Goal: Contribute content: Contribute content

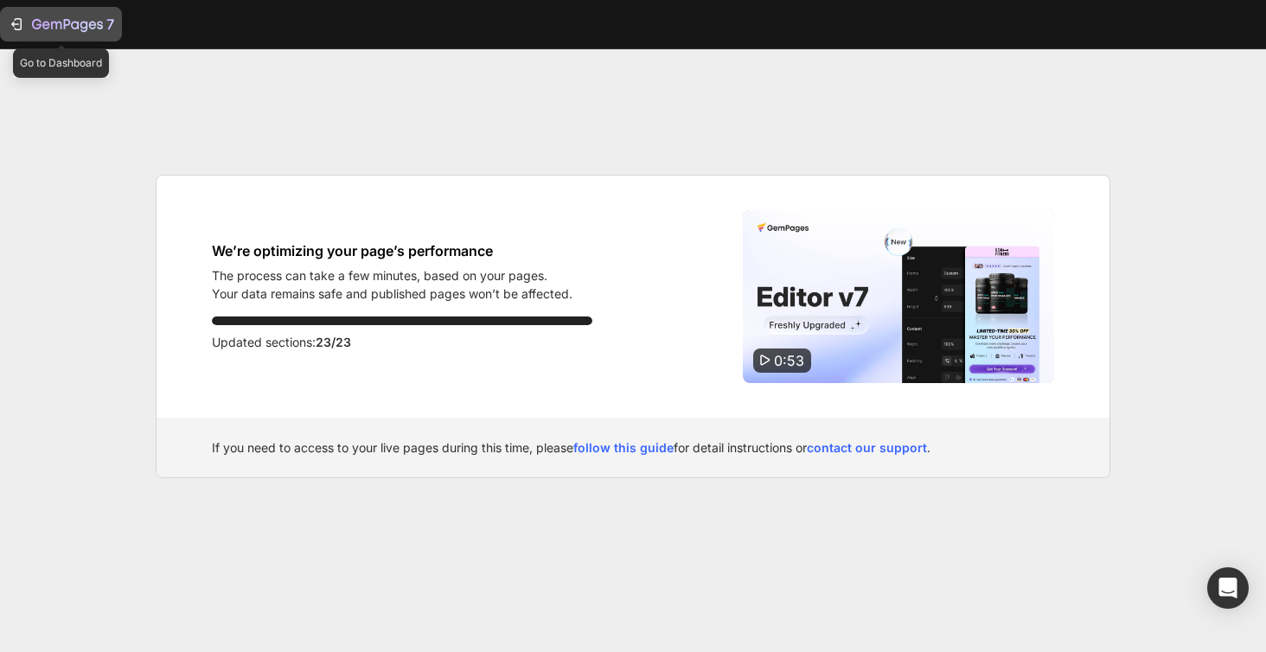
click at [68, 22] on icon "button" at bounding box center [67, 25] width 71 height 15
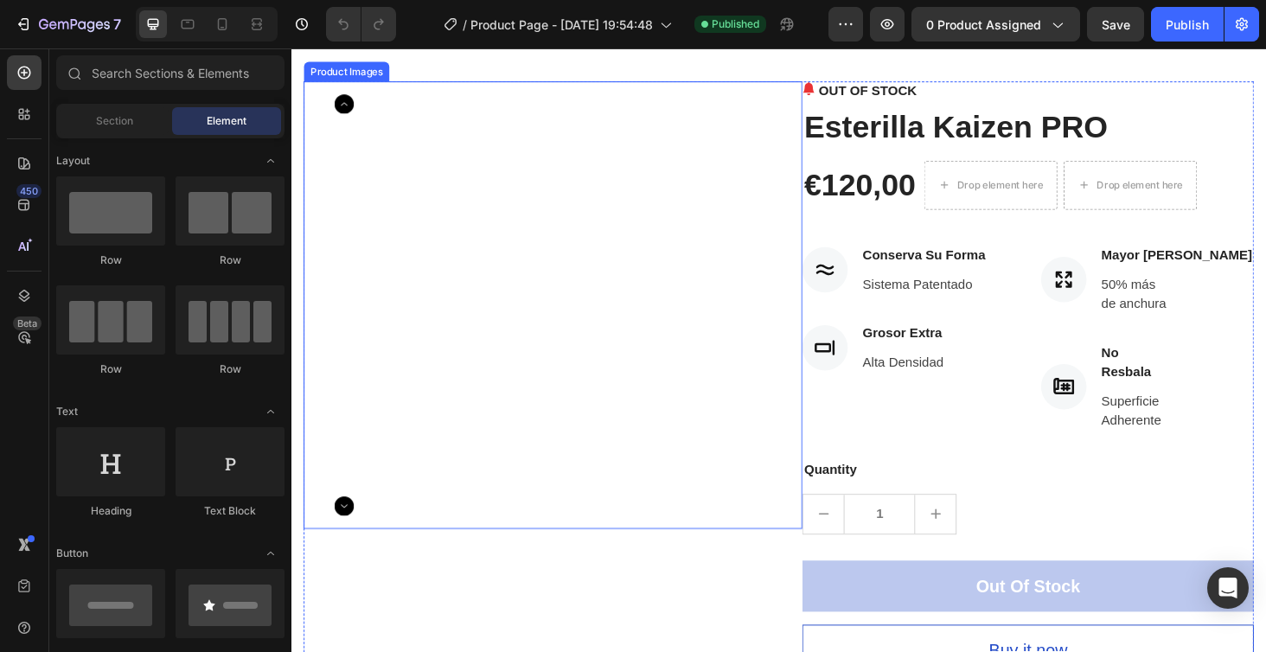
scroll to position [56, 0]
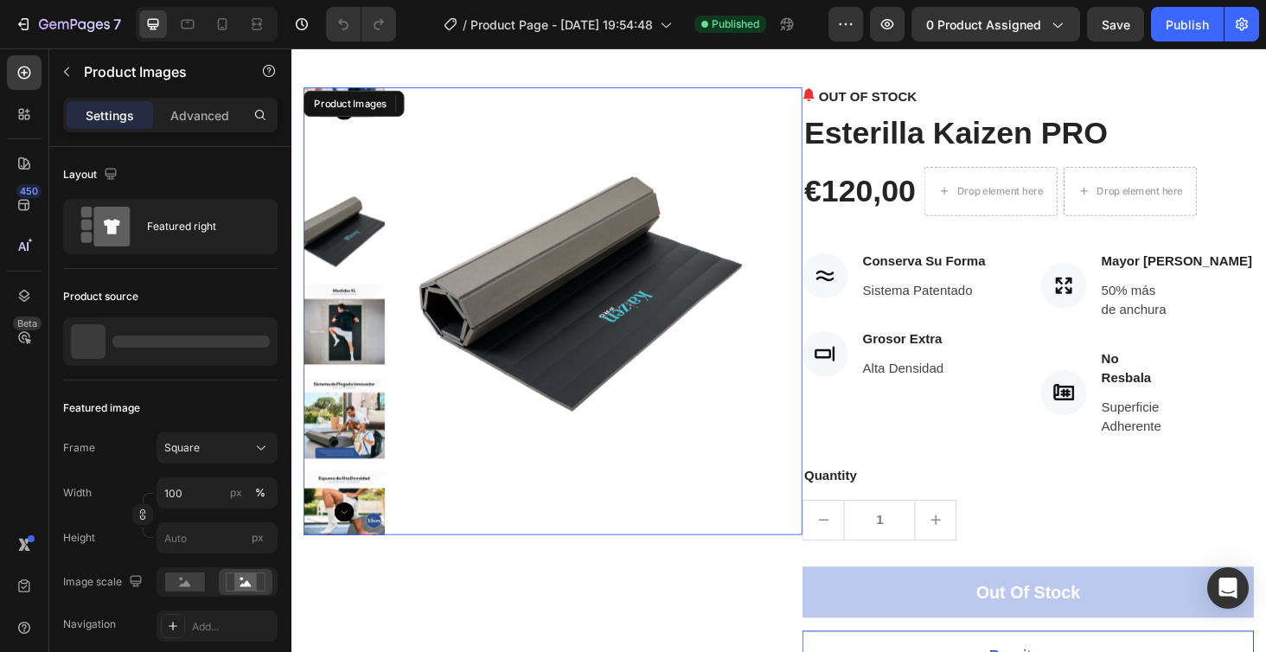
click at [353, 540] on icon "Carousel Next Arrow" at bounding box center [347, 542] width 21 height 21
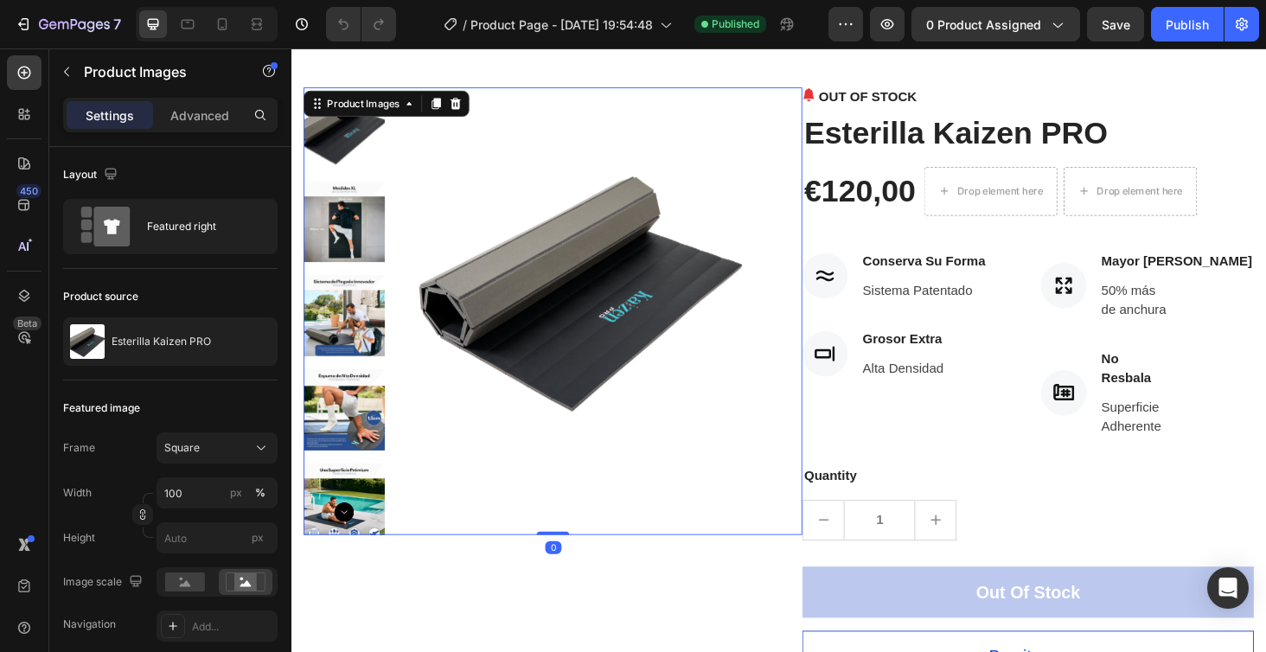
click at [361, 304] on div at bounding box center [347, 328] width 86 height 476
click at [353, 266] on img at bounding box center [347, 233] width 86 height 86
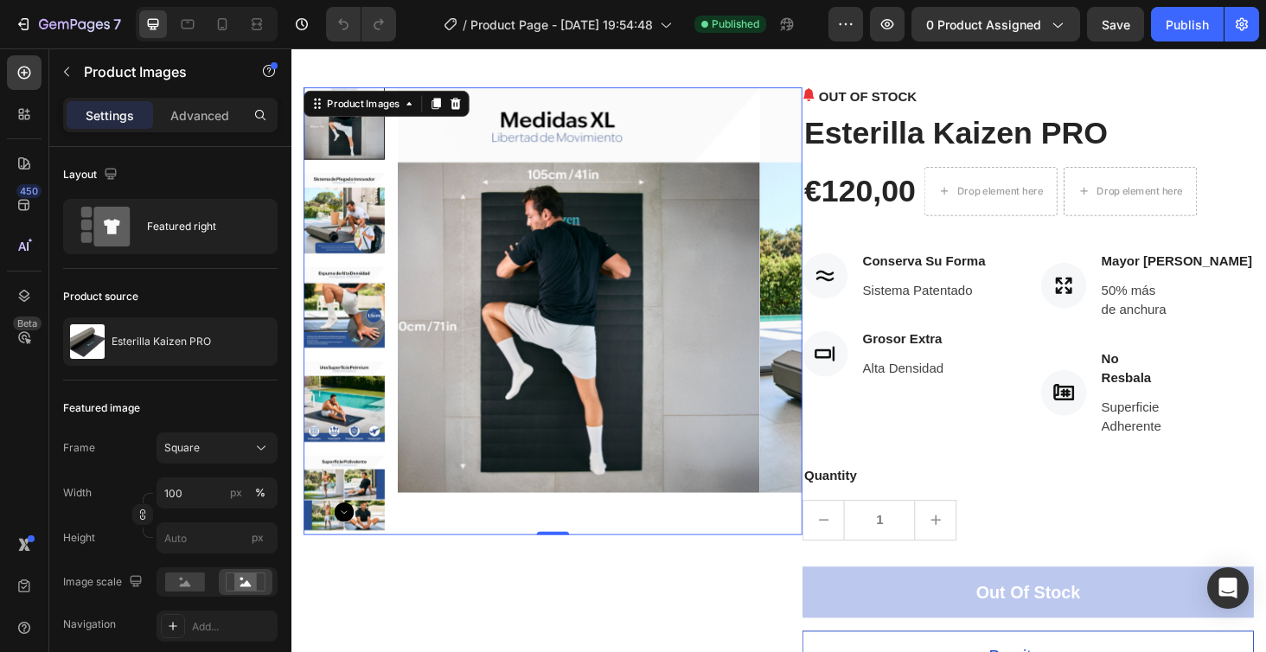
click at [346, 238] on img at bounding box center [347, 224] width 86 height 86
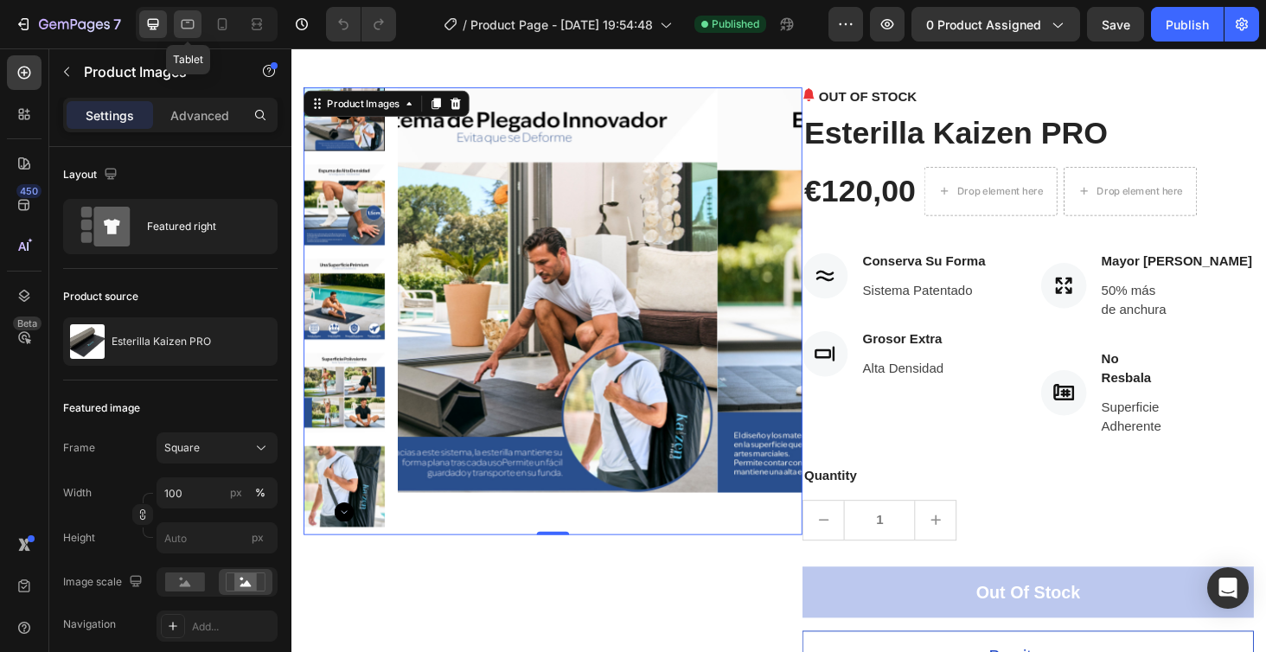
click at [186, 25] on icon at bounding box center [187, 24] width 17 height 17
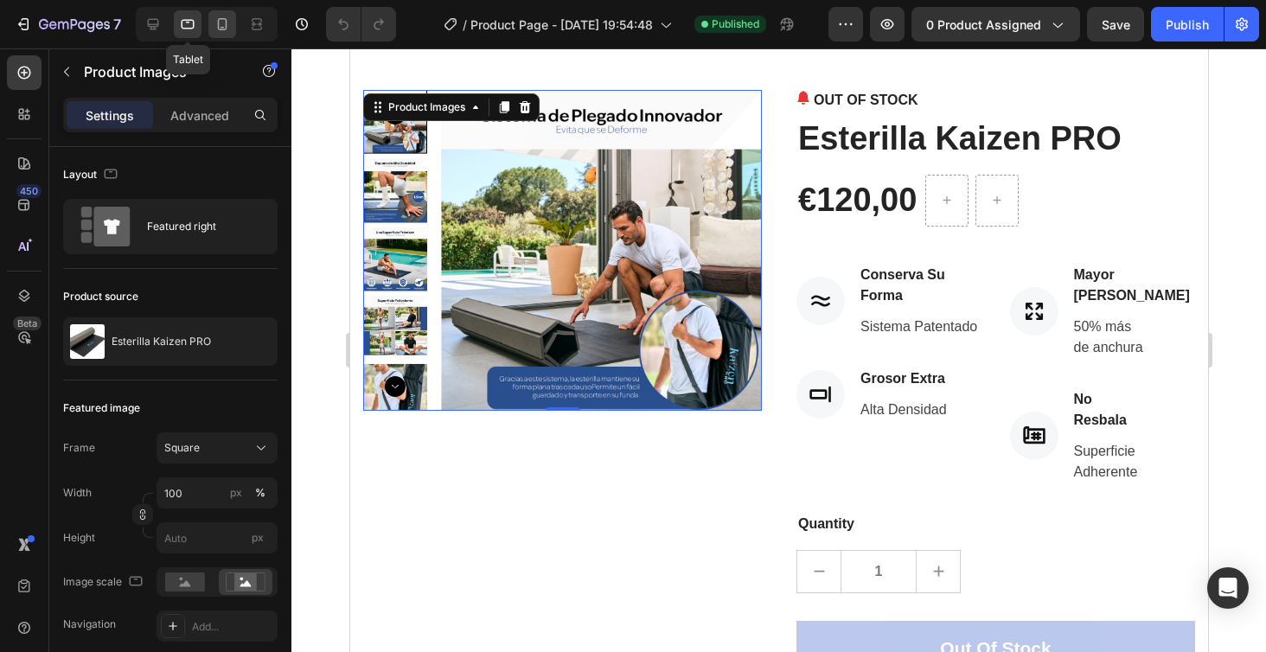
scroll to position [37, 0]
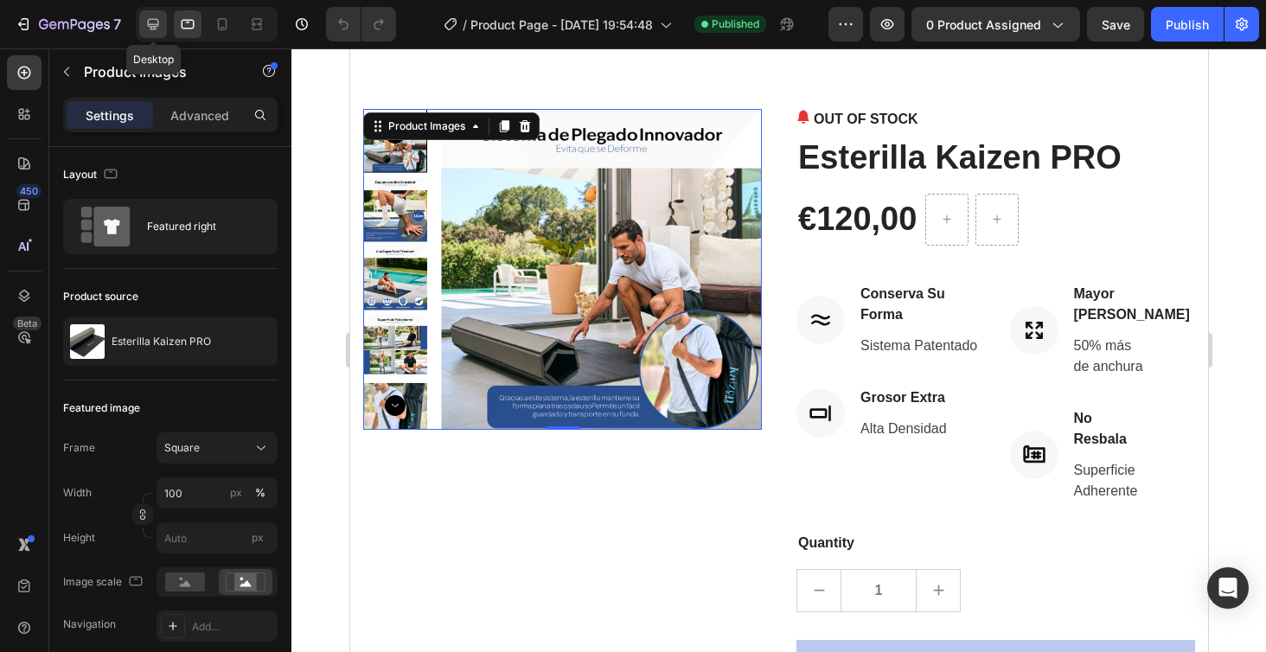
click at [159, 33] on div at bounding box center [153, 24] width 28 height 28
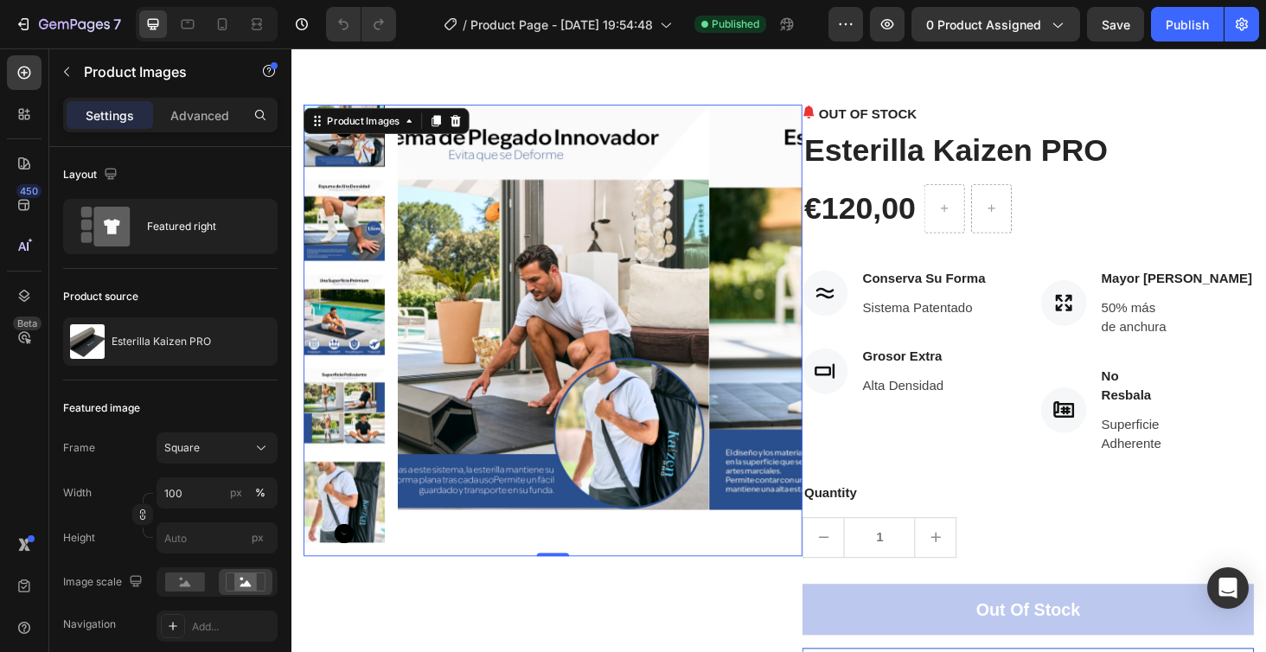
click at [342, 276] on img at bounding box center [347, 232] width 86 height 86
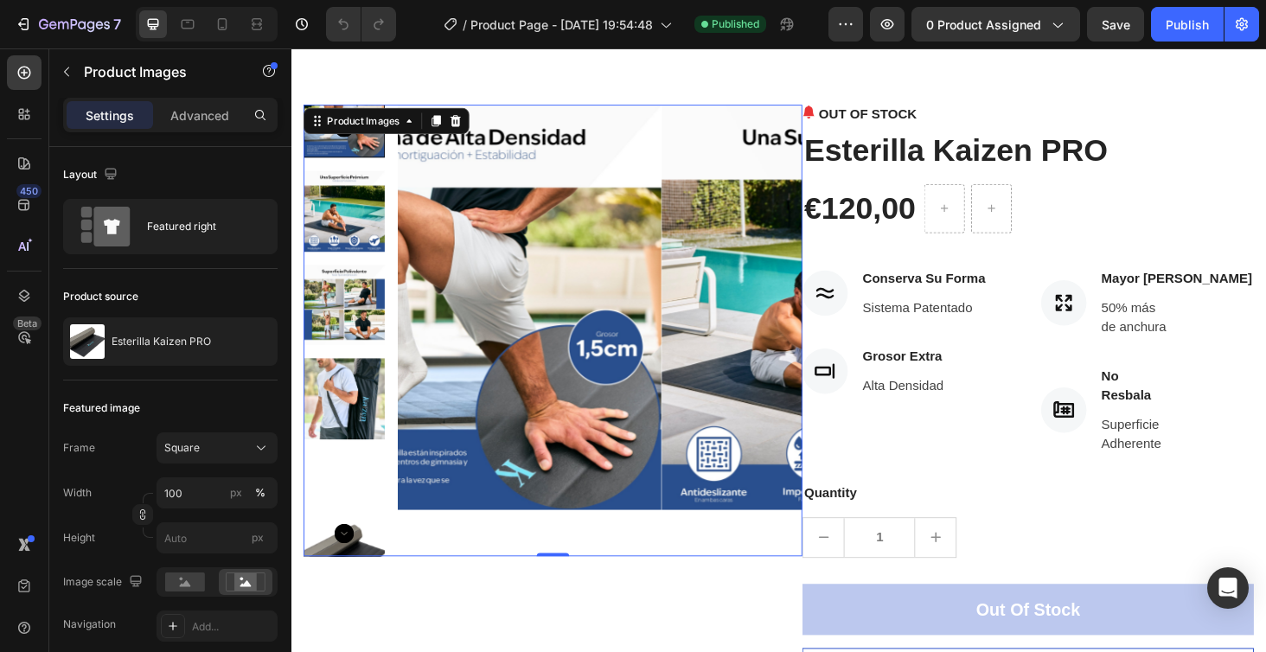
click at [347, 262] on img at bounding box center [347, 222] width 86 height 86
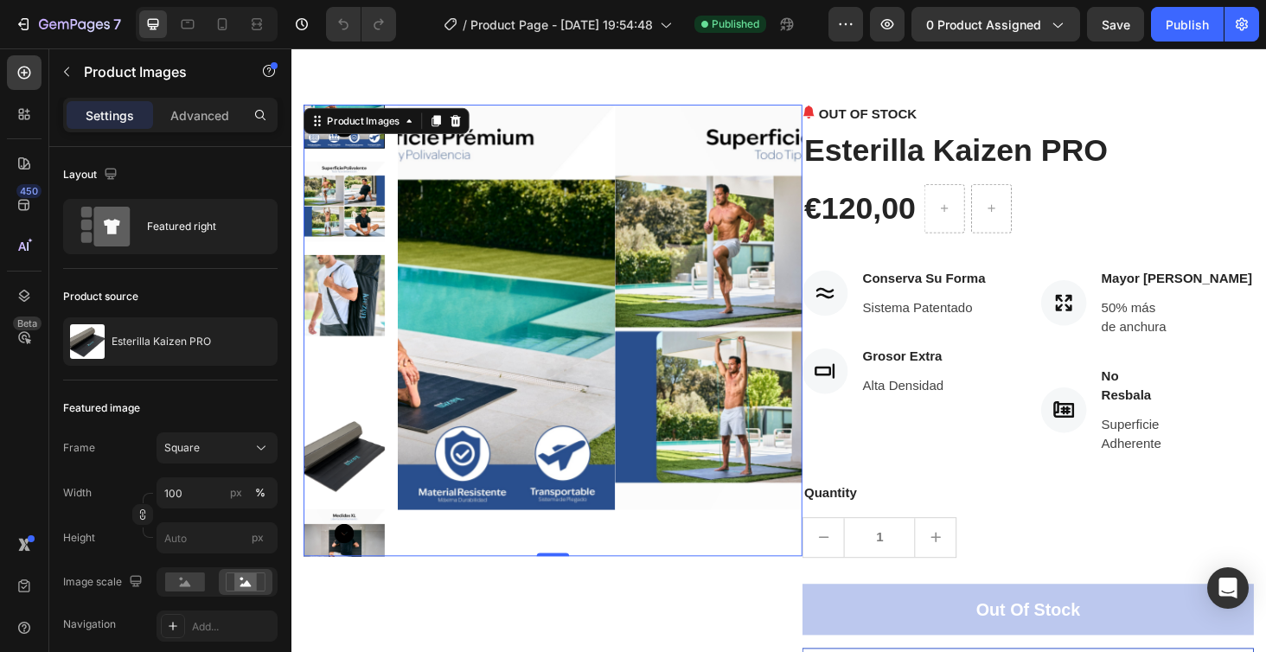
click at [341, 255] on img at bounding box center [347, 212] width 86 height 86
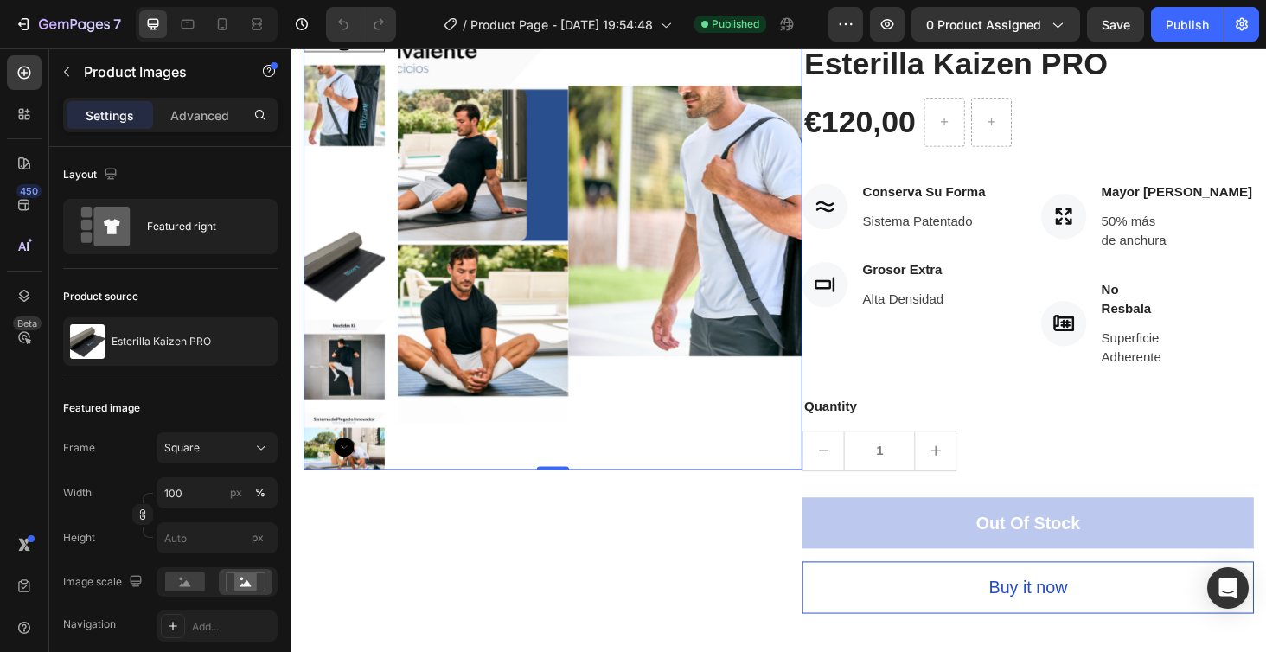
scroll to position [142, 0]
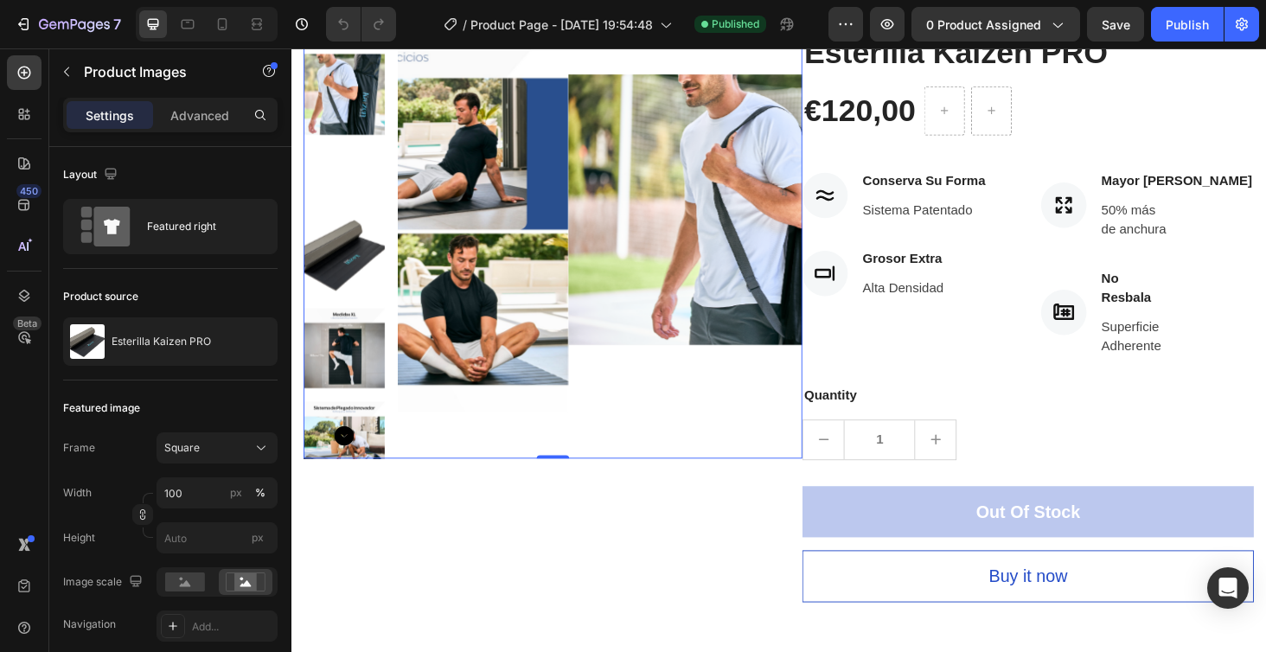
click at [349, 452] on icon "Carousel Next Arrow" at bounding box center [347, 460] width 21 height 21
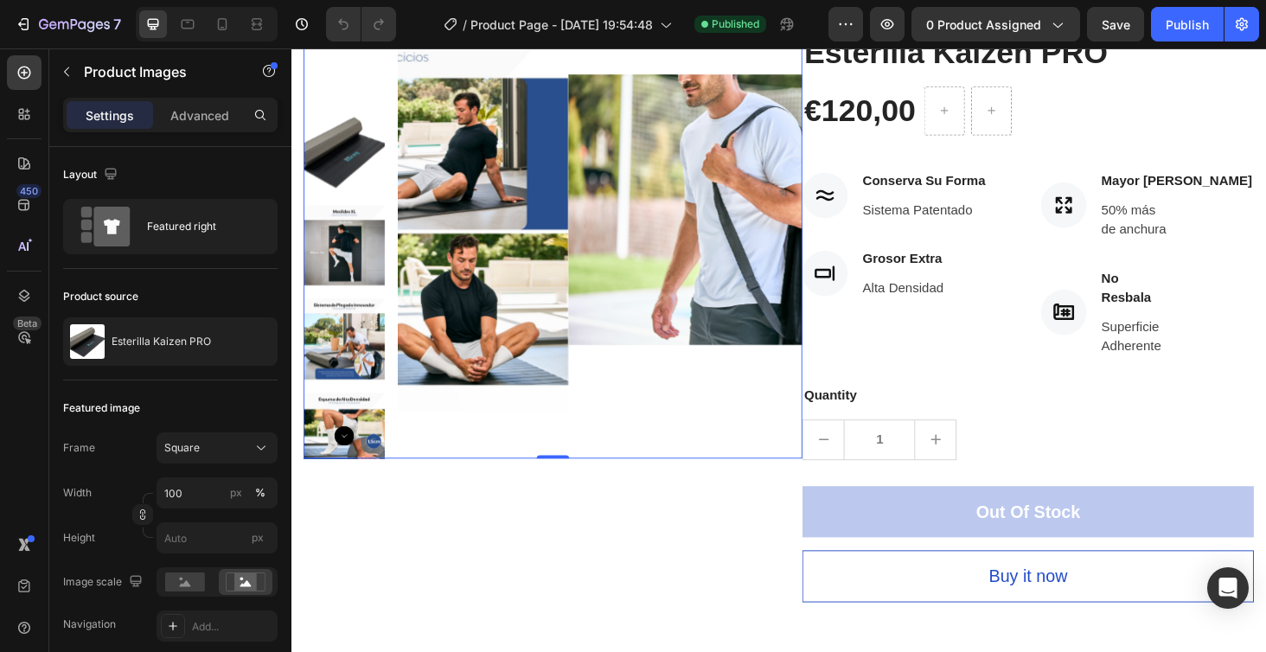
click at [349, 452] on icon "Carousel Next Arrow" at bounding box center [347, 460] width 21 height 21
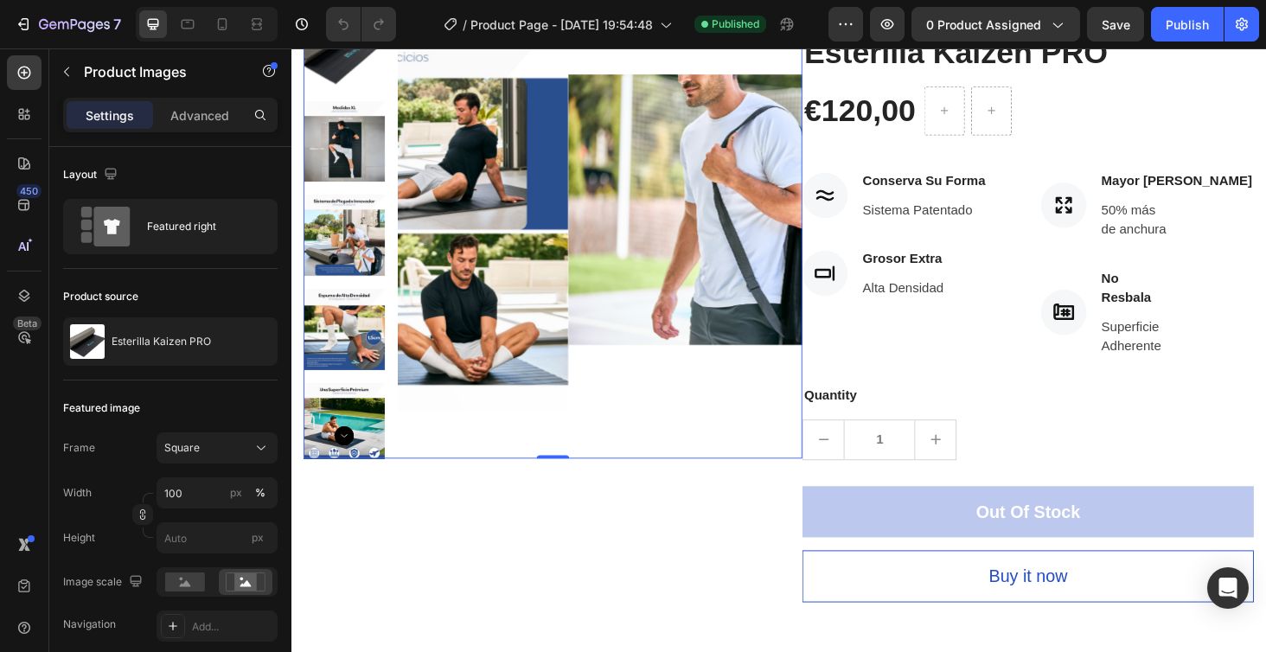
click at [351, 467] on icon "Carousel Next Arrow" at bounding box center [347, 460] width 21 height 21
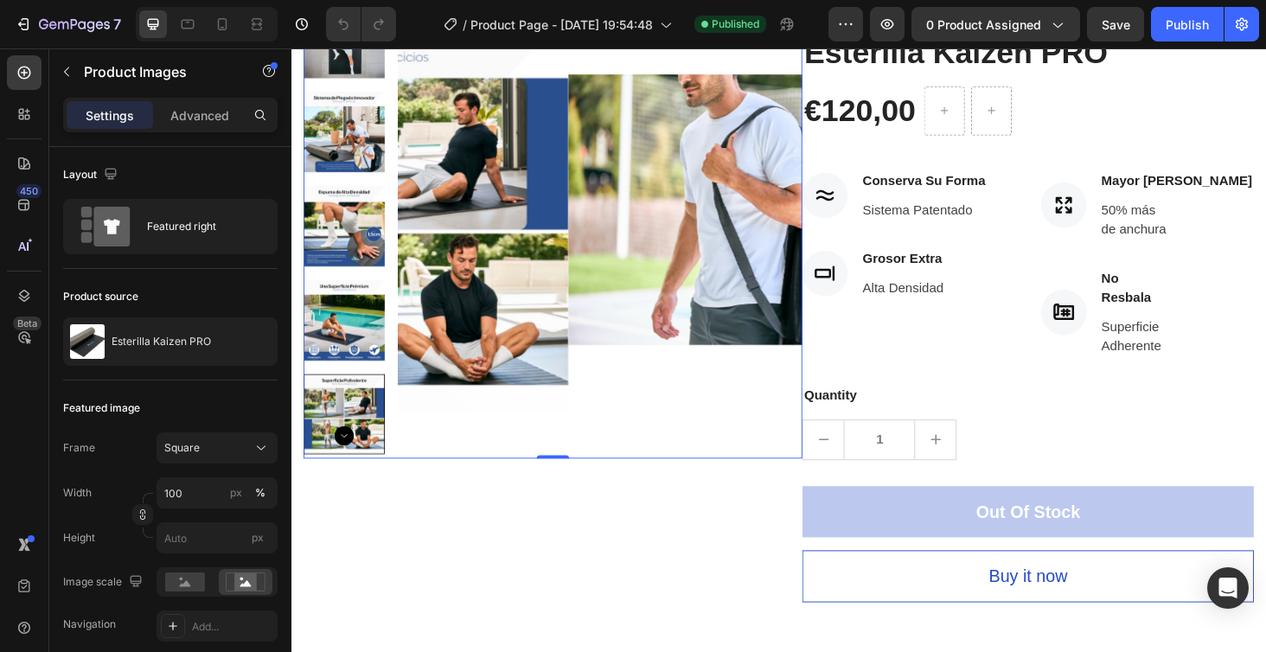
click at [351, 467] on icon "Carousel Next Arrow" at bounding box center [347, 460] width 21 height 21
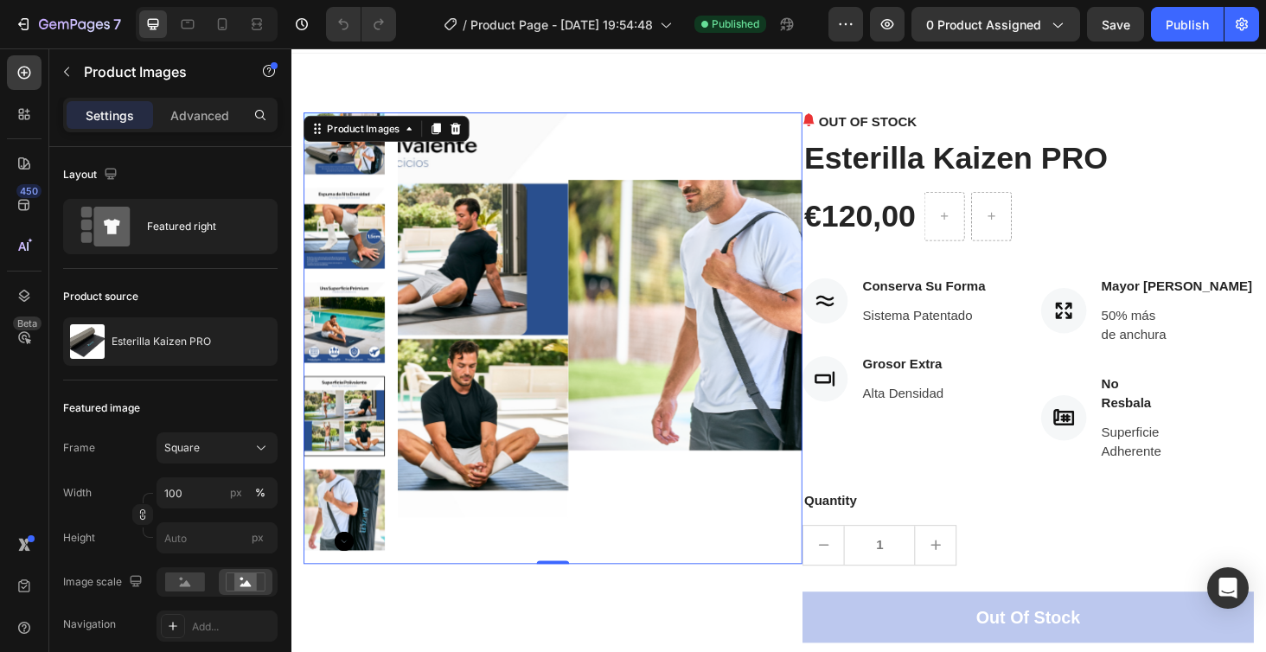
scroll to position [28, 0]
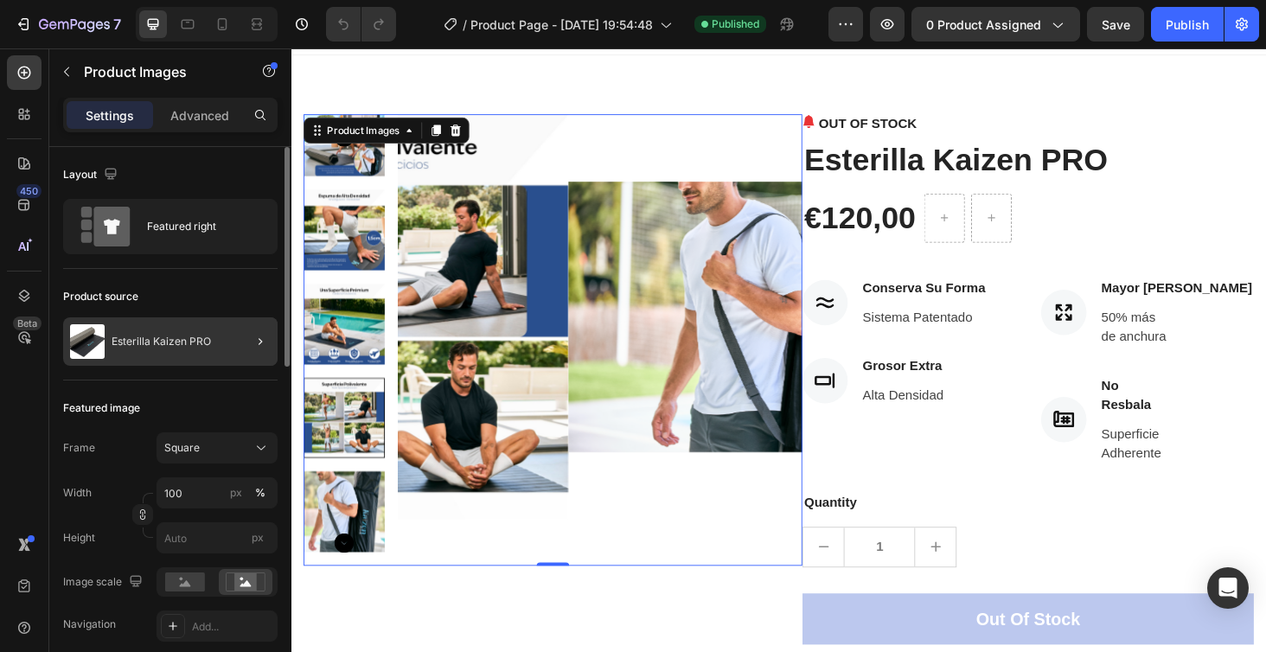
click at [228, 346] on div "Esterilla Kaizen PRO" at bounding box center [170, 341] width 214 height 48
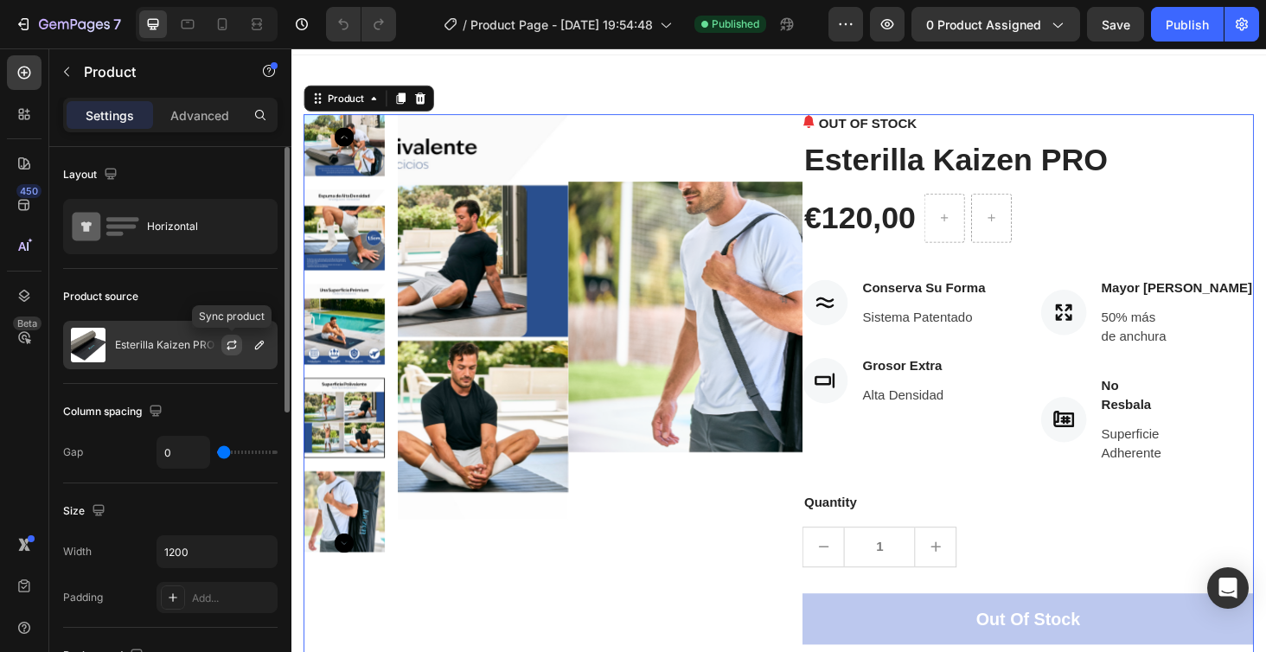
click at [229, 345] on icon "button" at bounding box center [232, 345] width 14 height 14
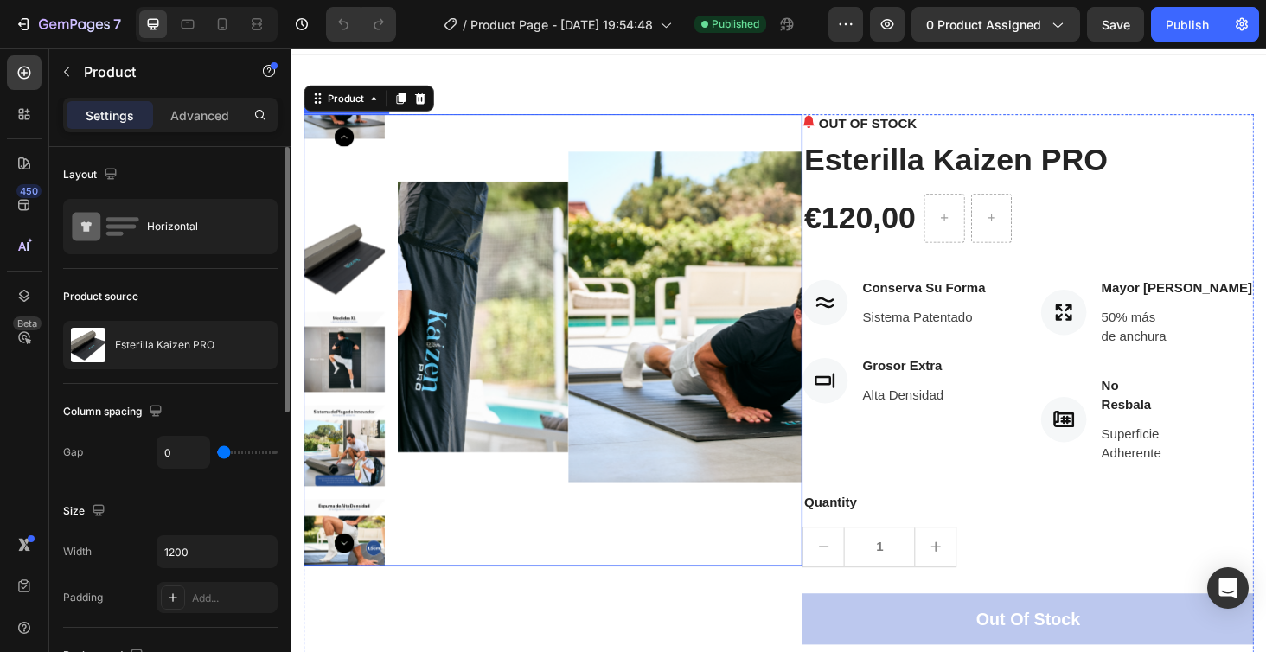
click at [364, 499] on img at bounding box center [347, 472] width 86 height 86
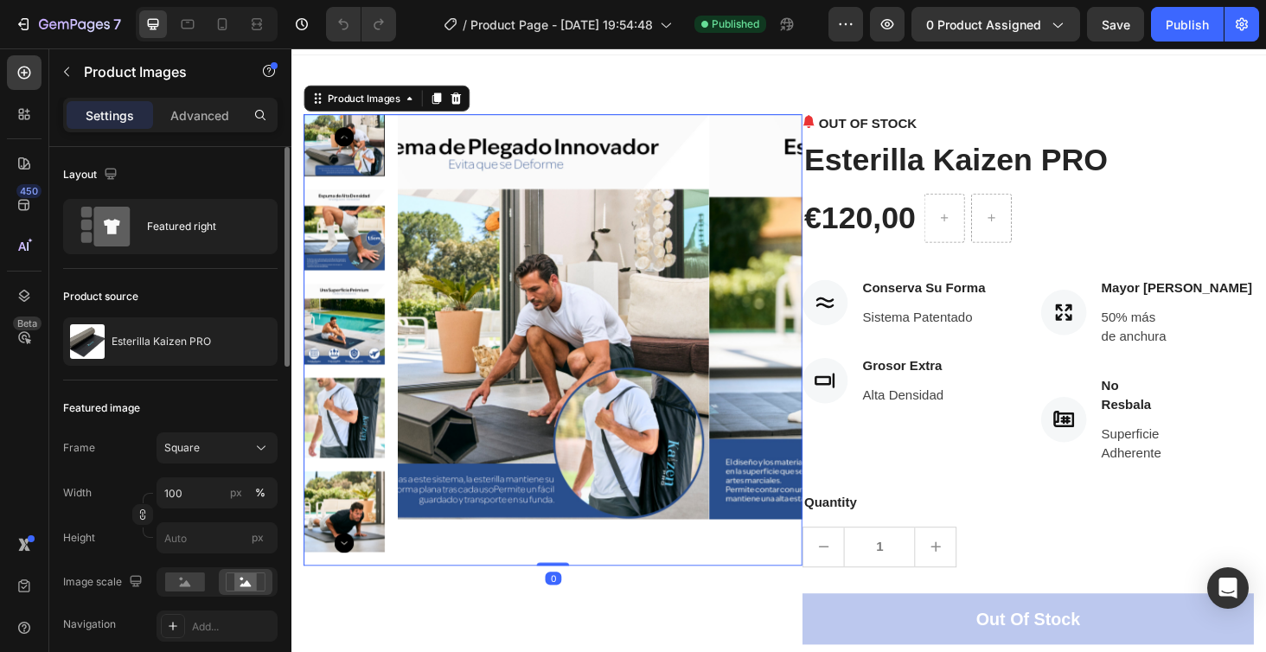
click at [357, 485] on img at bounding box center [347, 442] width 86 height 86
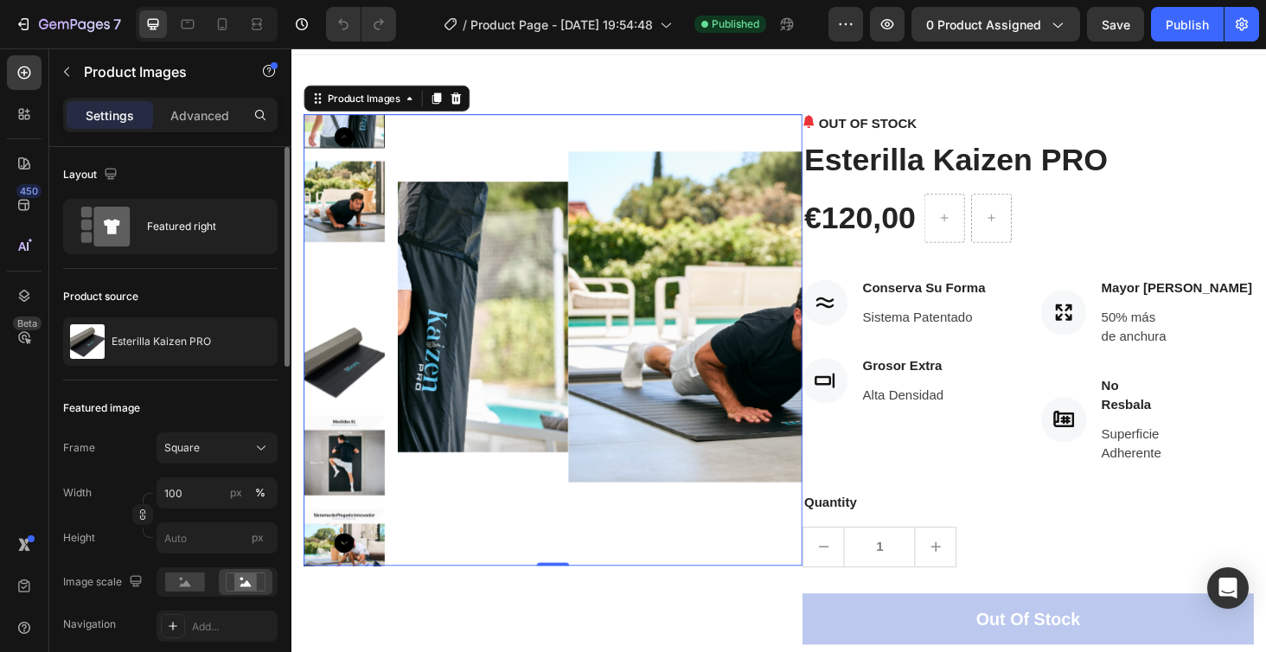
click at [358, 255] on img at bounding box center [347, 212] width 86 height 86
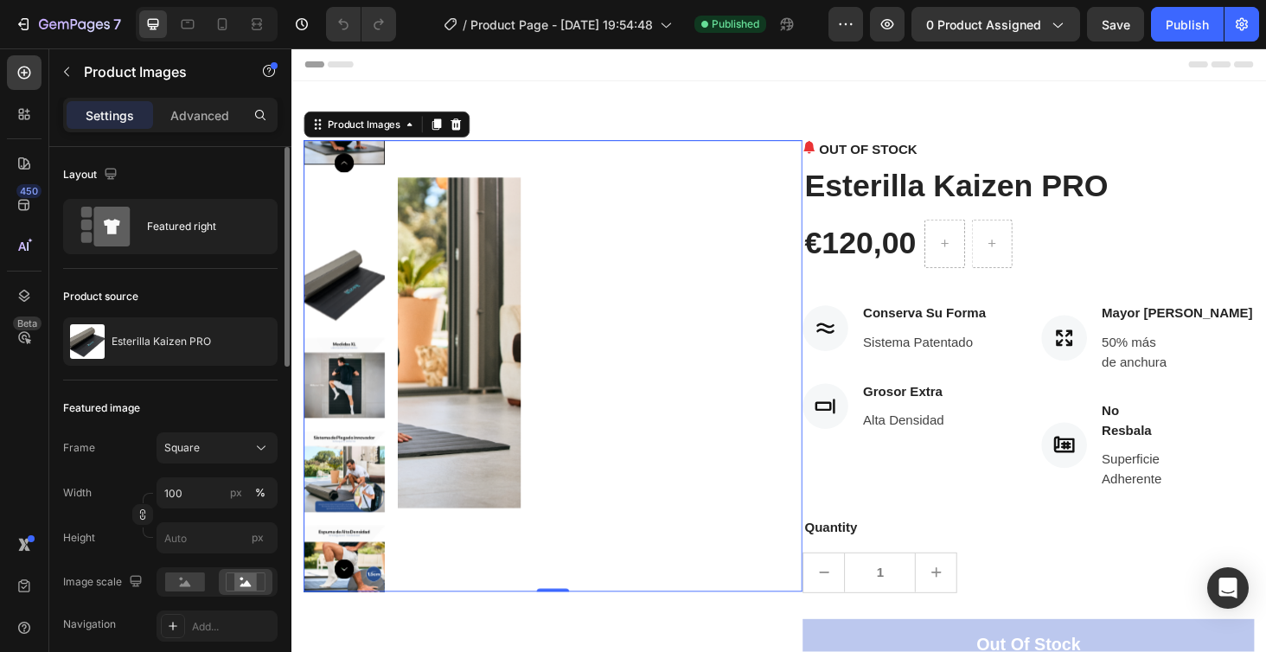
scroll to position [0, 0]
click at [350, 271] on img at bounding box center [347, 299] width 86 height 86
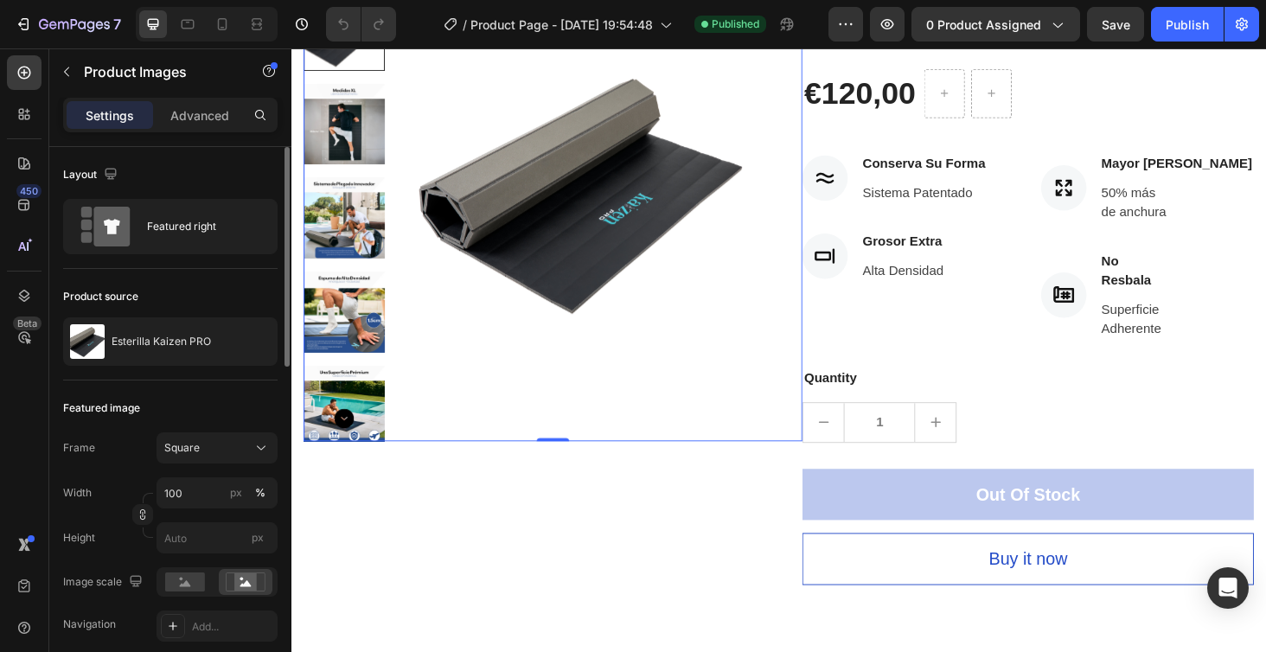
scroll to position [162, 0]
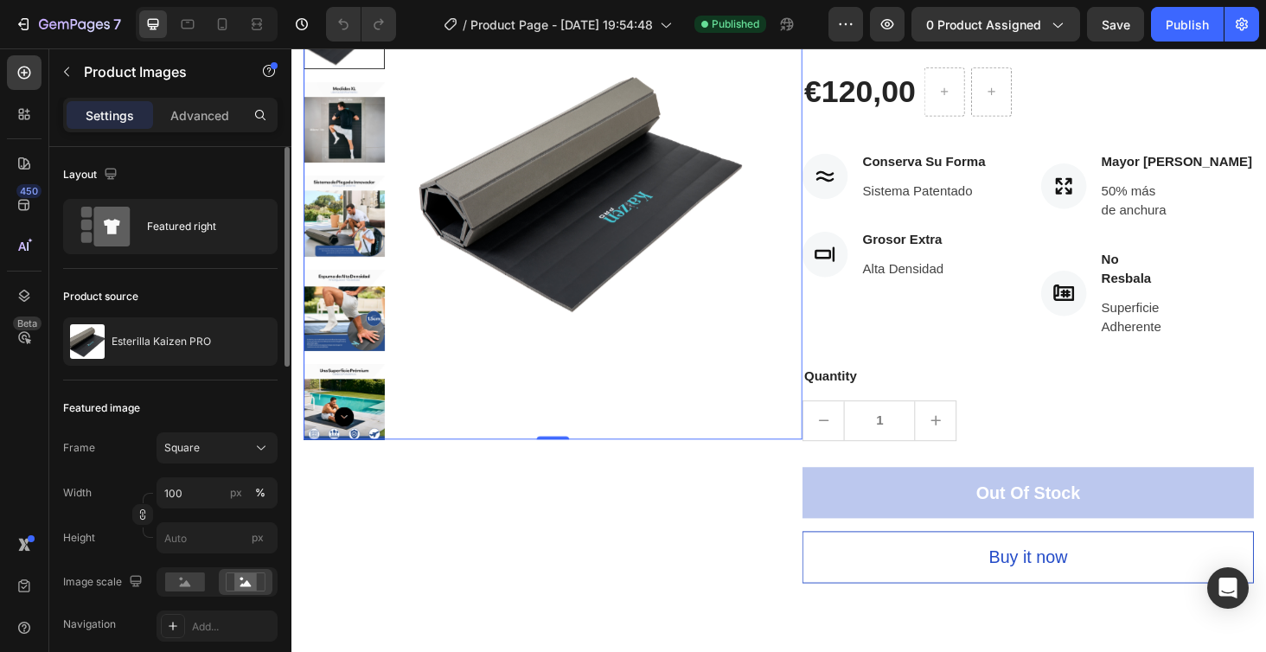
click at [348, 438] on icon "Carousel Next Arrow" at bounding box center [347, 441] width 21 height 21
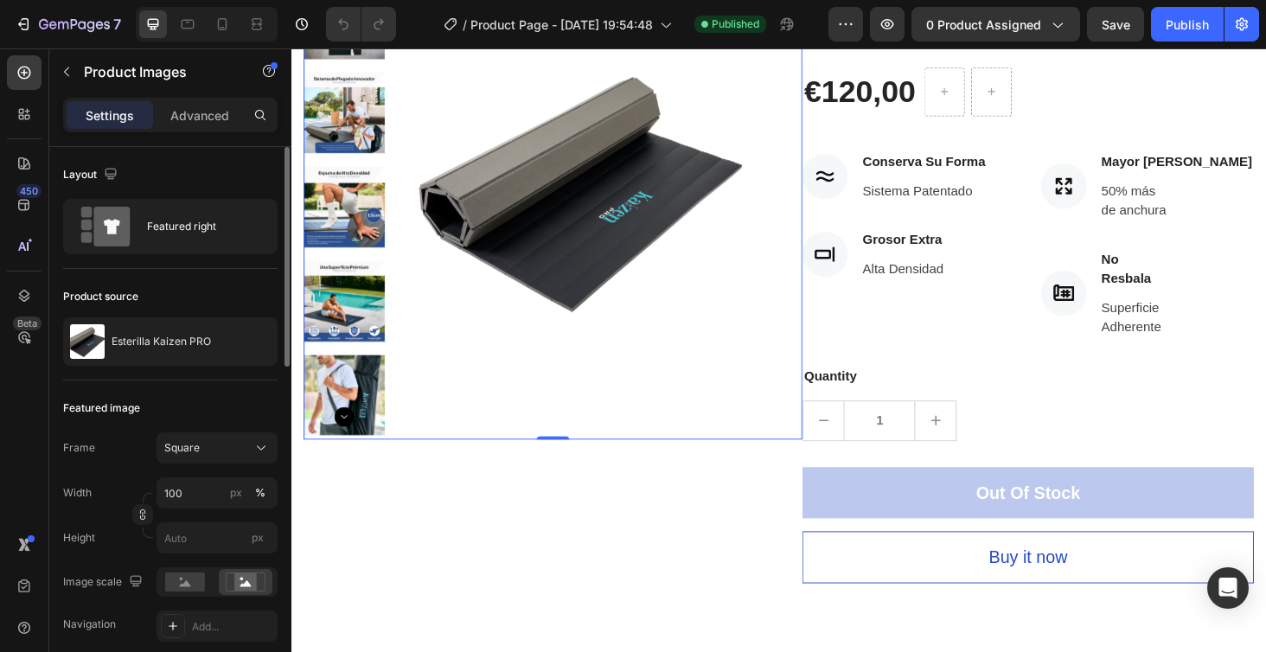
click at [350, 444] on icon "Carousel Next Arrow" at bounding box center [347, 441] width 21 height 21
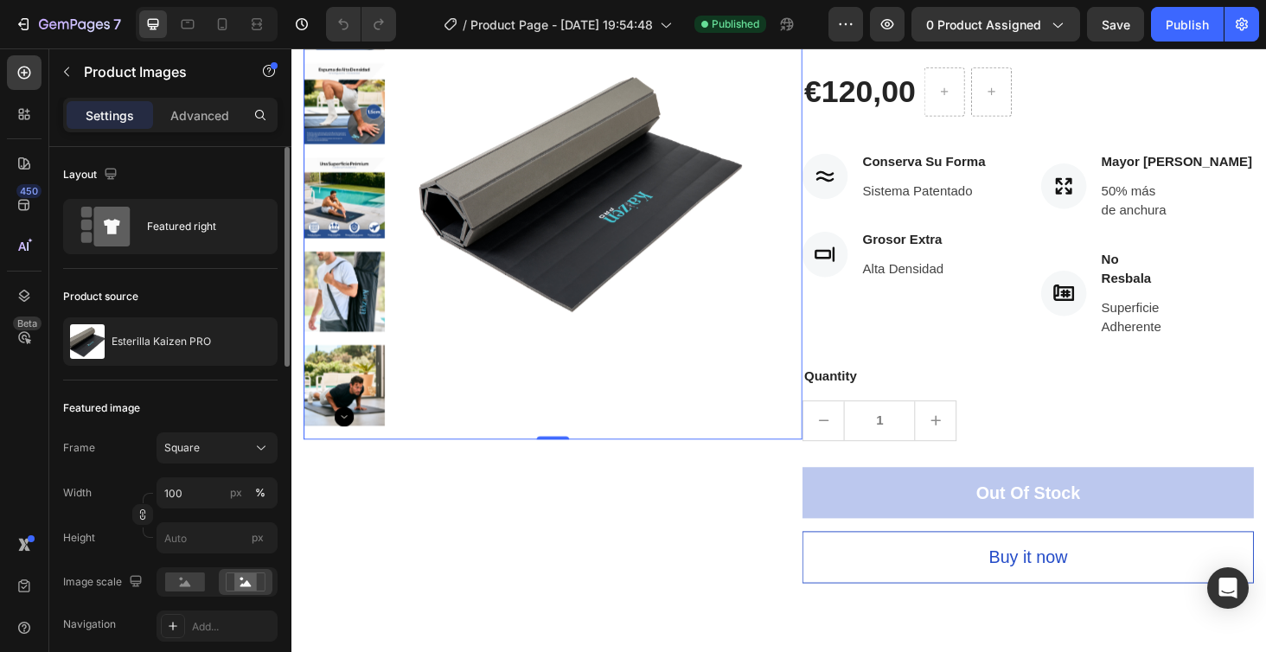
click at [379, 447] on img at bounding box center [347, 408] width 86 height 86
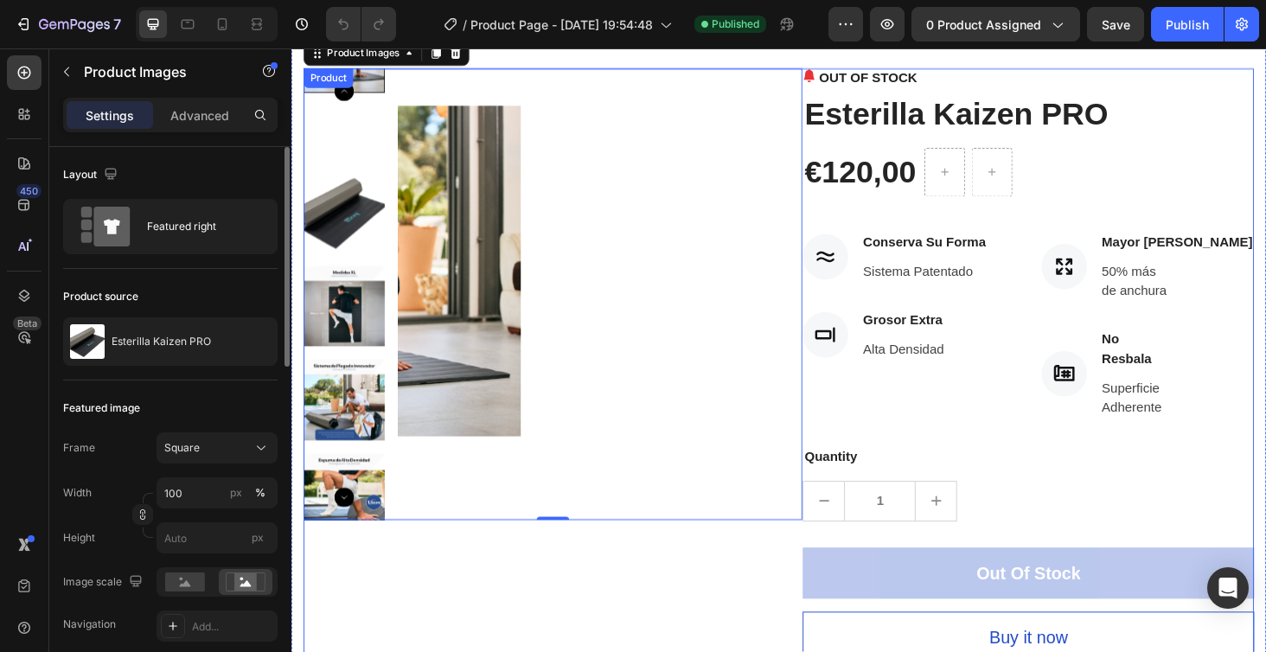
scroll to position [56, 0]
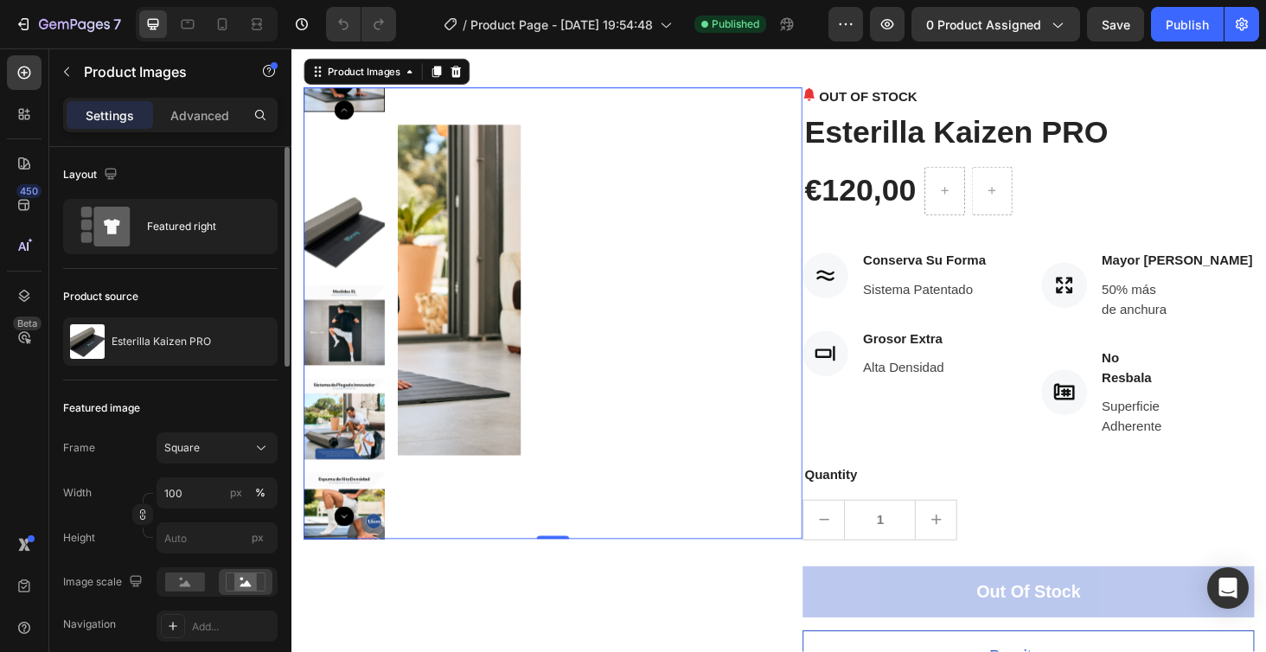
click at [359, 239] on img at bounding box center [347, 243] width 86 height 86
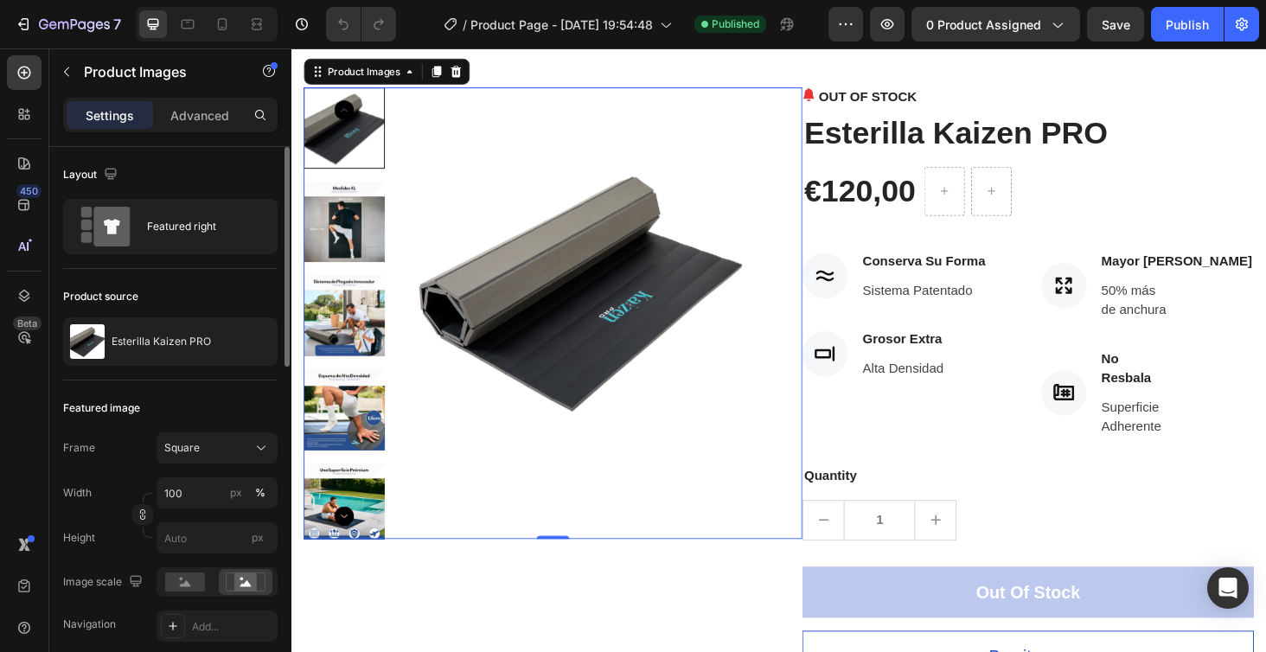
click at [353, 245] on img at bounding box center [347, 233] width 86 height 86
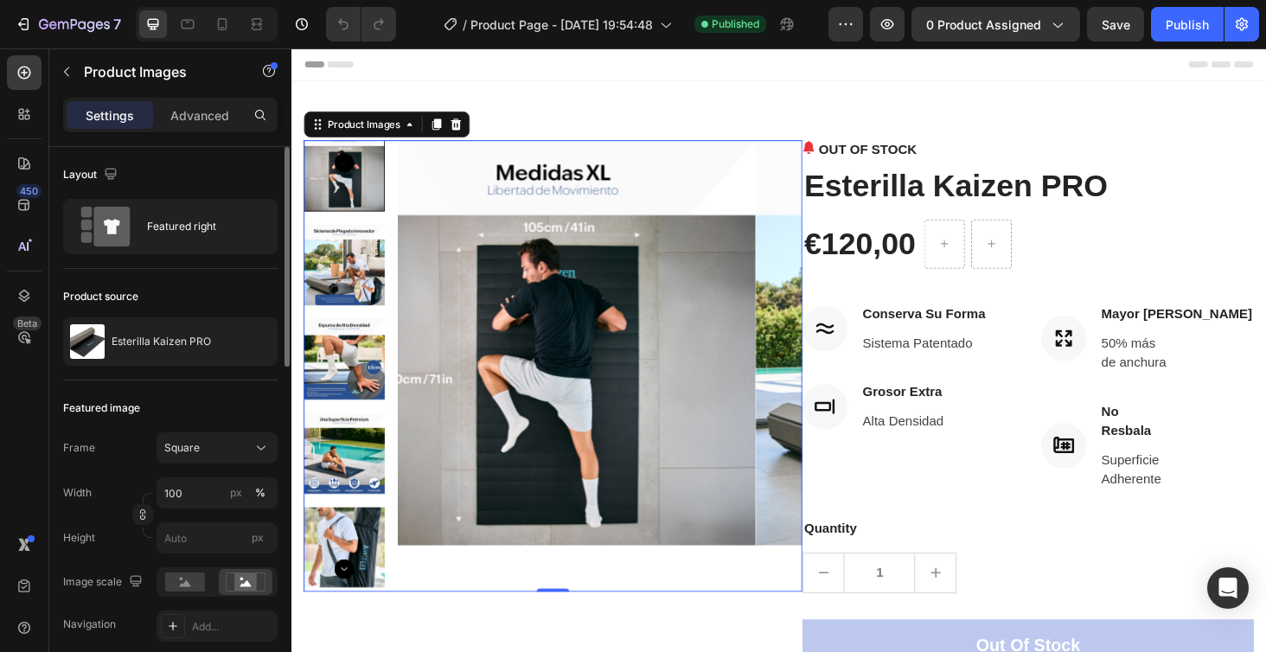
scroll to position [0, 0]
click at [348, 174] on icon "Carousel Back Arrow" at bounding box center [347, 170] width 21 height 21
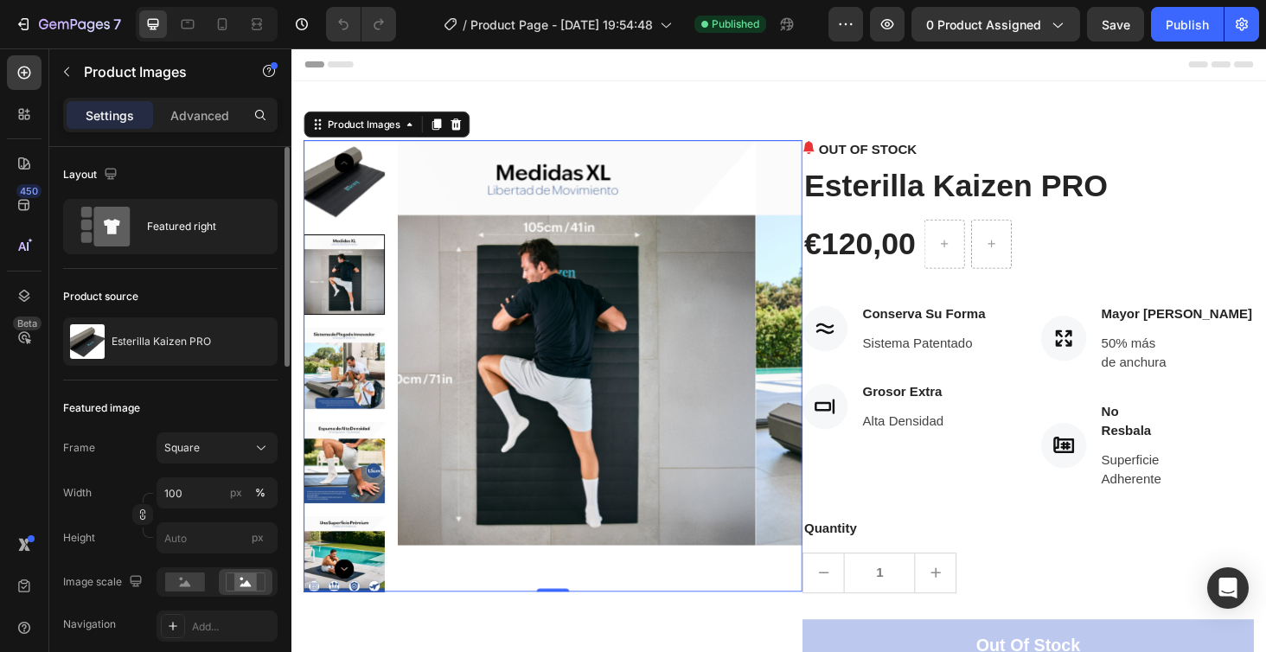
click at [361, 213] on img at bounding box center [347, 189] width 86 height 86
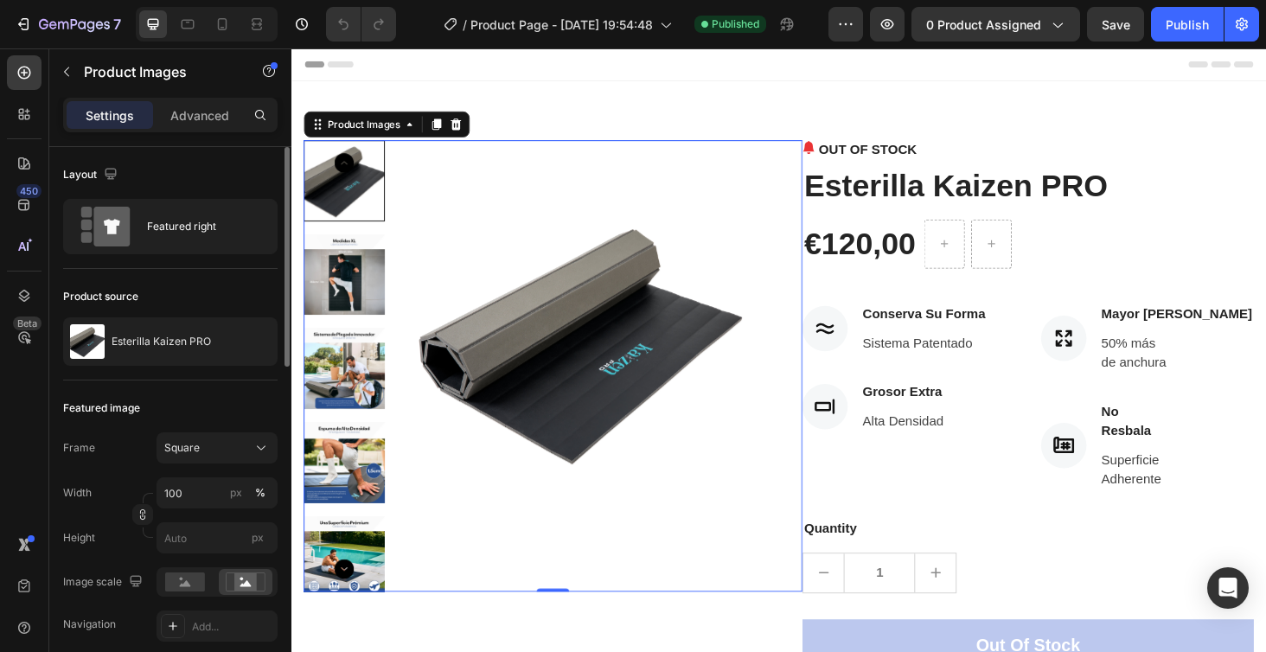
click at [348, 167] on icon "Carousel Back Arrow" at bounding box center [347, 170] width 21 height 21
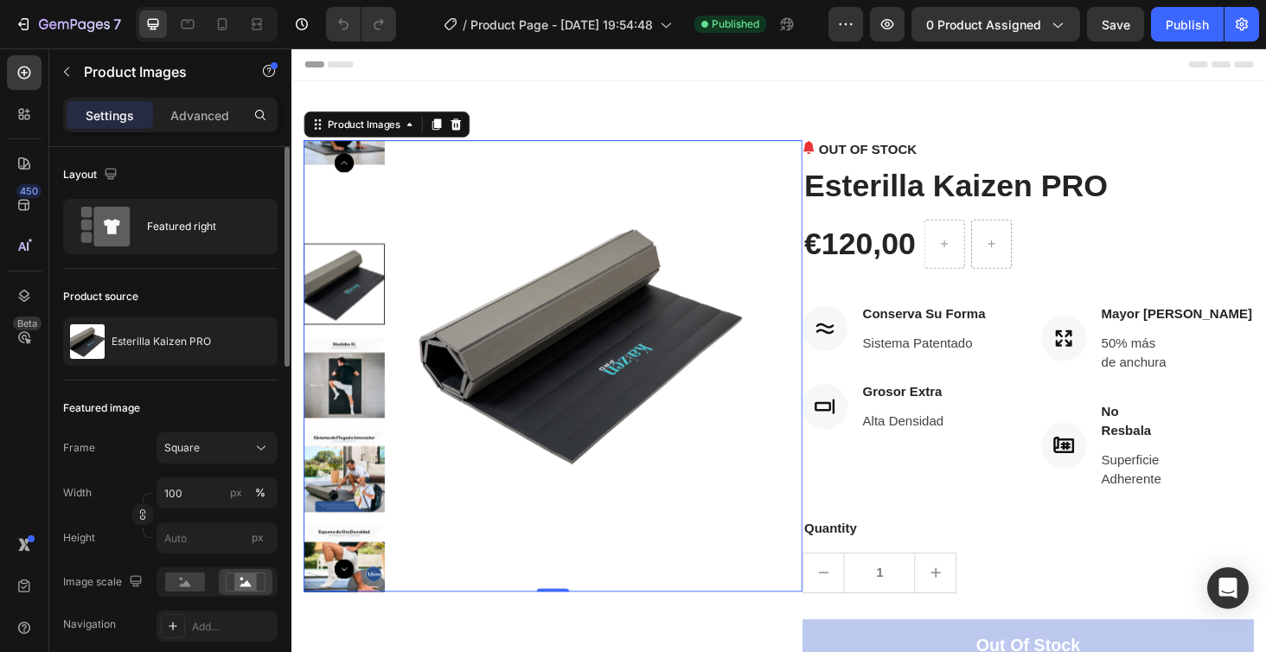
click at [353, 173] on img at bounding box center [347, 129] width 86 height 86
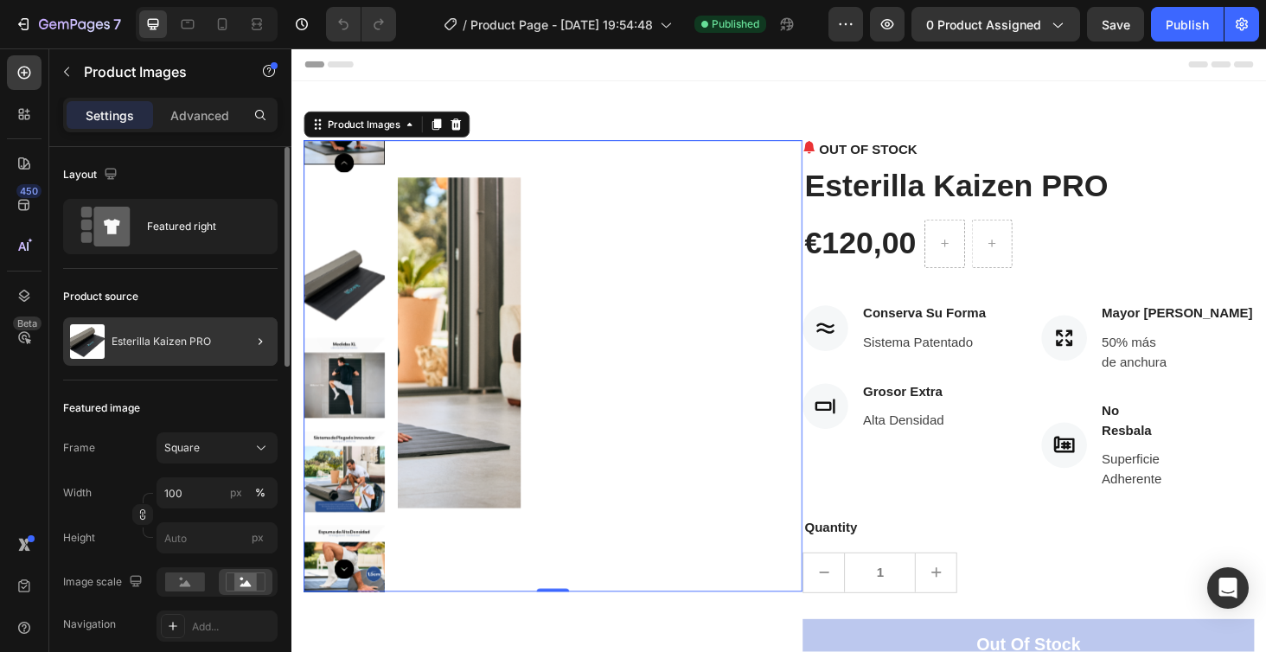
click at [236, 342] on div at bounding box center [253, 341] width 48 height 48
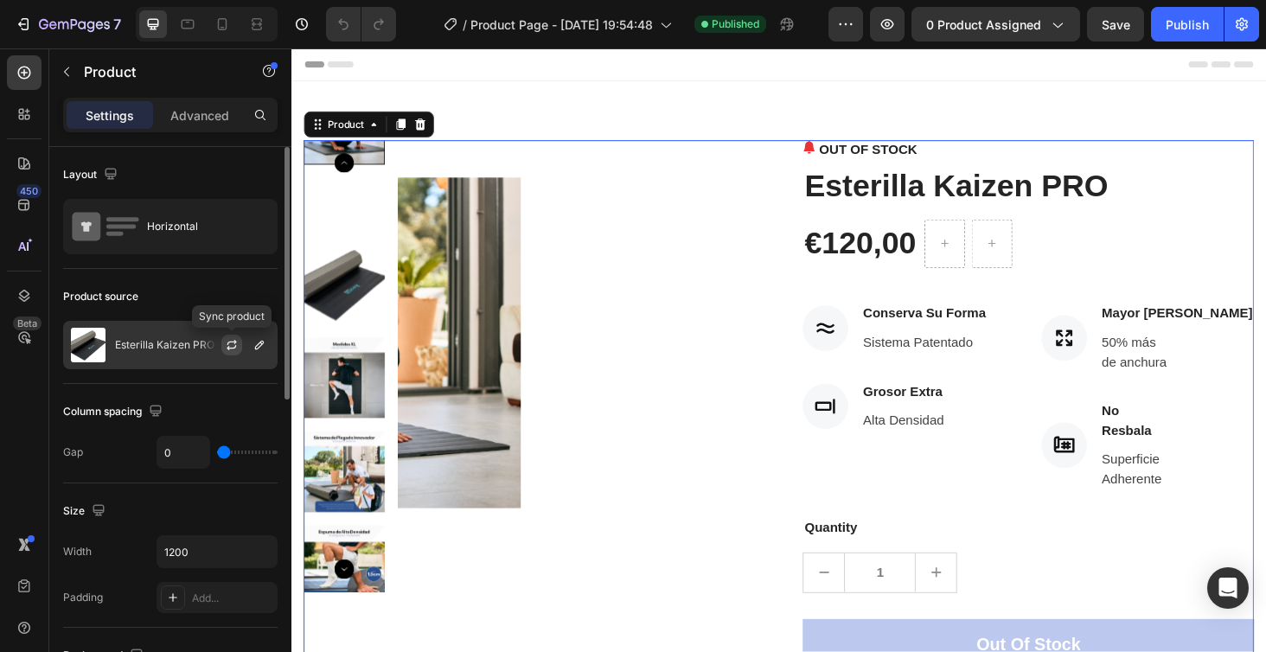
click at [231, 352] on button "button" at bounding box center [231, 345] width 21 height 21
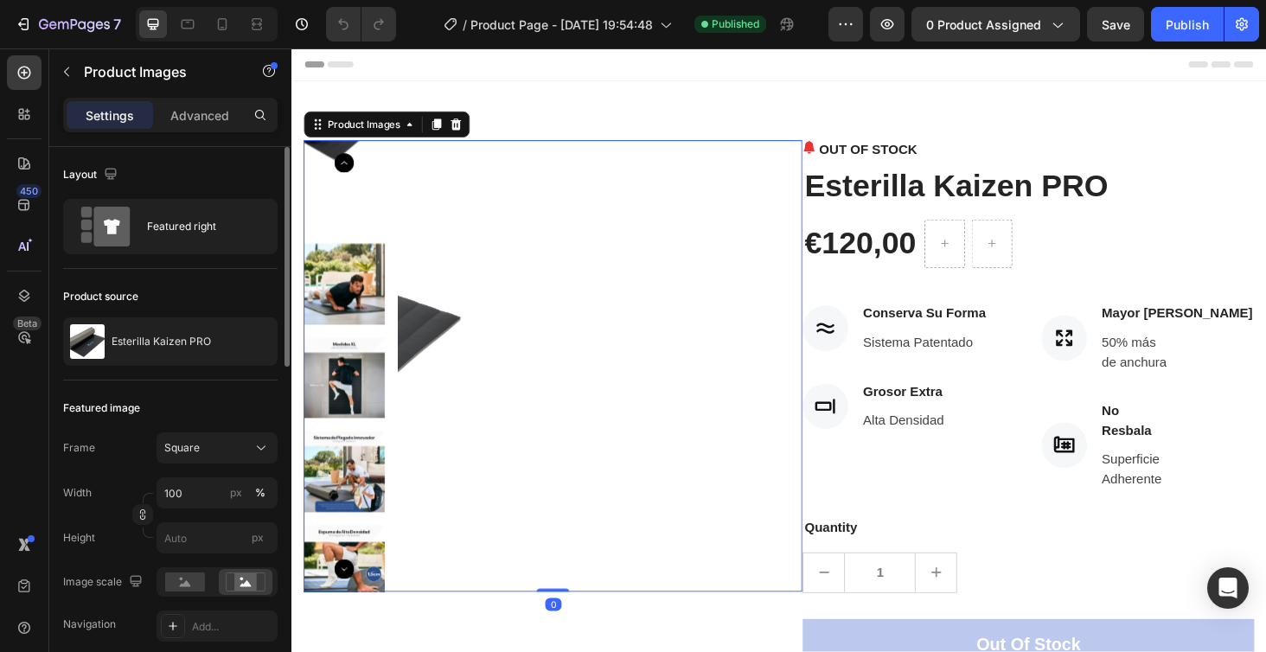
click at [360, 301] on img at bounding box center [347, 299] width 86 height 86
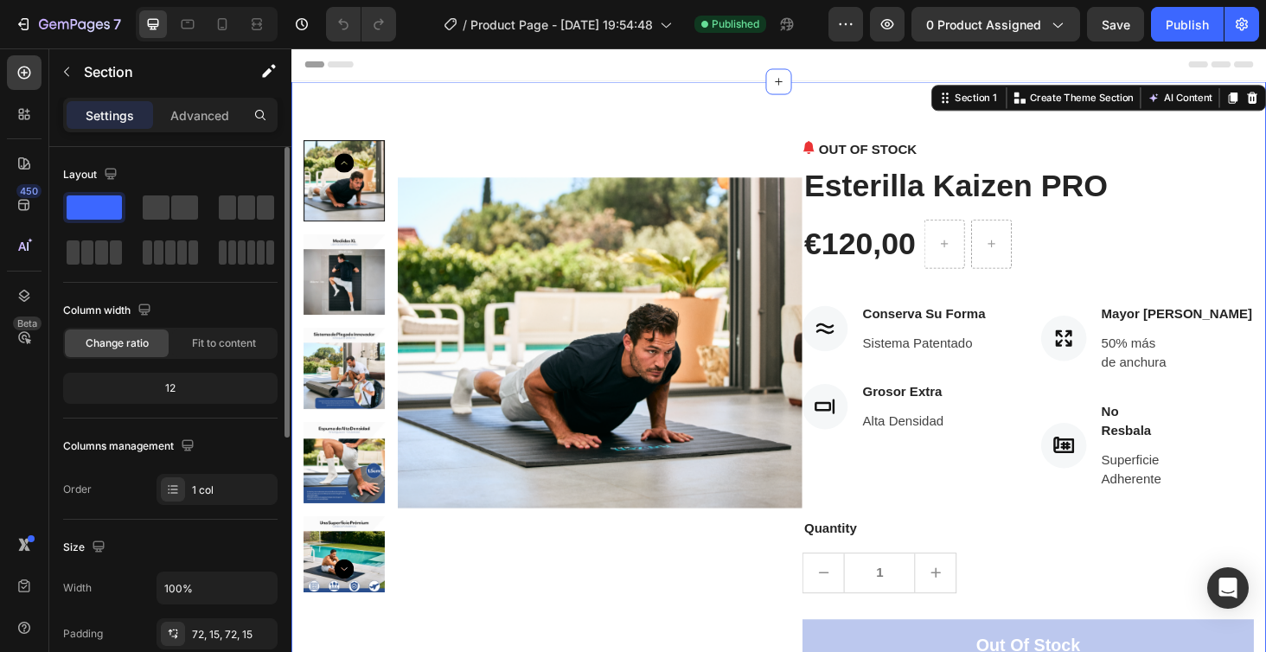
click at [836, 125] on div "Product Images OUT OF STOCK (P) Stock Counter Esterilla Kaizen PRO (P) Title €1…" at bounding box center [810, 463] width 1038 height 758
click at [220, 23] on icon at bounding box center [222, 24] width 17 height 17
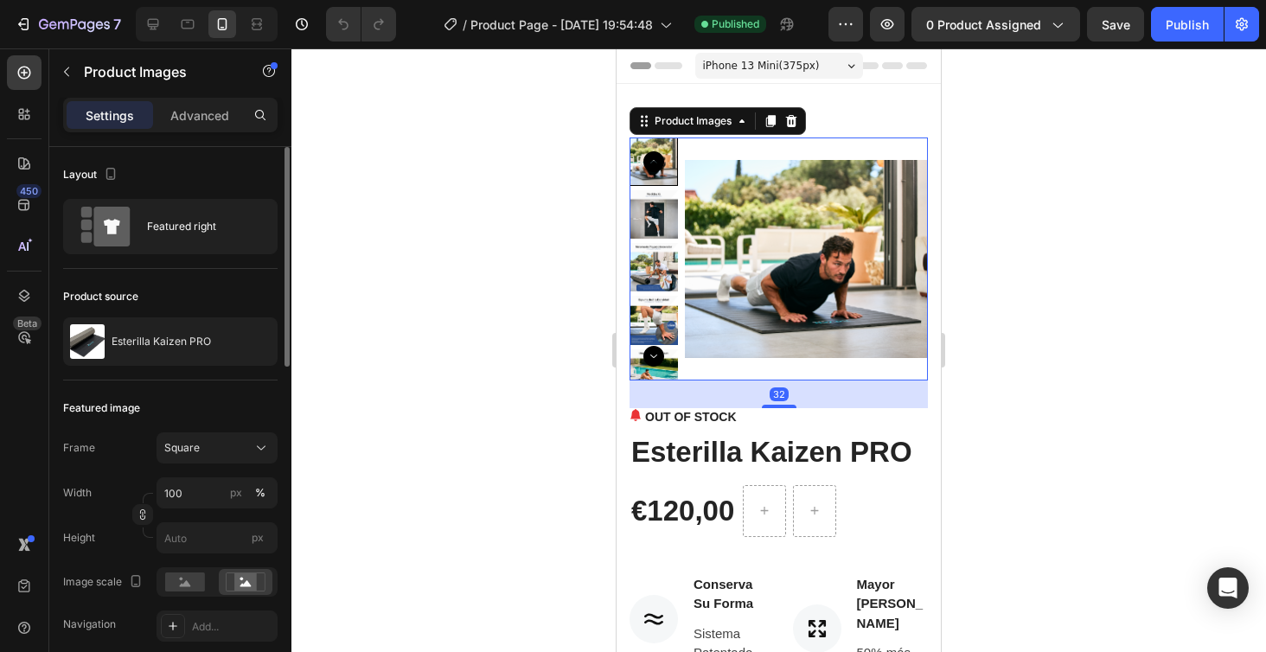
click at [655, 355] on icon "Carousel Next Arrow" at bounding box center [653, 356] width 21 height 21
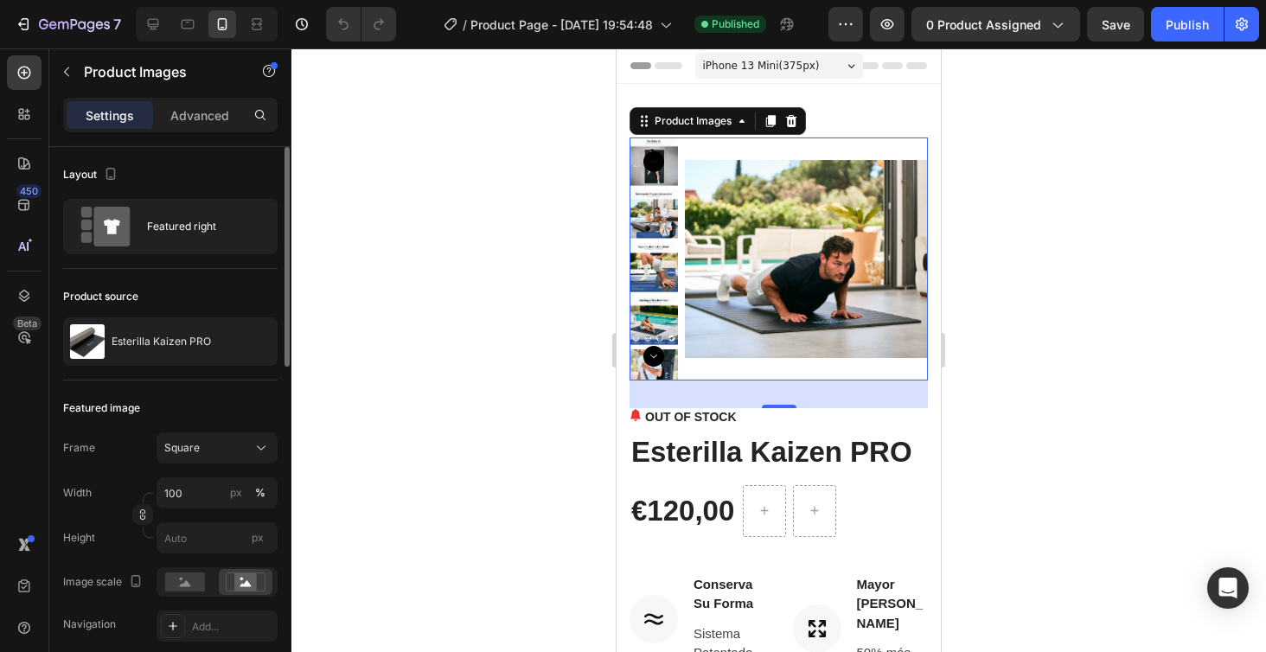
click at [654, 357] on icon "Carousel Next Arrow" at bounding box center [653, 356] width 21 height 21
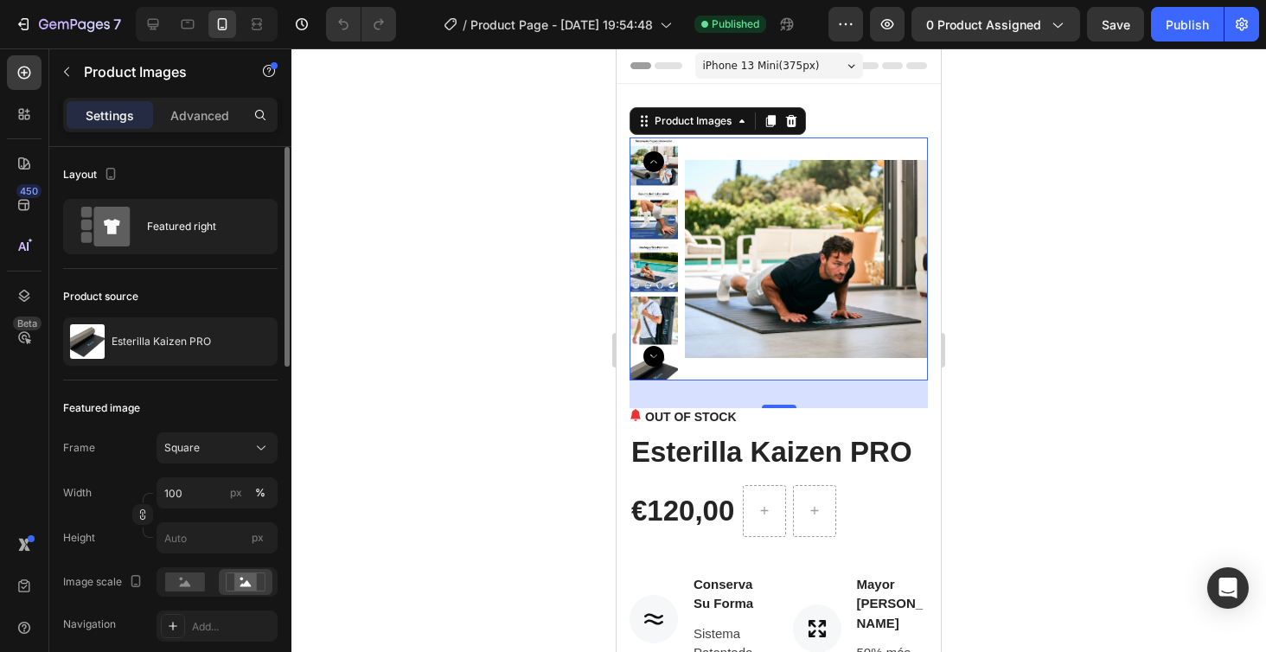
click at [654, 357] on icon "Carousel Next Arrow" at bounding box center [653, 356] width 21 height 21
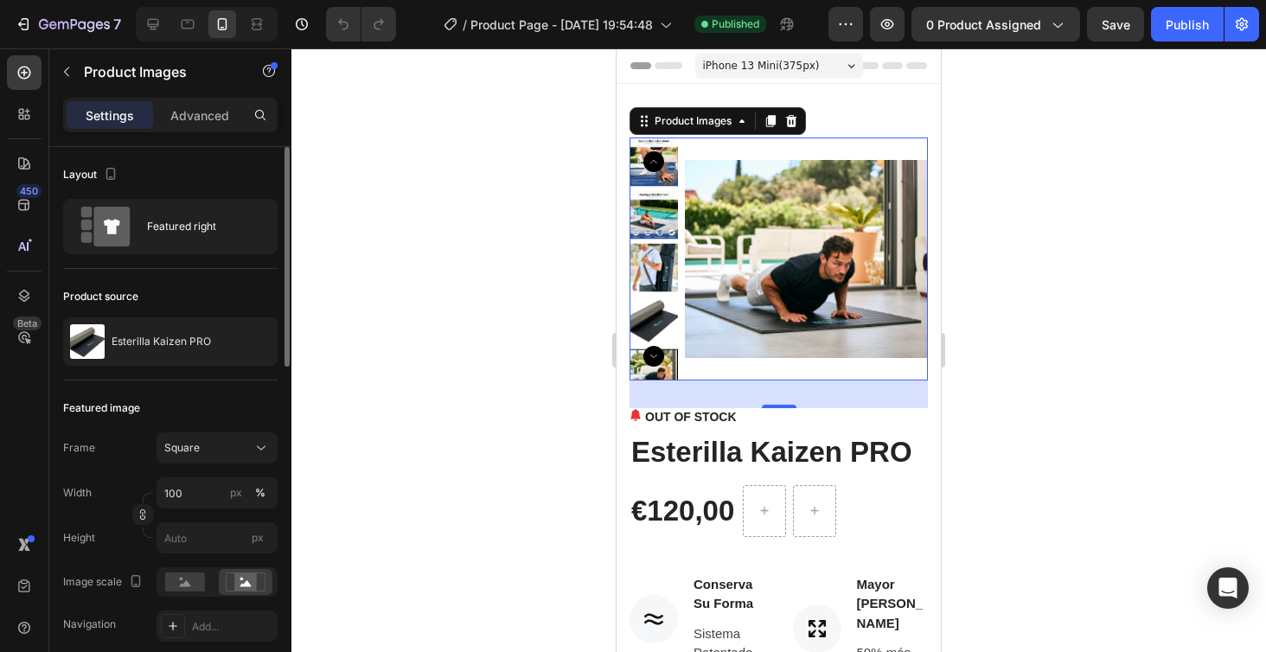
click at [668, 305] on img at bounding box center [653, 320] width 48 height 48
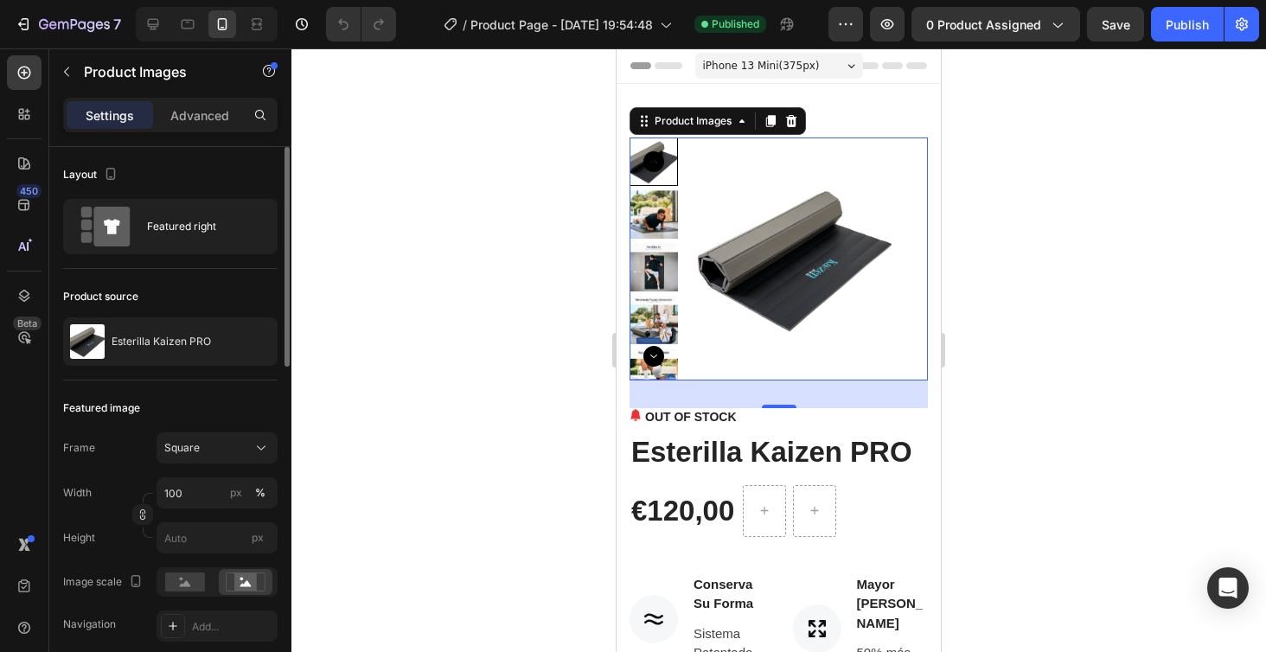
click at [644, 219] on img at bounding box center [653, 214] width 48 height 48
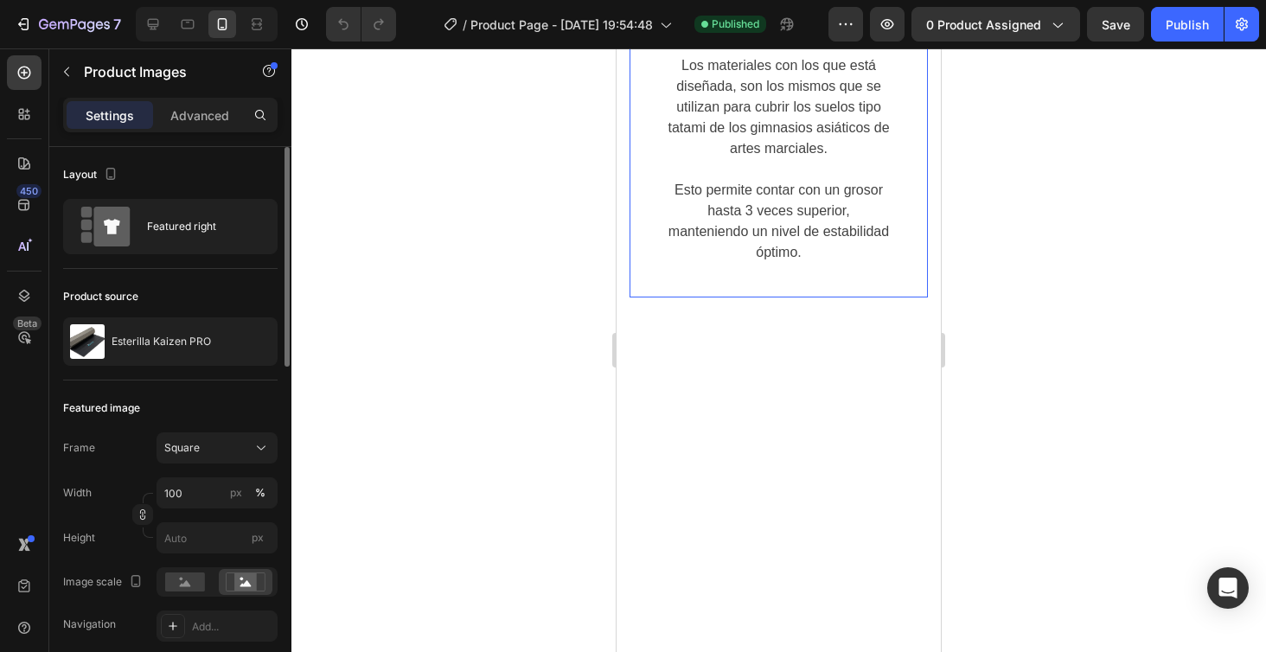
scroll to position [2862, 0]
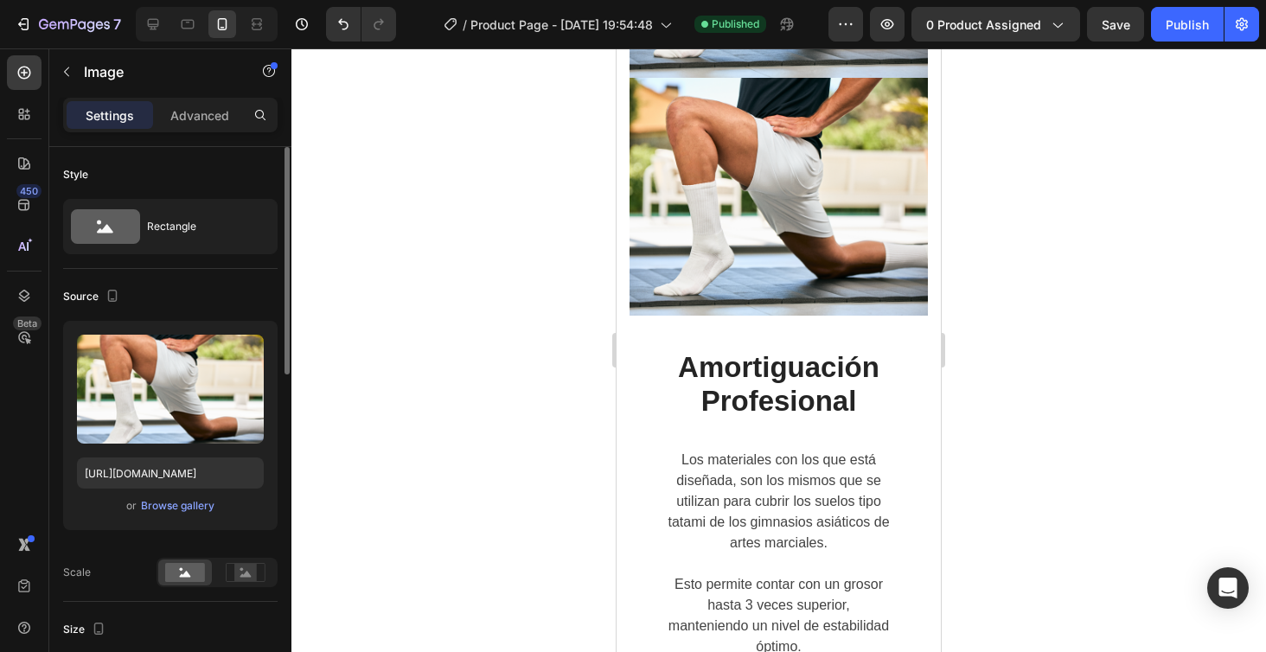
scroll to position [3474, 0]
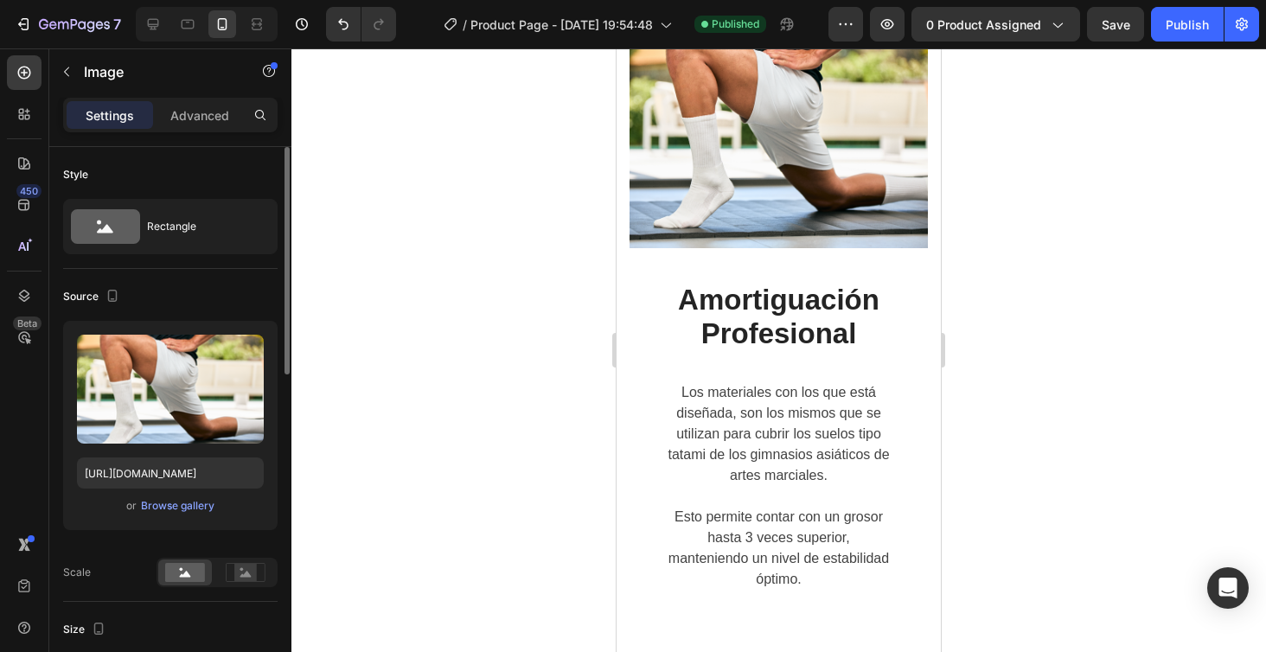
click at [745, 156] on img at bounding box center [778, 129] width 298 height 238
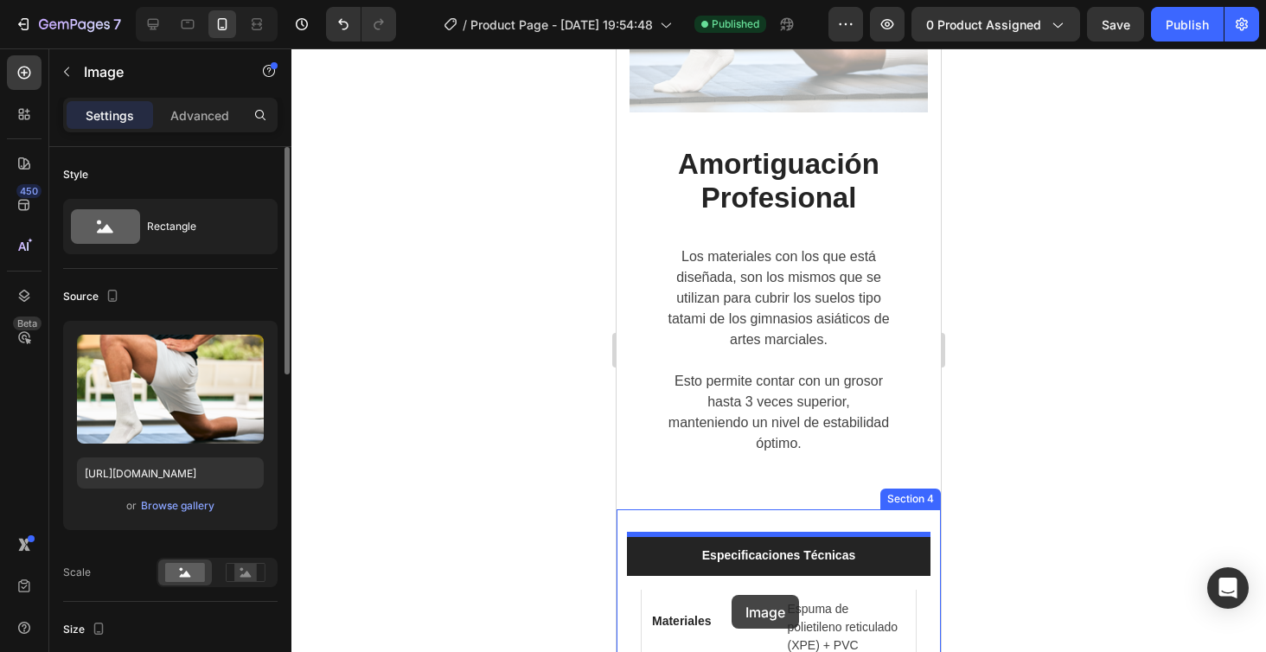
scroll to position [3617, 0]
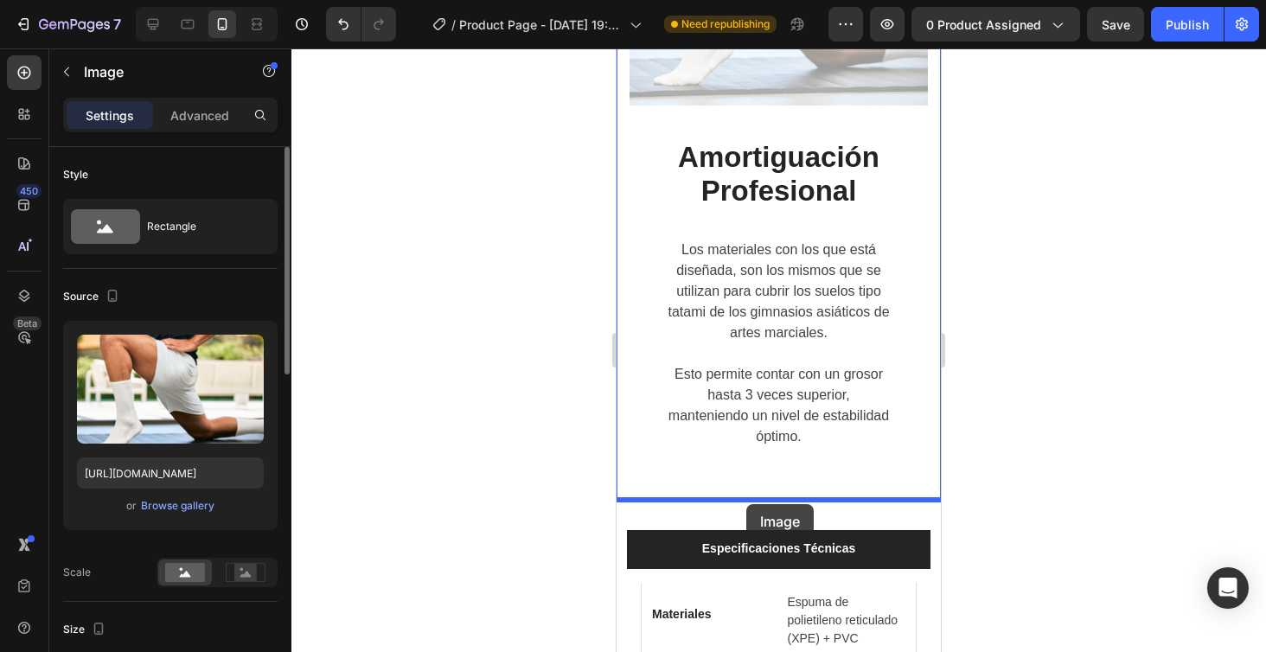
drag, startPoint x: 717, startPoint y: 161, endPoint x: 746, endPoint y: 504, distance: 344.5
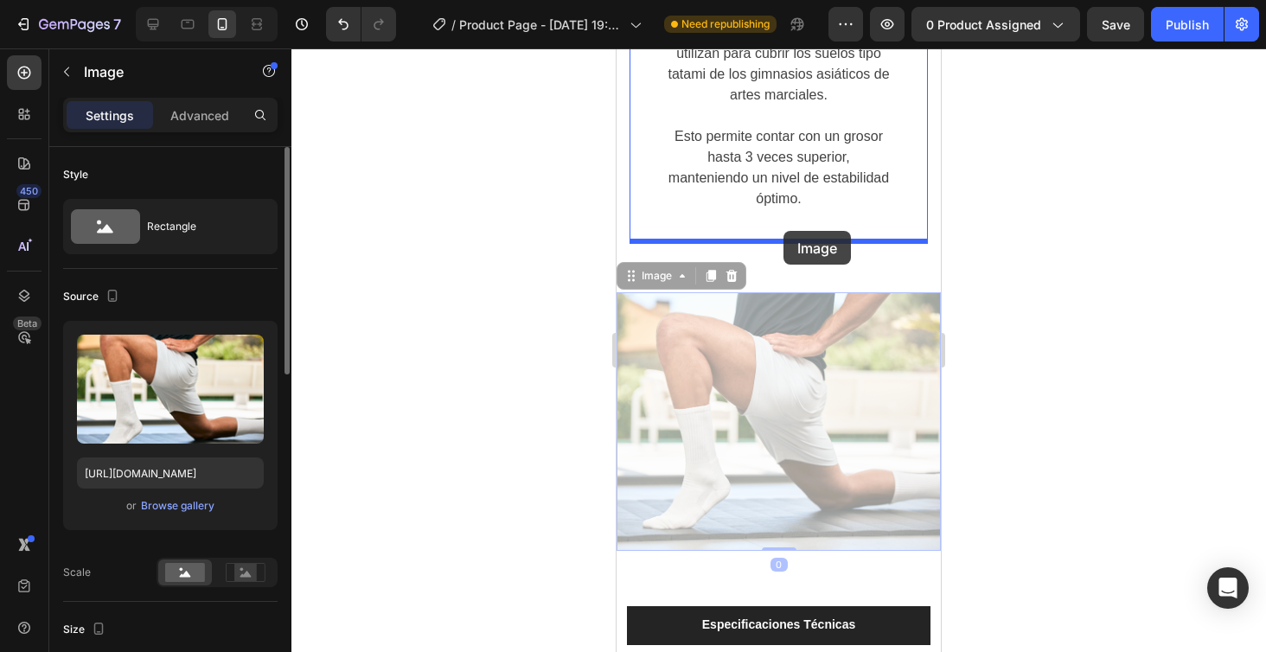
drag, startPoint x: 802, startPoint y: 353, endPoint x: 783, endPoint y: 231, distance: 123.4
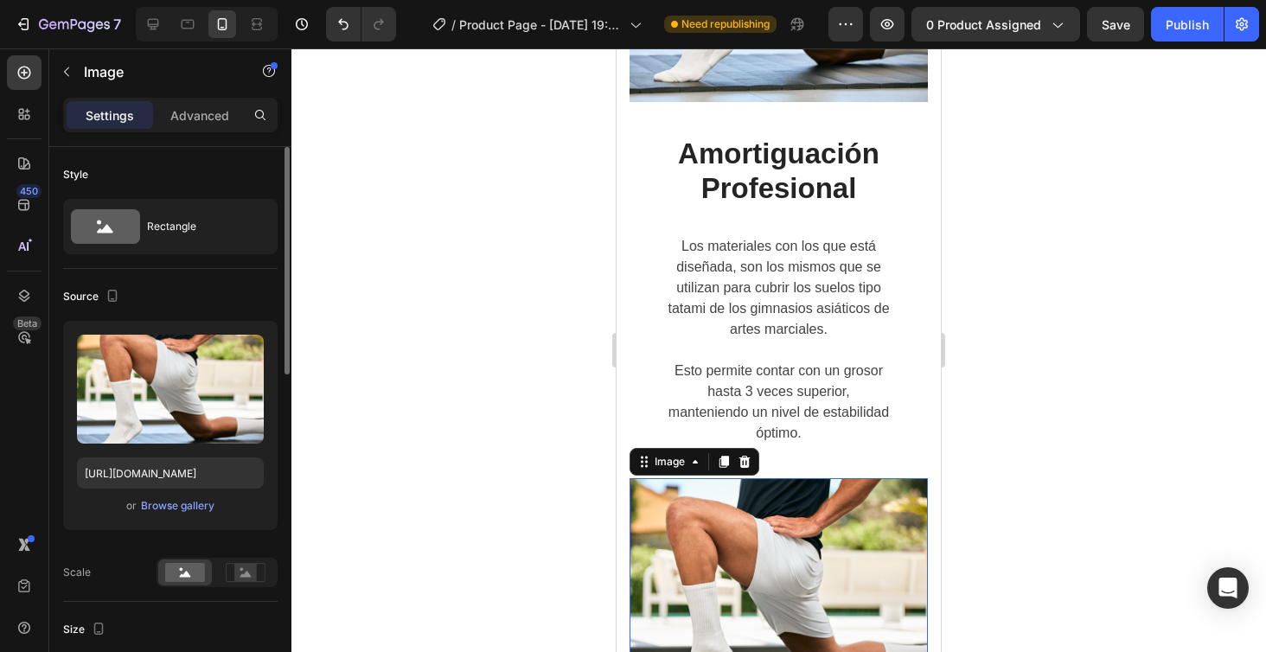
scroll to position [3408, 0]
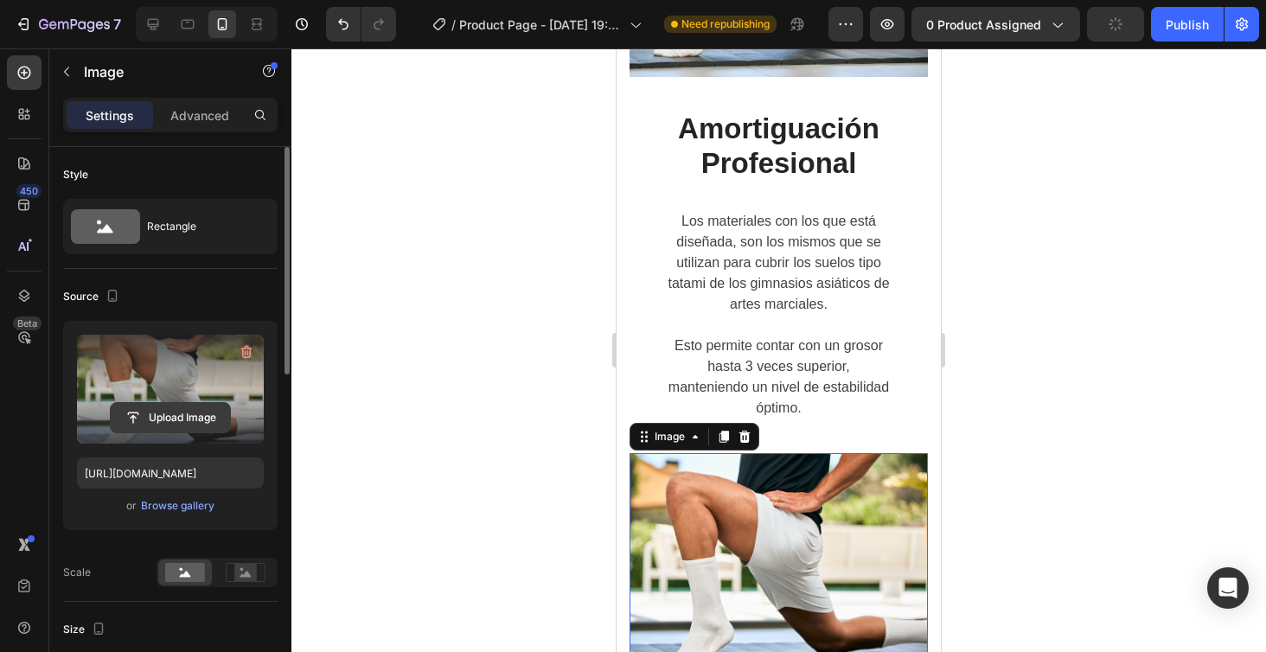
click at [153, 418] on input "file" at bounding box center [170, 417] width 119 height 29
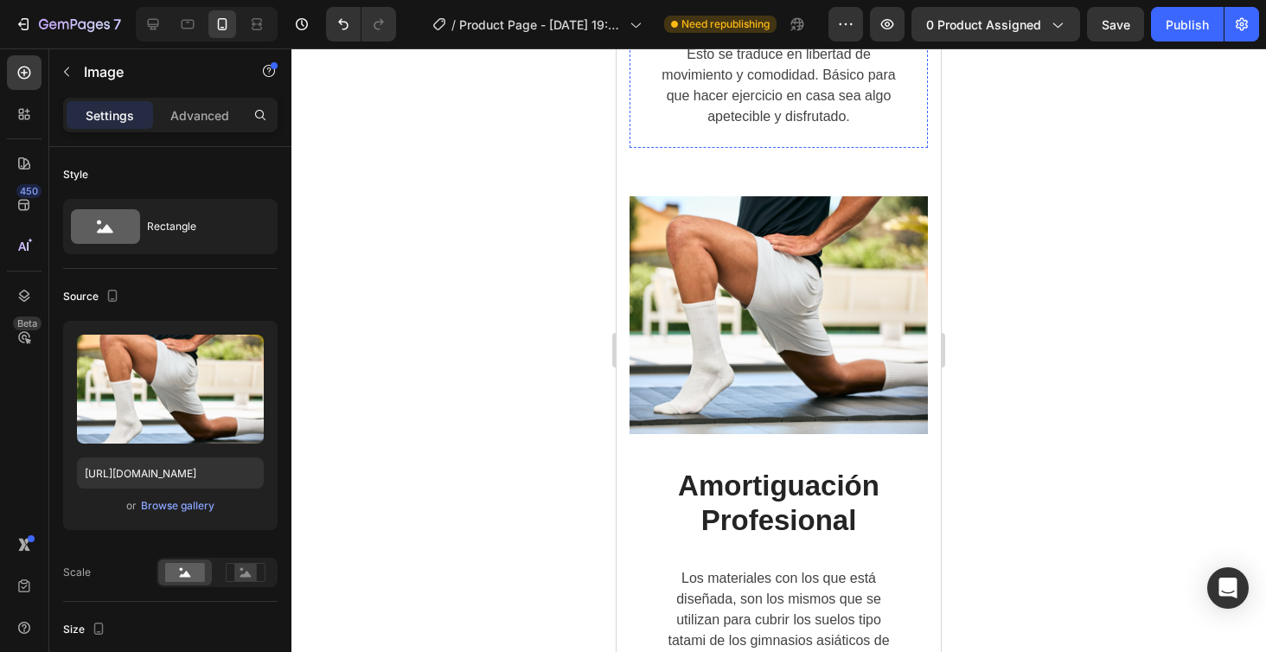
scroll to position [3248, 0]
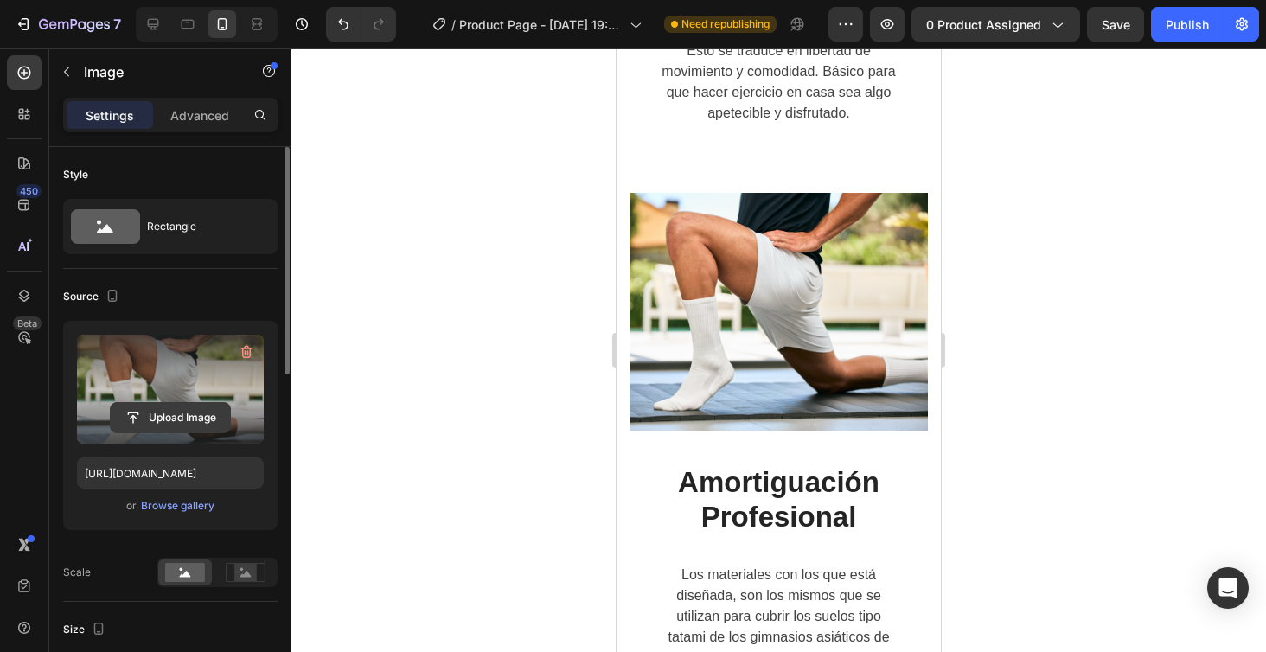
click at [176, 415] on input "file" at bounding box center [170, 417] width 119 height 29
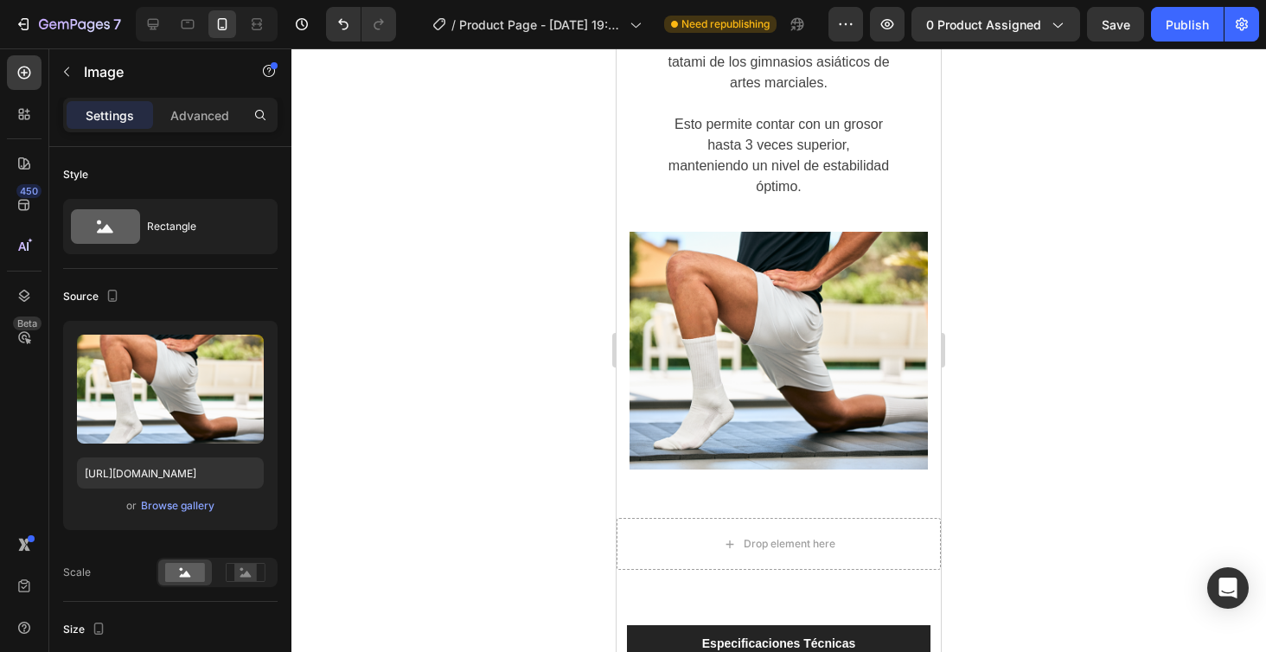
scroll to position [3826, 0]
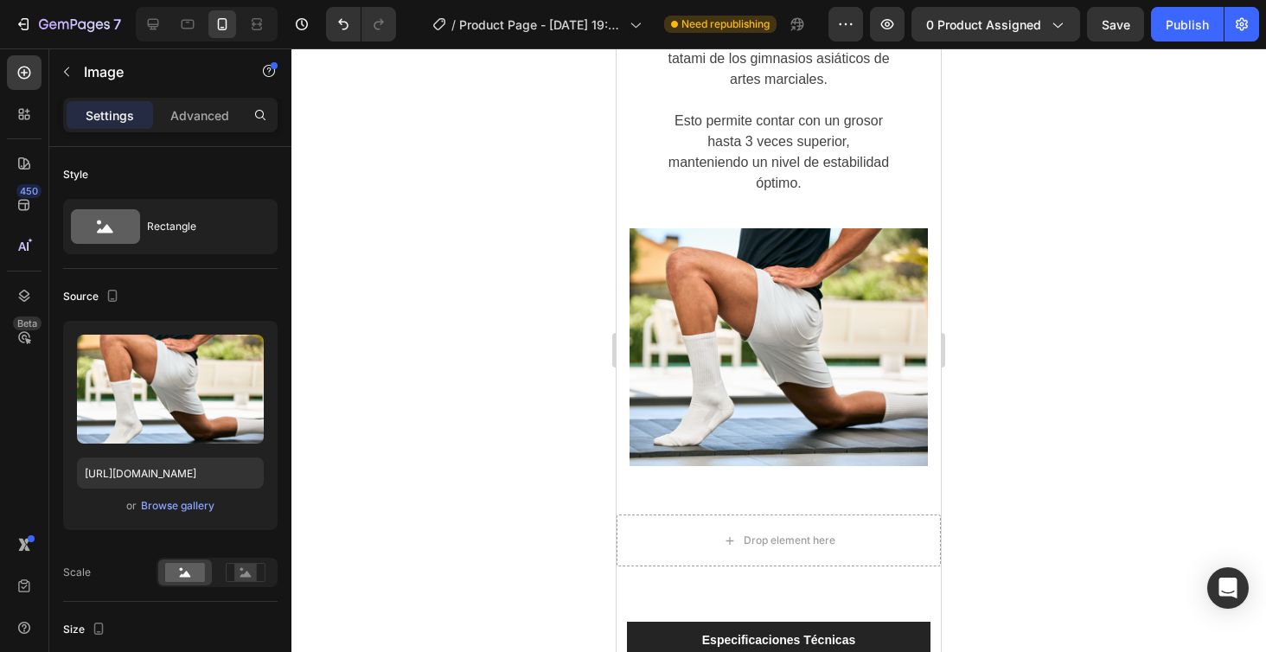
click at [769, 326] on img at bounding box center [778, 347] width 298 height 238
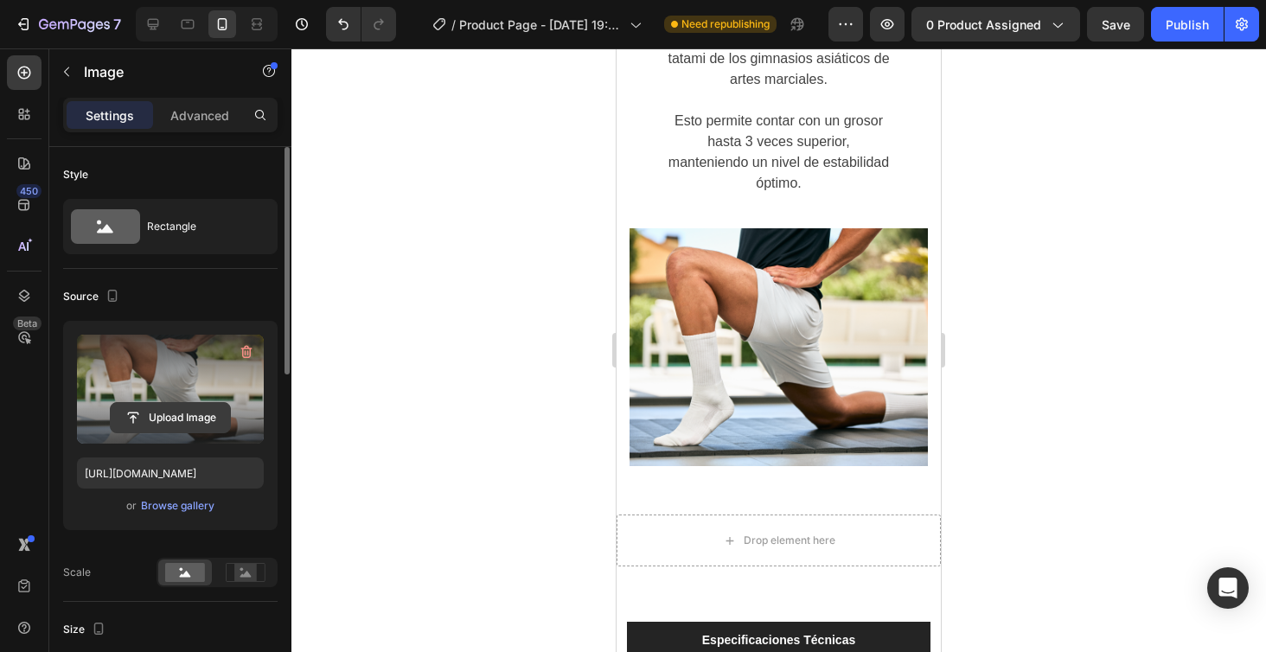
click at [198, 416] on input "file" at bounding box center [170, 417] width 119 height 29
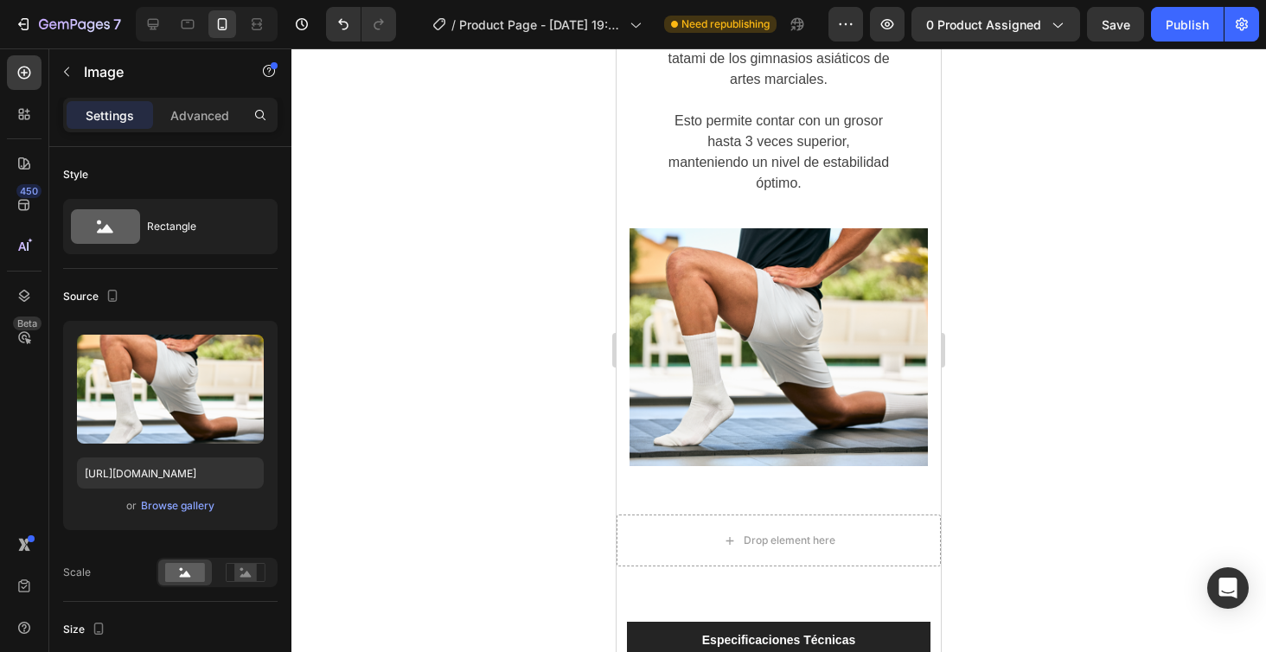
click at [792, 404] on img at bounding box center [778, 347] width 298 height 238
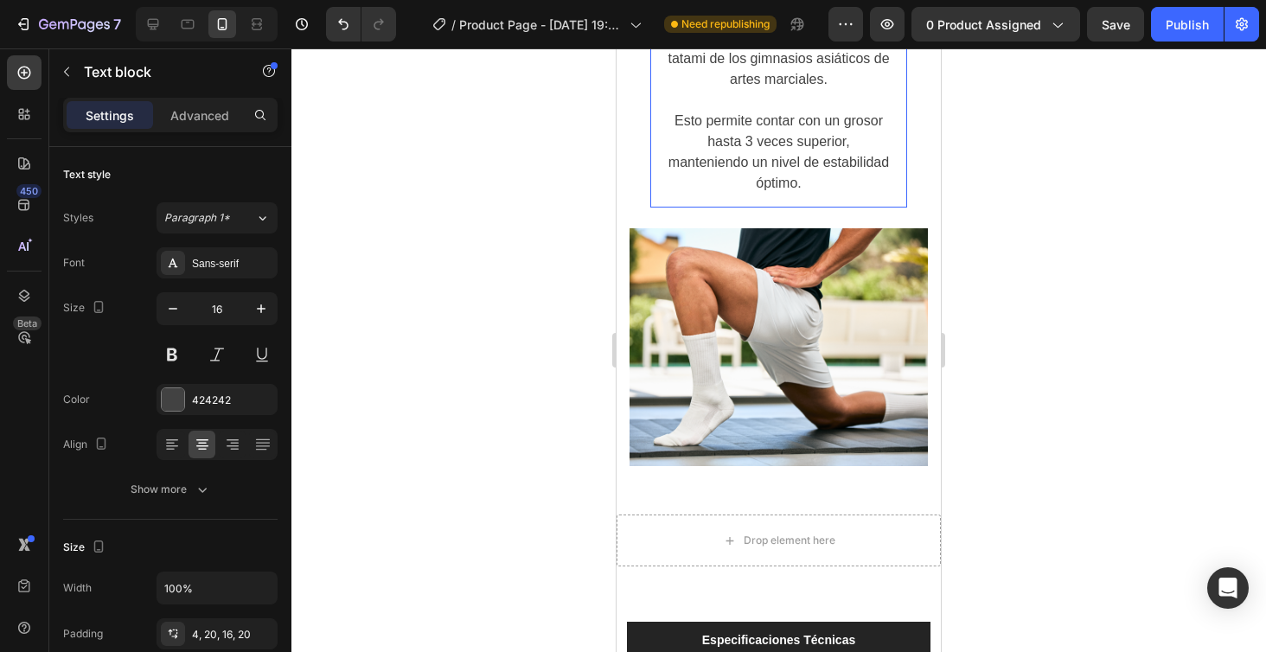
click at [719, 122] on p "Esto permite contar con un grosor hasta 3 veces superior, manteniendo un nivel …" at bounding box center [779, 152] width 222 height 83
click at [717, 276] on img at bounding box center [778, 347] width 298 height 238
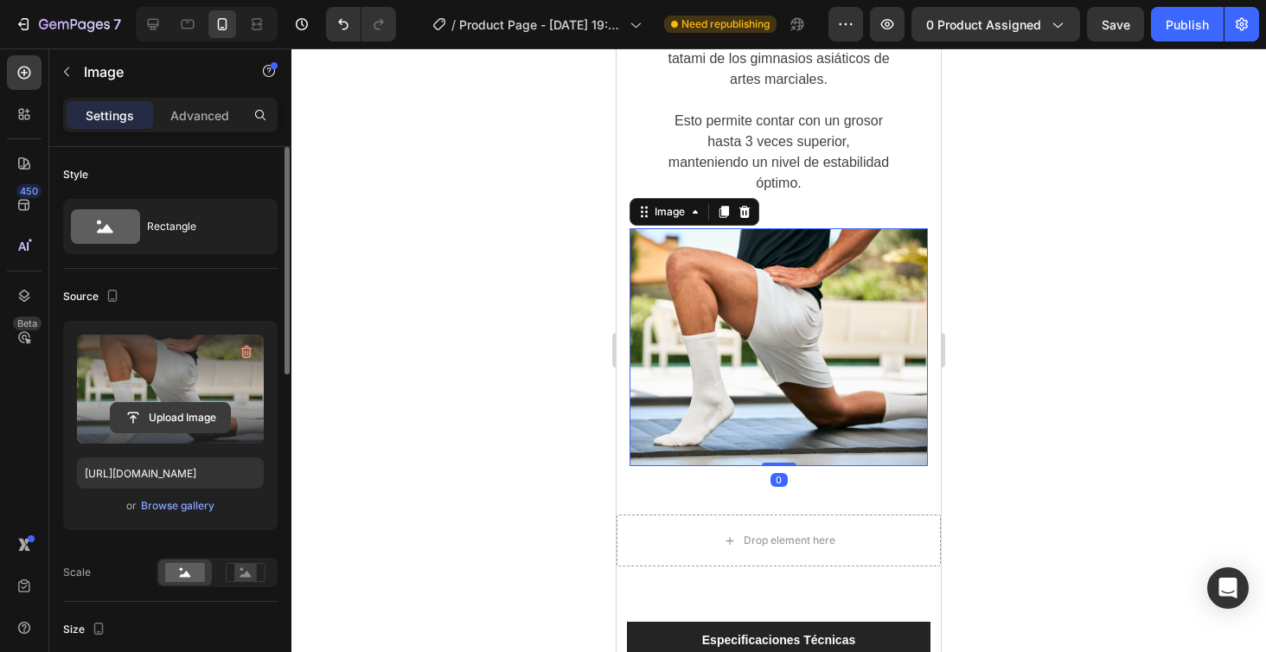
click at [168, 409] on input "file" at bounding box center [170, 417] width 119 height 29
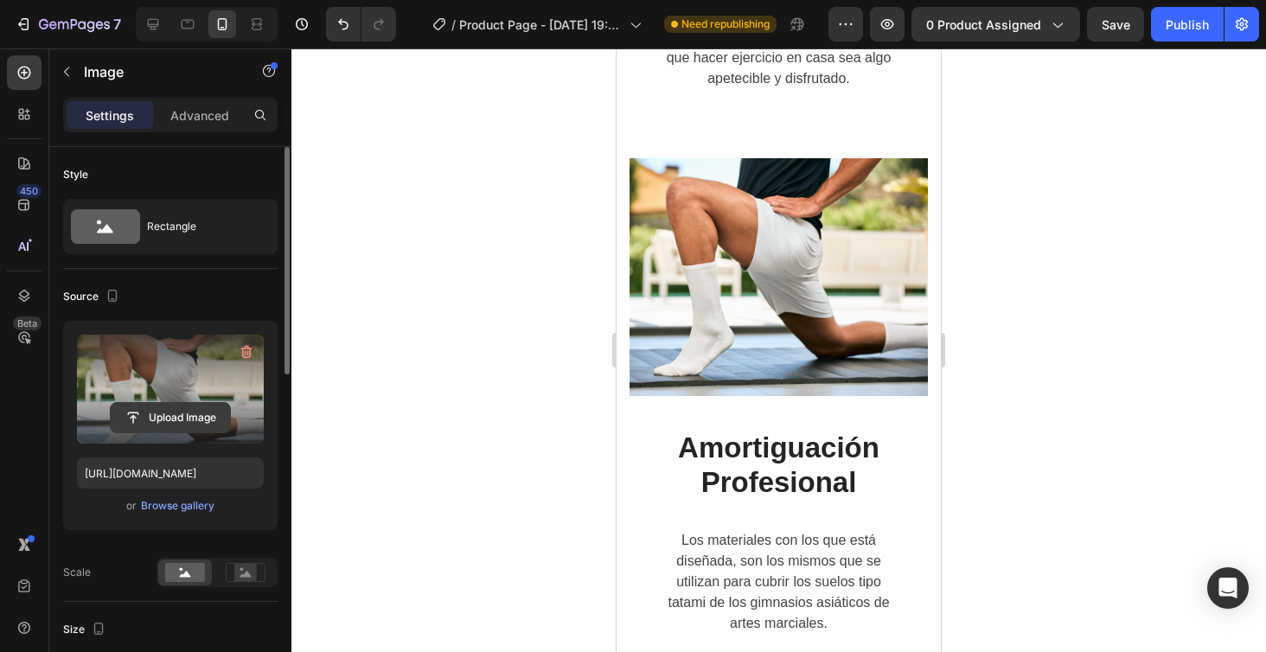
scroll to position [3274, 0]
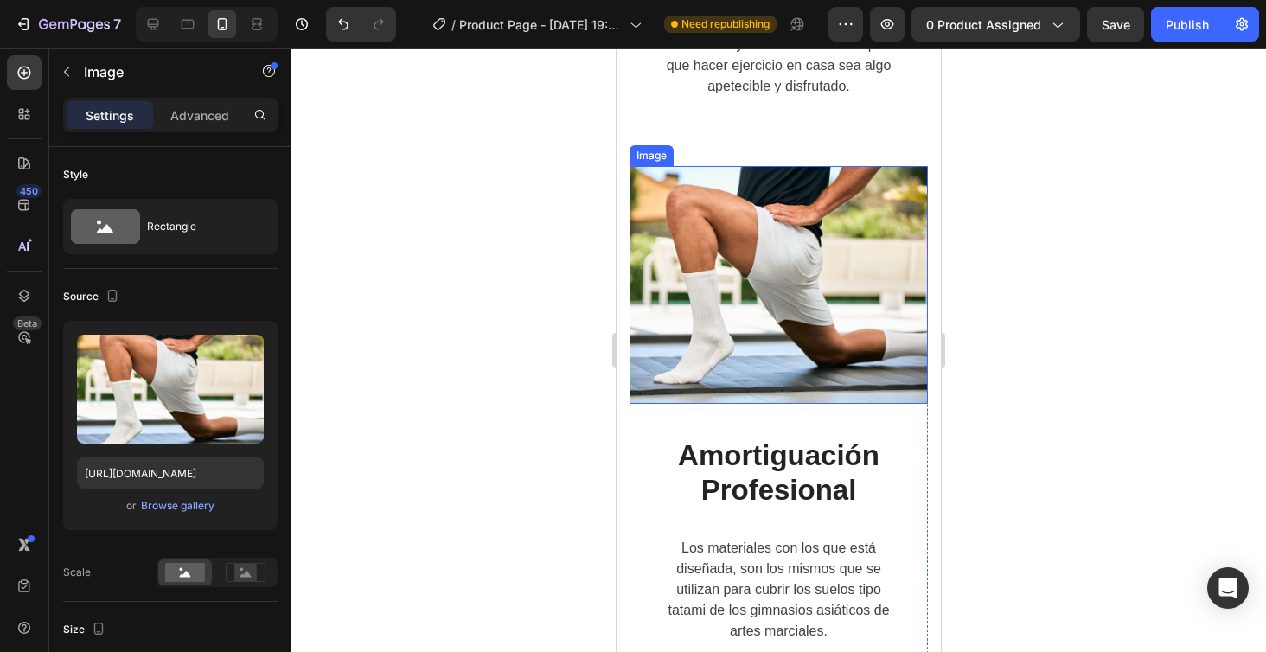
click at [742, 276] on img at bounding box center [778, 285] width 298 height 238
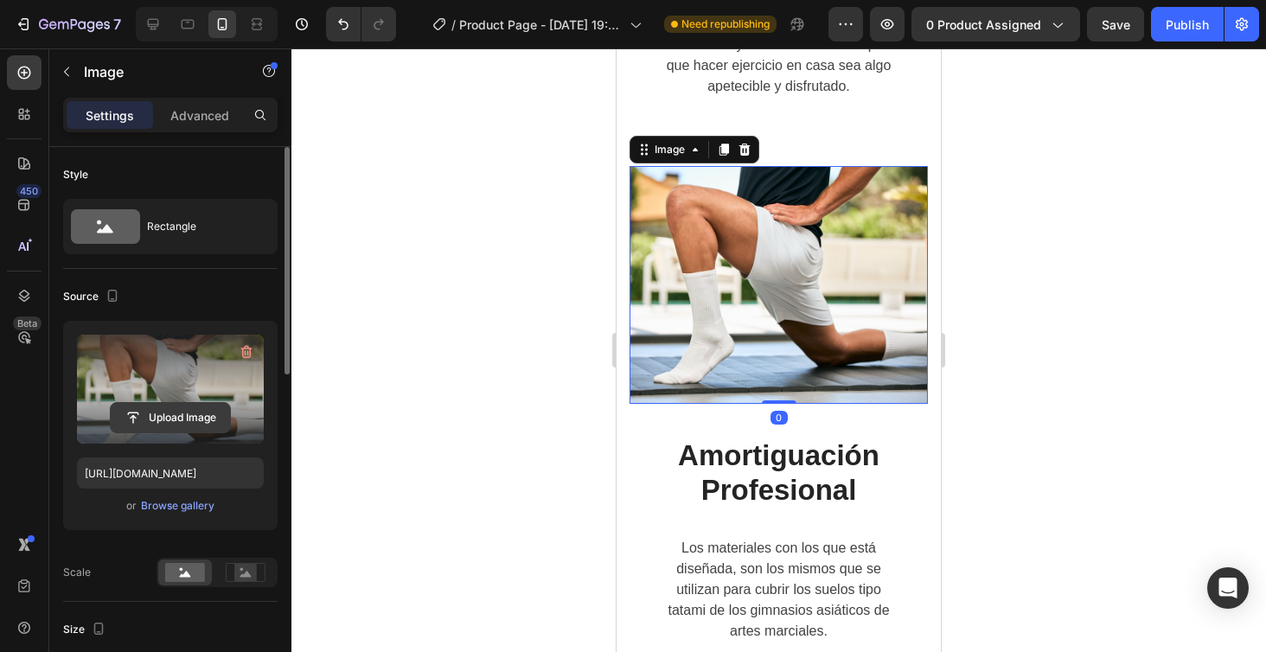
click at [178, 414] on input "file" at bounding box center [170, 417] width 119 height 29
type input "C:\fakepath\KAIZEN PRO_Colchoneta de Deporte1124.jpg"
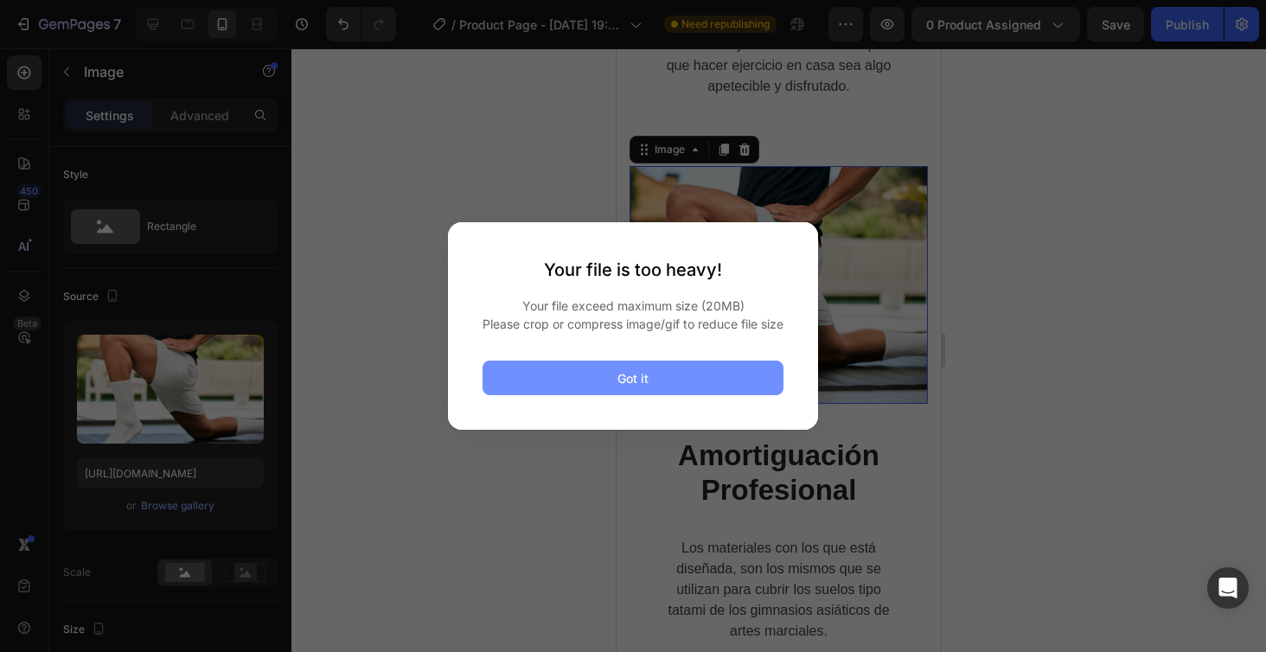
click at [618, 387] on div "Got it" at bounding box center [632, 378] width 31 height 18
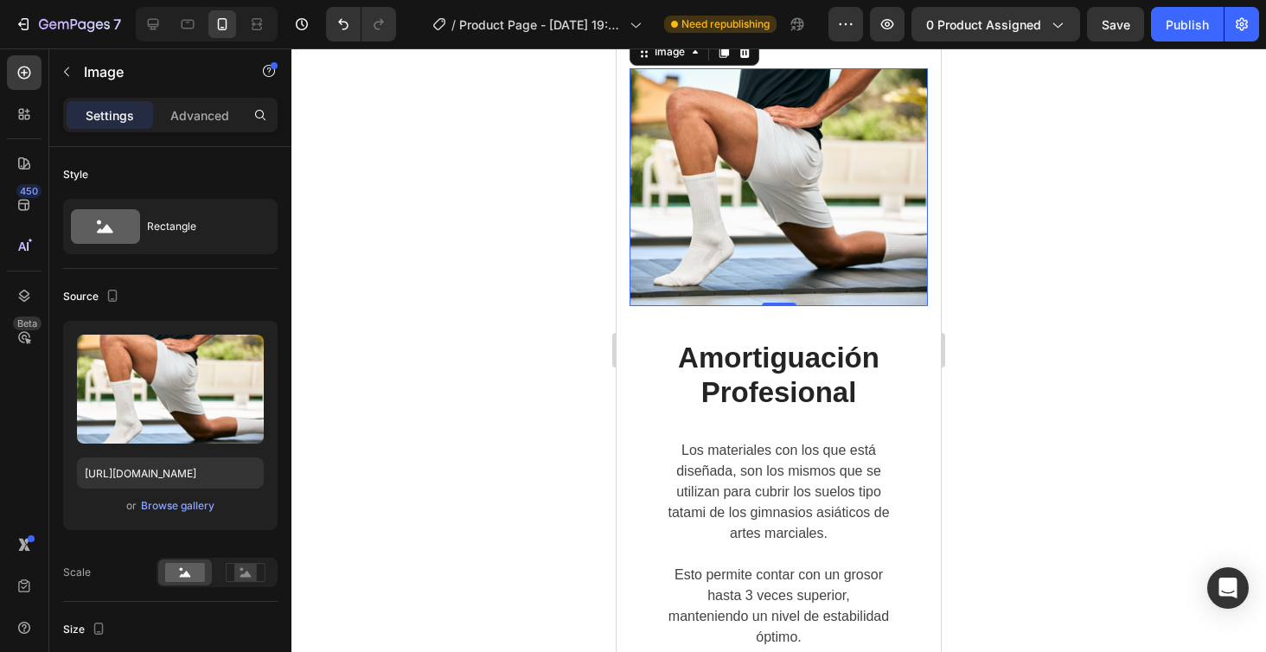
scroll to position [3380, 0]
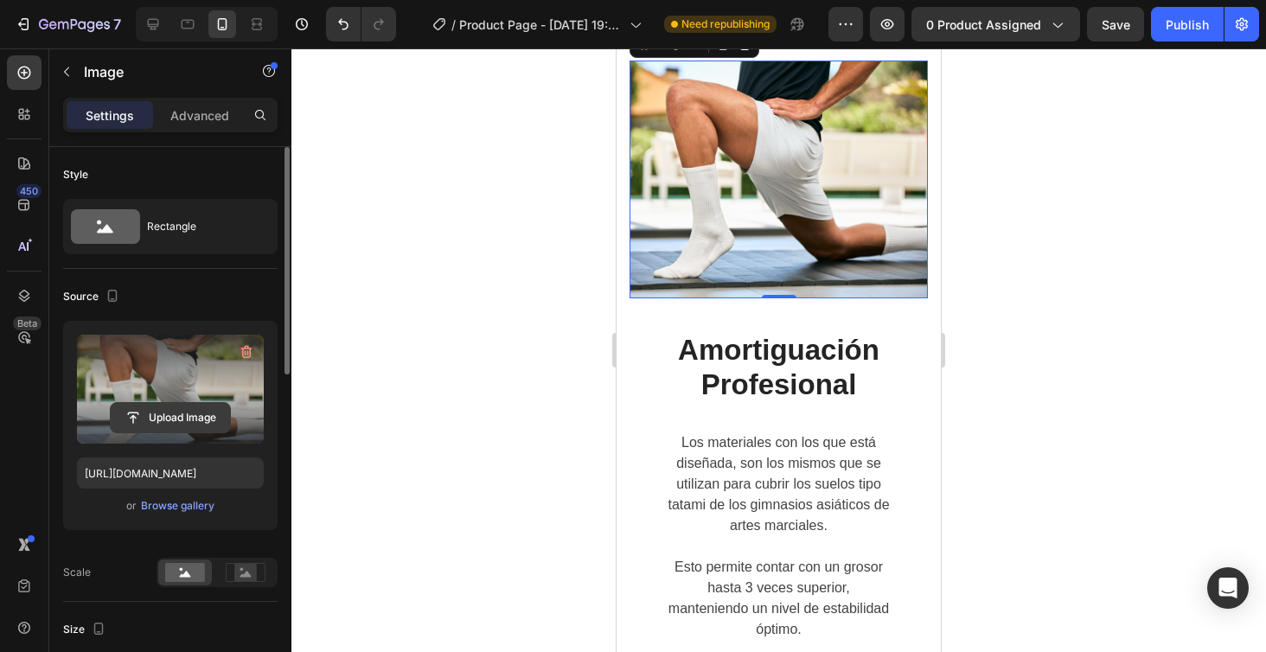
click at [187, 413] on input "file" at bounding box center [170, 417] width 119 height 29
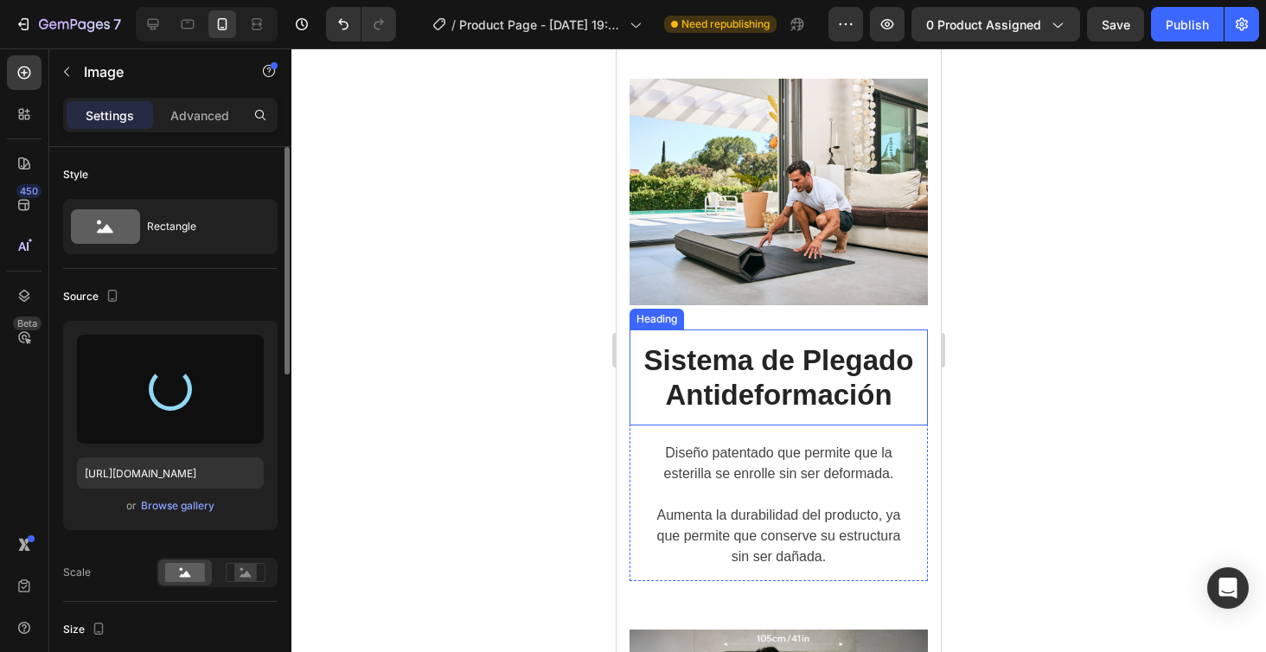
scroll to position [2102, 0]
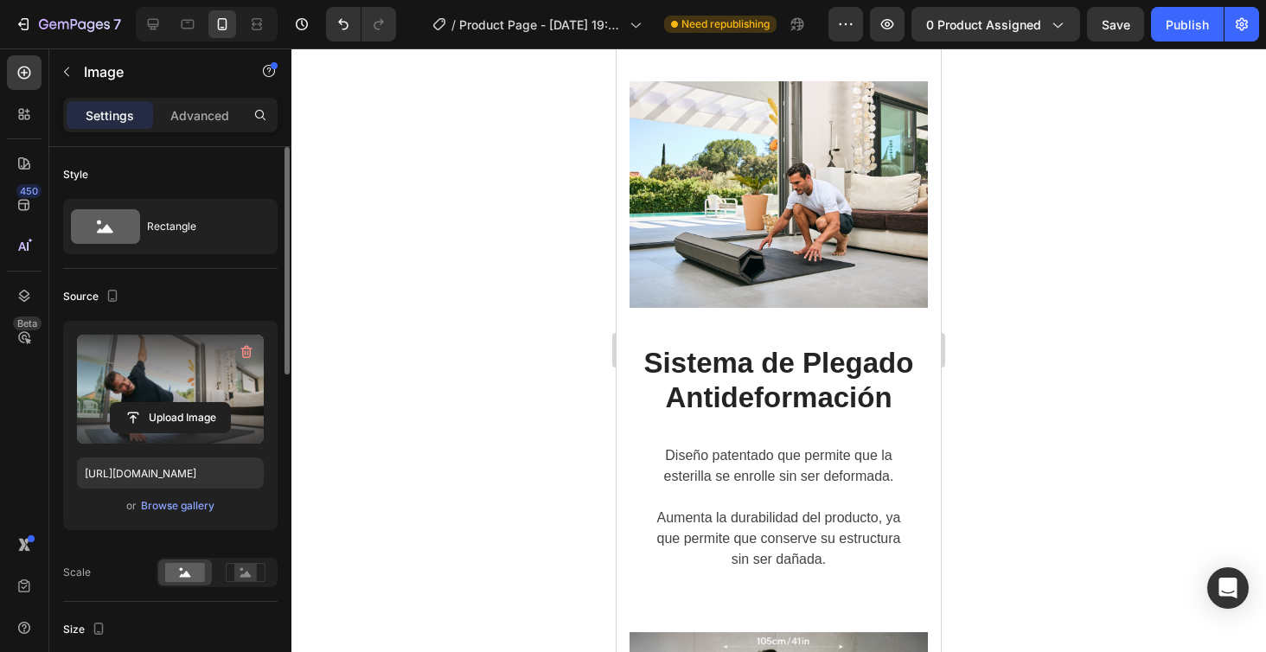
type input "[URL][DOMAIN_NAME]"
click at [687, 308] on img at bounding box center [778, 194] width 298 height 227
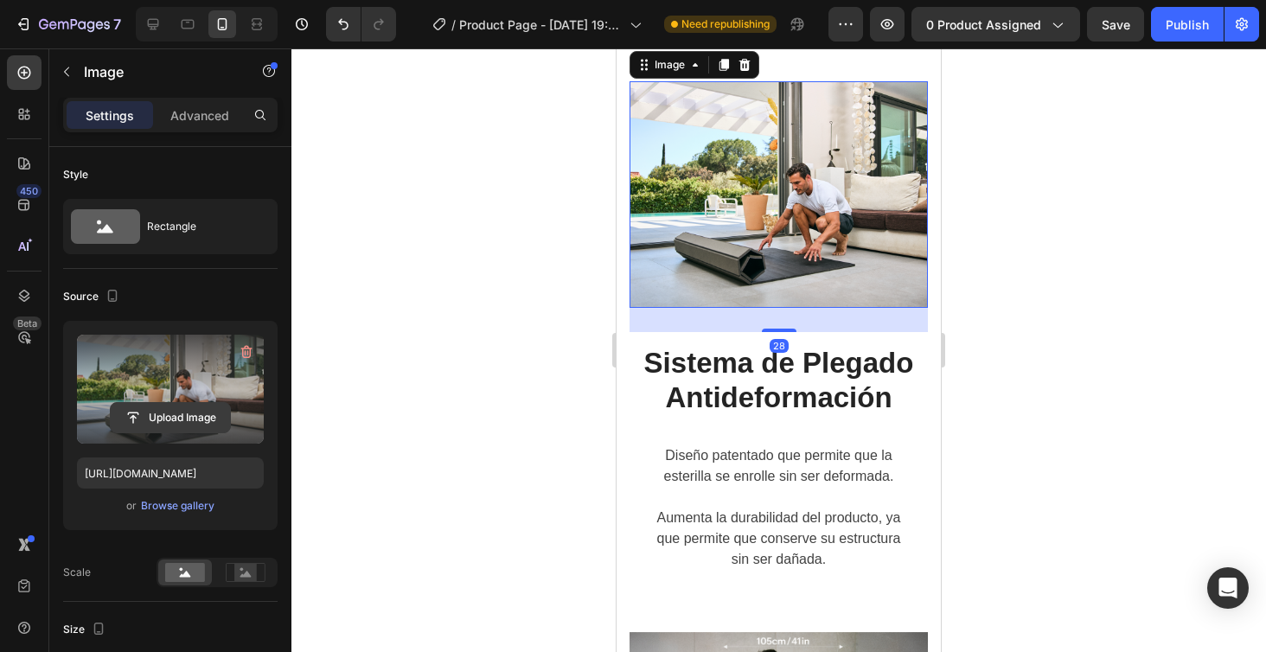
click at [204, 412] on input "file" at bounding box center [170, 417] width 119 height 29
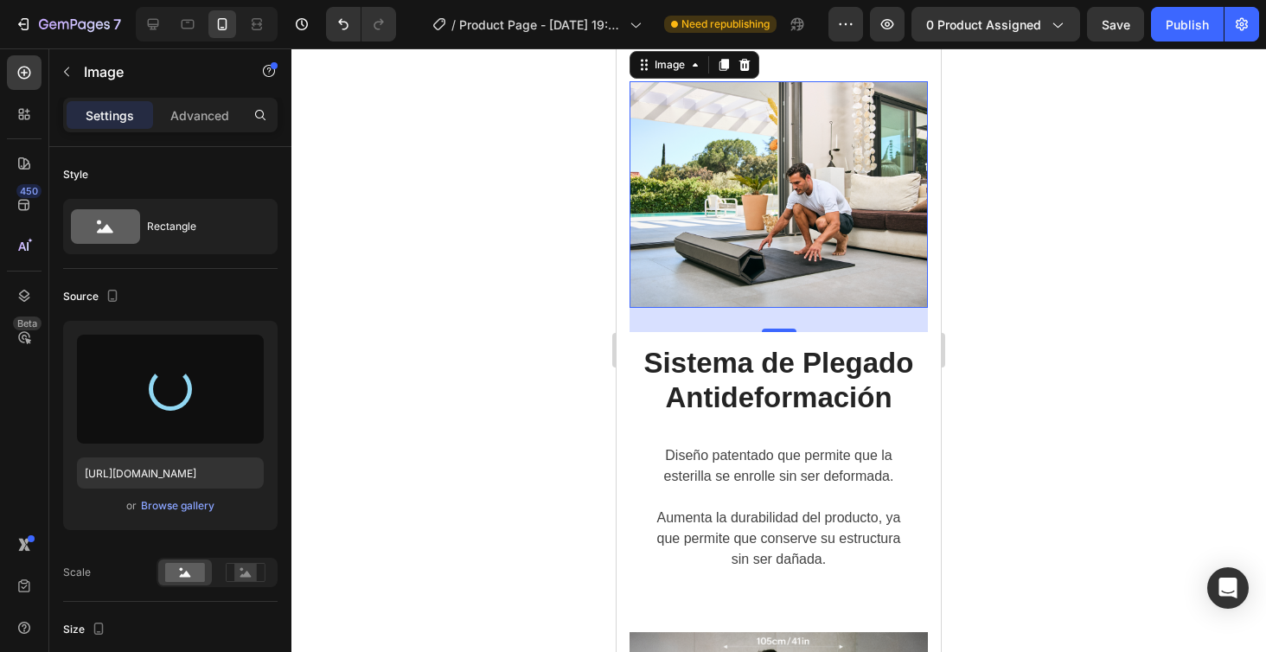
type input "[URL][DOMAIN_NAME]"
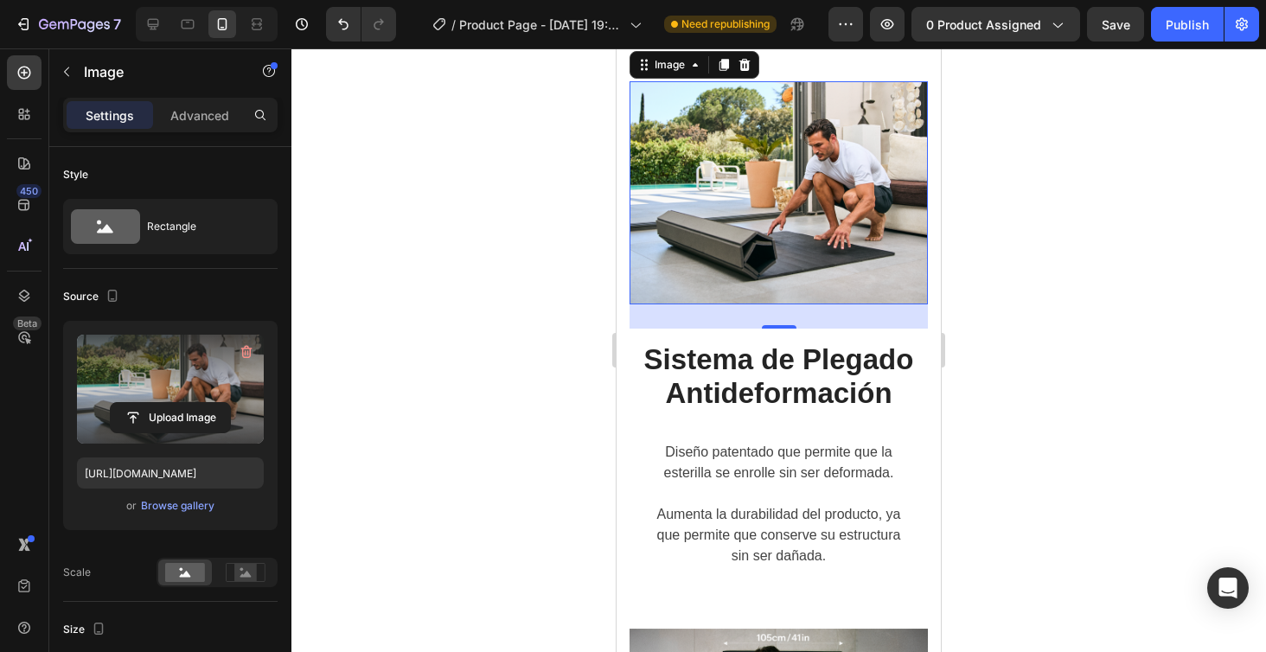
click at [1182, 307] on div at bounding box center [778, 350] width 974 height 604
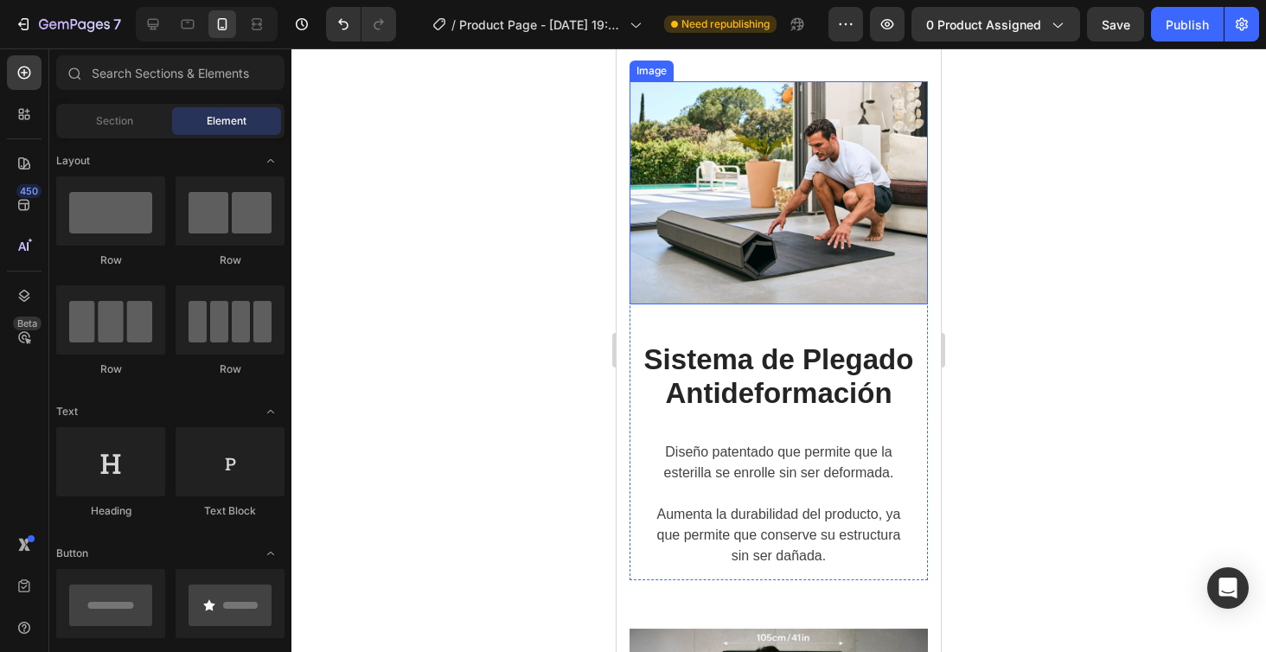
click at [673, 304] on img at bounding box center [778, 192] width 298 height 223
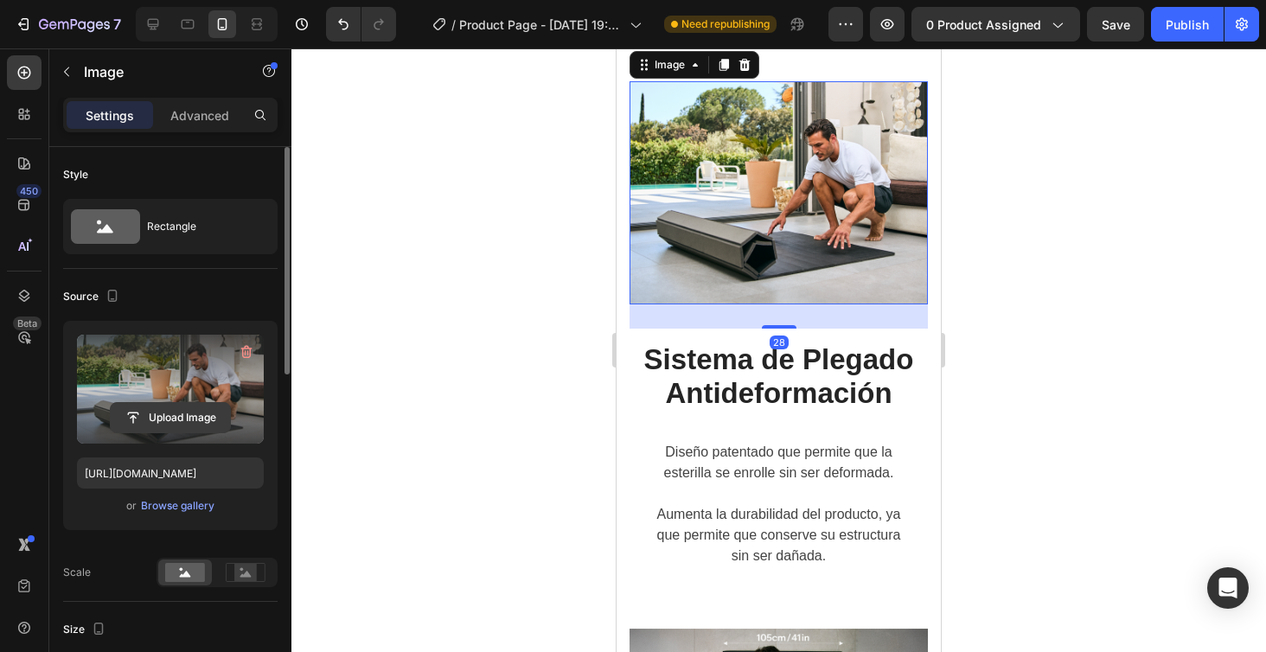
click at [147, 412] on input "file" at bounding box center [170, 417] width 119 height 29
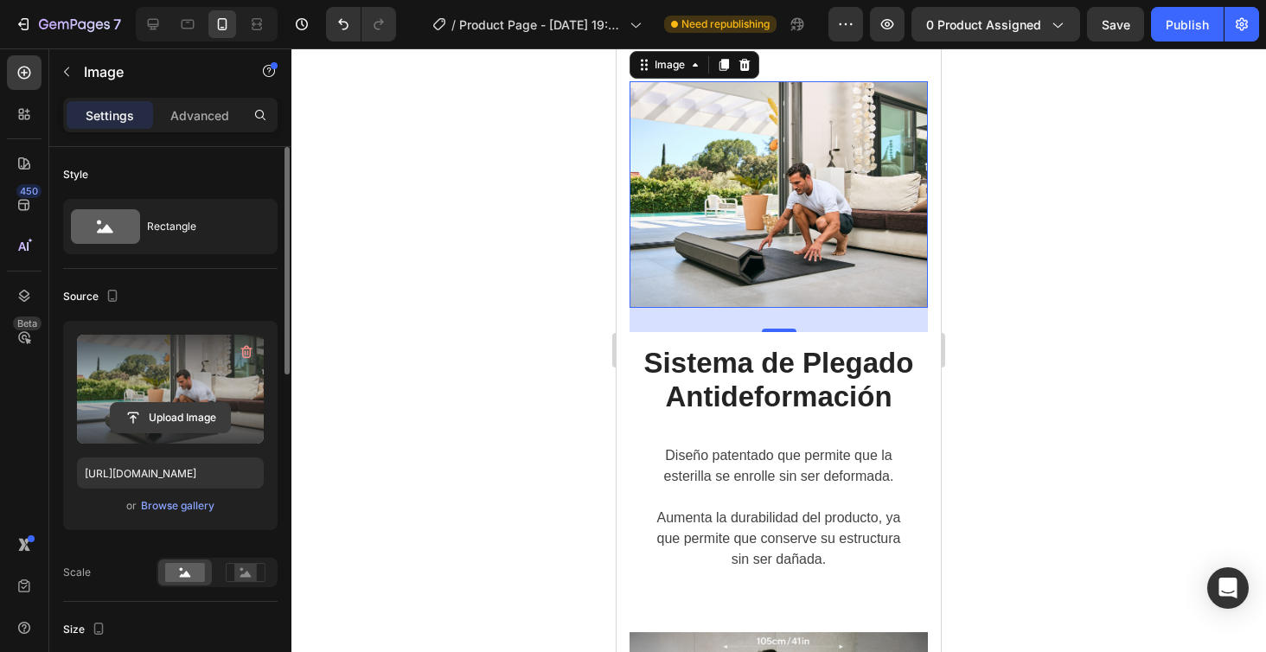
click at [200, 415] on input "file" at bounding box center [170, 417] width 119 height 29
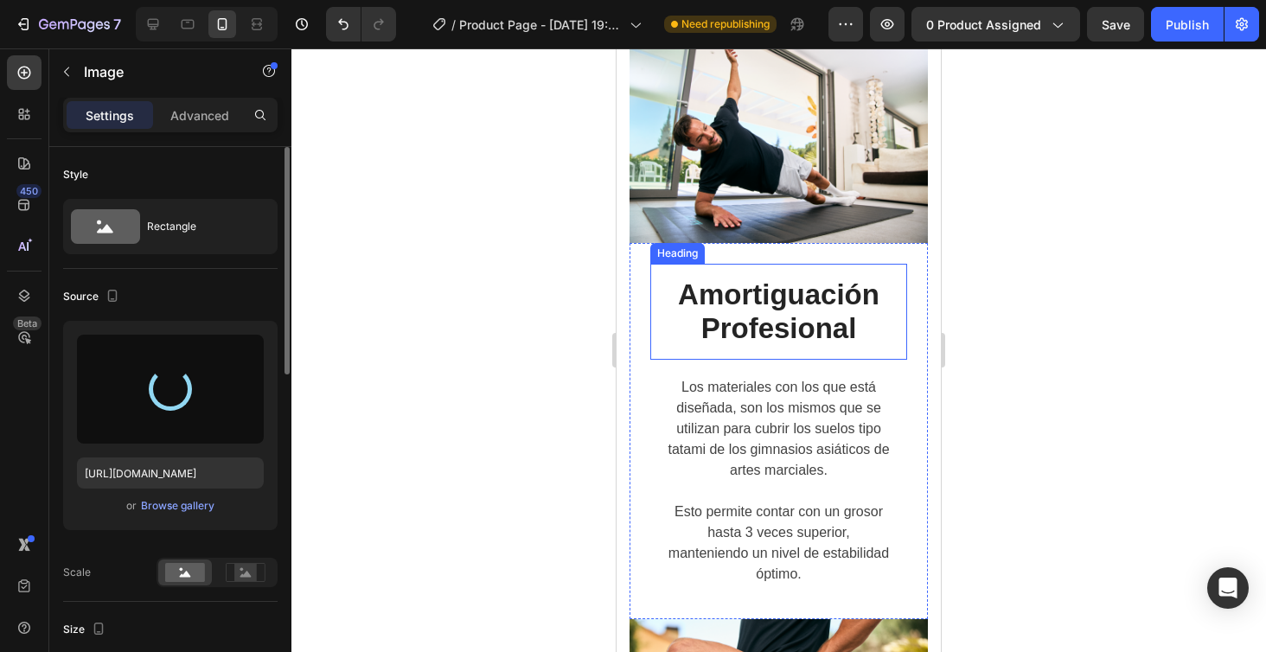
scroll to position [3401, 0]
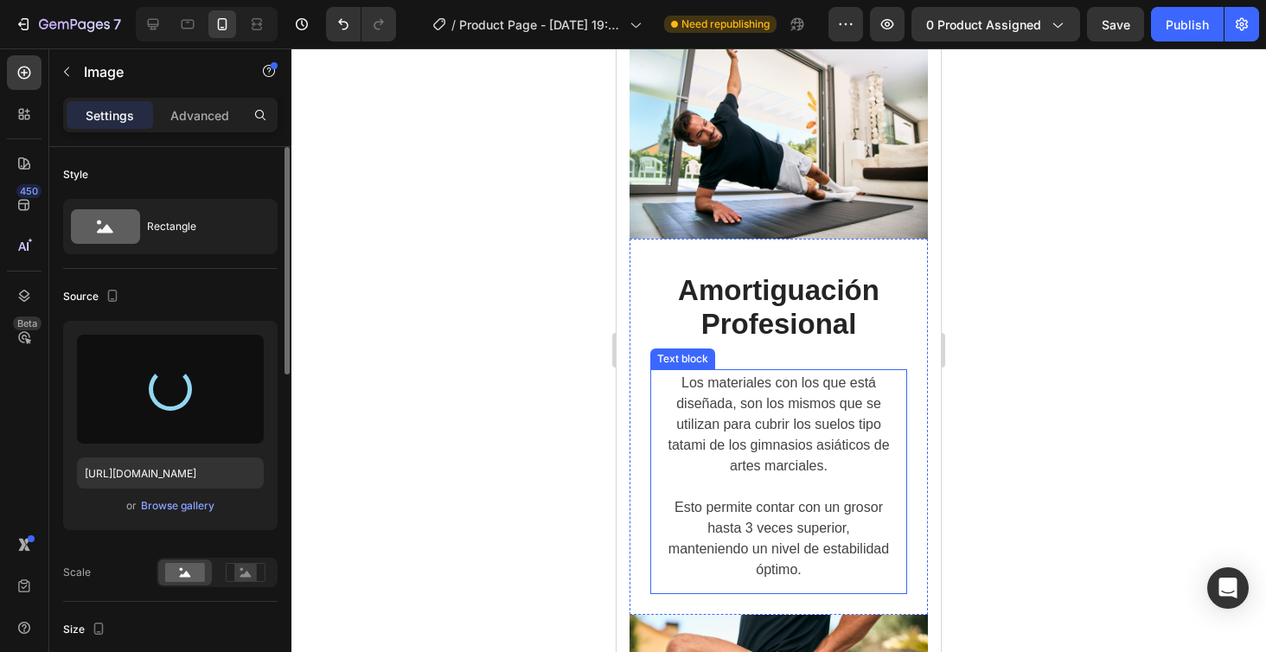
type input "[URL][DOMAIN_NAME]"
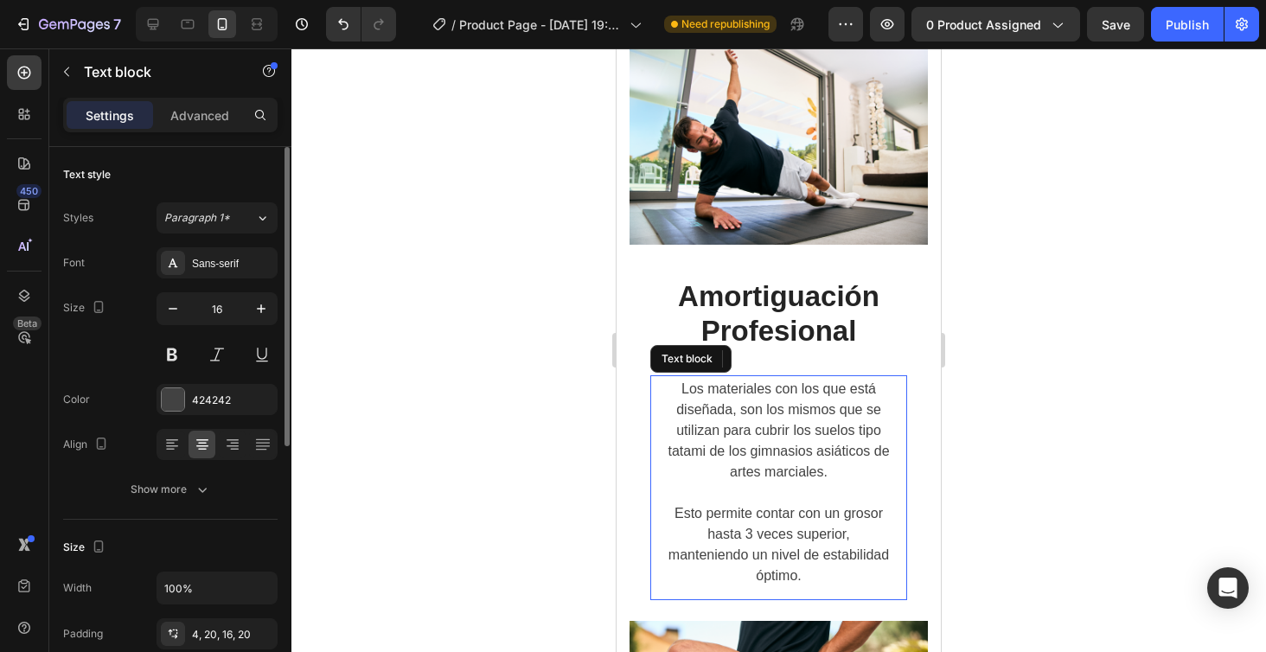
click at [820, 550] on p "Esto permite contar con un grosor hasta 3 veces superior, manteniendo un nivel …" at bounding box center [779, 544] width 222 height 83
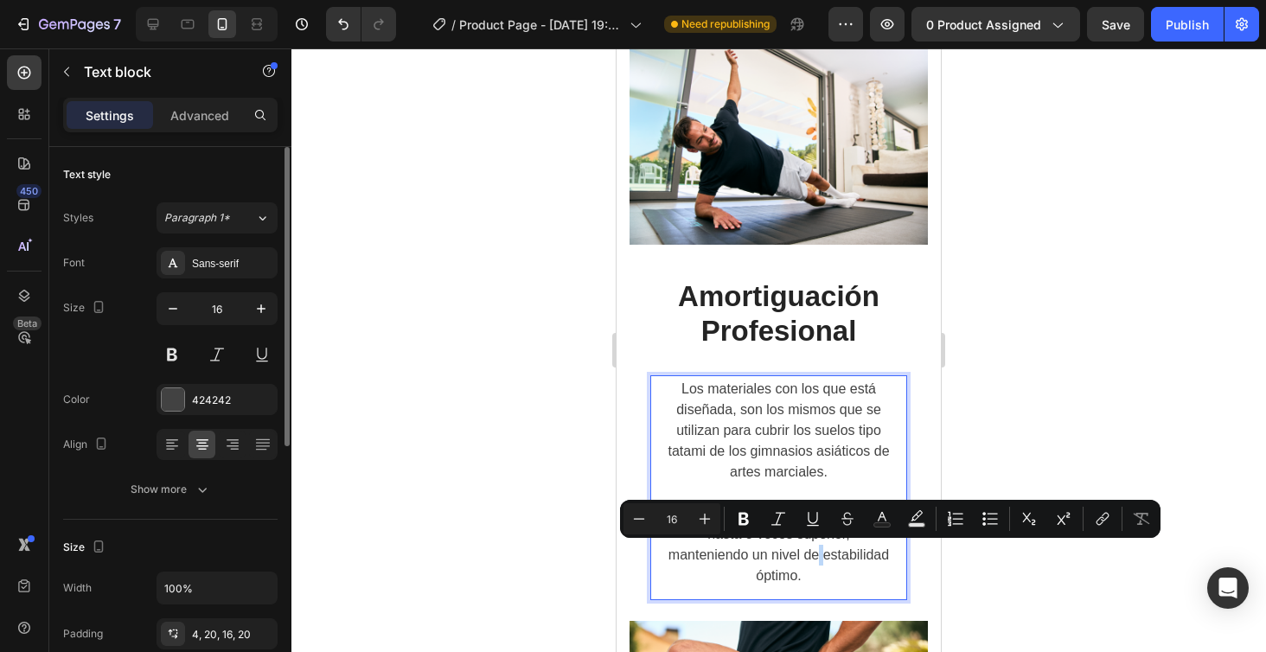
click at [824, 552] on p "Esto permite contar con un grosor hasta 3 veces superior, manteniendo un nivel …" at bounding box center [779, 544] width 222 height 83
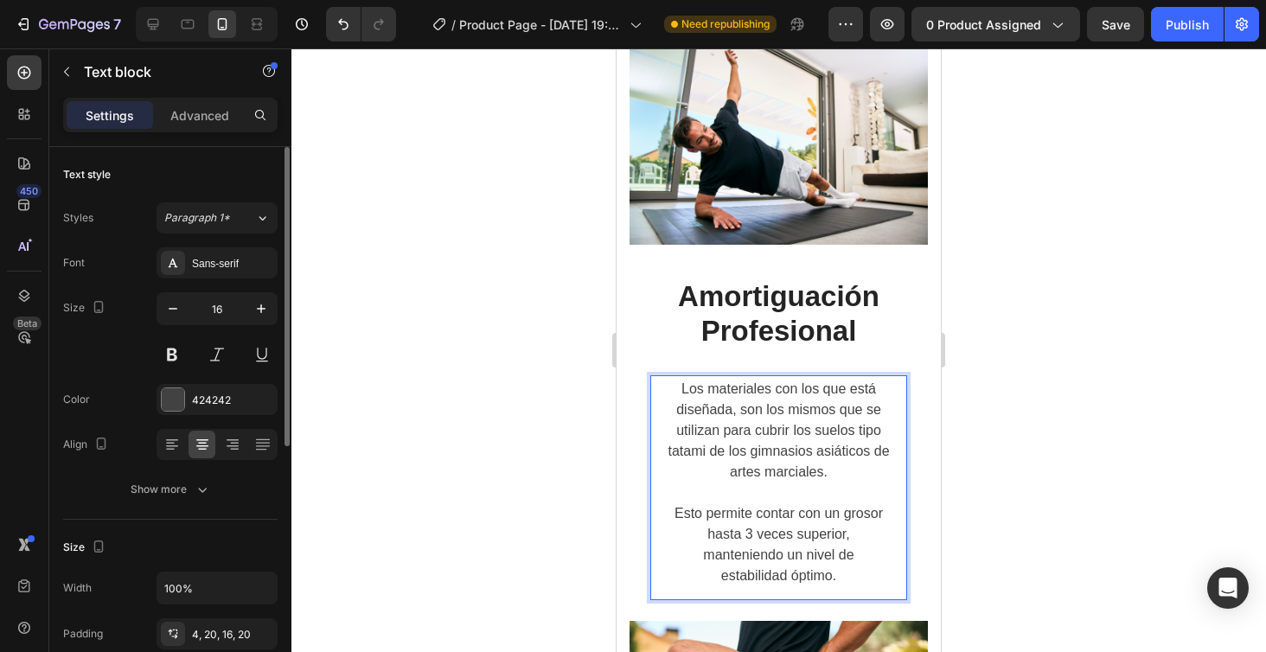
click at [1123, 264] on div at bounding box center [778, 350] width 974 height 604
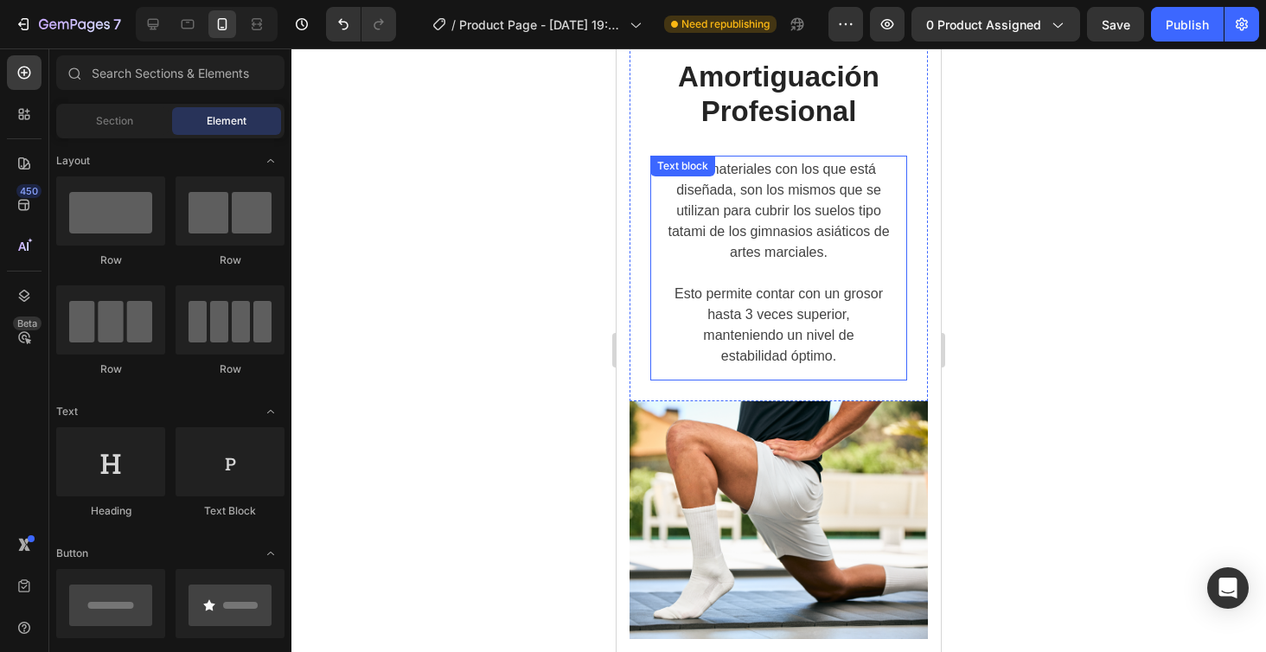
scroll to position [3619, 0]
click at [765, 246] on p "Los materiales con los que está diseñada, son los mismos que se utilizan para c…" at bounding box center [779, 212] width 222 height 104
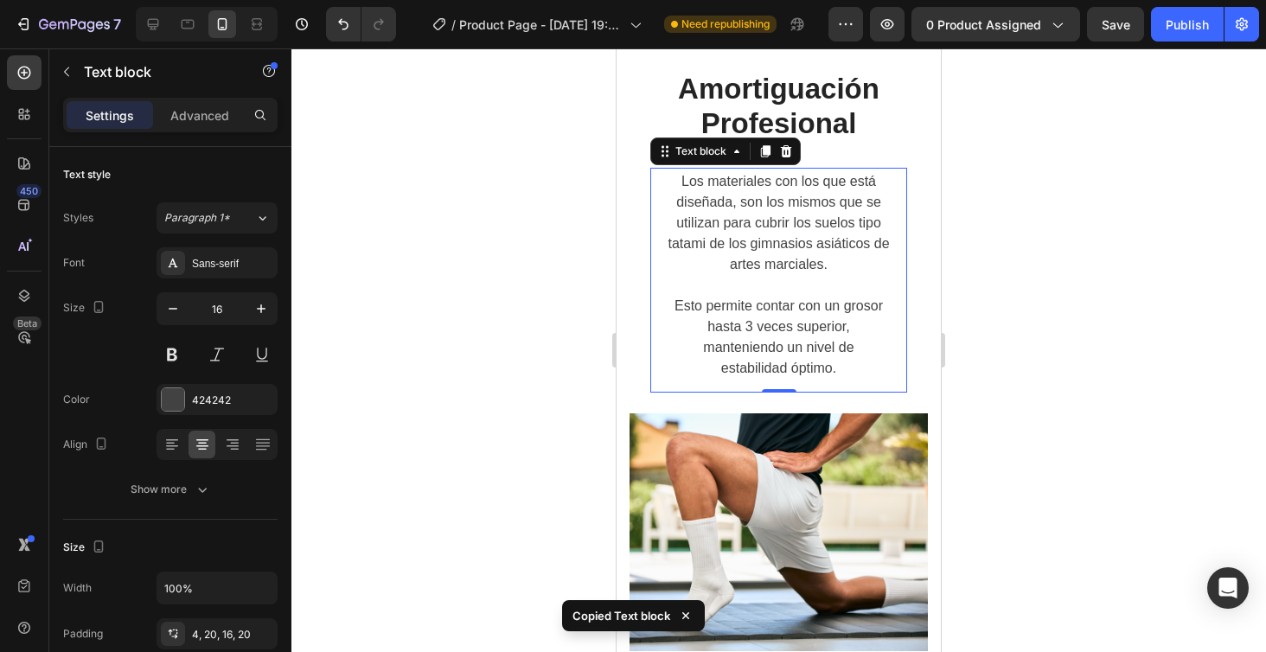
scroll to position [3606, 0]
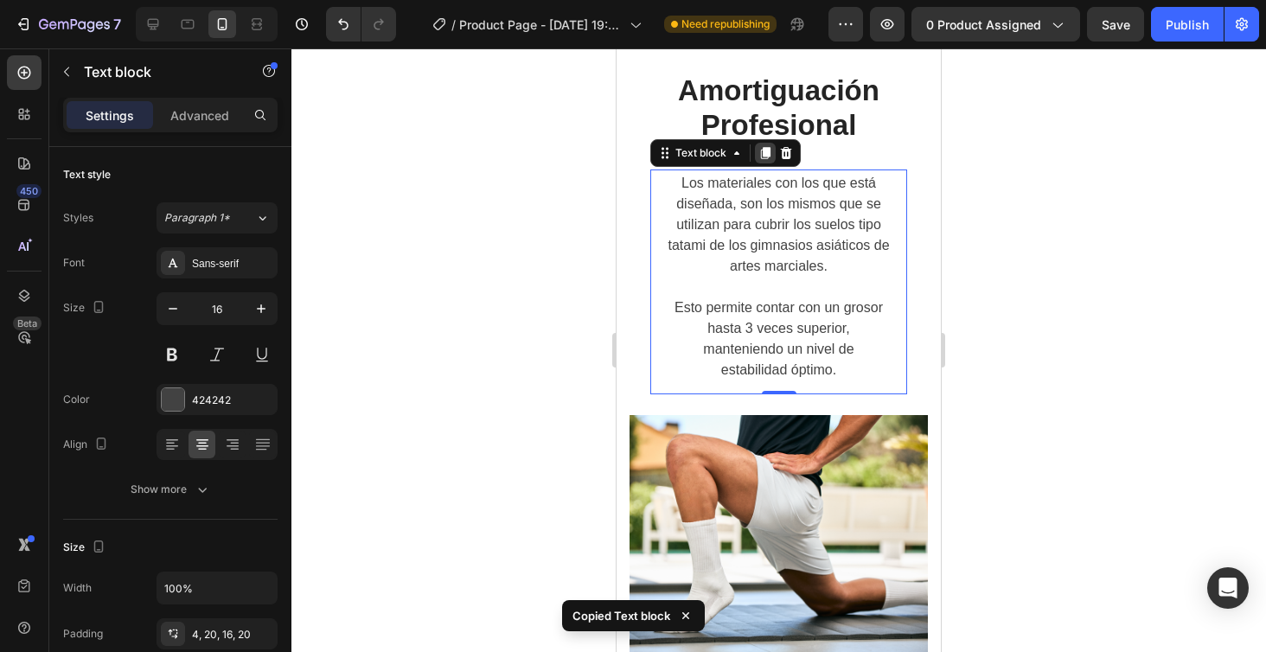
click at [763, 153] on icon at bounding box center [765, 153] width 14 height 14
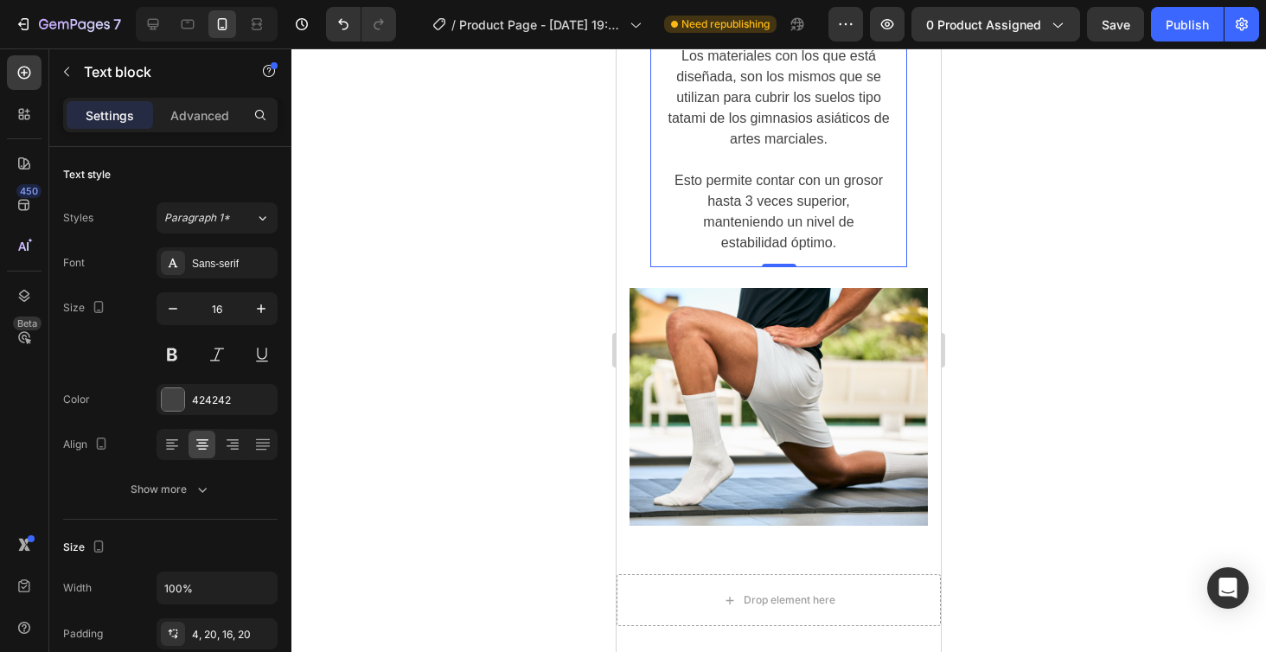
scroll to position [3961, 0]
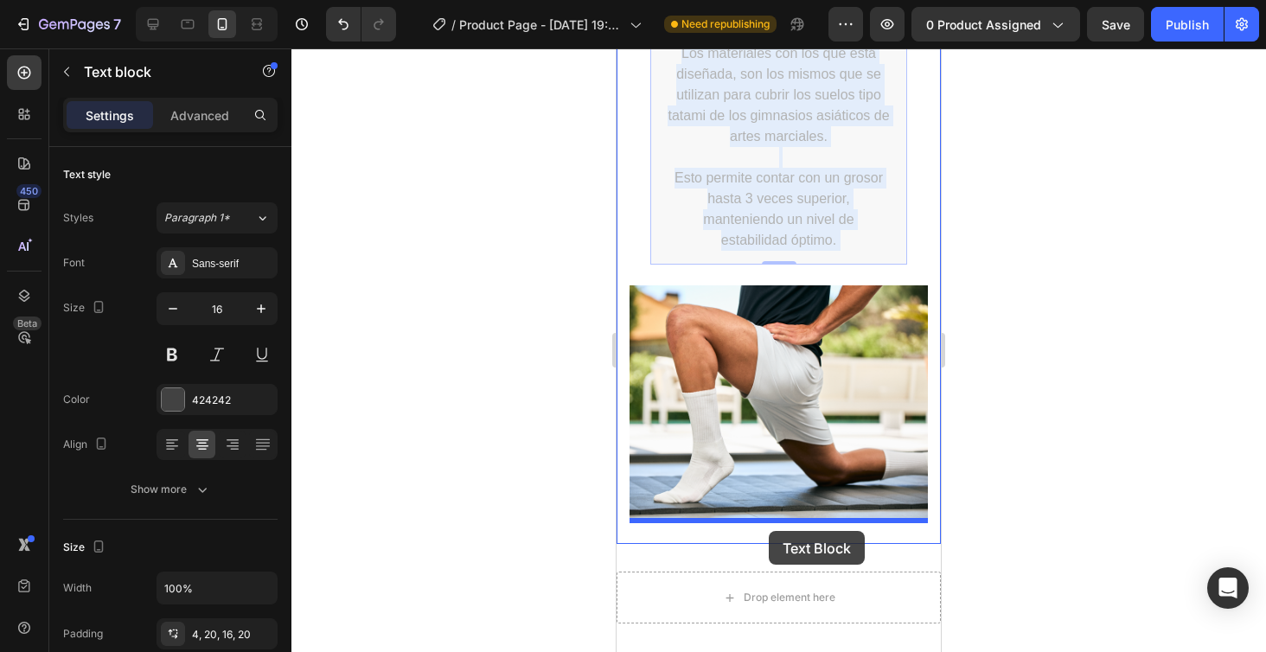
drag, startPoint x: 802, startPoint y: 118, endPoint x: 769, endPoint y: 531, distance: 414.6
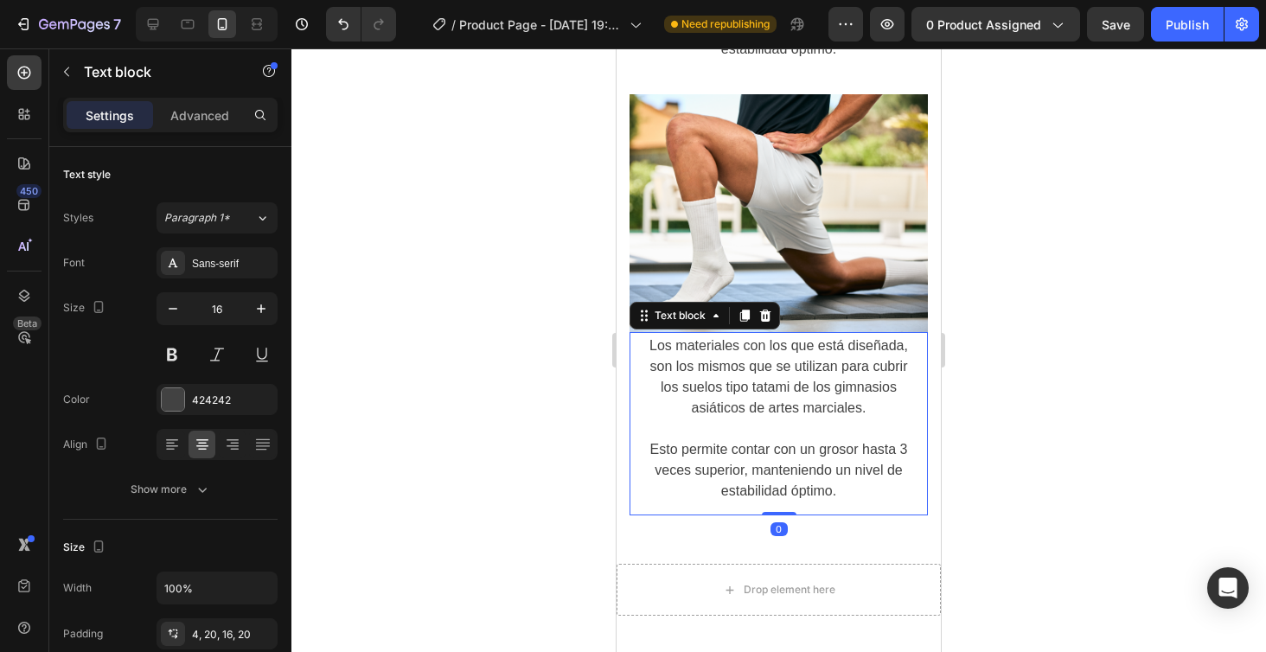
scroll to position [3910, 0]
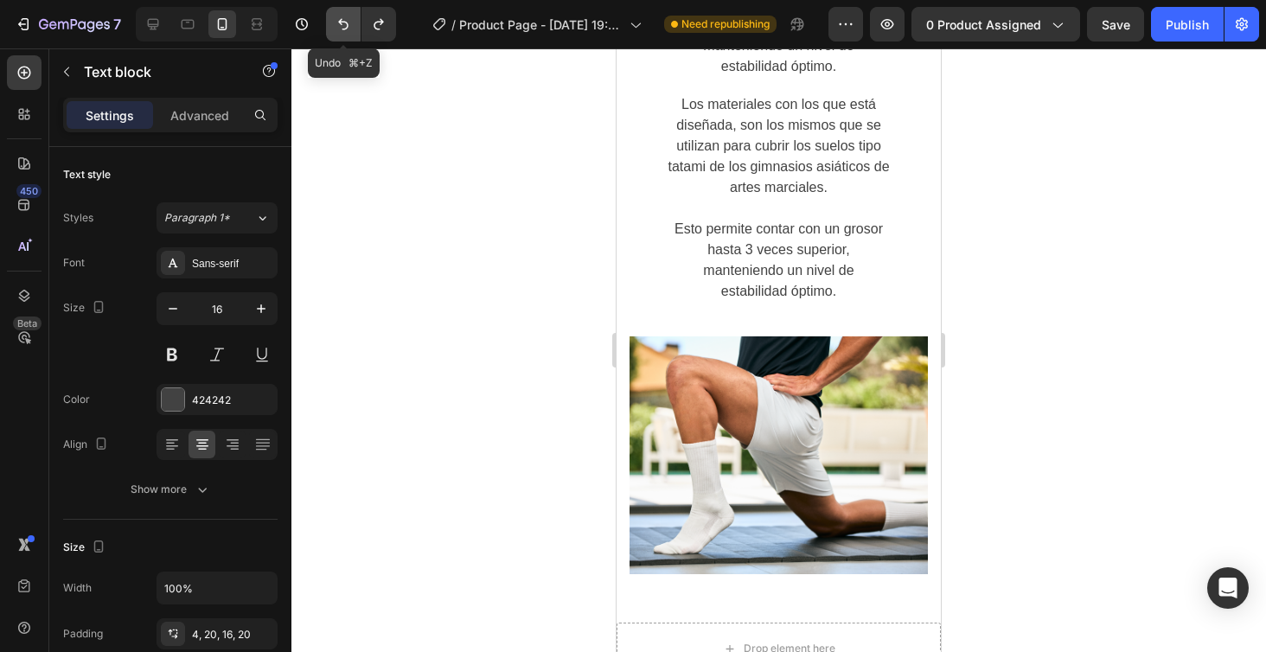
click at [343, 22] on icon "Undo/Redo" at bounding box center [343, 24] width 10 height 11
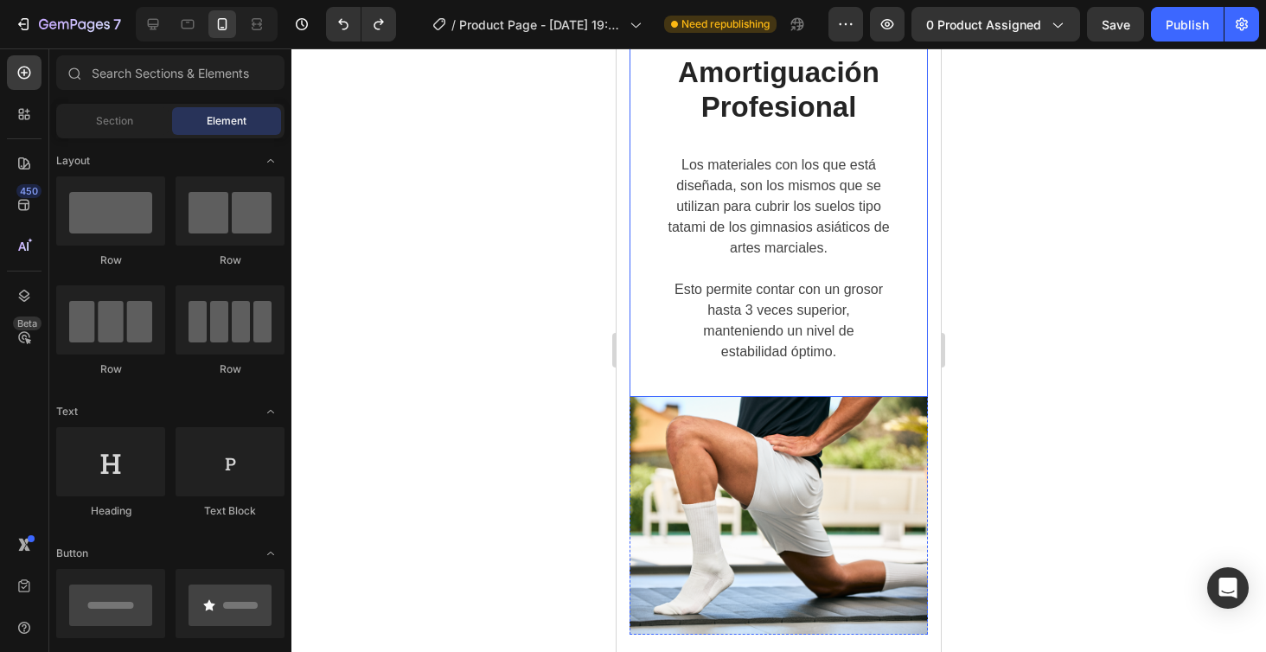
scroll to position [3661, 0]
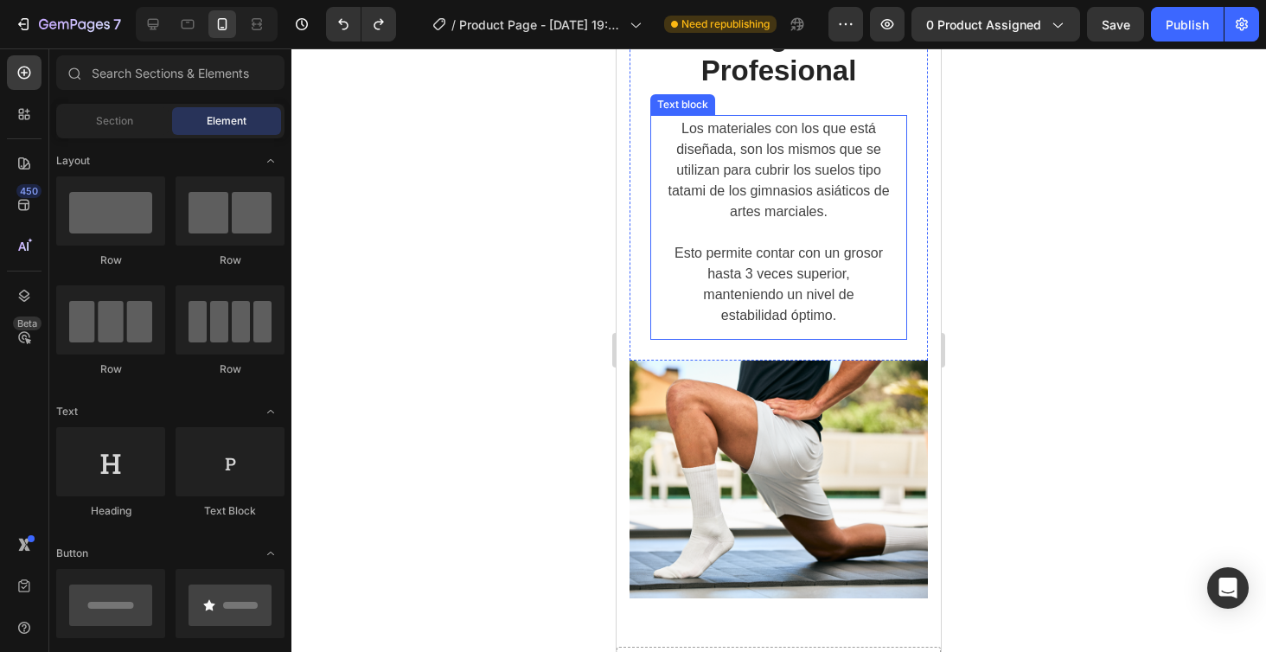
click at [769, 208] on p "Los materiales con los que está diseñada, son los mismos que se utilizan para c…" at bounding box center [779, 170] width 222 height 104
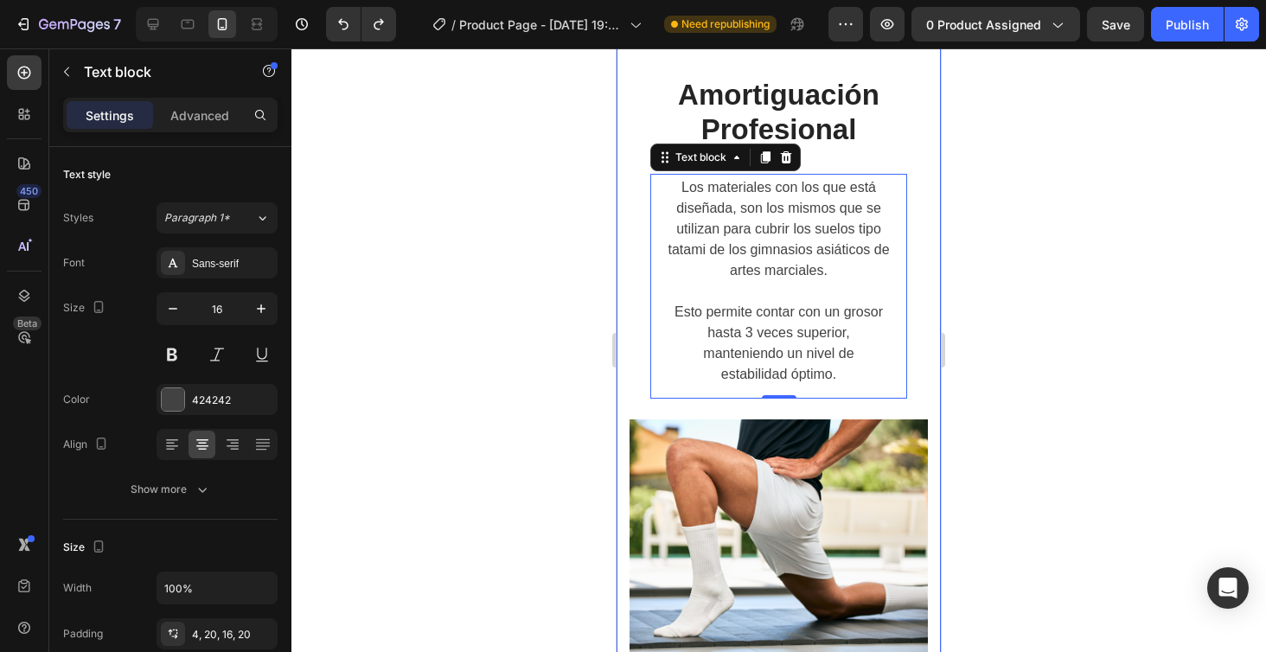
scroll to position [3604, 0]
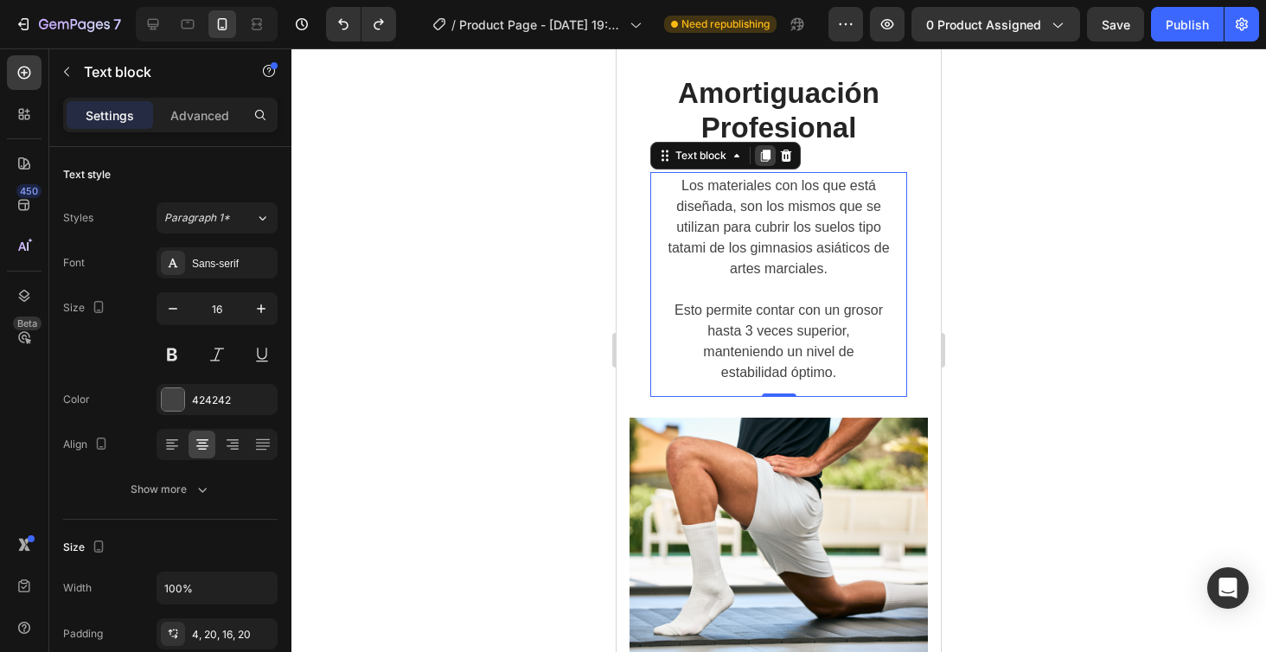
click at [767, 163] on div at bounding box center [765, 155] width 21 height 21
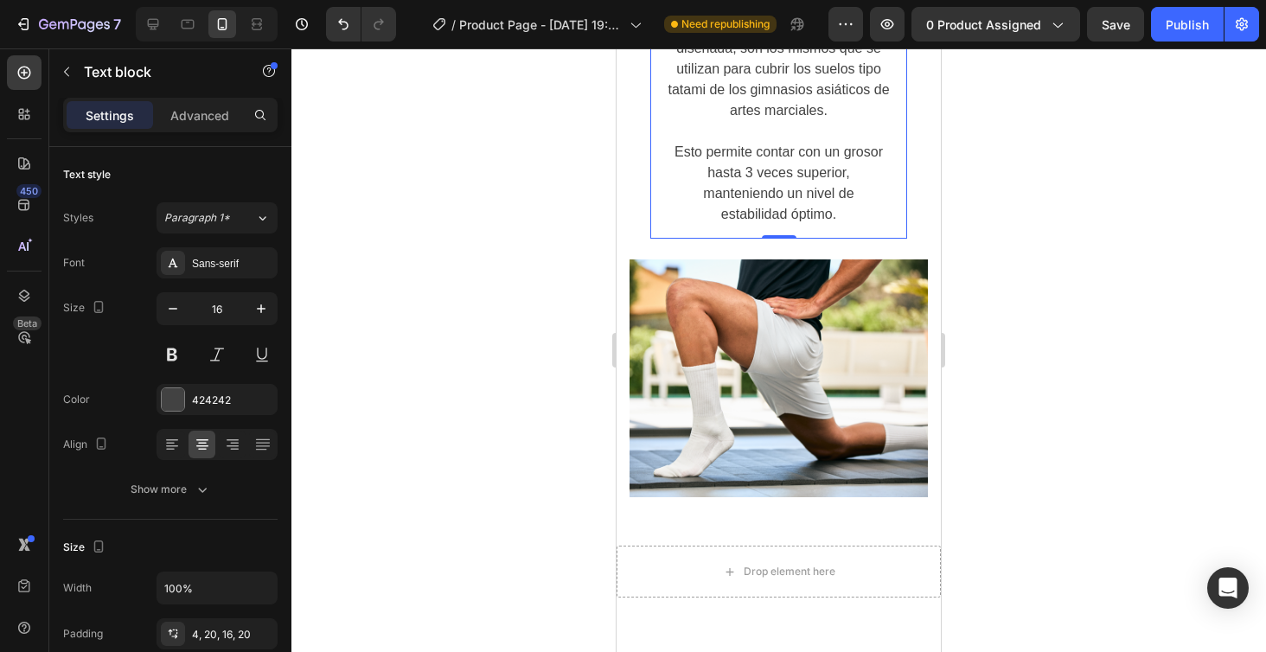
scroll to position [3991, 0]
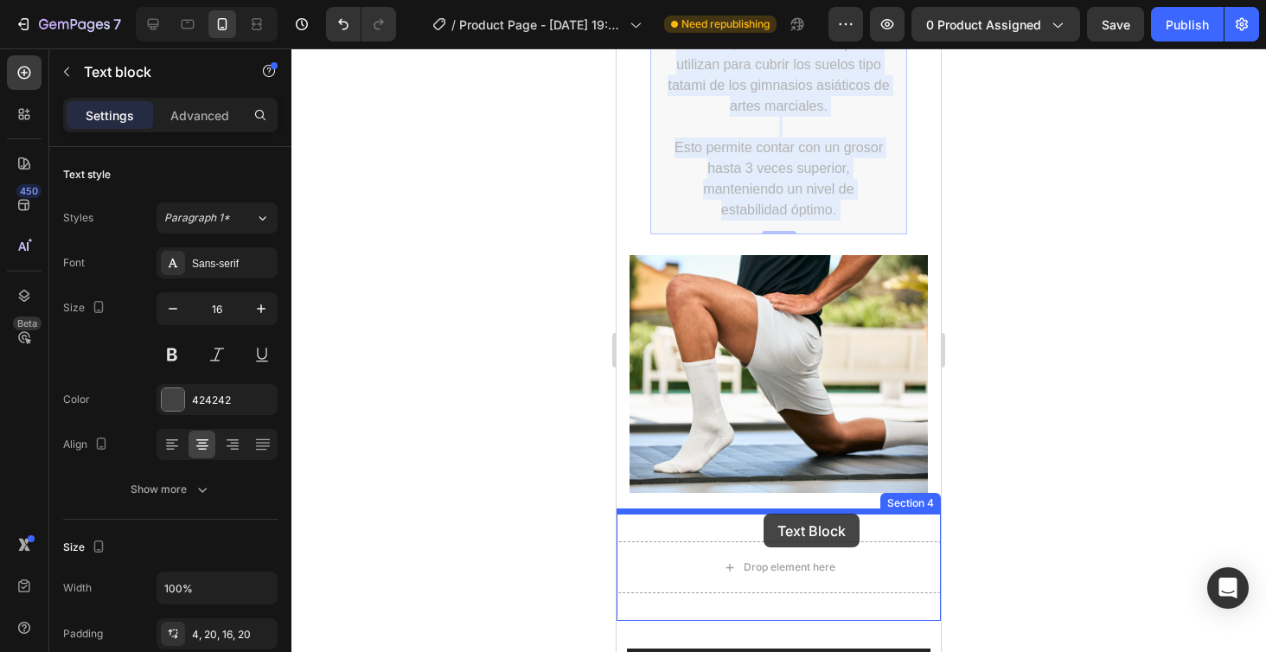
drag, startPoint x: 769, startPoint y: 167, endPoint x: 763, endPoint y: 514, distance: 346.8
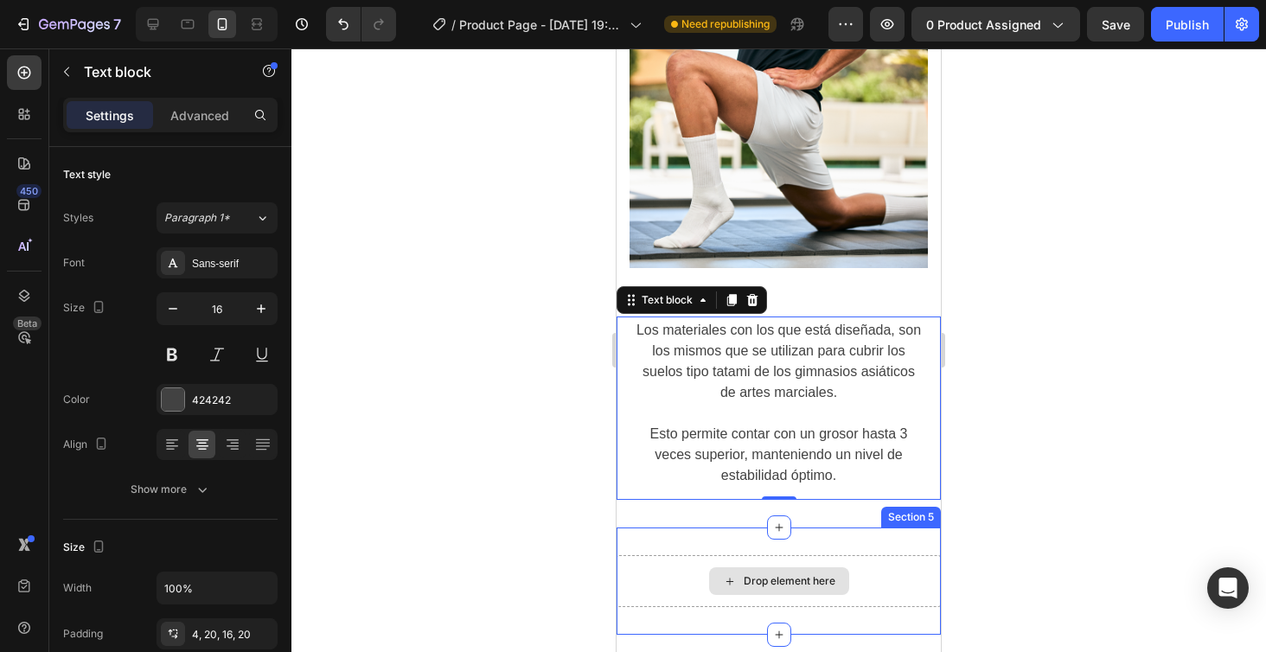
click at [826, 567] on div "Drop element here" at bounding box center [779, 581] width 140 height 28
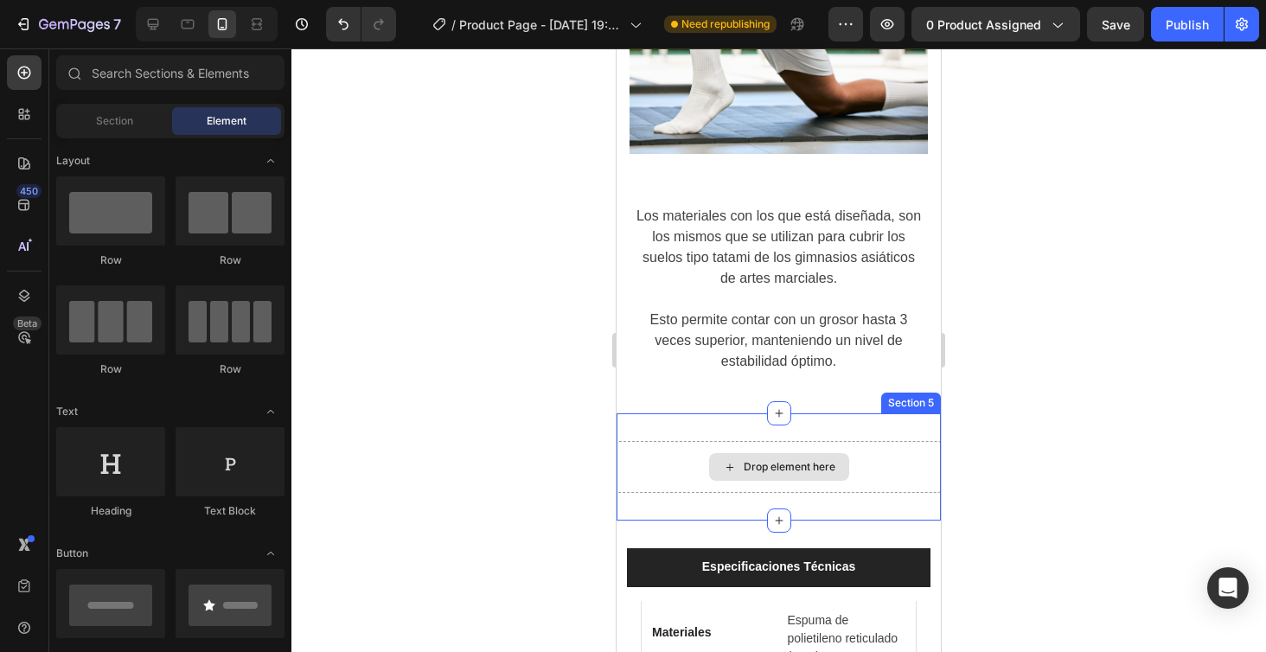
scroll to position [4107, 0]
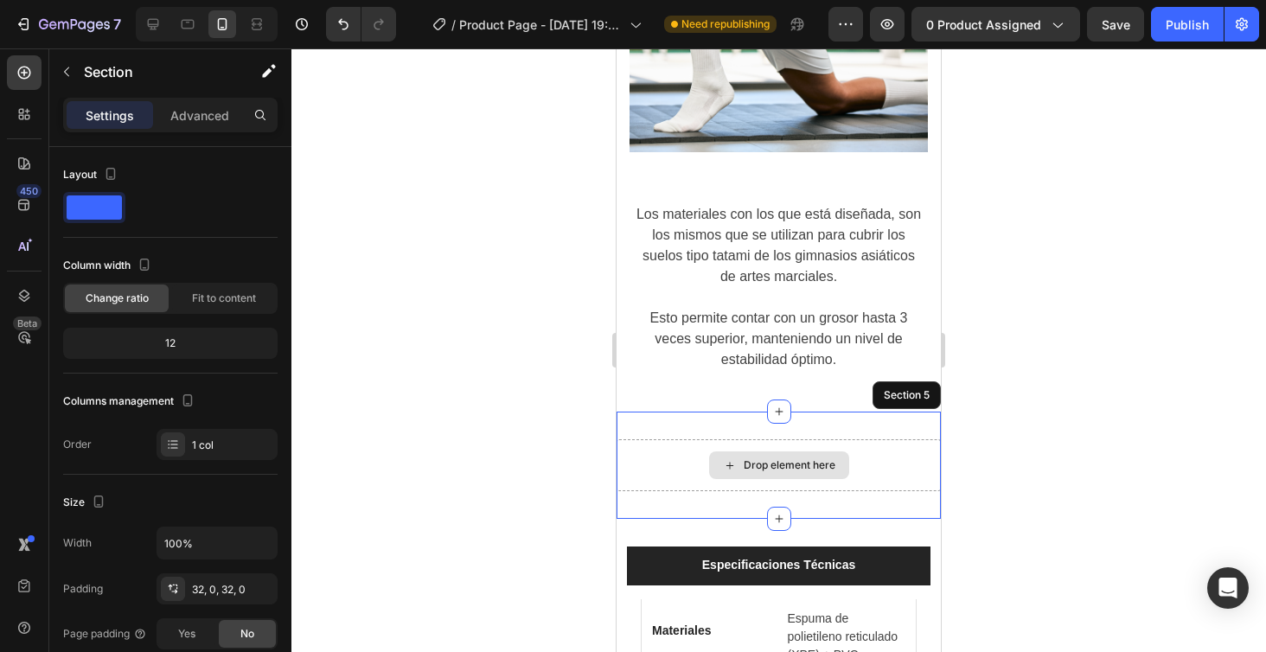
click at [879, 469] on div "Drop element here" at bounding box center [778, 465] width 324 height 52
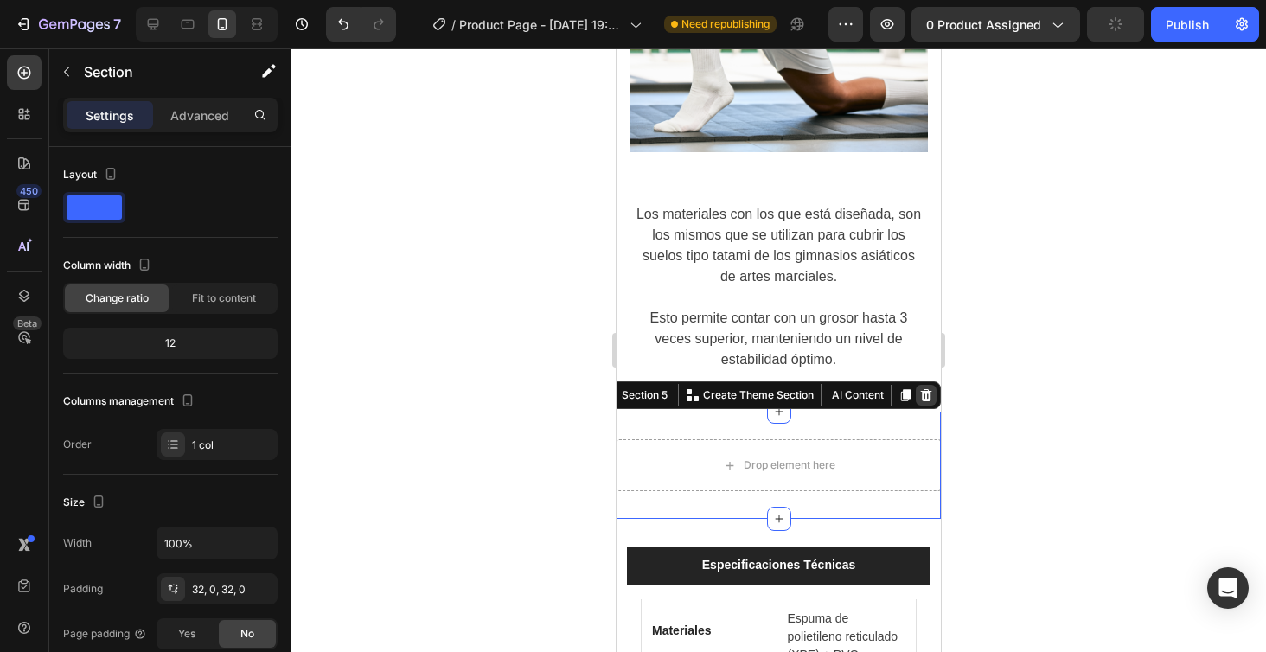
click at [923, 391] on icon at bounding box center [926, 395] width 11 height 12
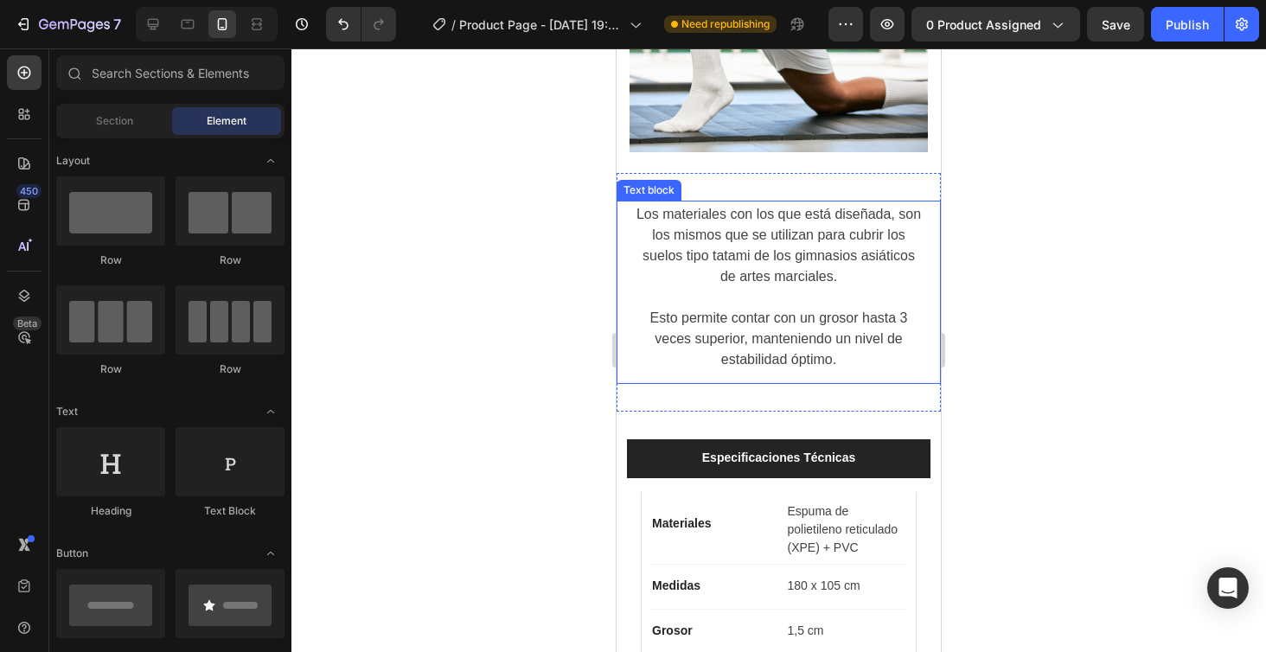
click at [813, 352] on p "estabilidad óptimo." at bounding box center [779, 359] width 290 height 21
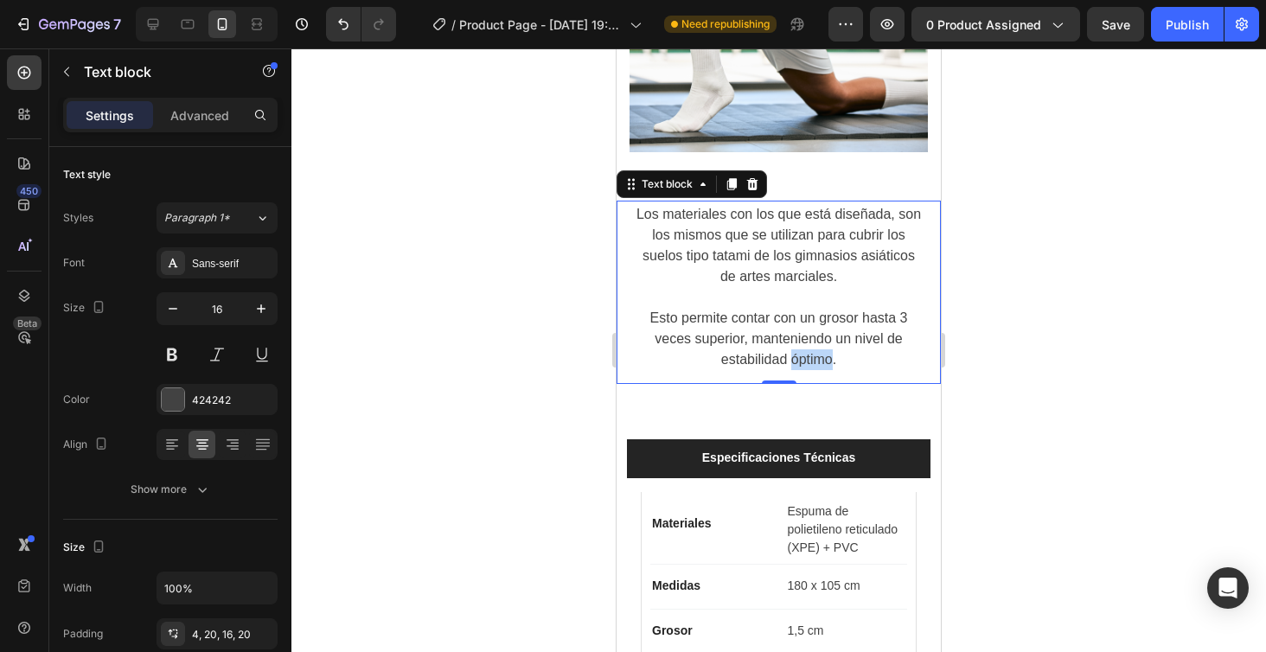
click at [813, 352] on p "estabilidad óptimo." at bounding box center [779, 359] width 290 height 21
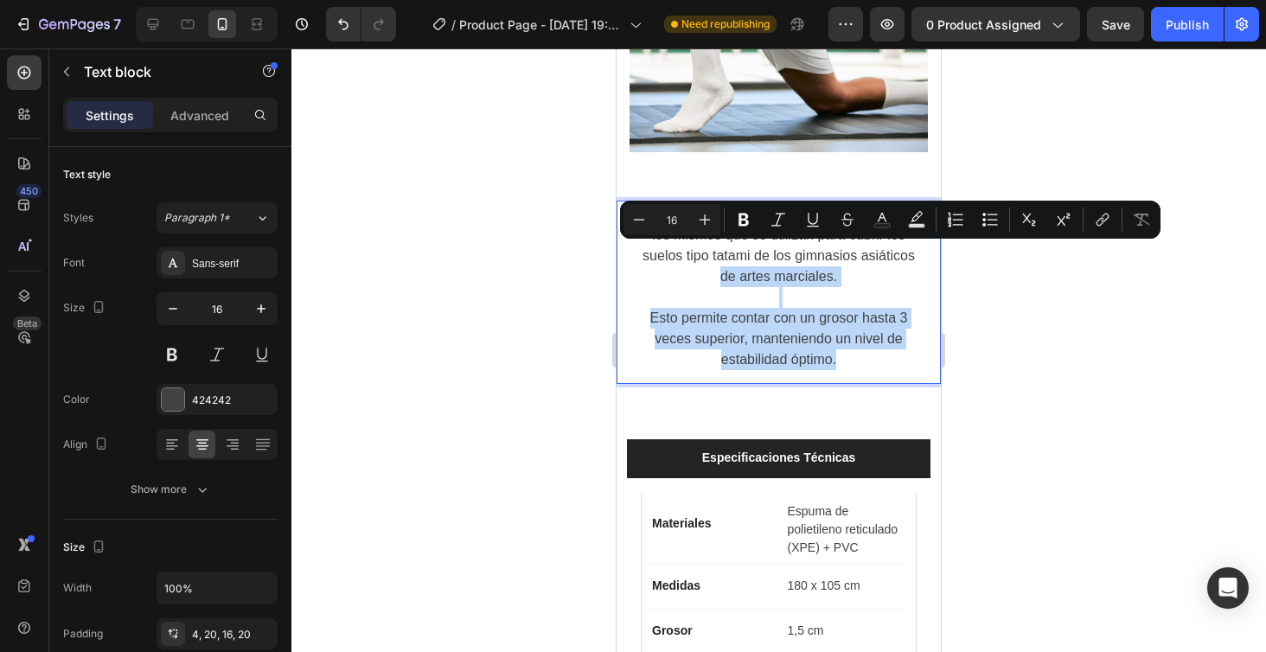
drag, startPoint x: 847, startPoint y: 356, endPoint x: 651, endPoint y: 226, distance: 235.7
click at [651, 226] on div "Los materiales con los que está diseñada, son los mismos que se utilizan para c…" at bounding box center [778, 292] width 324 height 183
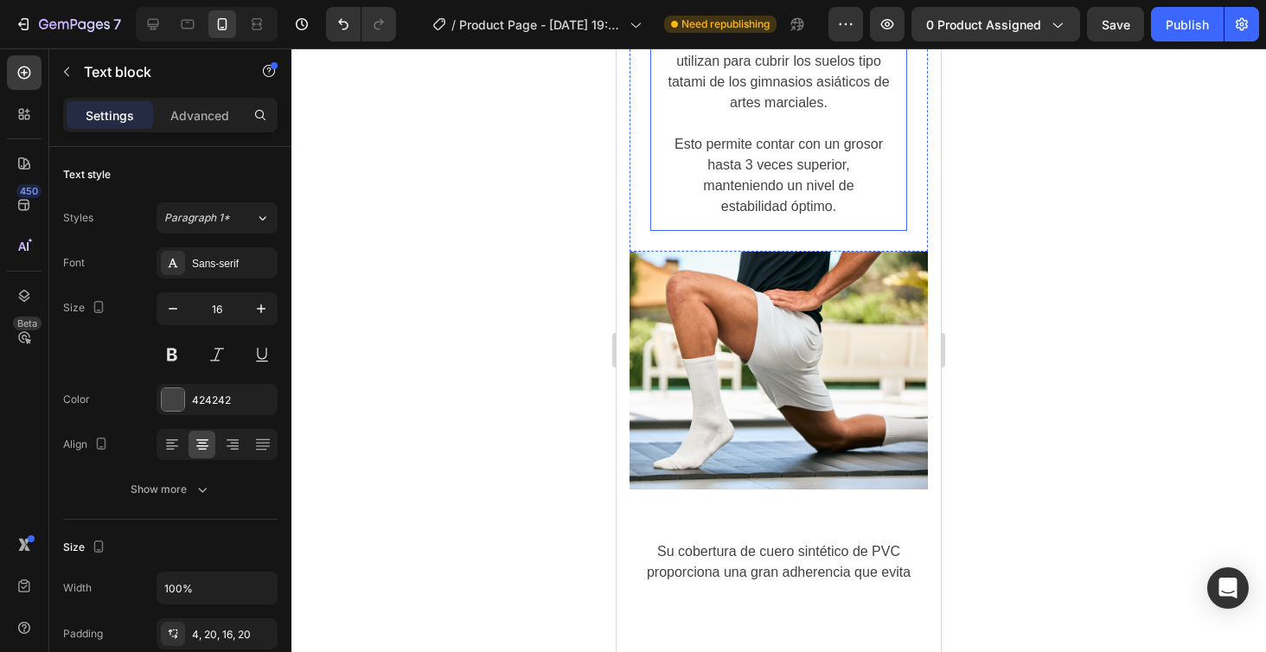
scroll to position [3772, 0]
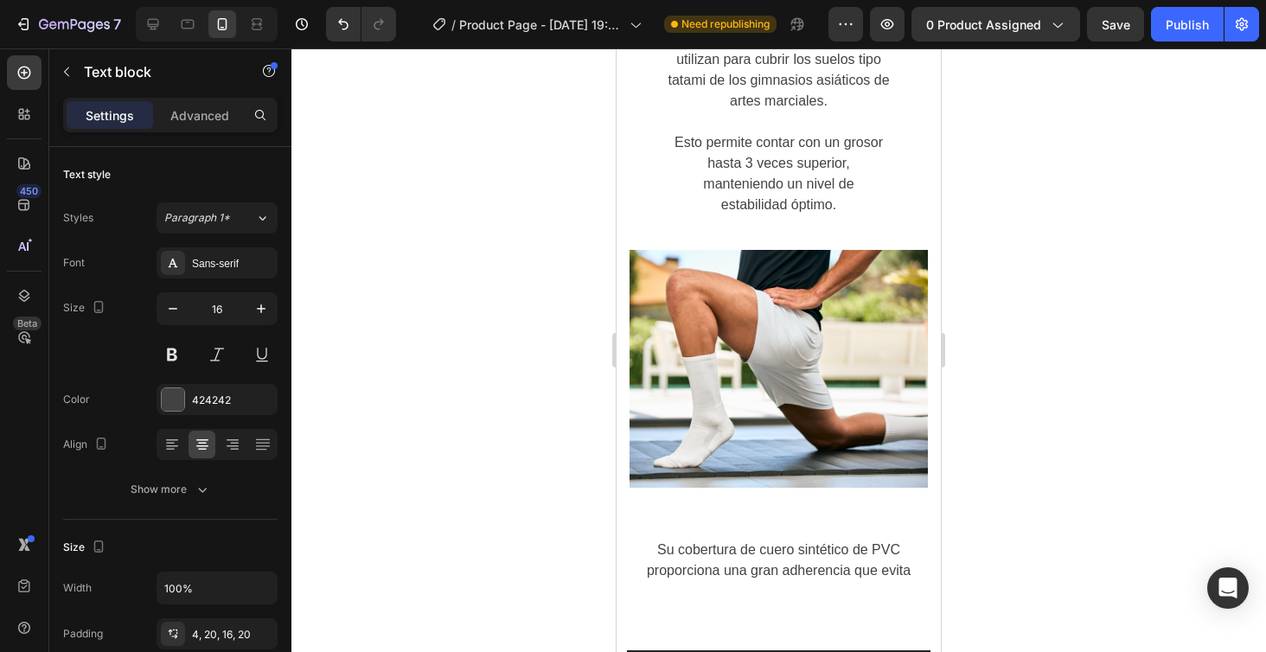
click at [908, 540] on p "Su cobertura de cuero sintético de PVC proporciona una gran adherencia que evita" at bounding box center [779, 561] width 290 height 42
click at [874, 540] on p "Su cobertura de cuero sintético de PVC proporciona una gran adherencia que evit…" at bounding box center [779, 571] width 290 height 62
click at [879, 540] on p "Su cobertura de cuero sintético de PVC proporciona una gran adherencia que evit…" at bounding box center [779, 571] width 290 height 62
click at [758, 581] on p "evita que resbale." at bounding box center [779, 591] width 290 height 21
click at [721, 581] on p "evita que resbale." at bounding box center [779, 591] width 290 height 21
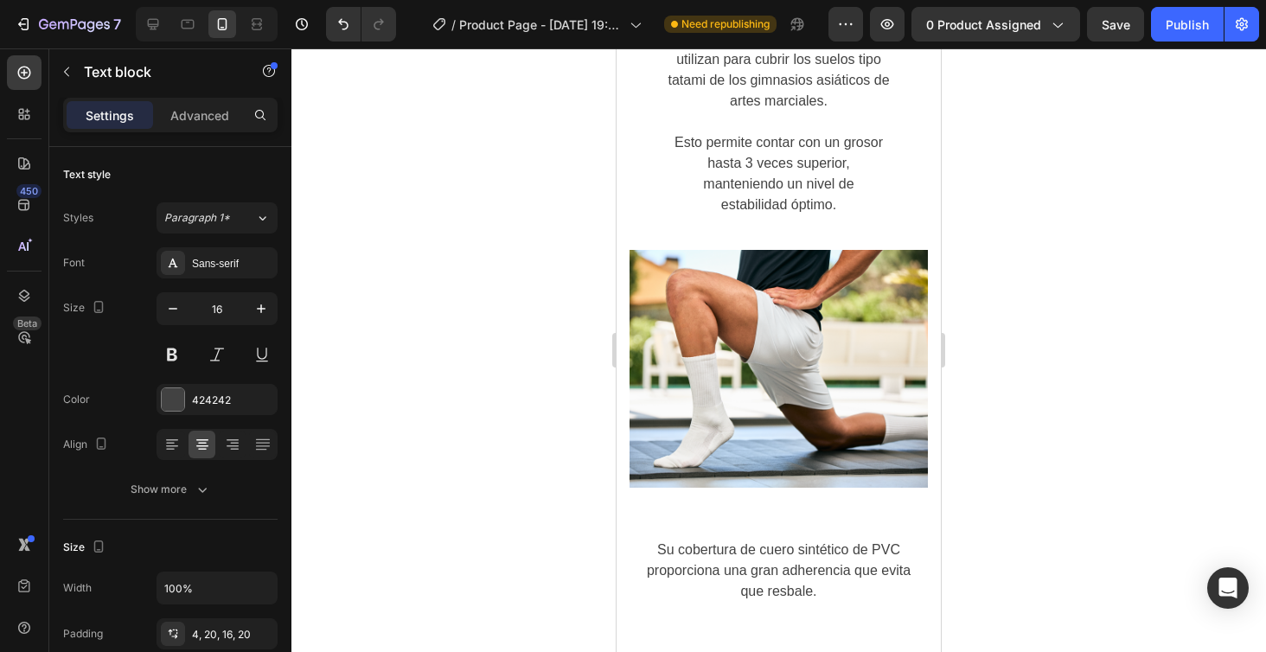
click at [733, 540] on p "Su cobertura de cuero sintético de PVC proporciona una gran adherencia que evit…" at bounding box center [779, 571] width 290 height 62
click at [870, 540] on p "Su cobertura de cuero sintético de PVC proporciona una gran adherencia que evit…" at bounding box center [779, 571] width 290 height 62
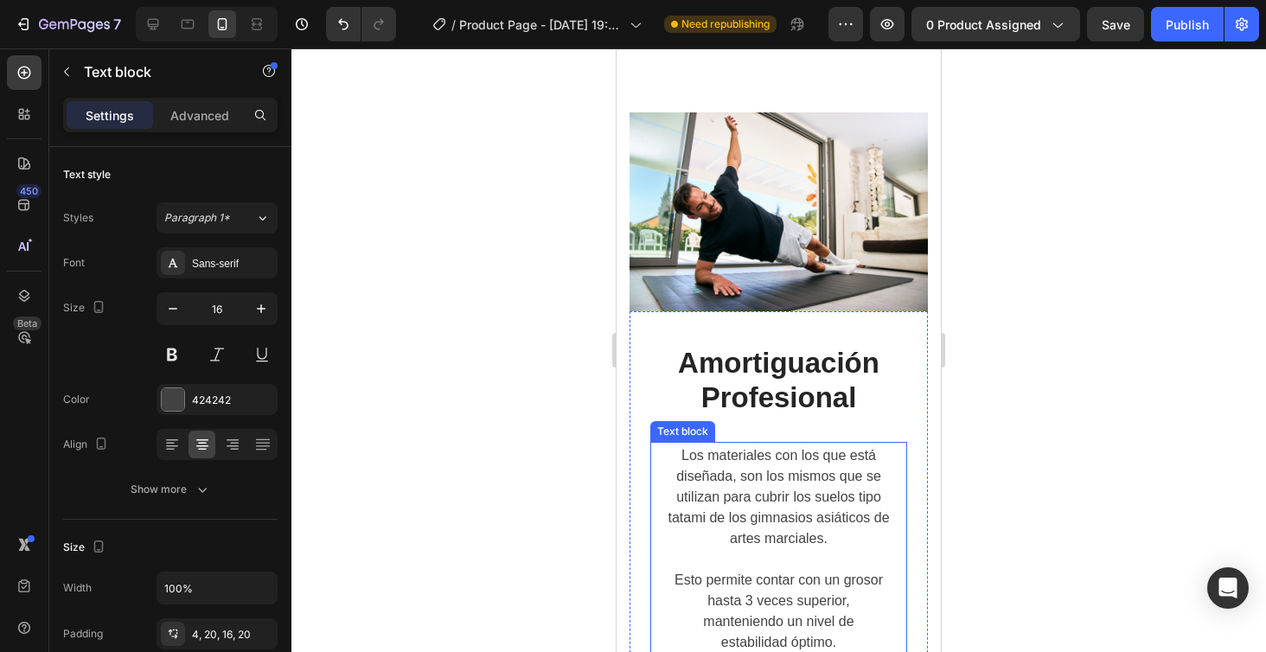
scroll to position [3223, 0]
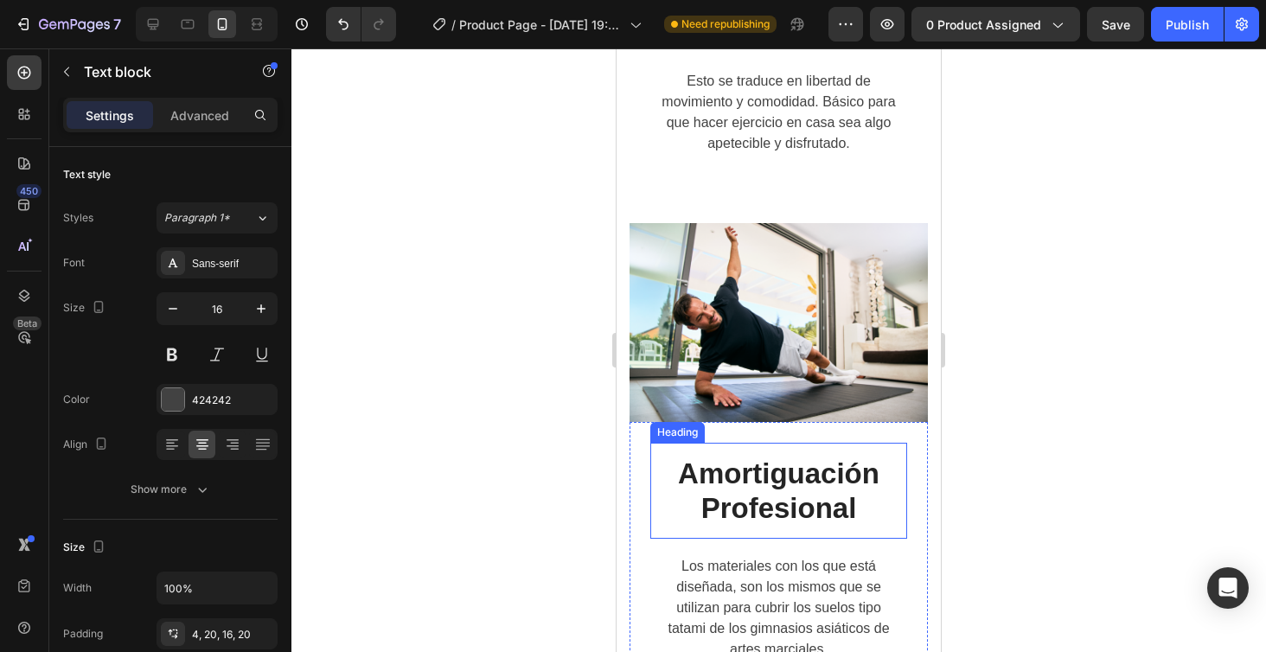
click at [770, 443] on h2 "Amortiguación Profesional" at bounding box center [778, 491] width 257 height 96
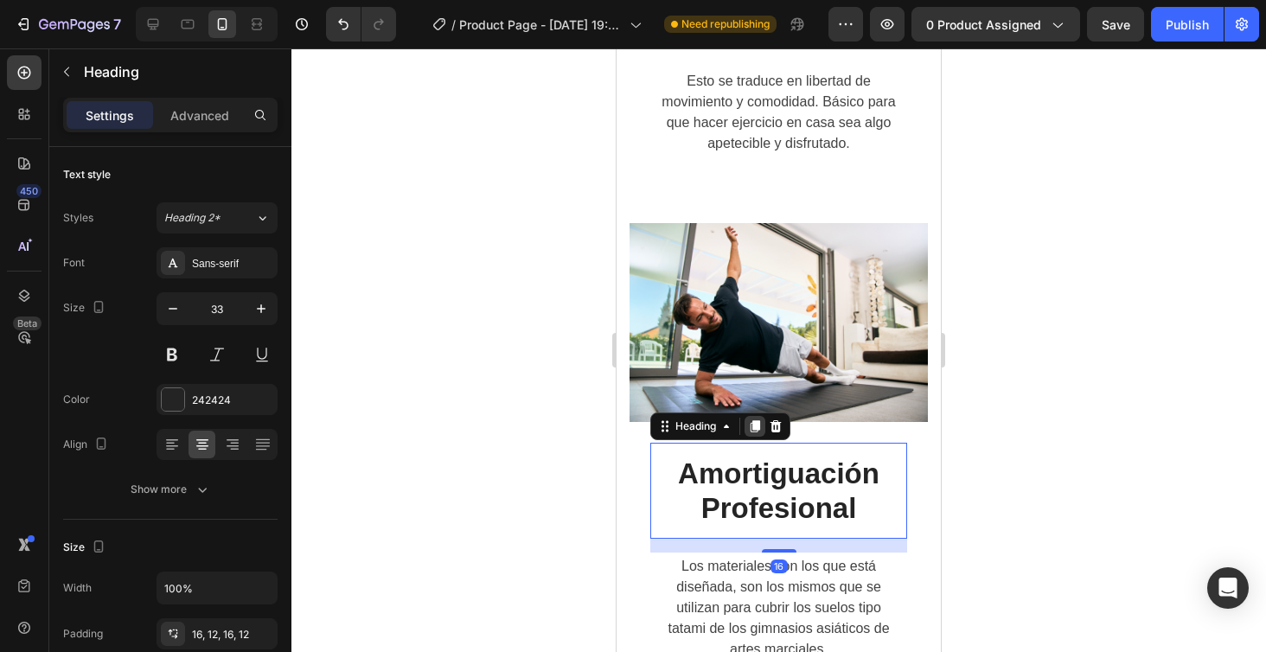
click at [751, 420] on icon at bounding box center [756, 426] width 10 height 12
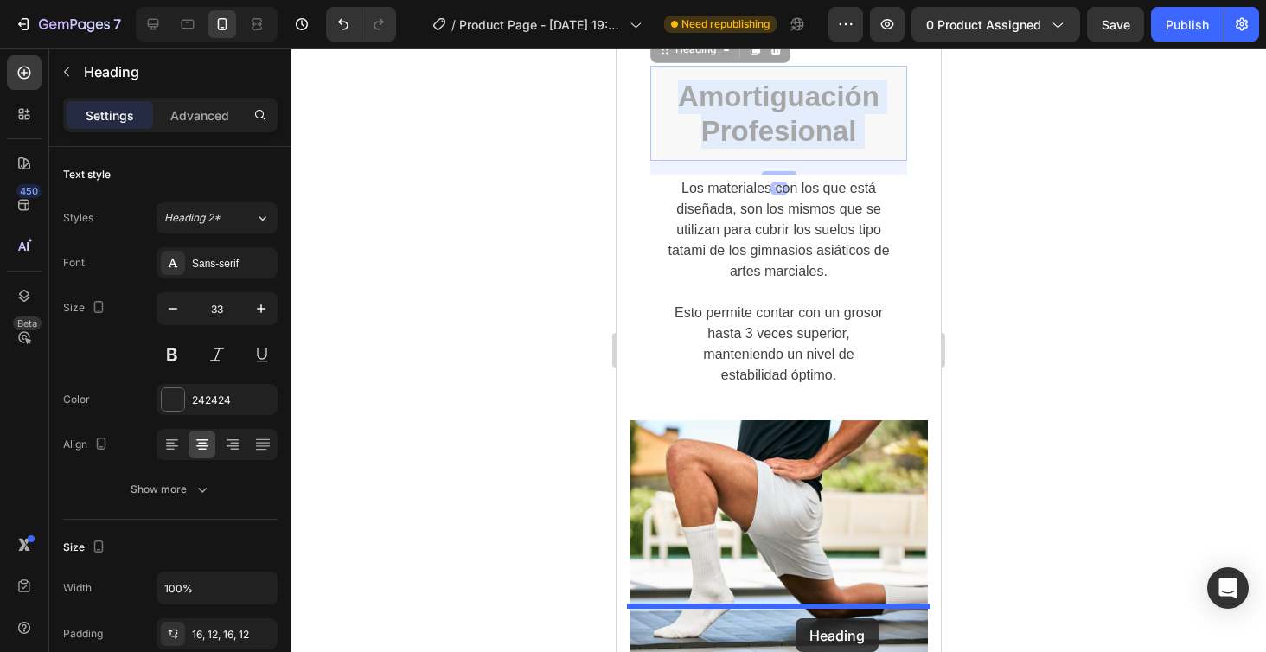
scroll to position [3742, 0]
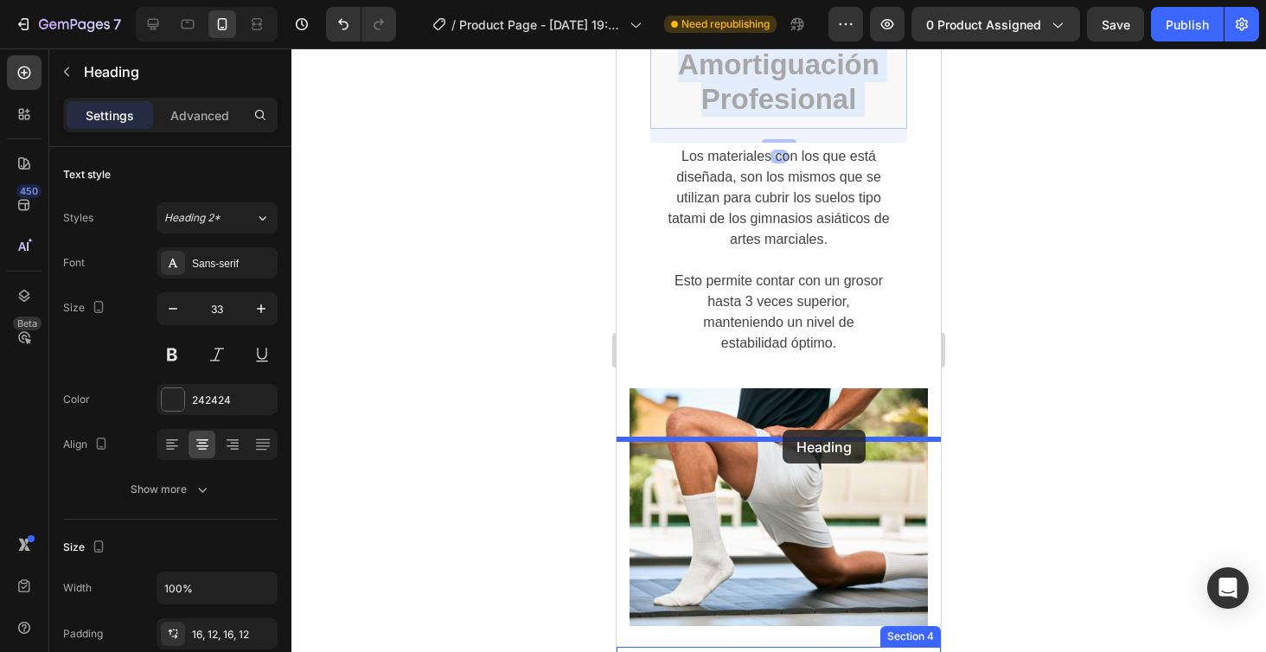
drag, startPoint x: 821, startPoint y: 90, endPoint x: 782, endPoint y: 431, distance: 342.9
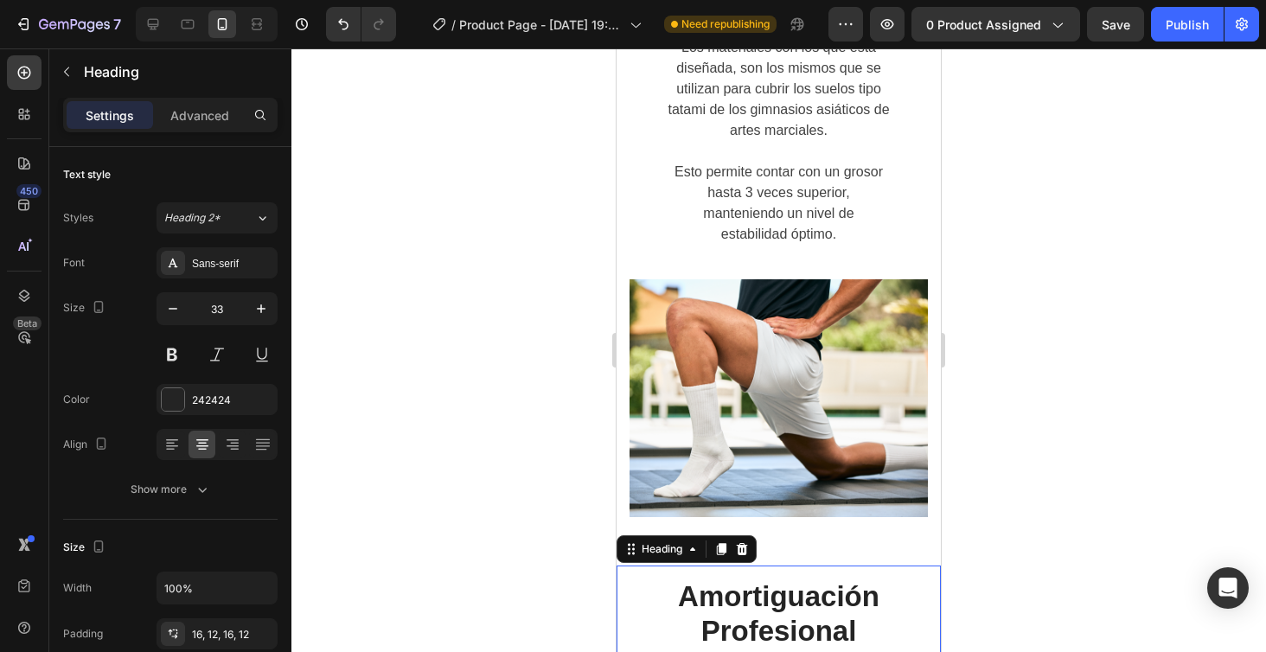
click at [1018, 430] on div at bounding box center [778, 350] width 974 height 604
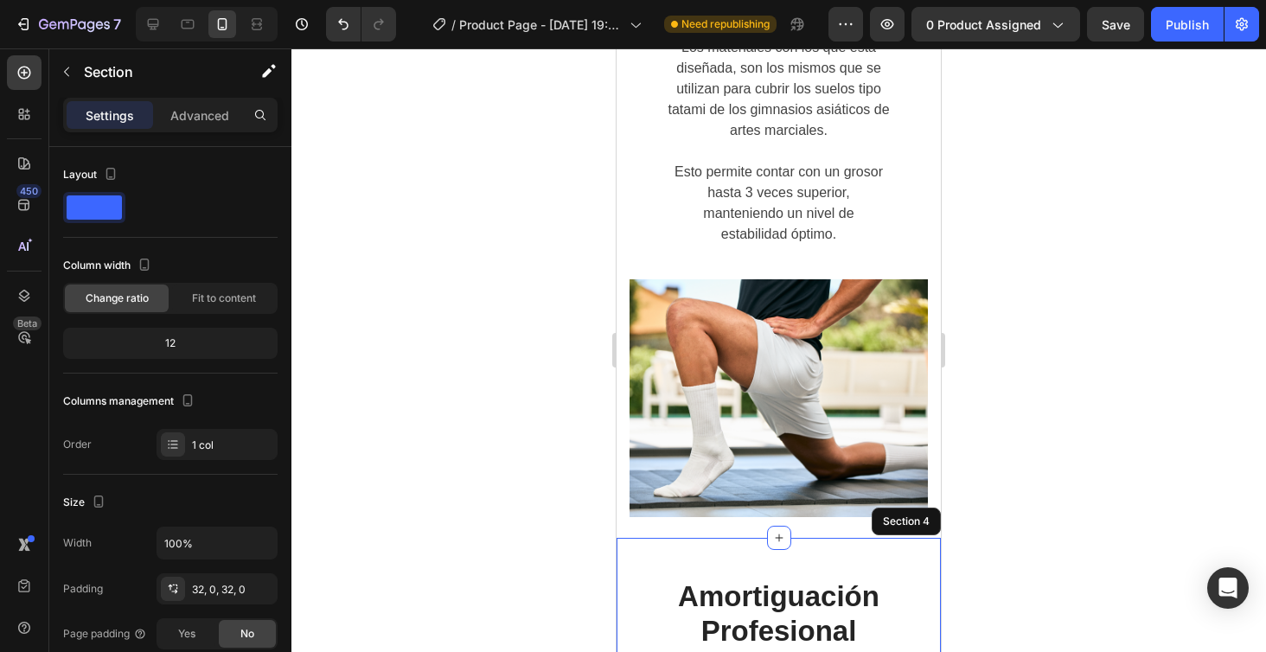
click at [802, 565] on div "Amortiguación Profesional Heading Su cobertura de cuero sintético de PVC propor…" at bounding box center [778, 659] width 324 height 189
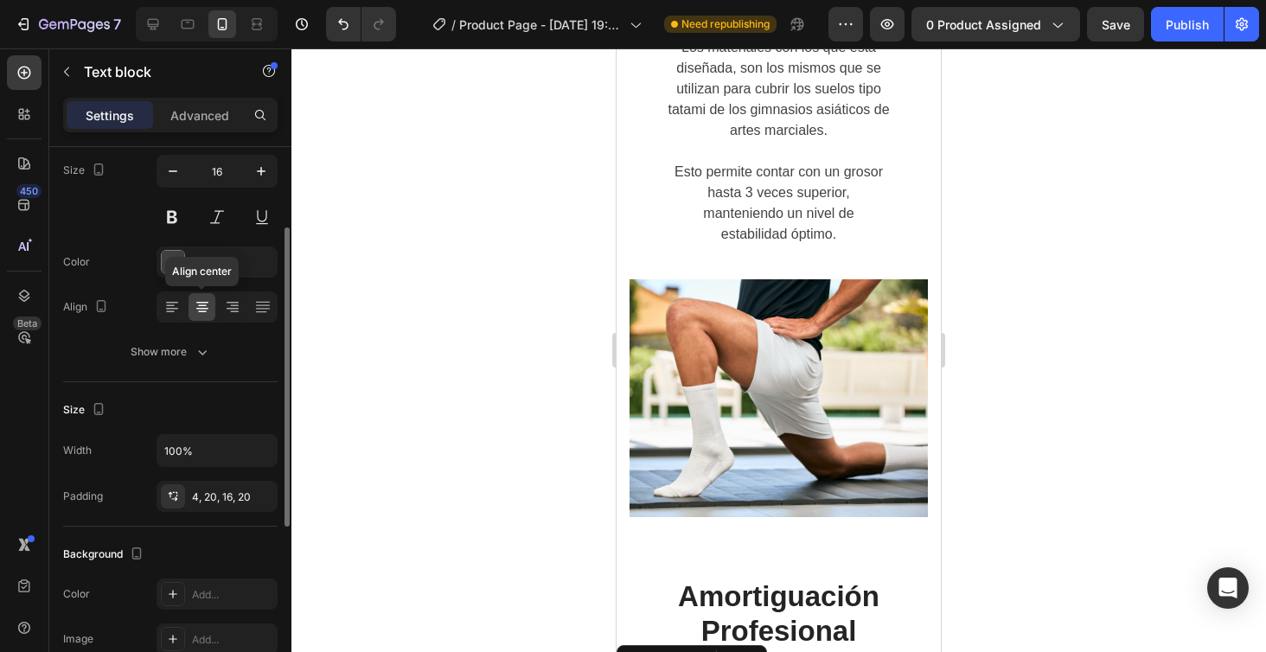
scroll to position [146, 0]
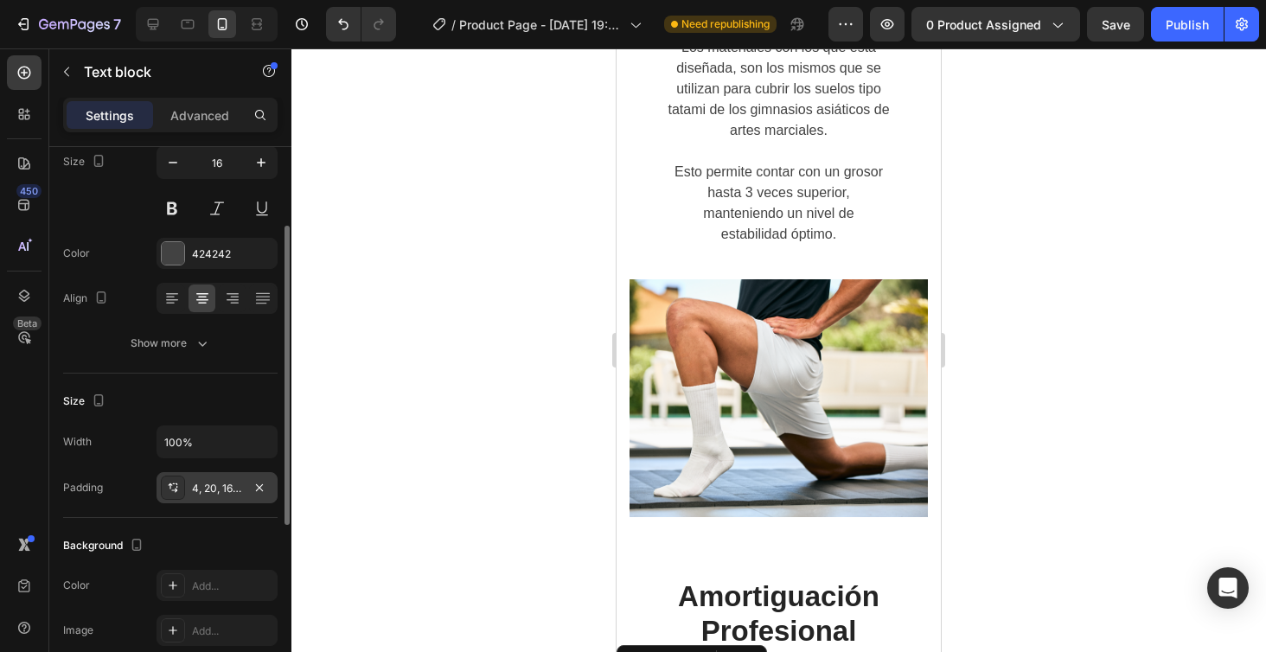
click at [212, 489] on div "4, 20, 16, 20" at bounding box center [217, 489] width 50 height 16
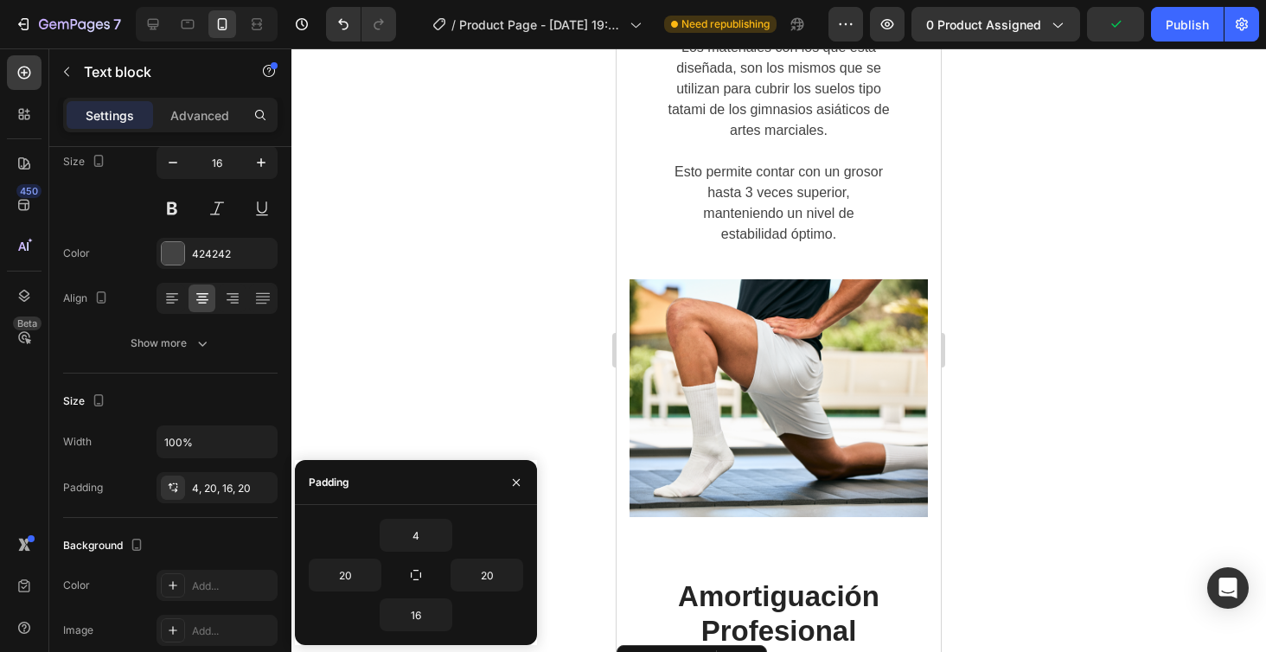
click at [1092, 352] on div at bounding box center [778, 350] width 974 height 604
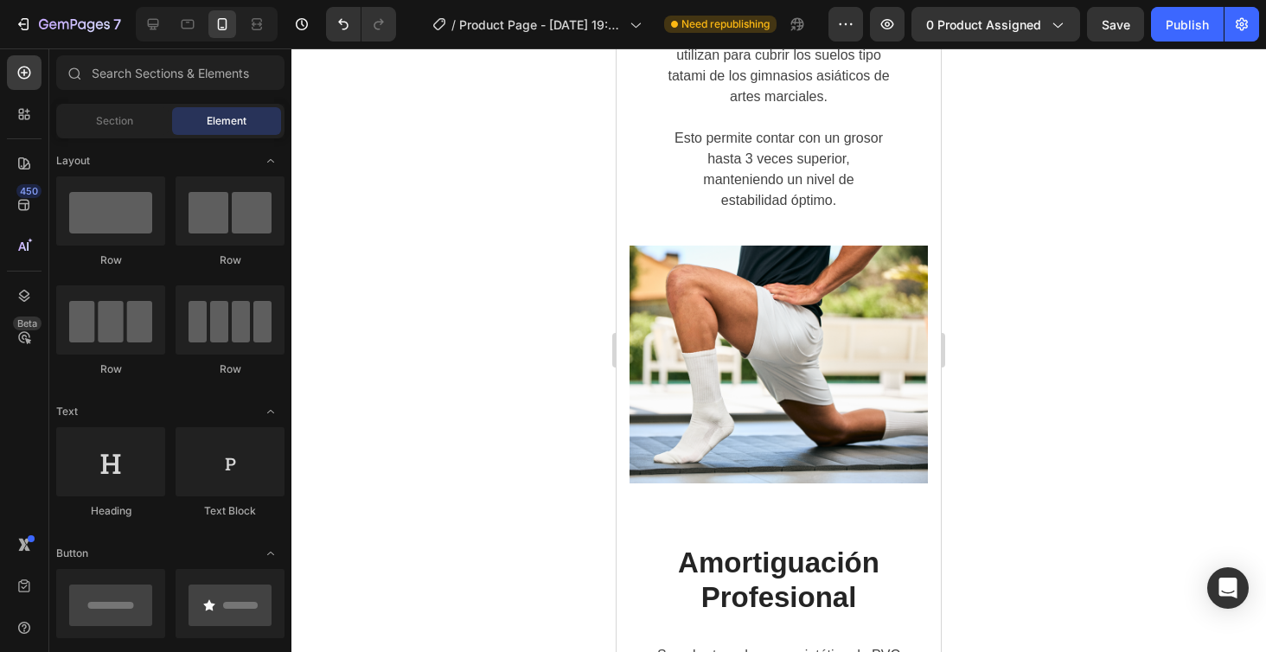
scroll to position [3772, 0]
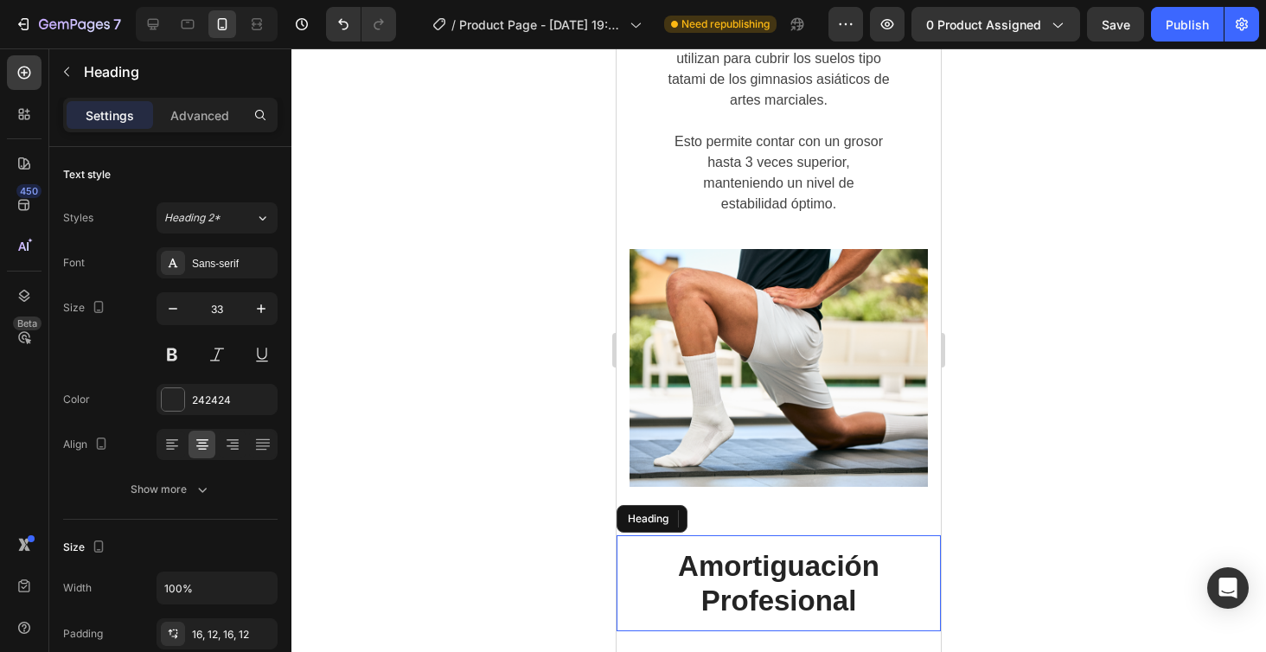
click at [829, 535] on h2 "Amortiguación Profesional" at bounding box center [778, 583] width 324 height 96
click at [843, 549] on p "Amortiguación Profesional" at bounding box center [778, 583] width 303 height 68
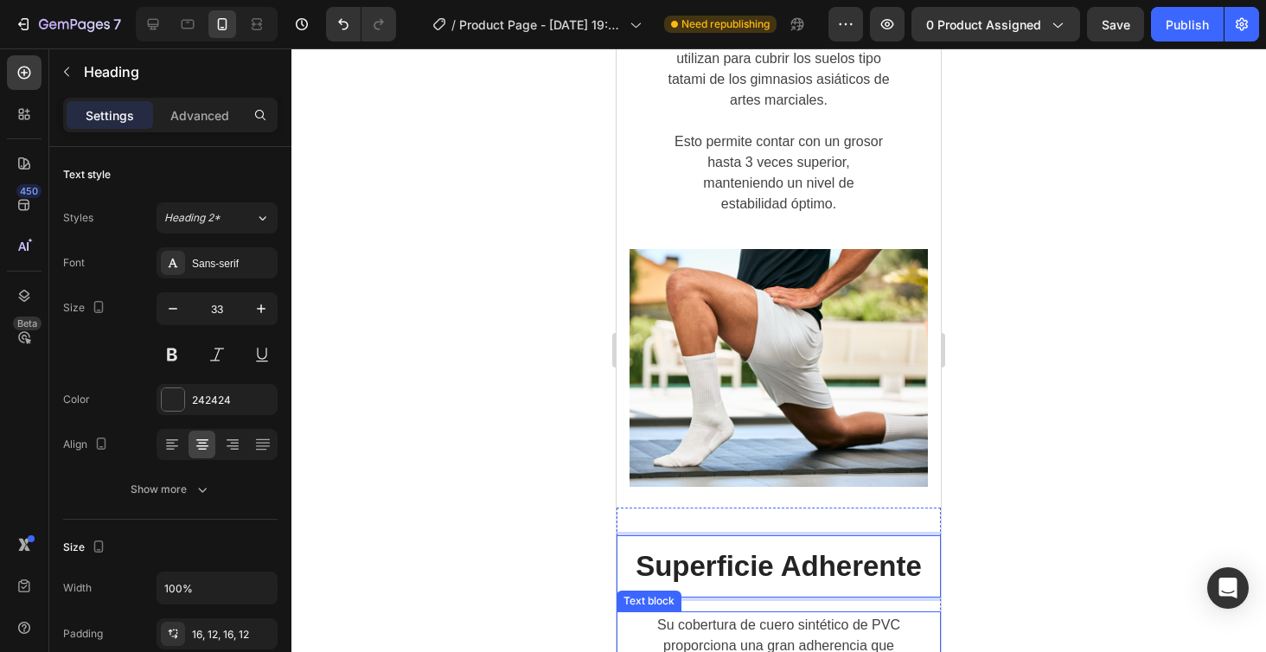
click at [1040, 387] on div at bounding box center [778, 350] width 974 height 604
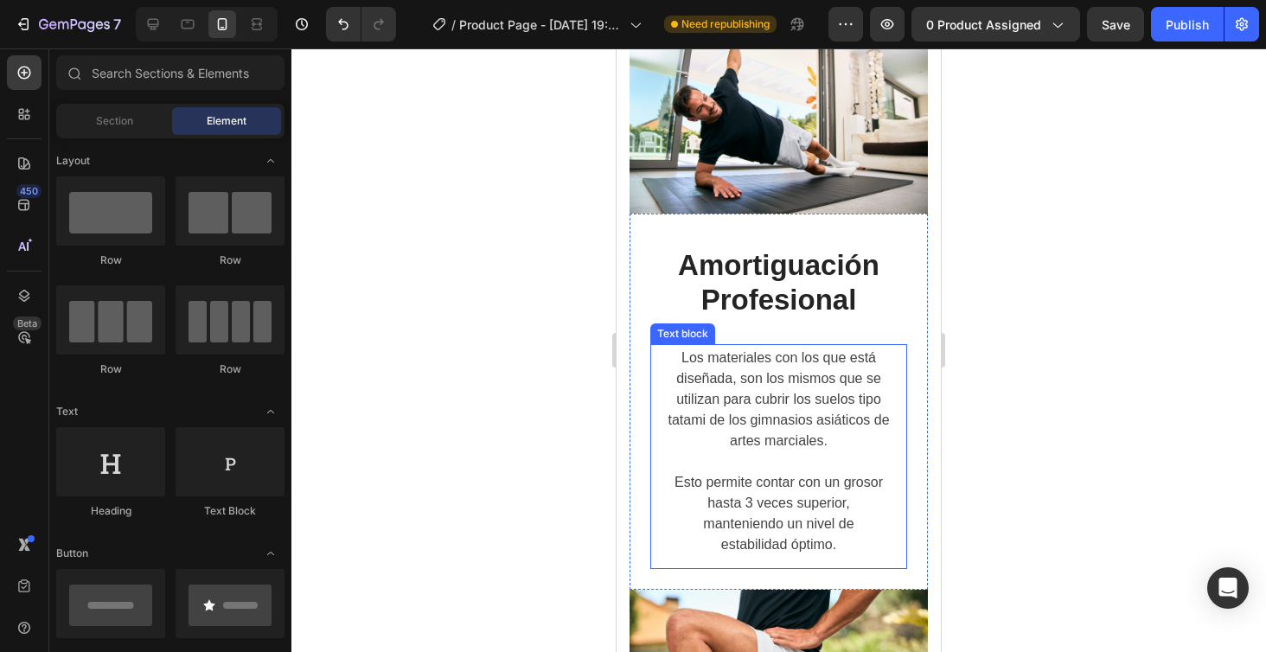
scroll to position [3427, 0]
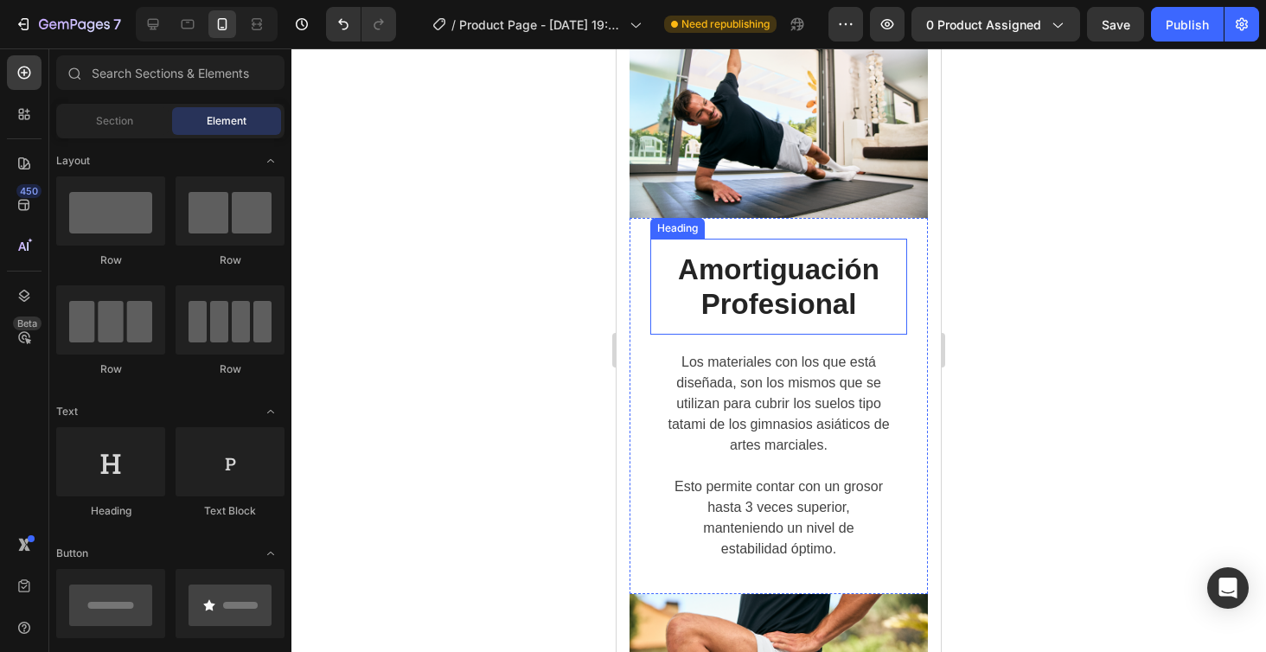
click at [802, 286] on h2 "Amortiguación Profesional" at bounding box center [778, 287] width 257 height 96
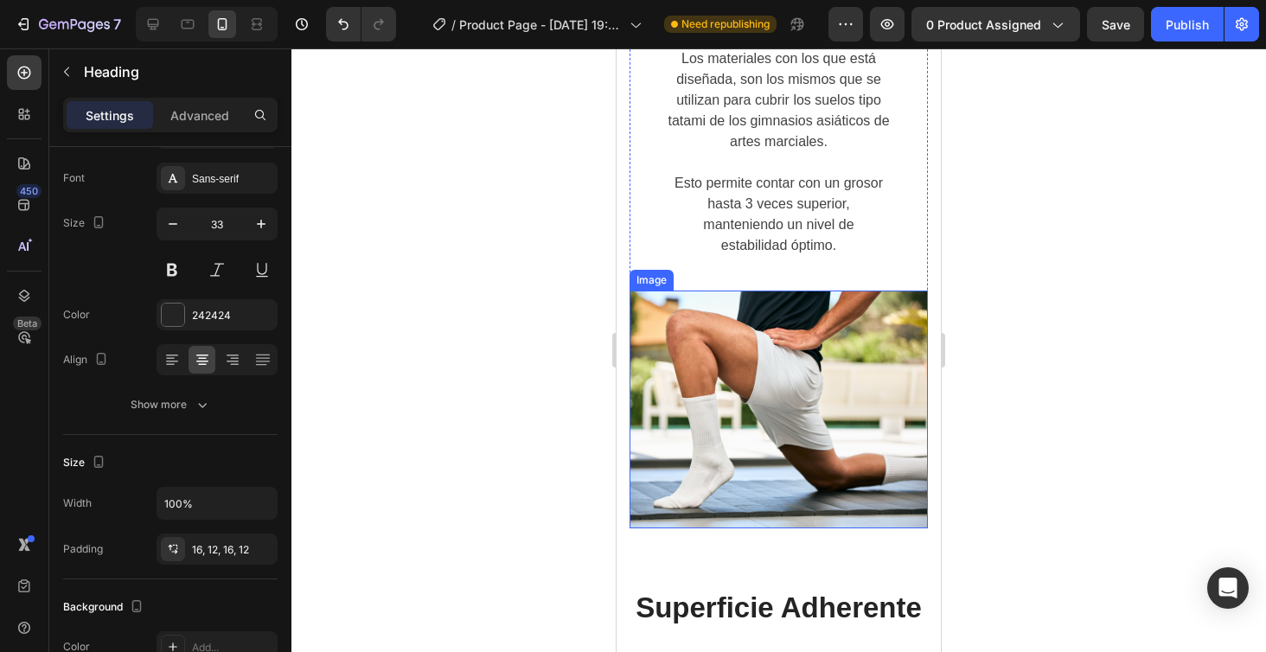
scroll to position [3755, 0]
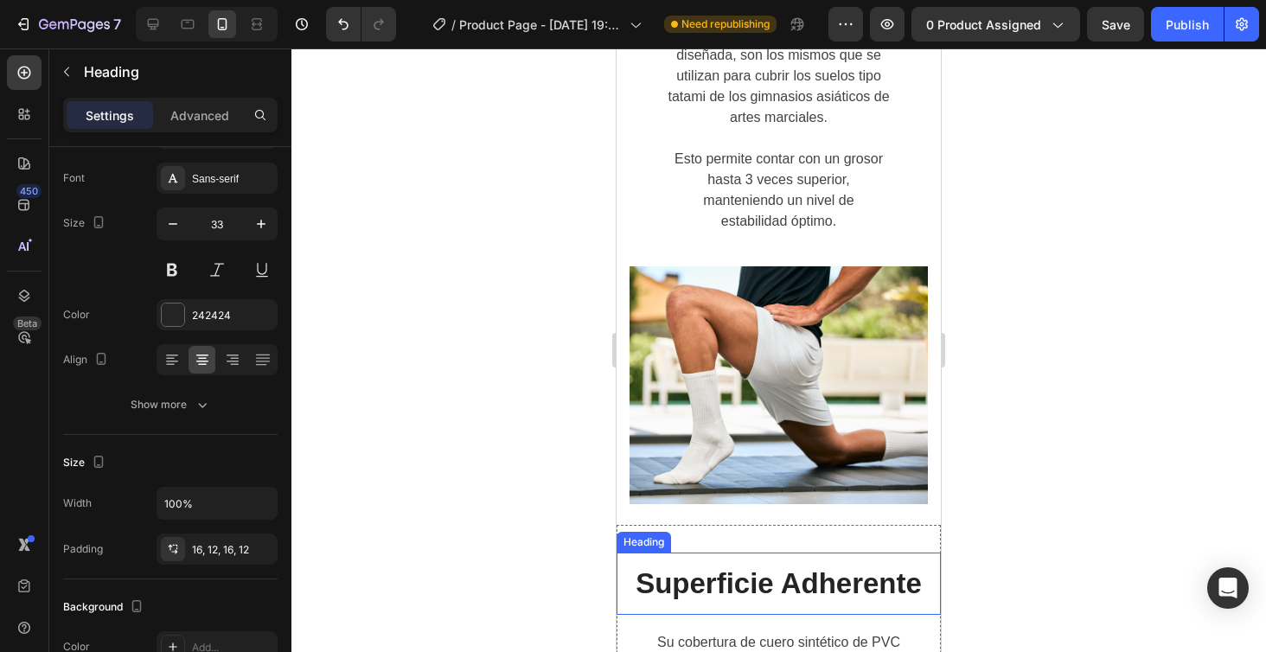
click at [785, 553] on h2 "Superficie Adherente" at bounding box center [778, 584] width 324 height 62
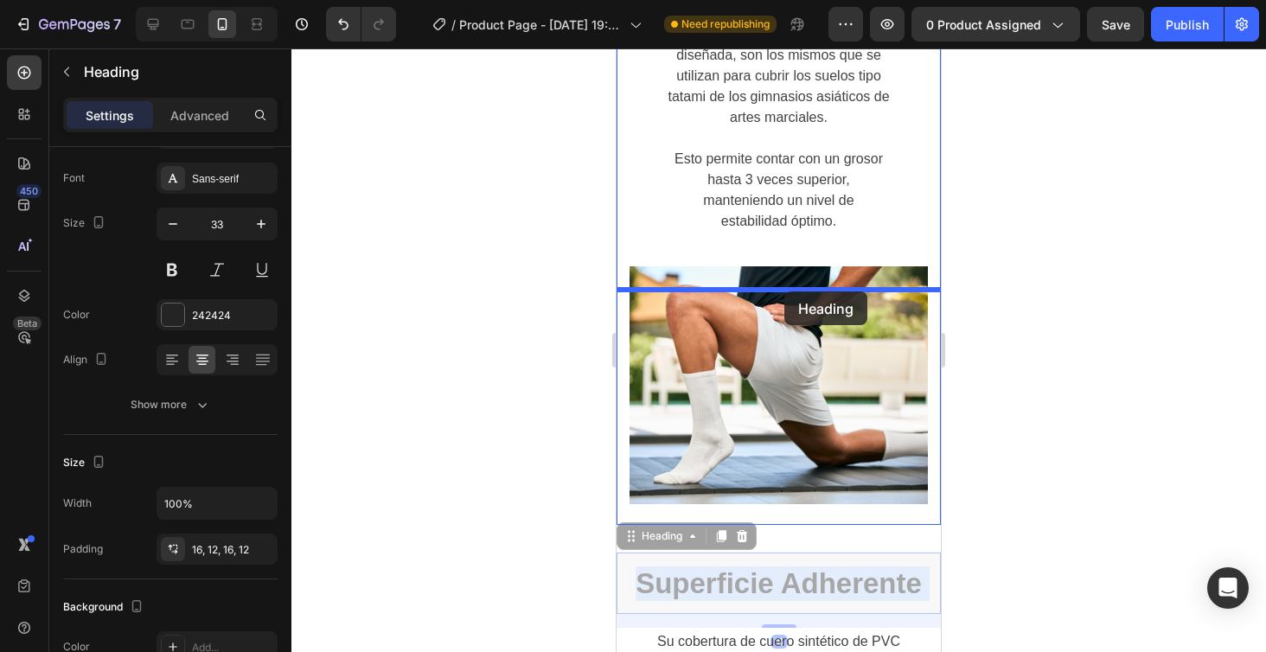
drag, startPoint x: 785, startPoint y: 342, endPoint x: 784, endPoint y: 291, distance: 50.2
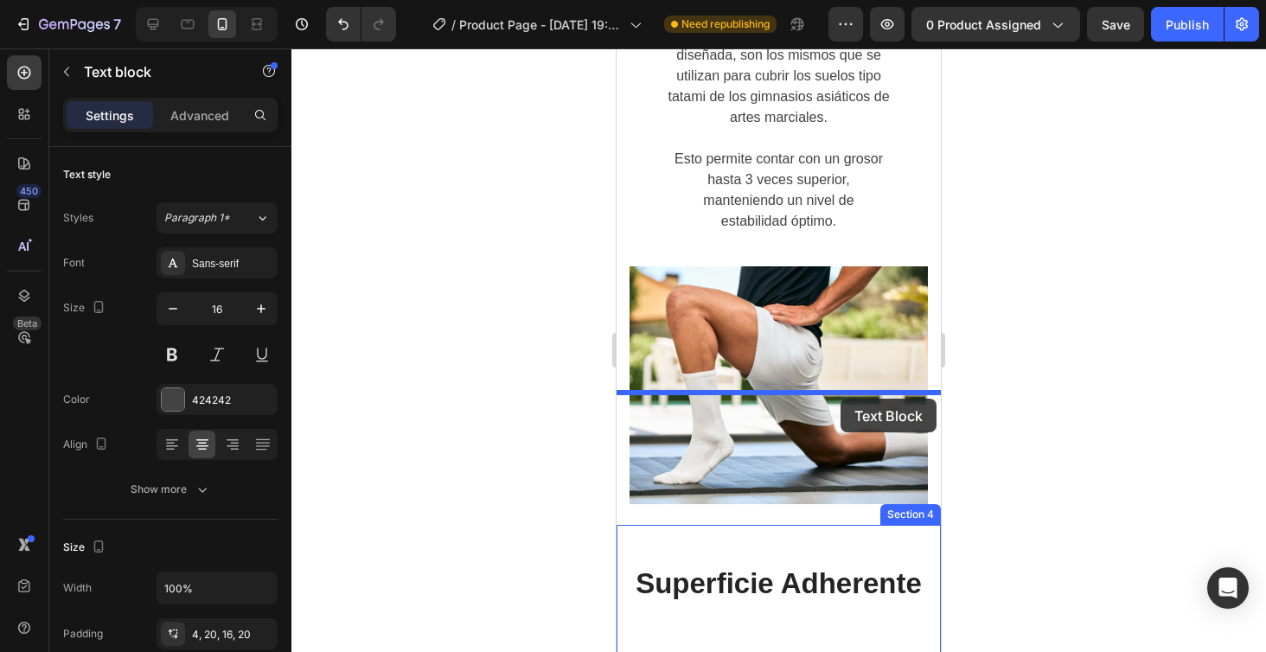
drag, startPoint x: 857, startPoint y: 484, endPoint x: 840, endPoint y: 399, distance: 87.2
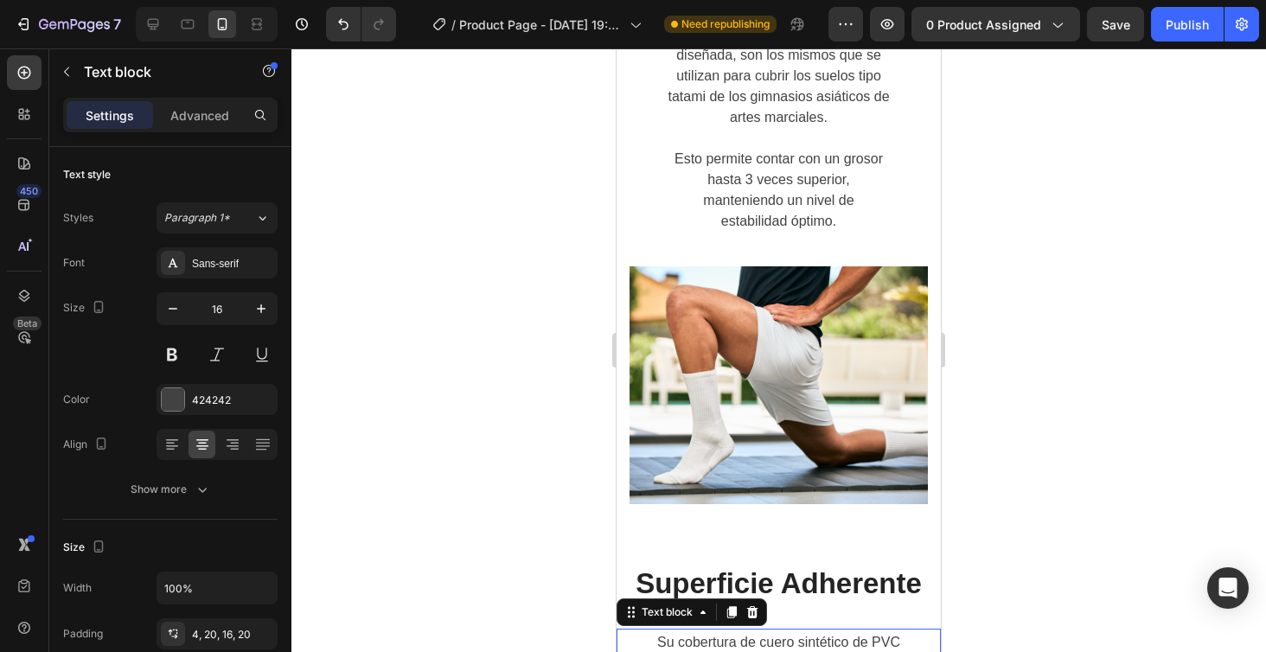
click at [1110, 348] on div at bounding box center [778, 350] width 974 height 604
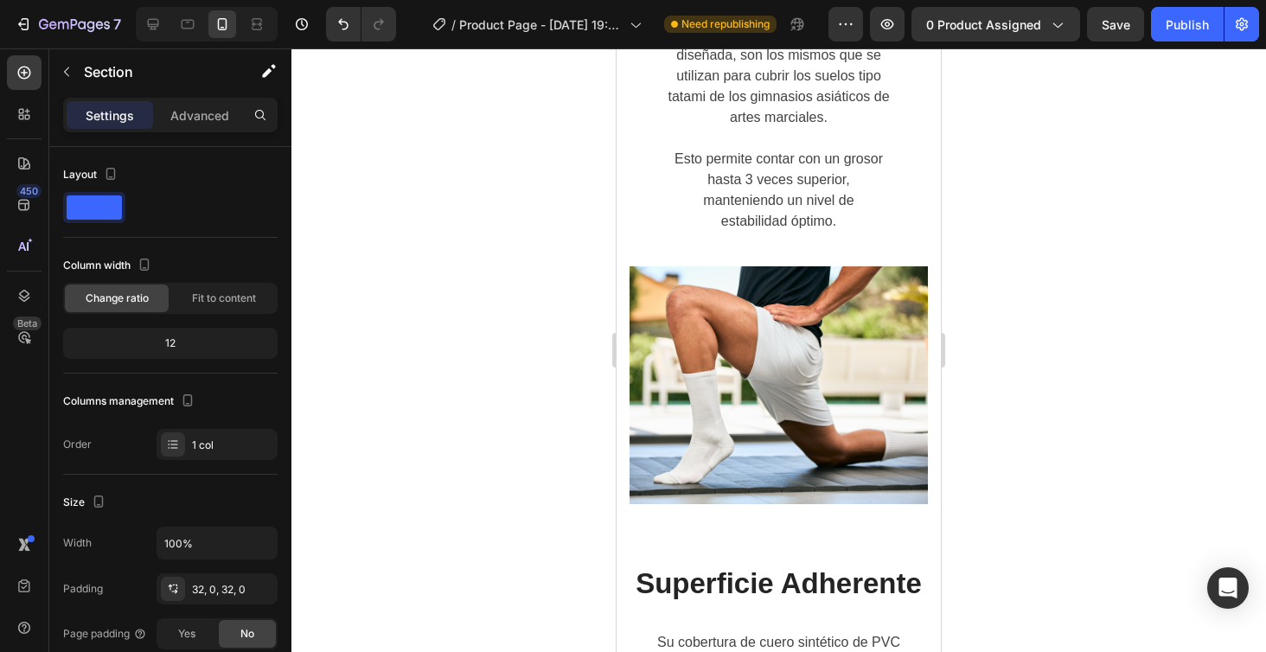
click at [814, 525] on div "Superficie Adherente Heading Su cobertura de cuero sintético de PVC proporciona…" at bounding box center [778, 630] width 324 height 211
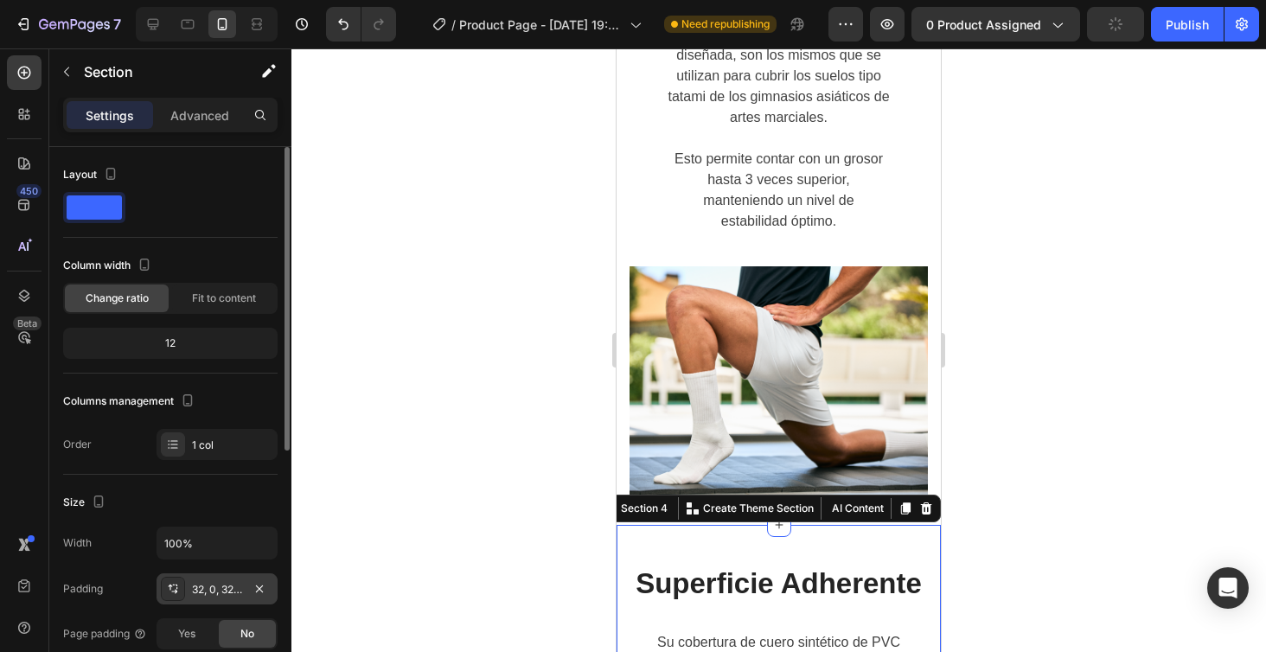
click at [208, 591] on div "32, 0, 32, 0" at bounding box center [217, 590] width 50 height 16
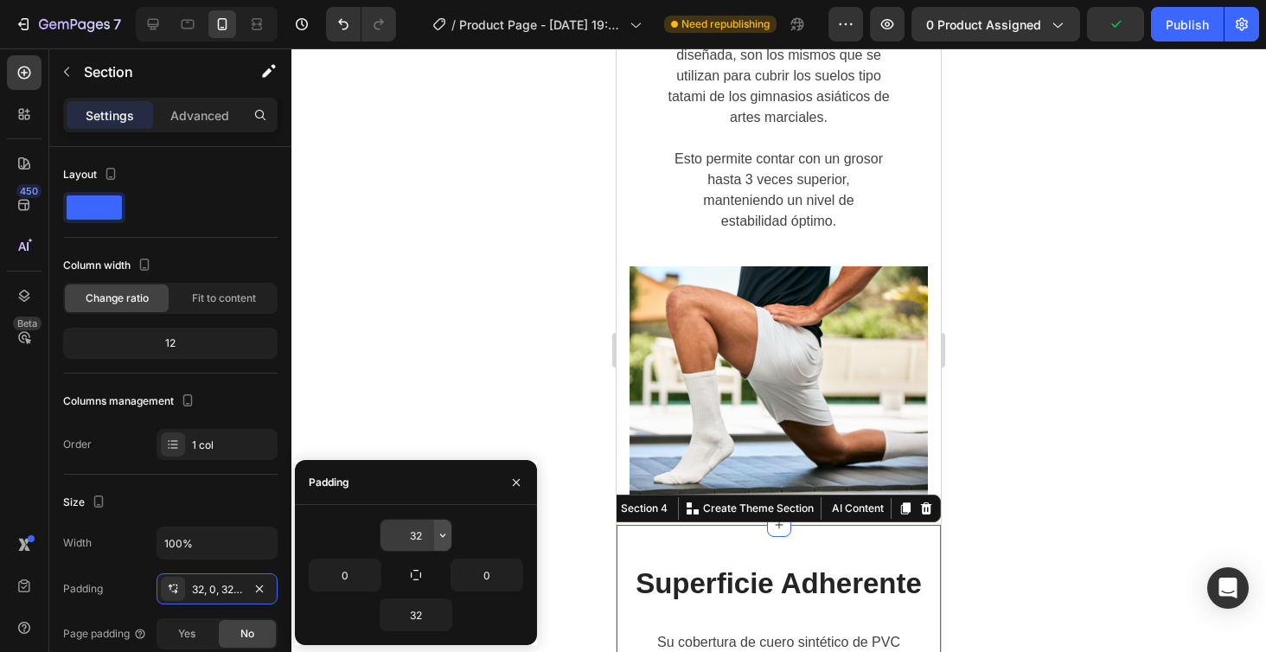
click at [436, 540] on icon "button" at bounding box center [443, 535] width 14 height 14
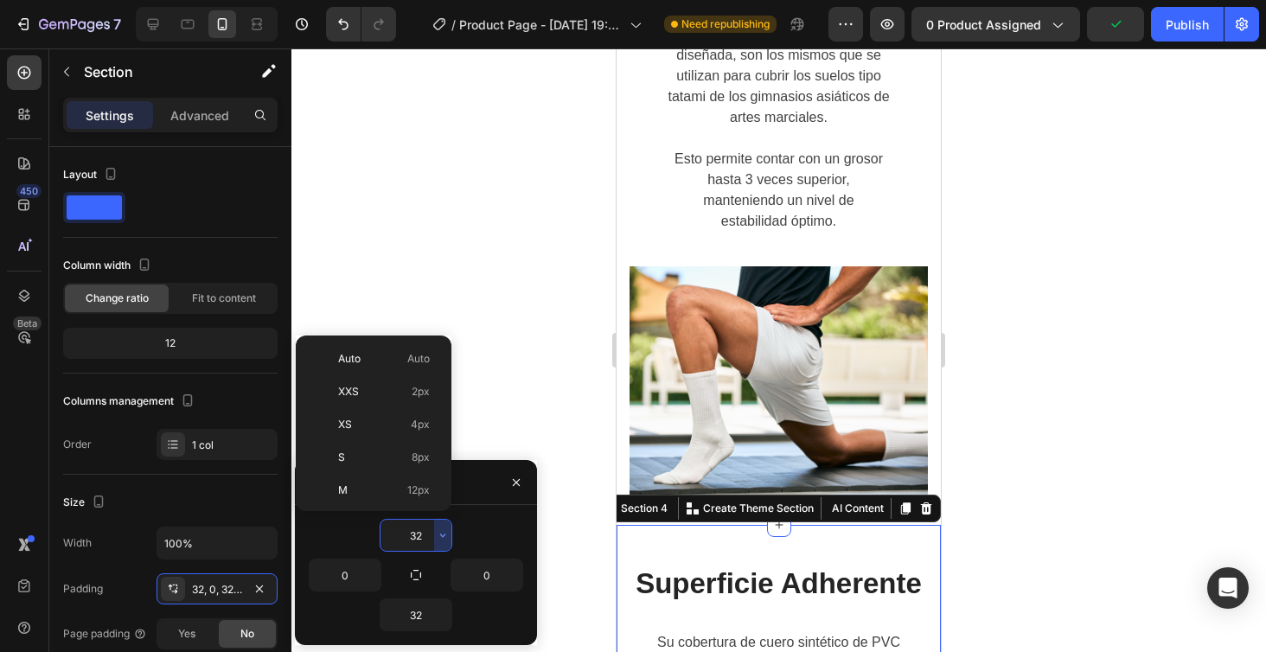
scroll to position [125, 0]
click at [412, 365] on span "12px" at bounding box center [418, 366] width 22 height 16
type input "12"
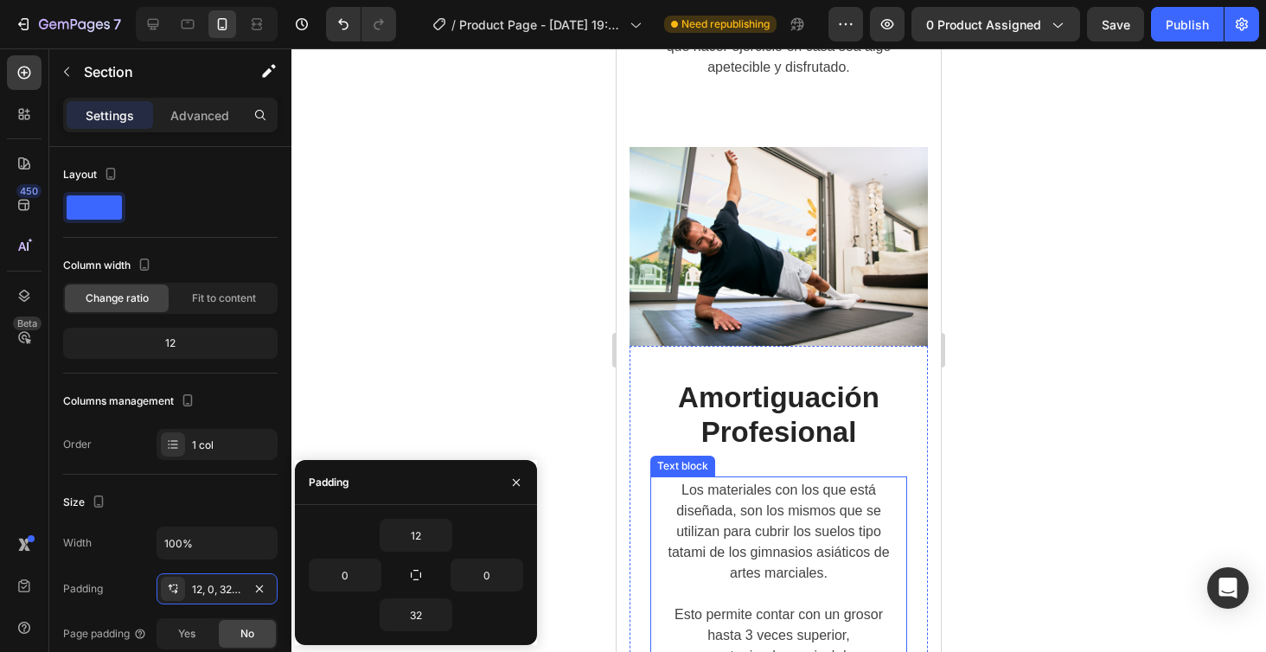
scroll to position [3298, 0]
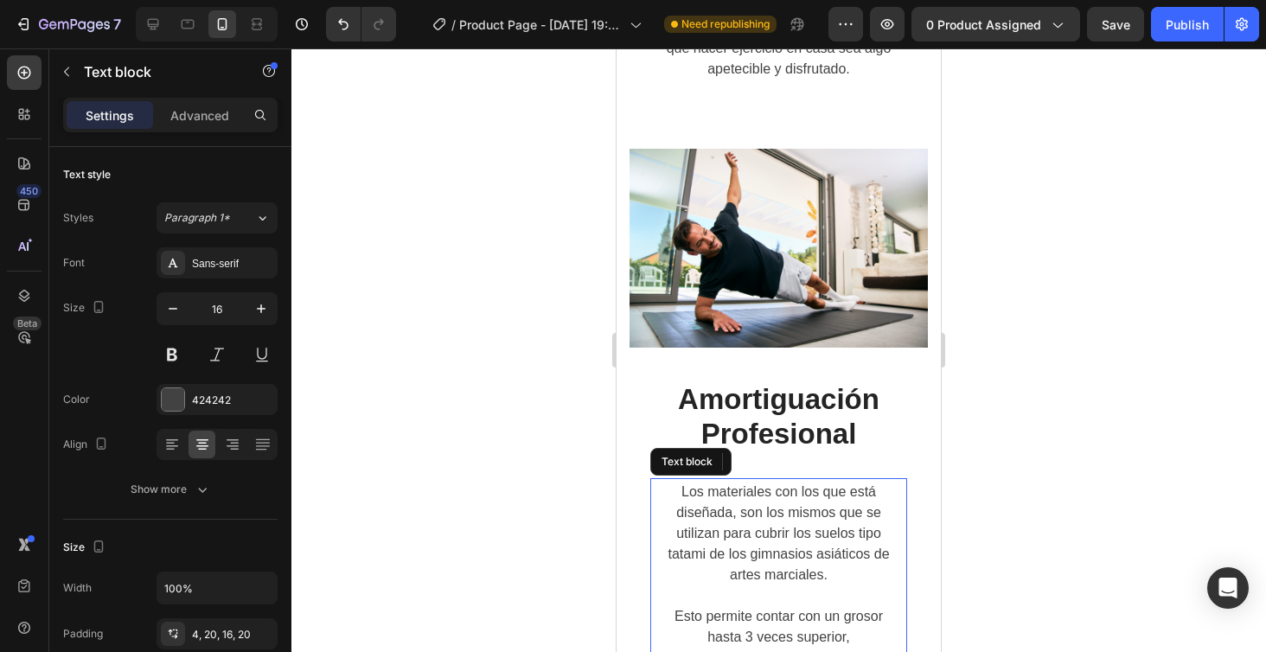
click at [782, 585] on p at bounding box center [779, 595] width 222 height 21
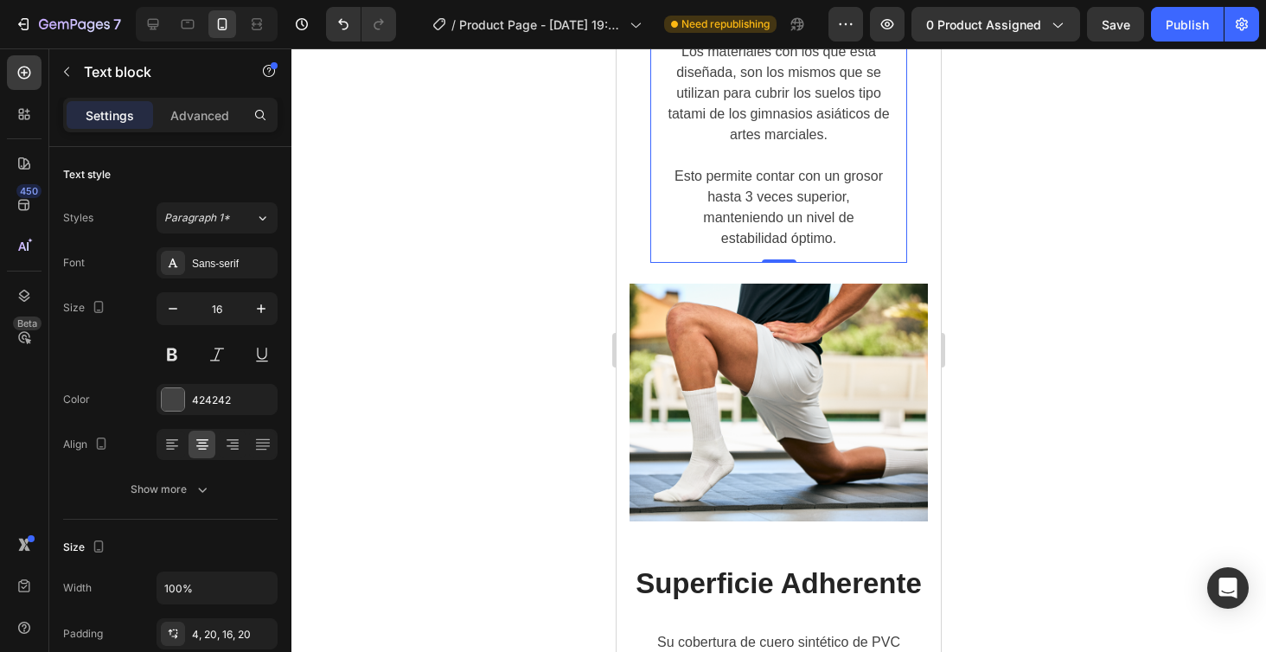
scroll to position [3752, 0]
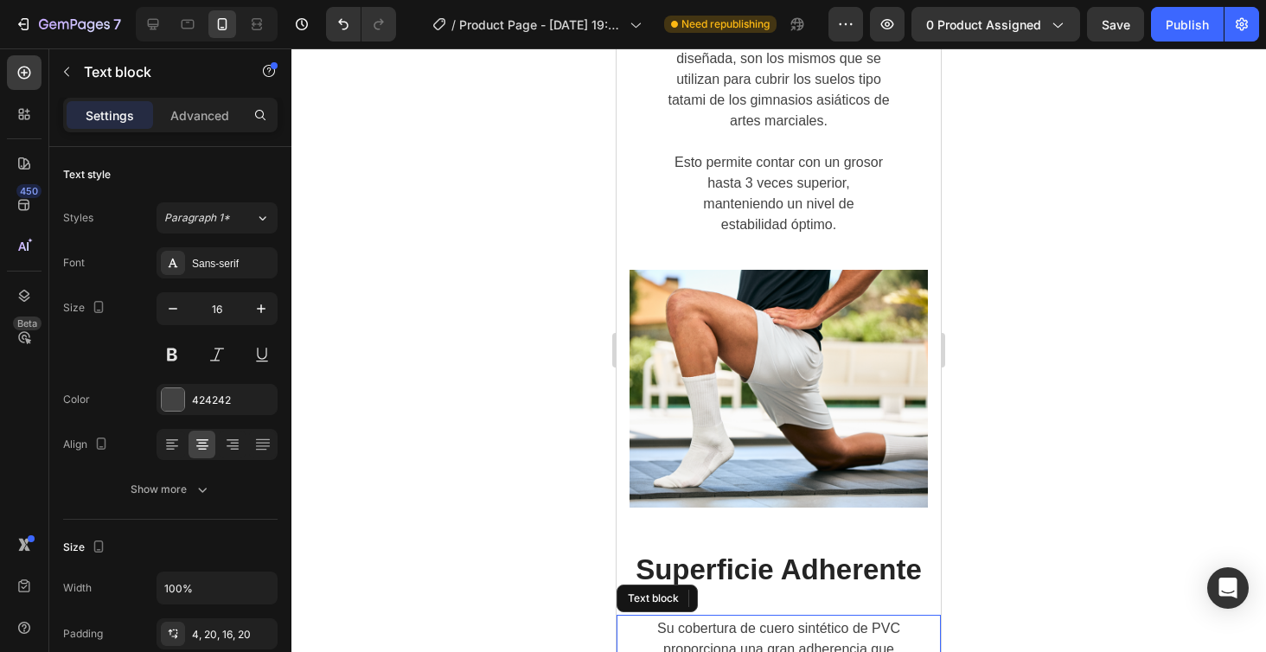
click at [766, 618] on p "Su cobertura de cuero sintético de PVC proporciona una gran adherencia que" at bounding box center [779, 639] width 290 height 42
click at [702, 618] on p "Su cobertura de cuero sintético de PVC proporciona una gran adherencia que" at bounding box center [779, 639] width 290 height 42
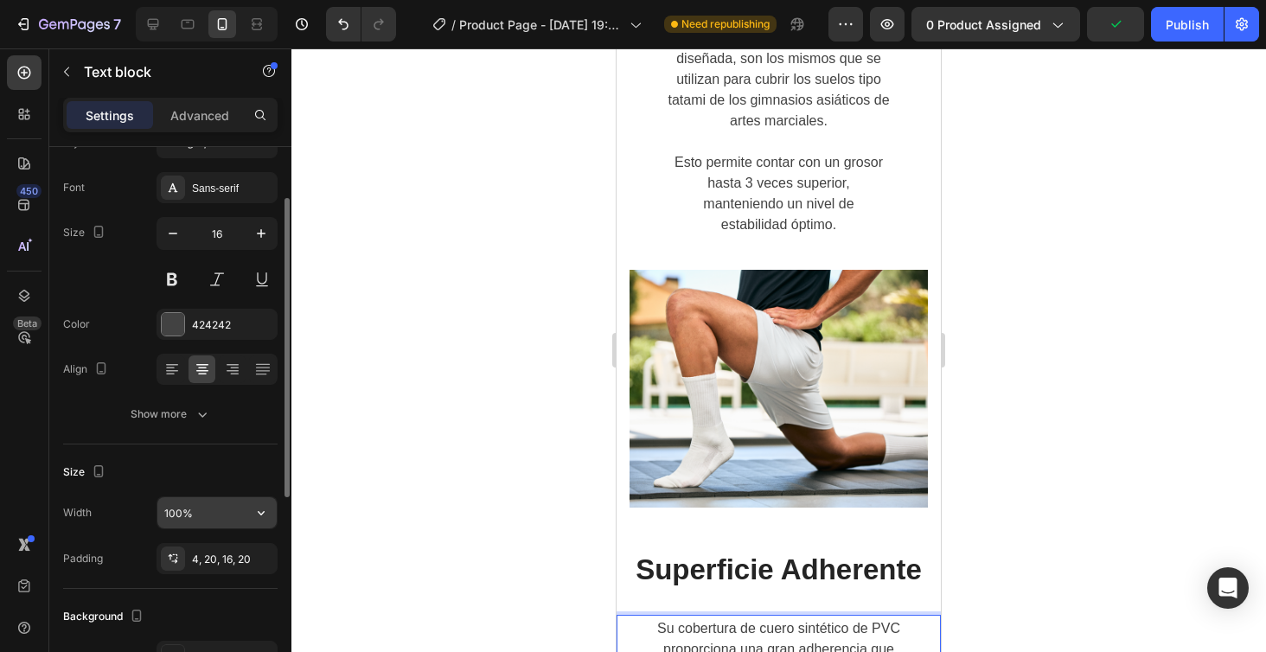
scroll to position [84, 0]
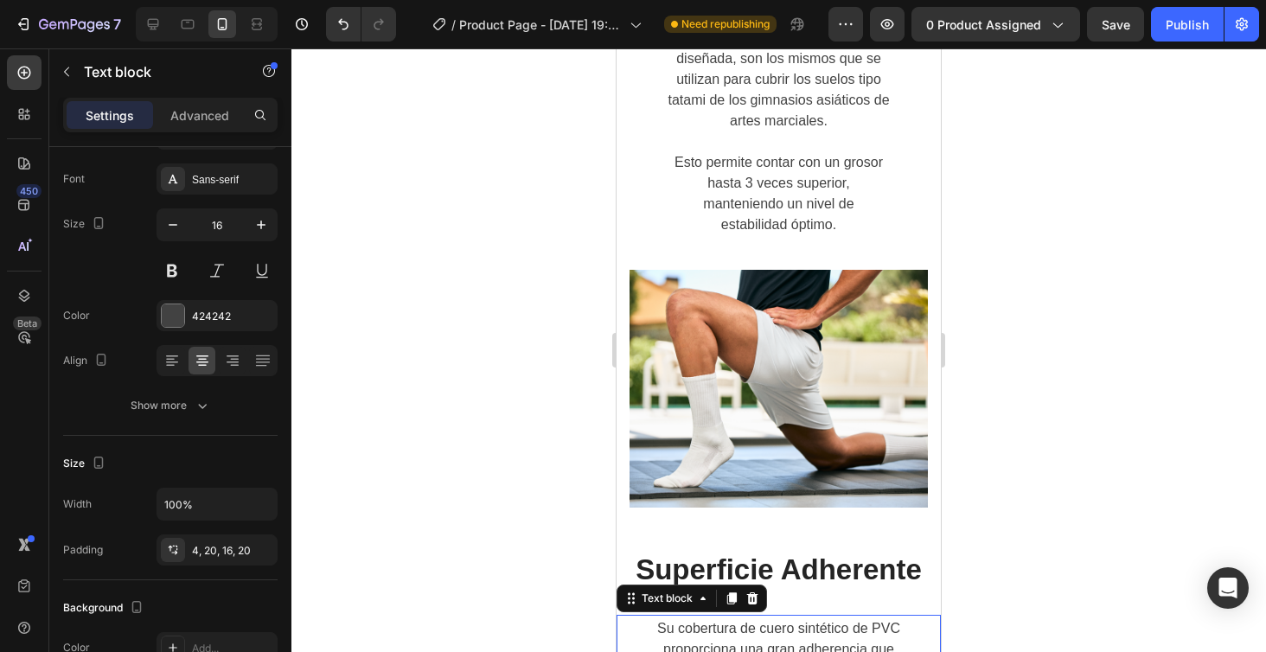
click at [1057, 323] on div at bounding box center [778, 350] width 974 height 604
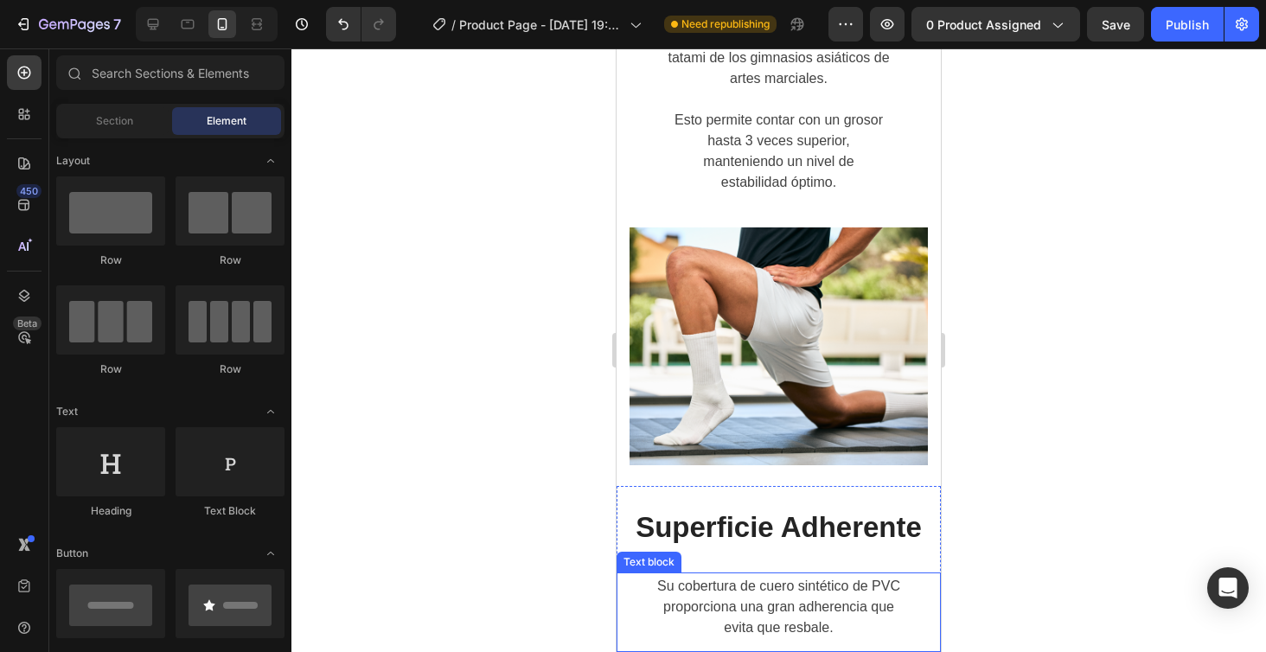
scroll to position [3797, 0]
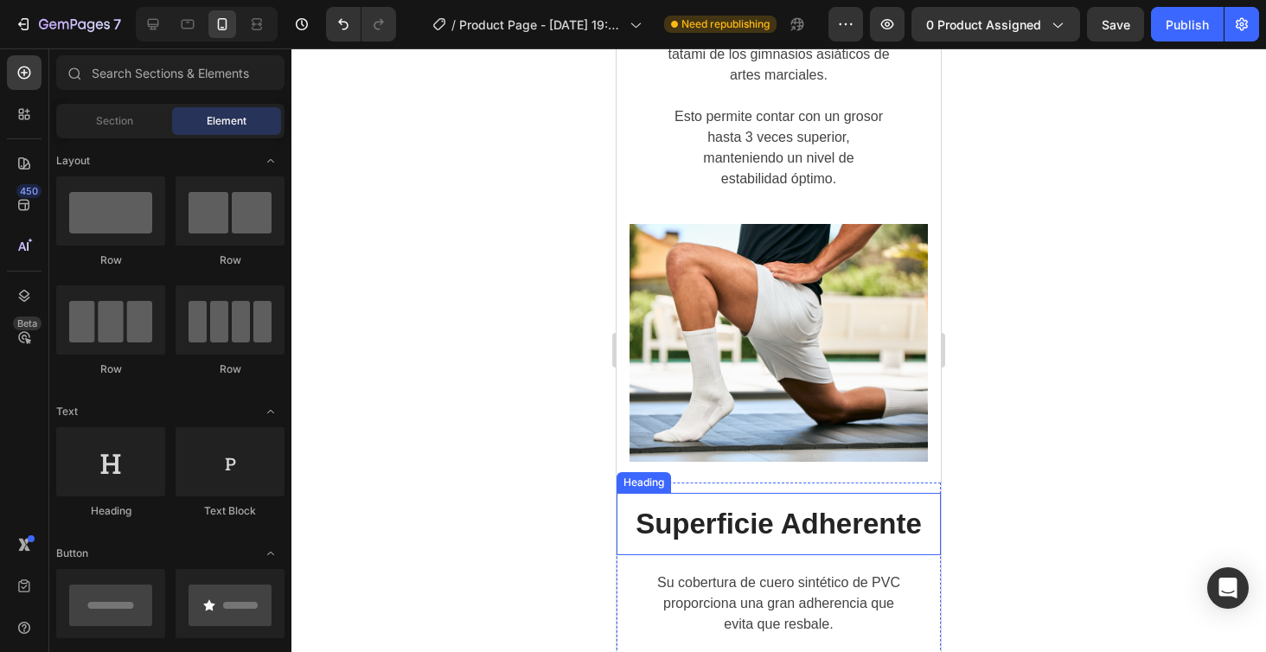
click at [833, 493] on h2 "Superficie Adherente" at bounding box center [778, 524] width 324 height 62
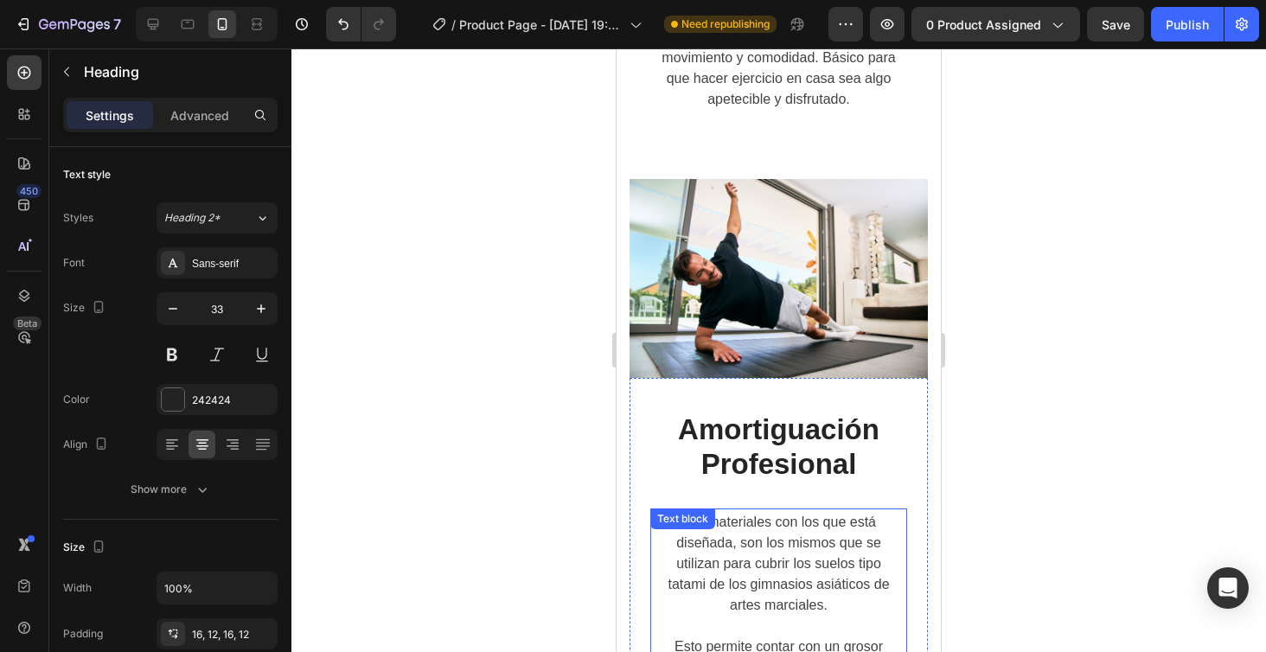
scroll to position [3267, 0]
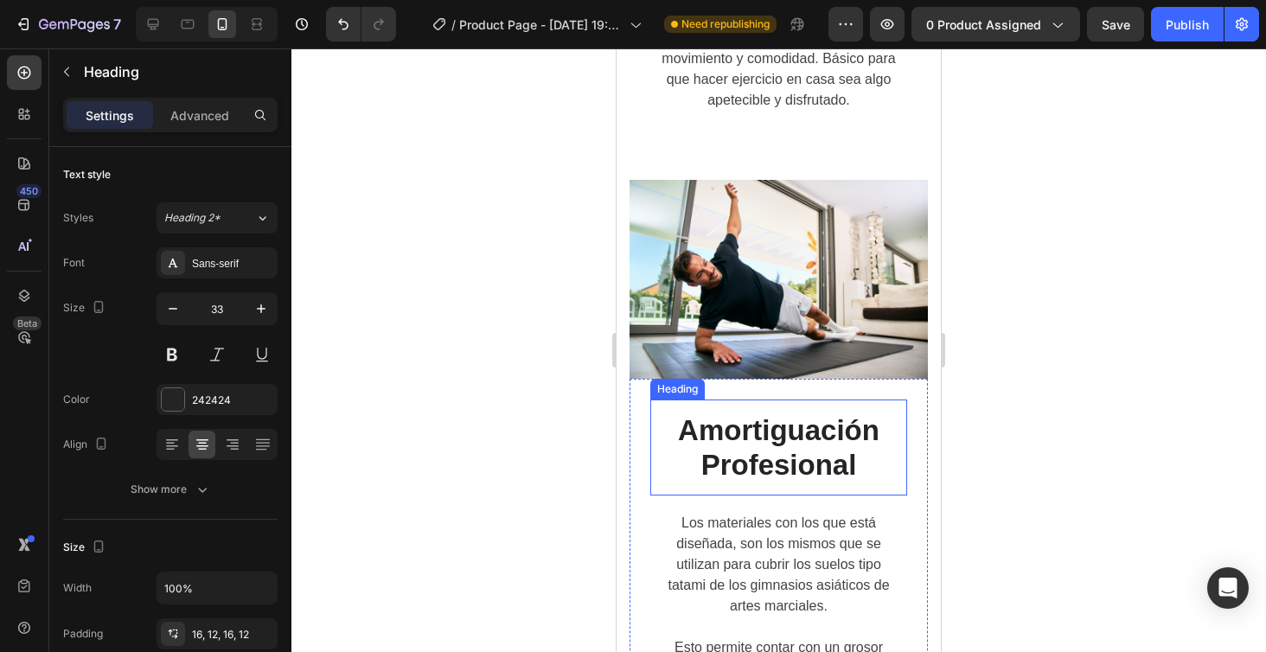
click at [767, 399] on h2 "Amortiguación Profesional" at bounding box center [778, 447] width 257 height 96
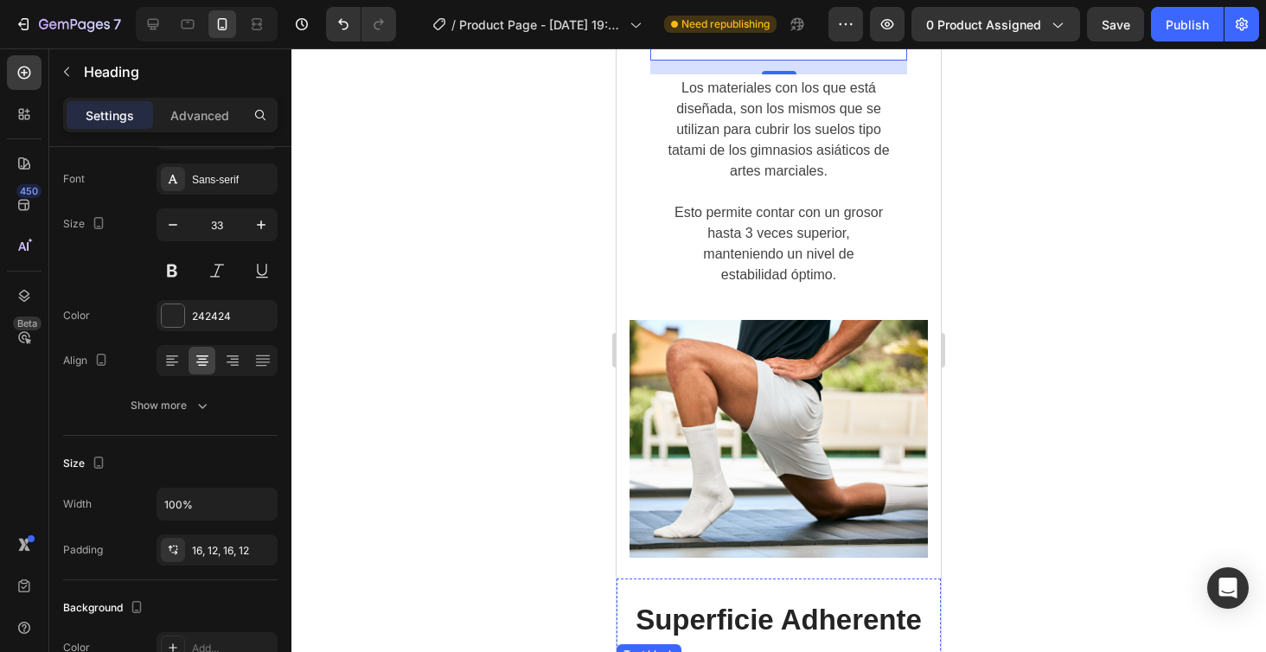
scroll to position [3699, 0]
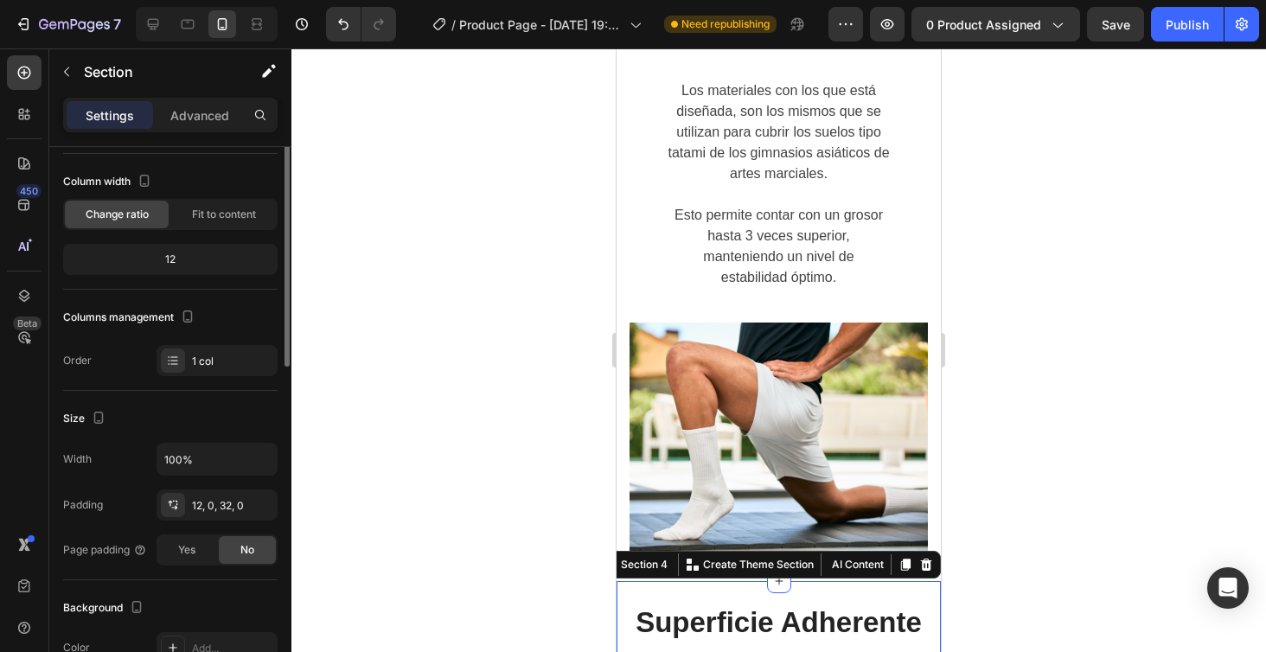
scroll to position [0, 0]
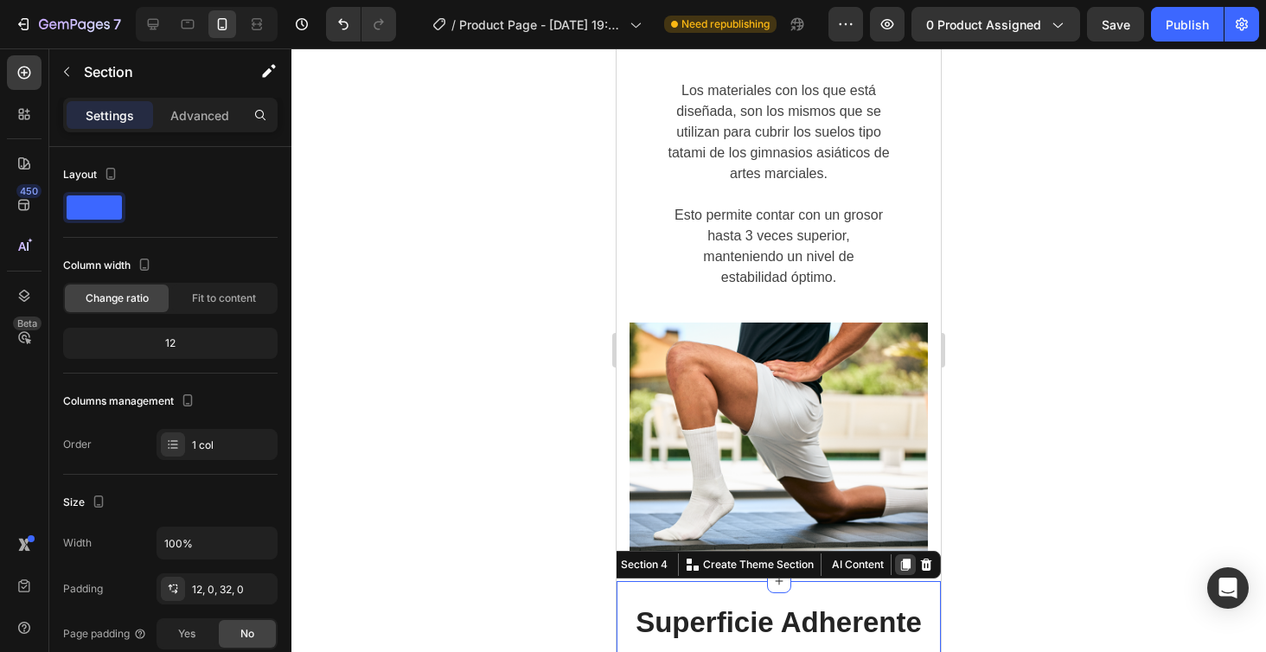
click at [905, 558] on icon at bounding box center [905, 565] width 14 height 14
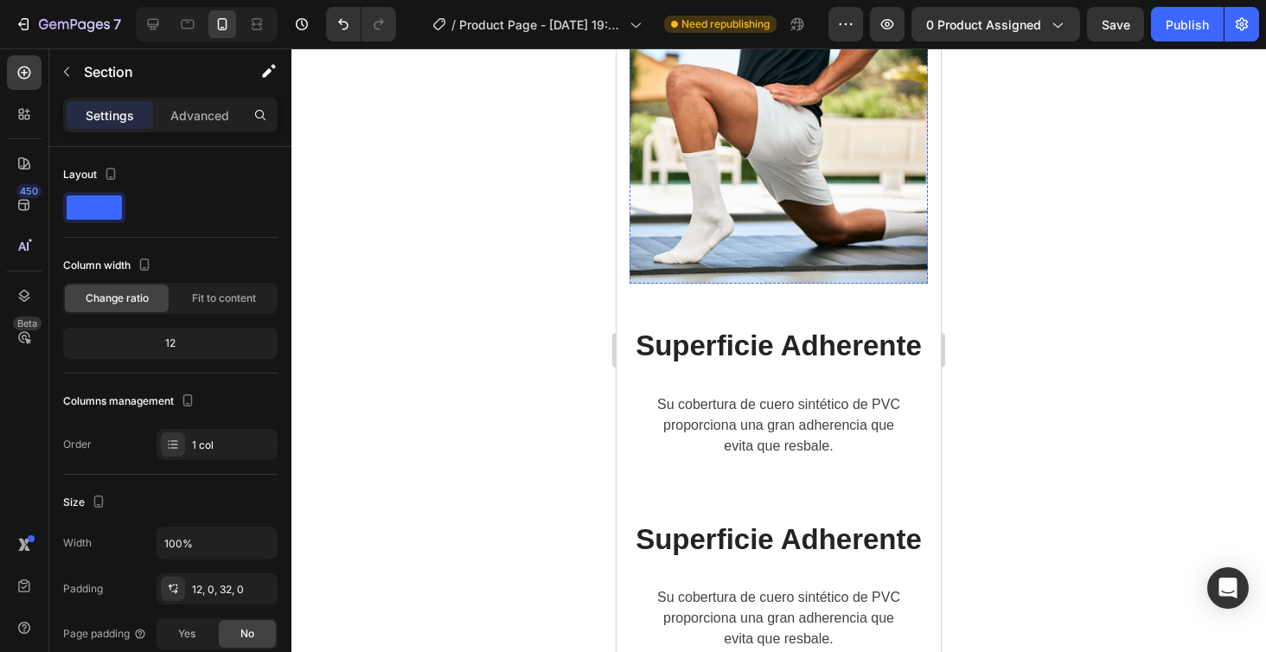
scroll to position [3986, 0]
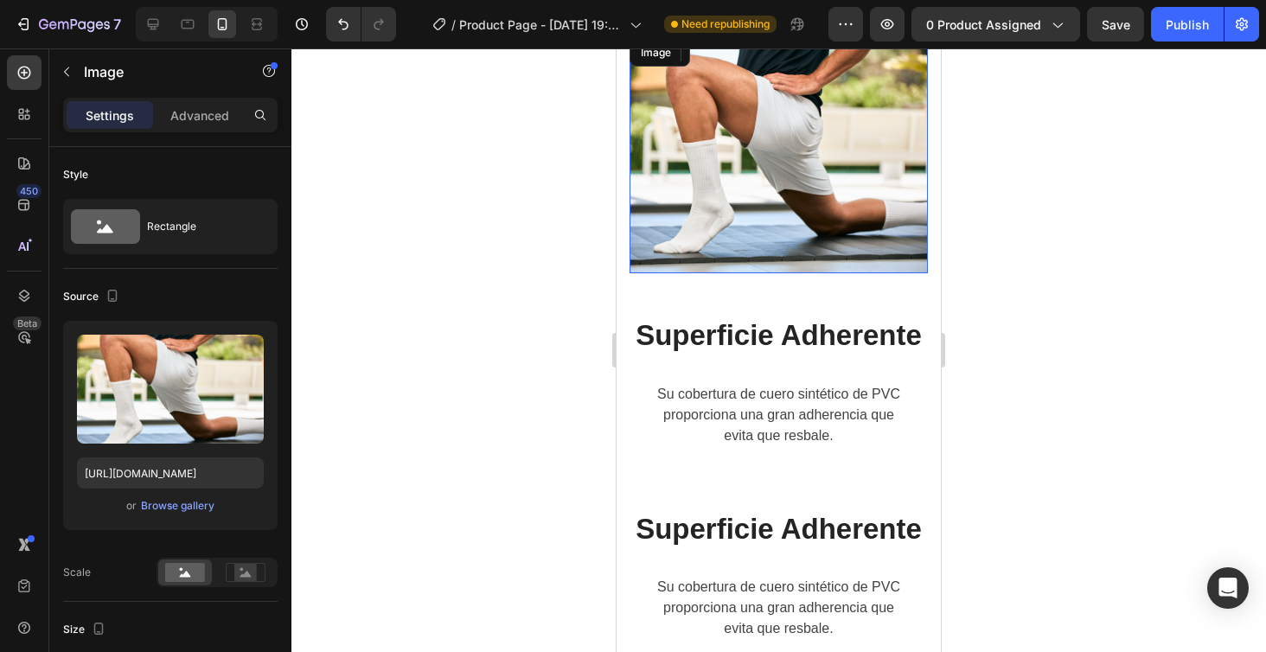
click at [816, 144] on img at bounding box center [778, 154] width 298 height 238
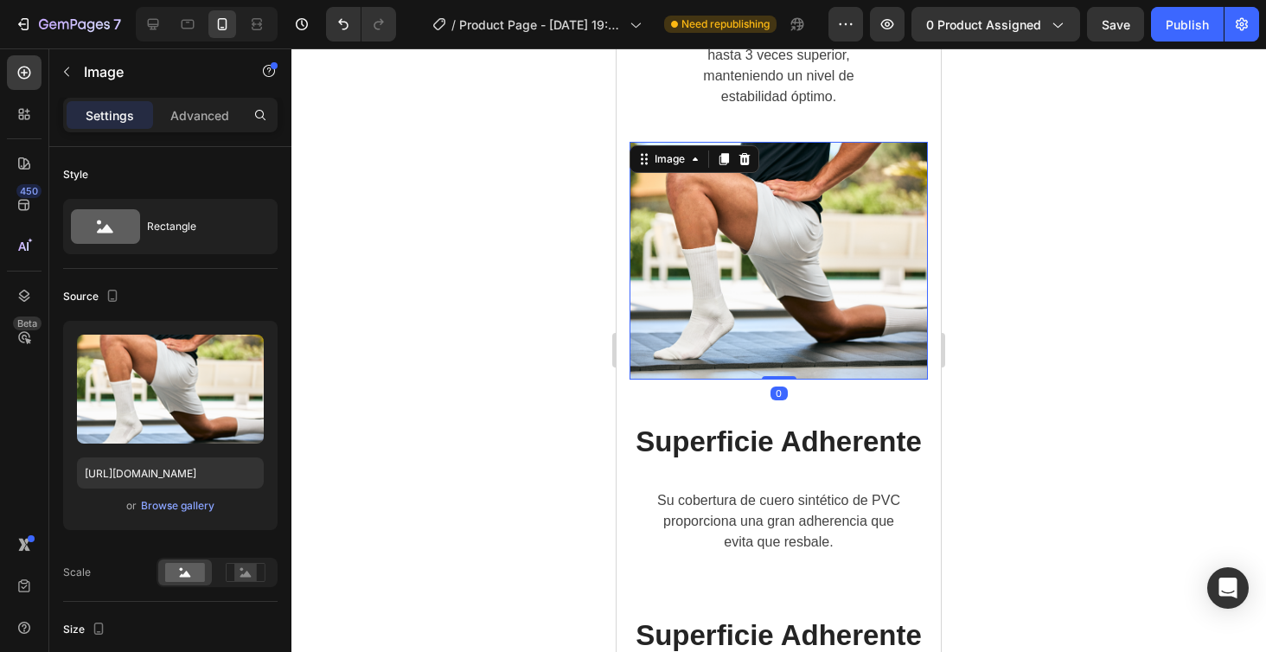
scroll to position [3837, 0]
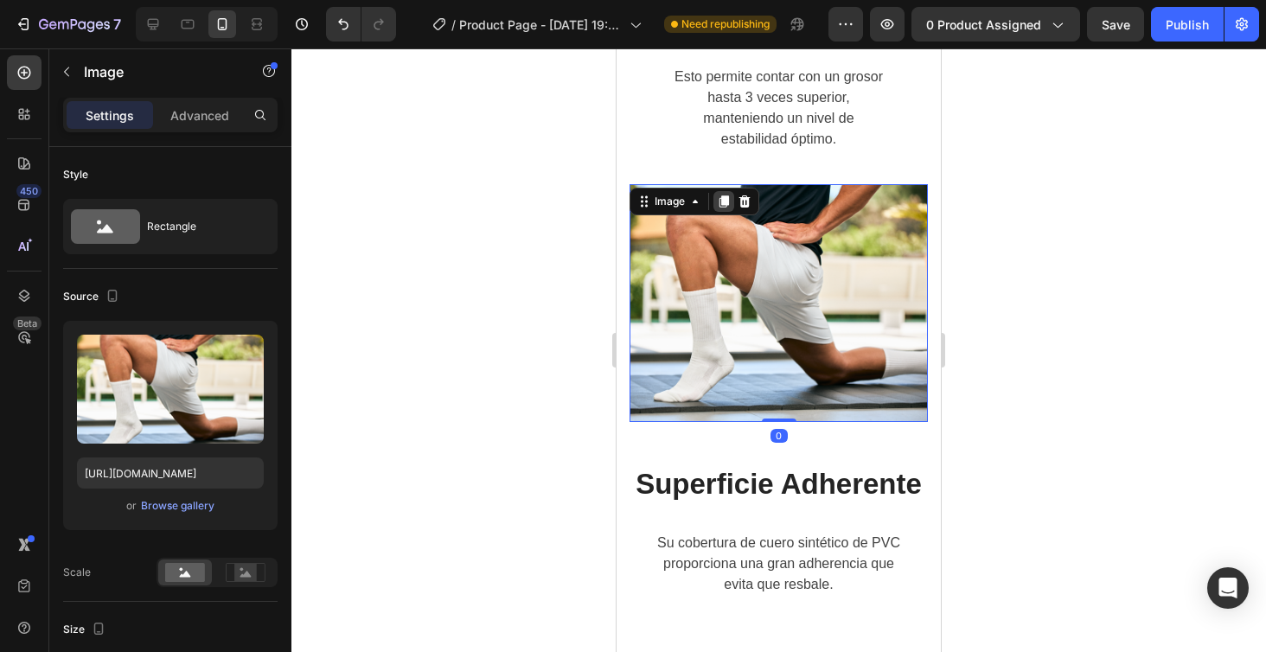
click at [722, 202] on icon at bounding box center [724, 201] width 10 height 12
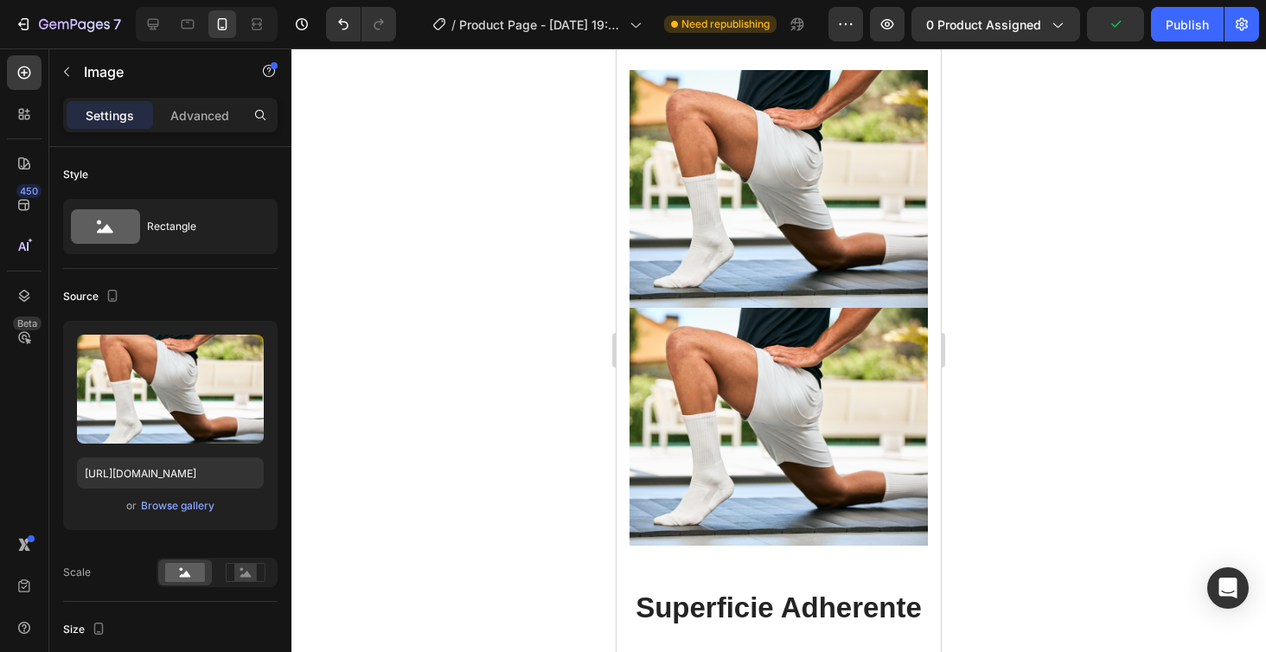
scroll to position [3973, 0]
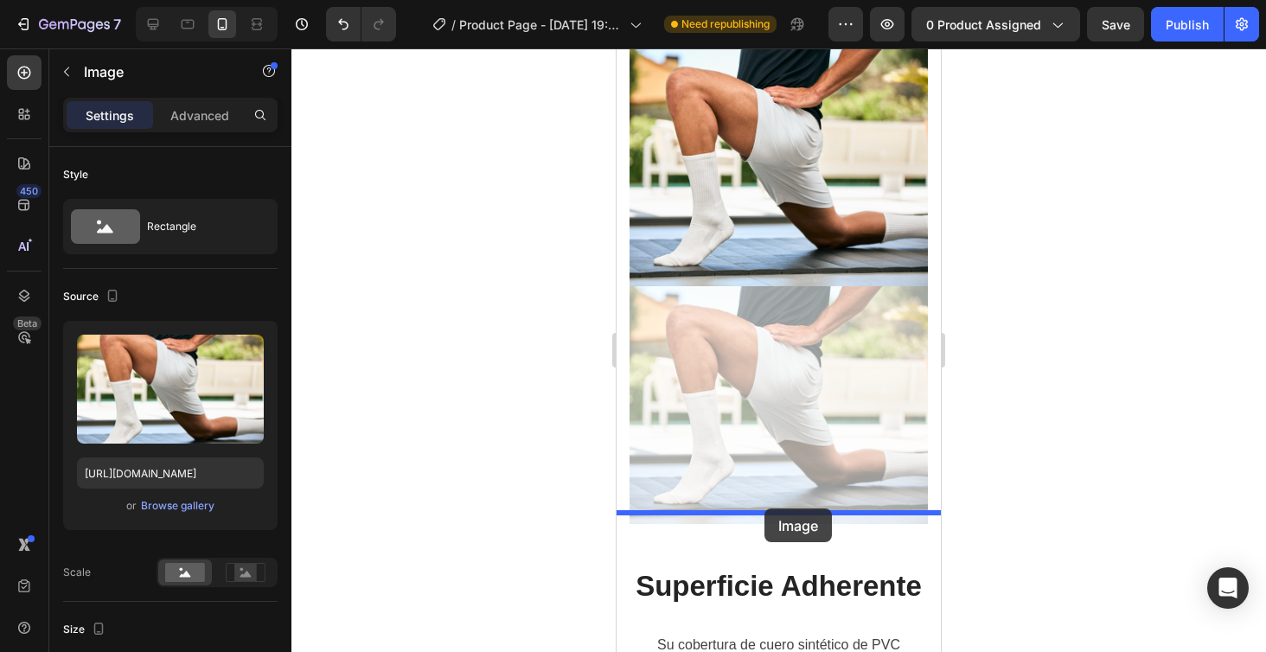
drag, startPoint x: 753, startPoint y: 201, endPoint x: 764, endPoint y: 508, distance: 307.2
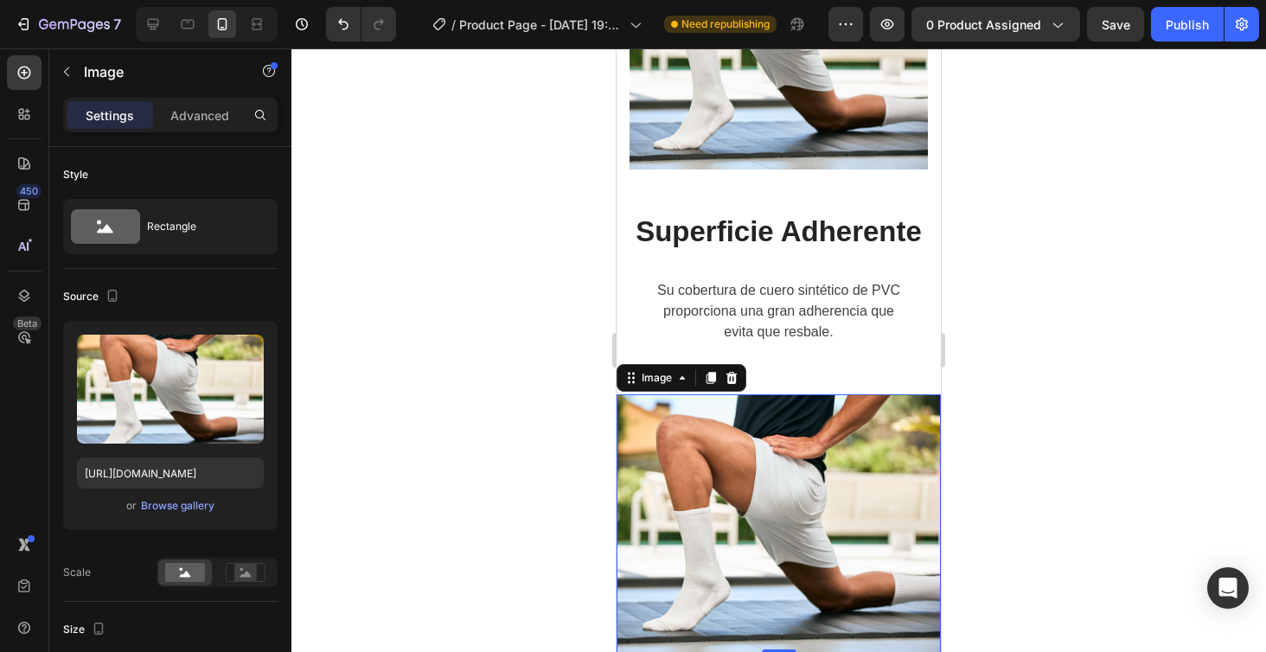
scroll to position [4093, 0]
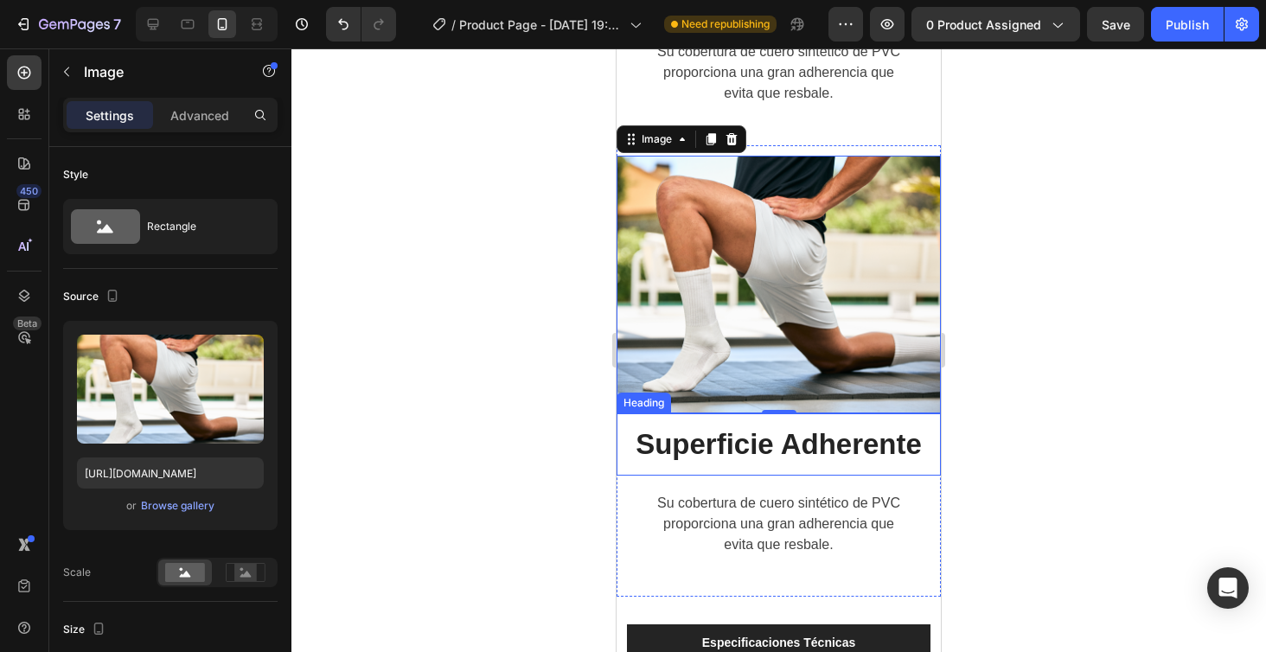
click at [872, 435] on h2 "Superficie Adherente" at bounding box center [778, 444] width 324 height 62
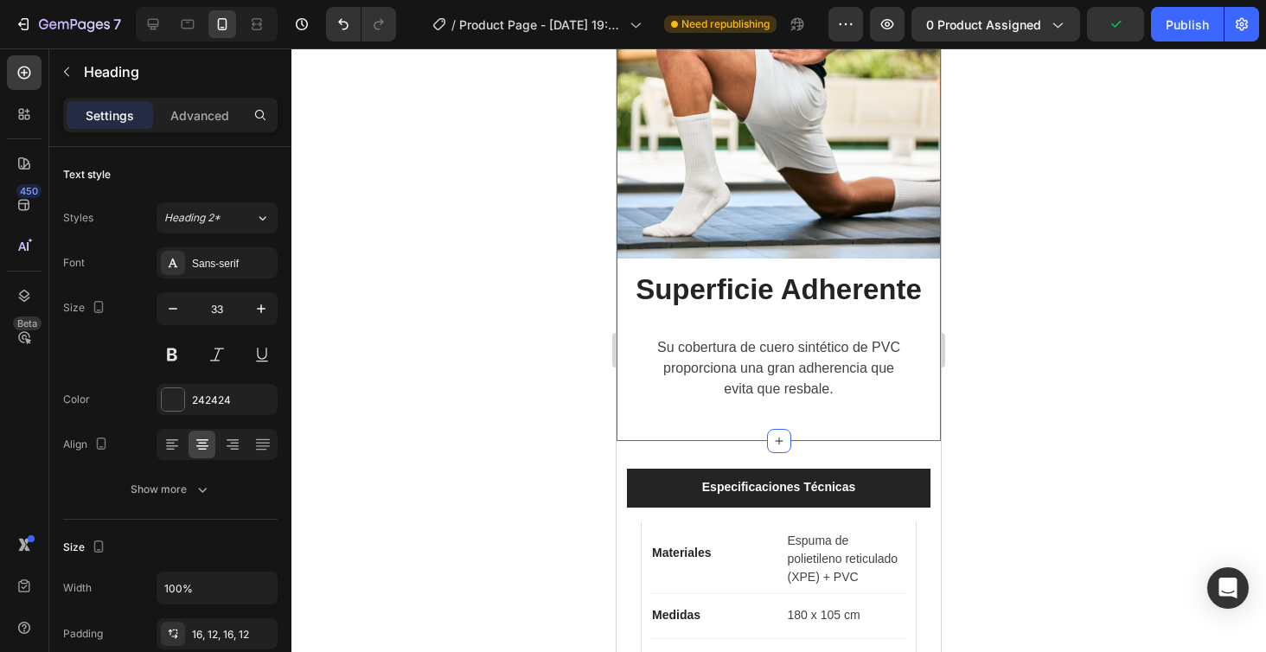
scroll to position [3565, 0]
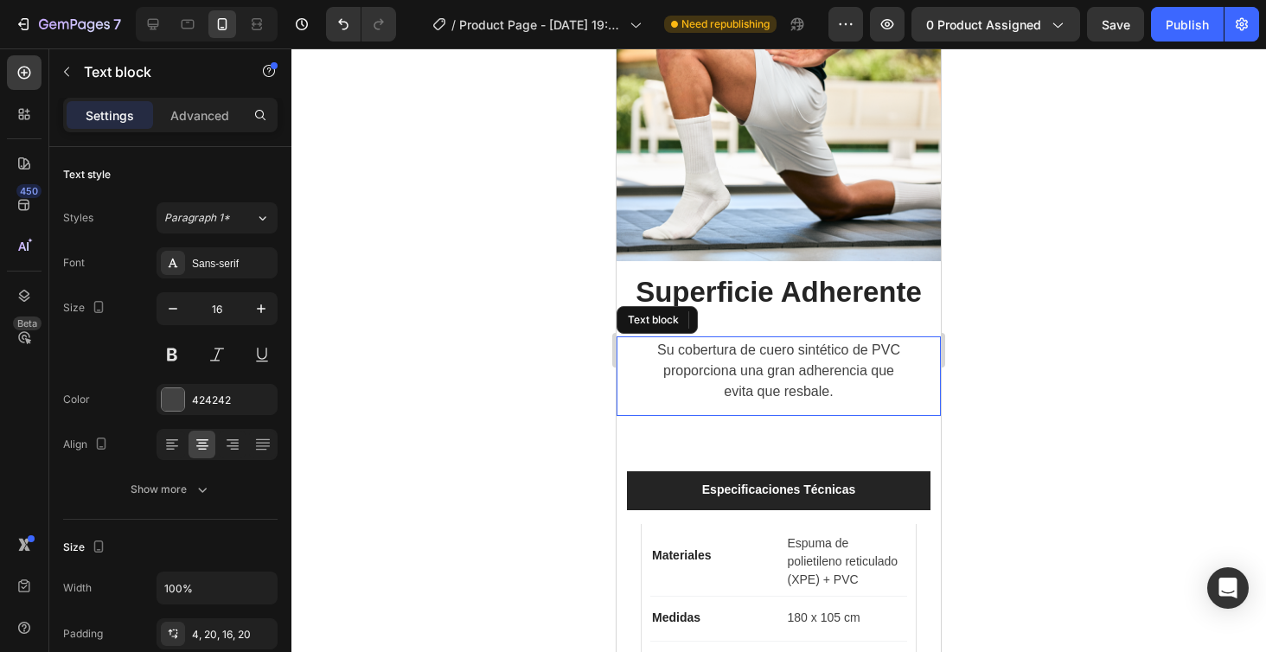
click at [708, 363] on p "Su cobertura de cuero sintético de PVC proporciona una gran adherencia que" at bounding box center [779, 361] width 290 height 42
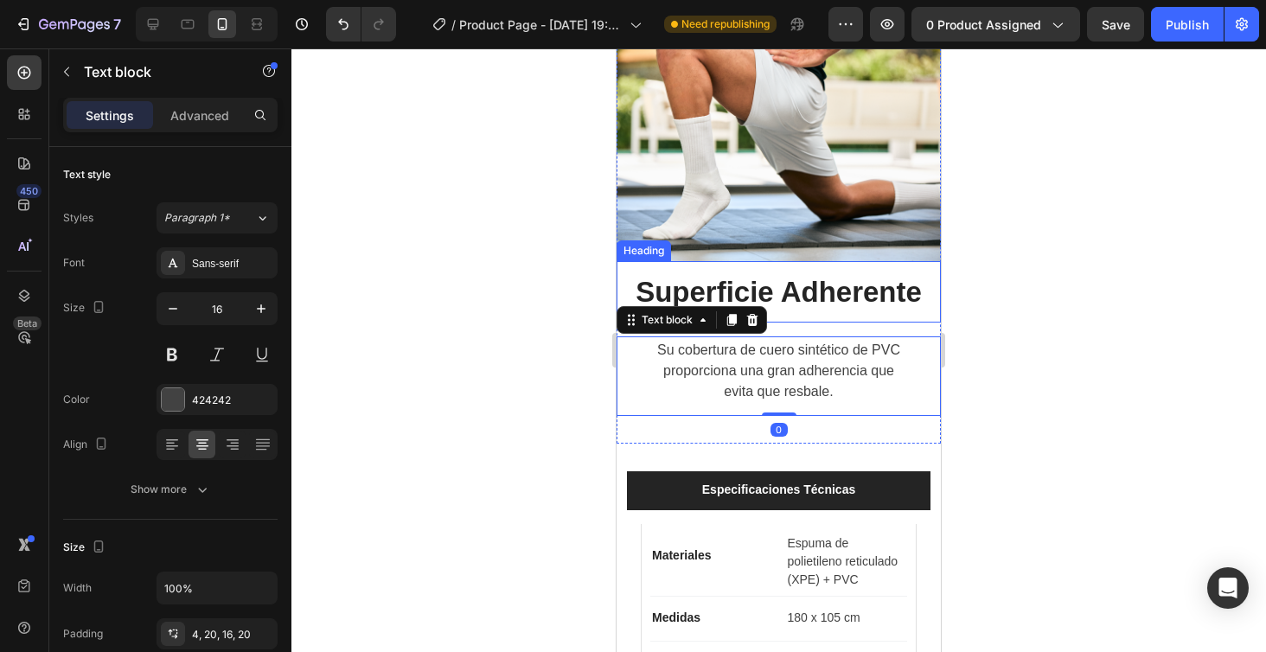
click at [762, 284] on p "Superficie Adherente" at bounding box center [778, 292] width 303 height 35
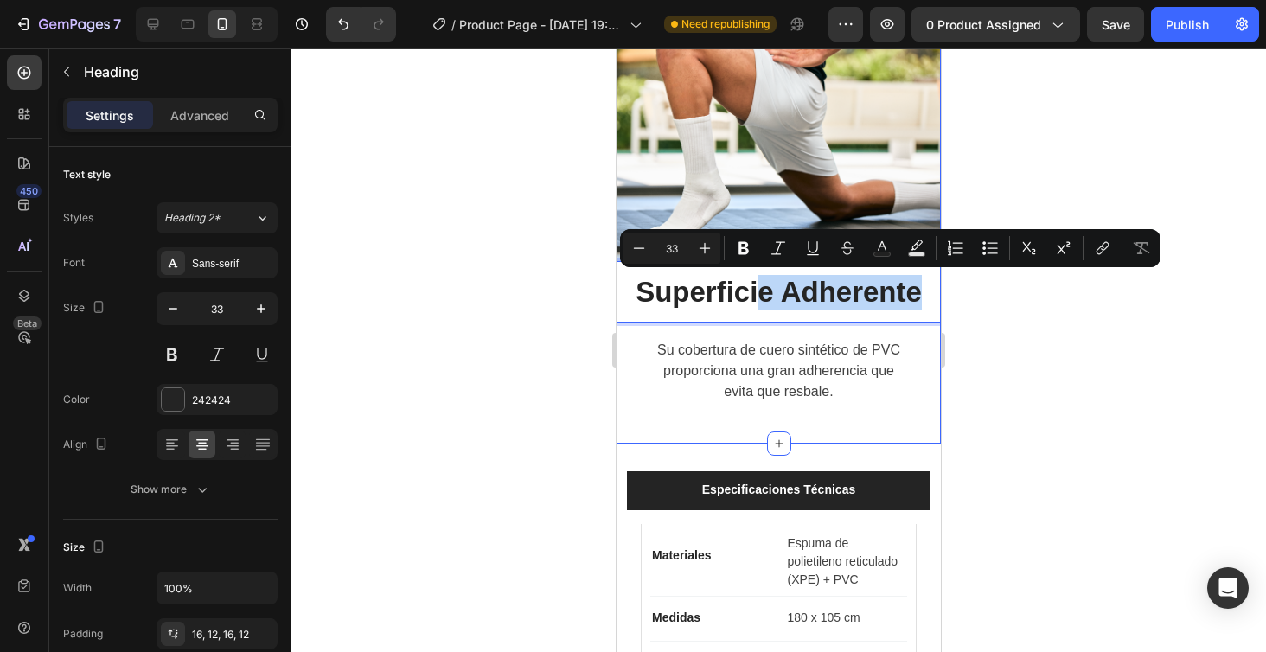
drag, startPoint x: 762, startPoint y: 284, endPoint x: 768, endPoint y: 331, distance: 47.1
click at [1040, 355] on div at bounding box center [778, 350] width 974 height 604
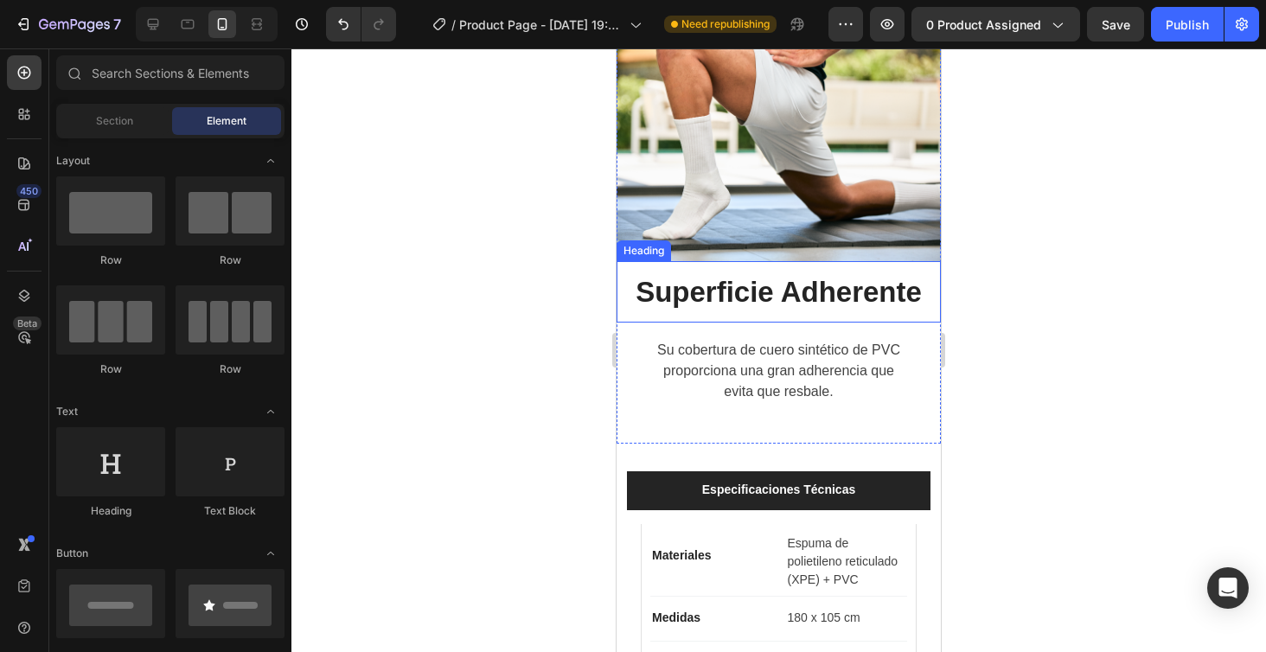
click at [921, 312] on h2 "Superficie Adherente" at bounding box center [778, 292] width 324 height 62
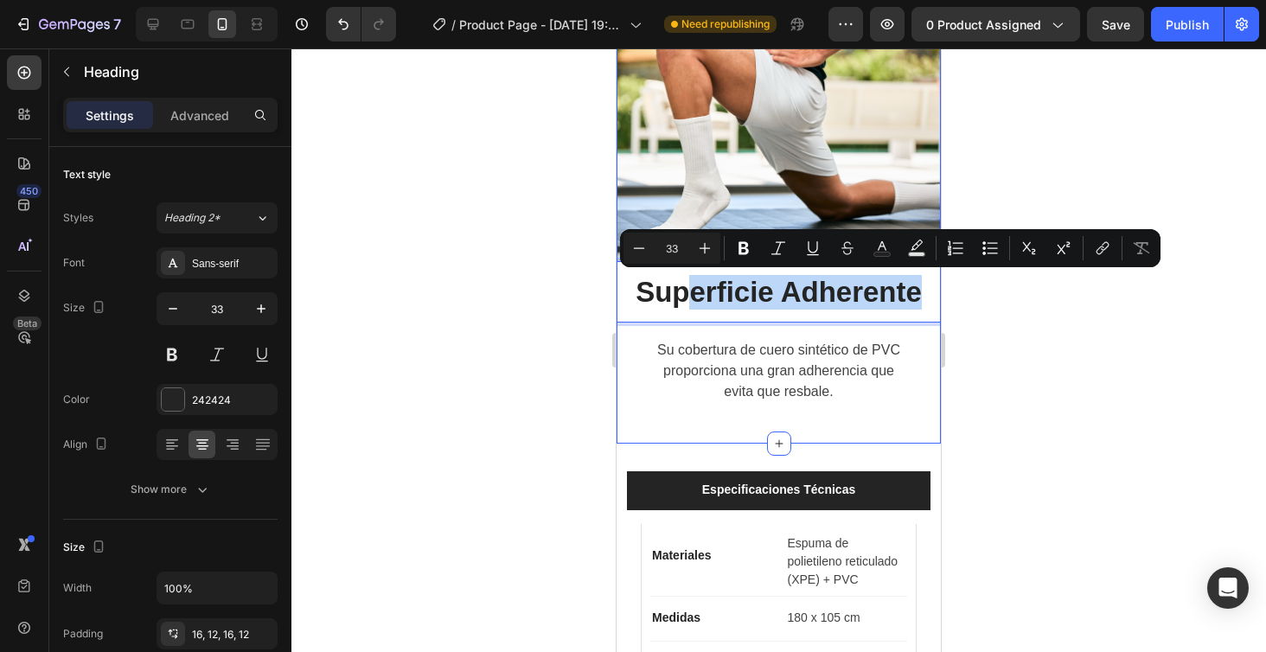
drag, startPoint x: 687, startPoint y: 300, endPoint x: 687, endPoint y: 332, distance: 32.0
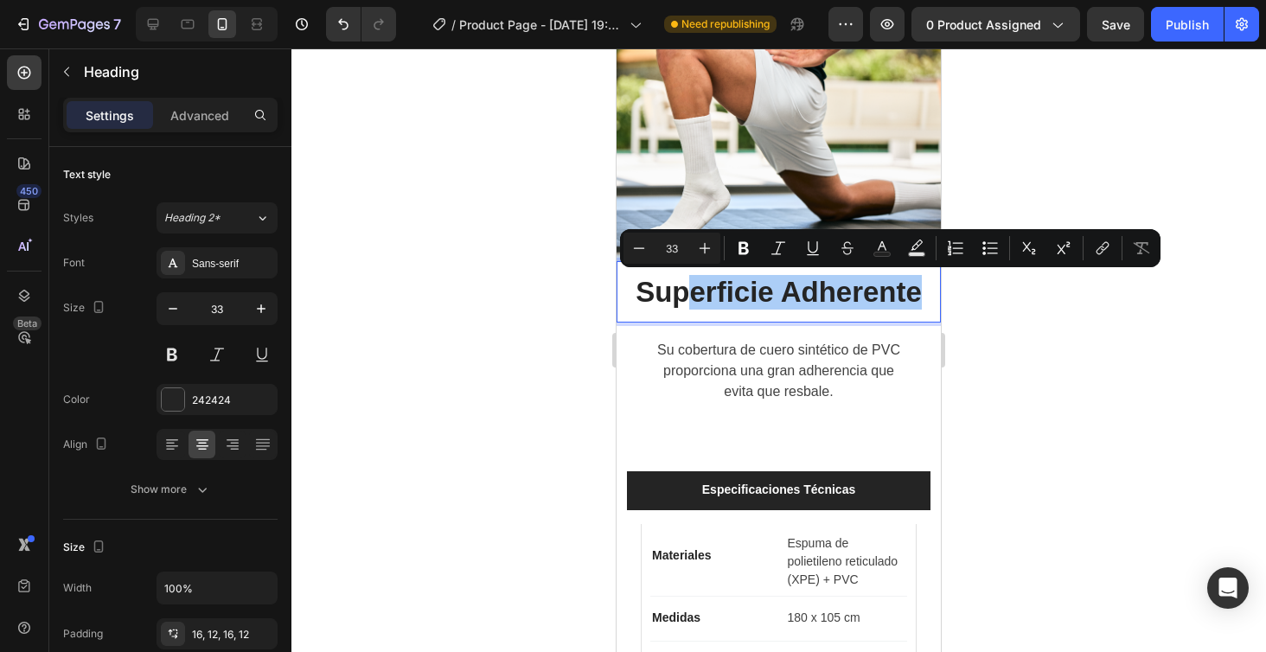
click at [585, 360] on div at bounding box center [778, 350] width 974 height 604
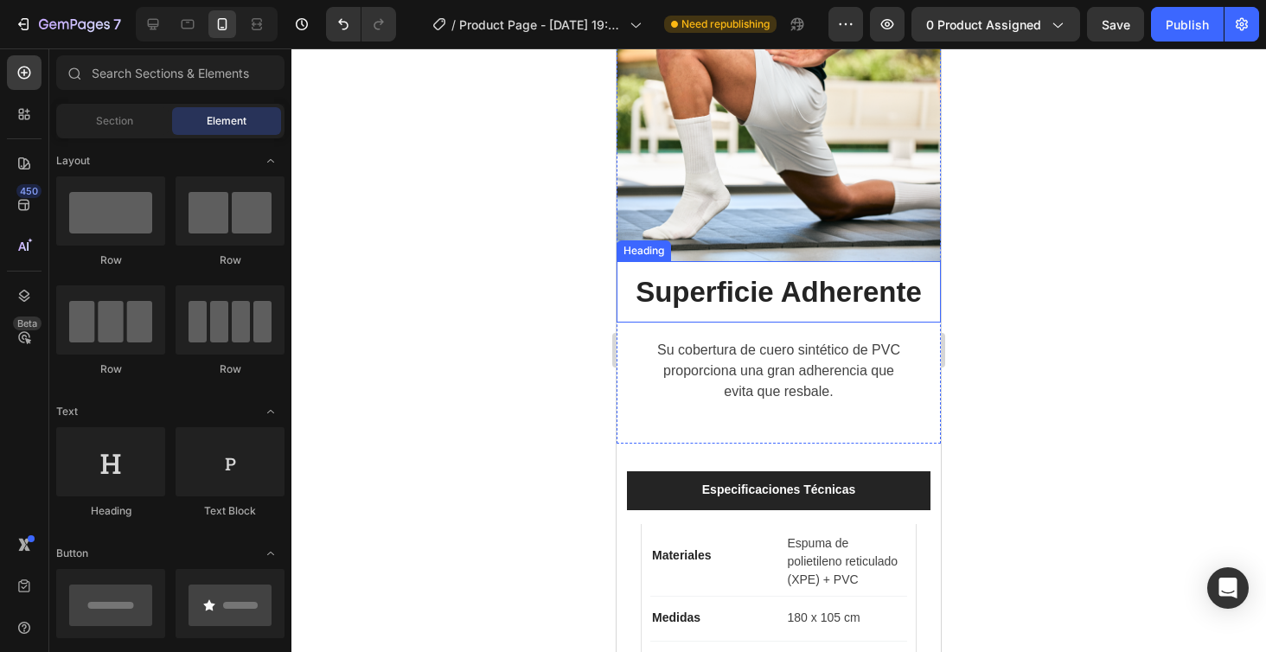
click at [652, 305] on p "Superficie Adherente" at bounding box center [778, 292] width 303 height 35
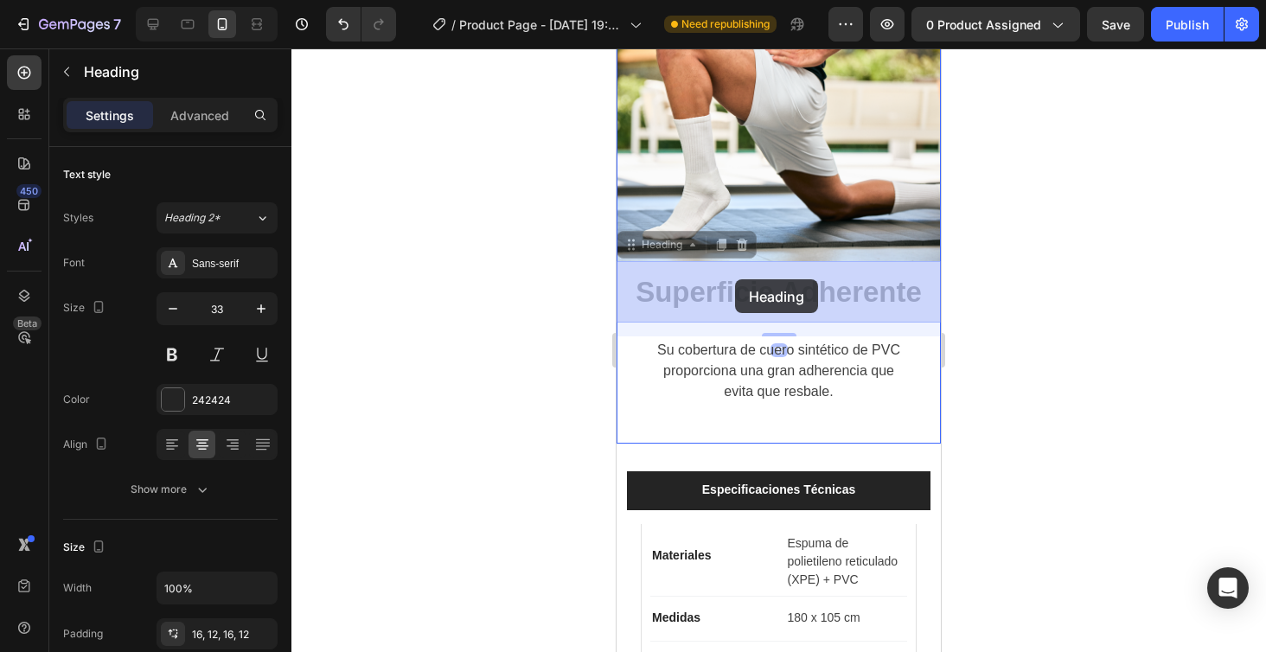
drag, startPoint x: 632, startPoint y: 248, endPoint x: 732, endPoint y: 284, distance: 106.7
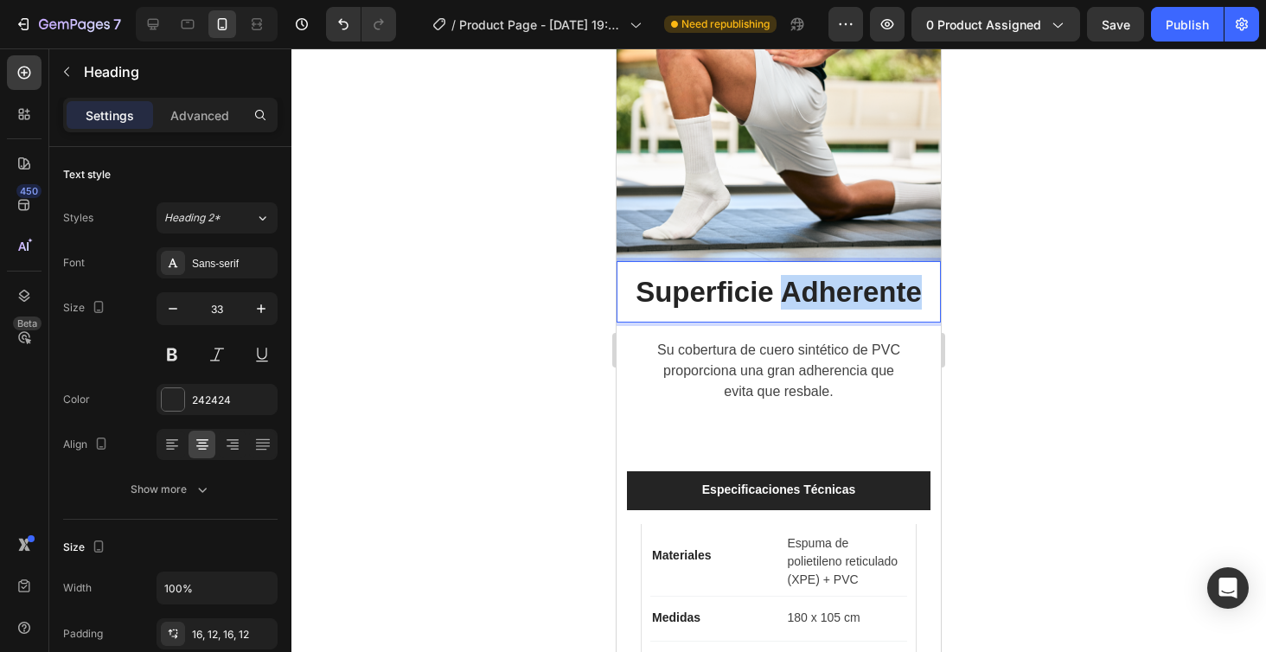
click at [914, 285] on p "Superficie Adherente" at bounding box center [778, 292] width 303 height 35
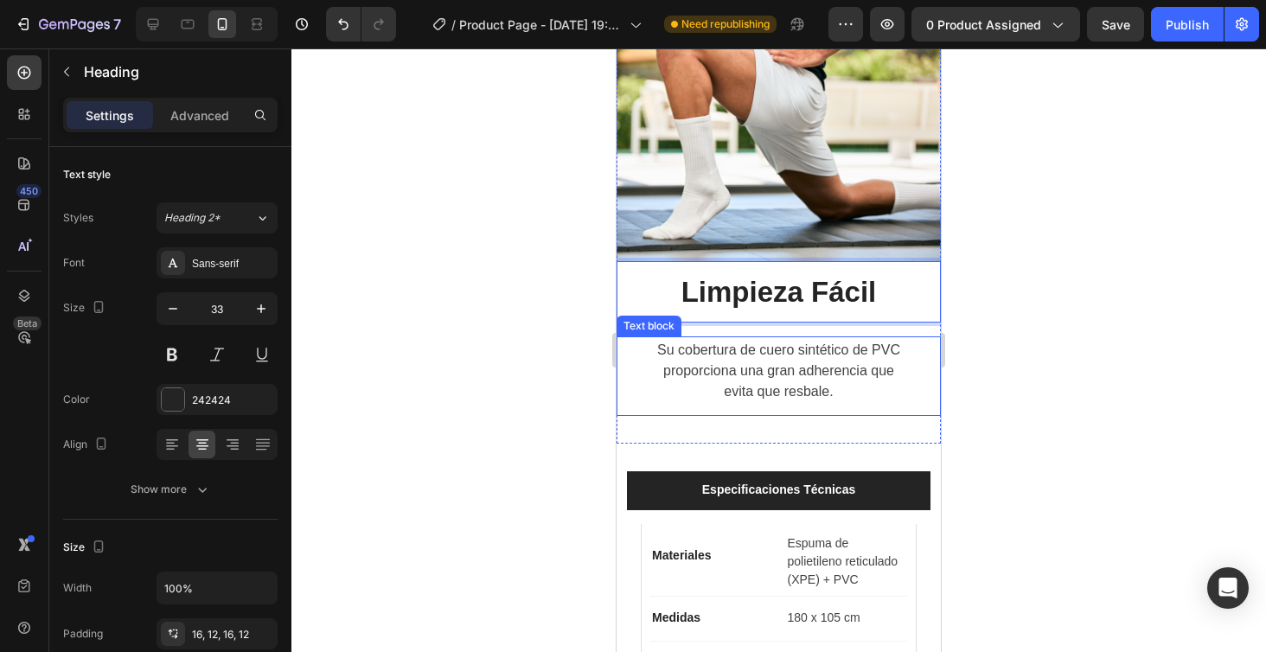
click at [797, 374] on p "Su cobertura de cuero sintético de PVC proporciona una gran adherencia que" at bounding box center [779, 361] width 290 height 42
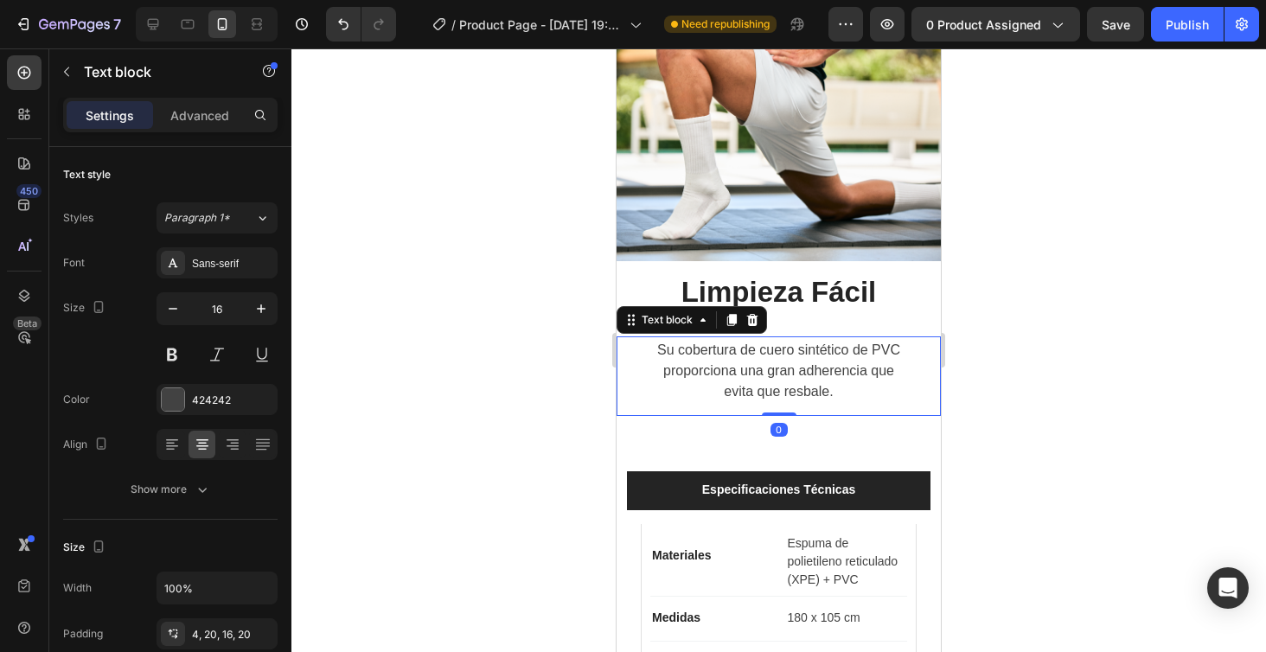
click at [838, 393] on p "evita que resbale." at bounding box center [779, 391] width 290 height 21
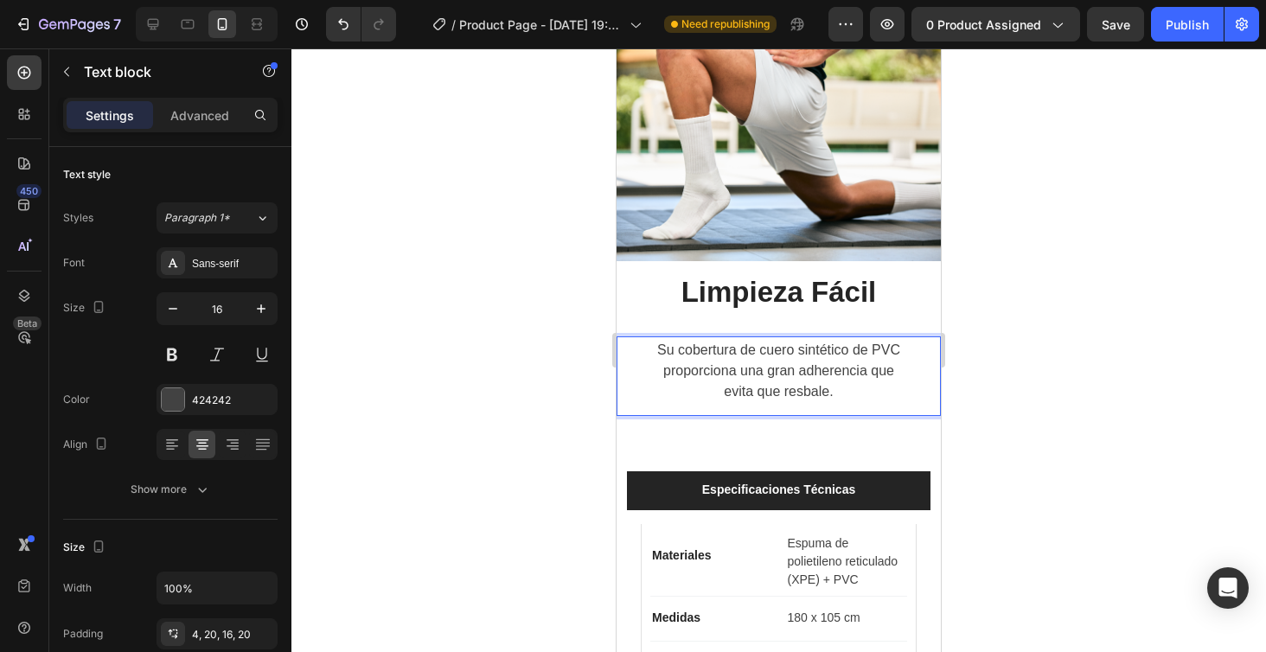
click at [838, 393] on p "evita que resbale." at bounding box center [779, 391] width 290 height 21
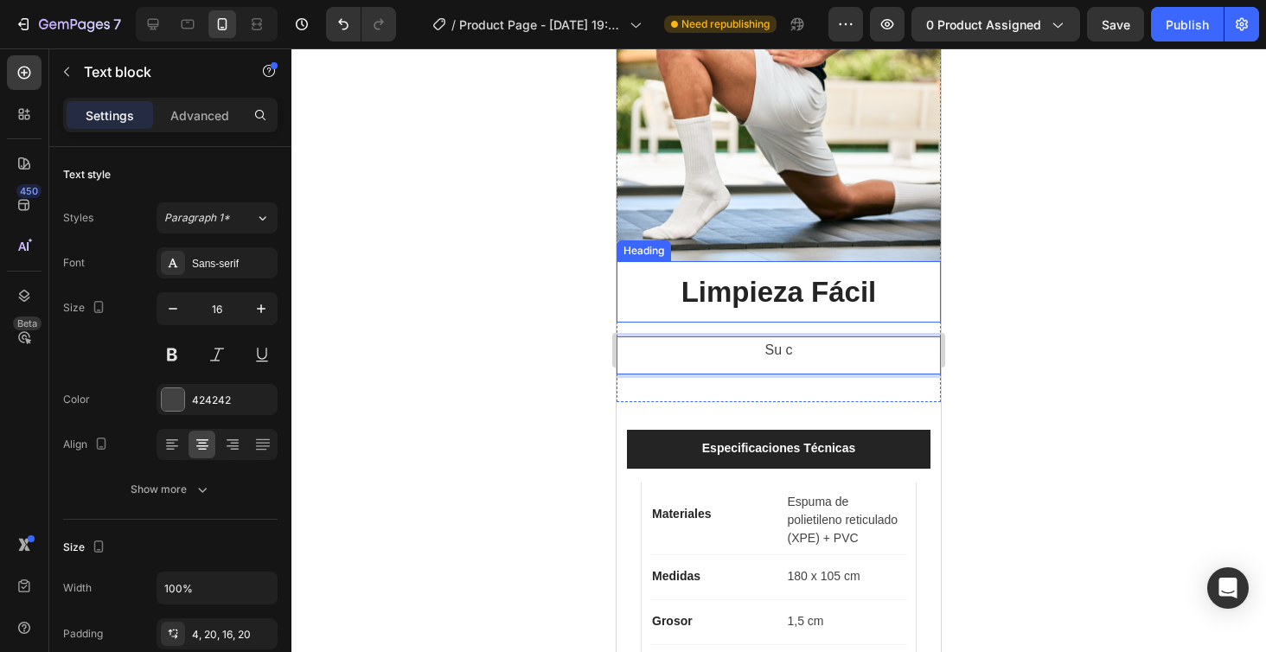
click at [812, 287] on p "Limpieza Fácil" at bounding box center [778, 292] width 303 height 35
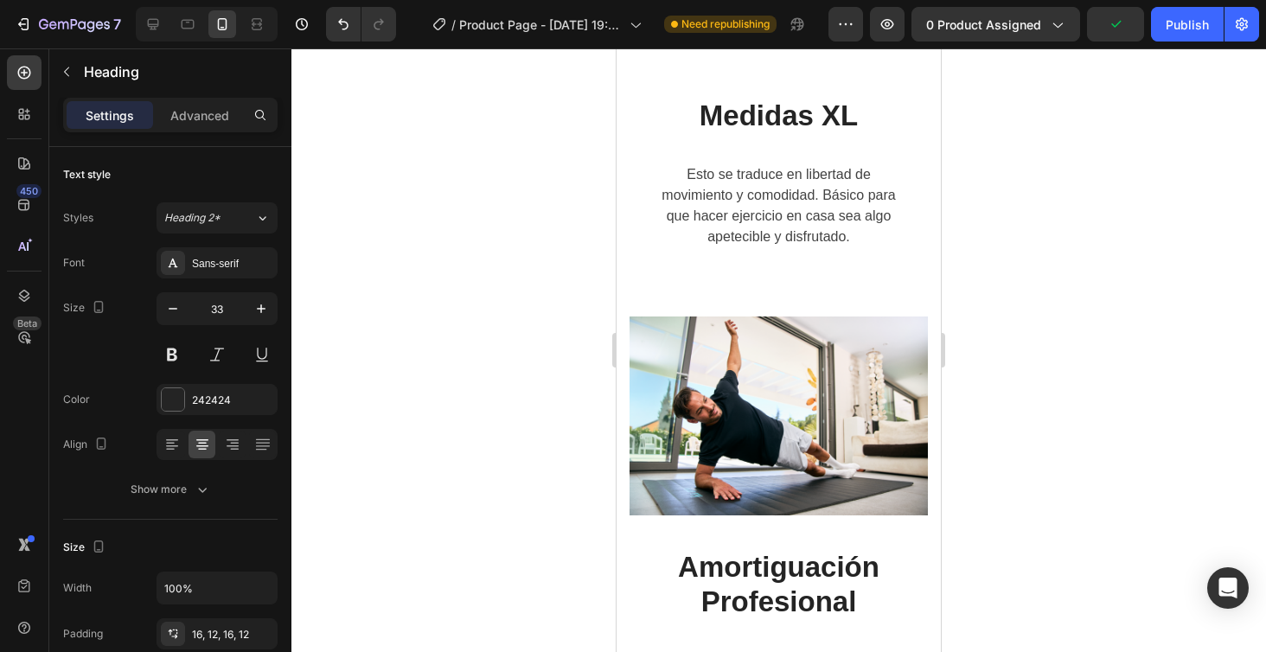
scroll to position [3114, 0]
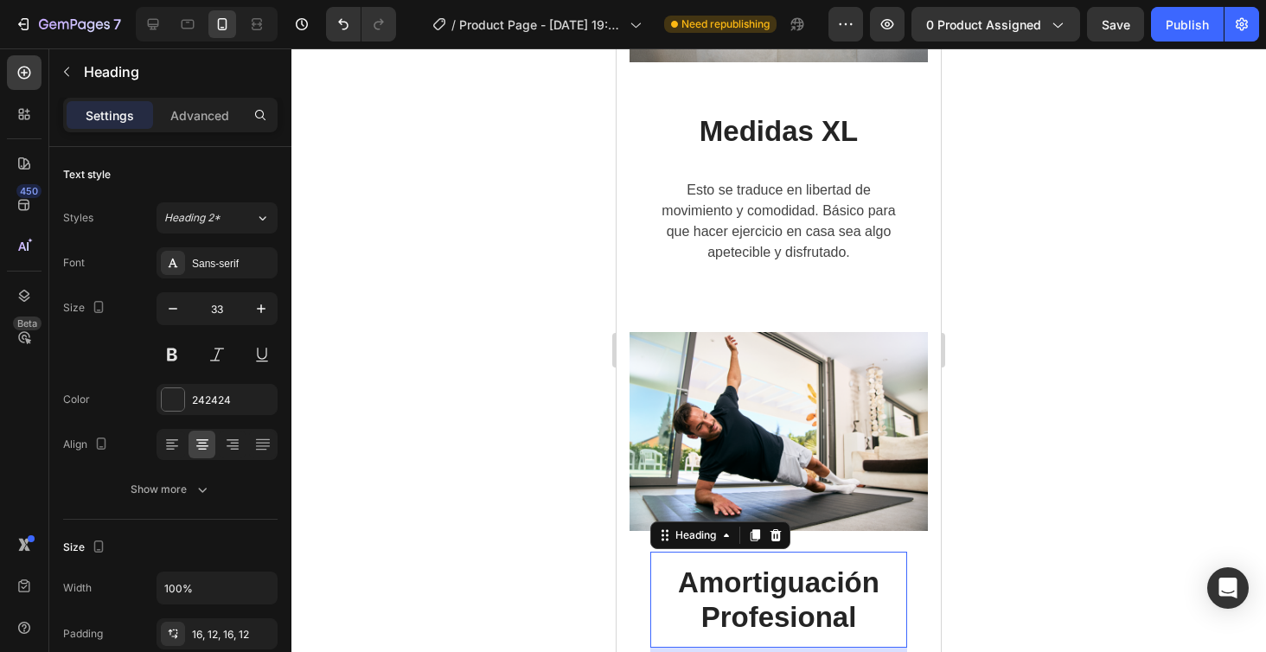
click at [782, 552] on h2 "Amortiguación Profesional" at bounding box center [778, 600] width 257 height 96
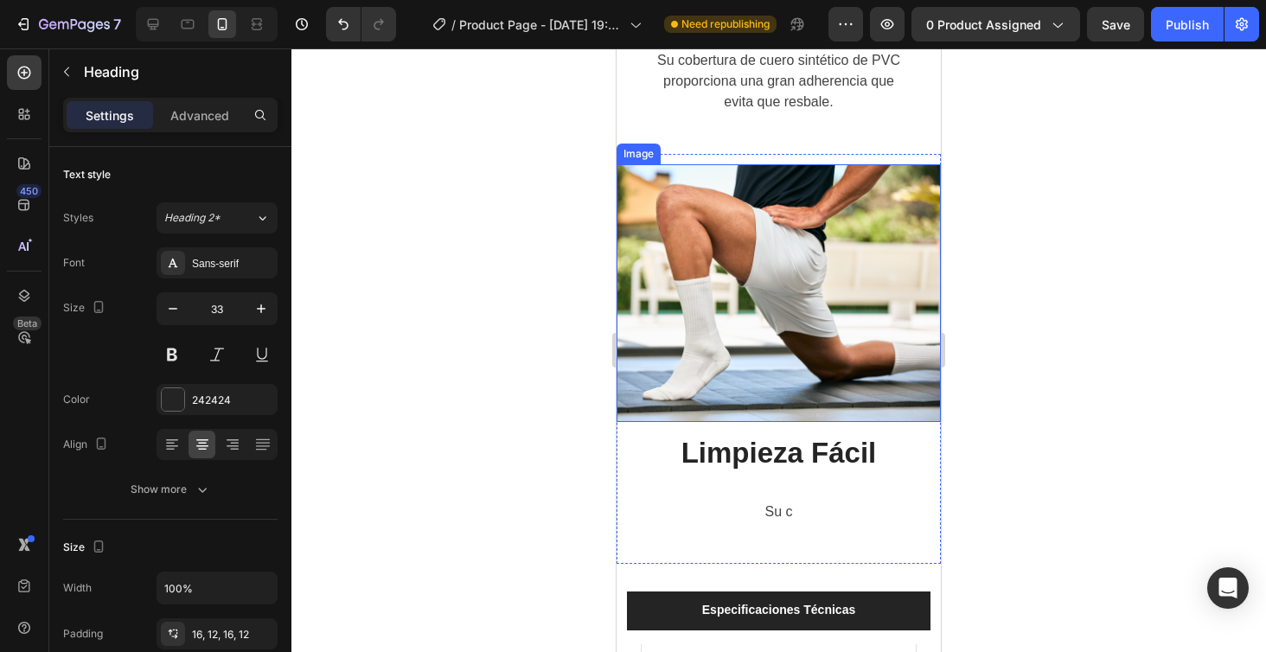
scroll to position [4123, 0]
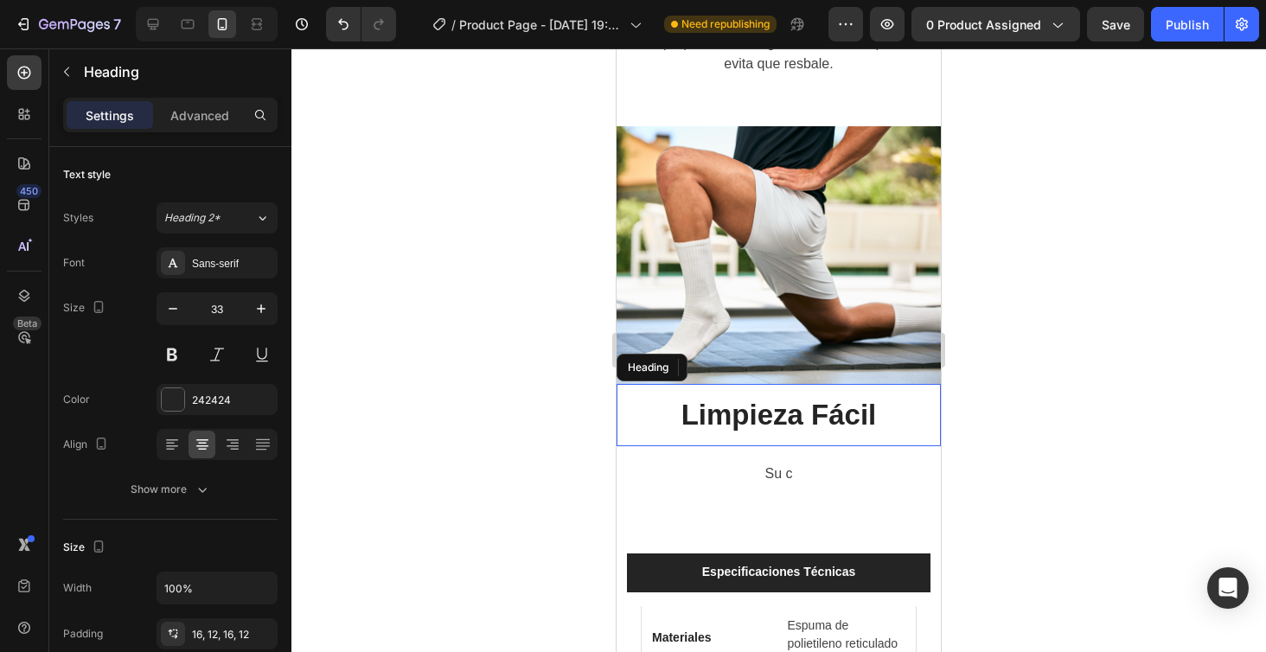
click at [827, 430] on h2 "Limpieza Fácil" at bounding box center [778, 415] width 324 height 62
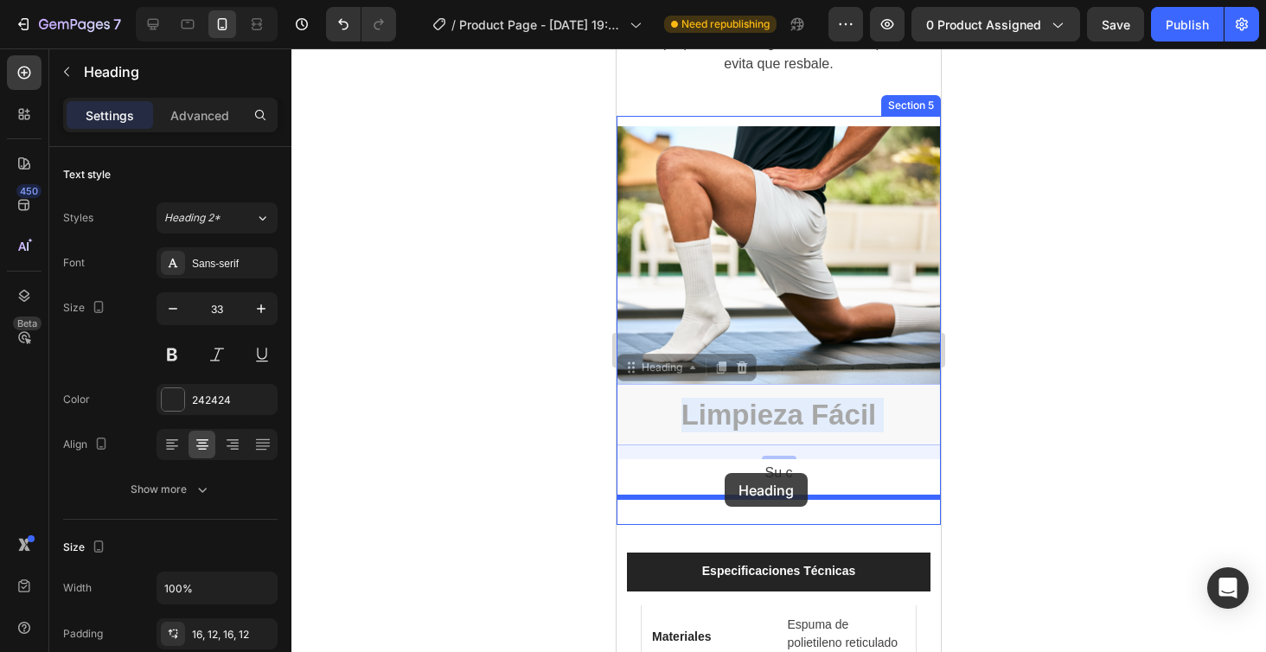
drag, startPoint x: 722, startPoint y: 402, endPoint x: 725, endPoint y: 473, distance: 70.9
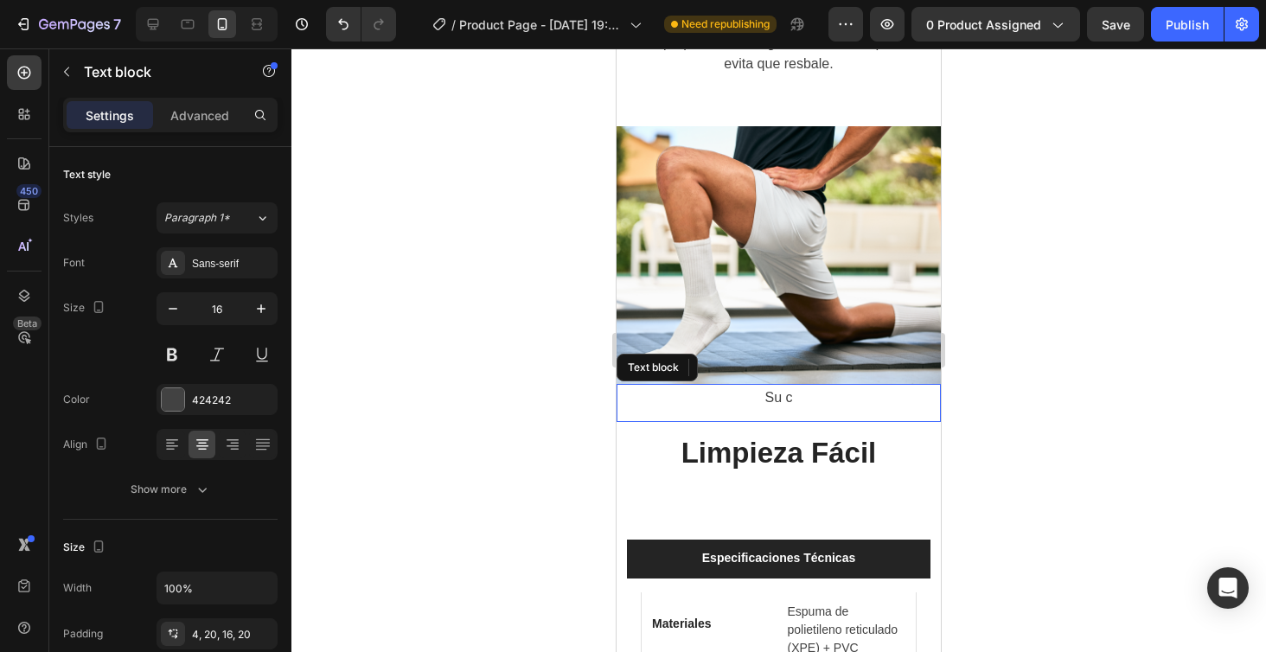
click at [797, 394] on p "Su c" at bounding box center [779, 397] width 290 height 21
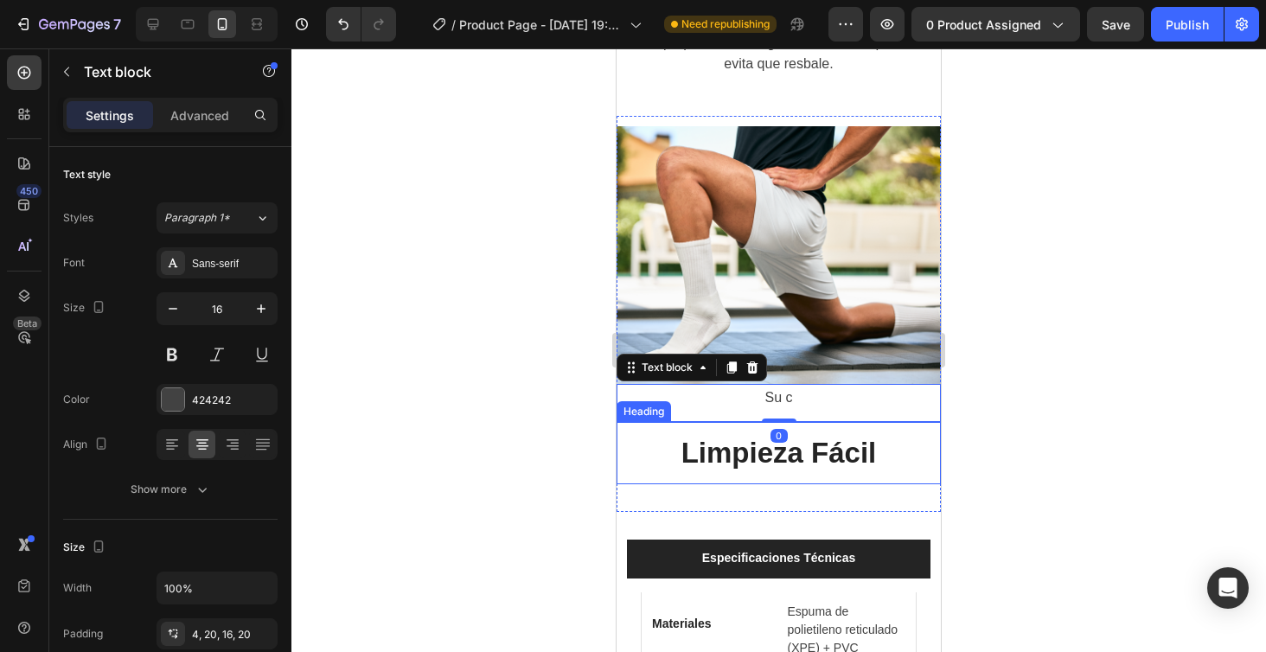
click at [902, 441] on p "Limpieza Fácil" at bounding box center [778, 453] width 303 height 35
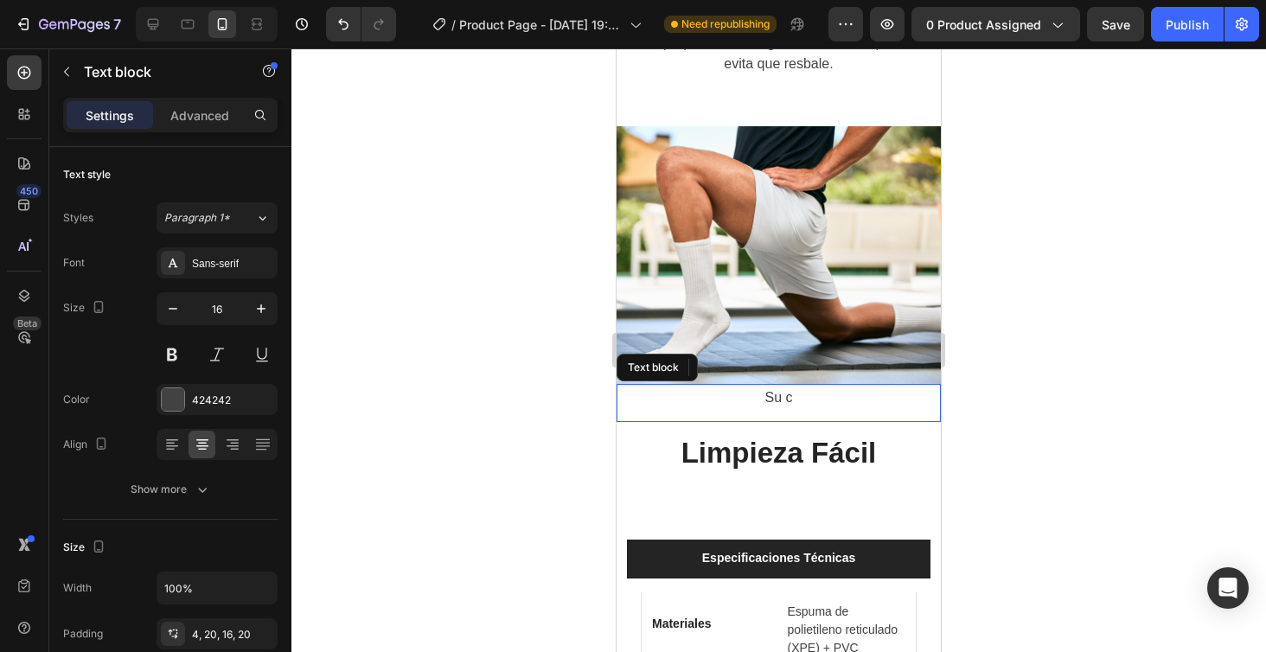
click at [936, 406] on div "Su c" at bounding box center [778, 403] width 324 height 38
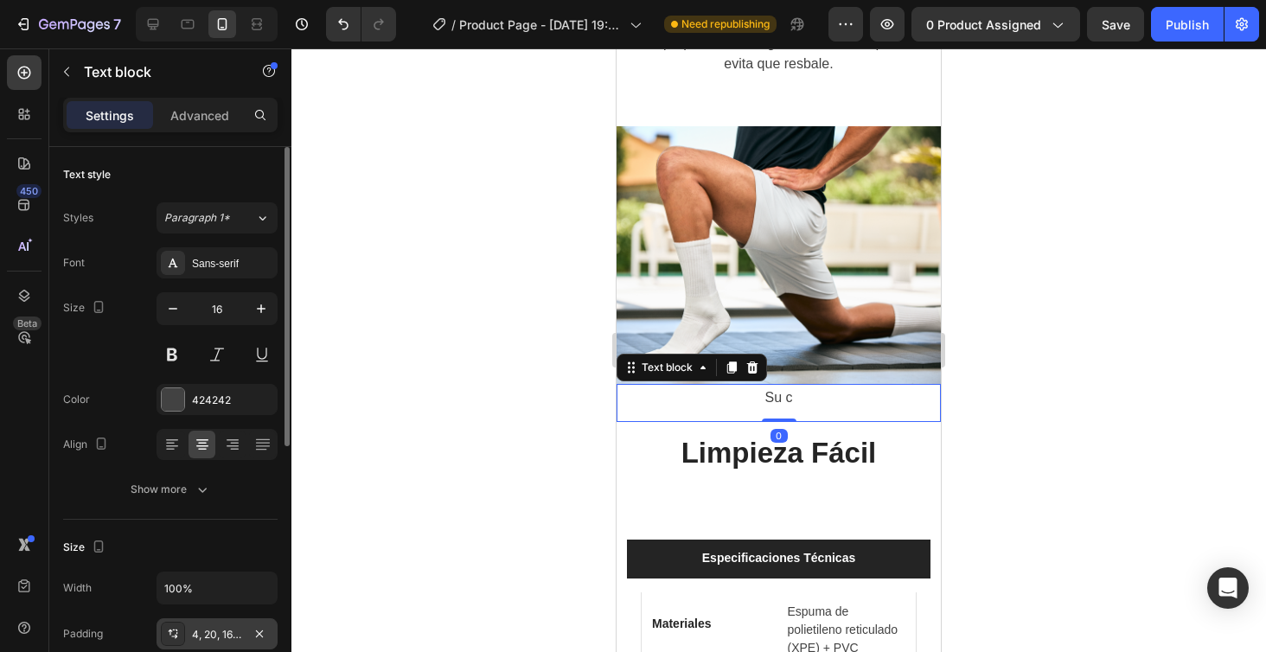
click at [226, 627] on div "4, 20, 16, 20" at bounding box center [217, 635] width 50 height 16
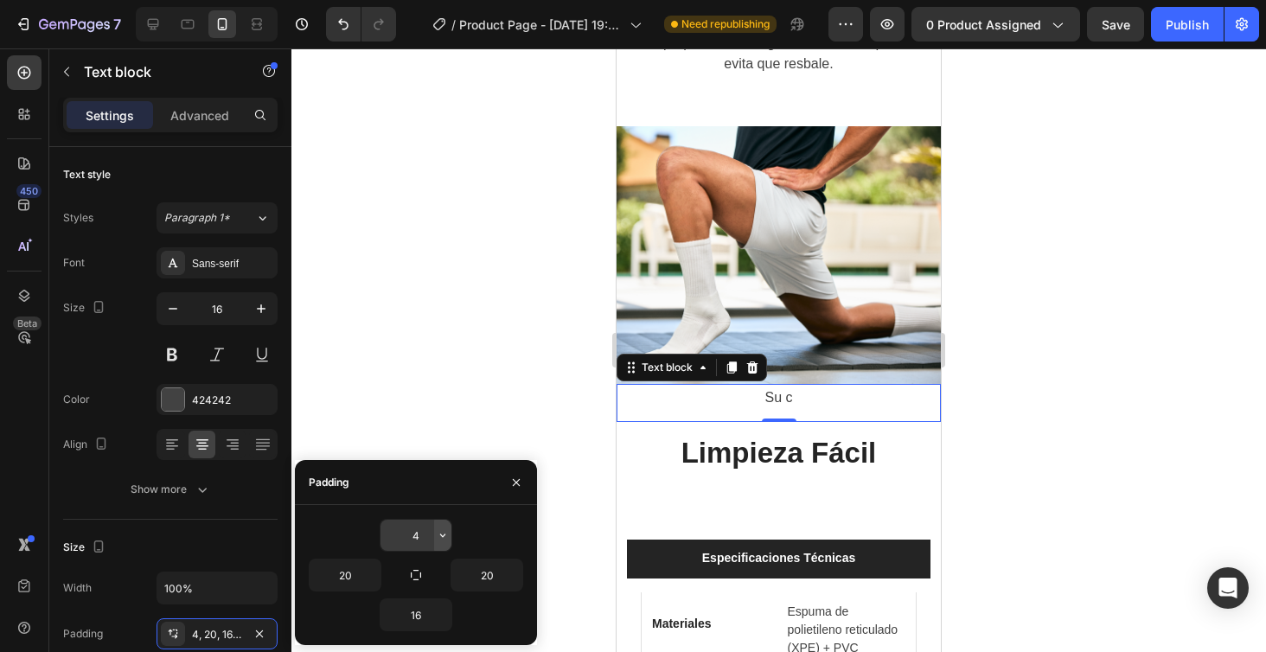
click at [442, 541] on icon "button" at bounding box center [443, 535] width 14 height 14
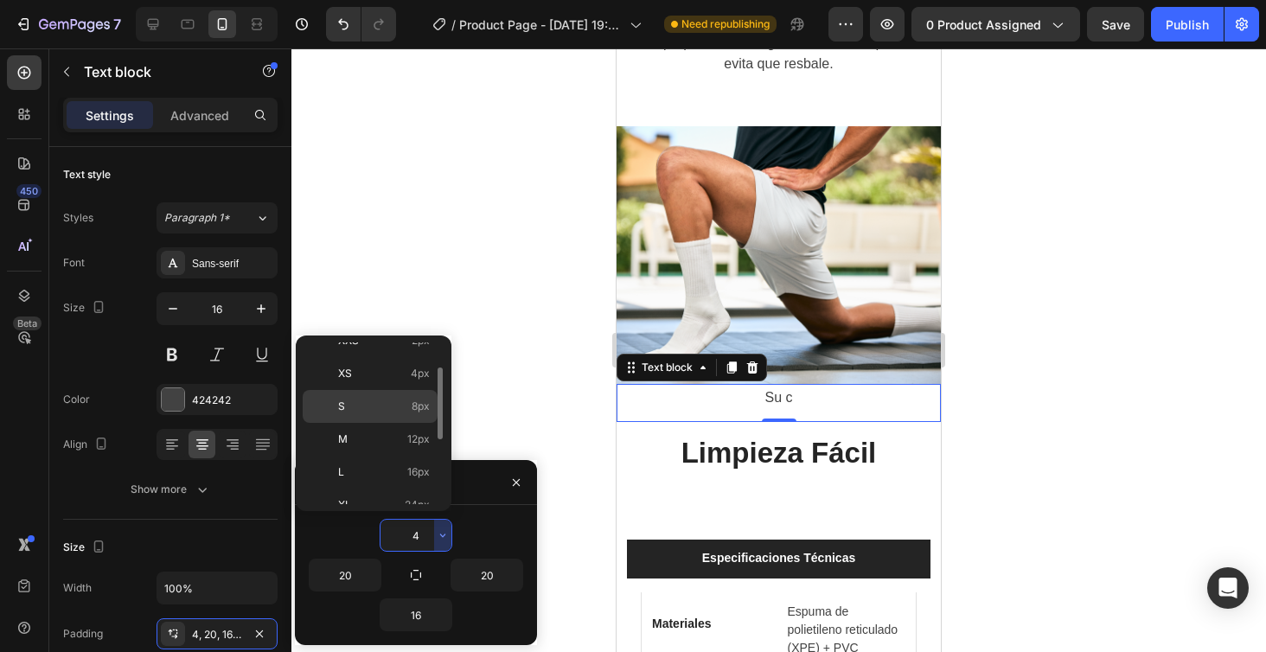
scroll to position [53, 0]
click at [413, 468] on span "16px" at bounding box center [418, 471] width 22 height 16
type input "16"
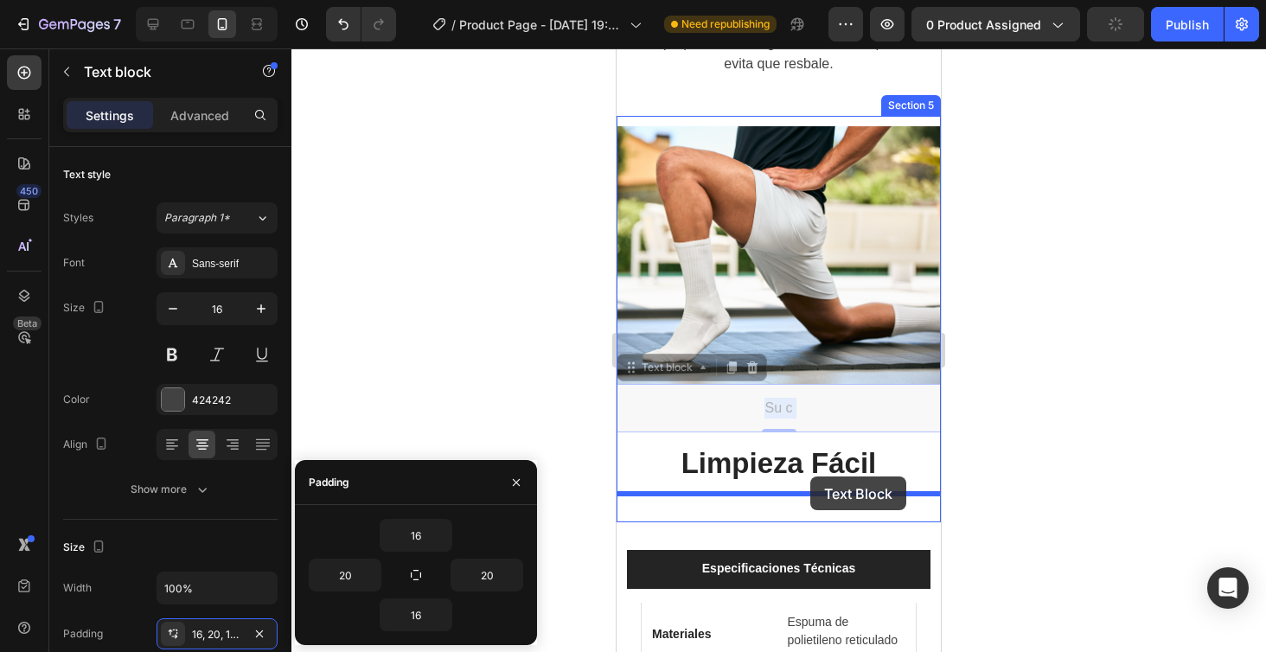
drag, startPoint x: 810, startPoint y: 410, endPoint x: 809, endPoint y: 482, distance: 71.8
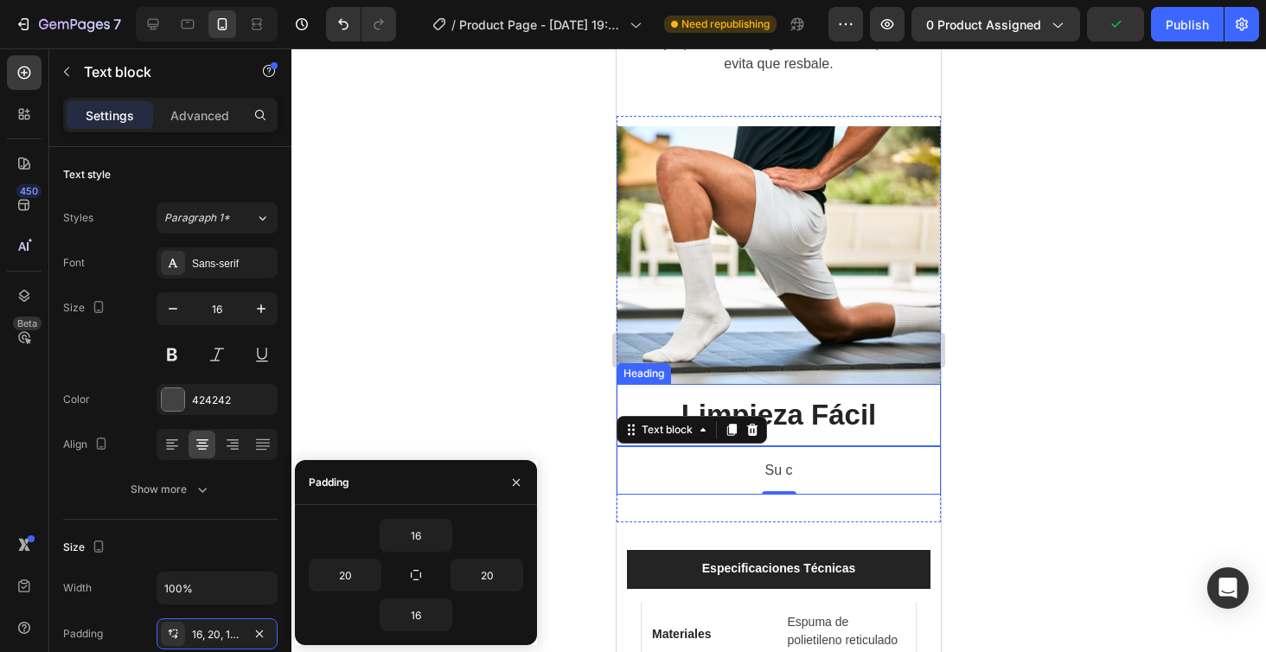
click at [811, 420] on p "Limpieza Fácil" at bounding box center [778, 415] width 303 height 35
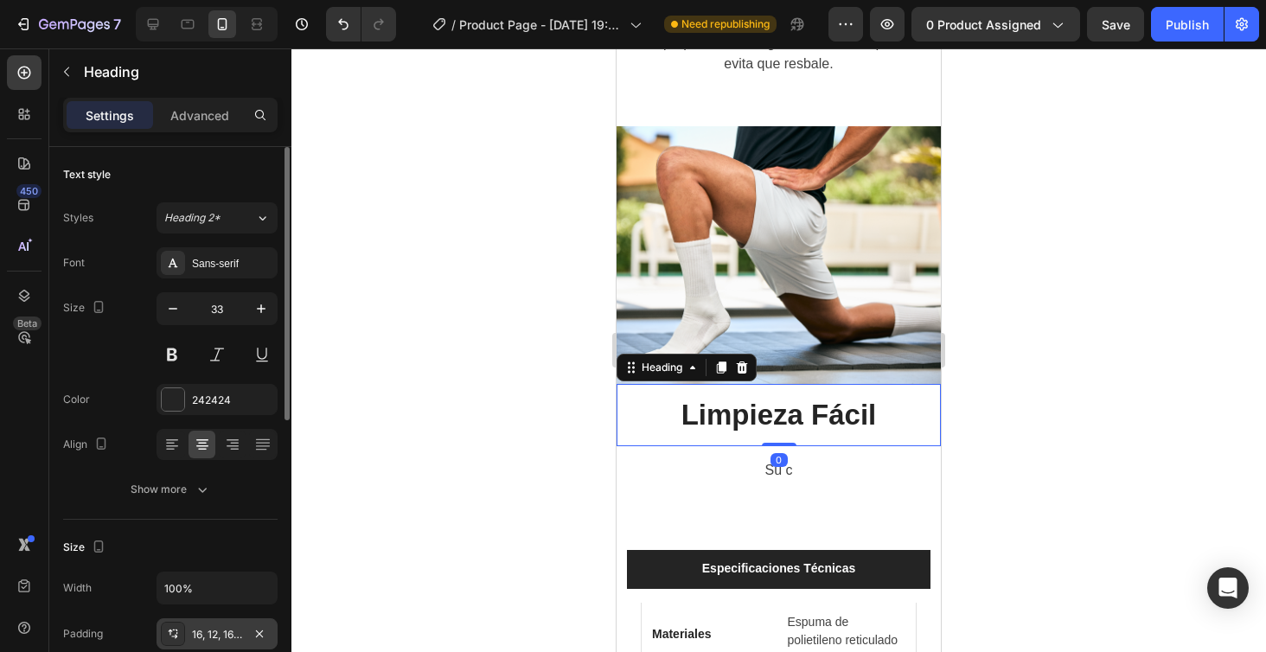
click at [221, 627] on div "16, 12, 16, 12" at bounding box center [217, 635] width 50 height 16
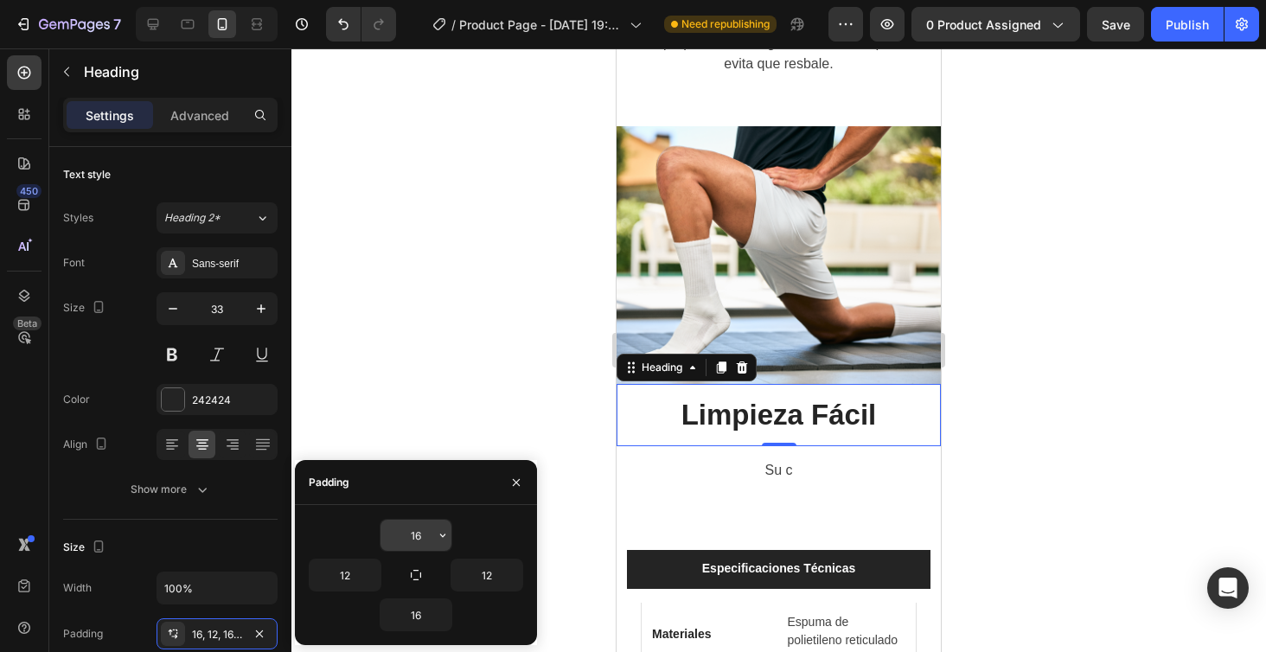
click at [435, 535] on button "button" at bounding box center [442, 535] width 17 height 31
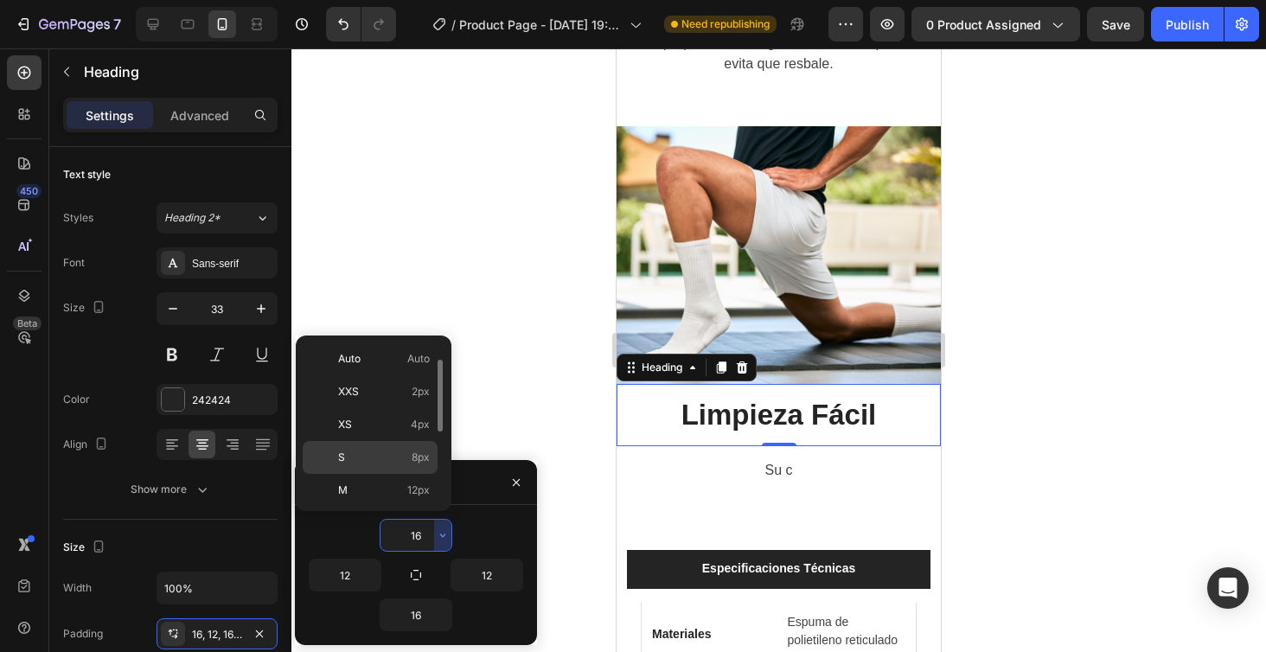
scroll to position [94, 0]
click at [417, 464] on span "24px" at bounding box center [417, 462] width 25 height 16
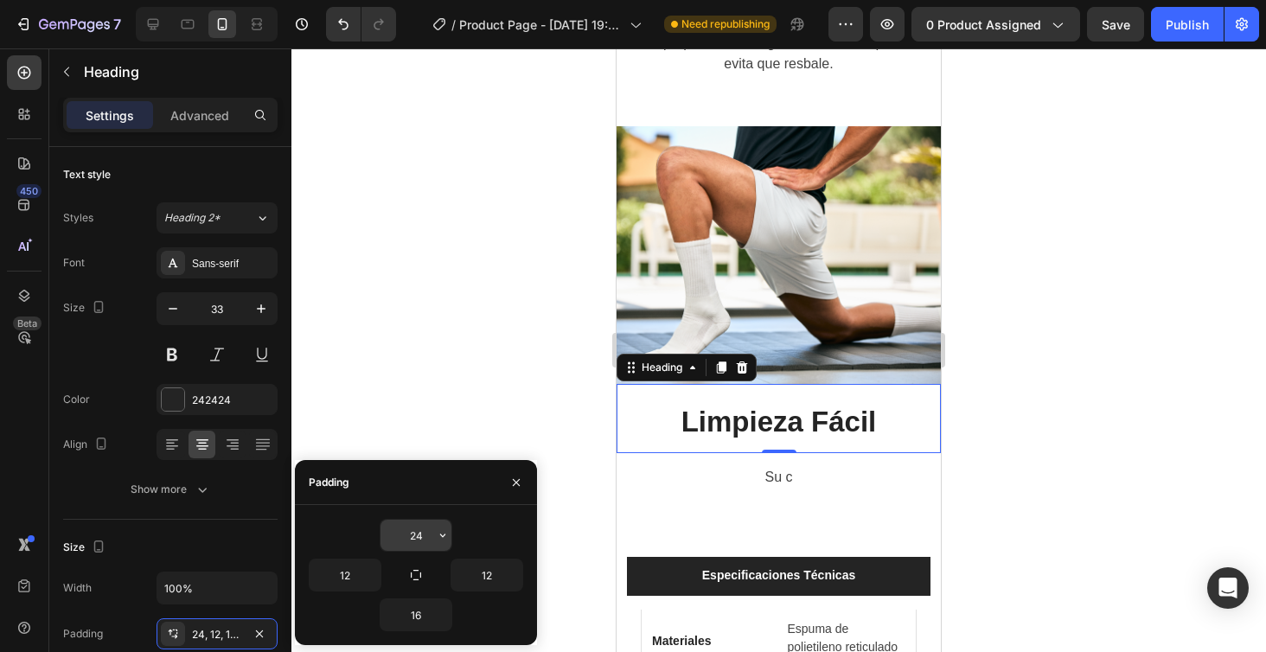
click at [433, 544] on input "24" at bounding box center [415, 535] width 71 height 31
click at [444, 533] on icon "button" at bounding box center [443, 535] width 14 height 14
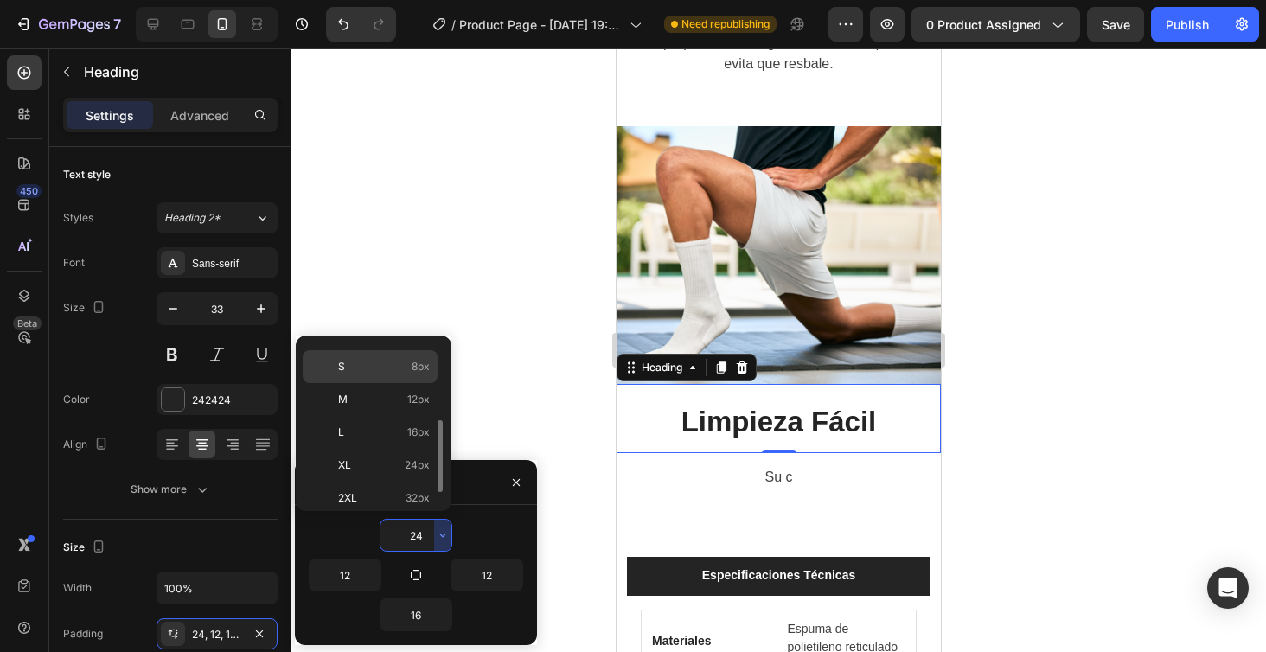
scroll to position [117, 0]
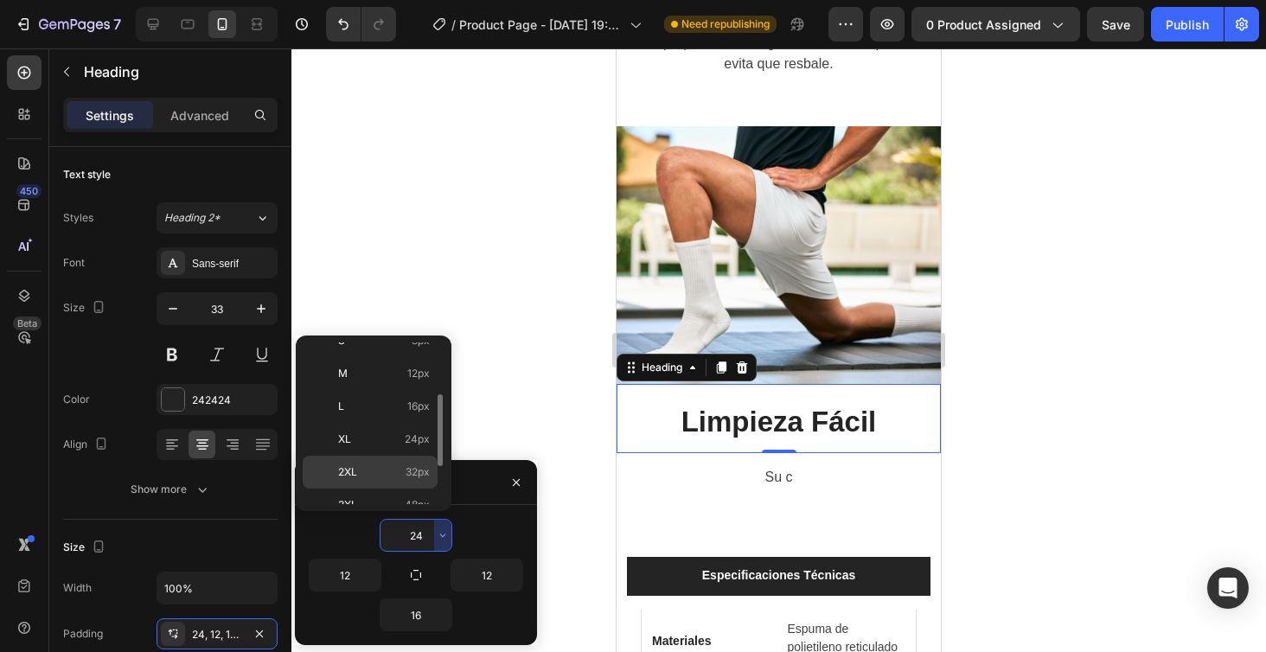
click at [419, 477] on span "32px" at bounding box center [418, 472] width 24 height 16
type input "32"
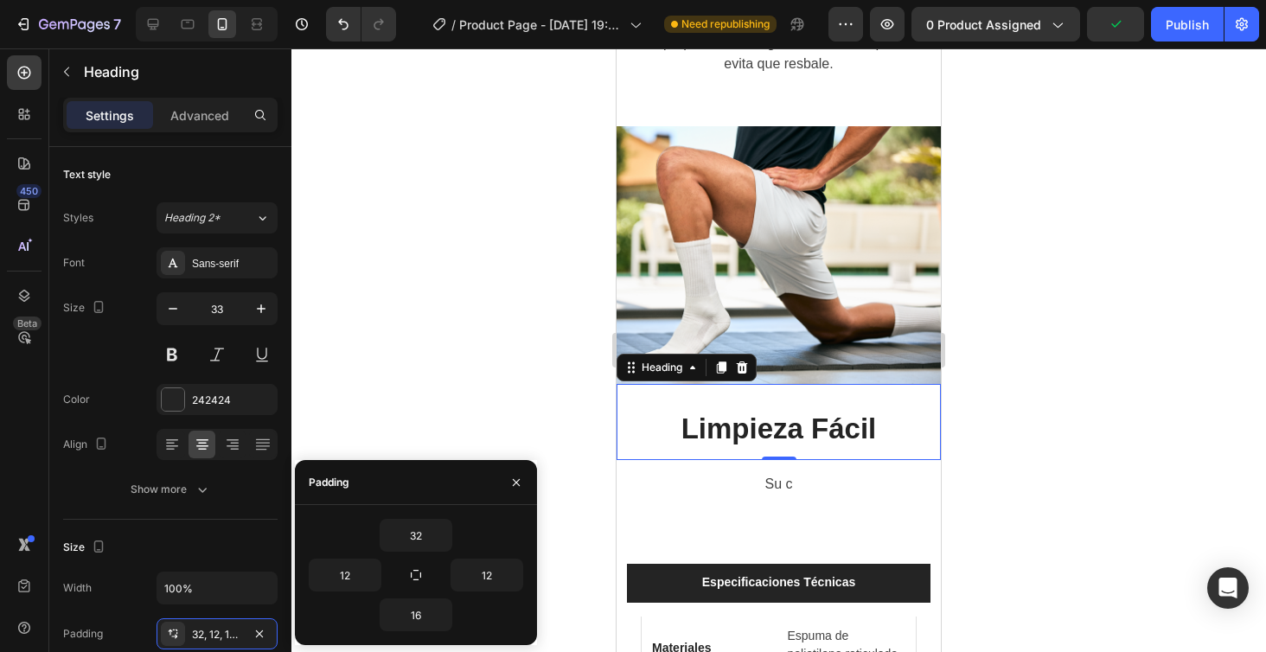
click at [1127, 358] on div at bounding box center [778, 350] width 974 height 604
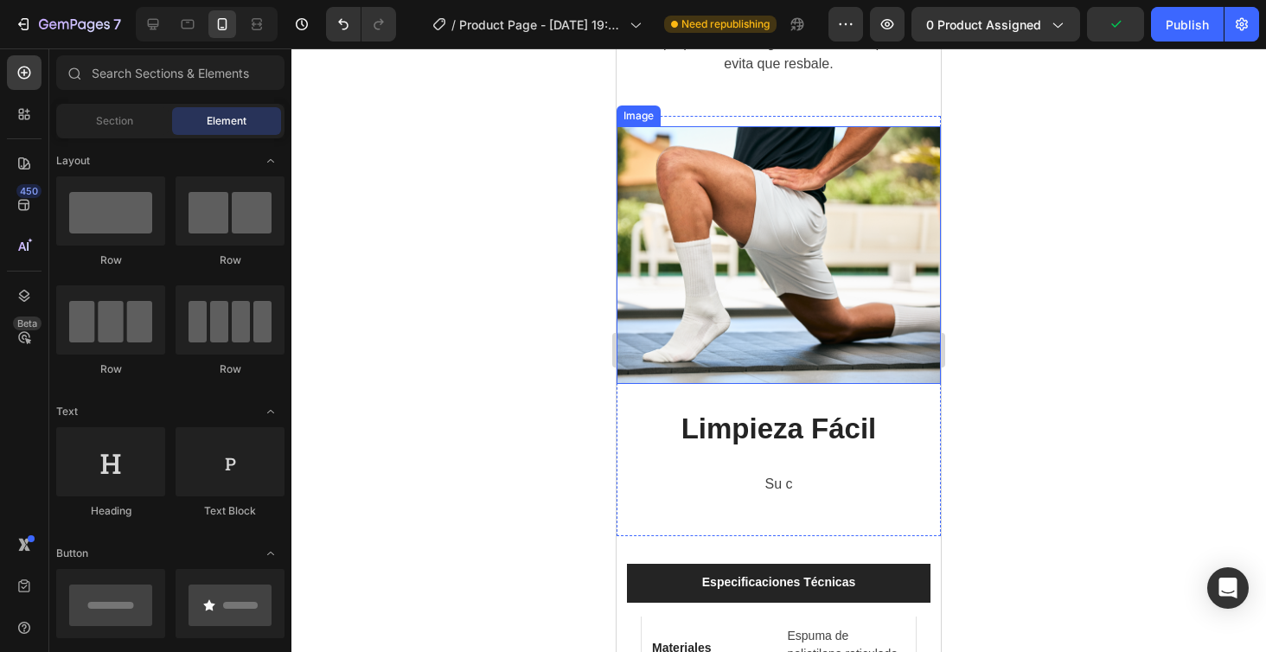
click at [898, 279] on img at bounding box center [778, 255] width 324 height 259
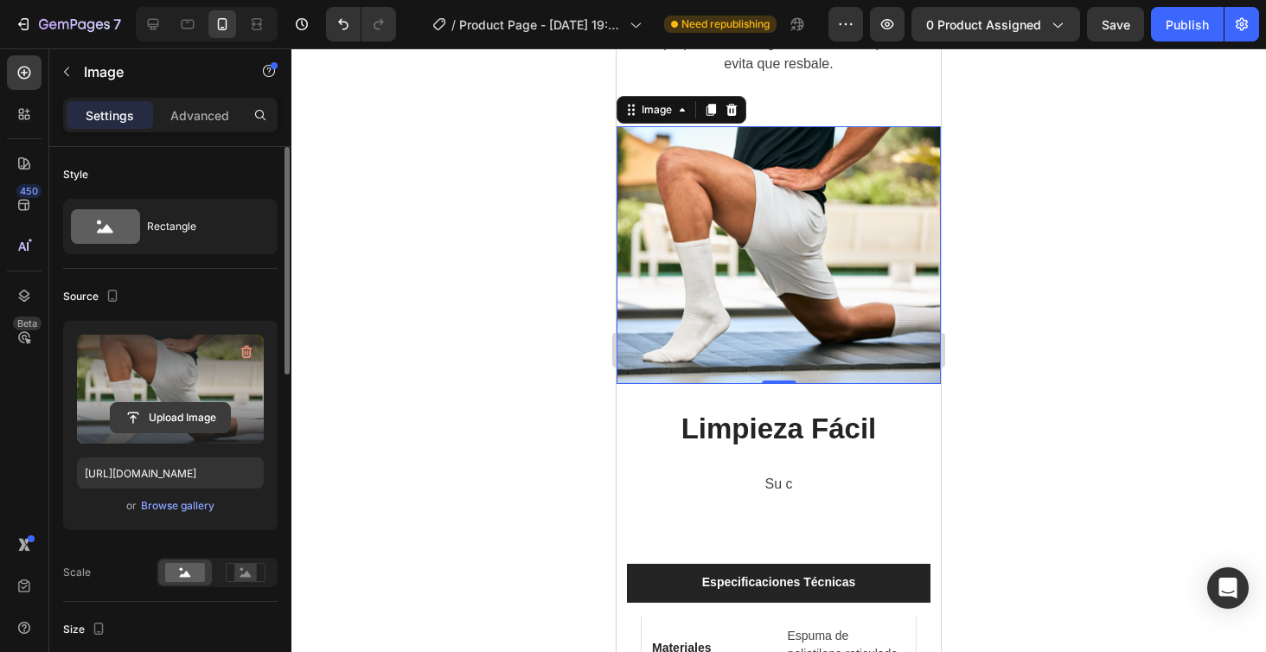
click at [173, 407] on input "file" at bounding box center [170, 417] width 119 height 29
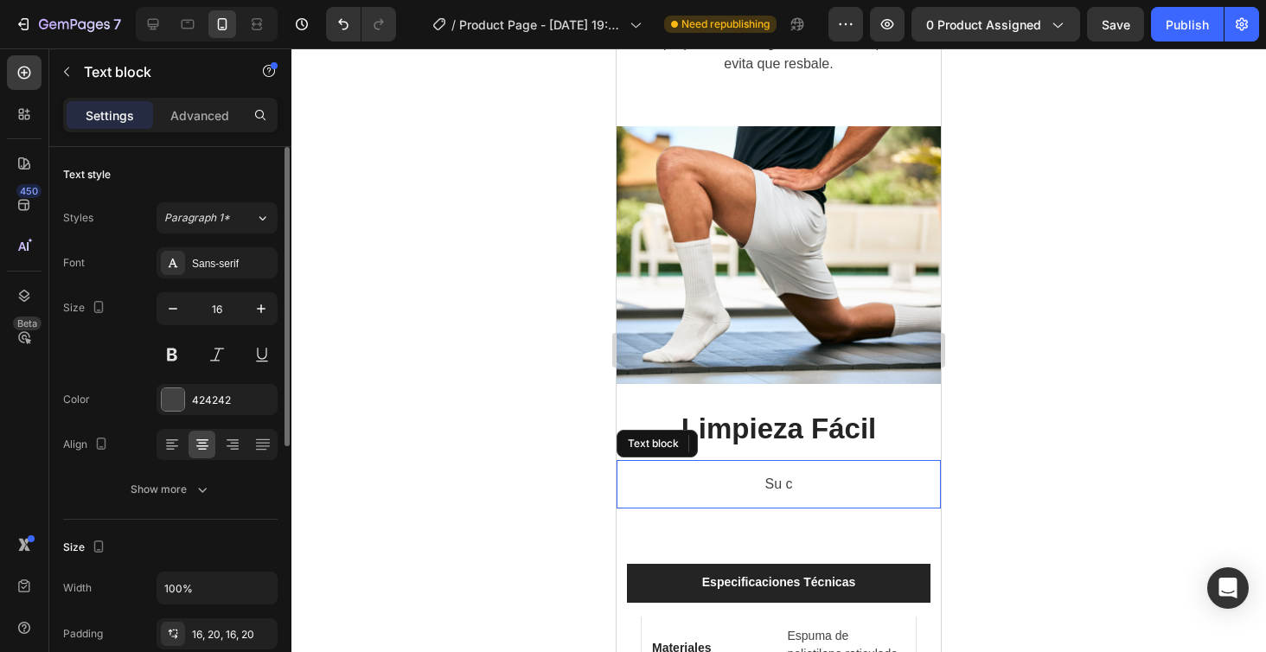
click at [791, 489] on p "Su c" at bounding box center [779, 484] width 290 height 21
click at [791, 483] on p "Su c" at bounding box center [779, 484] width 290 height 21
click at [817, 491] on p "Se seca f" at bounding box center [779, 484] width 290 height 21
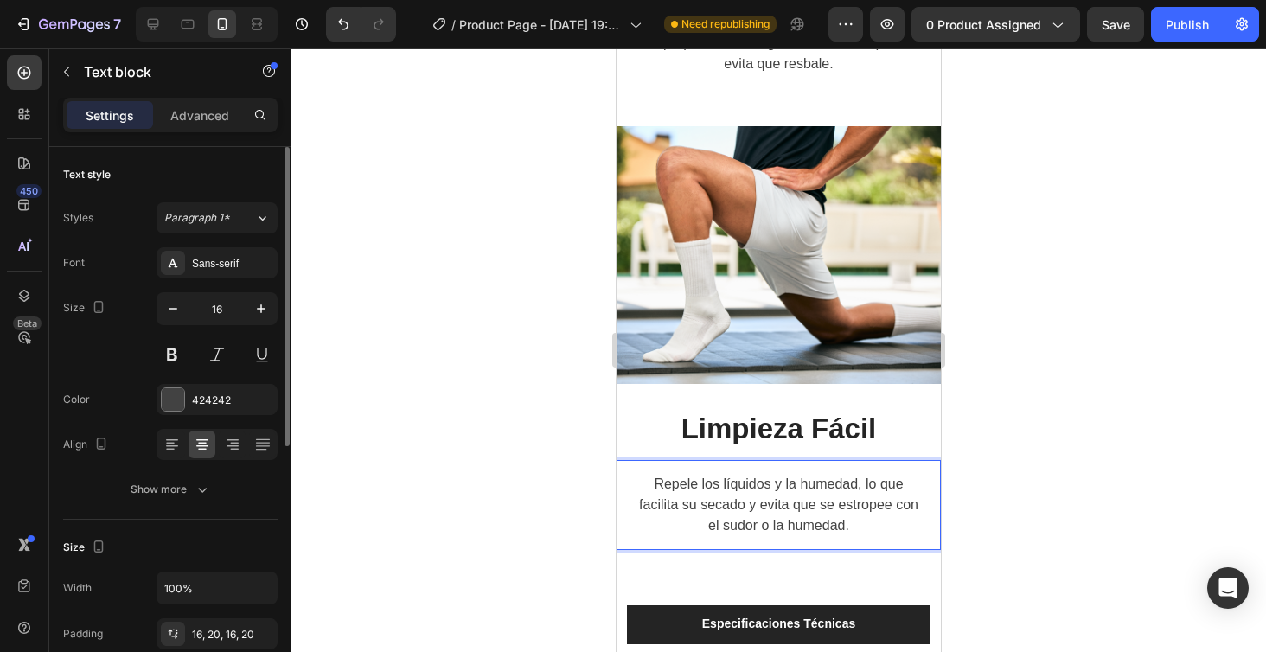
click at [856, 486] on p "Repele los líquidos y la humedad, lo que facilita su secado y evita que se estr…" at bounding box center [779, 505] width 290 height 62
click at [874, 502] on p "Repele los líquidos, lo que facilita su secado y evita que se estropee con el s…" at bounding box center [779, 505] width 290 height 62
click at [743, 526] on p "Repele los líquidos, lo que facilita su secado y evita que se estropee con el s…" at bounding box center [779, 505] width 290 height 62
click at [882, 502] on p "Repele los líquidos, lo que facilita su secado y evita que se estropee con el s…" at bounding box center [779, 505] width 290 height 62
click at [757, 523] on p "o lahumedad." at bounding box center [779, 525] width 290 height 21
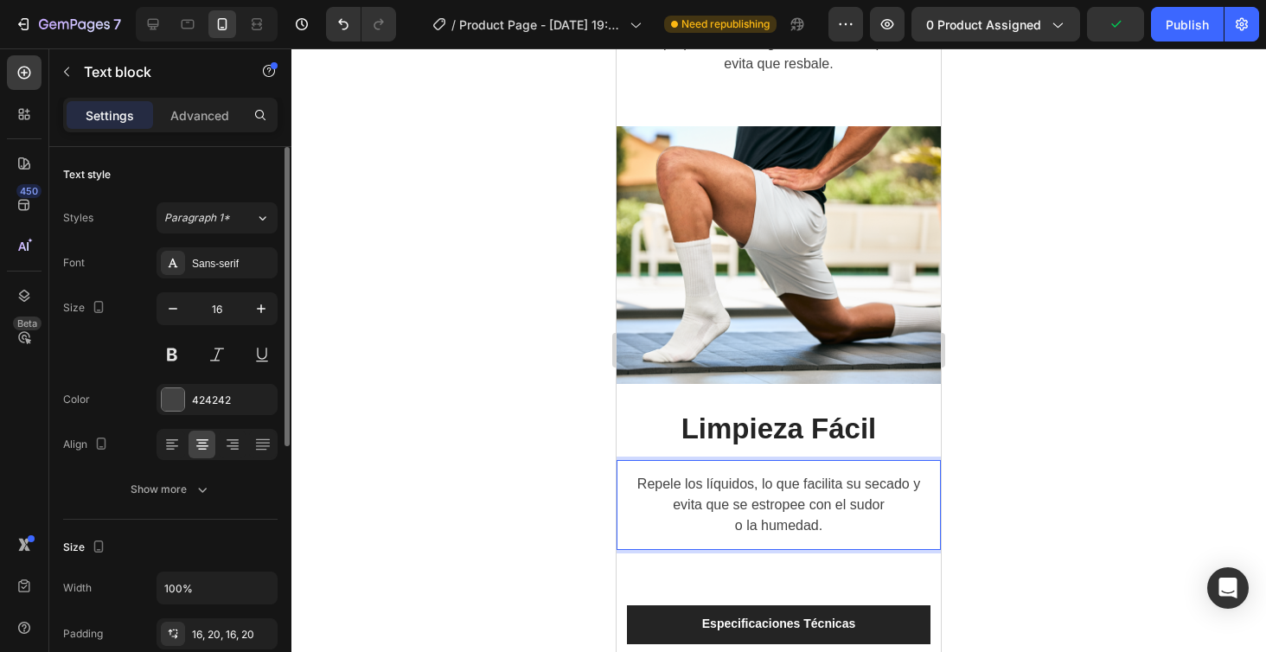
click at [1105, 466] on div at bounding box center [778, 350] width 974 height 604
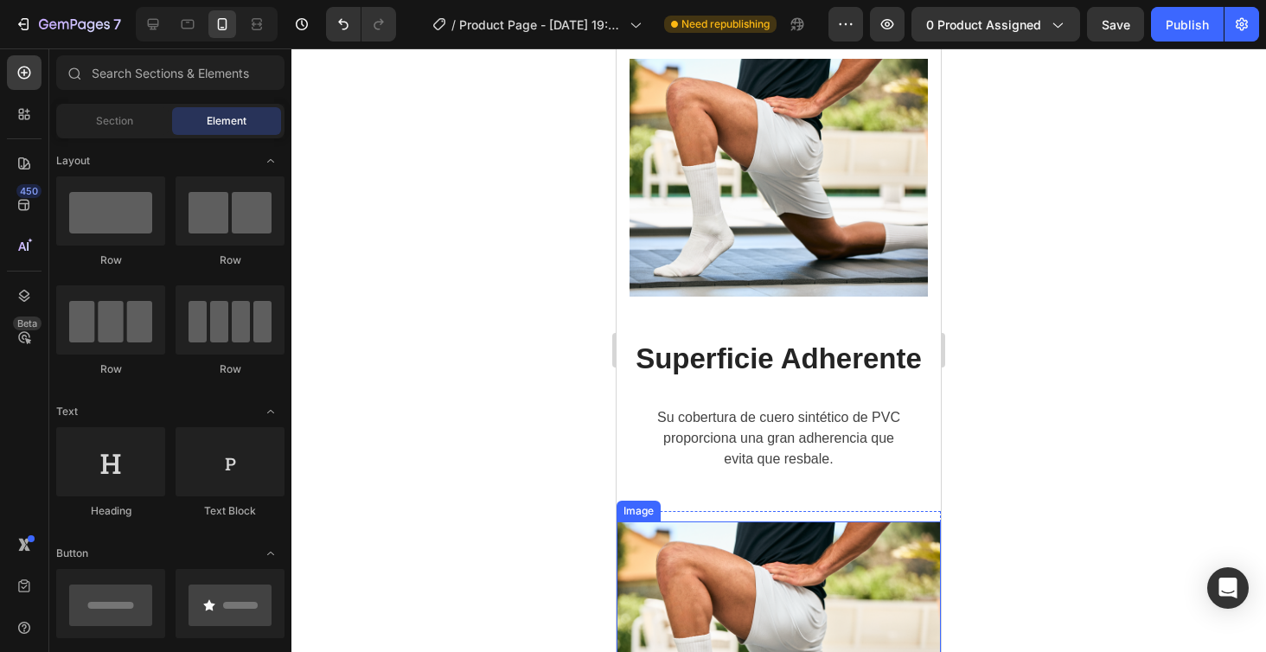
scroll to position [3964, 0]
click at [782, 521] on img at bounding box center [778, 650] width 324 height 259
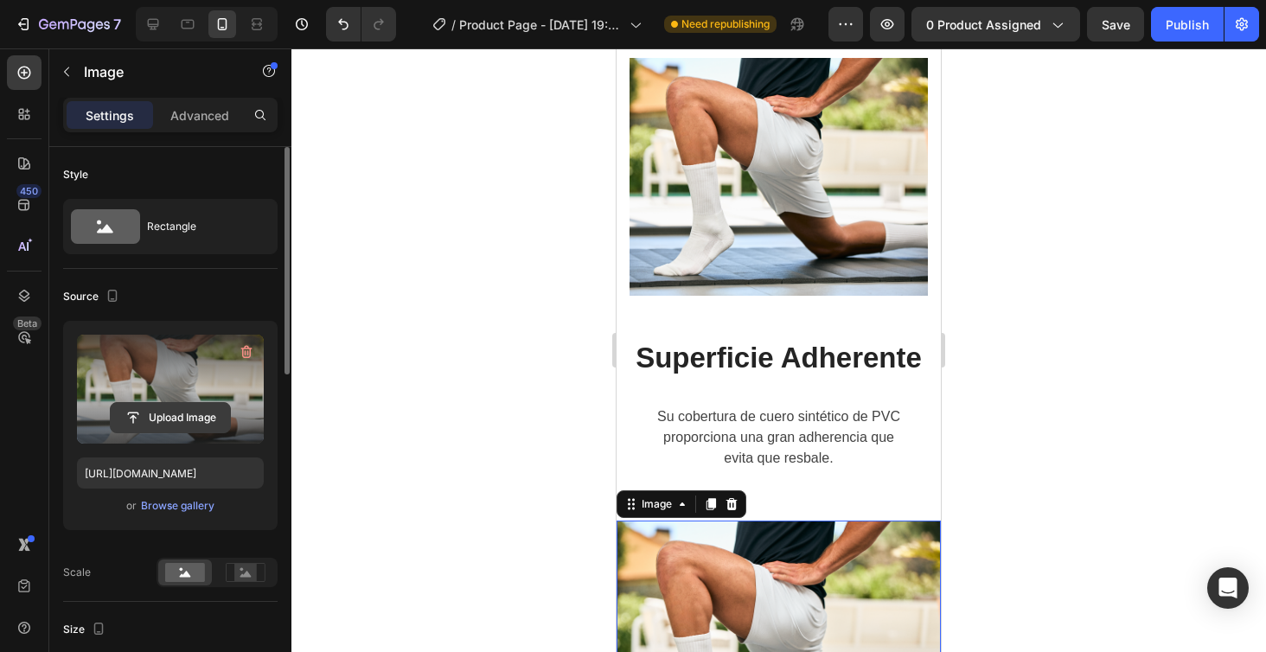
click at [163, 411] on input "file" at bounding box center [170, 417] width 119 height 29
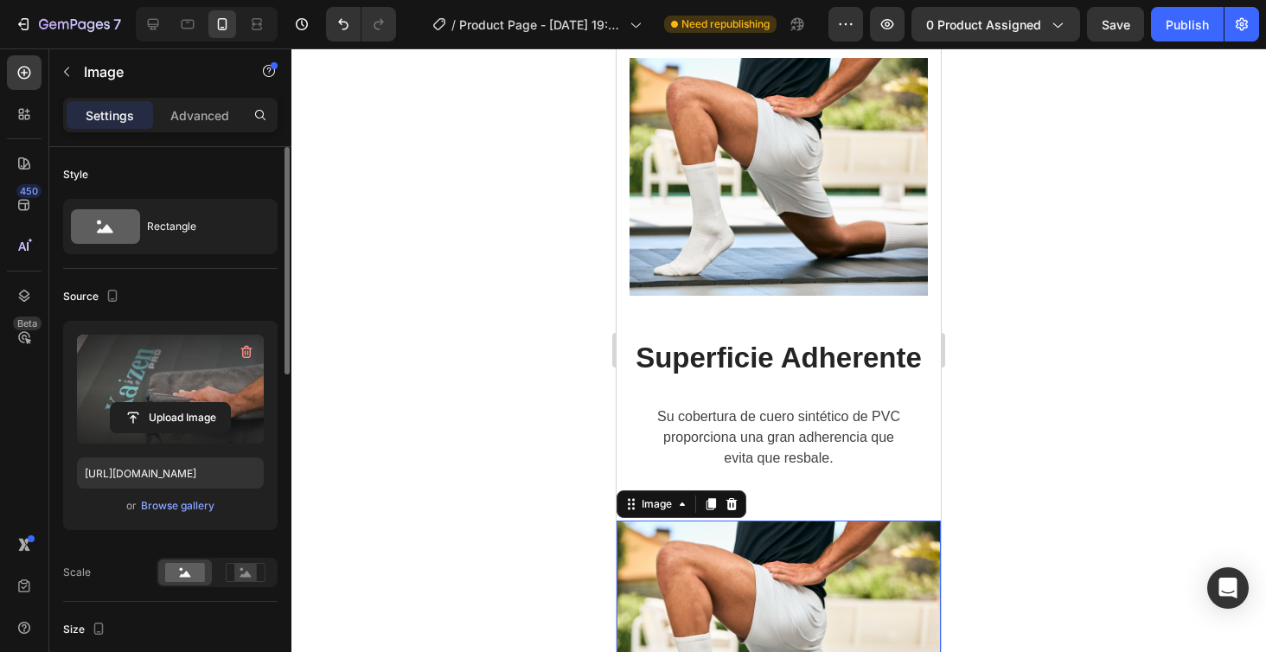
type input "[URL][DOMAIN_NAME]"
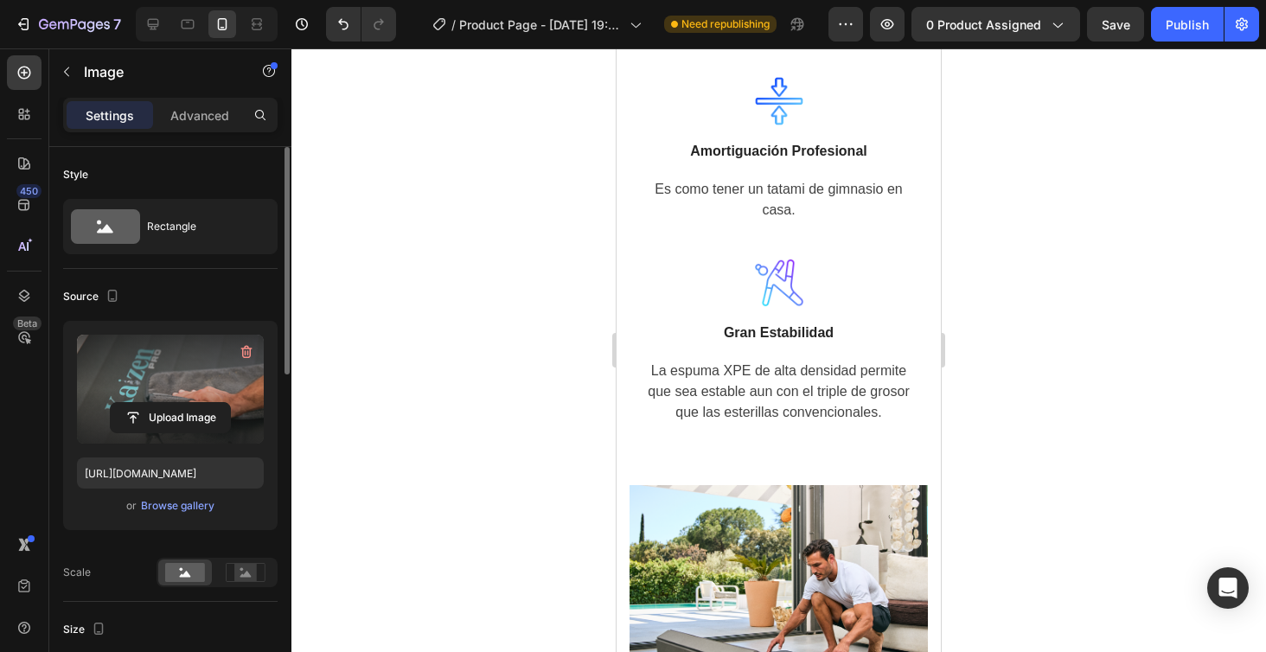
scroll to position [1878, 0]
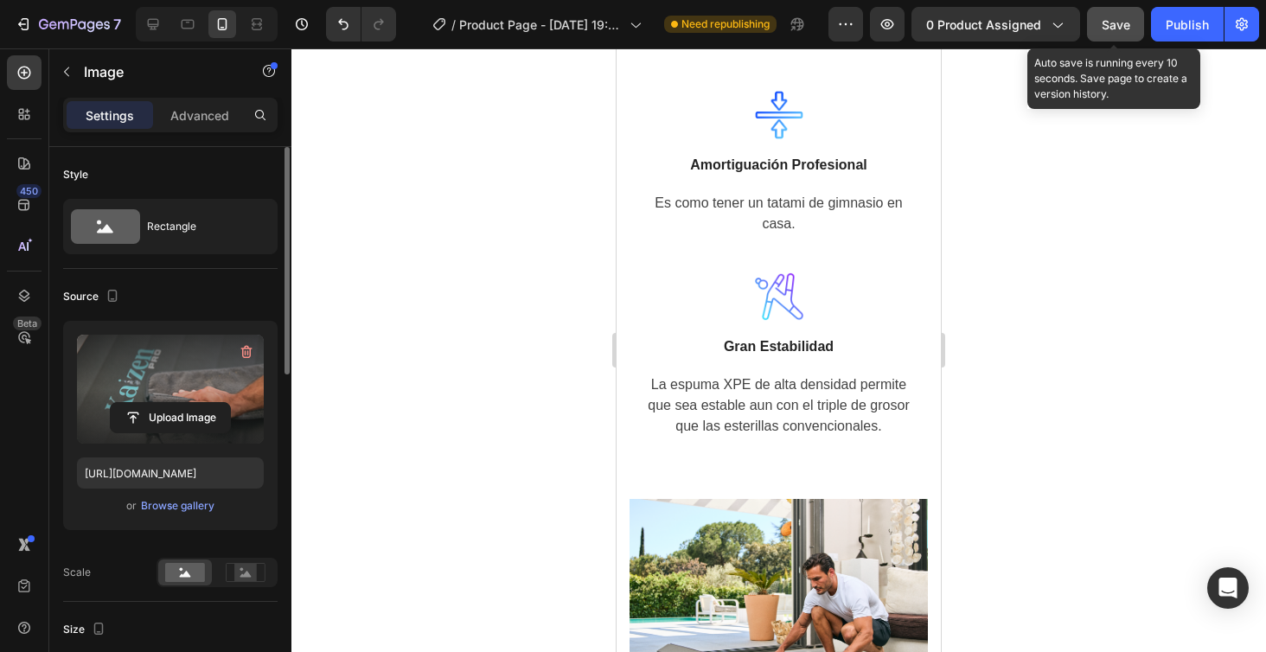
click at [1110, 35] on button "Save" at bounding box center [1115, 24] width 57 height 35
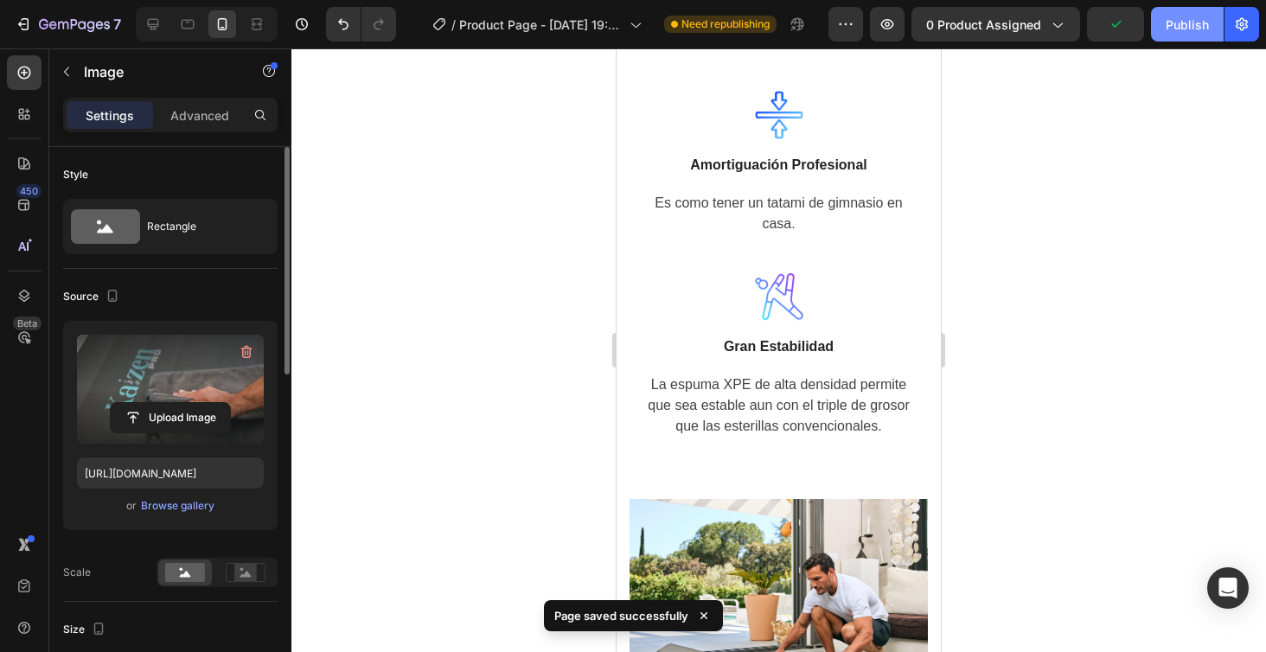
click at [1190, 36] on button "Publish" at bounding box center [1187, 24] width 73 height 35
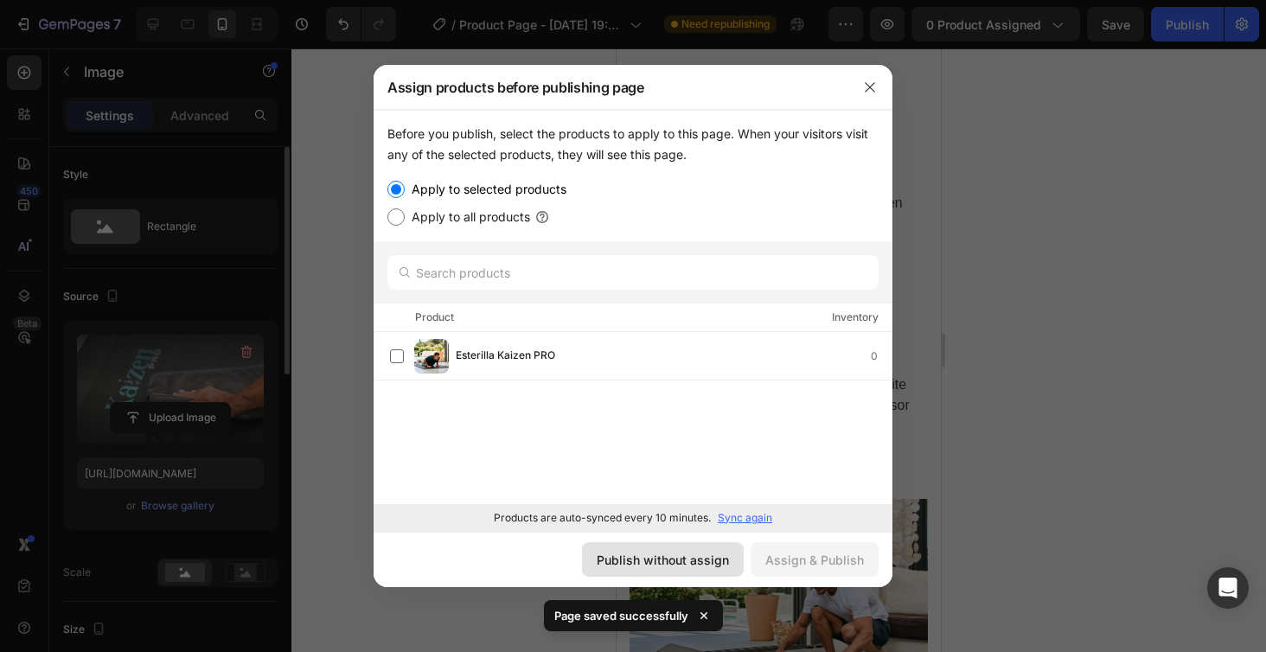
click at [674, 554] on div "Publish without assign" at bounding box center [663, 560] width 132 height 18
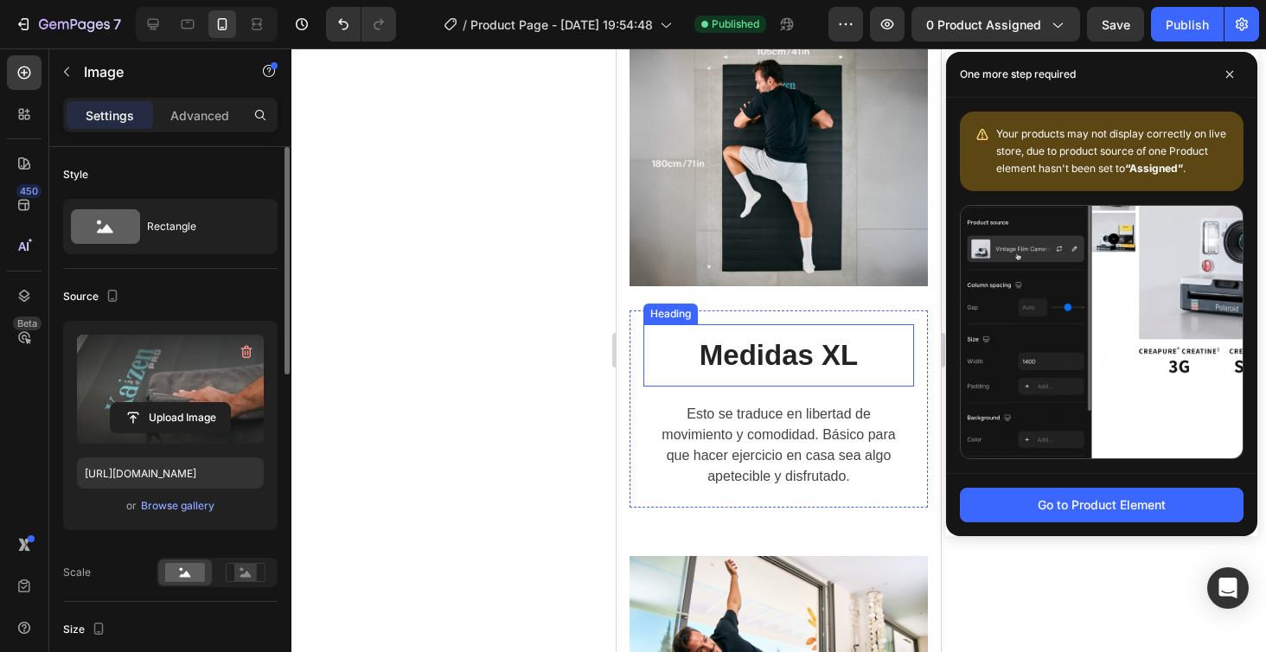
scroll to position [2883, 0]
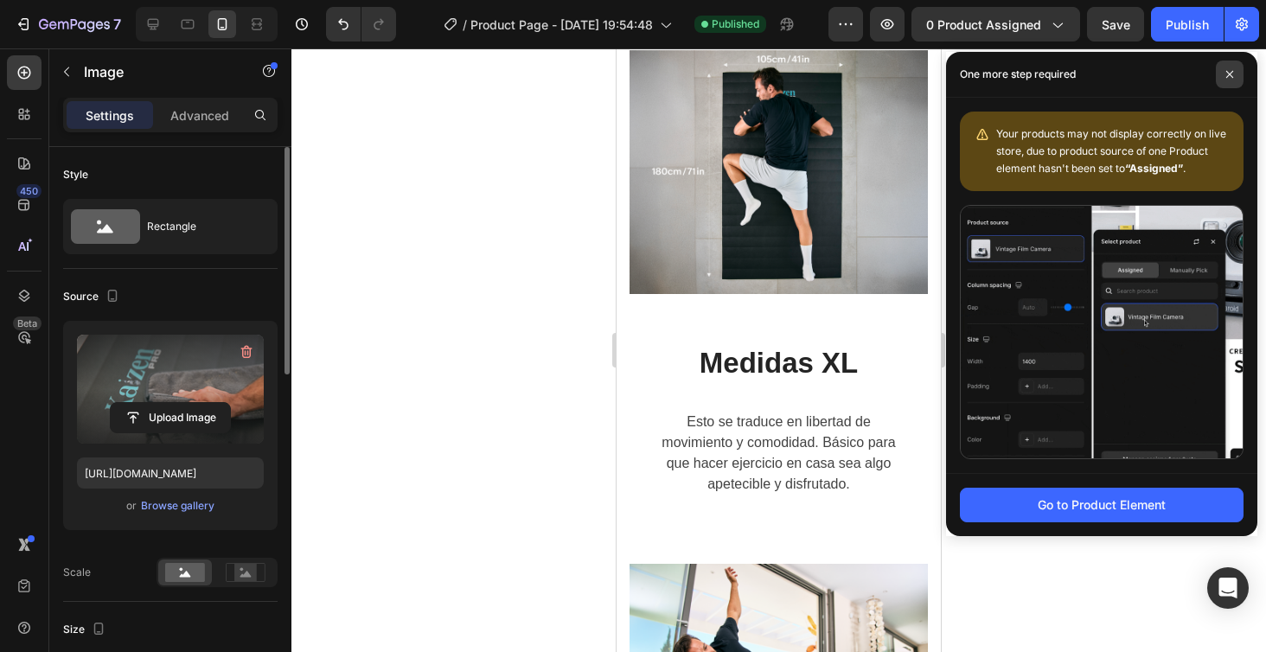
click at [1225, 75] on icon at bounding box center [1229, 74] width 9 height 9
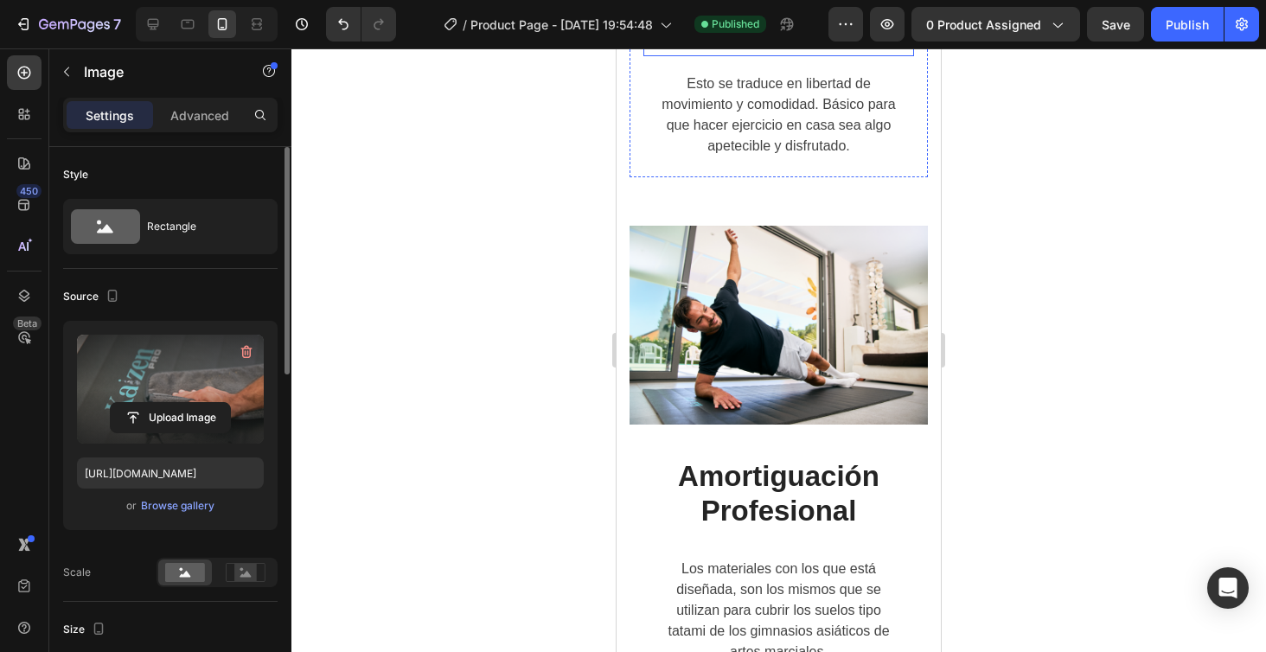
scroll to position [3235, 0]
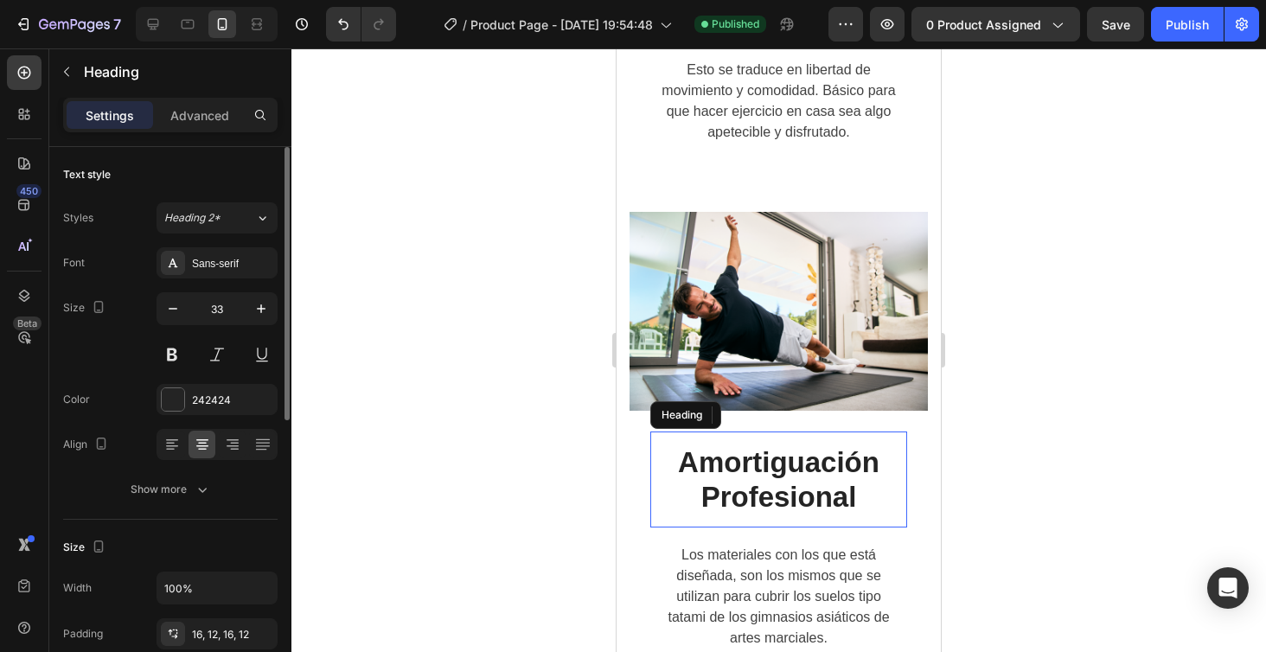
click at [765, 457] on h2 "Amortiguación Profesional" at bounding box center [778, 479] width 257 height 96
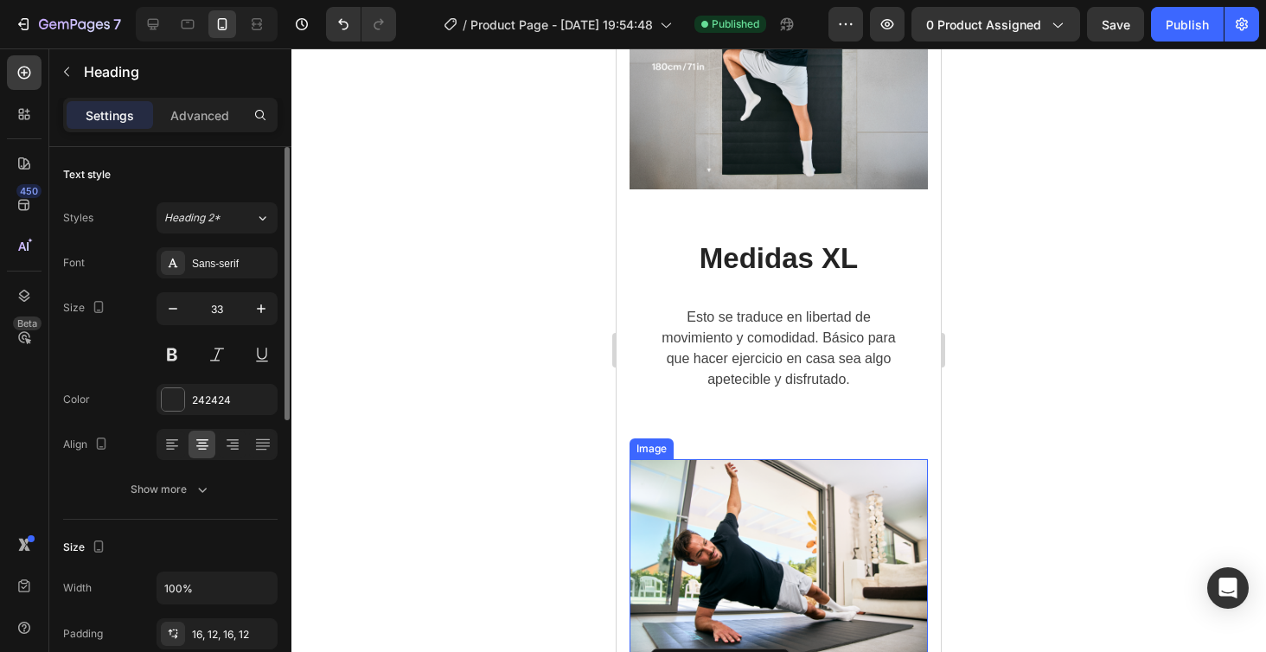
scroll to position [2985, 0]
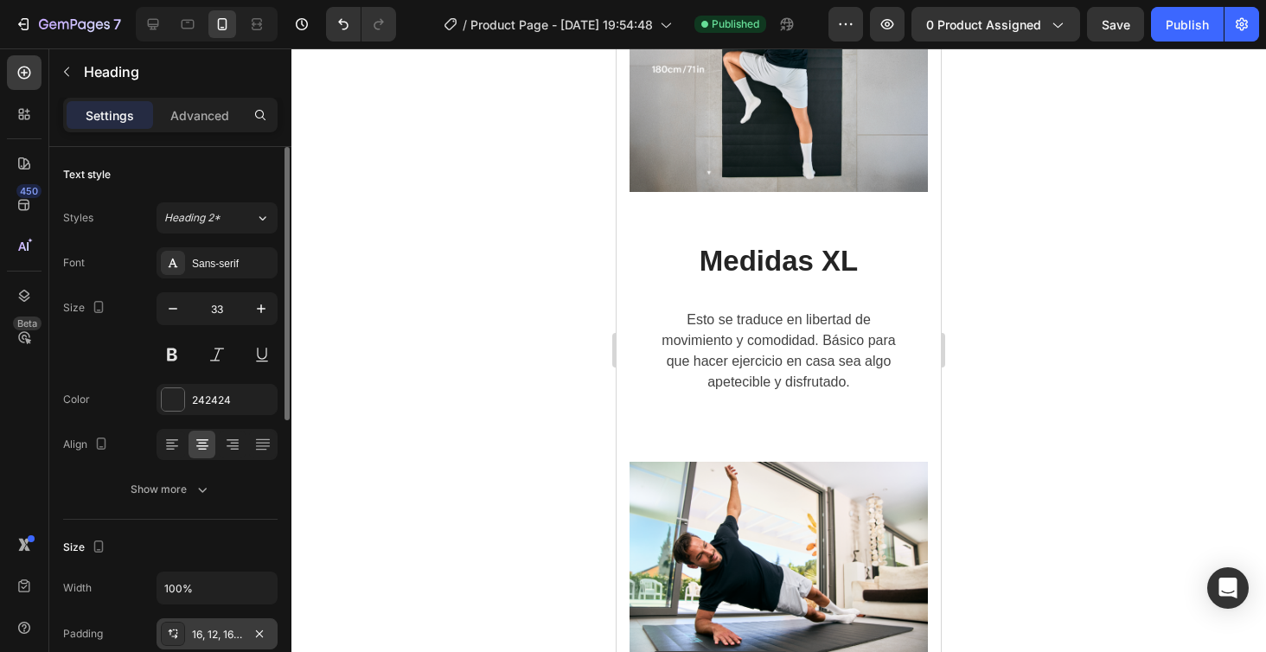
click at [244, 629] on div "16, 12, 16, 12" at bounding box center [216, 633] width 121 height 31
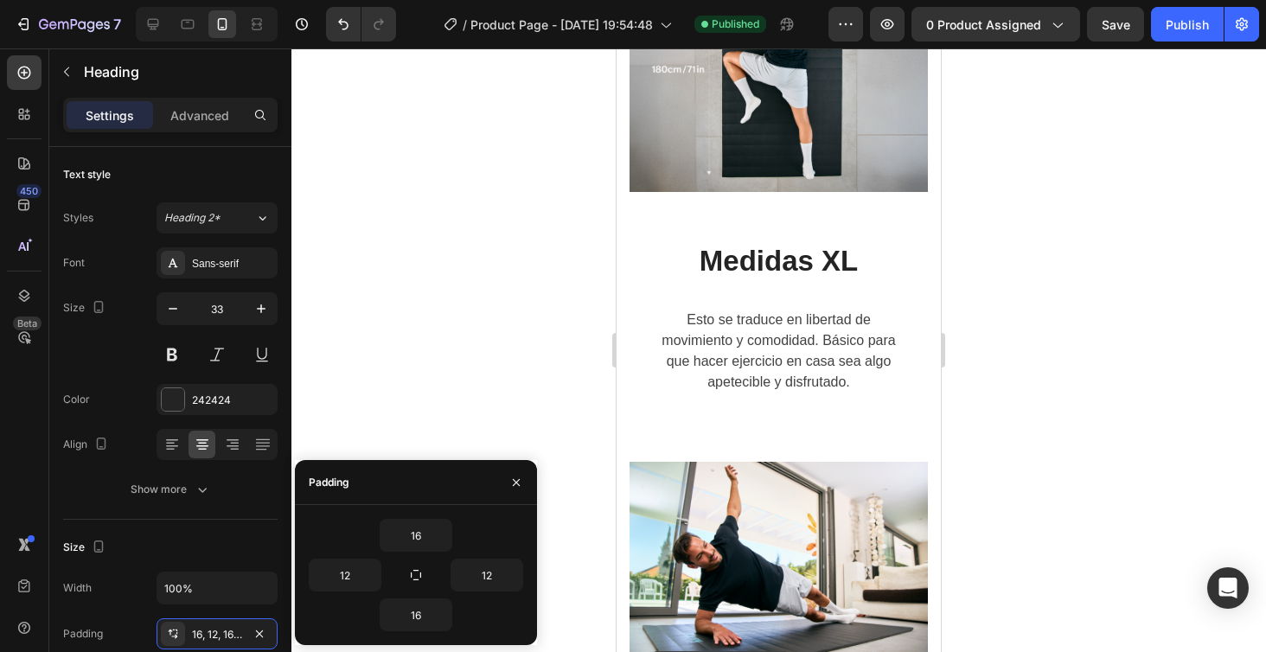
click at [438, 310] on div at bounding box center [778, 350] width 974 height 604
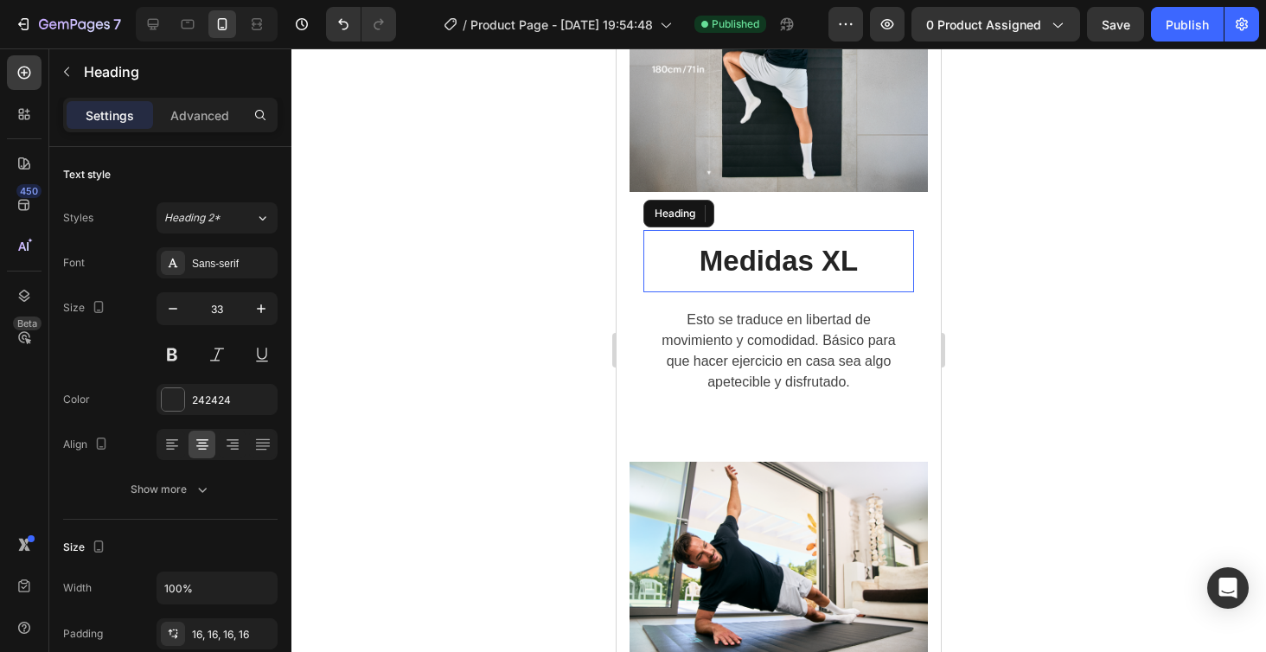
click at [762, 243] on h2 "Medidas XL" at bounding box center [778, 261] width 271 height 62
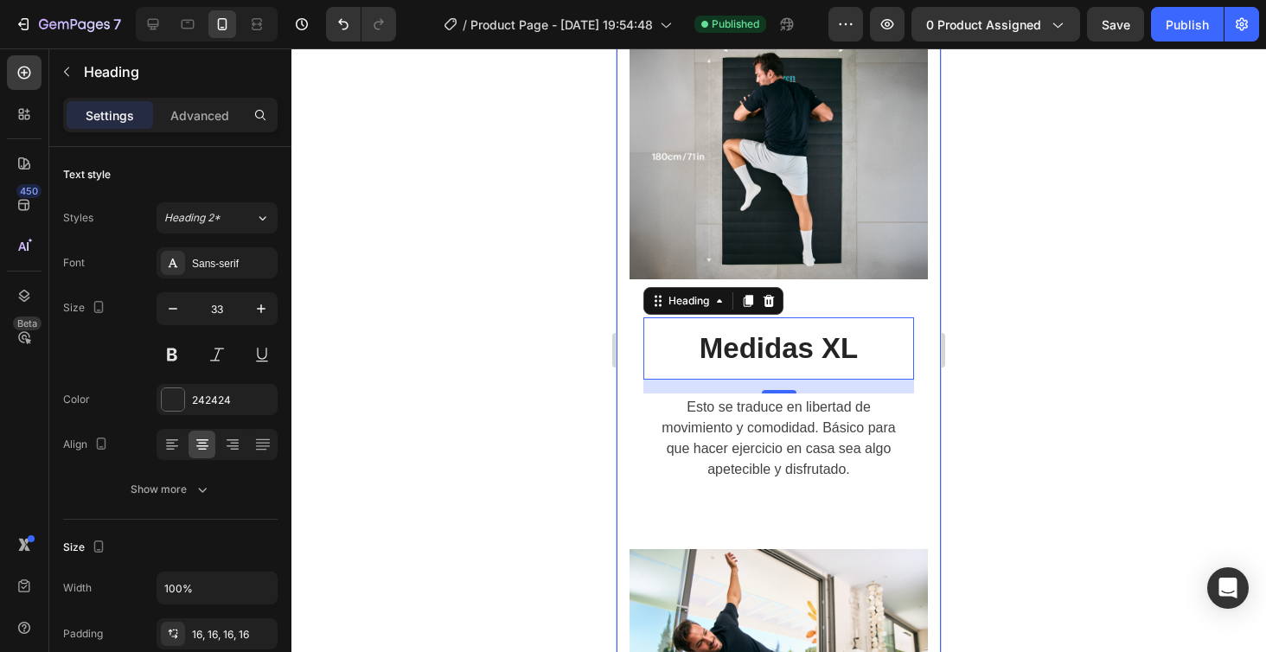
scroll to position [2843, 0]
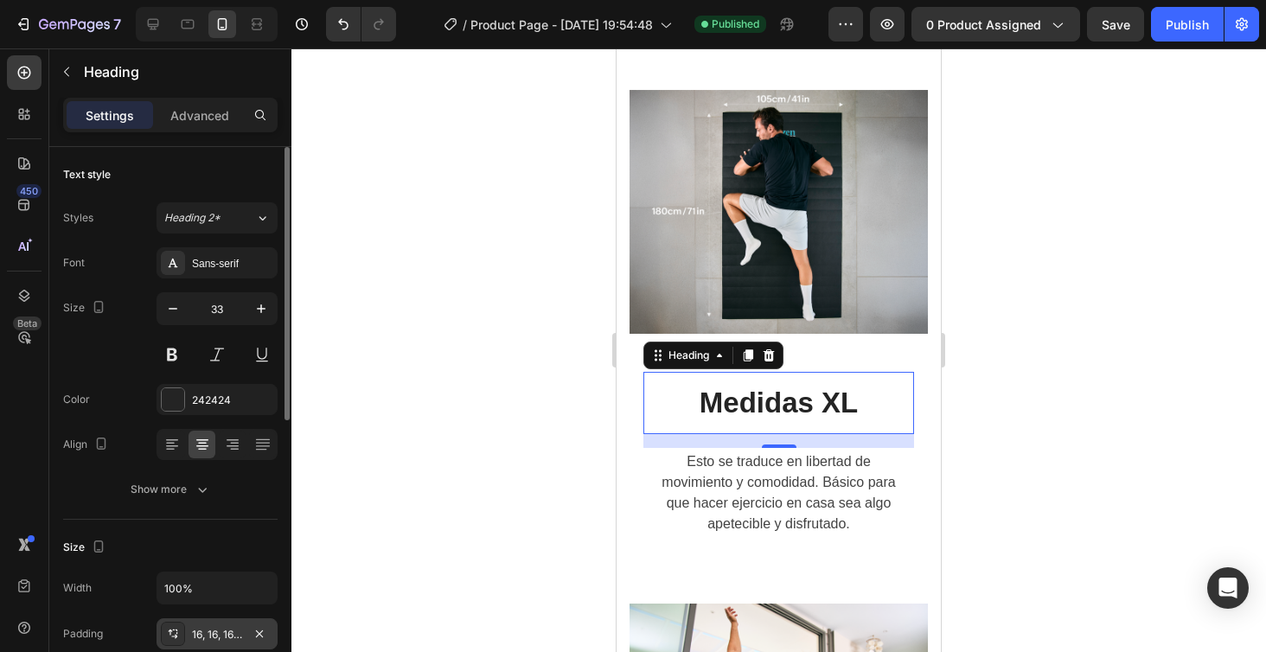
click at [224, 621] on div "16, 16, 16, 16" at bounding box center [216, 633] width 121 height 31
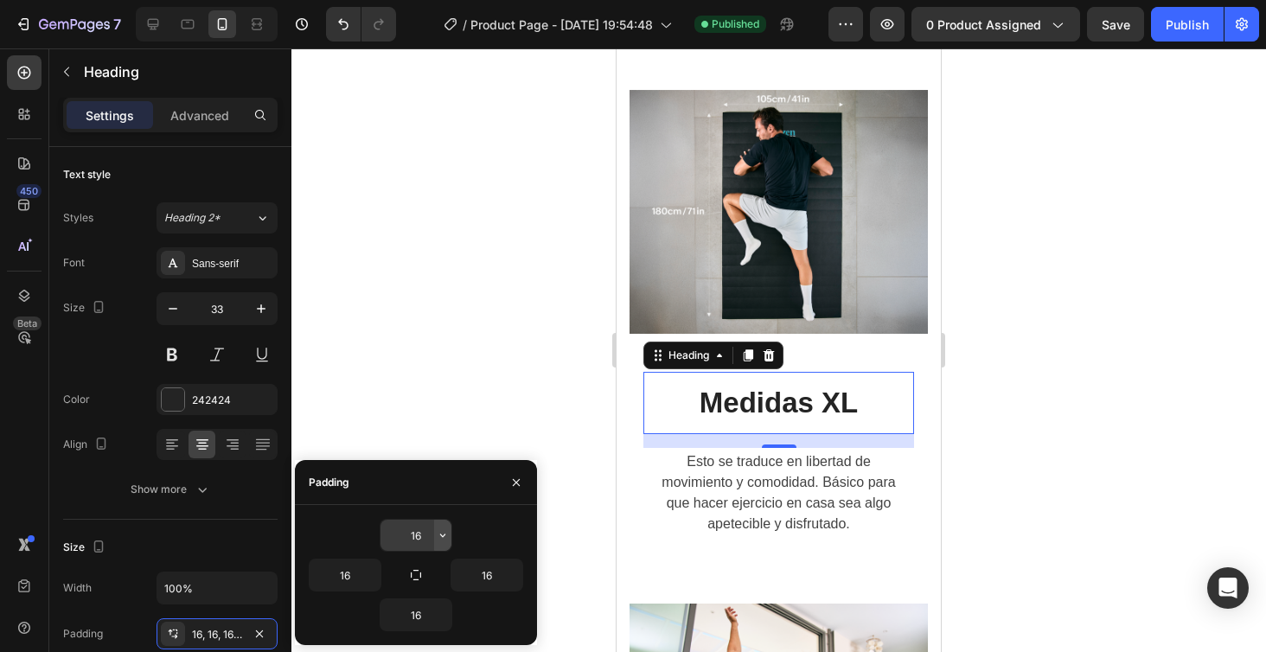
click at [444, 538] on icon "button" at bounding box center [443, 535] width 14 height 14
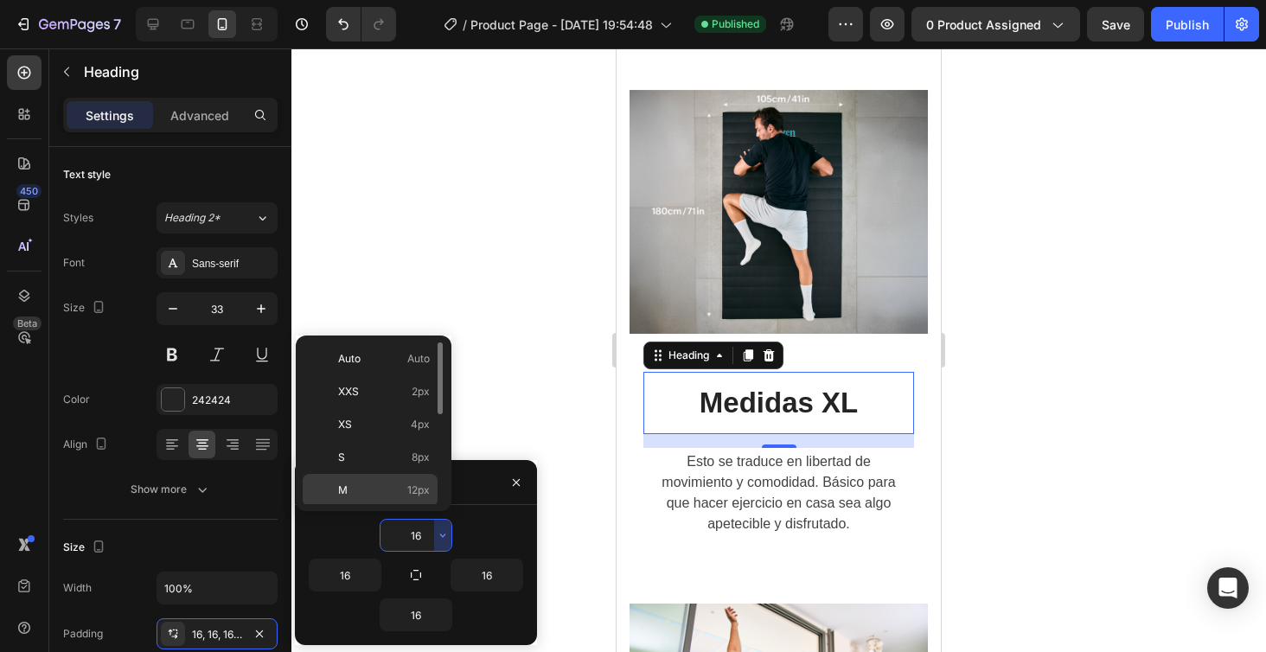
click at [420, 489] on span "12px" at bounding box center [418, 490] width 22 height 16
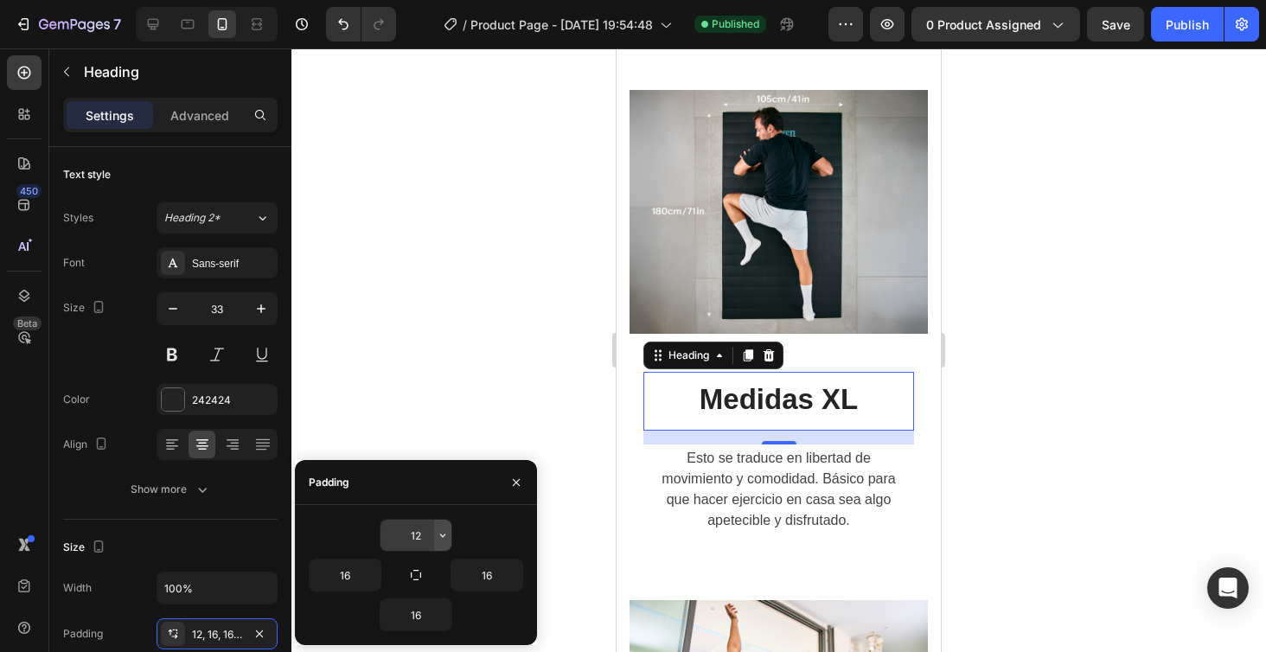
click at [439, 536] on icon "button" at bounding box center [443, 535] width 14 height 14
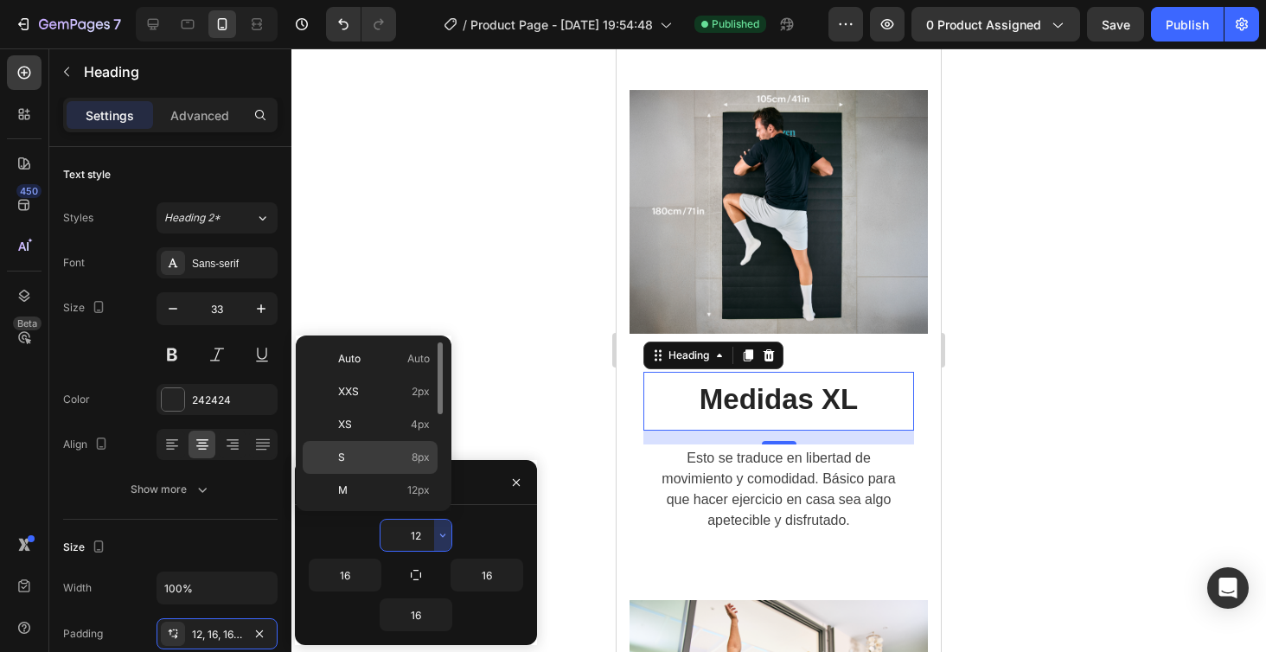
click at [419, 455] on span "8px" at bounding box center [421, 458] width 18 height 16
type input "8"
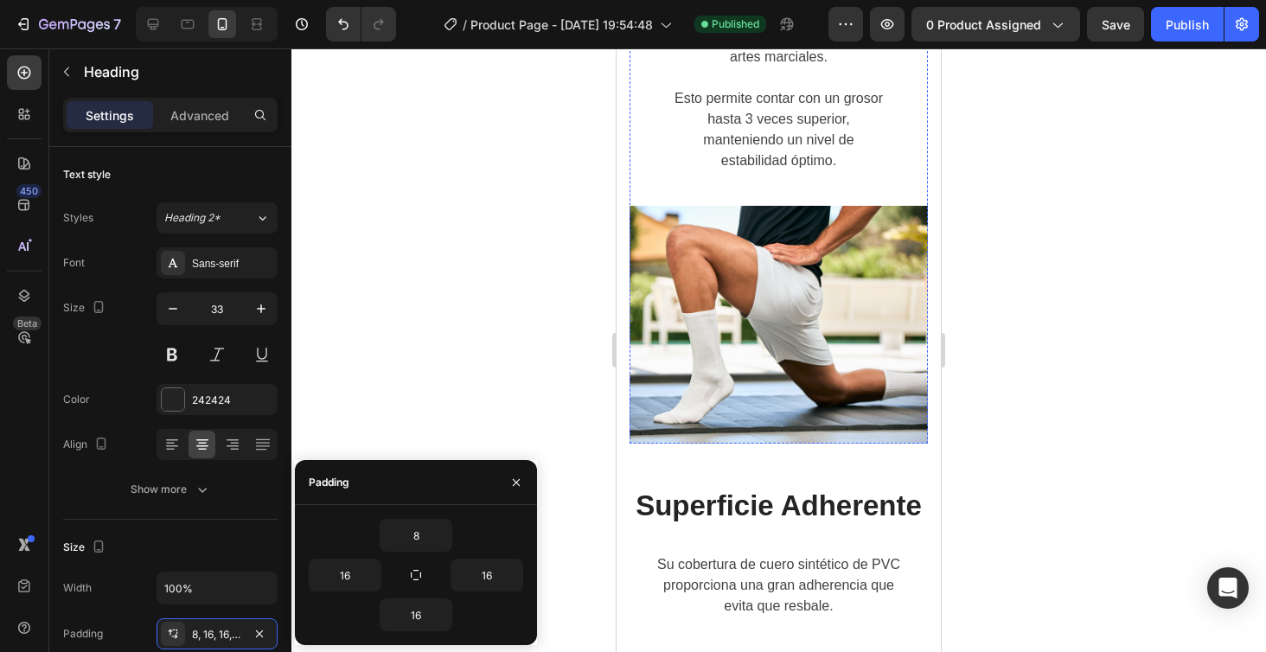
scroll to position [3810, 0]
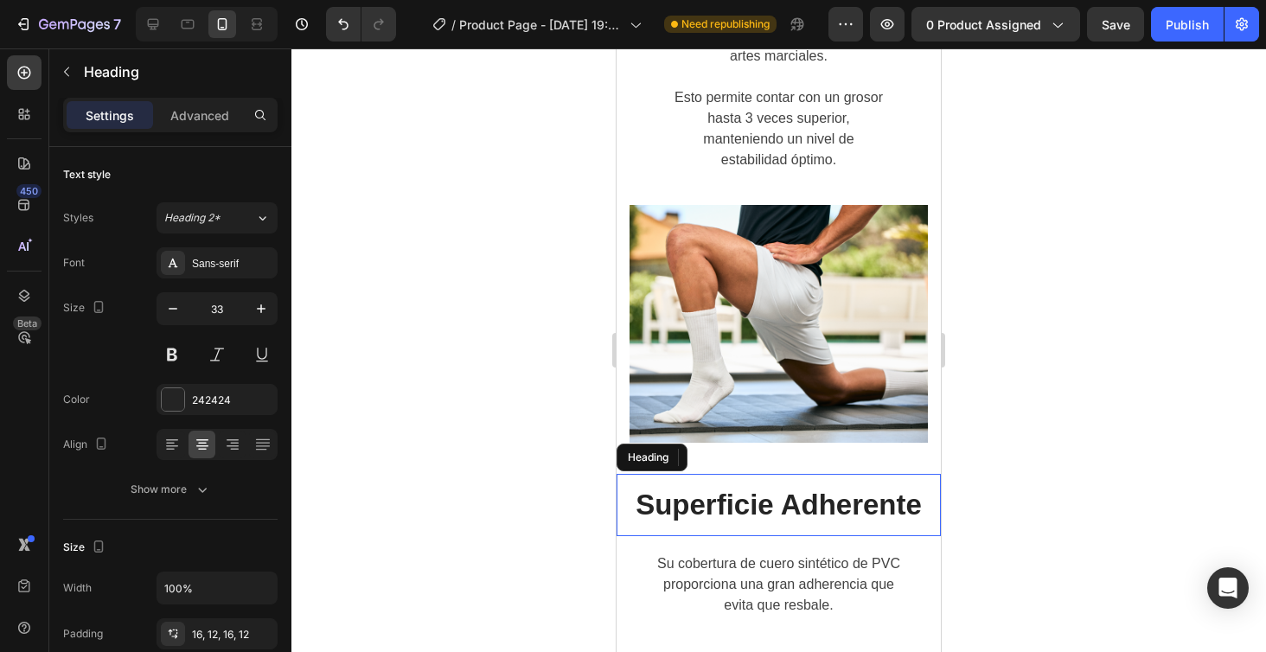
click at [755, 496] on h2 "Superficie Adherente" at bounding box center [778, 505] width 324 height 62
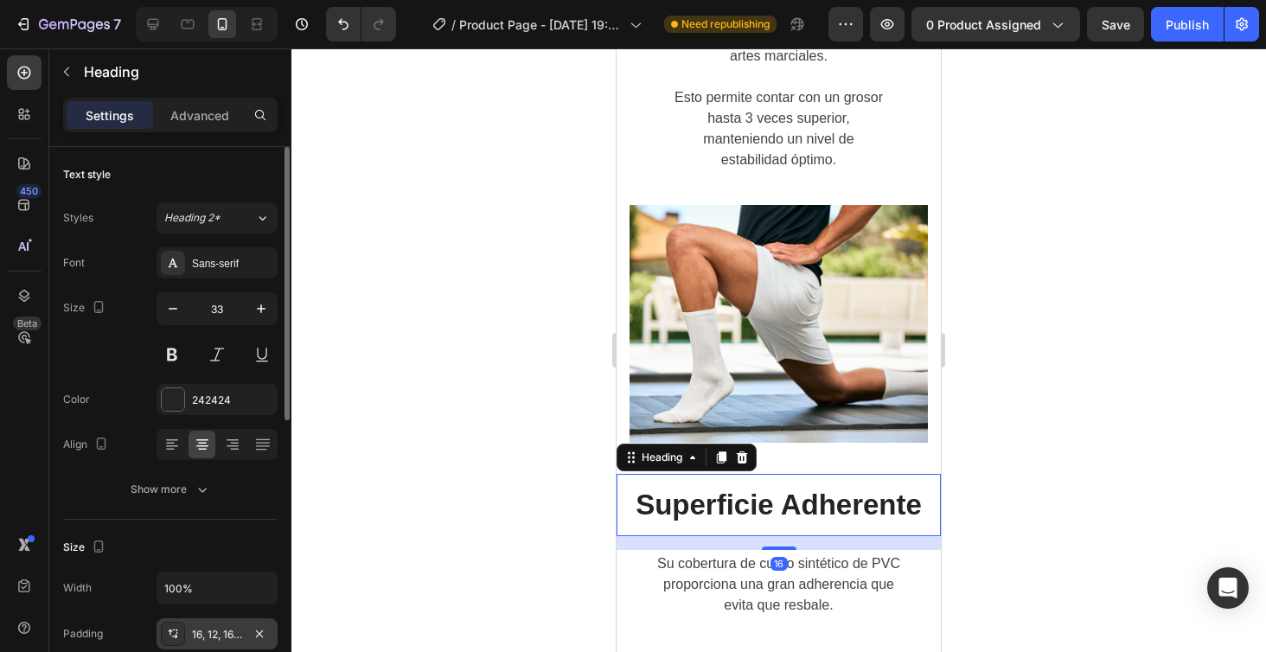
click at [230, 625] on div "16, 12, 16, 12" at bounding box center [216, 633] width 121 height 31
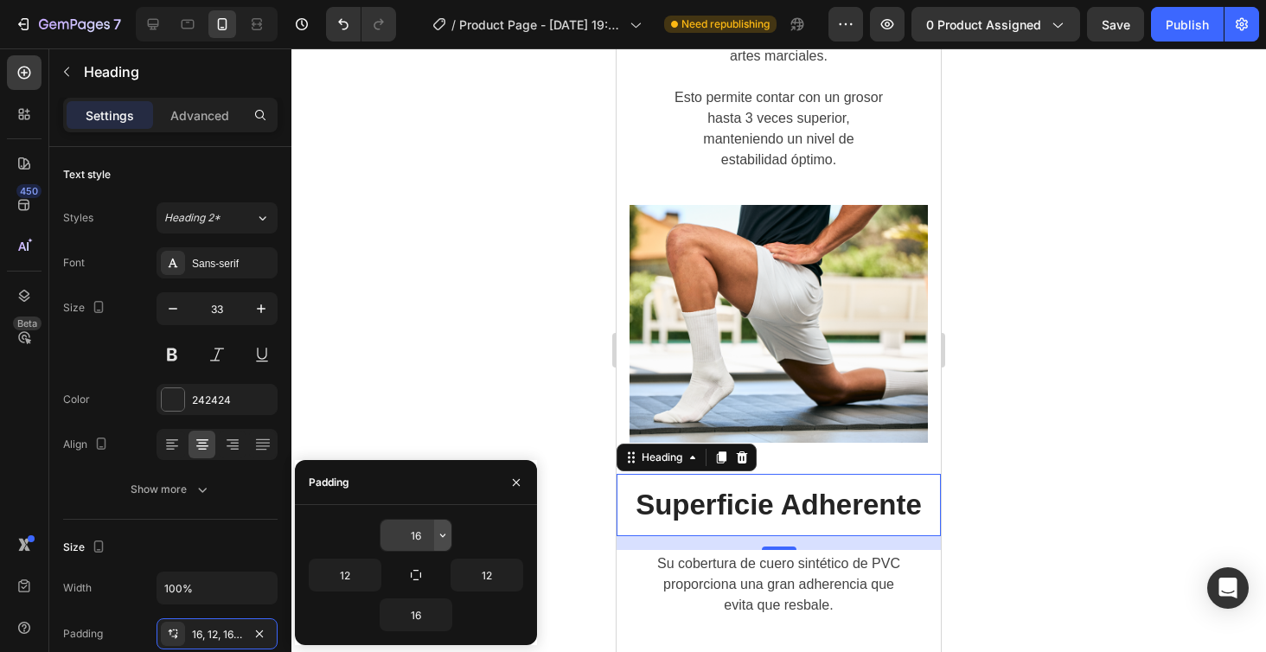
click at [442, 537] on icon "button" at bounding box center [443, 535] width 14 height 14
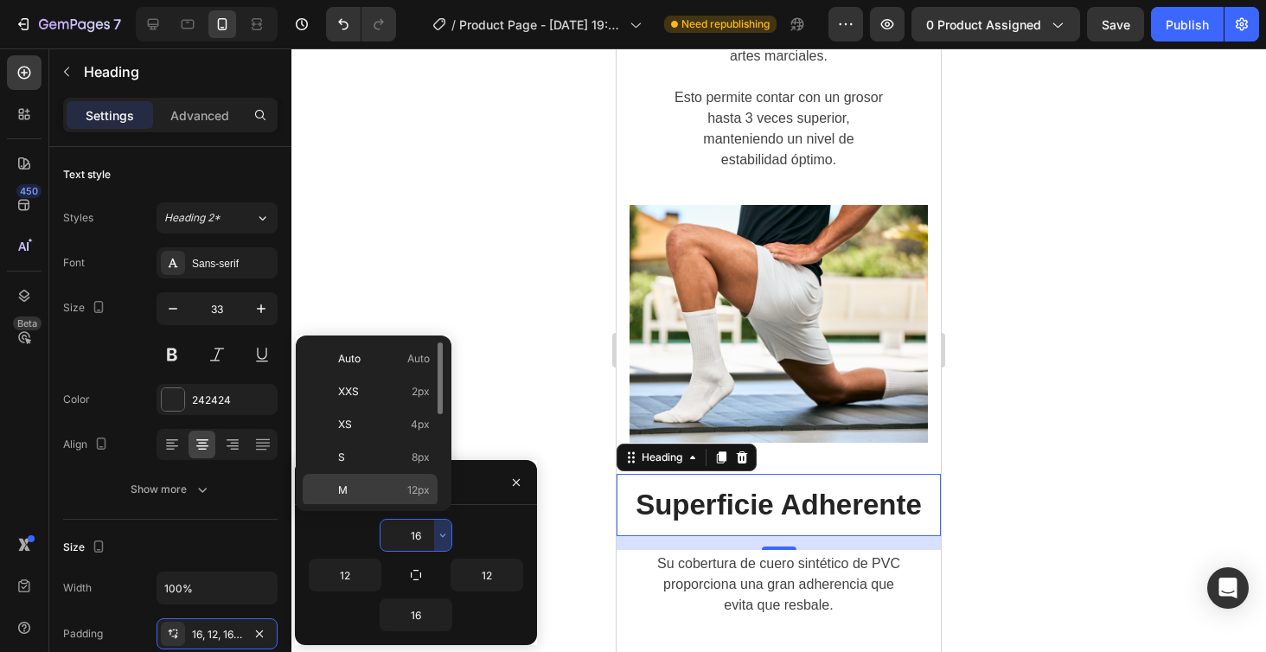
click at [420, 491] on span "12px" at bounding box center [418, 490] width 22 height 16
type input "12"
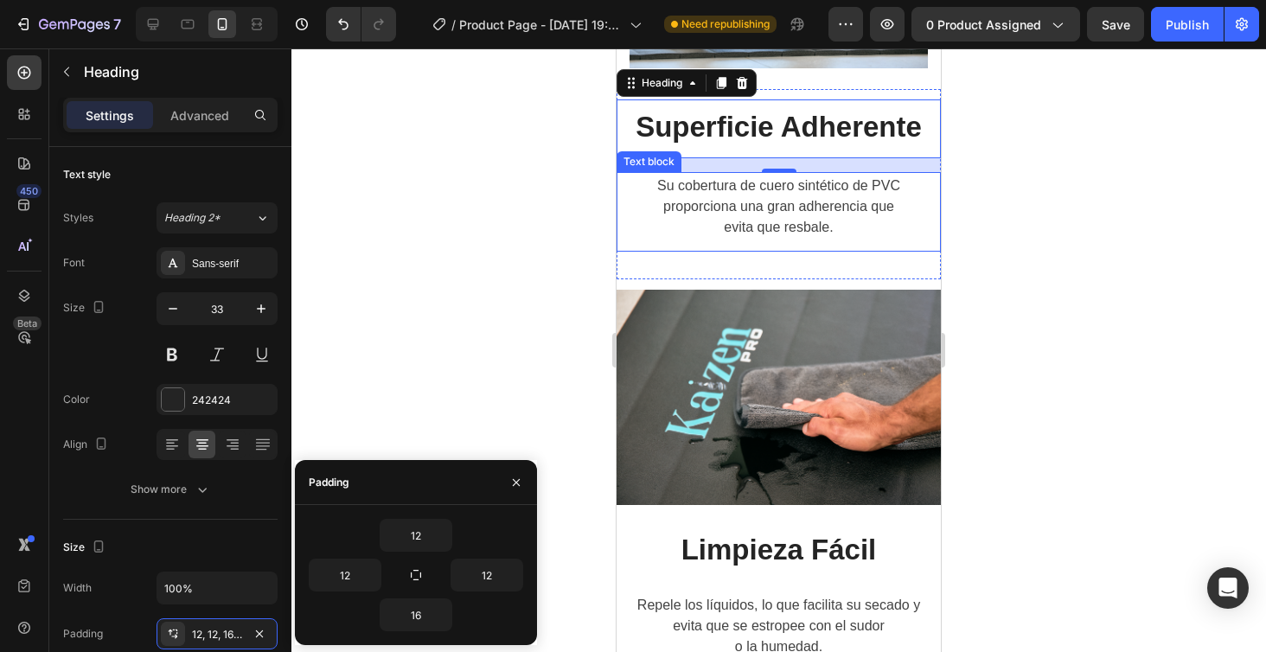
scroll to position [4185, 0]
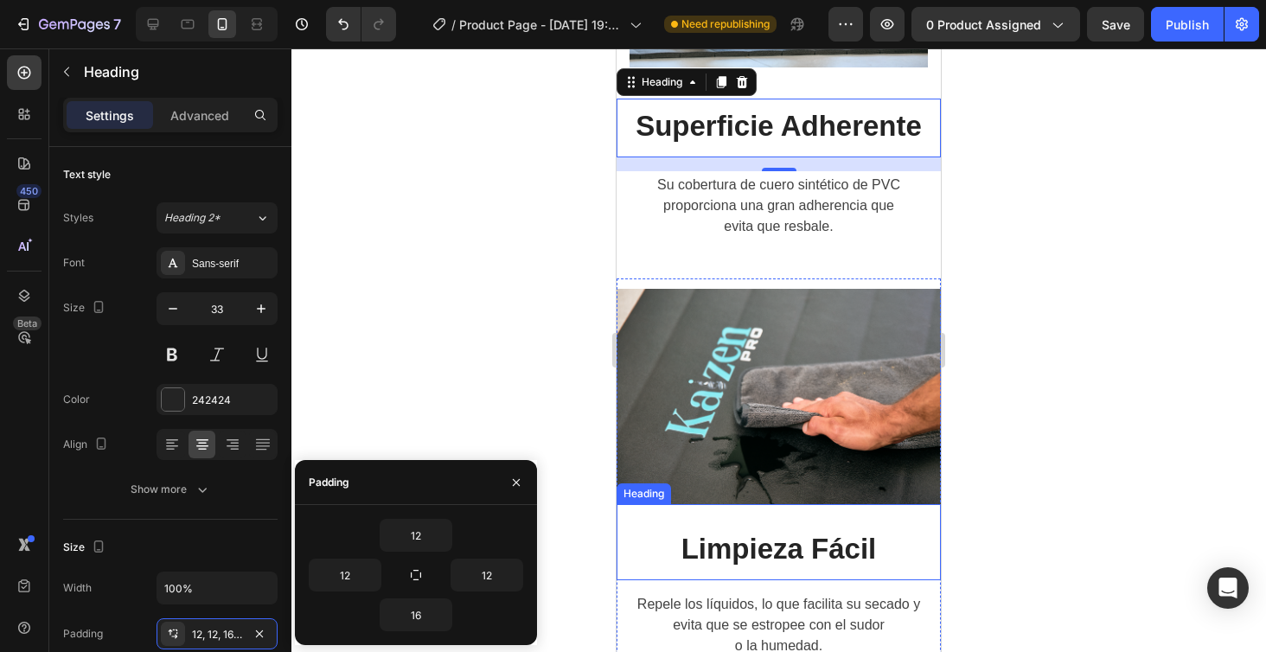
click at [770, 551] on h2 "Limpieza Fácil" at bounding box center [778, 542] width 324 height 76
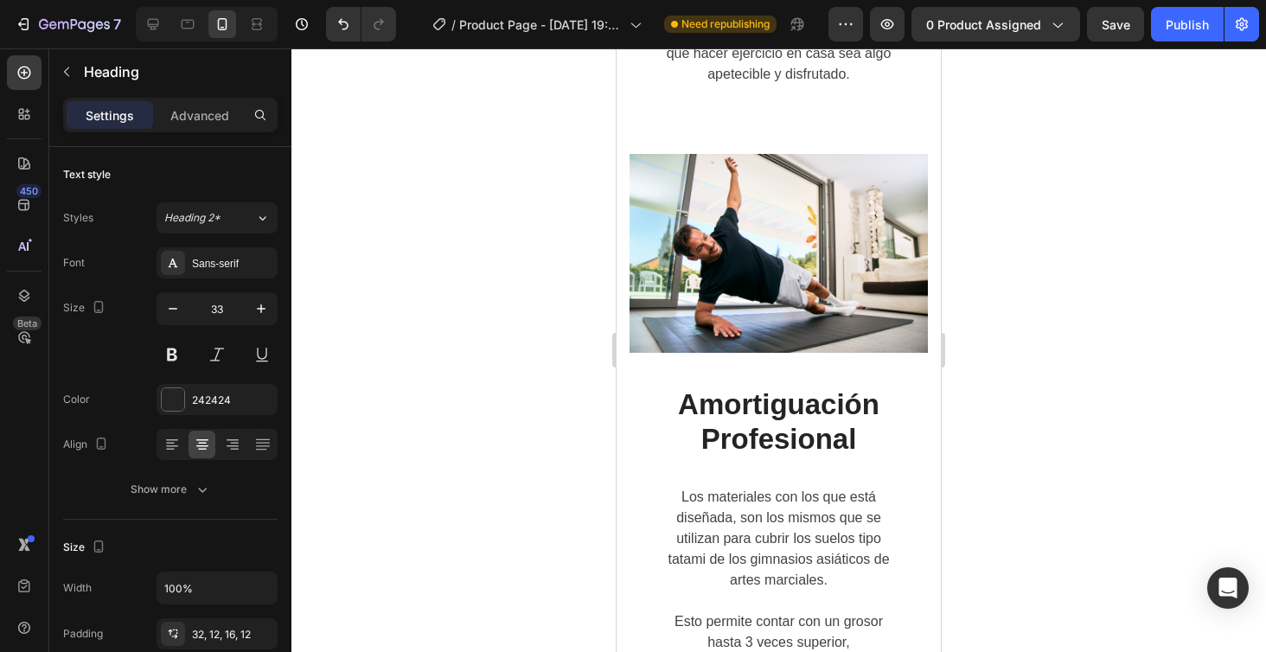
scroll to position [3277, 0]
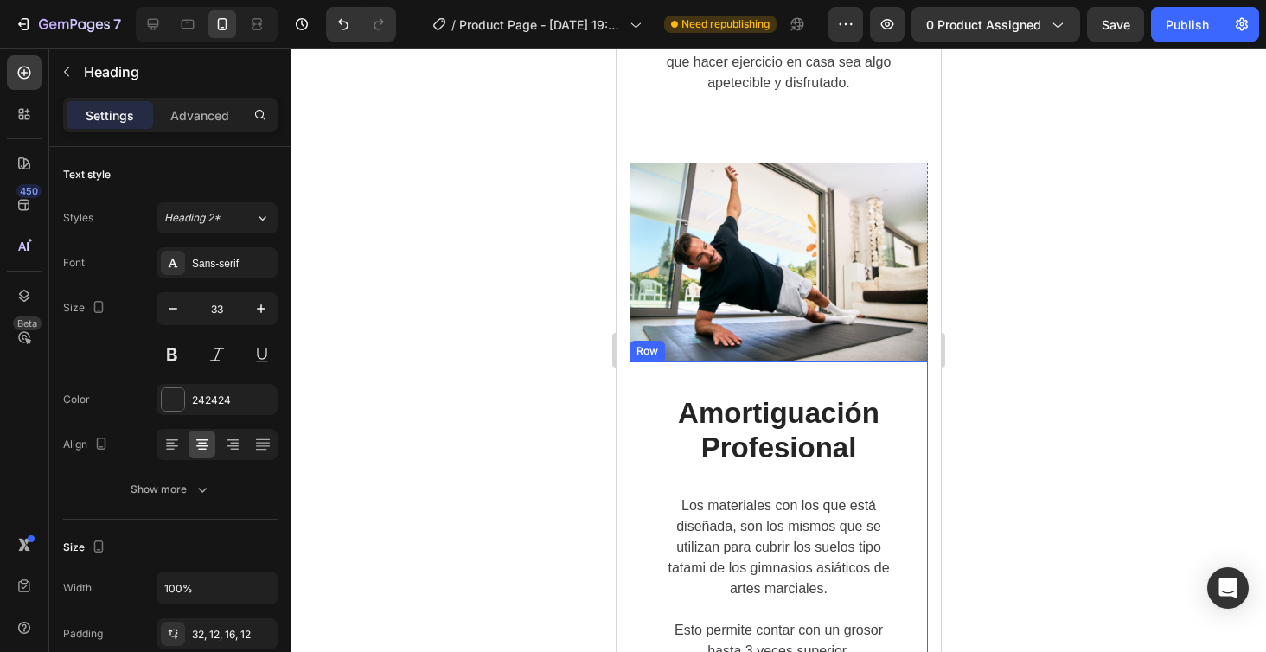
click at [871, 361] on div "Amortiguación Profesional Heading Los materiales con los que está diseñada, son…" at bounding box center [778, 549] width 298 height 376
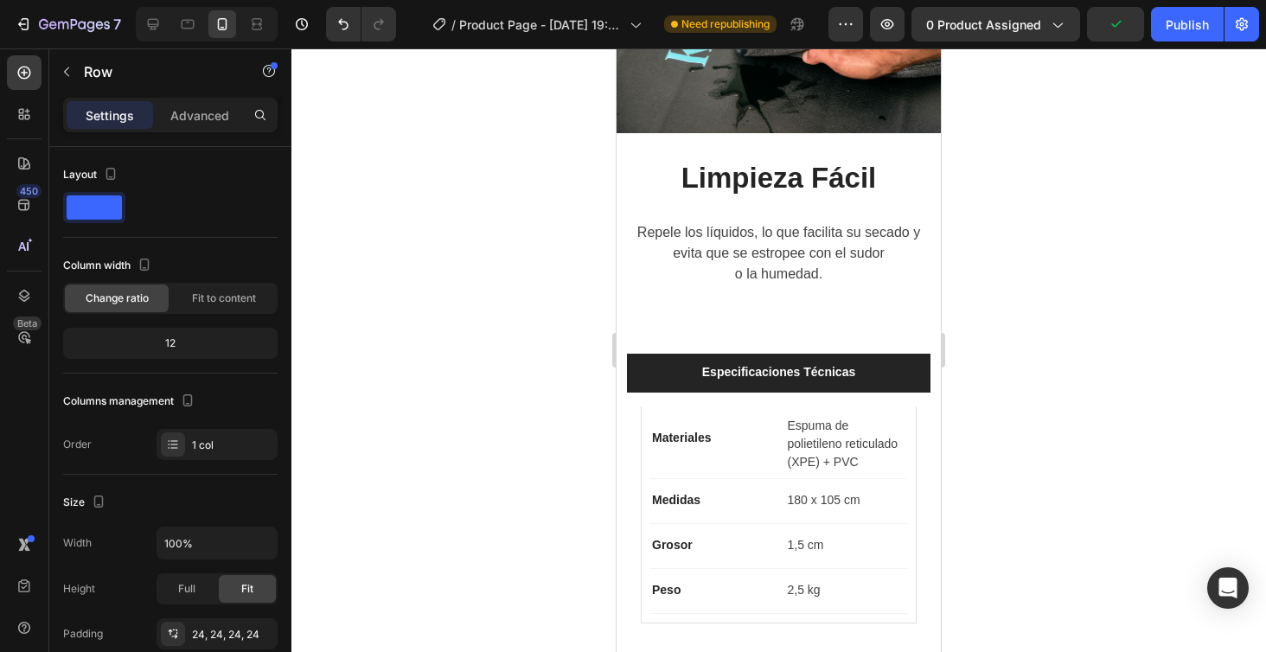
scroll to position [4311, 0]
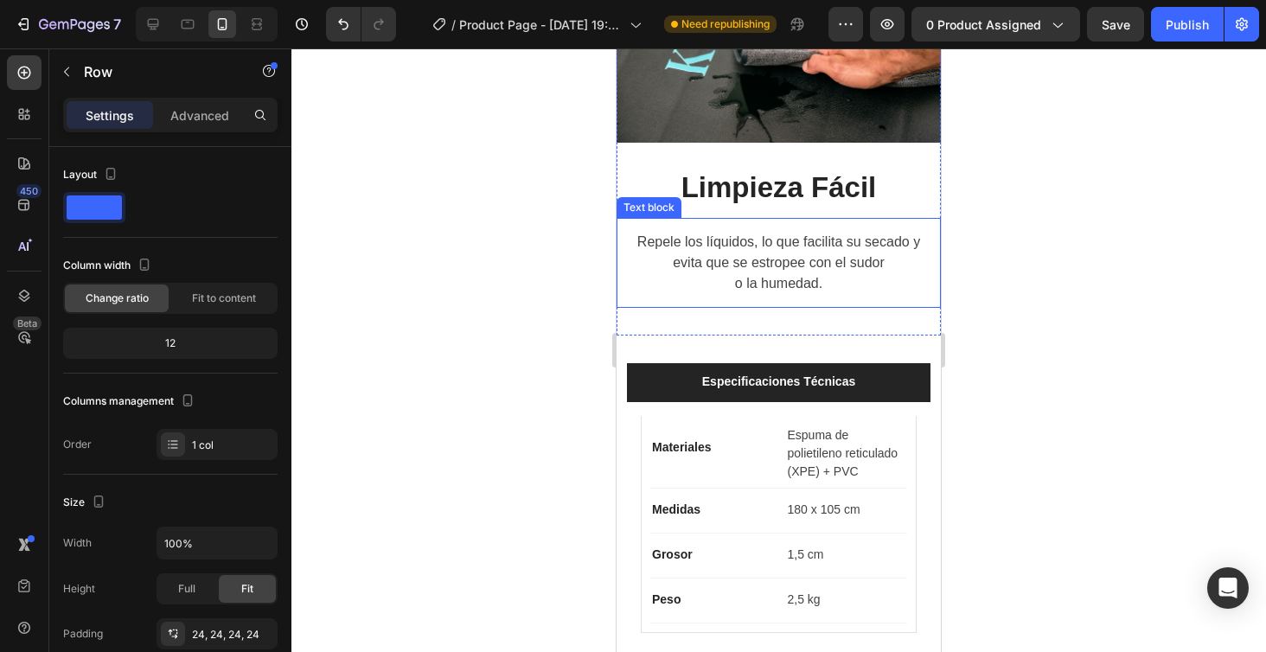
click at [882, 234] on p "Repele los líquidos, lo que facilita su secado y evita que se estropee con el s…" at bounding box center [779, 253] width 290 height 42
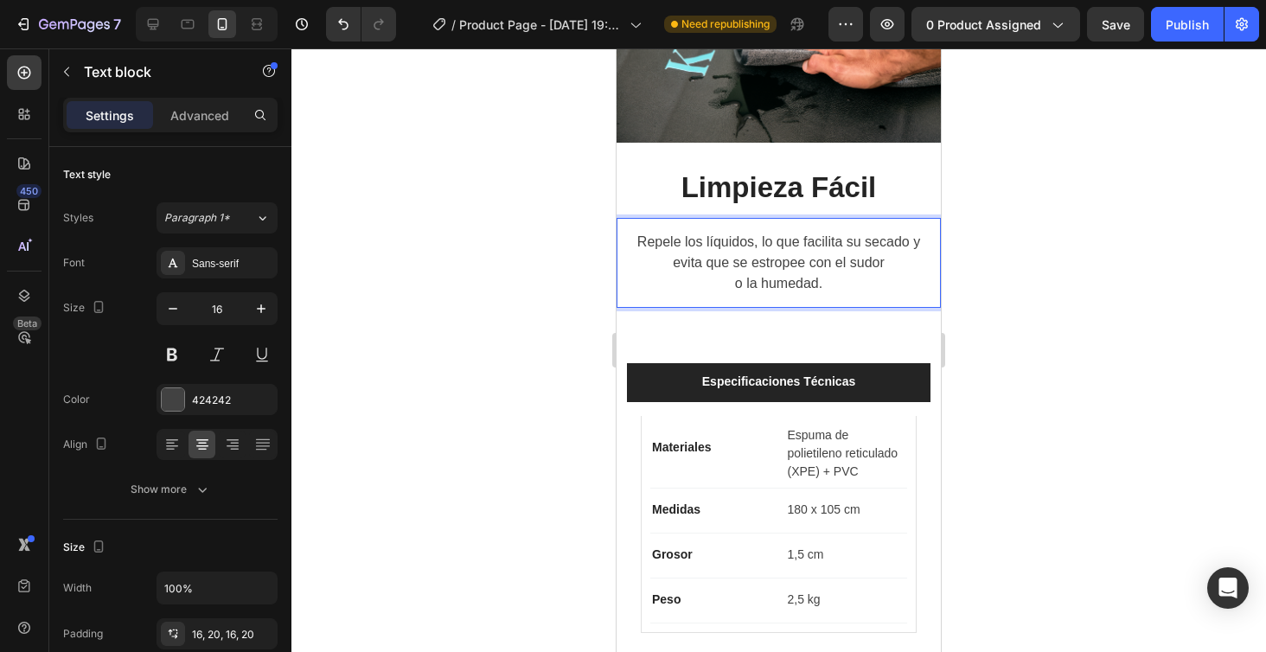
click at [795, 271] on p "Repele los líquidos, lo que facilita su secado y evita que se estropee con el s…" at bounding box center [779, 253] width 290 height 42
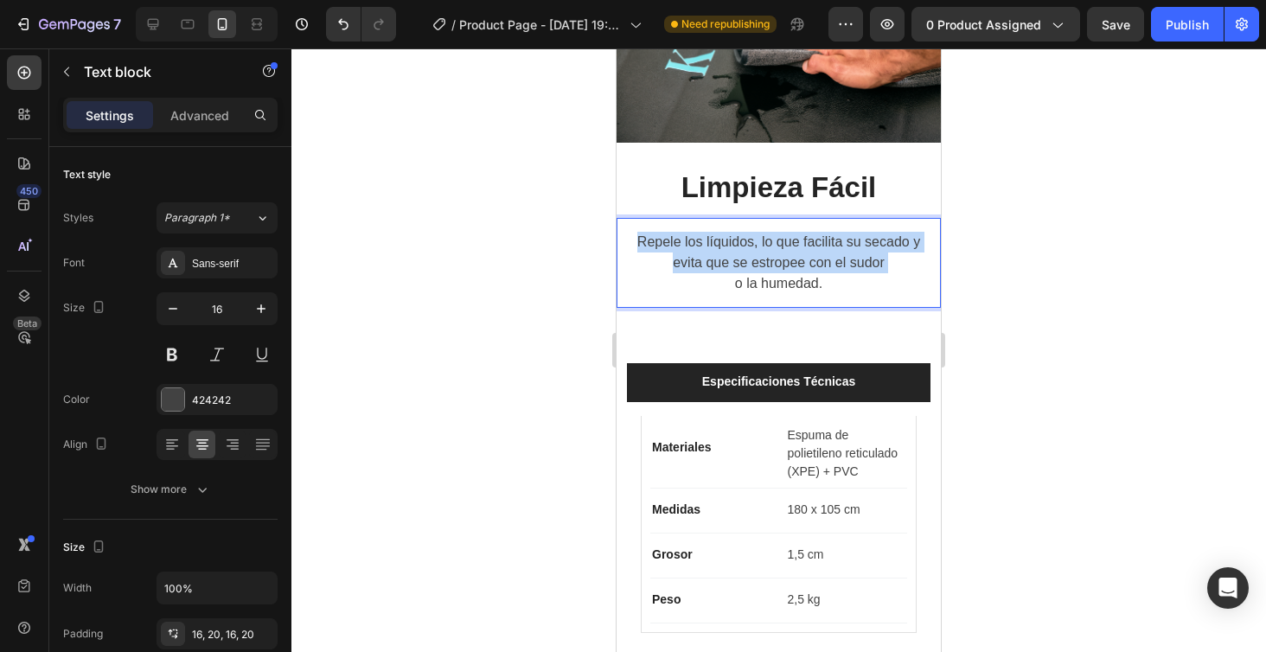
click at [795, 271] on p "Repele los líquidos, lo que facilita su secado y evita que se estropee con el s…" at bounding box center [779, 253] width 290 height 42
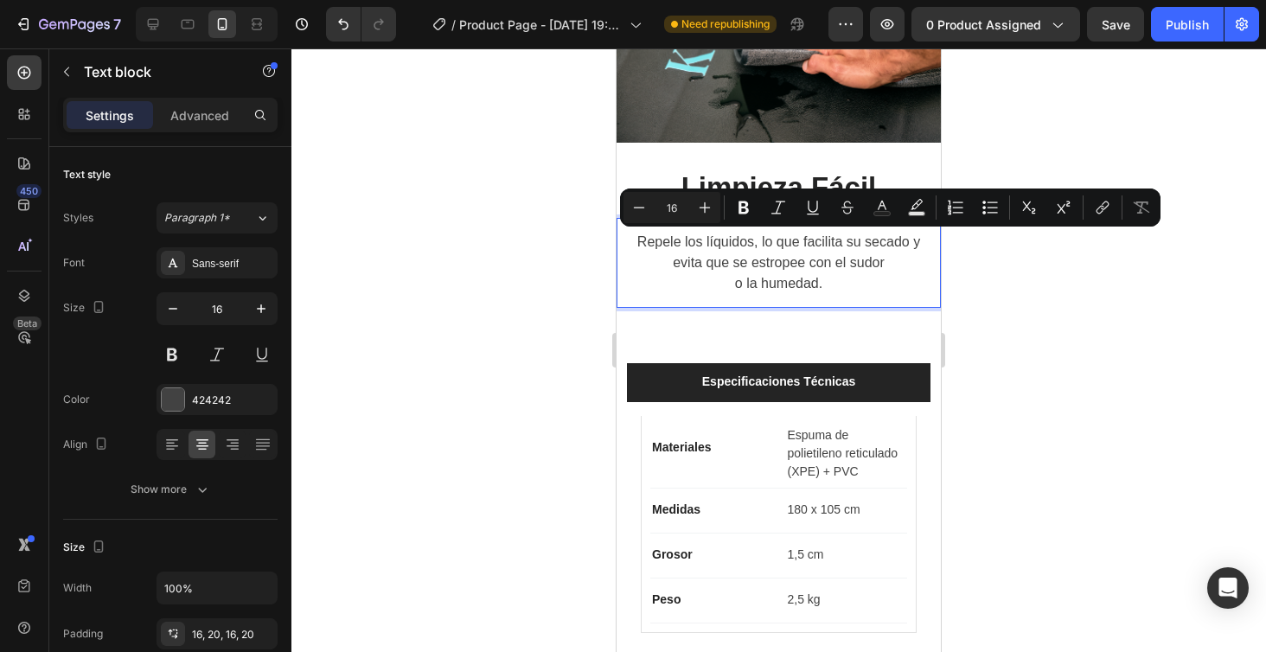
click at [822, 289] on p "o la humedad." at bounding box center [779, 283] width 290 height 21
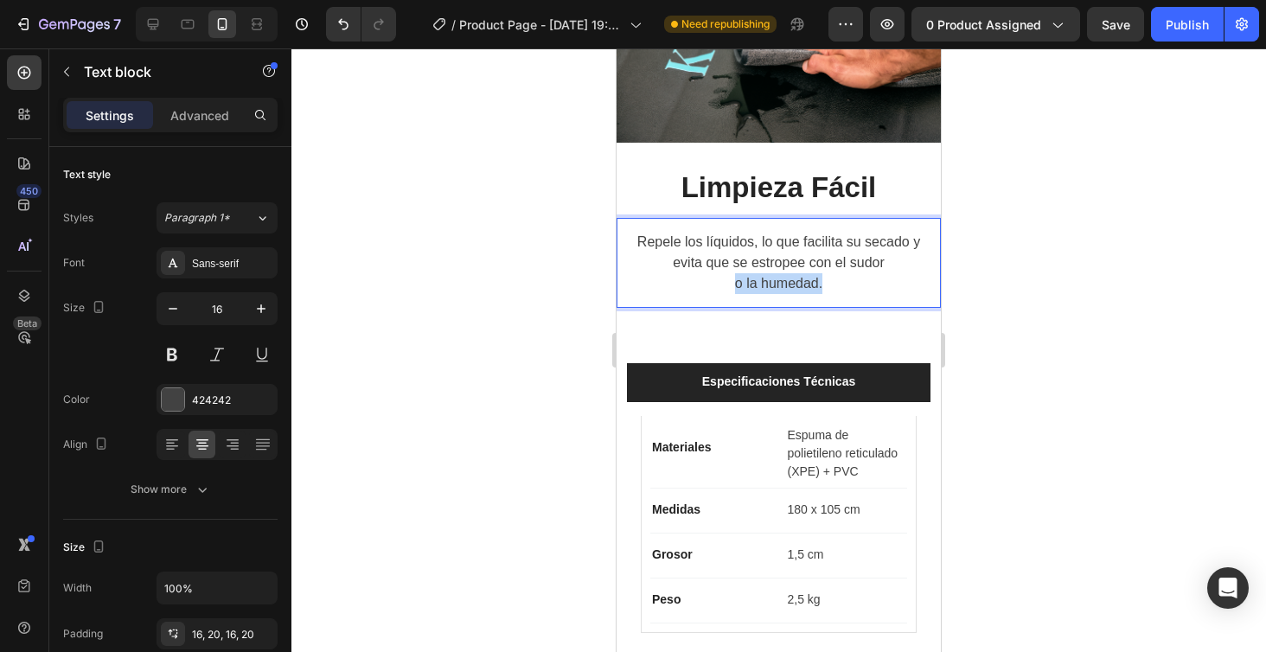
click at [822, 289] on p "o la humedad." at bounding box center [779, 283] width 290 height 21
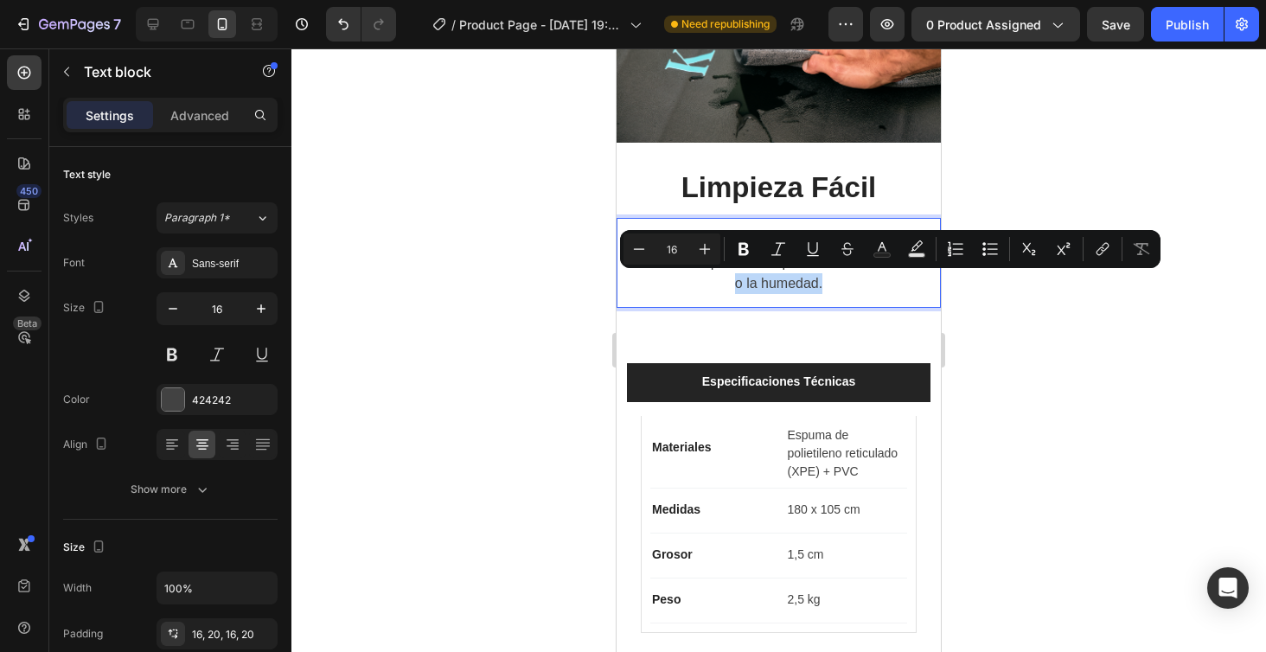
click at [822, 289] on p "o la humedad." at bounding box center [779, 283] width 290 height 21
click at [818, 283] on p "o la humedad." at bounding box center [779, 283] width 290 height 21
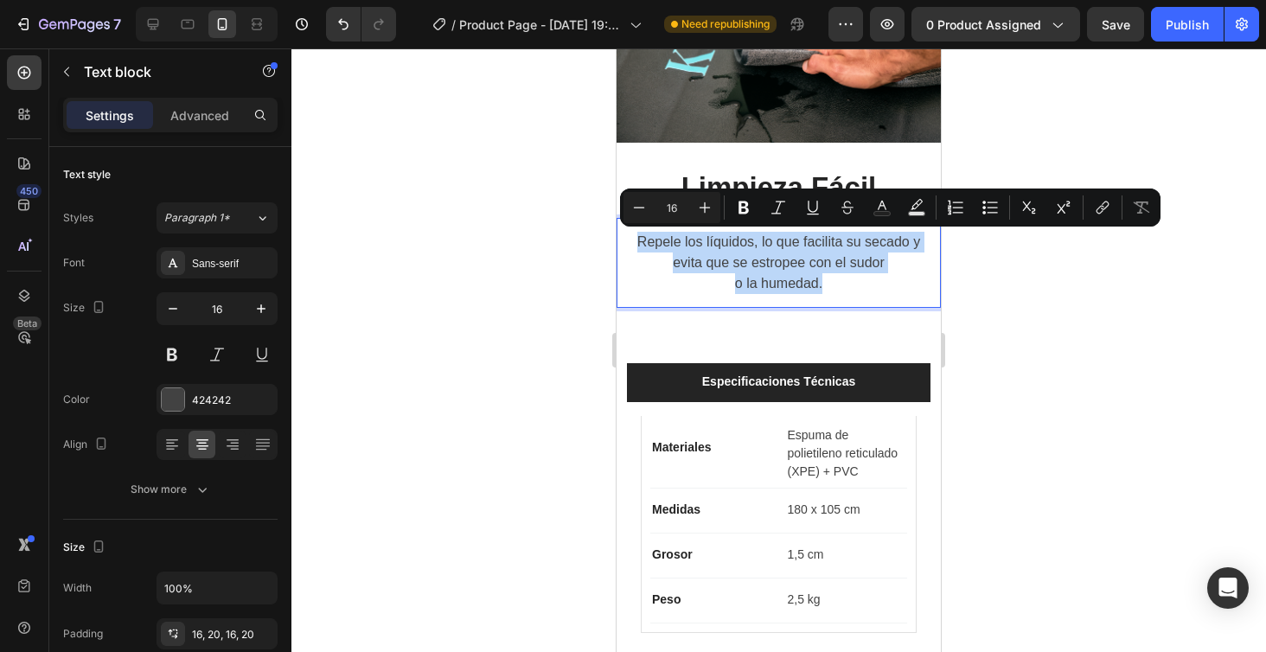
drag, startPoint x: 827, startPoint y: 284, endPoint x: 638, endPoint y: 235, distance: 195.7
click at [638, 235] on div "Repele los líquidos, lo que facilita su secado y evita que se estropee con el s…" at bounding box center [778, 263] width 324 height 90
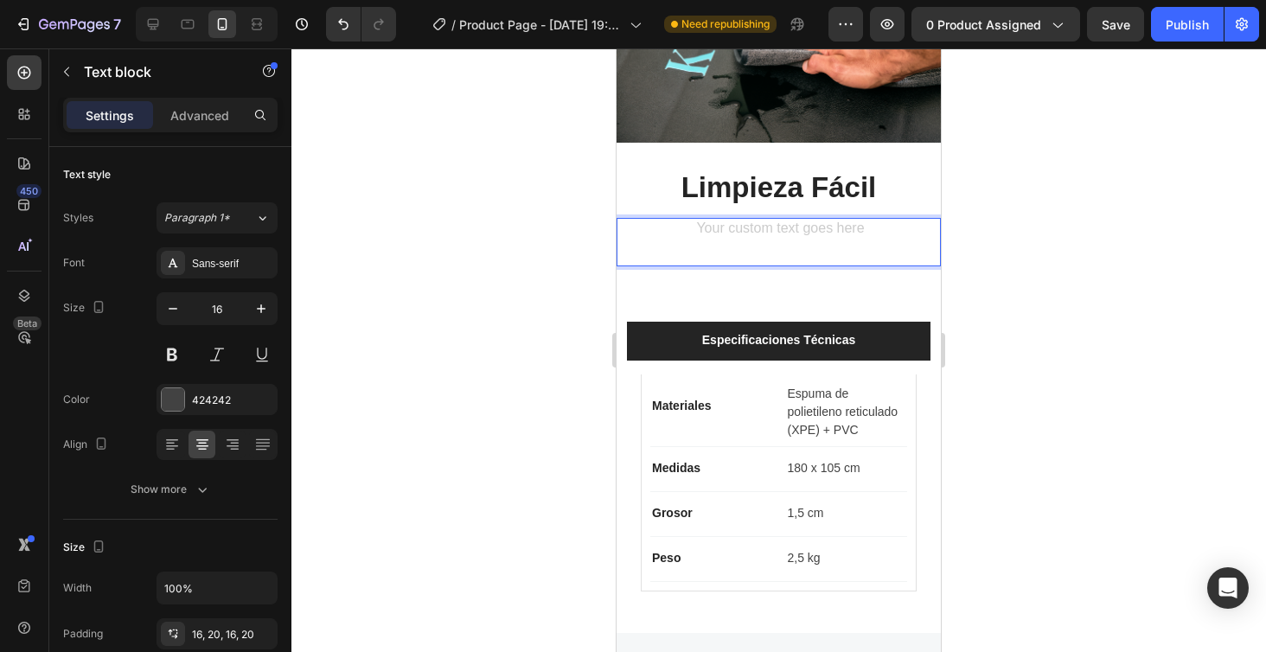
click at [1126, 254] on div at bounding box center [778, 350] width 974 height 604
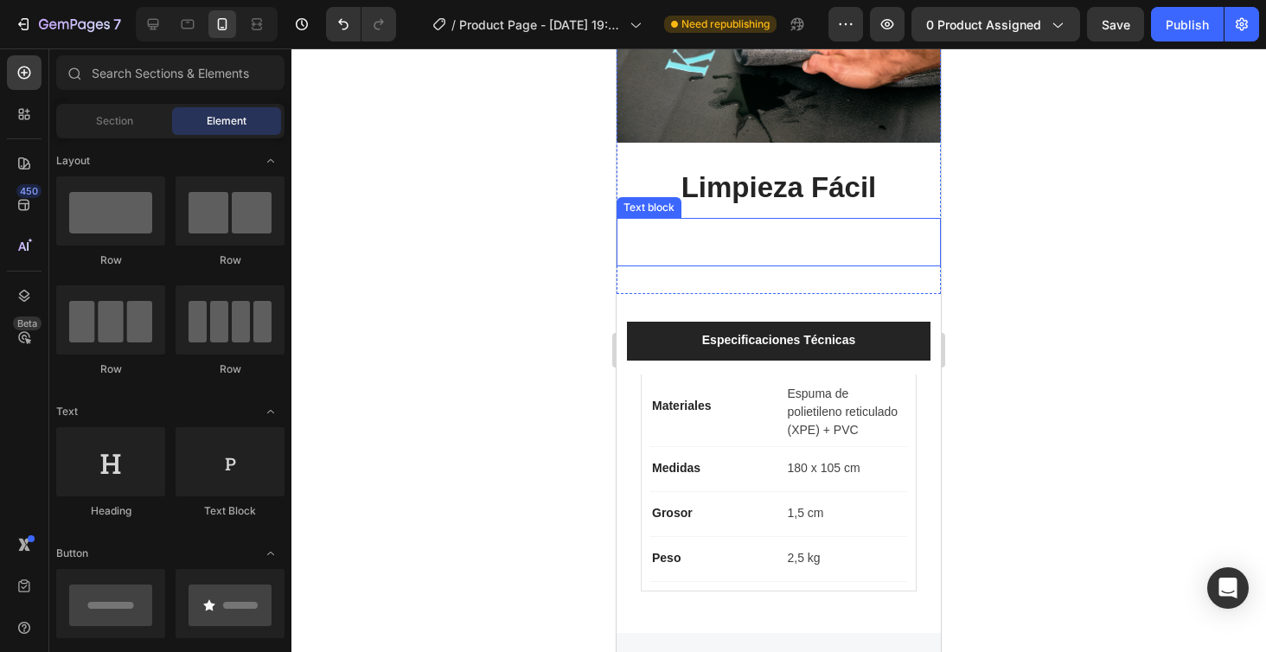
click at [879, 226] on div "Rich Text Editor. Editing area: main" at bounding box center [778, 242] width 324 height 48
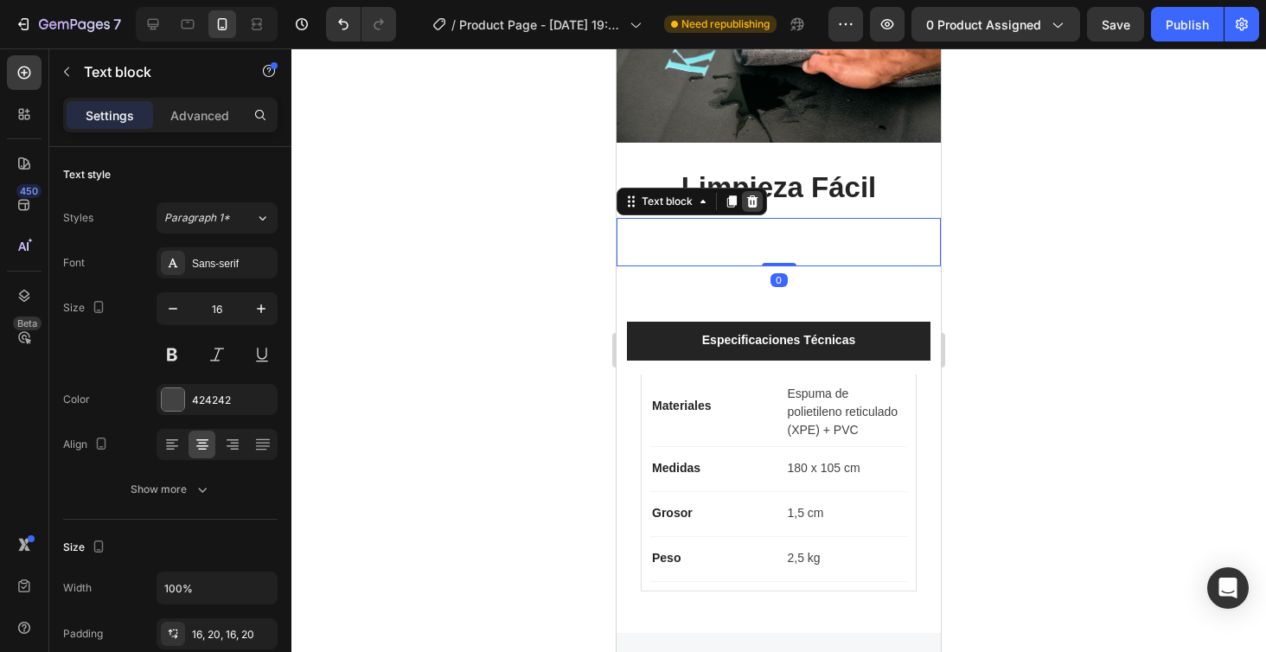
click at [751, 203] on icon at bounding box center [752, 202] width 14 height 14
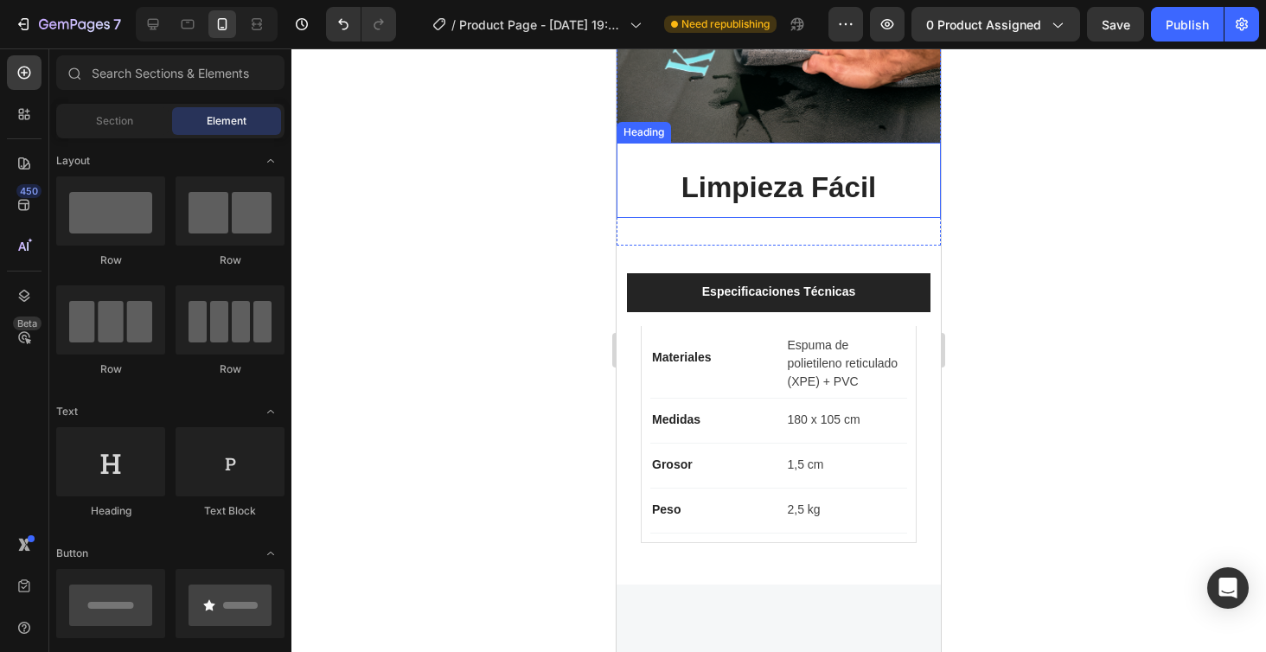
click at [801, 182] on h2 "Limpieza Fácil" at bounding box center [778, 181] width 324 height 76
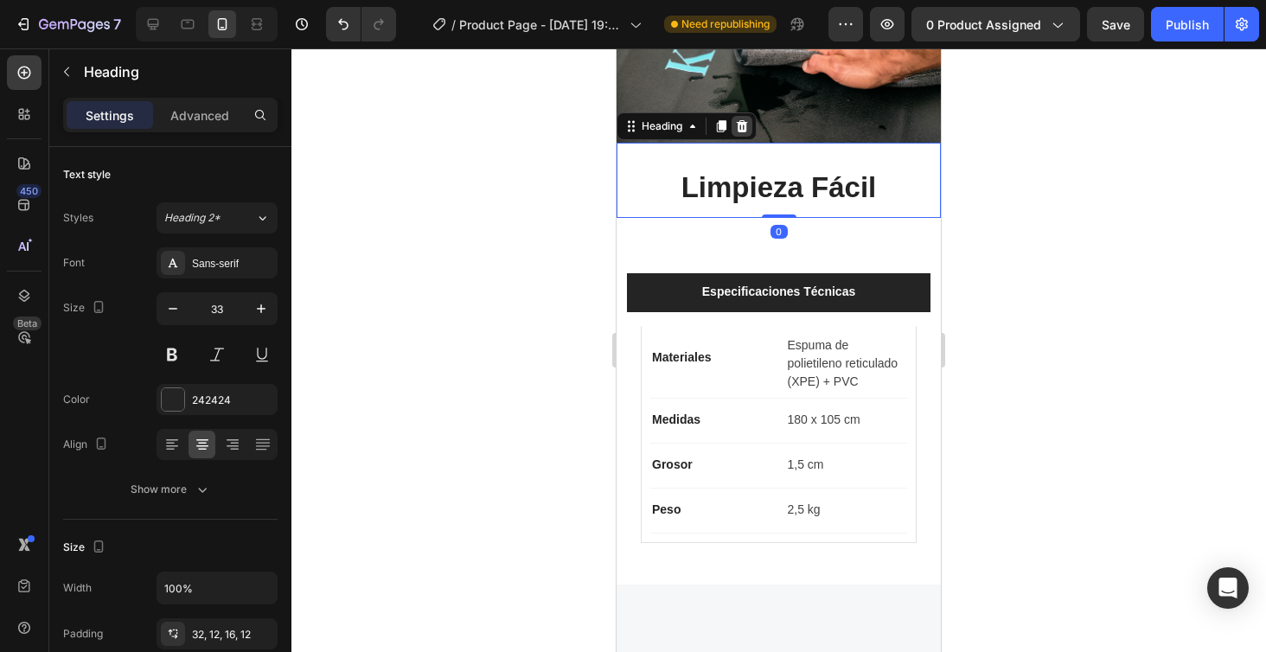
click at [744, 125] on icon at bounding box center [742, 126] width 14 height 14
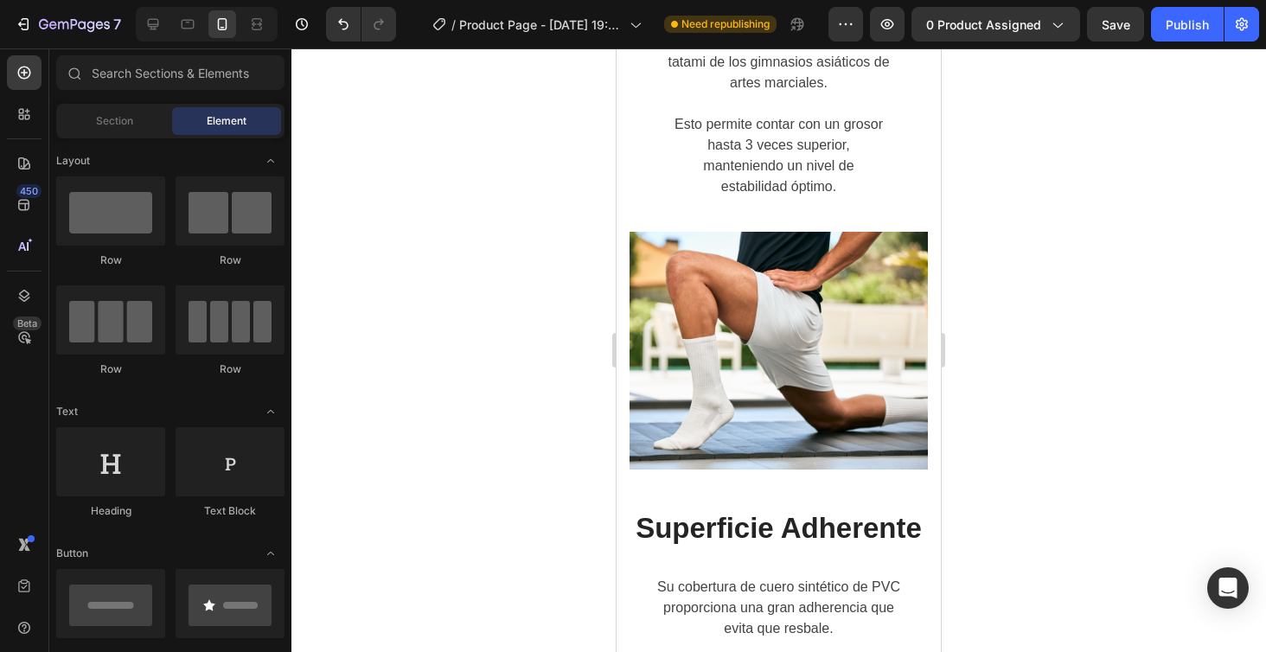
scroll to position [3785, 0]
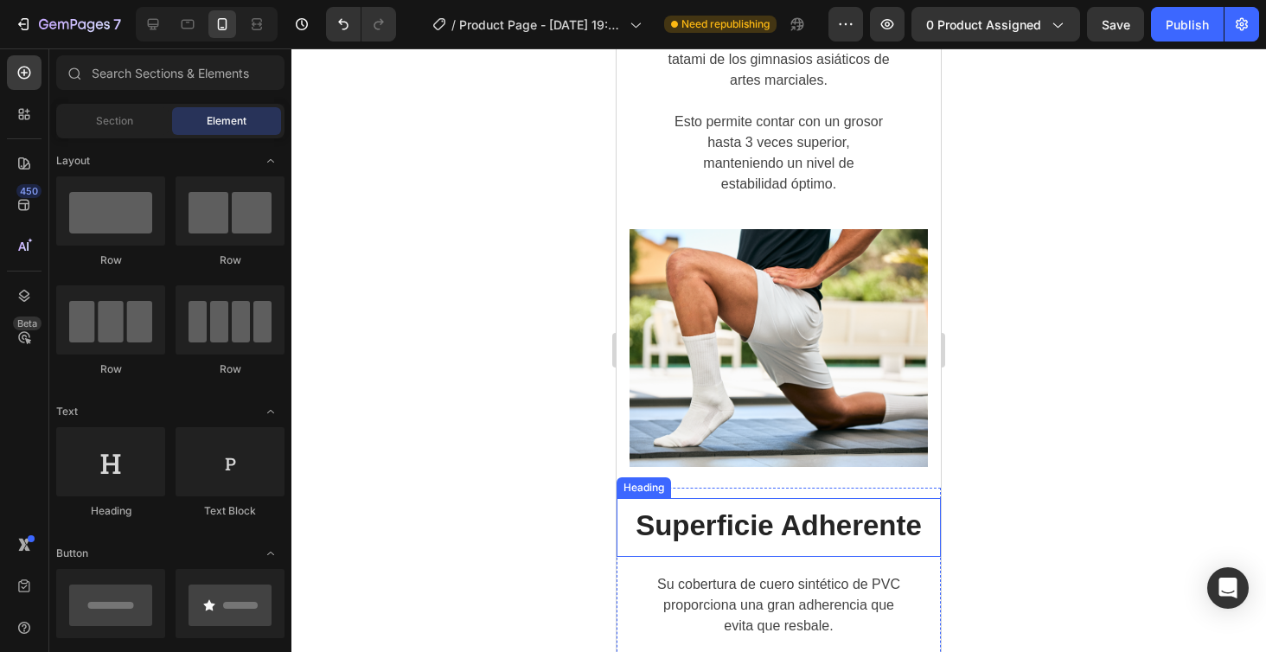
click at [788, 498] on h2 "Superficie Adherente" at bounding box center [778, 527] width 324 height 59
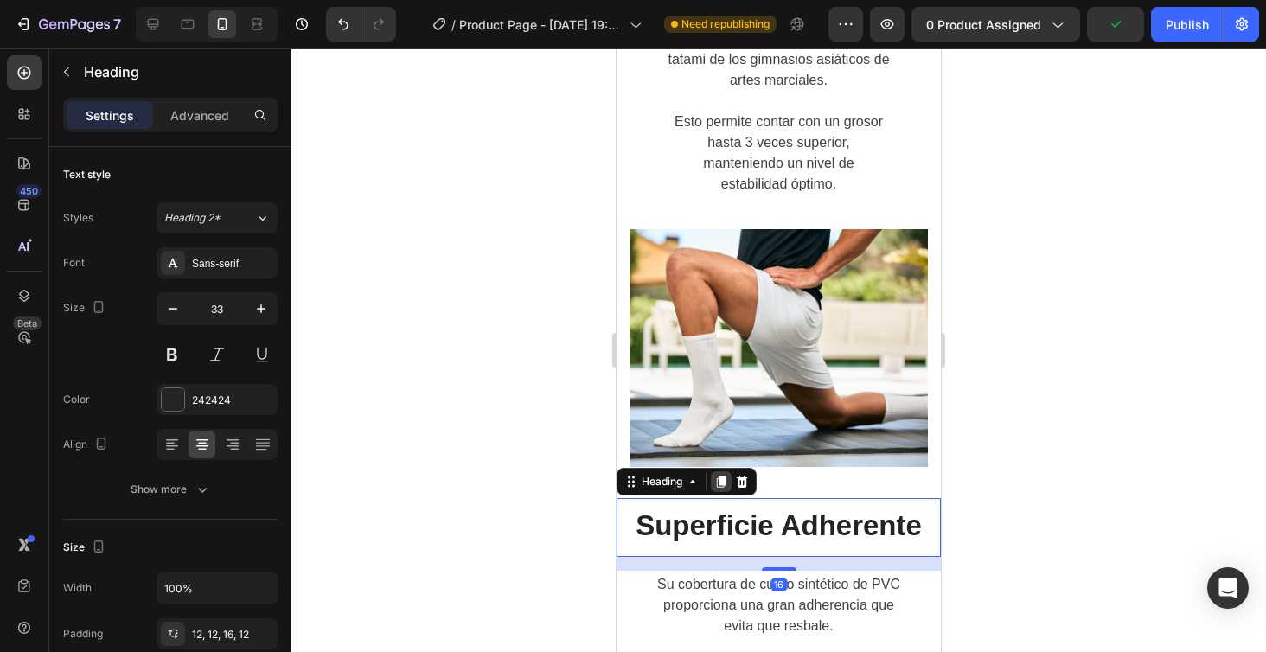
click at [720, 475] on icon at bounding box center [721, 482] width 14 height 14
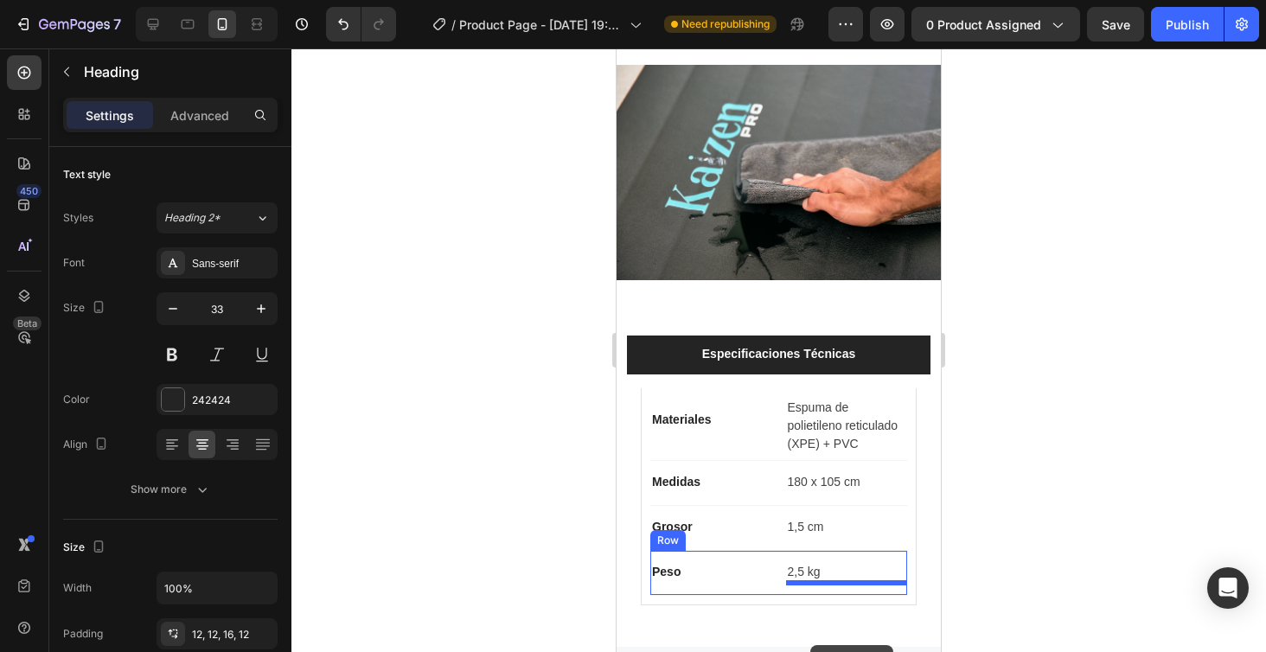
scroll to position [4287, 0]
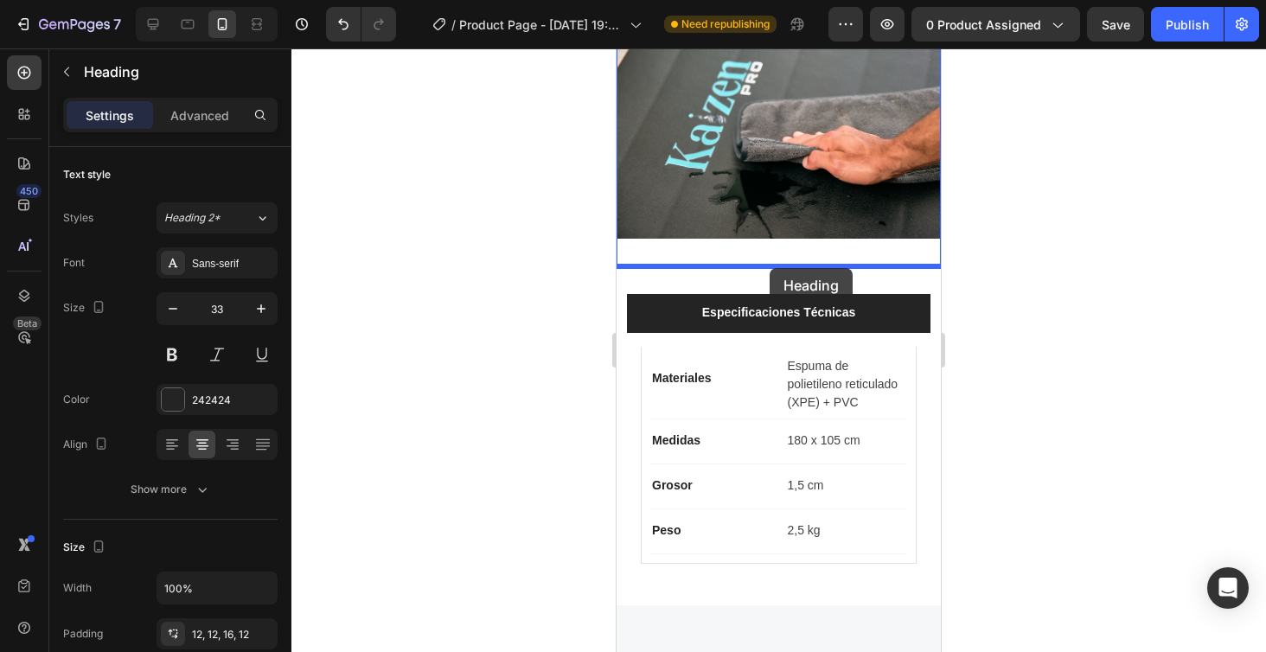
drag, startPoint x: 801, startPoint y: 367, endPoint x: 770, endPoint y: 268, distance: 103.4
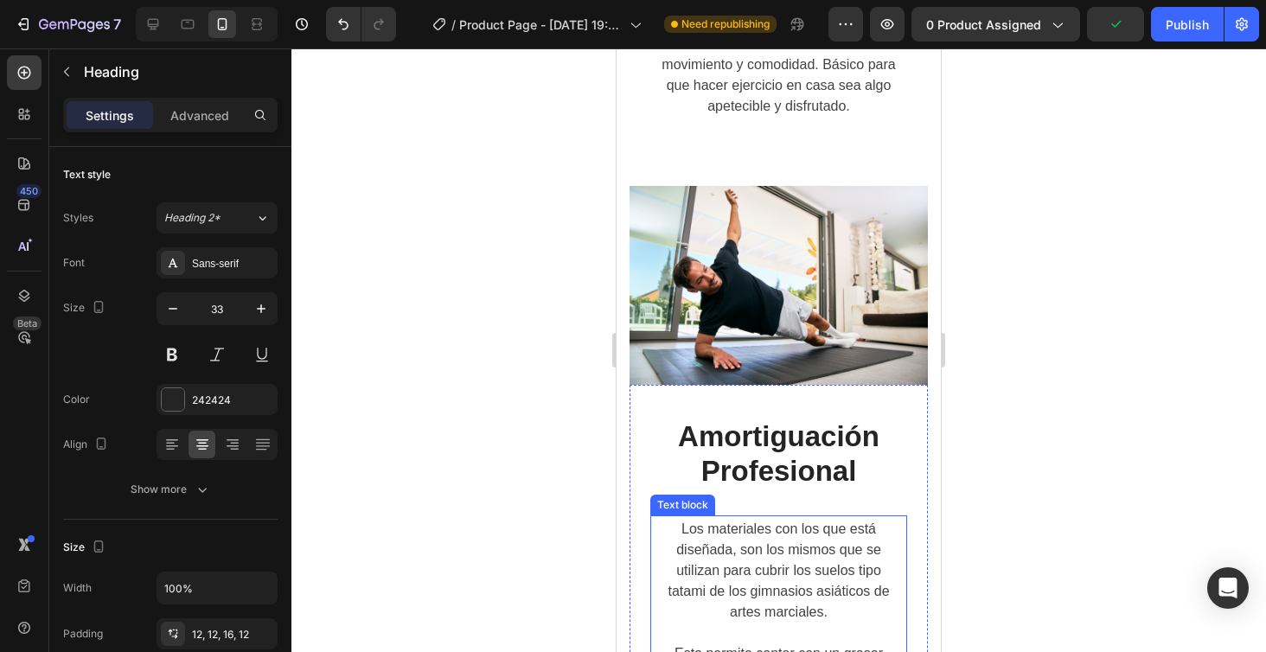
scroll to position [3252, 0]
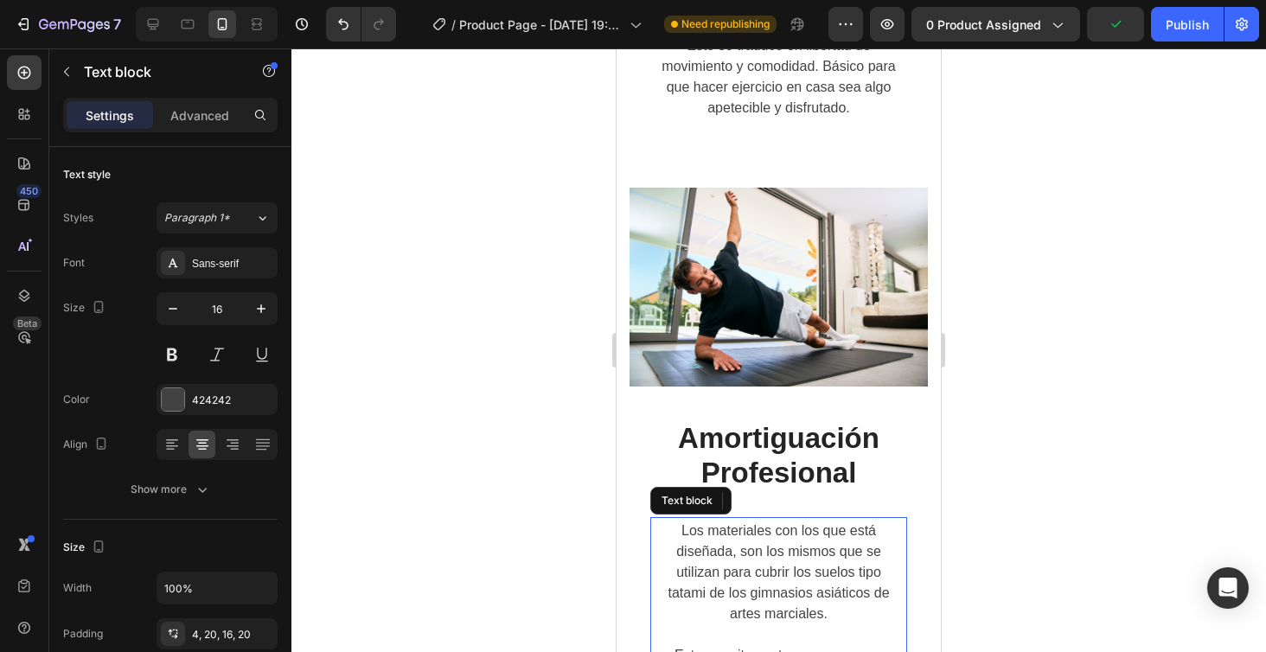
click at [775, 521] on p "Los materiales con los que está diseñada, son los mismos que se utilizan para c…" at bounding box center [779, 573] width 222 height 104
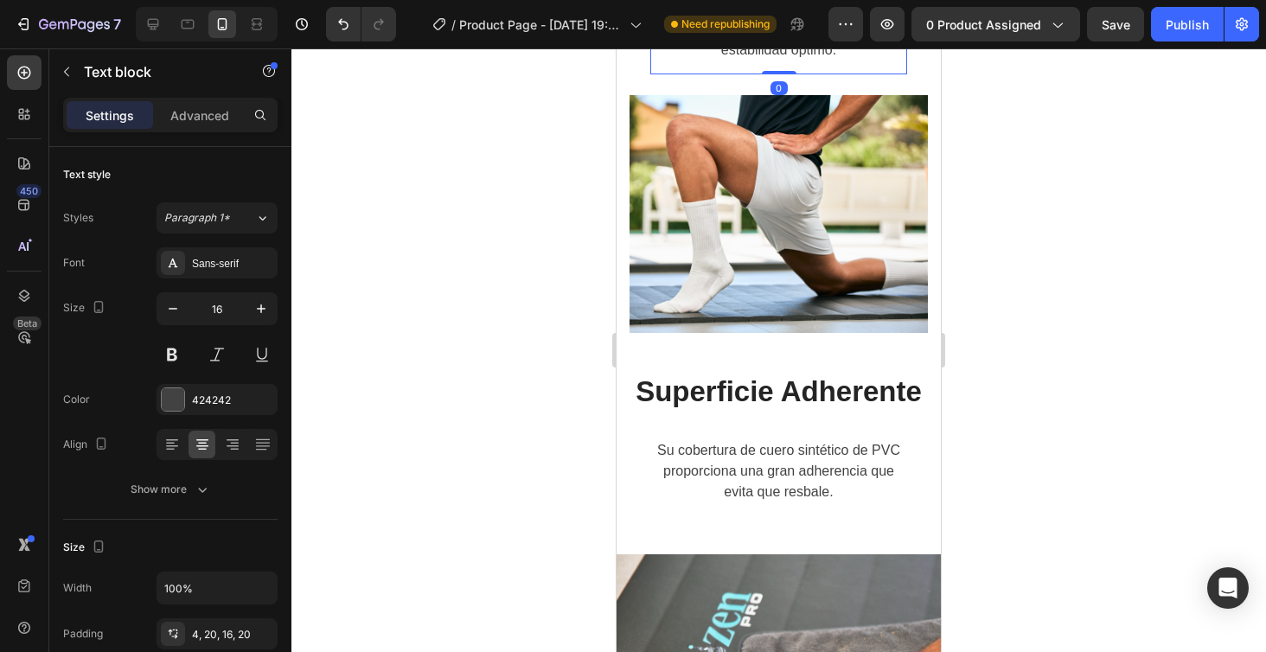
scroll to position [3927, 0]
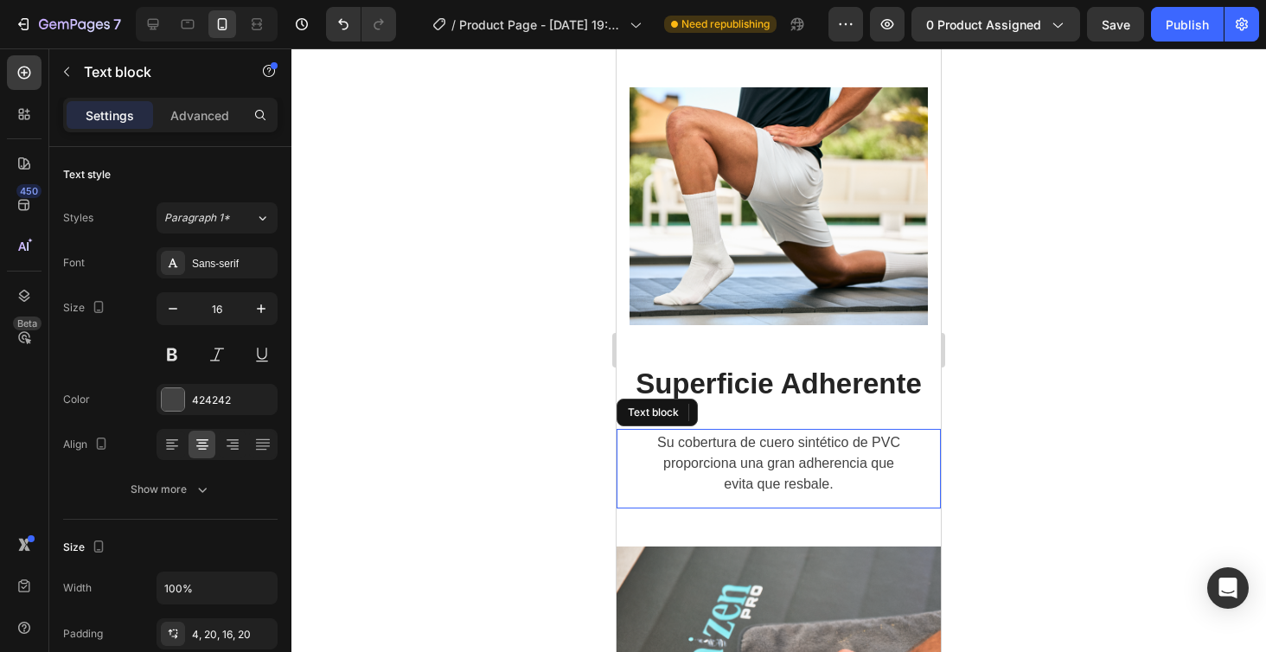
click at [764, 474] on p "evita que resbale." at bounding box center [779, 484] width 290 height 21
click at [731, 406] on icon at bounding box center [732, 412] width 10 height 12
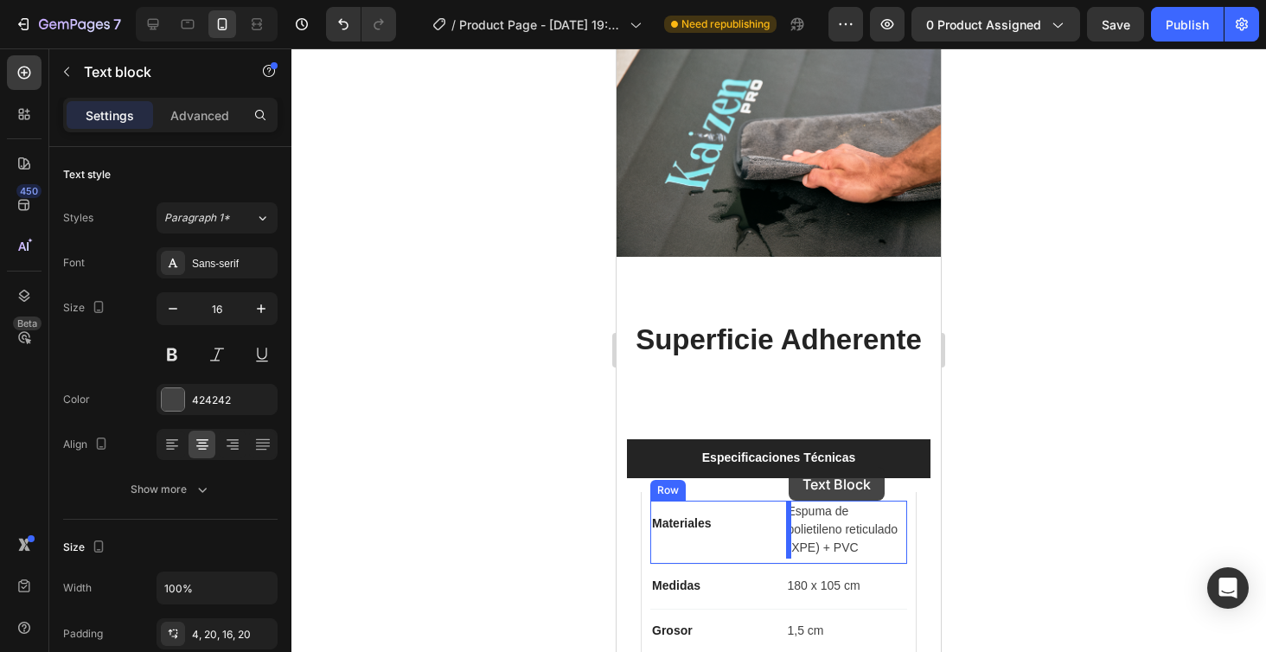
scroll to position [4302, 0]
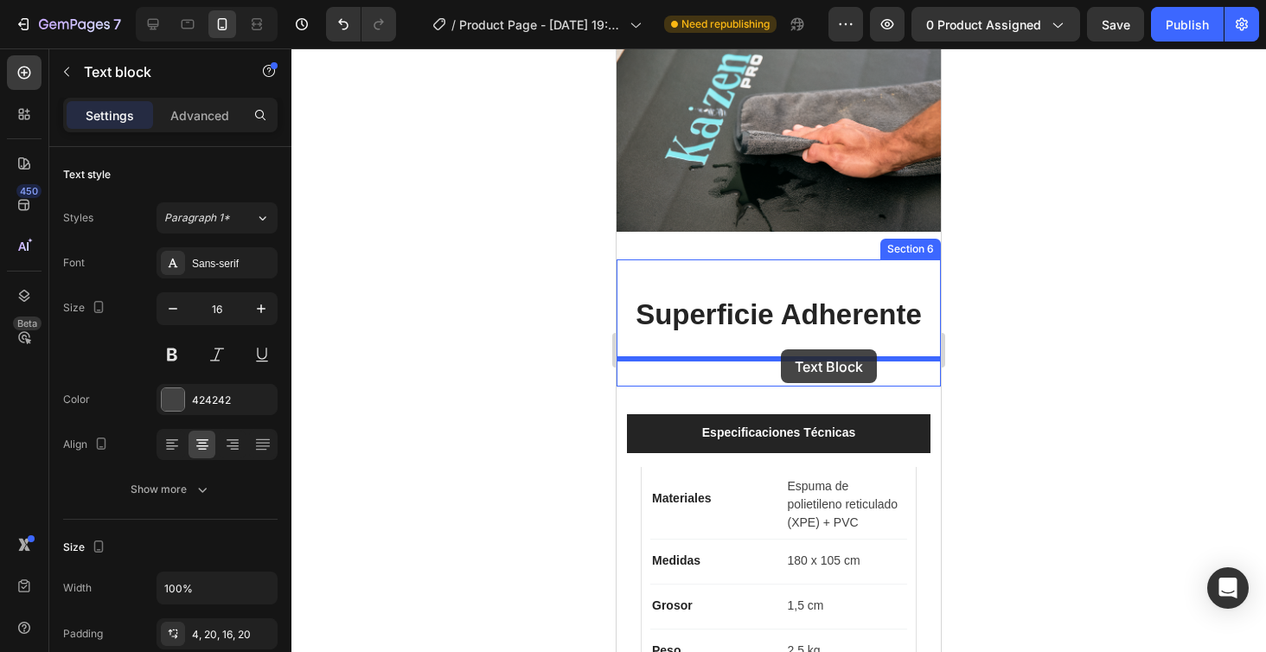
drag, startPoint x: 808, startPoint y: 303, endPoint x: 781, endPoint y: 349, distance: 54.3
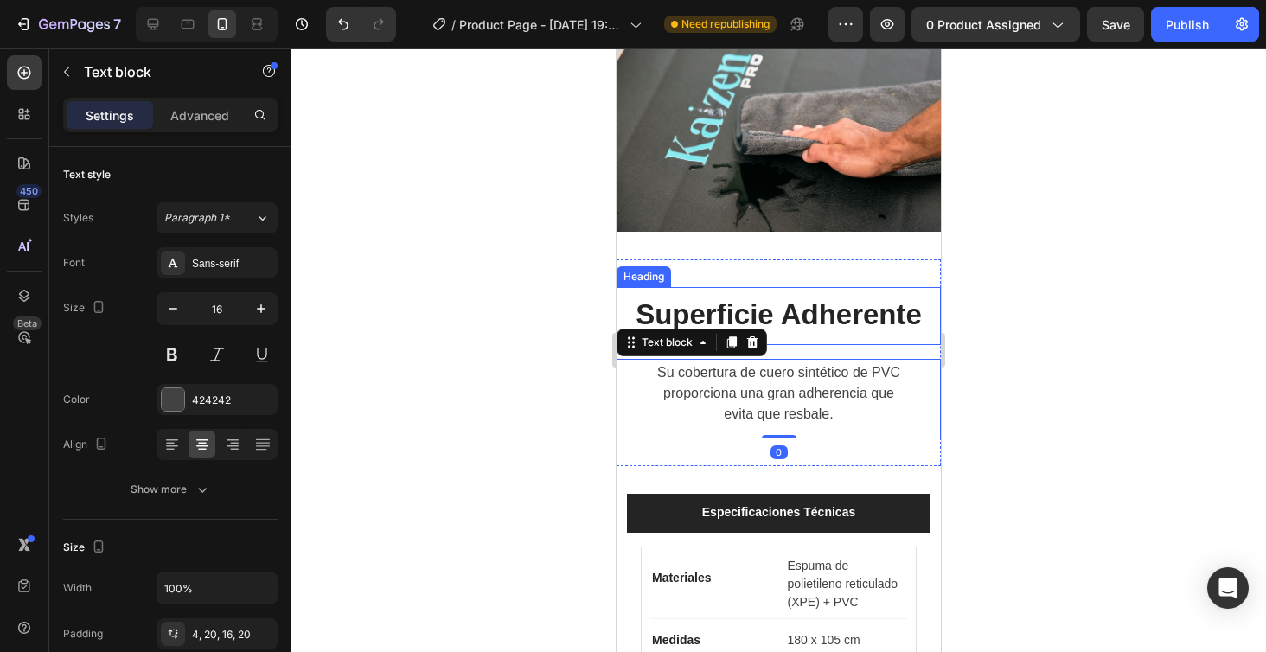
click at [832, 310] on h2 "Superficie Adherente" at bounding box center [778, 316] width 324 height 59
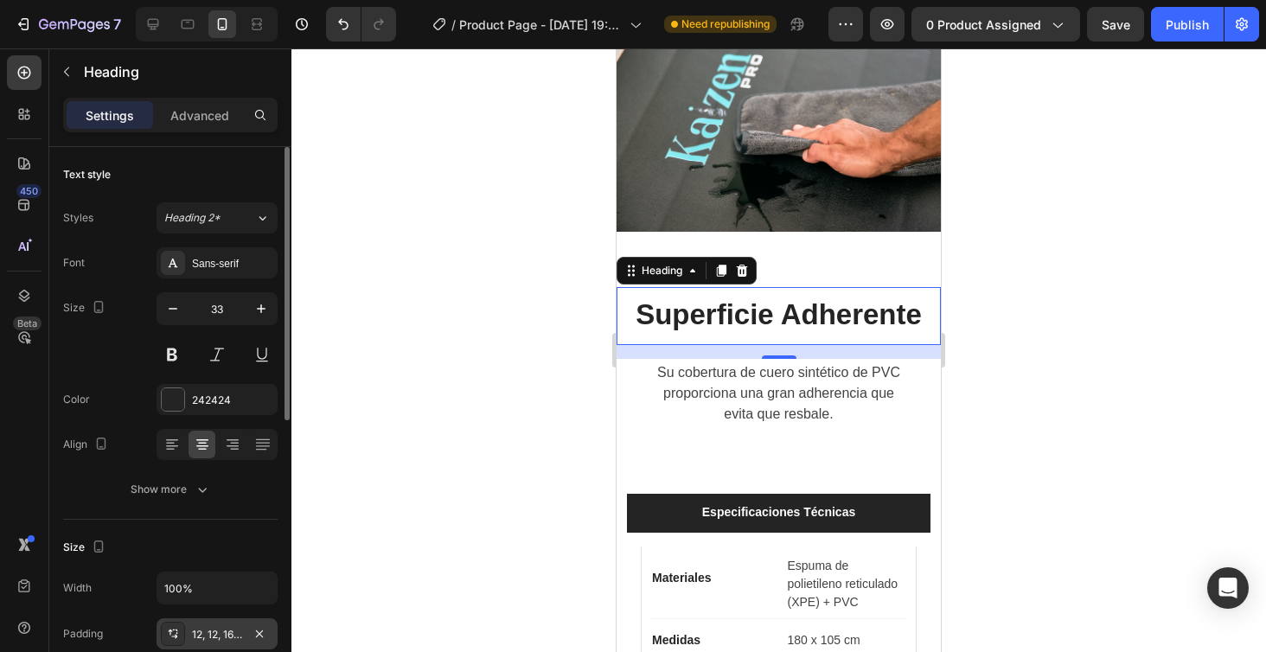
click at [232, 629] on div "12, 12, 16, 12" at bounding box center [217, 635] width 50 height 16
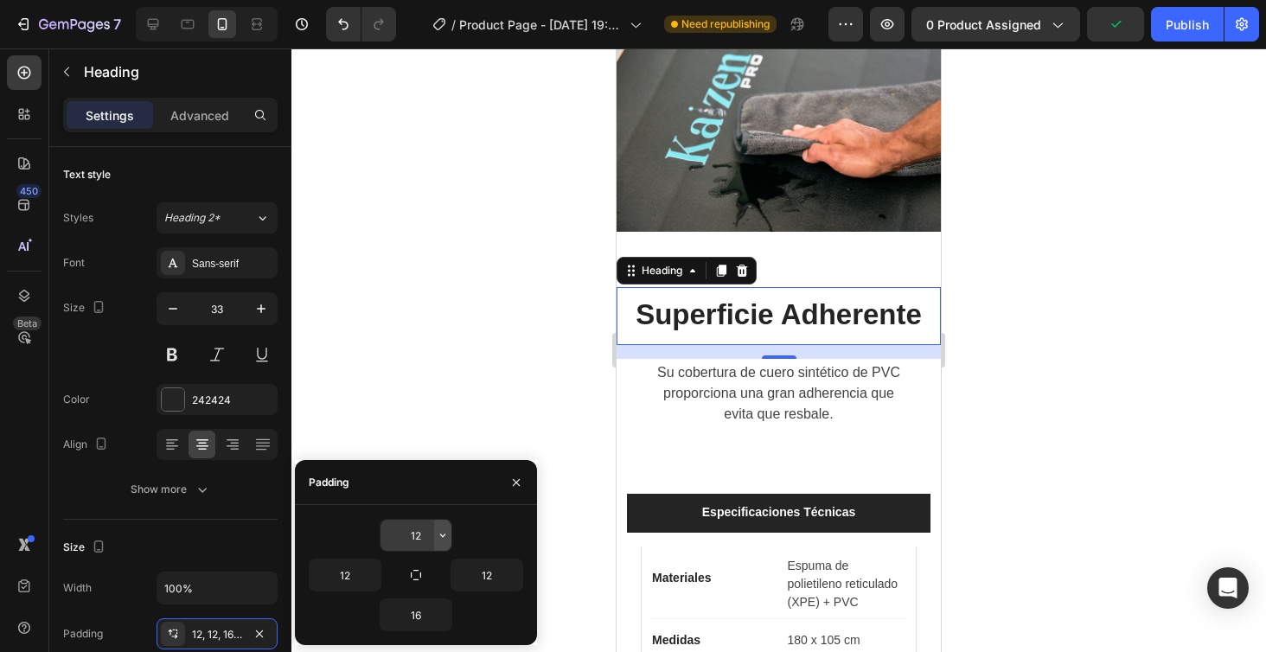
click at [441, 541] on icon "button" at bounding box center [443, 535] width 14 height 14
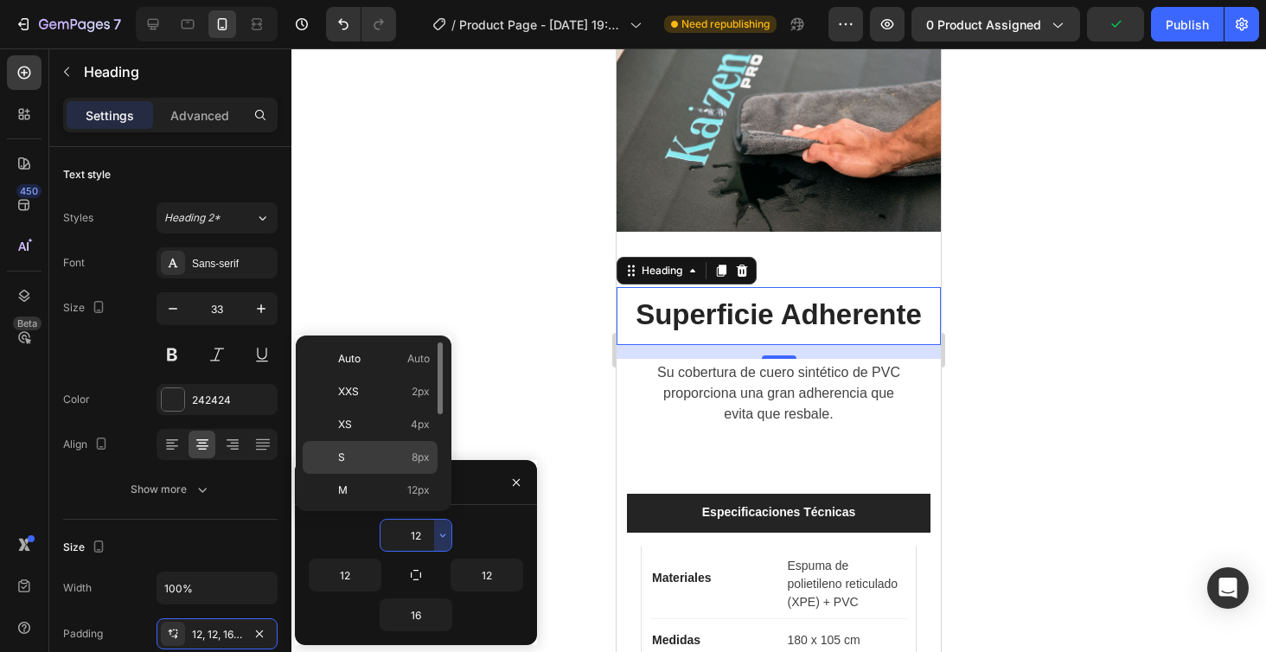
click at [412, 462] on span "8px" at bounding box center [421, 458] width 18 height 16
type input "8"
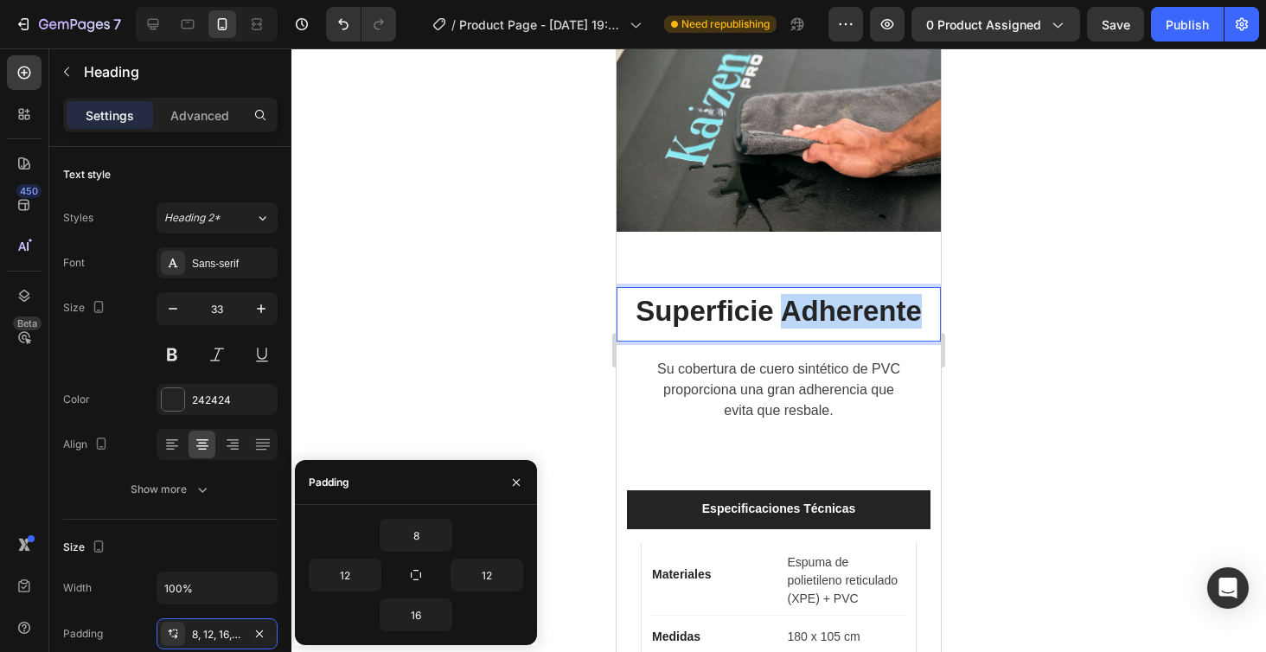
click at [793, 310] on p "Superficie Adherente" at bounding box center [778, 311] width 303 height 35
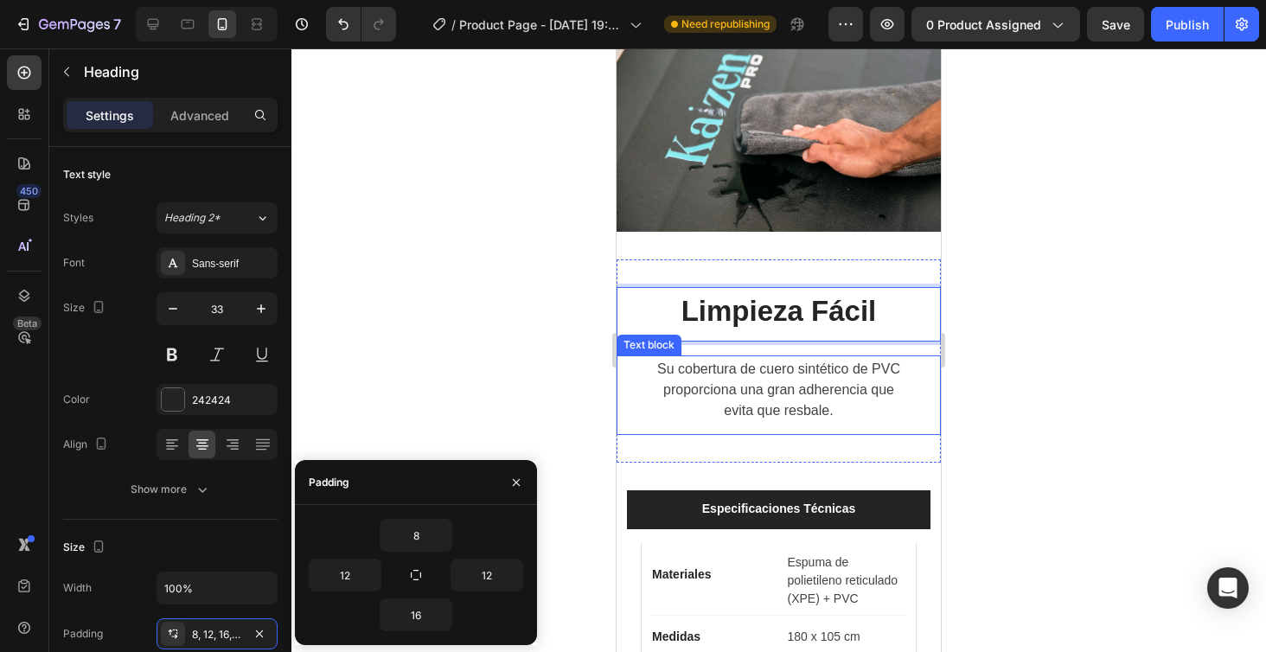
click at [821, 373] on p "Su cobertura de cuero sintético de PVC proporciona una gran adherencia que" at bounding box center [779, 380] width 290 height 42
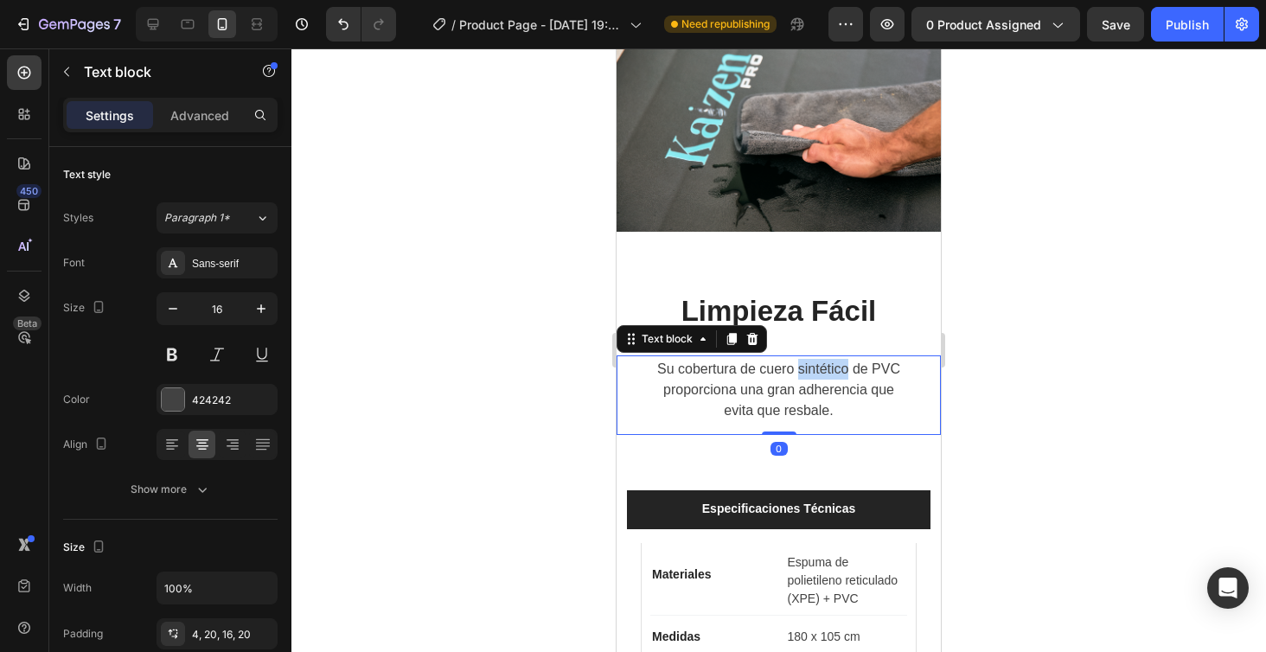
click at [821, 373] on p "Su cobertura de cuero sintético de PVC proporciona una gran adherencia que" at bounding box center [779, 380] width 290 height 42
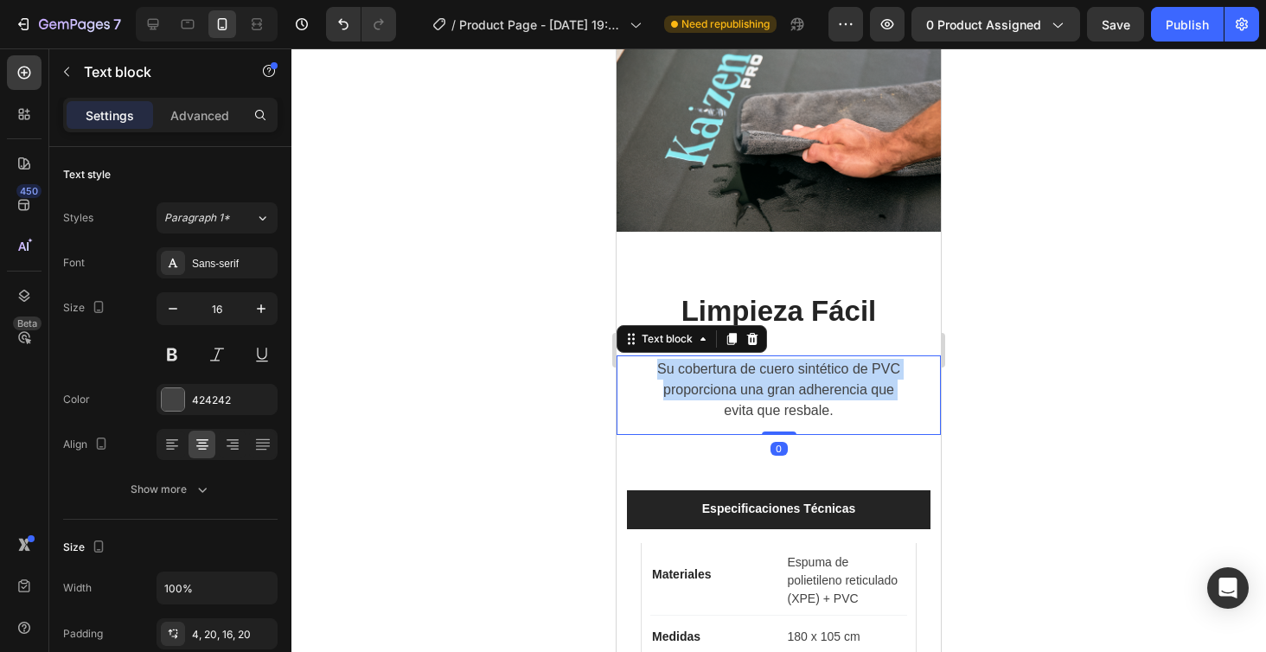
click at [821, 373] on p "Su cobertura de cuero sintético de PVC proporciona una gran adherencia que" at bounding box center [779, 380] width 290 height 42
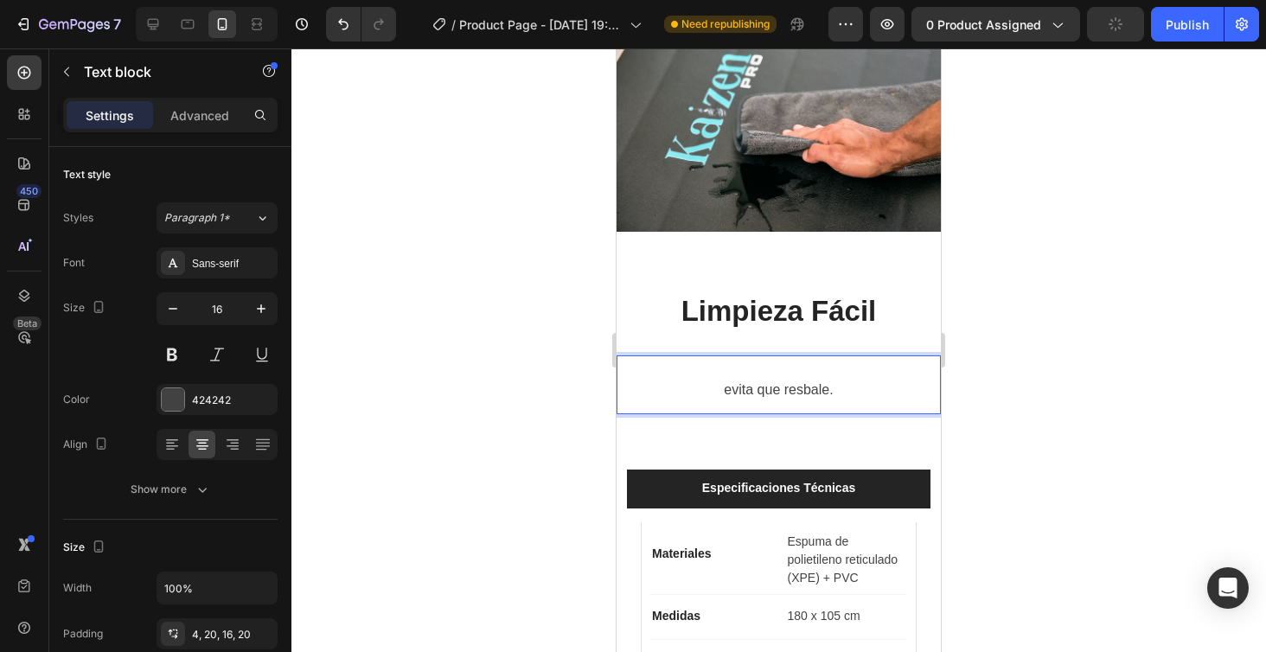
click at [829, 395] on p "evita que resbale." at bounding box center [779, 390] width 290 height 21
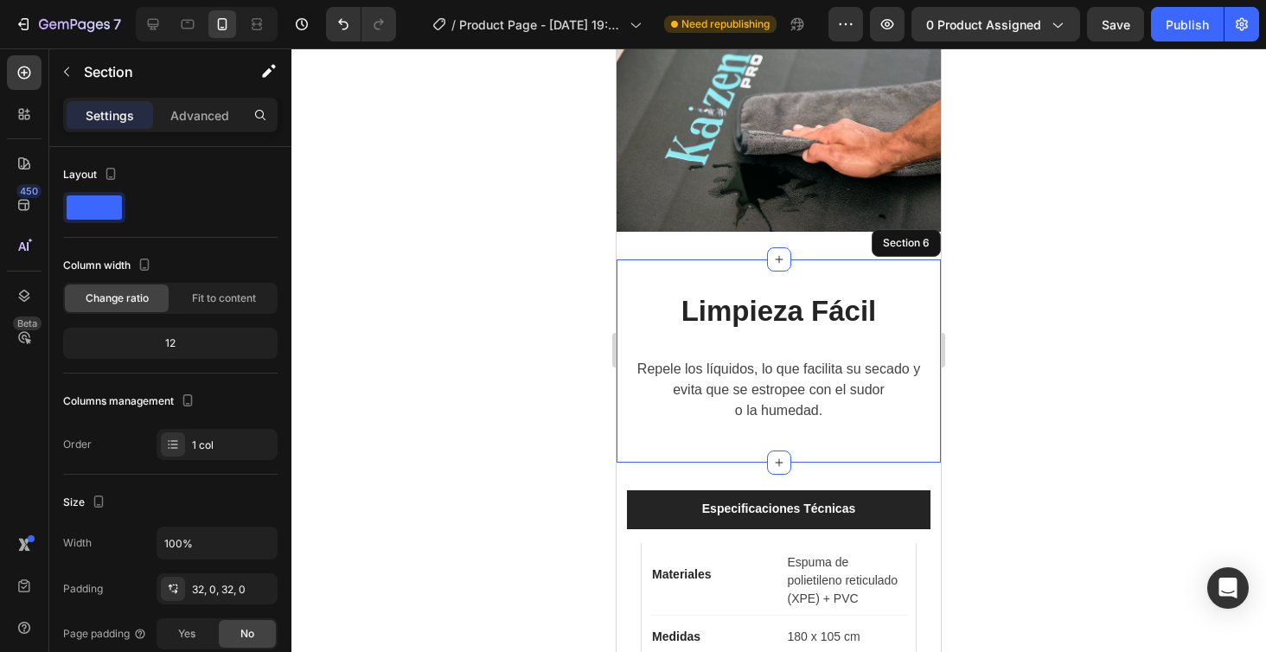
click at [834, 280] on div "Limpieza Fácil Heading Repele los líquidos, lo que facilita su secado y evita q…" at bounding box center [778, 361] width 324 height 204
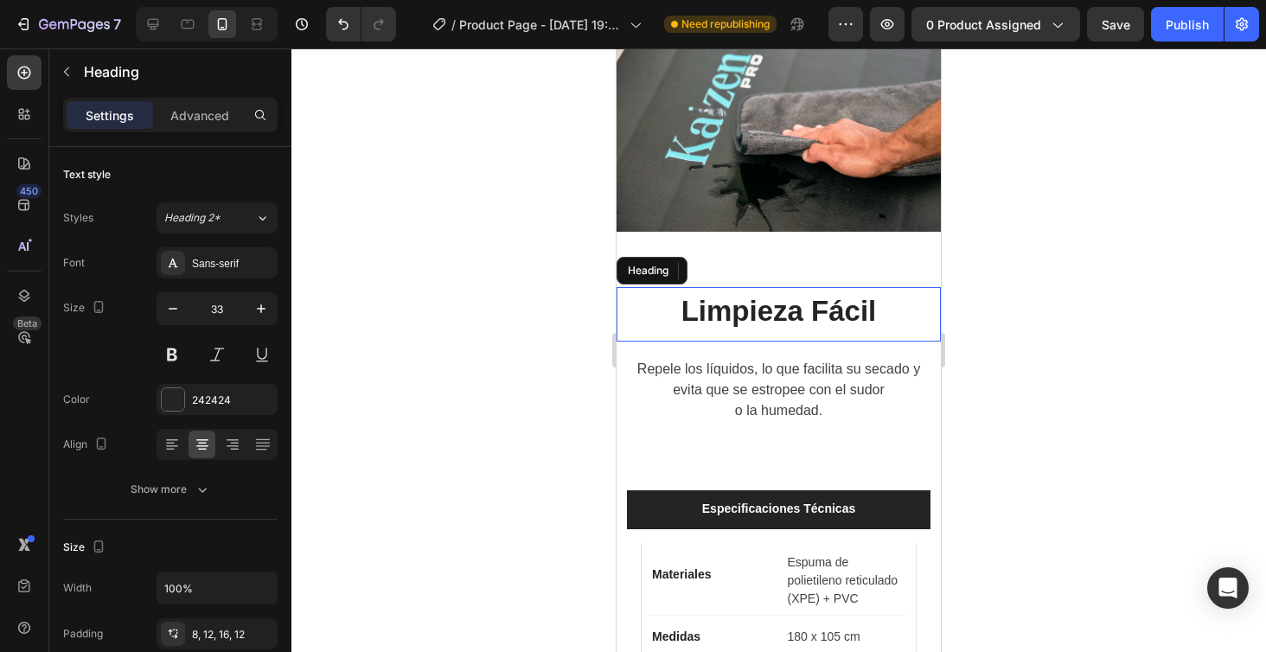
click at [795, 312] on p "Limpieza Fácil" at bounding box center [778, 311] width 303 height 35
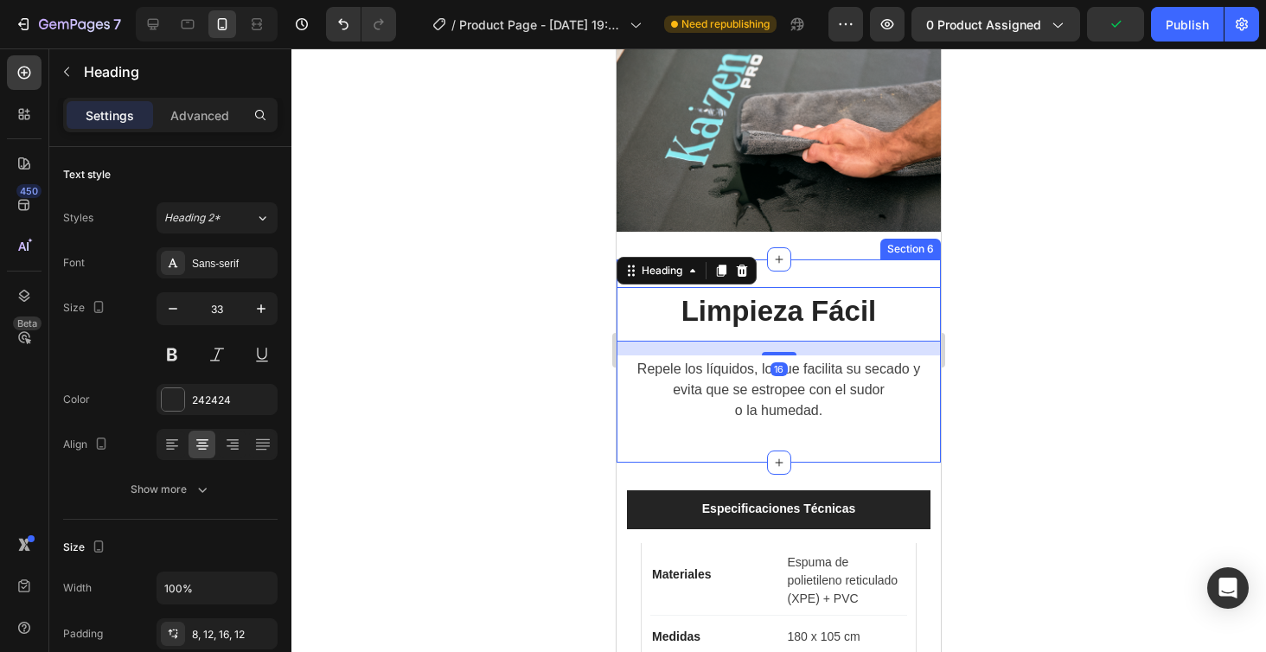
click at [821, 269] on div "Limpieza Fácil Heading 16 Repele los líquidos, lo que facilita su secado y evit…" at bounding box center [778, 361] width 324 height 204
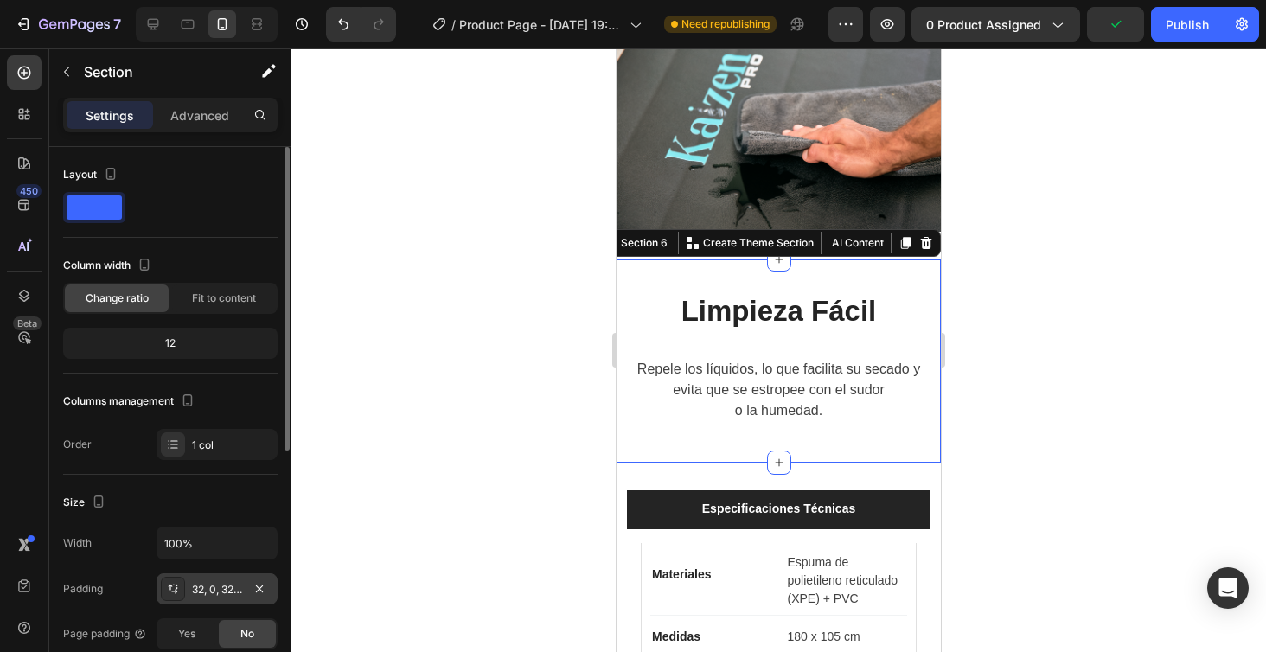
click at [207, 582] on div "32, 0, 32, 0" at bounding box center [217, 590] width 50 height 16
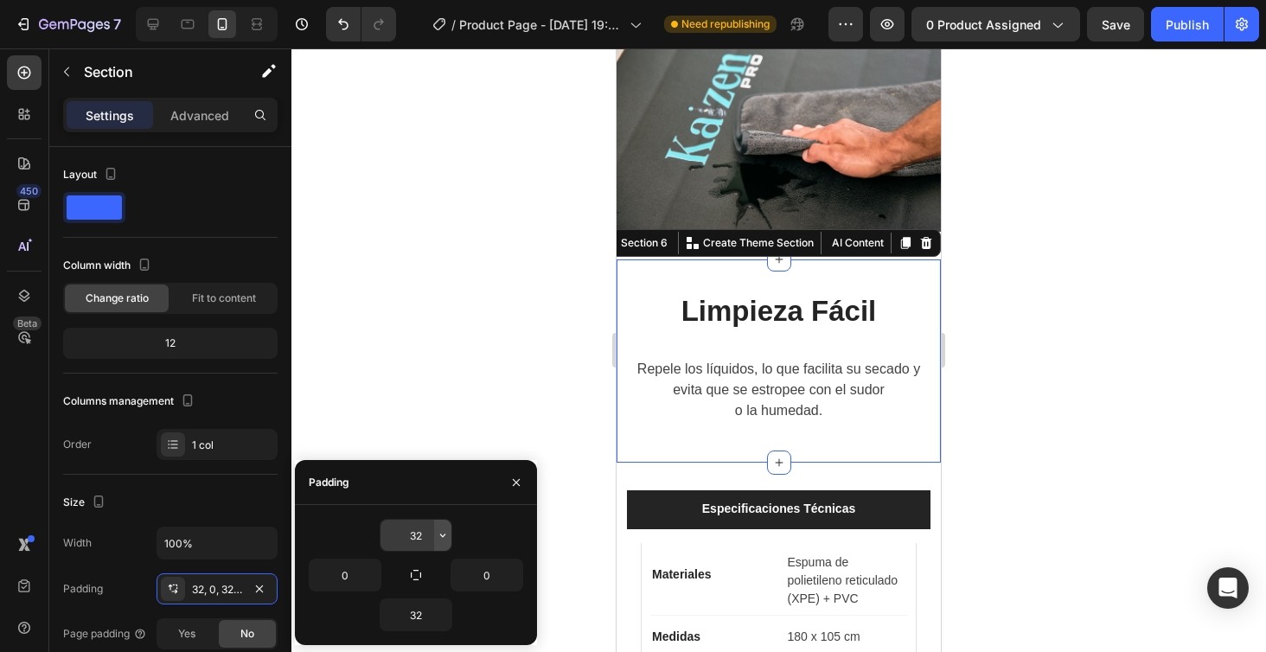
click at [444, 536] on icon "button" at bounding box center [442, 534] width 5 height 3
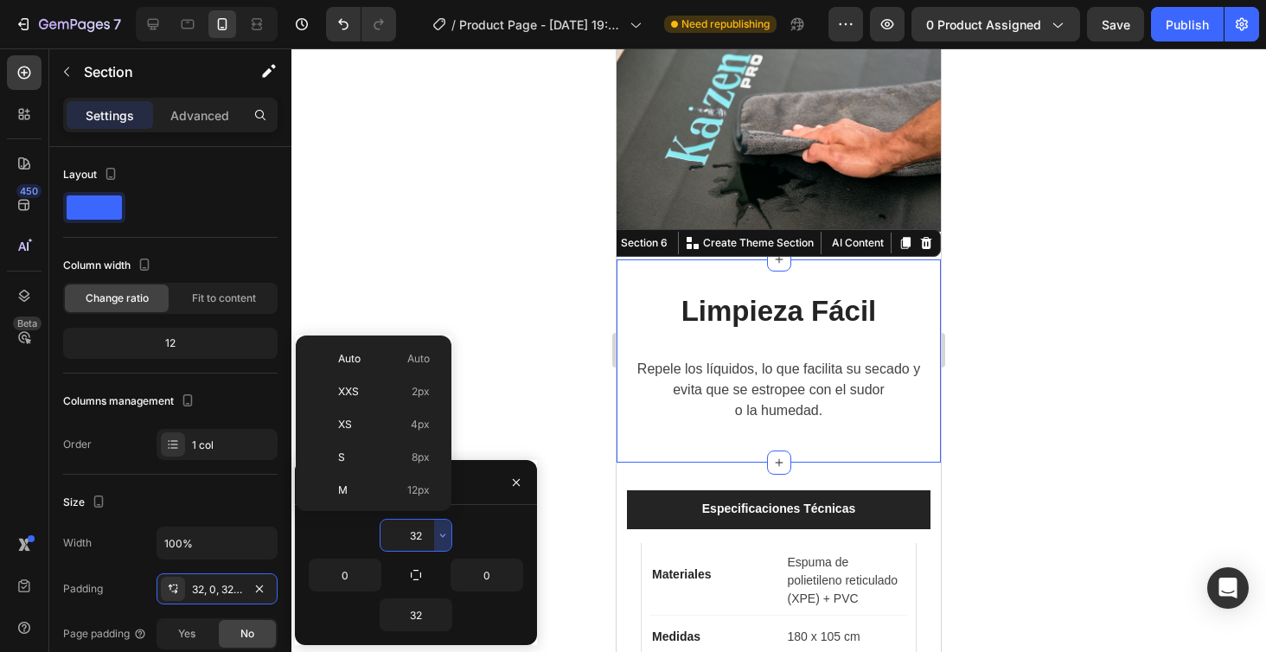
scroll to position [125, 0]
click at [412, 403] on span "16px" at bounding box center [418, 399] width 22 height 16
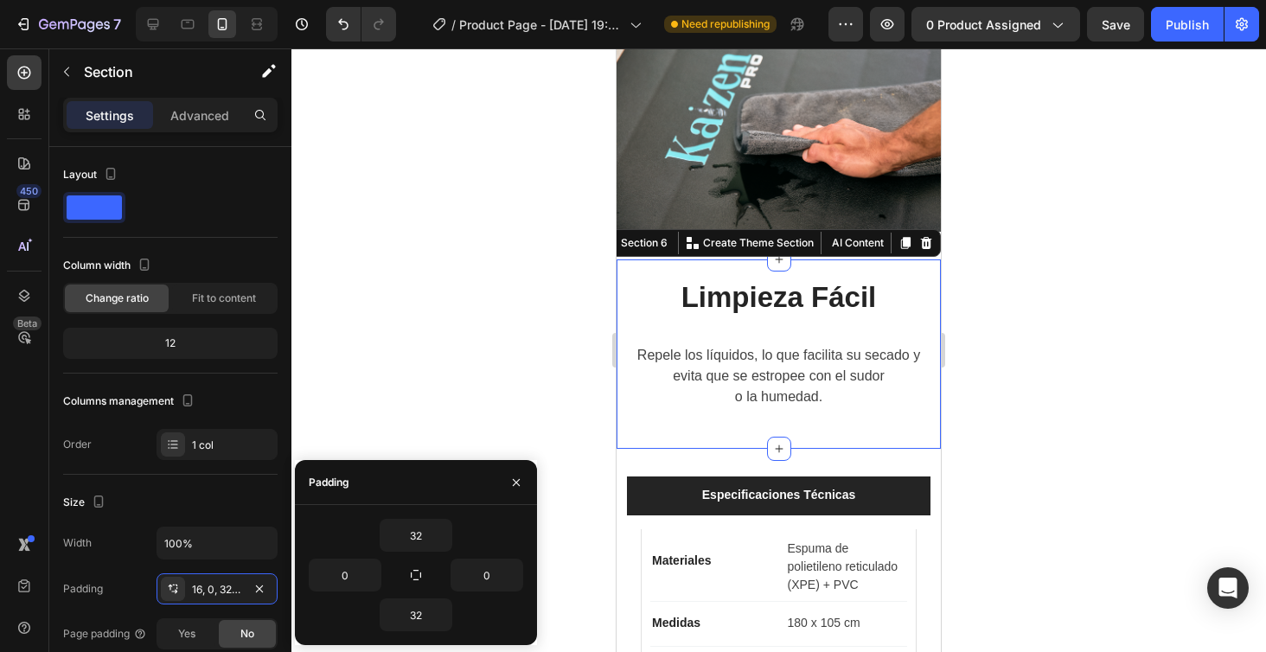
type input "16"
click at [1150, 273] on div at bounding box center [778, 350] width 974 height 604
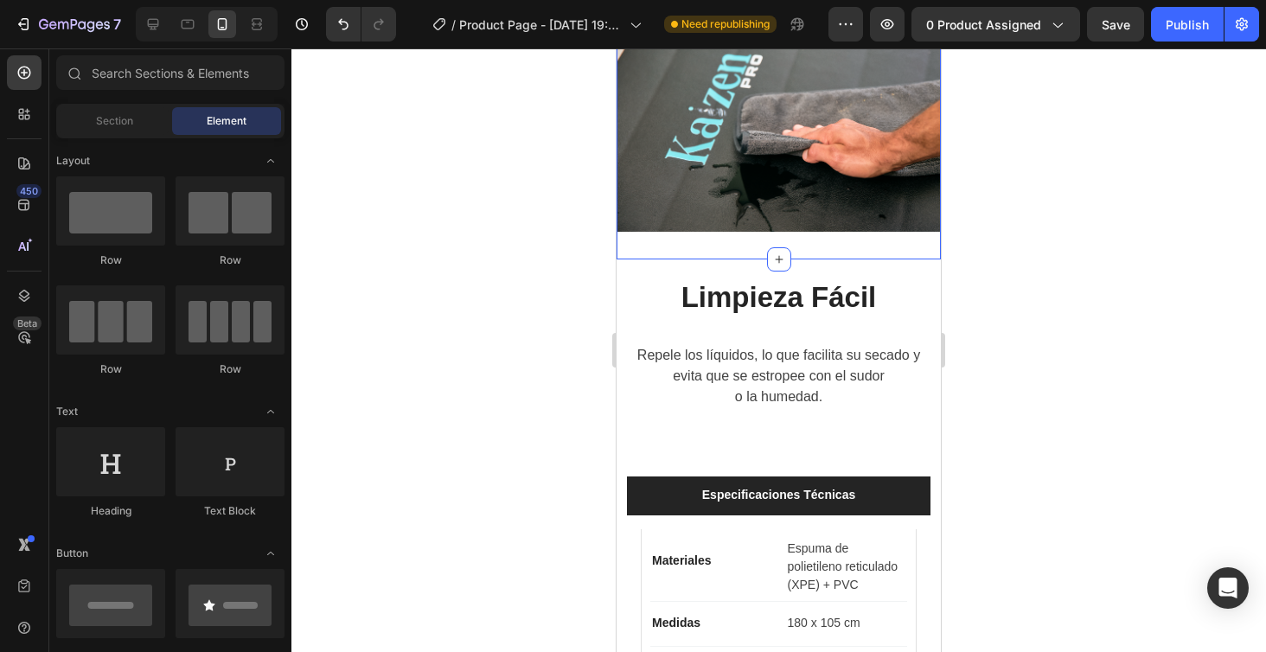
click at [816, 252] on div "Image Section 5" at bounding box center [778, 132] width 324 height 254
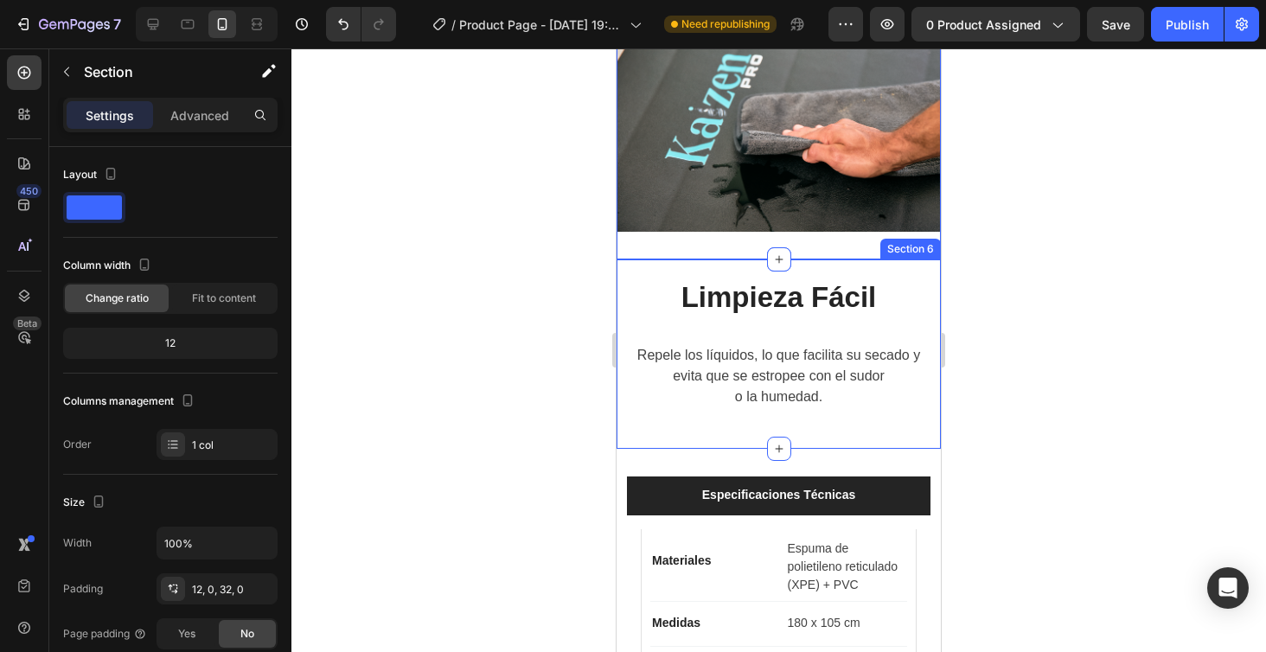
click at [828, 271] on div "Limpieza Fácil Heading Repele los líquidos, lo que facilita su secado y evita q…" at bounding box center [778, 354] width 324 height 190
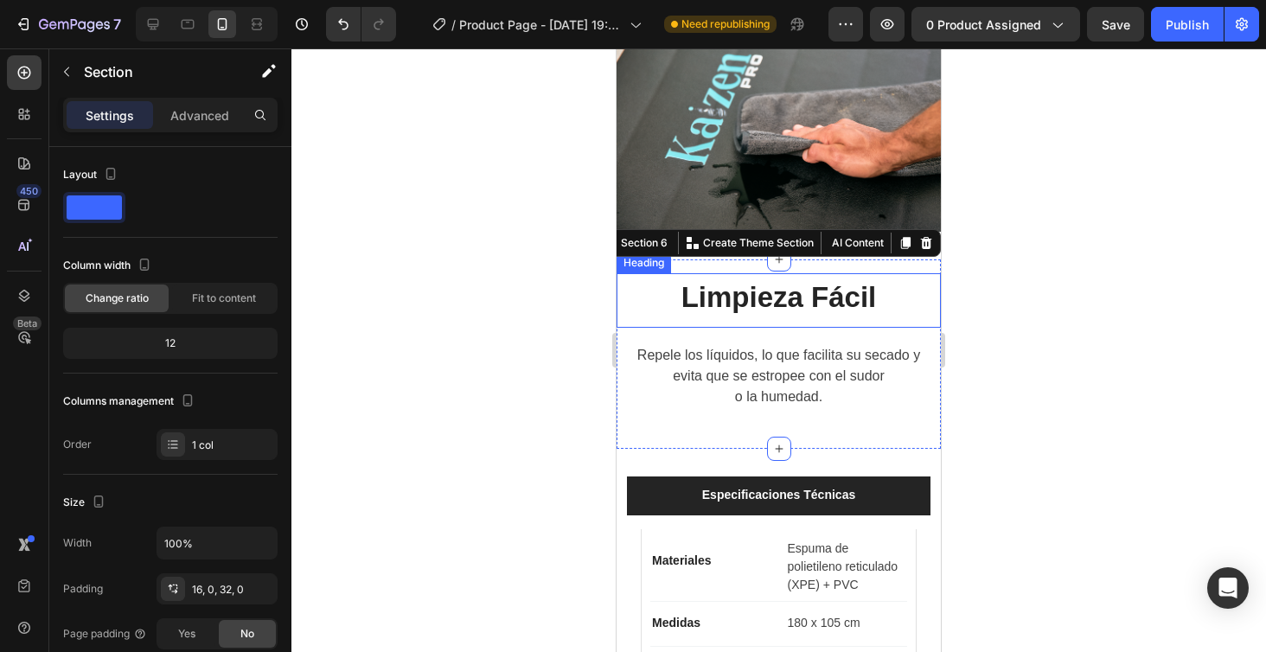
click at [789, 277] on h2 "Limpieza Fácil" at bounding box center [778, 300] width 324 height 55
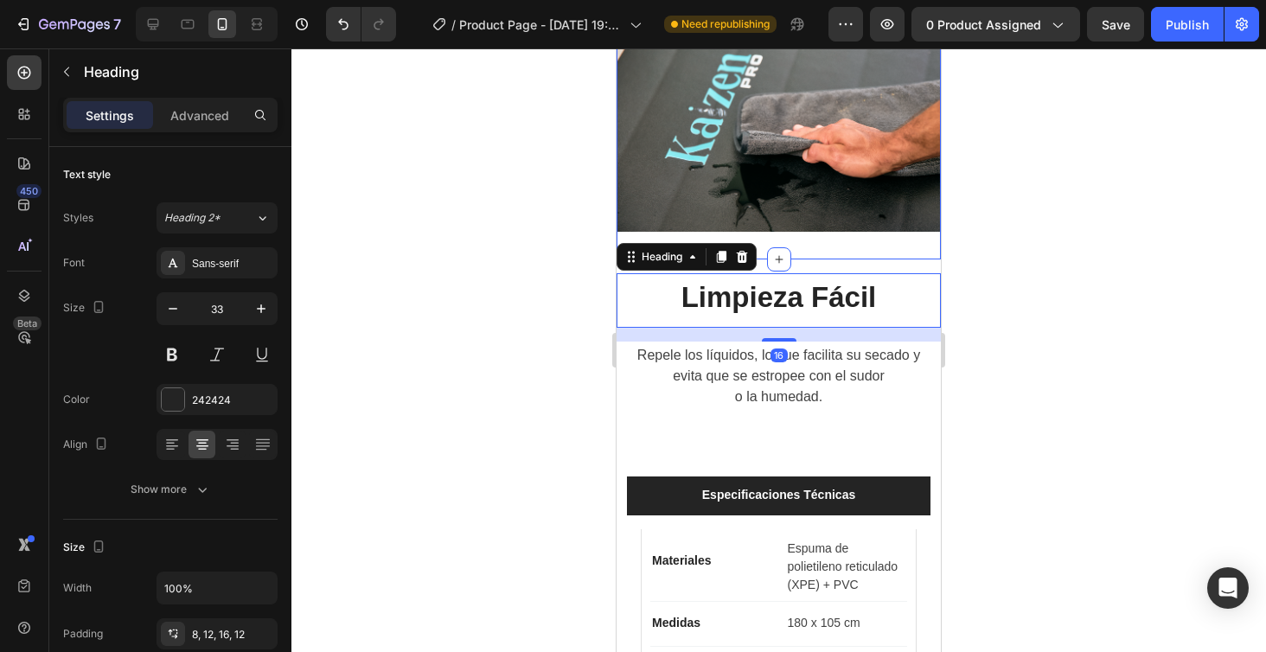
click at [806, 240] on div "Image Section 5" at bounding box center [778, 132] width 324 height 254
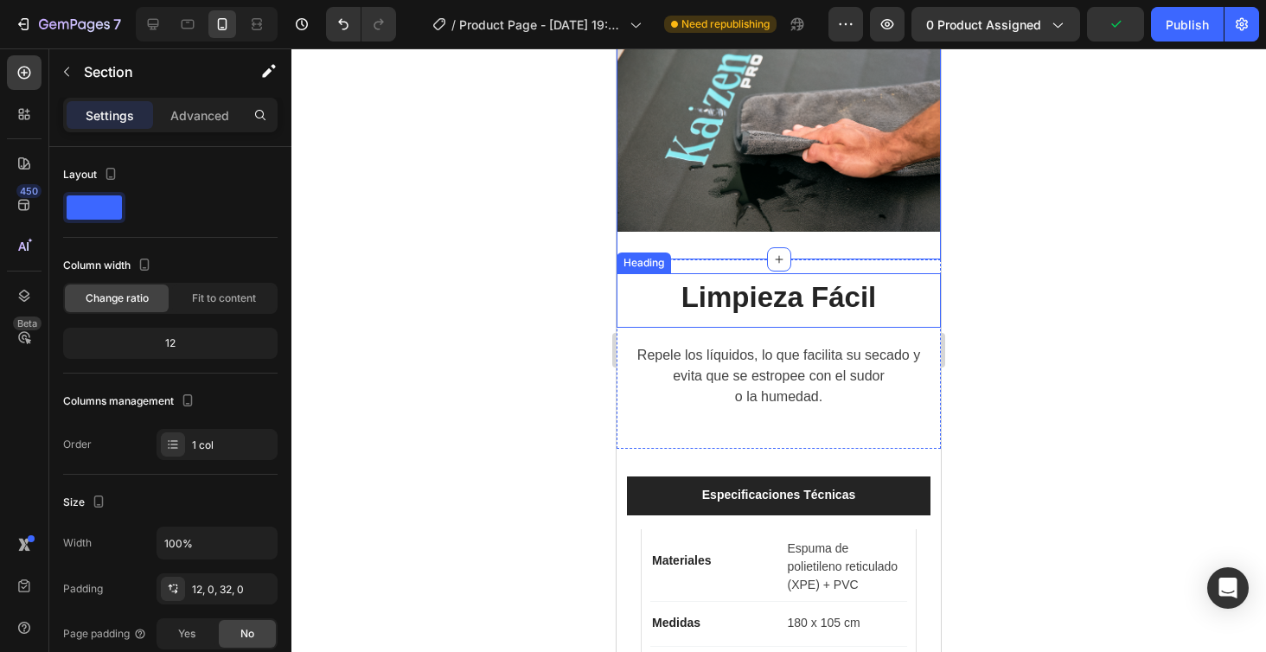
click at [805, 300] on p "Limpieza Fácil" at bounding box center [778, 297] width 303 height 35
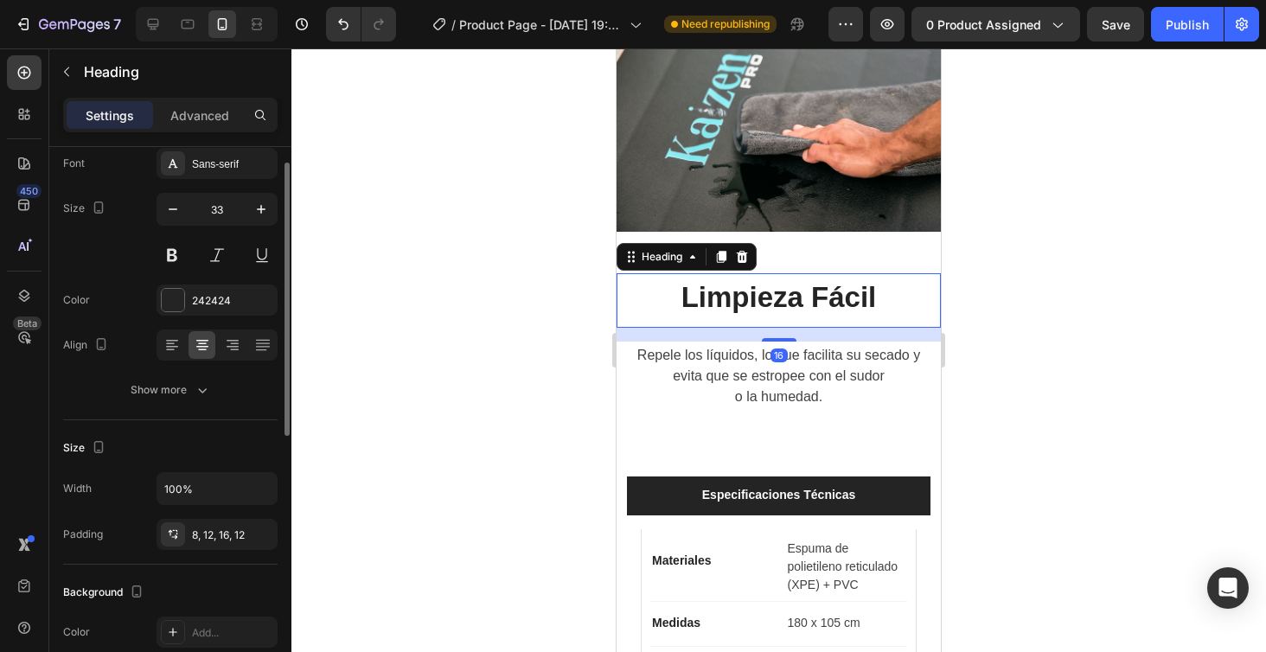
scroll to position [102, 0]
click at [261, 530] on icon "button" at bounding box center [259, 530] width 7 height 7
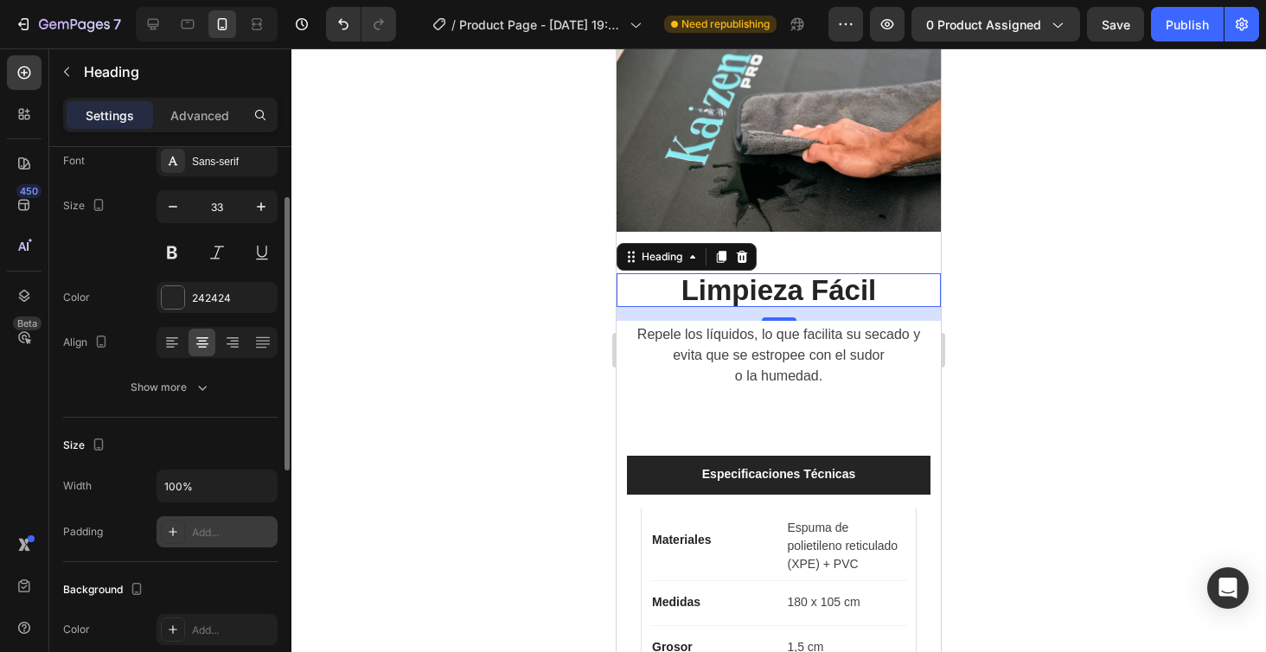
click at [1129, 346] on div at bounding box center [778, 350] width 974 height 604
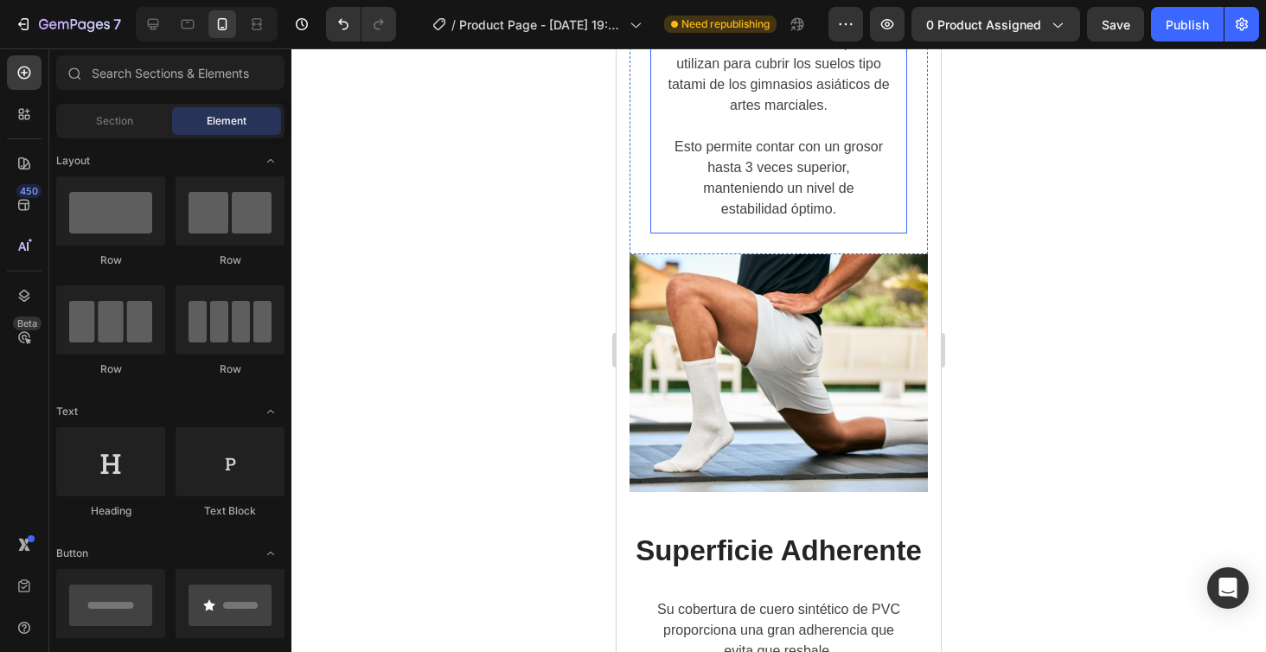
scroll to position [3771, 0]
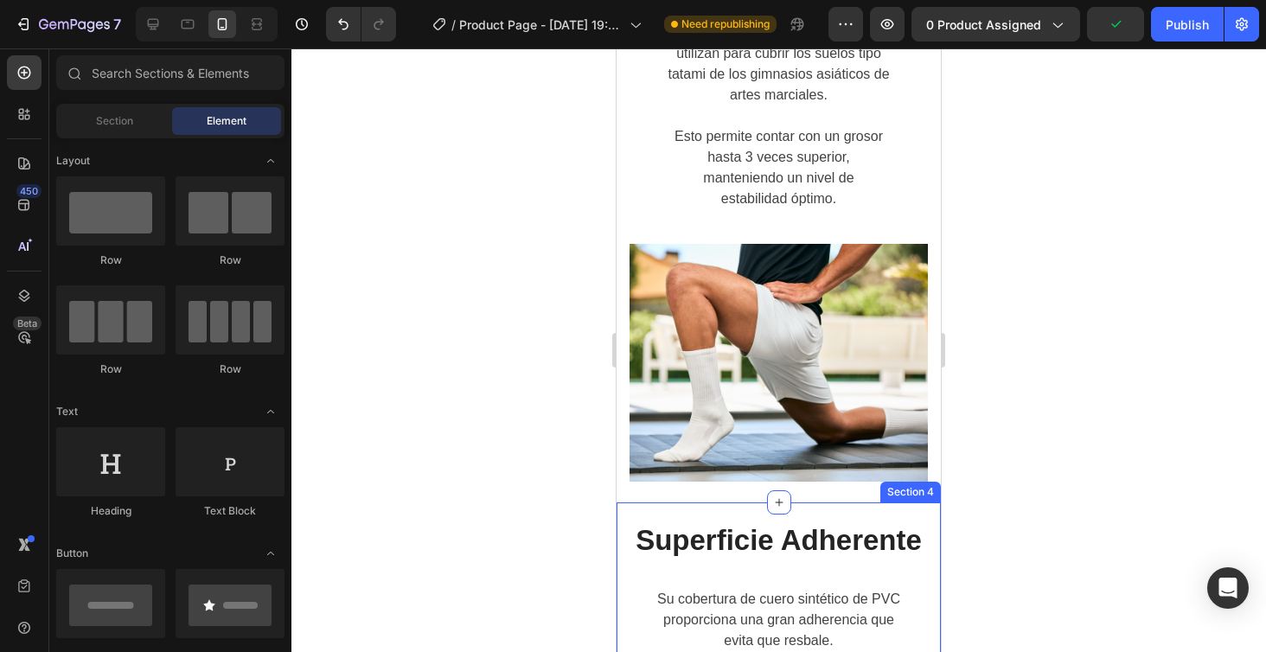
click at [859, 502] on div "Superficie Adherente Heading Su cobertura de cuero sintético de PVC proporciona…" at bounding box center [778, 597] width 324 height 190
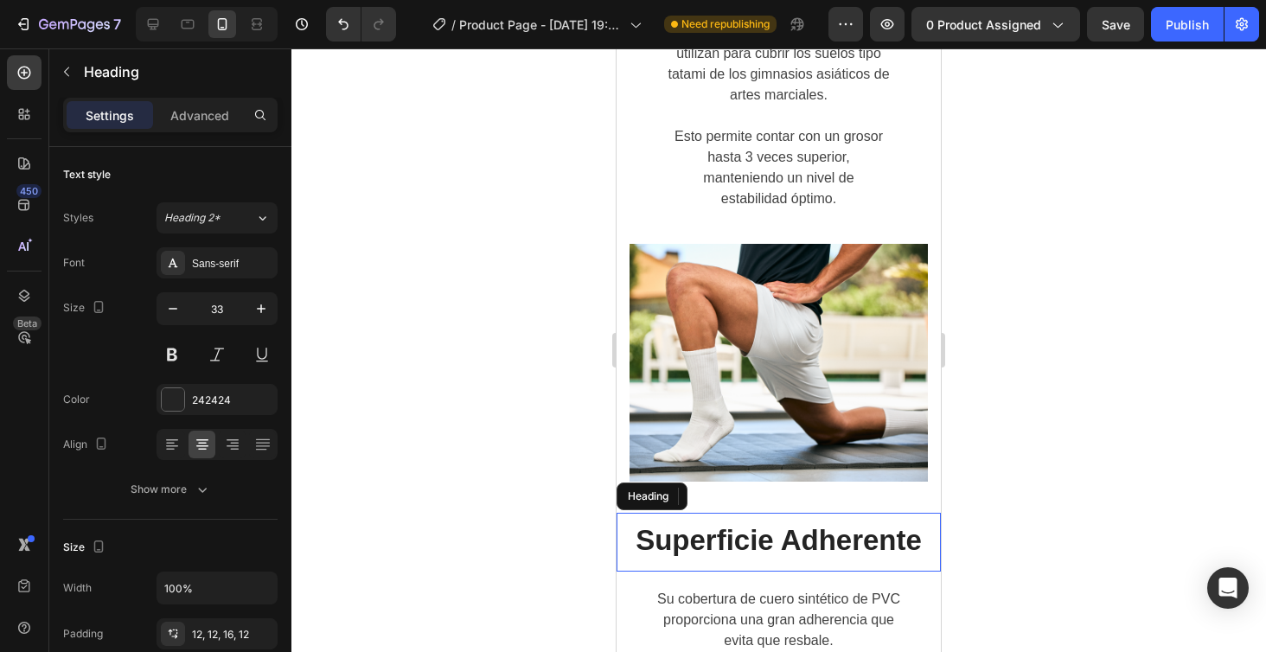
click at [738, 513] on h2 "Superficie Adherente" at bounding box center [778, 542] width 324 height 59
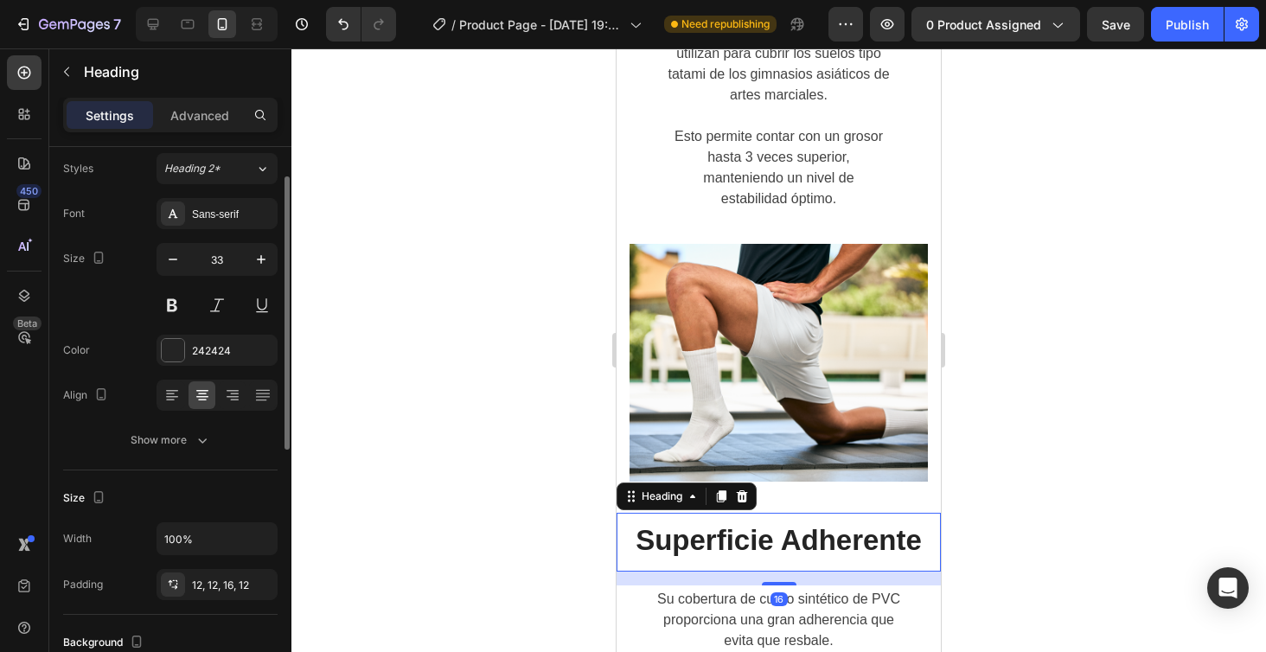
scroll to position [53, 0]
click at [259, 582] on icon "button" at bounding box center [259, 581] width 14 height 14
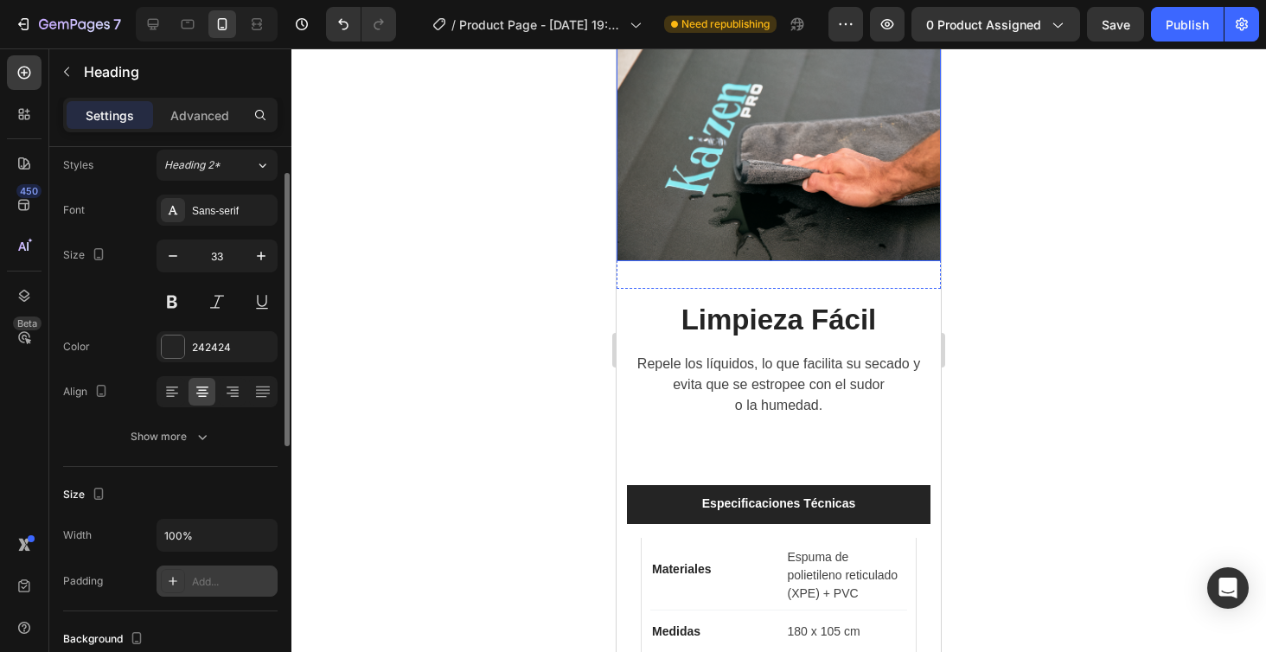
scroll to position [4166, 0]
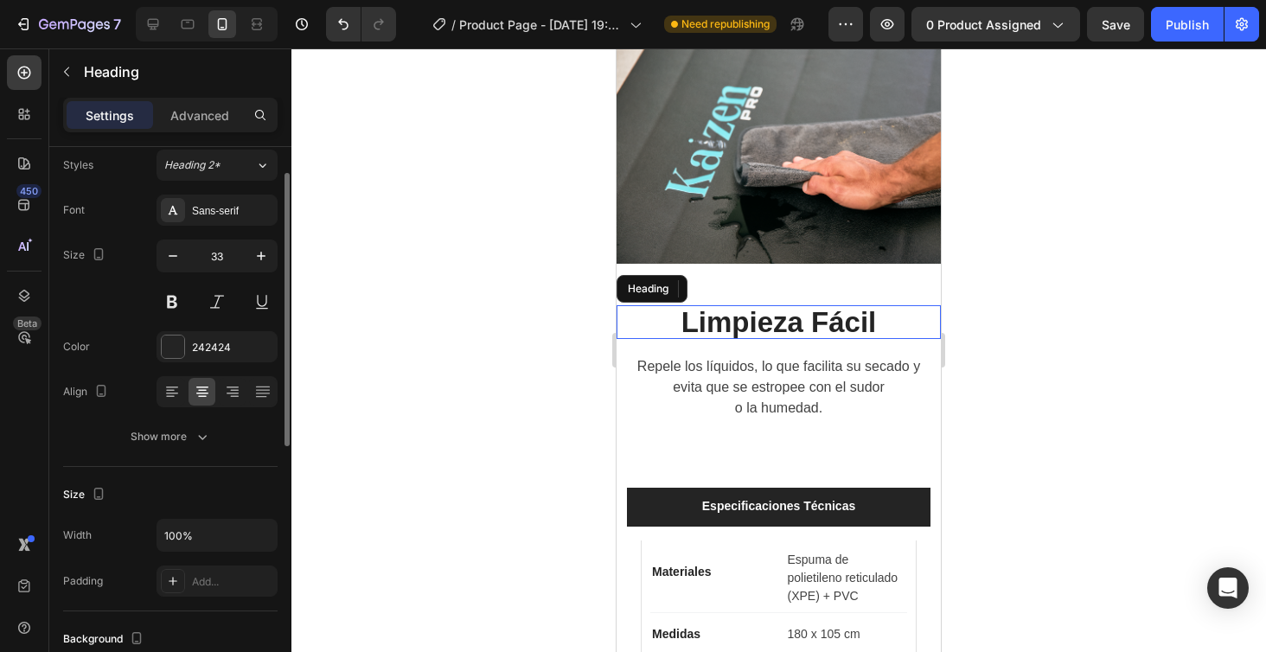
click at [837, 324] on h2 "Limpieza Fácil" at bounding box center [778, 322] width 324 height 35
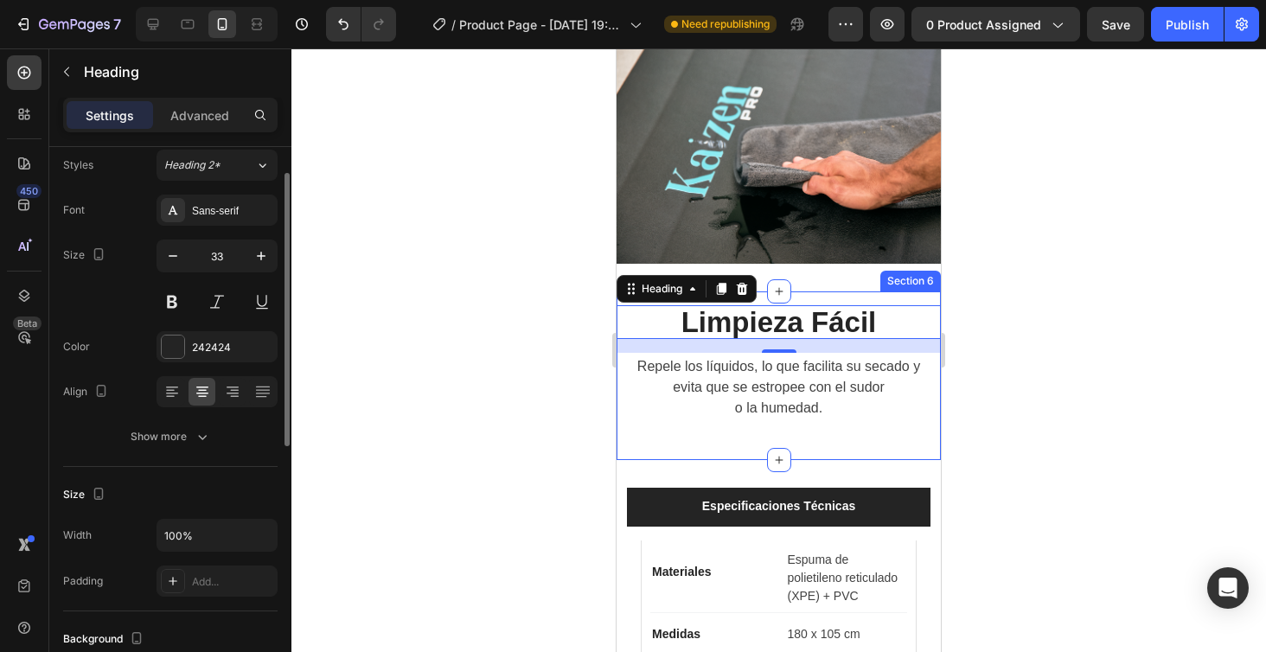
click at [829, 294] on div "Limpieza Fácil Heading 16 Repele los líquidos, lo que facilita su secado y evit…" at bounding box center [778, 375] width 324 height 169
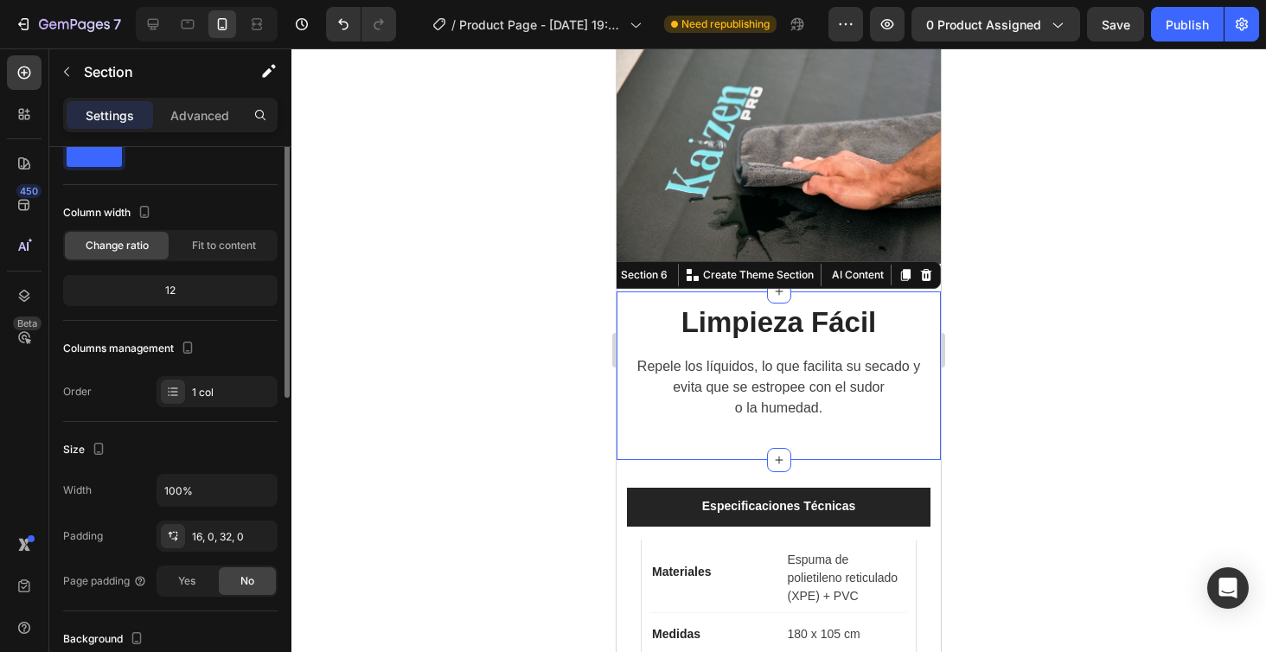
scroll to position [0, 0]
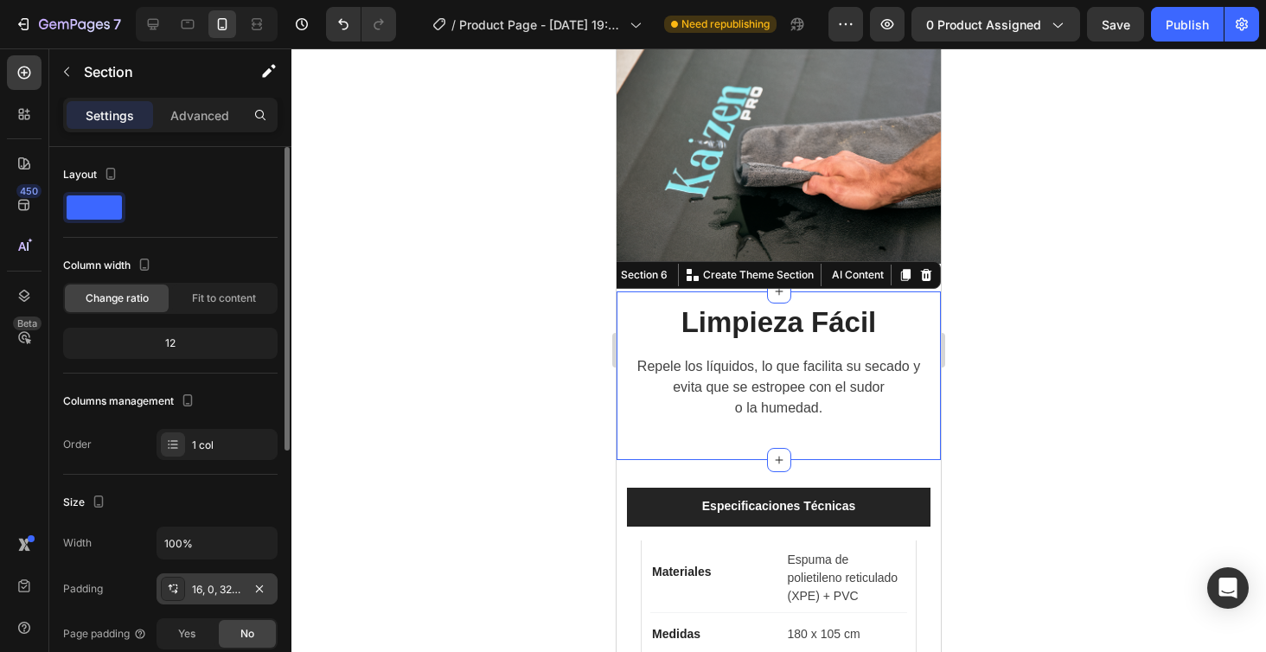
click at [218, 585] on div "16, 0, 32, 0" at bounding box center [217, 590] width 50 height 16
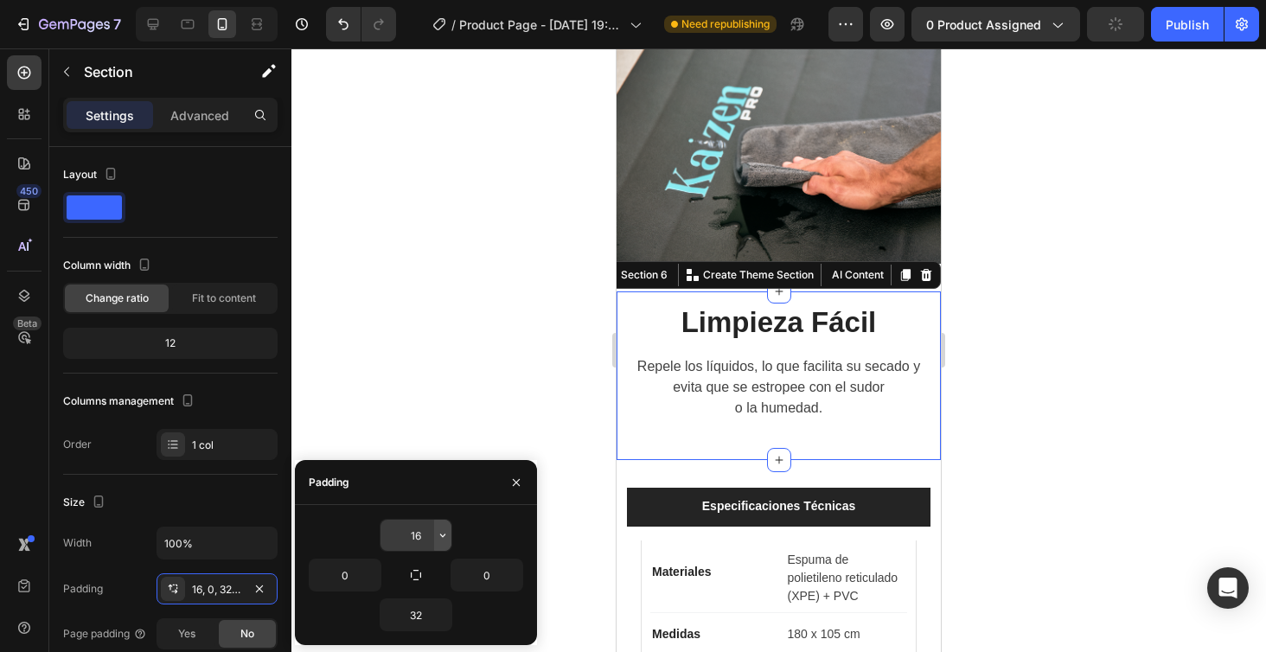
click at [444, 534] on icon "button" at bounding box center [443, 535] width 14 height 14
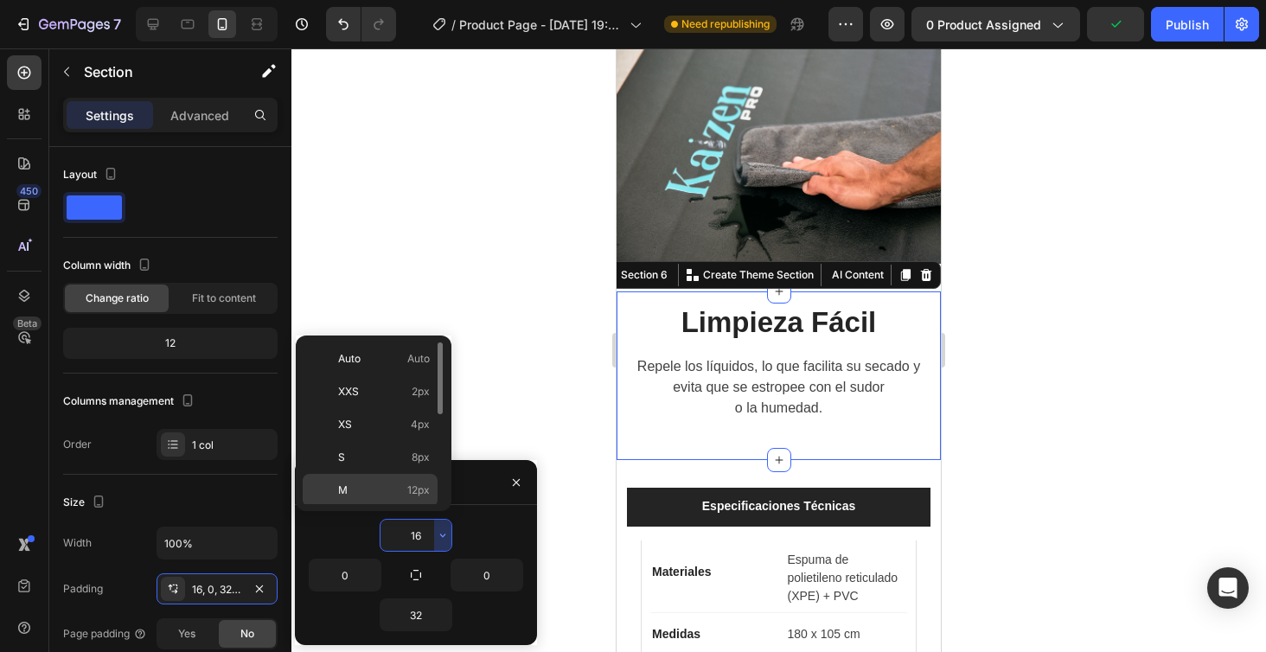
click at [423, 484] on span "12px" at bounding box center [418, 490] width 22 height 16
type input "12"
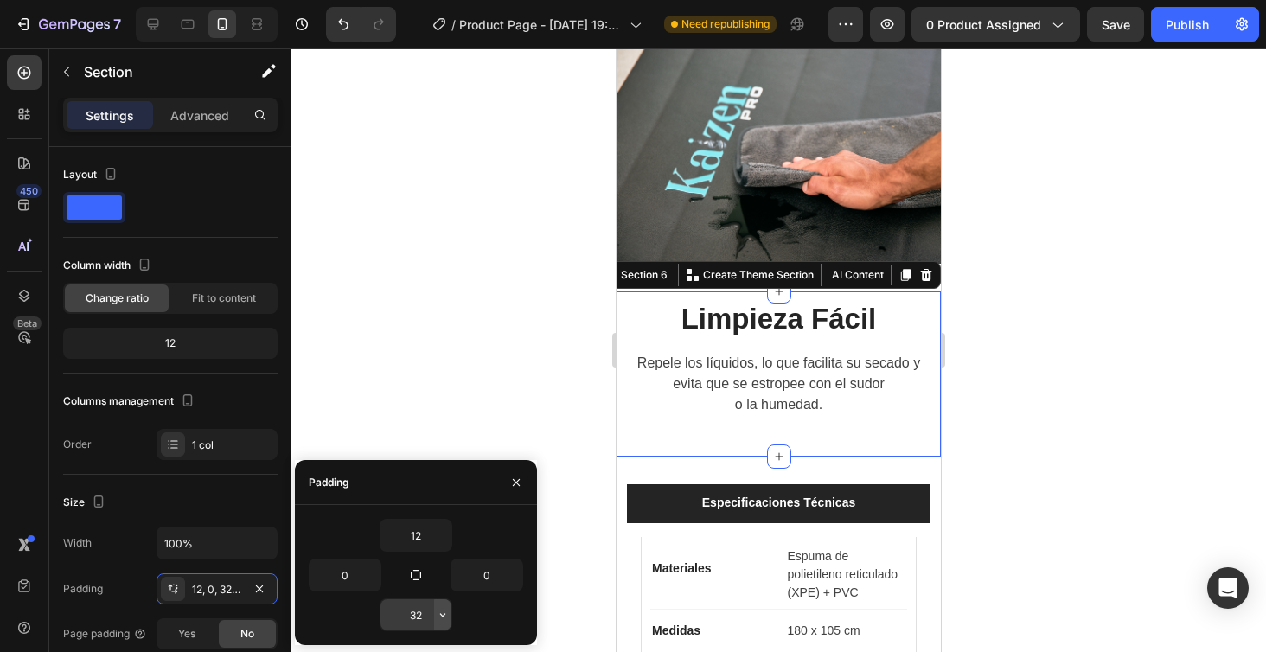
click at [442, 615] on icon "button" at bounding box center [442, 614] width 5 height 3
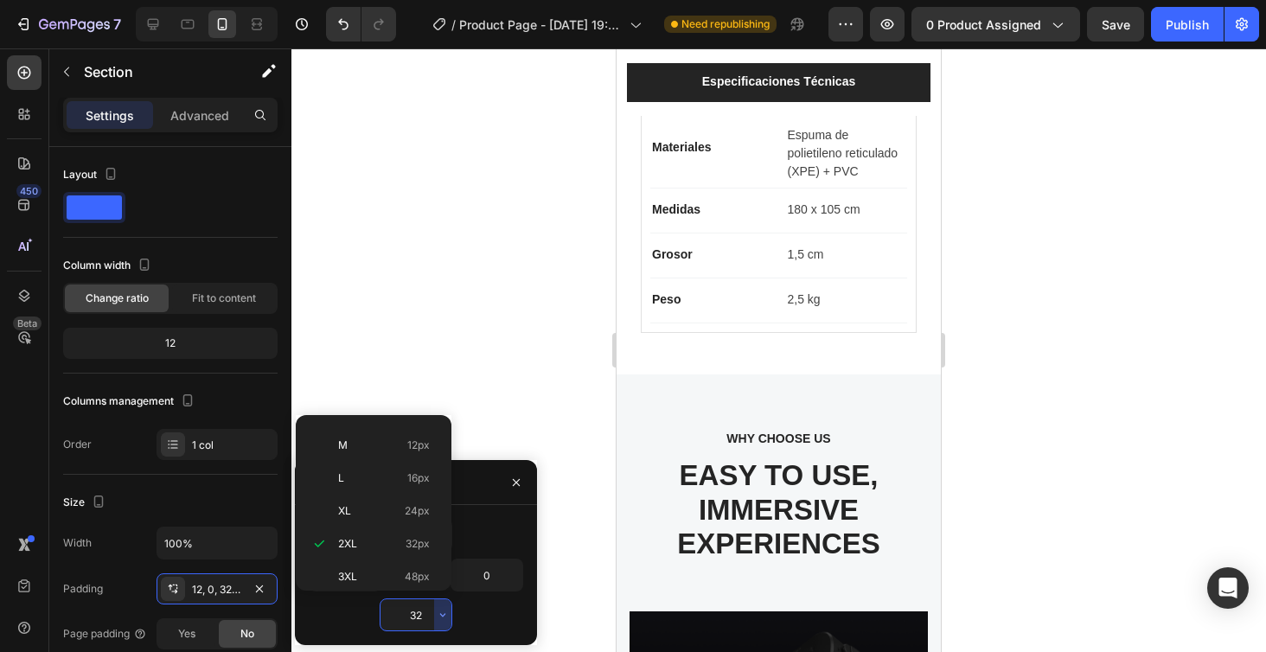
scroll to position [3683, 0]
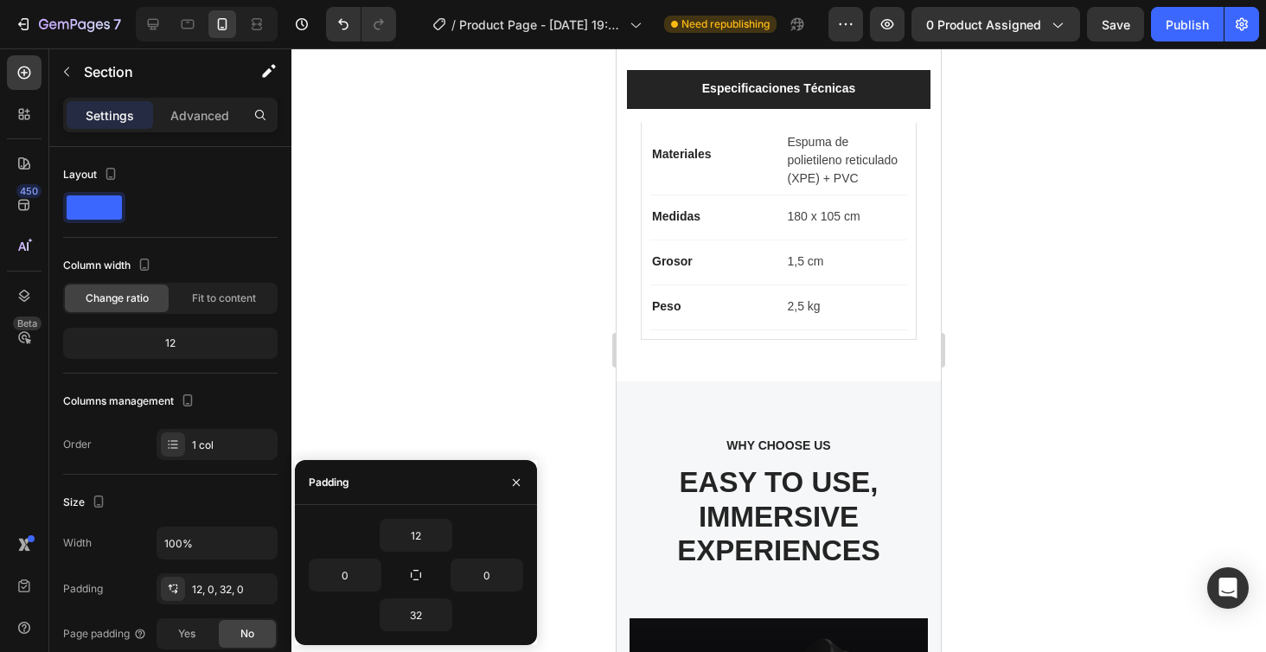
click at [461, 326] on div at bounding box center [778, 350] width 974 height 604
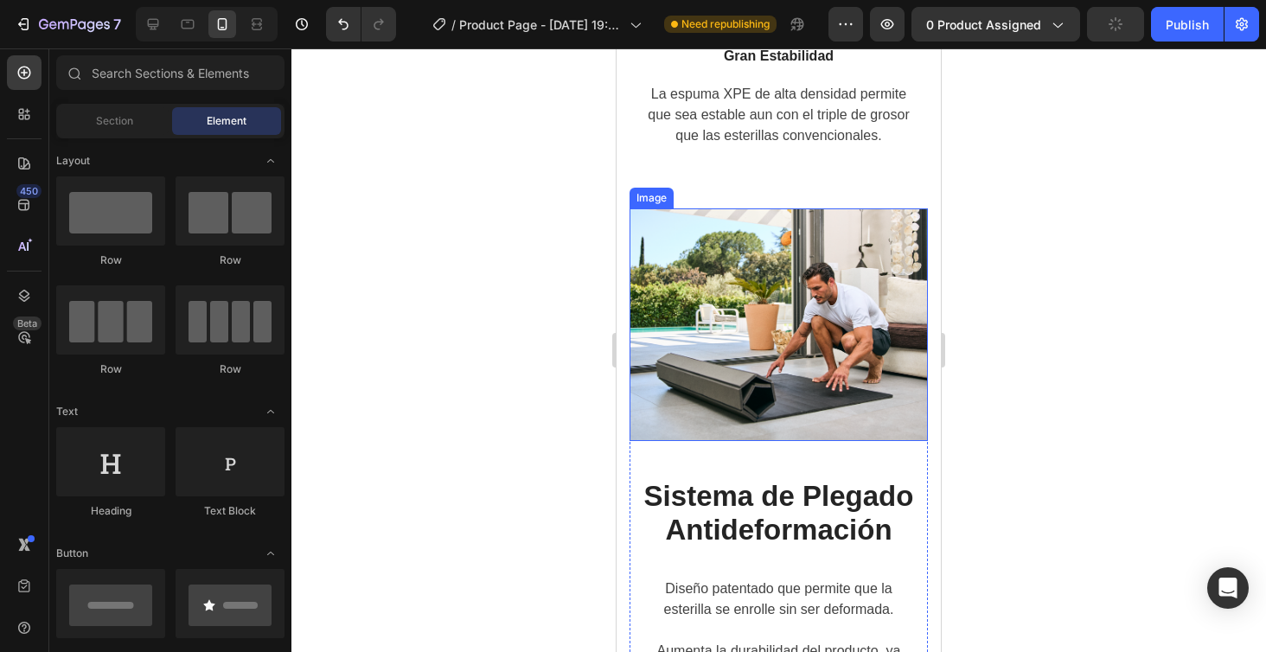
scroll to position [2170, 0]
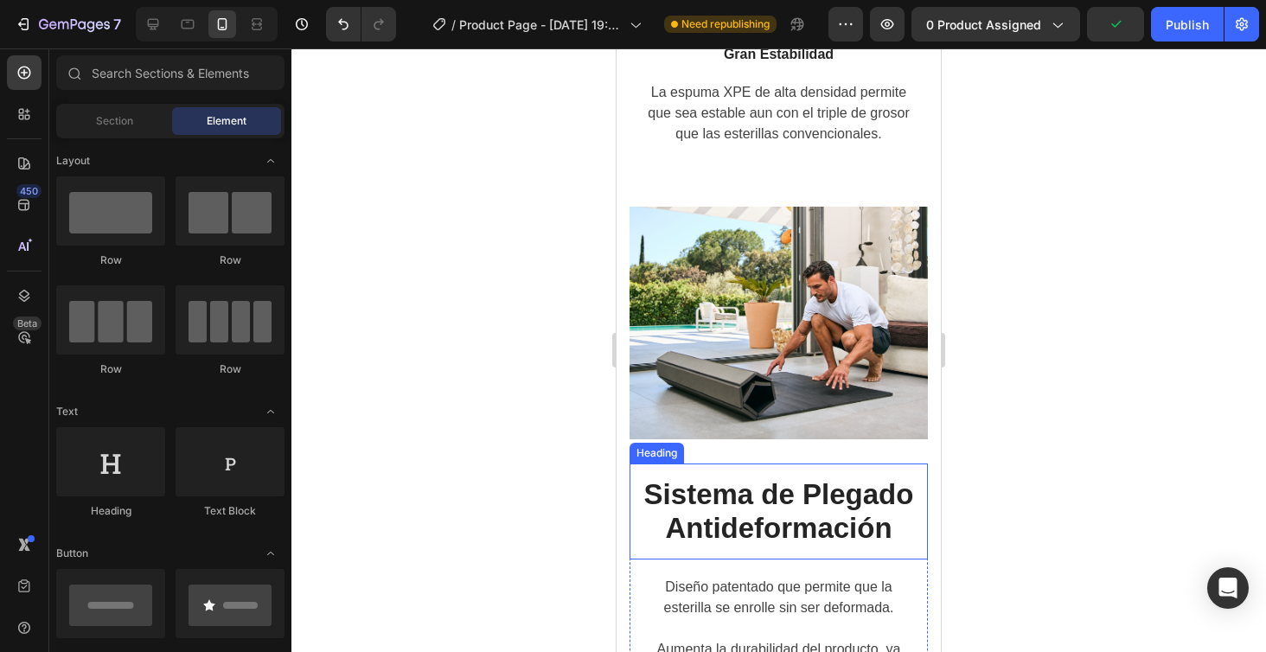
click at [870, 482] on h2 "Sistema de Plegado Antideformación" at bounding box center [778, 511] width 298 height 96
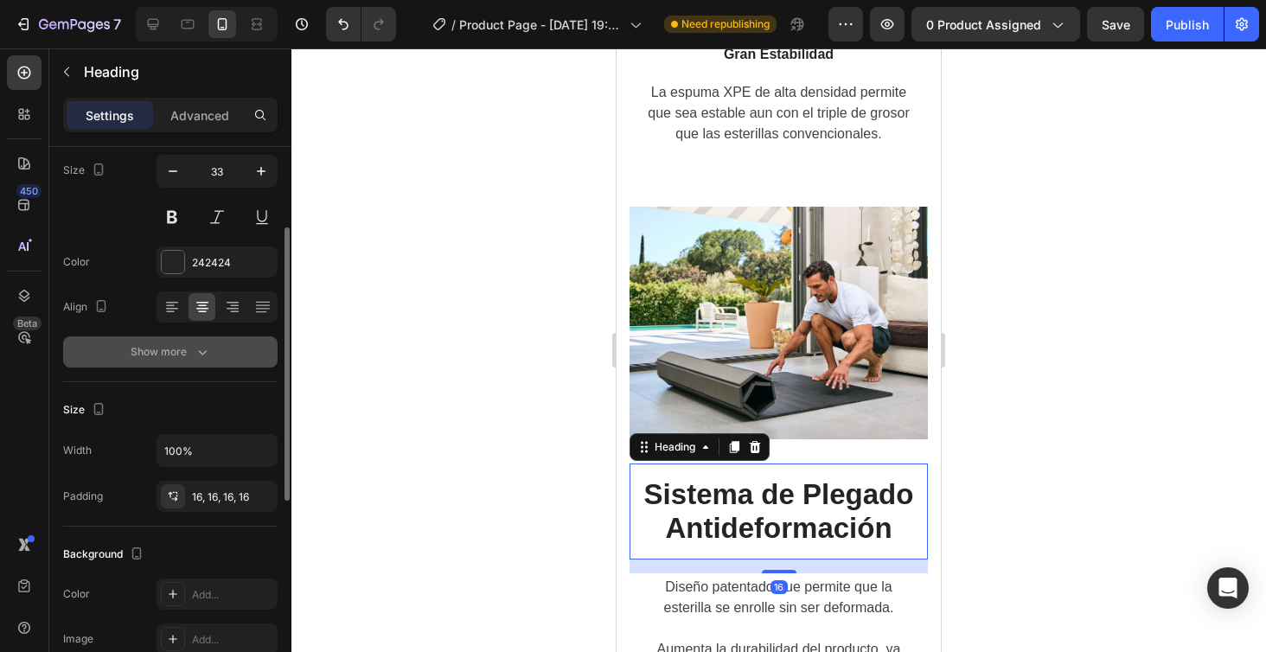
scroll to position [166, 0]
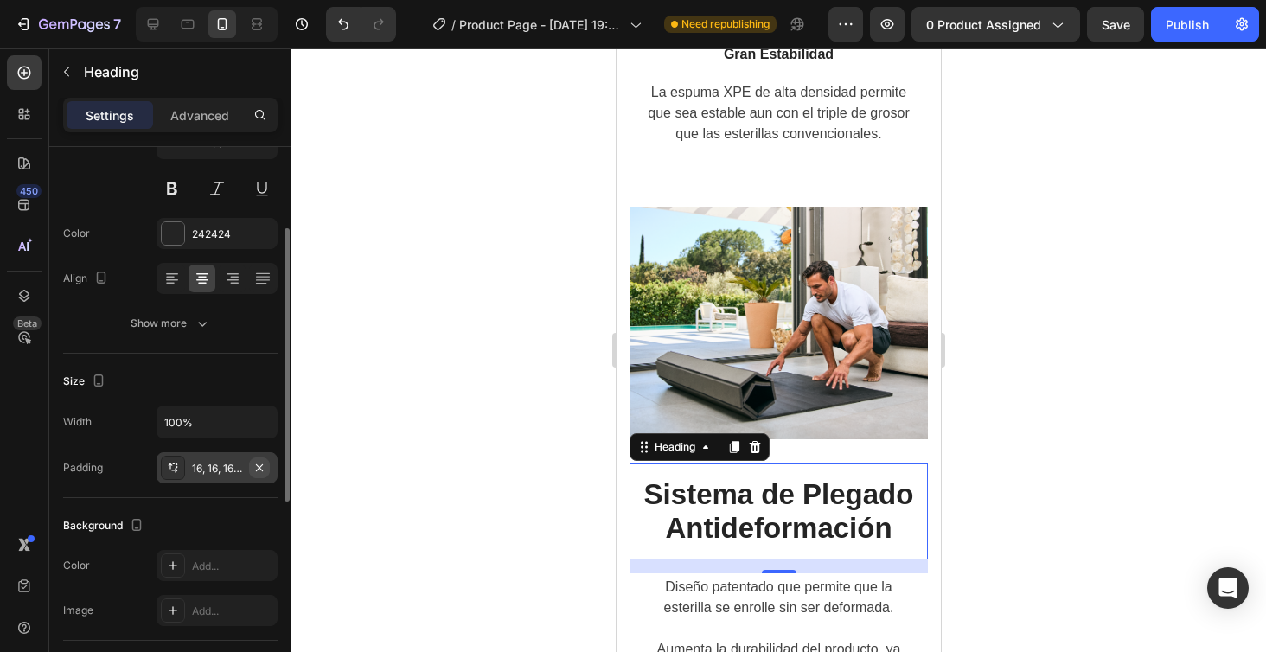
click at [259, 469] on icon "button" at bounding box center [259, 468] width 14 height 14
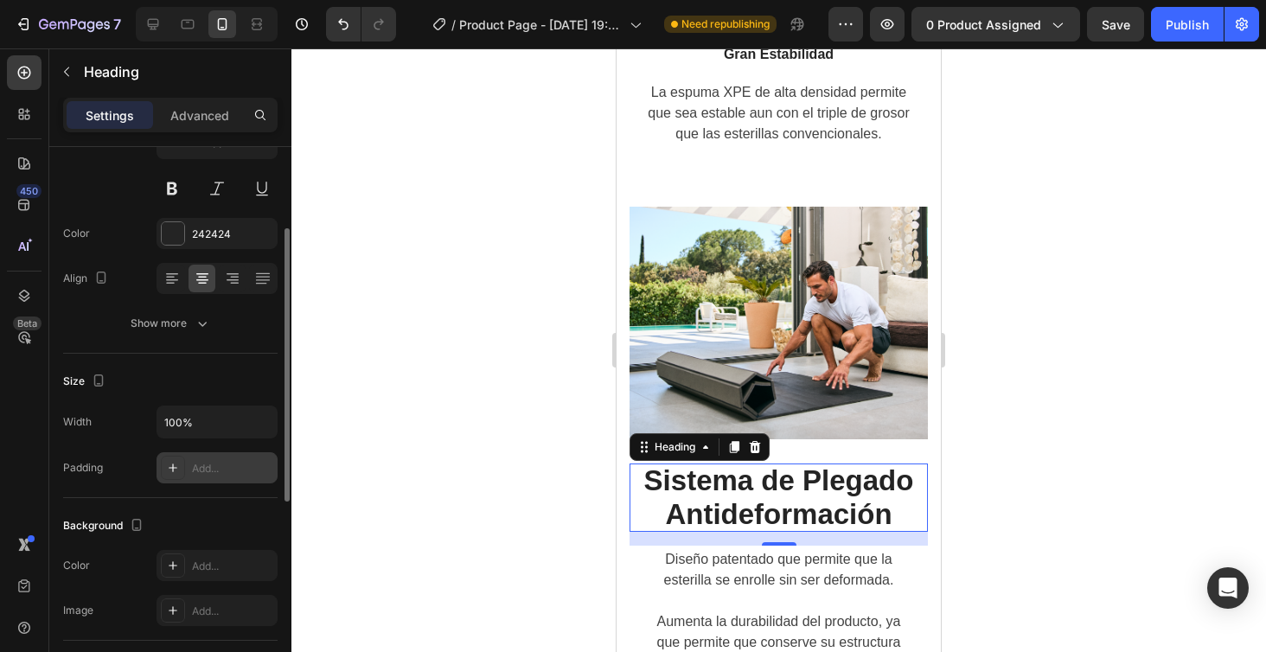
click at [1131, 444] on div at bounding box center [778, 350] width 974 height 604
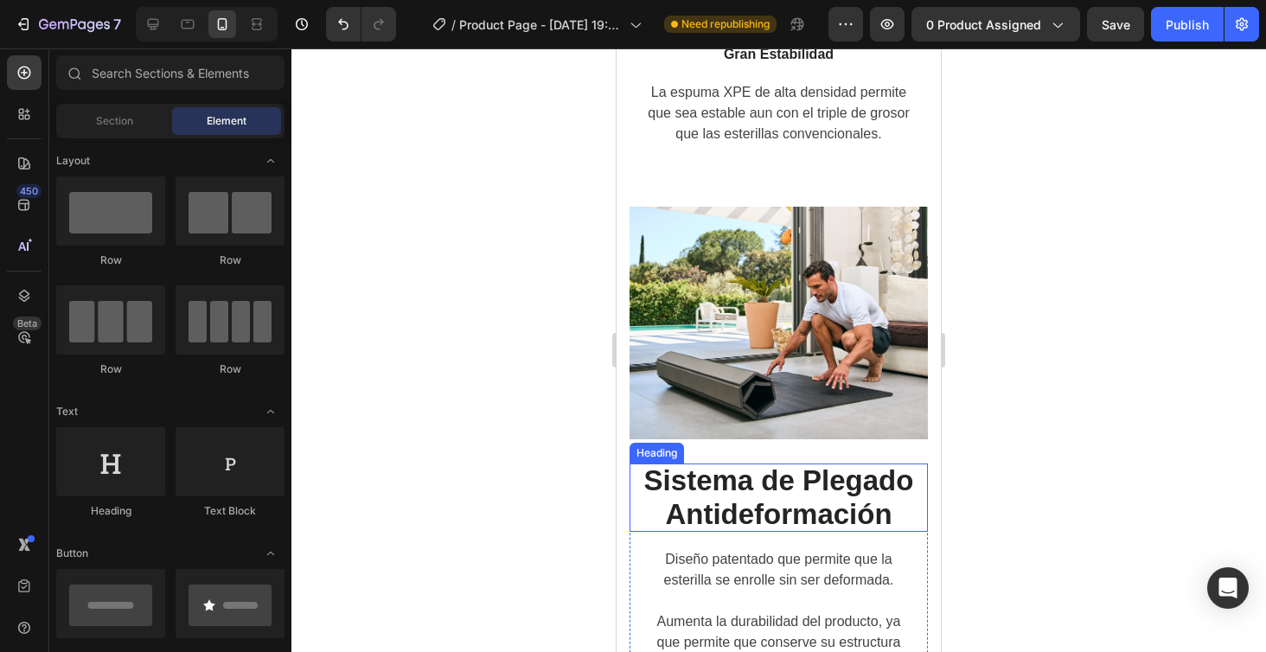
click at [745, 501] on h2 "Sistema de Plegado Antideformación" at bounding box center [778, 497] width 298 height 68
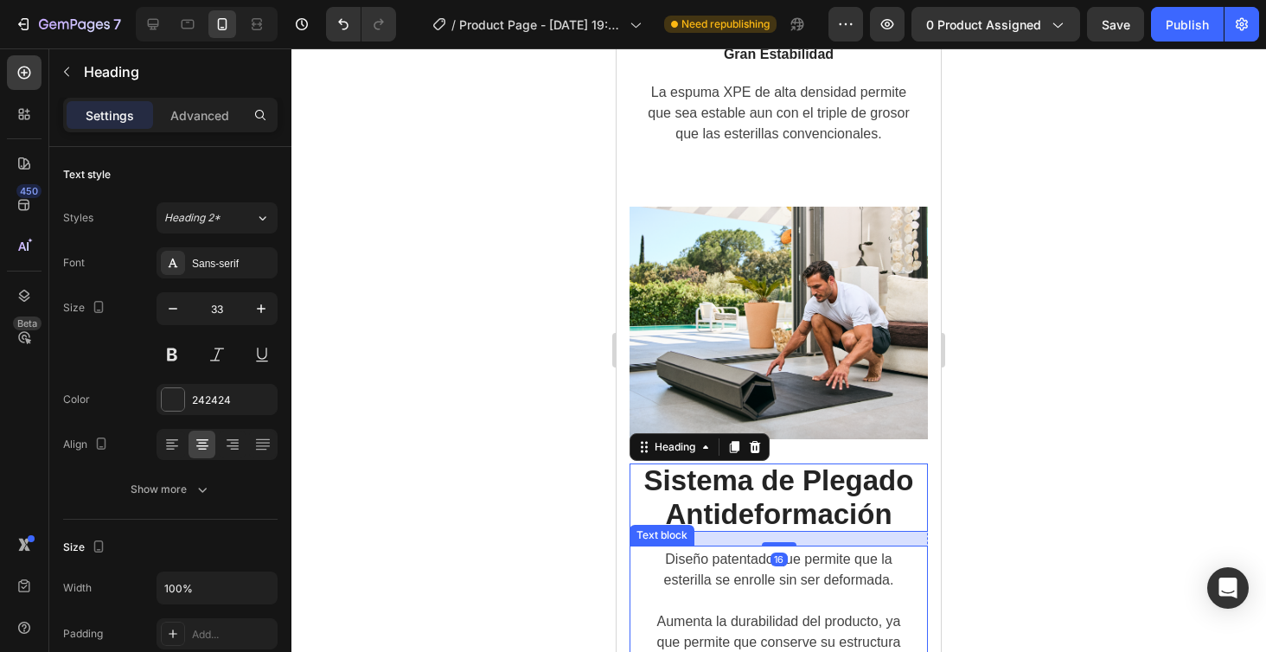
click at [646, 560] on div "Diseño patentado que permite que la esterilla se enrolle sin ser deformada. Aum…" at bounding box center [778, 617] width 298 height 142
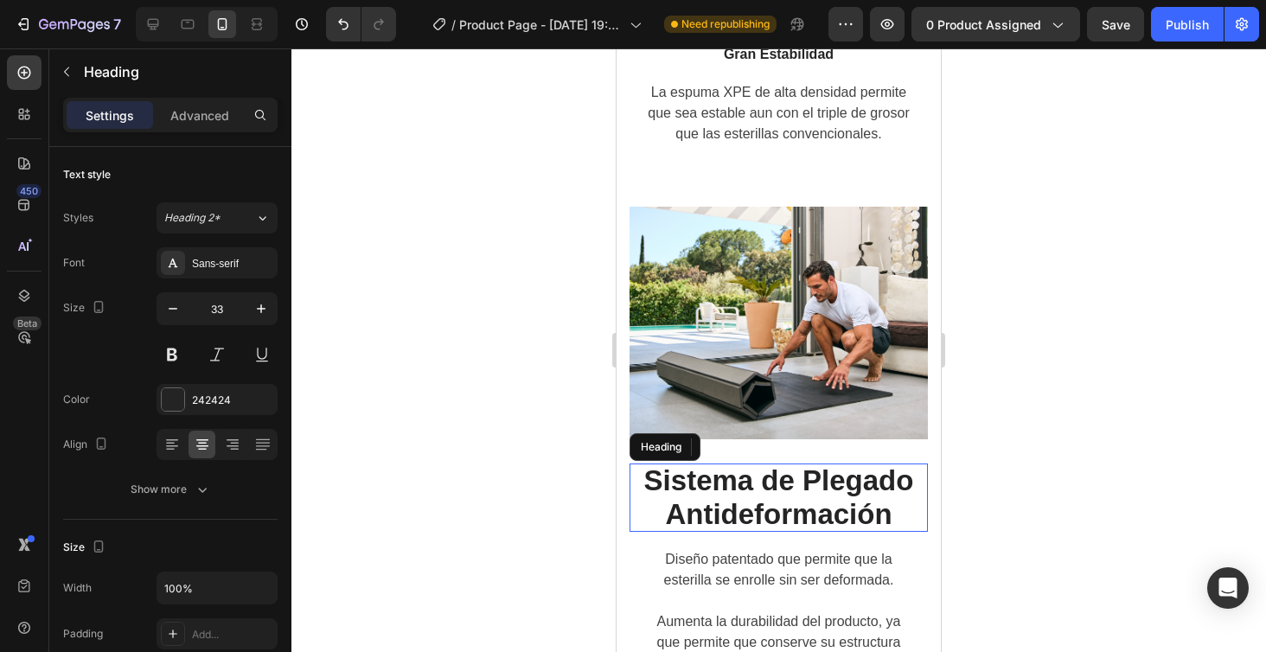
click at [658, 484] on h2 "Sistema de Plegado Antideformación" at bounding box center [778, 497] width 298 height 68
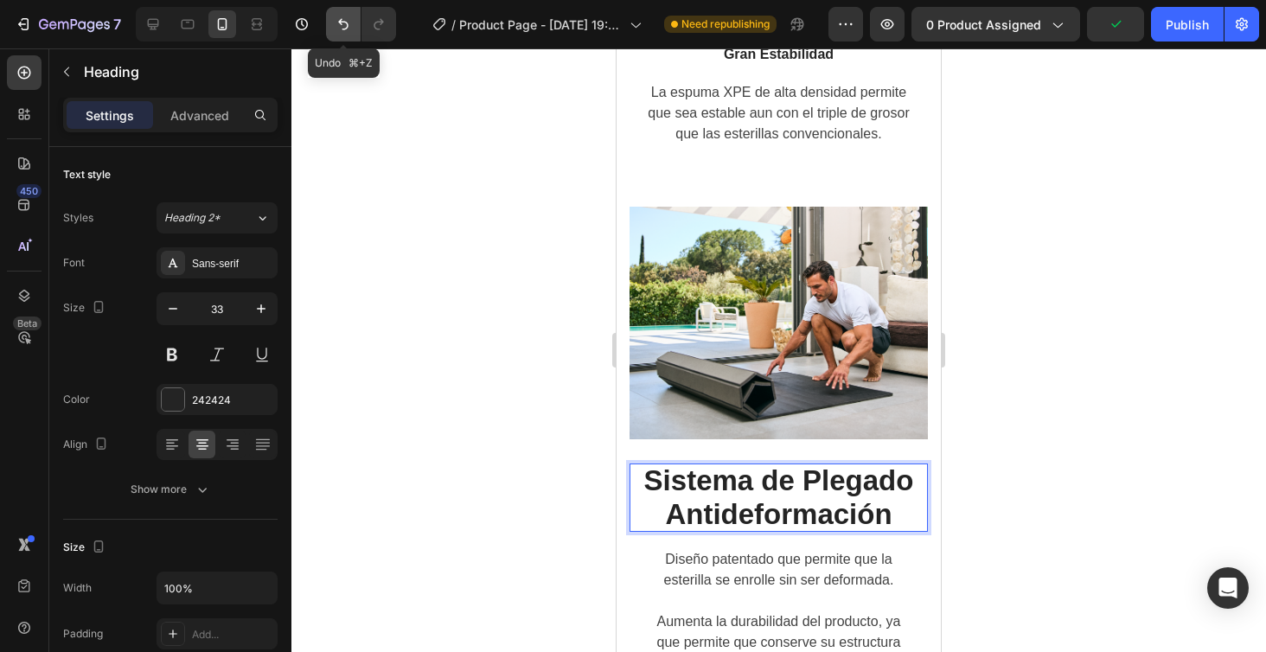
click at [336, 23] on icon "Undo/Redo" at bounding box center [343, 24] width 17 height 17
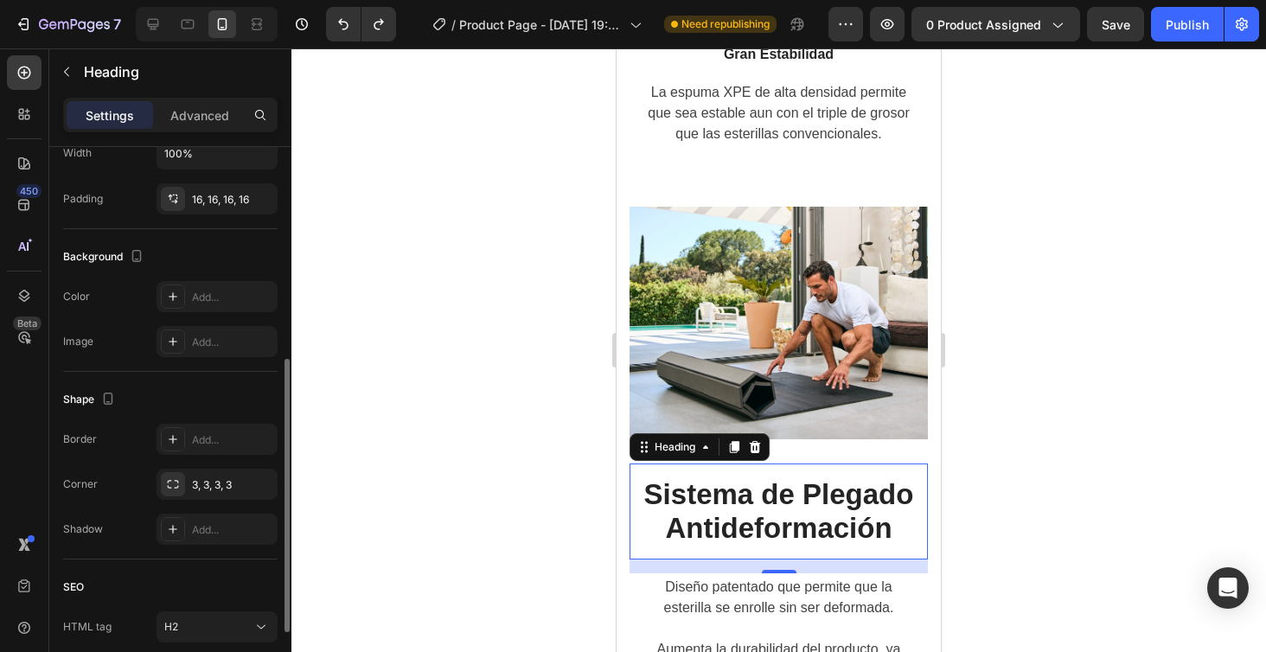
scroll to position [436, 0]
click at [228, 206] on div "16, 16, 16, 16" at bounding box center [217, 199] width 50 height 16
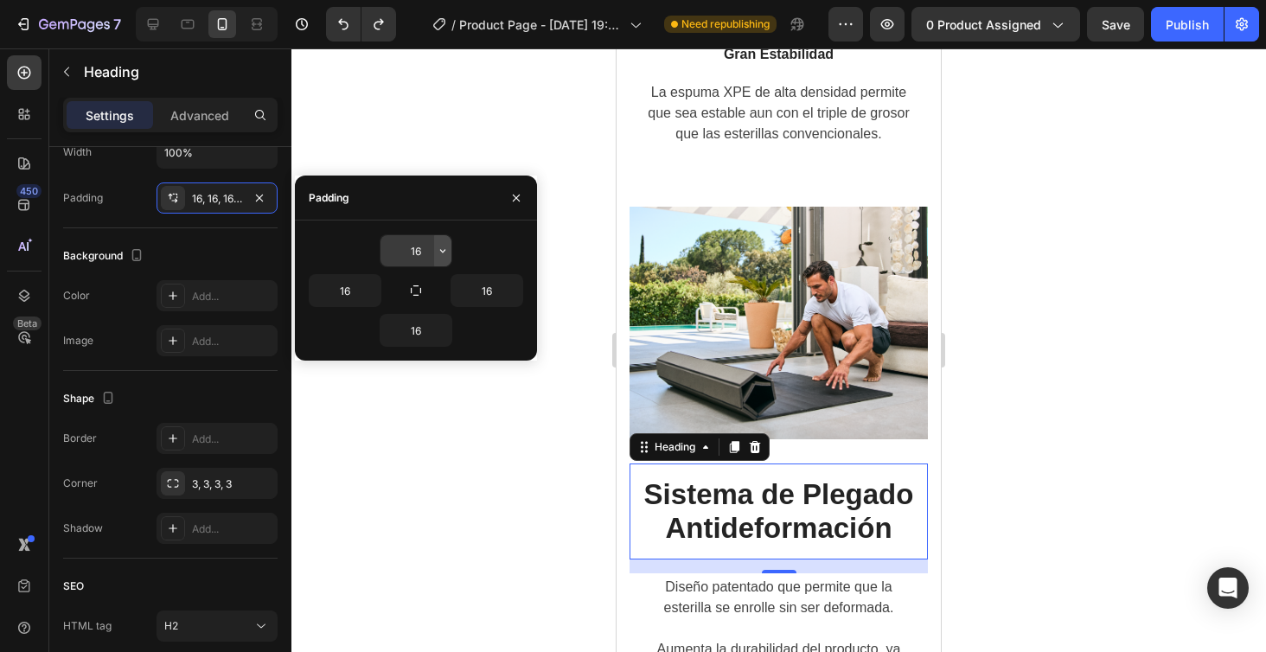
click at [447, 252] on icon "button" at bounding box center [443, 251] width 14 height 14
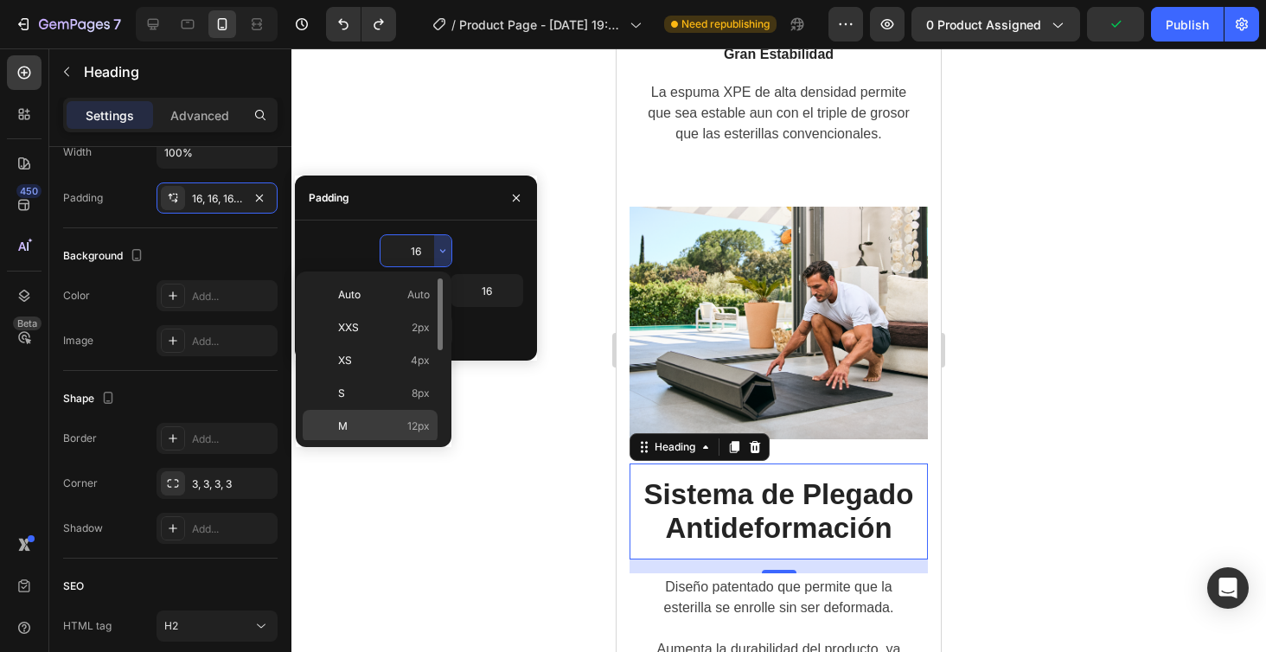
click at [422, 425] on span "12px" at bounding box center [418, 426] width 22 height 16
type input "12"
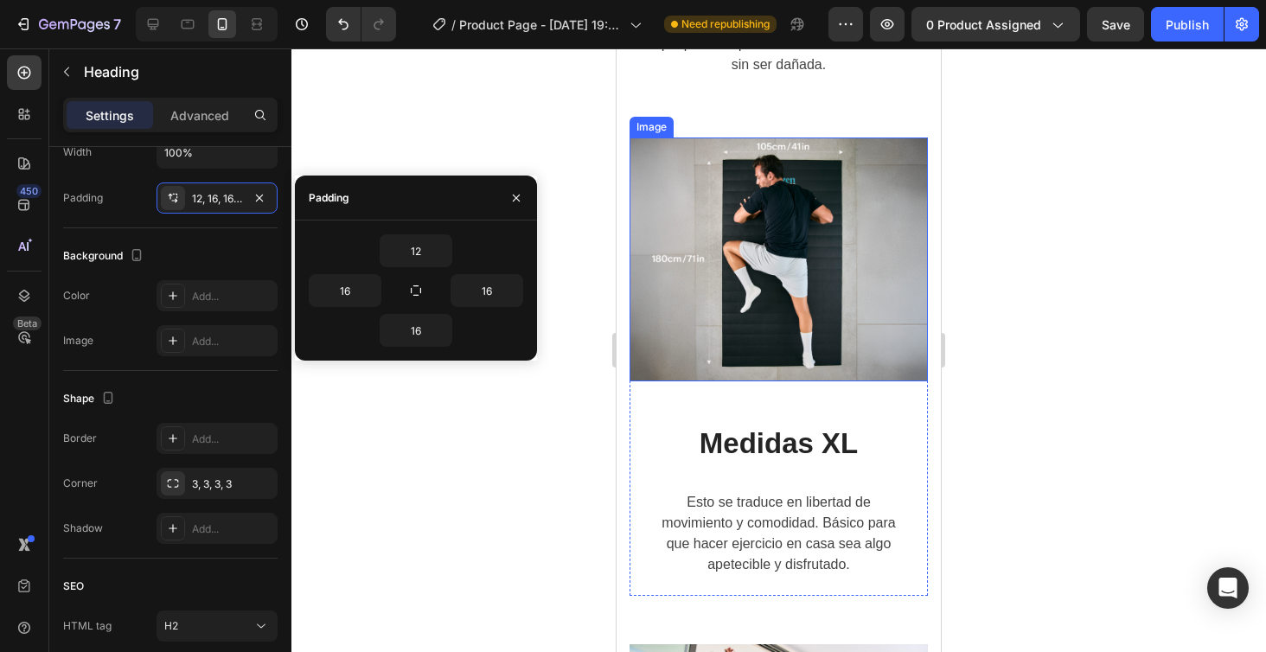
scroll to position [2808, 0]
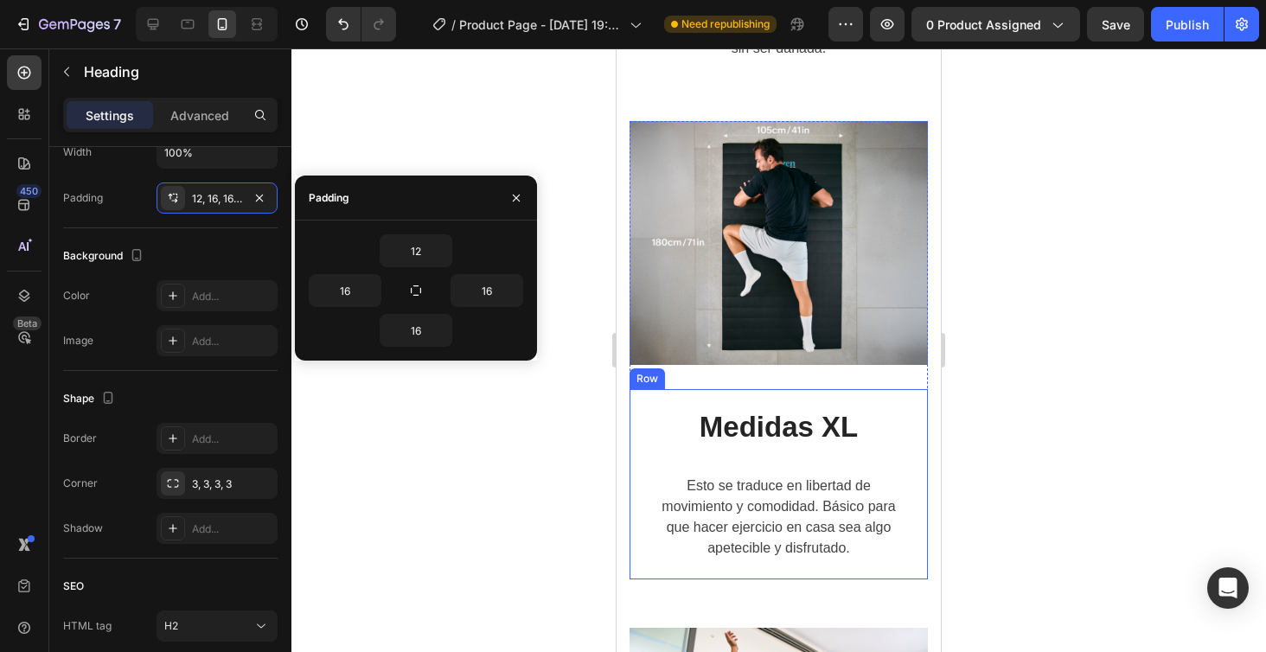
click at [825, 399] on div "Medidas XL Heading Esto se traduce en libertad de movimiento y comodidad. Básic…" at bounding box center [778, 484] width 298 height 190
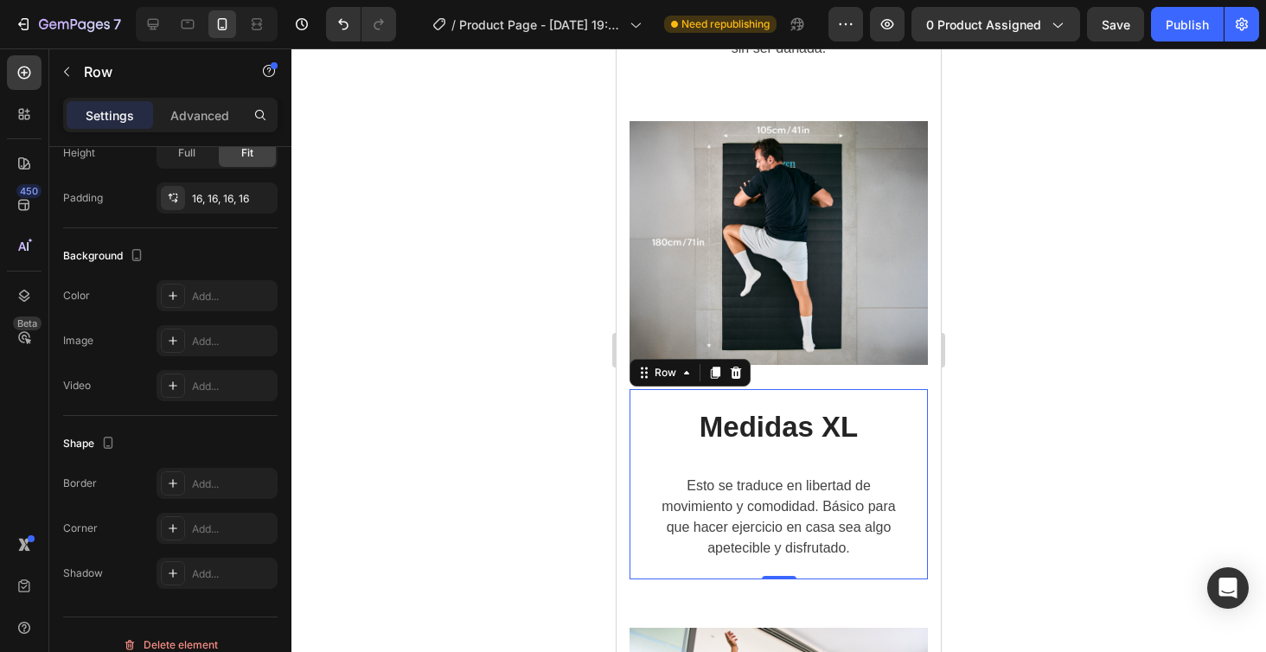
scroll to position [0, 0]
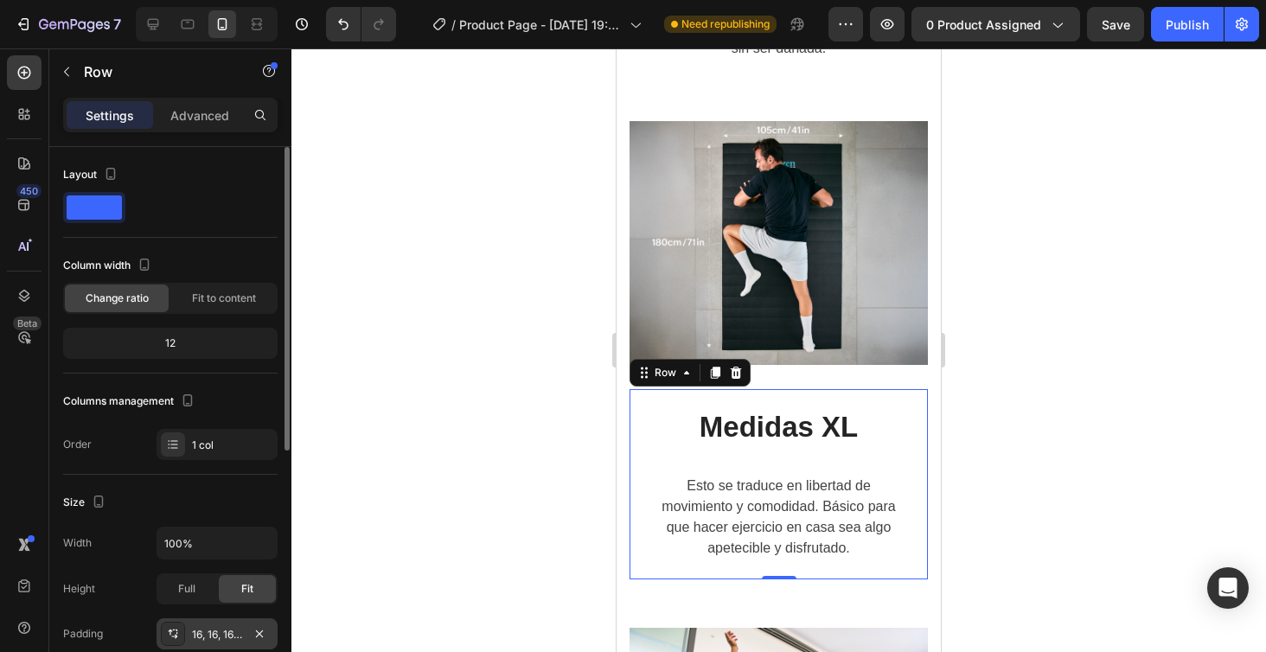
click at [219, 624] on div "16, 16, 16, 16" at bounding box center [216, 633] width 121 height 31
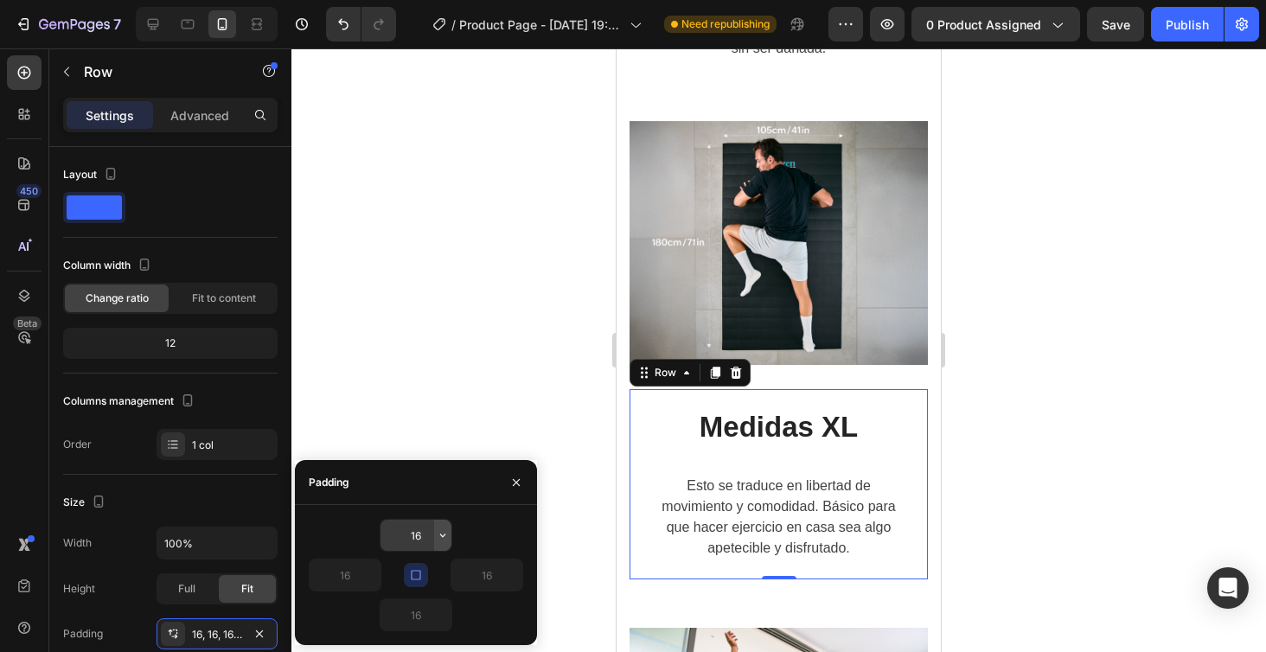
click at [444, 538] on icon "button" at bounding box center [443, 535] width 14 height 14
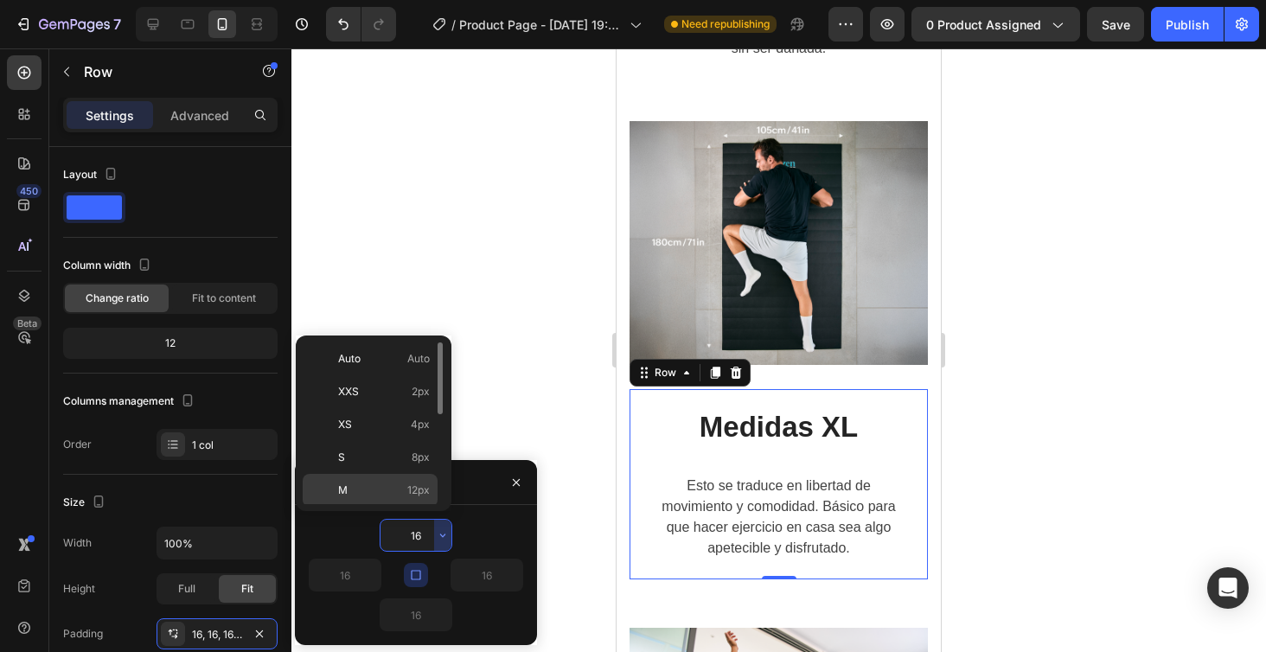
click at [416, 485] on span "12px" at bounding box center [418, 490] width 22 height 16
type input "12"
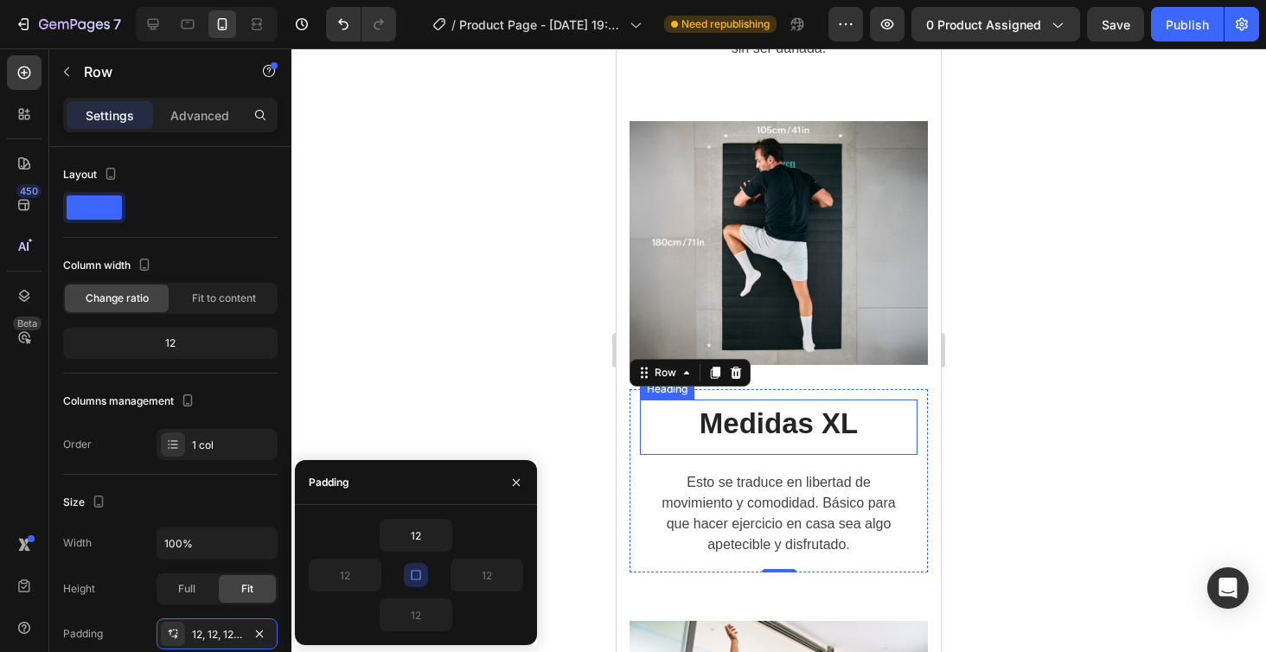
click at [787, 420] on h2 "Medidas XL" at bounding box center [779, 426] width 278 height 55
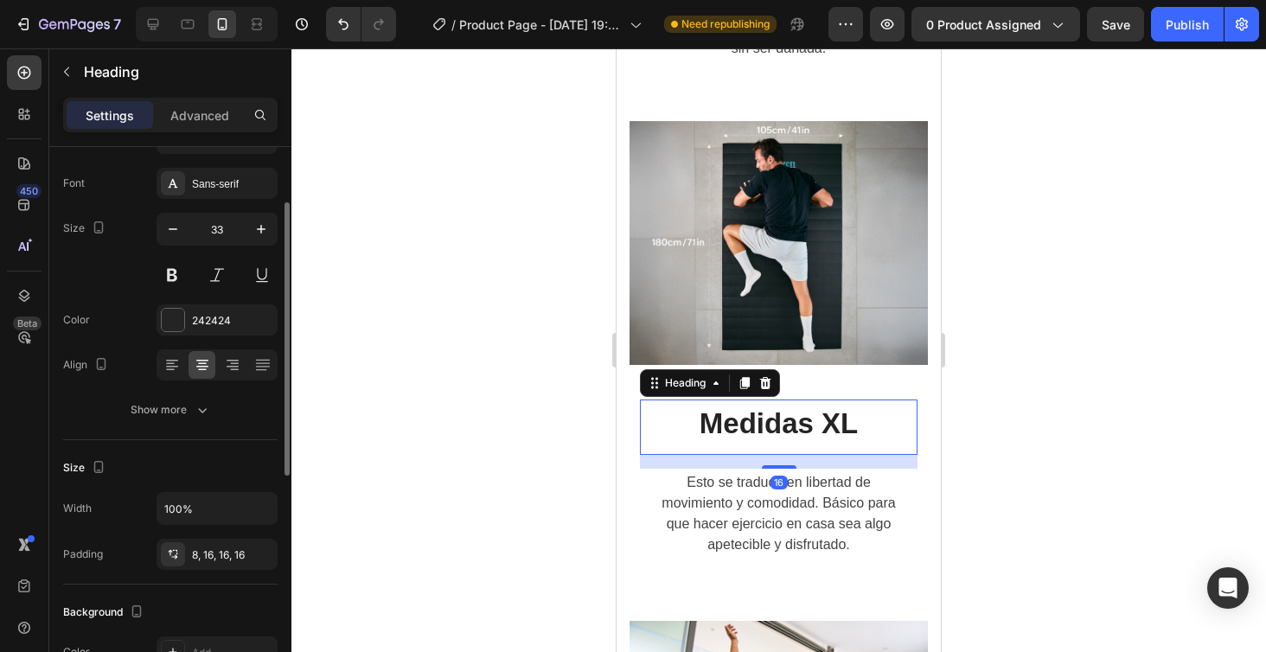
scroll to position [91, 0]
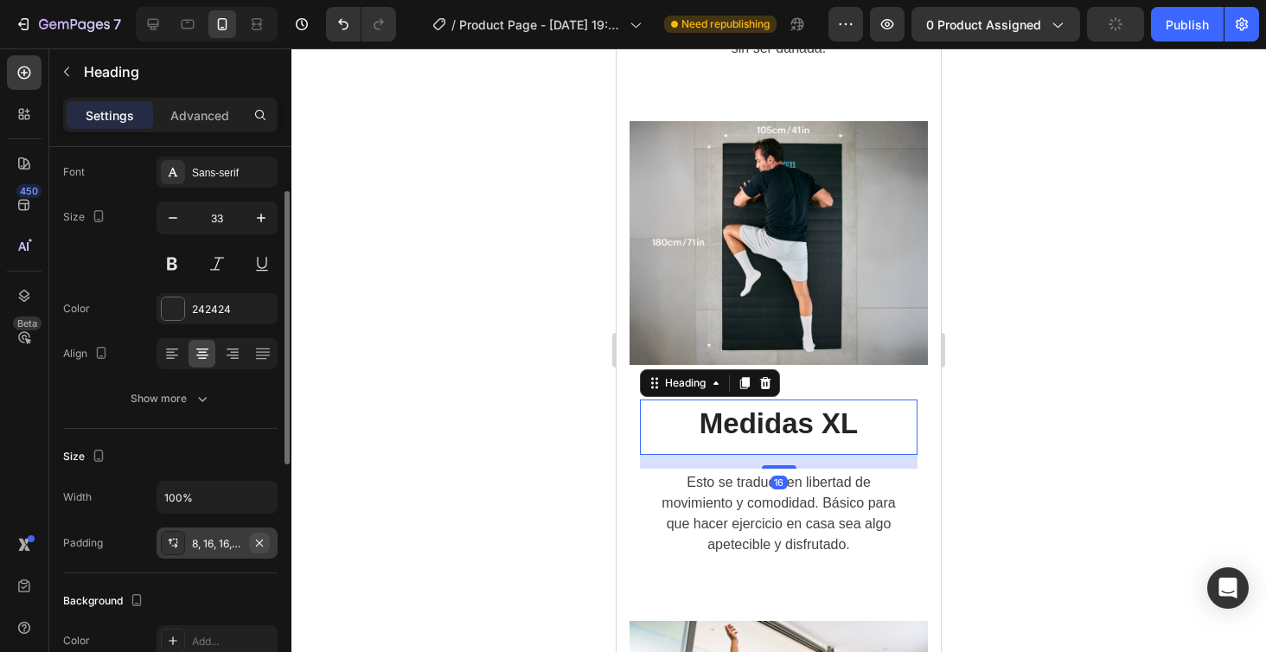
click at [259, 541] on icon "button" at bounding box center [259, 543] width 14 height 14
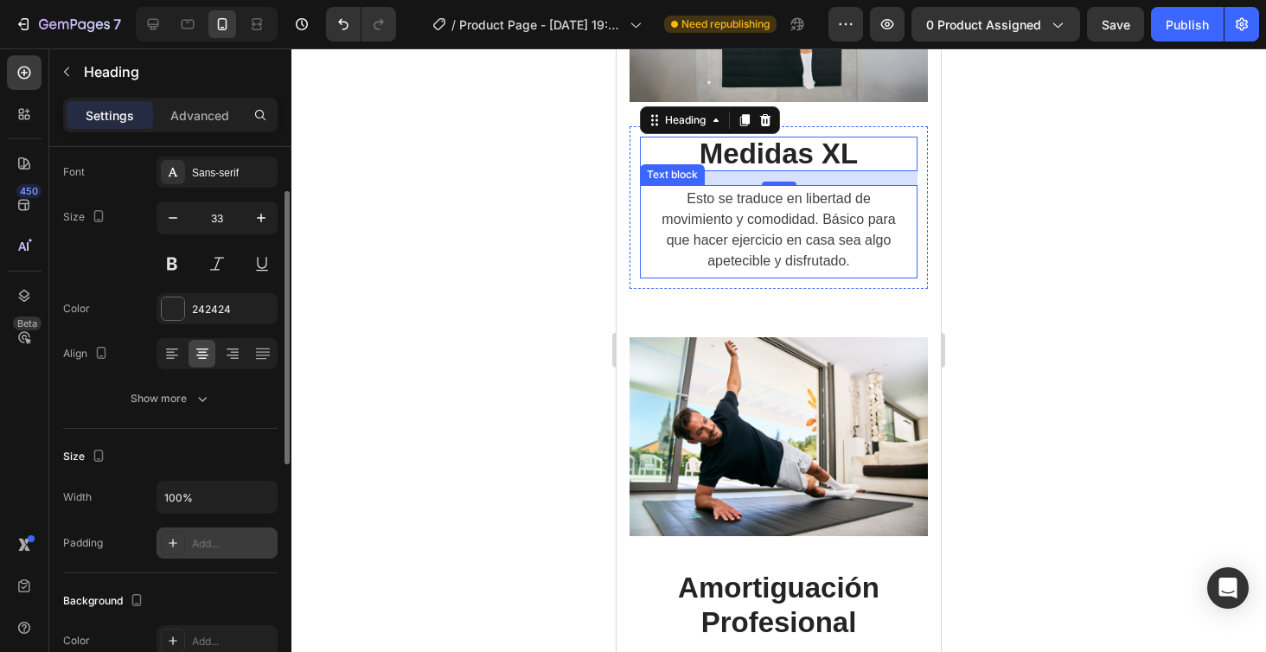
scroll to position [3235, 0]
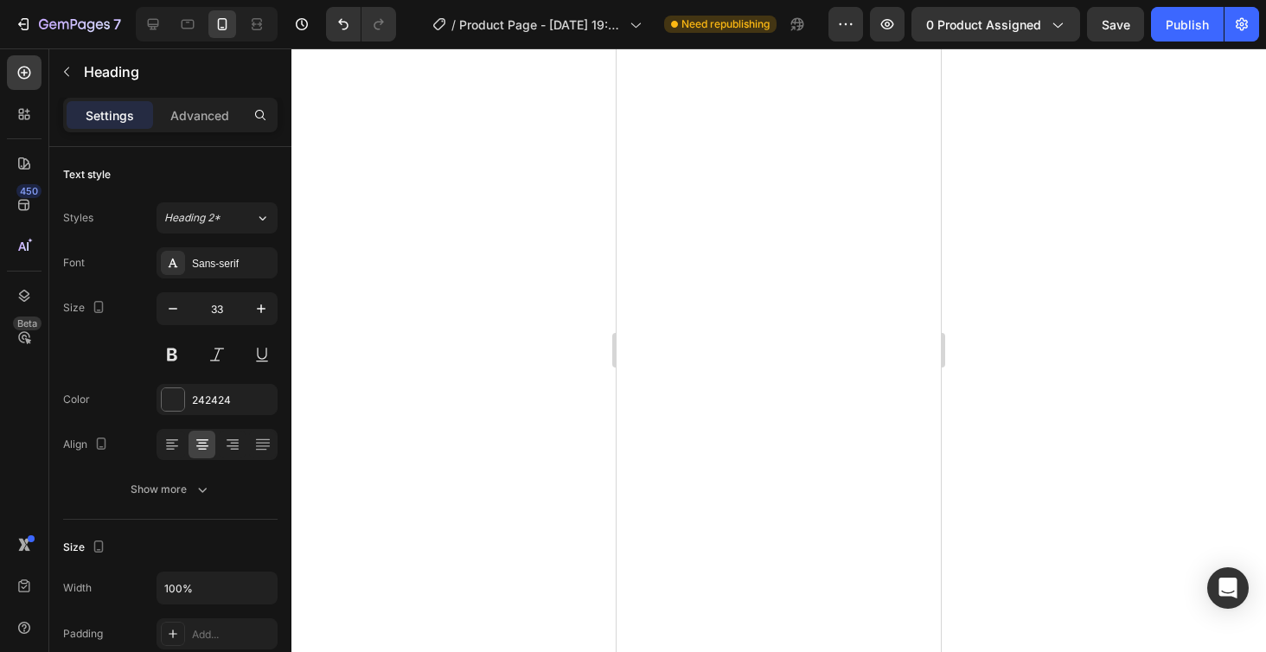
scroll to position [91, 0]
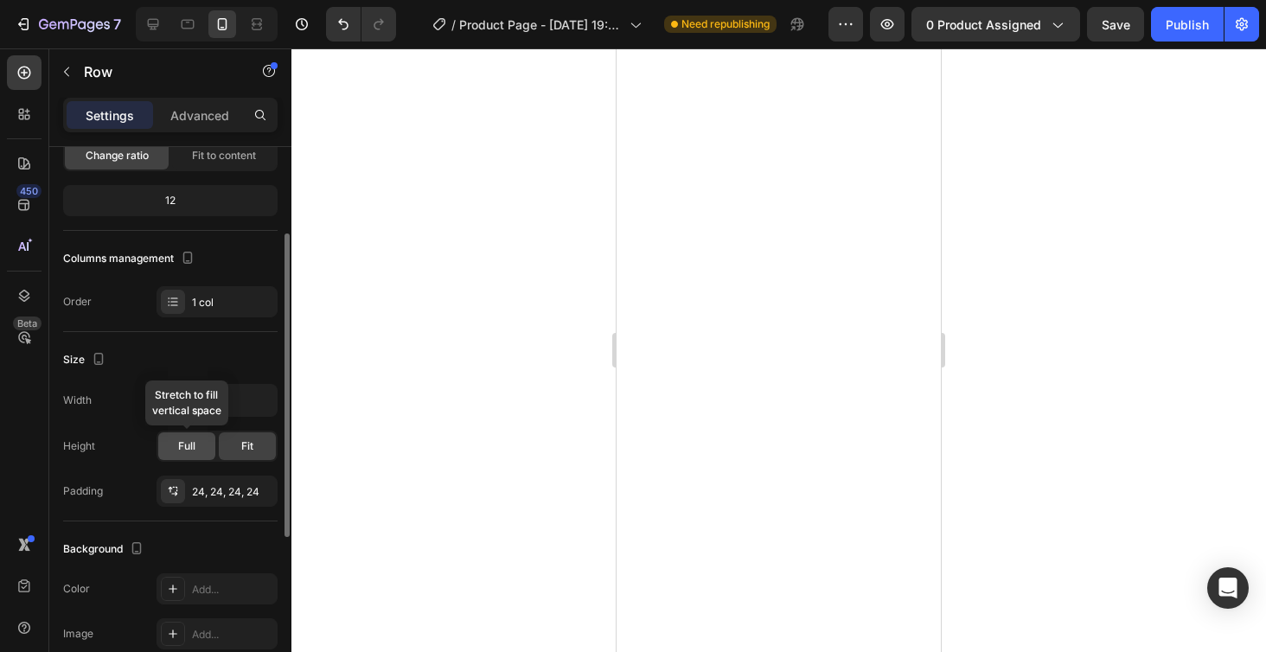
scroll to position [154, 0]
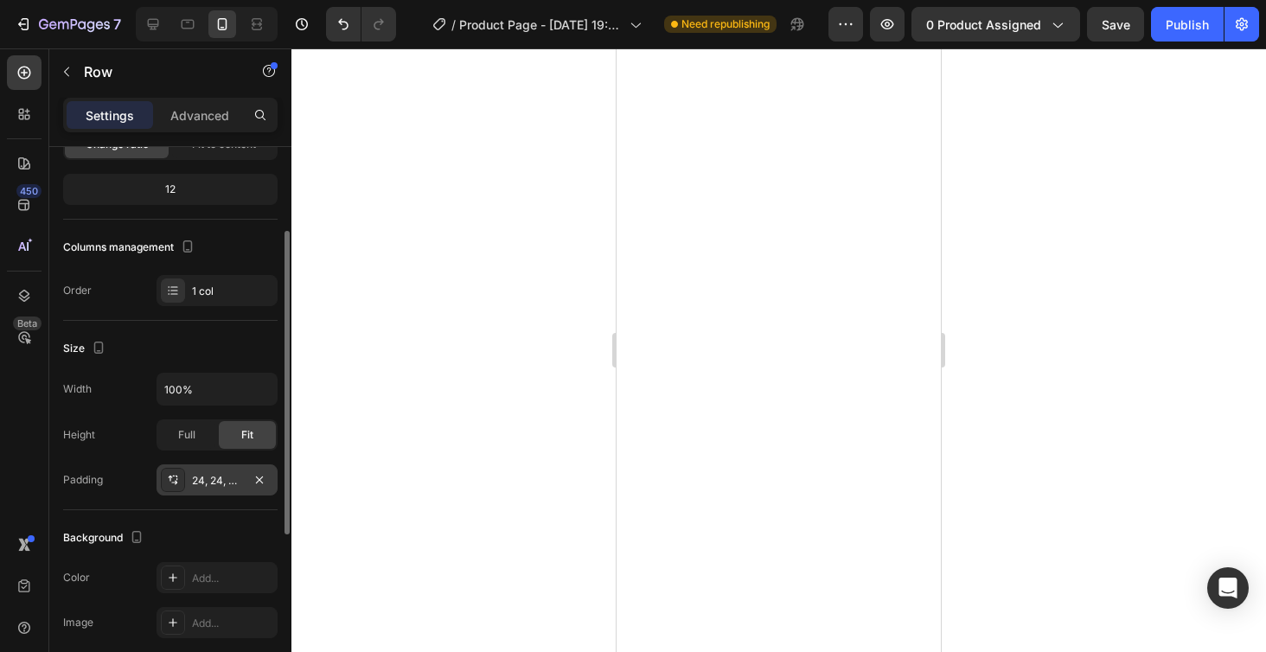
click at [207, 483] on div "24, 24, 24, 24" at bounding box center [217, 481] width 50 height 16
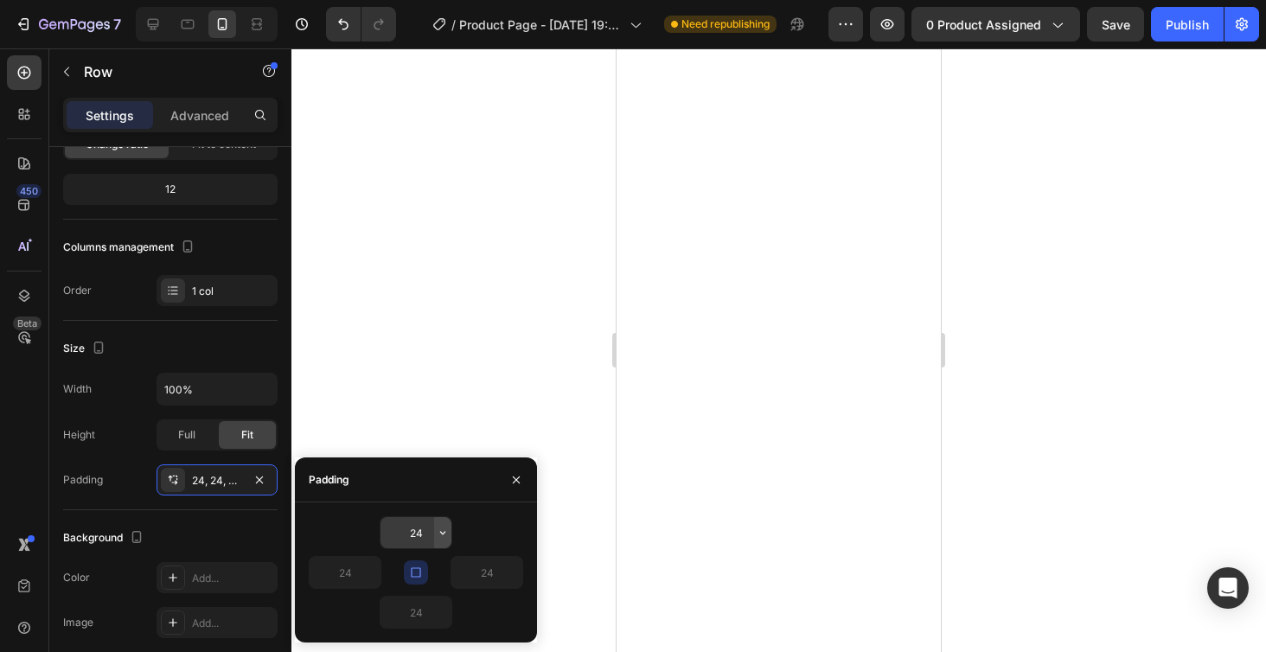
click at [440, 536] on icon "button" at bounding box center [443, 533] width 14 height 14
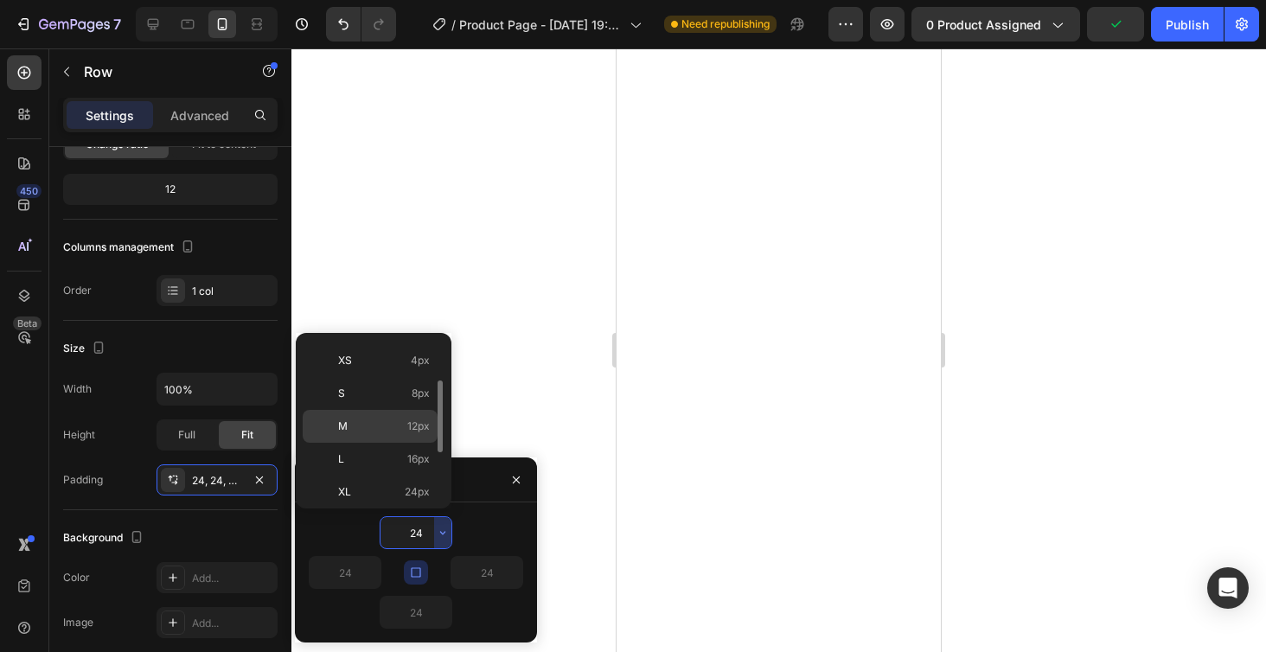
scroll to position [71, 0]
click at [418, 453] on span "16px" at bounding box center [418, 450] width 22 height 16
type input "16"
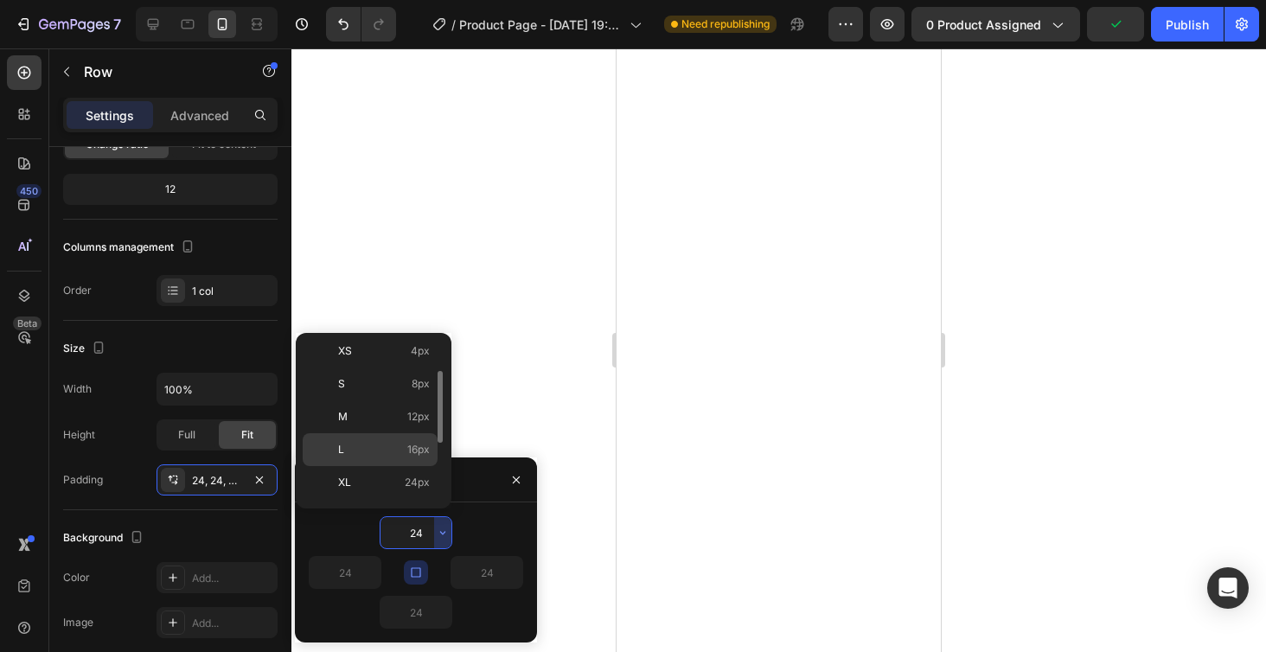
type input "16"
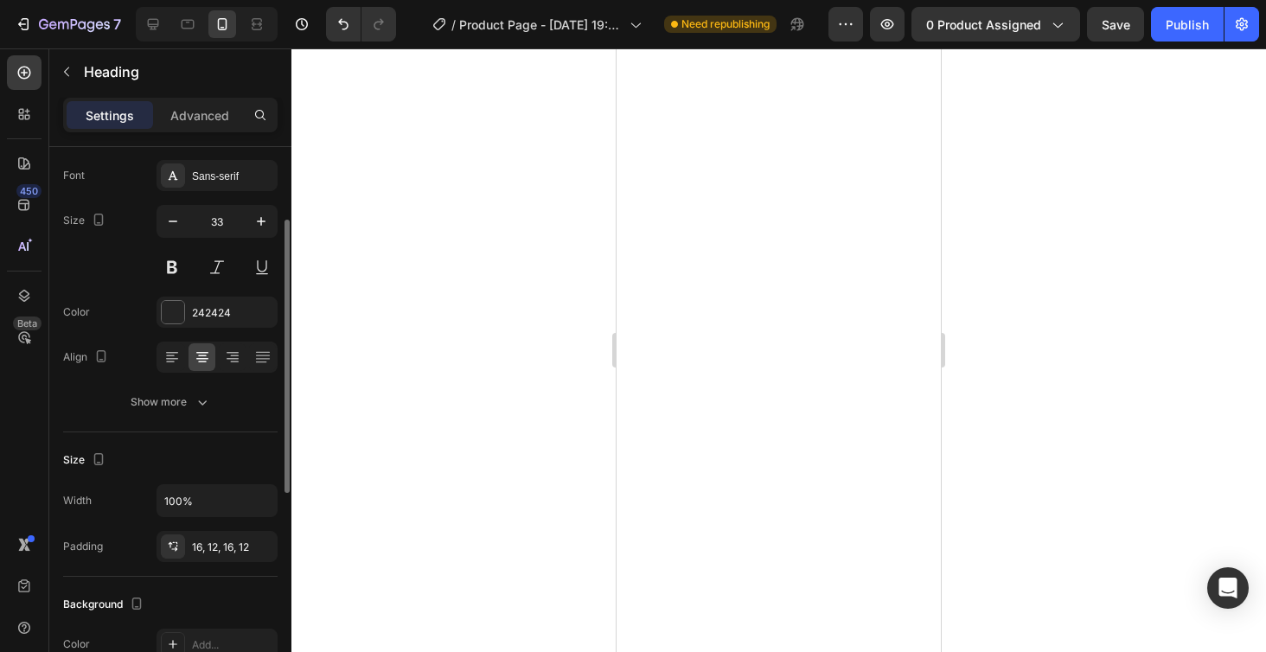
scroll to position [118, 0]
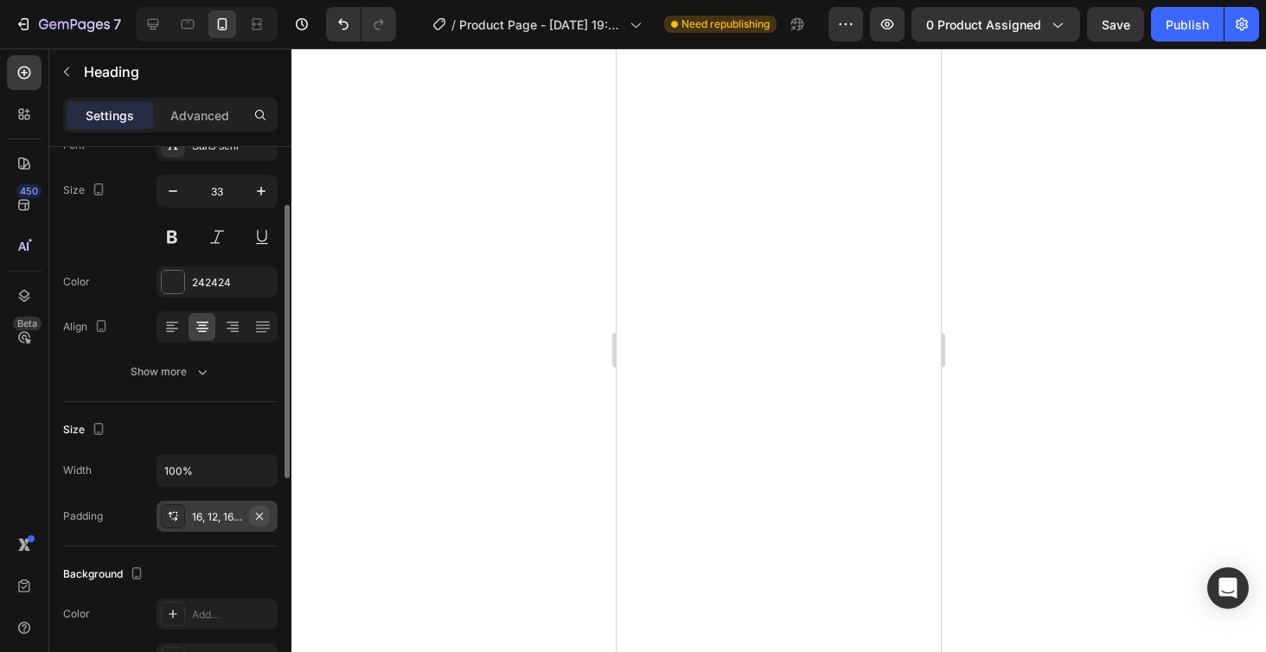
click at [258, 517] on icon "button" at bounding box center [259, 515] width 7 height 7
click at [1171, 414] on div at bounding box center [778, 350] width 974 height 604
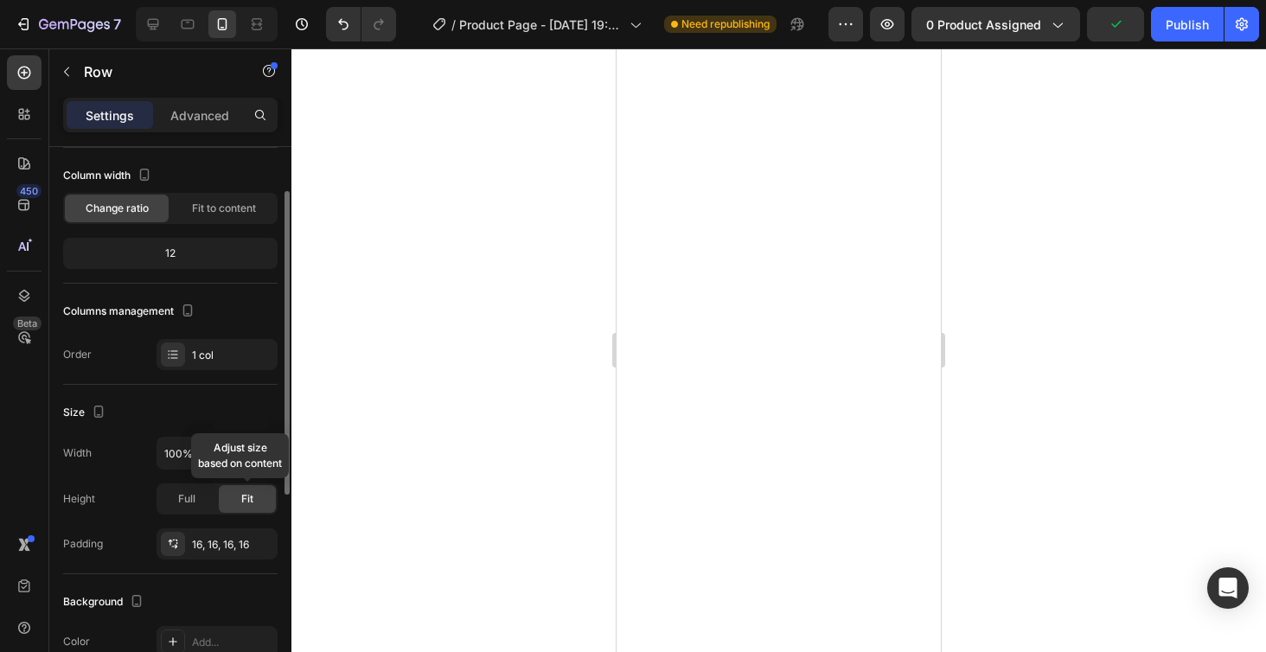
scroll to position [90, 0]
click at [215, 552] on div "16, 16, 16, 16" at bounding box center [217, 545] width 50 height 16
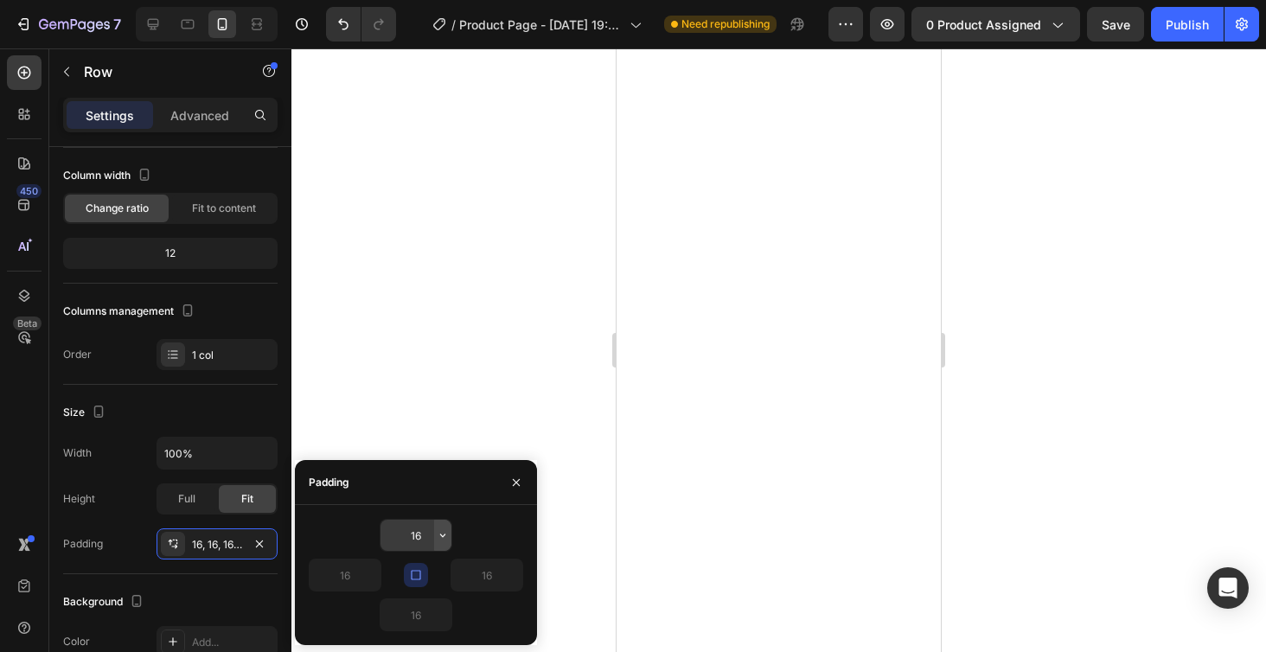
click at [447, 535] on icon "button" at bounding box center [443, 535] width 14 height 14
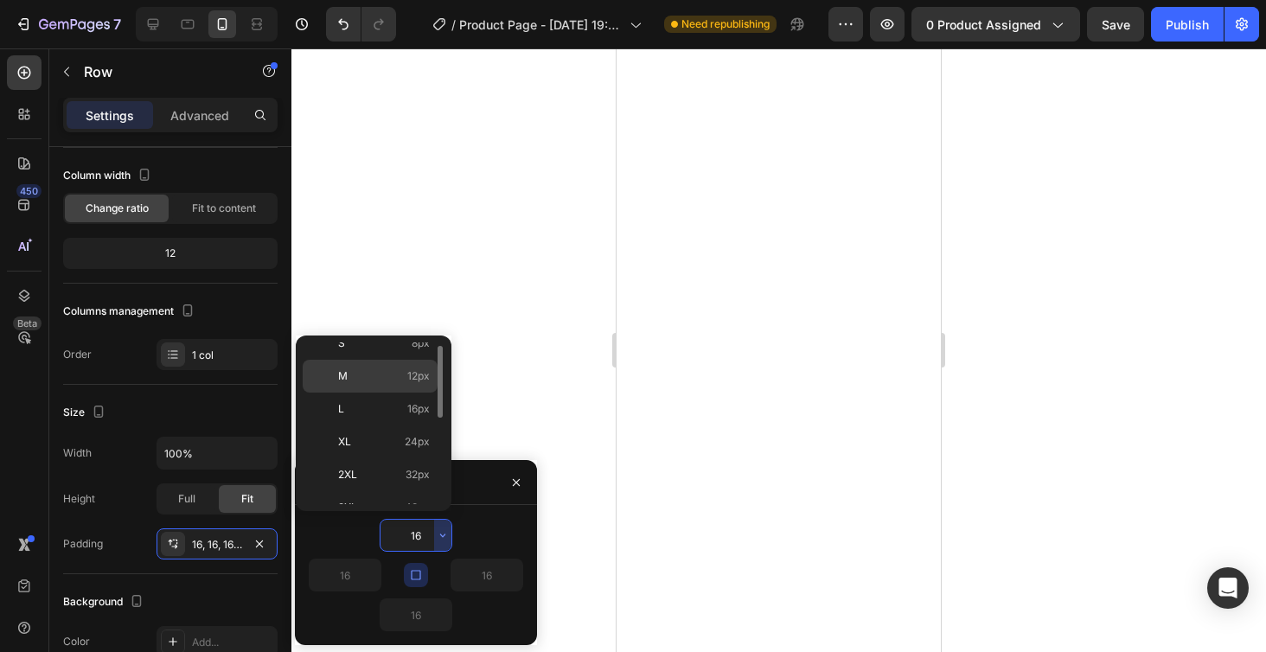
scroll to position [118, 0]
click at [413, 442] on span "24px" at bounding box center [417, 439] width 25 height 16
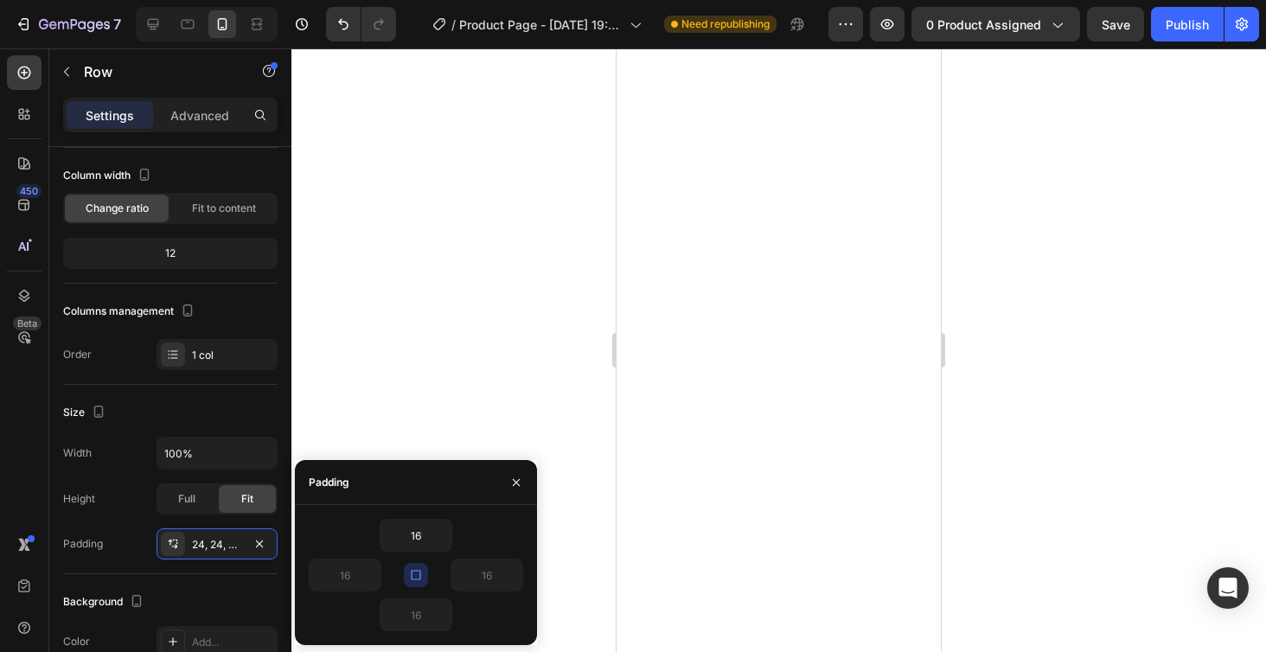
type input "24"
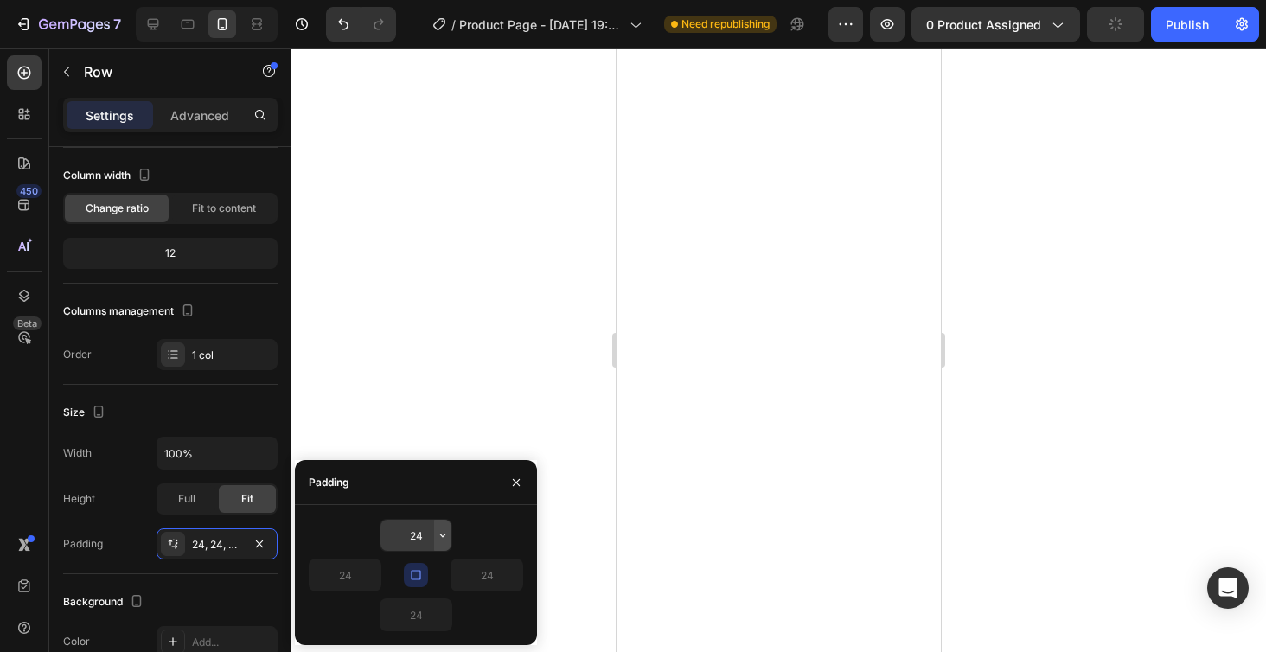
click at [440, 540] on icon "button" at bounding box center [443, 535] width 14 height 14
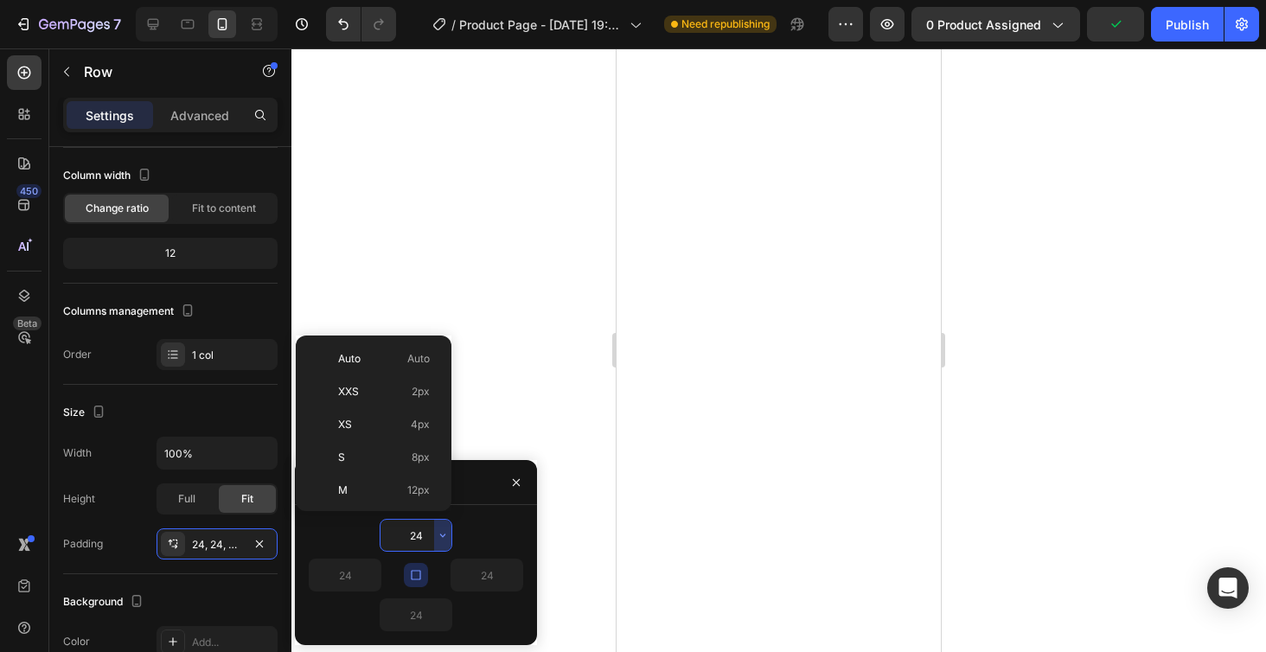
click at [422, 537] on input "24" at bounding box center [415, 535] width 71 height 31
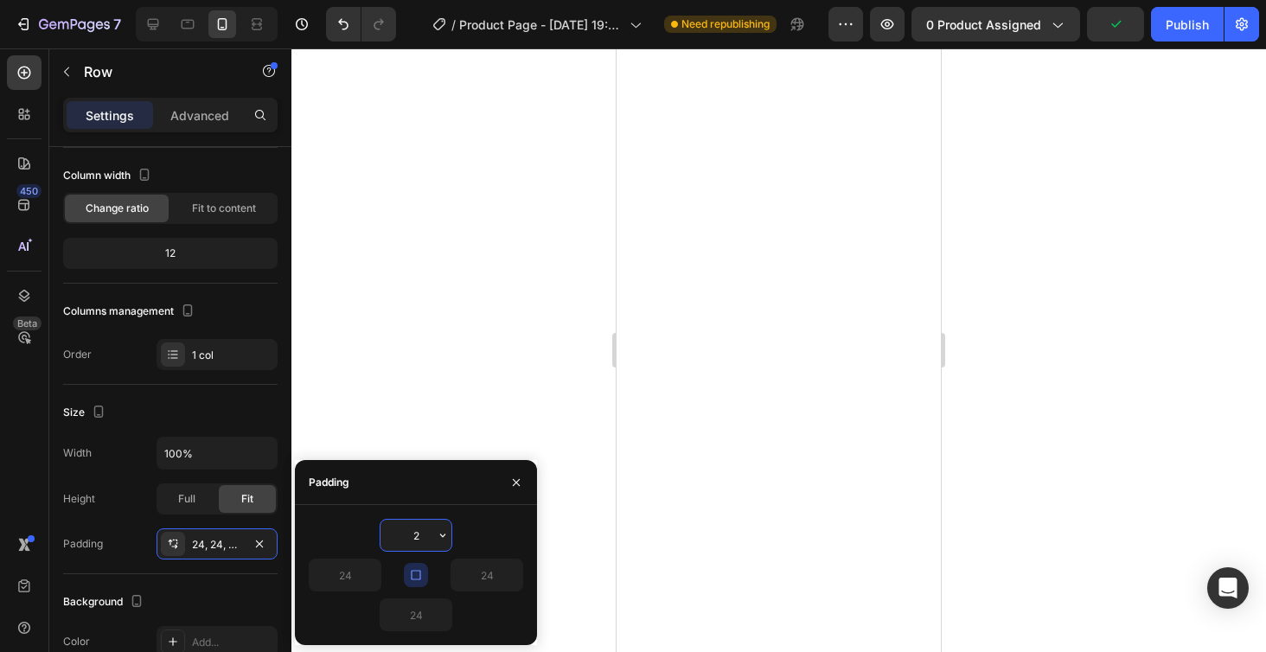
type input "28"
click at [443, 335] on div at bounding box center [778, 350] width 974 height 604
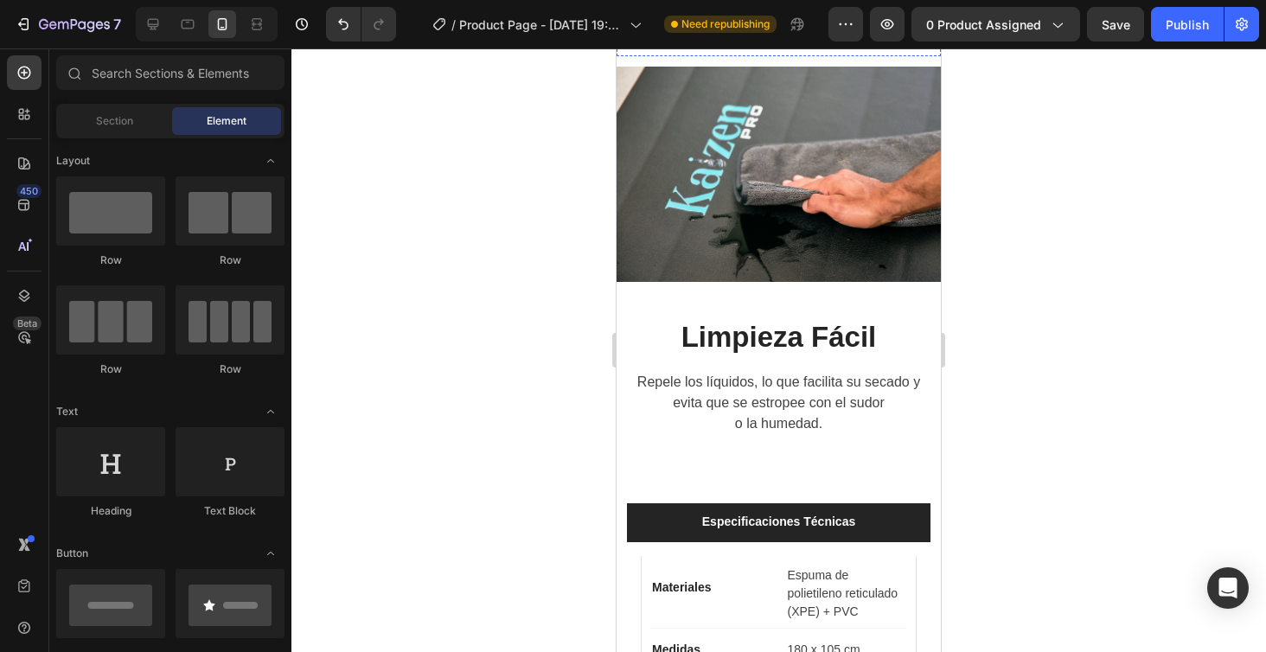
scroll to position [4329, 0]
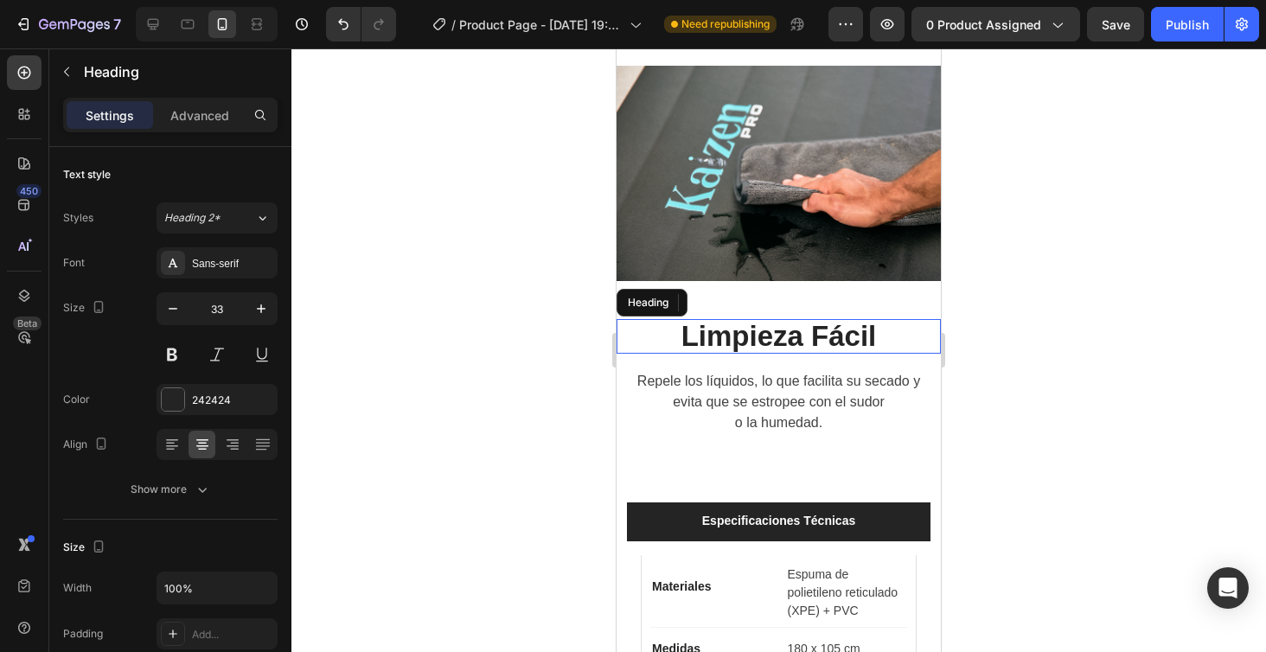
click at [740, 339] on h2 "Limpieza Fácil" at bounding box center [778, 336] width 324 height 35
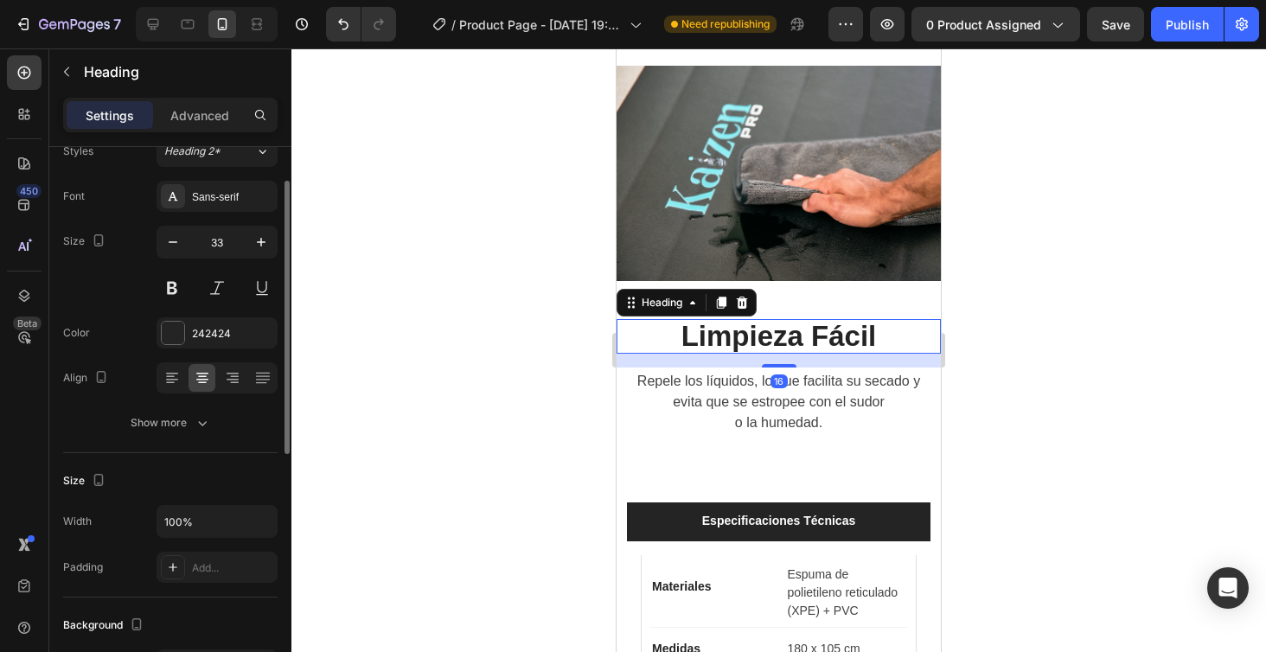
scroll to position [67, 0]
click at [998, 338] on div at bounding box center [778, 350] width 974 height 604
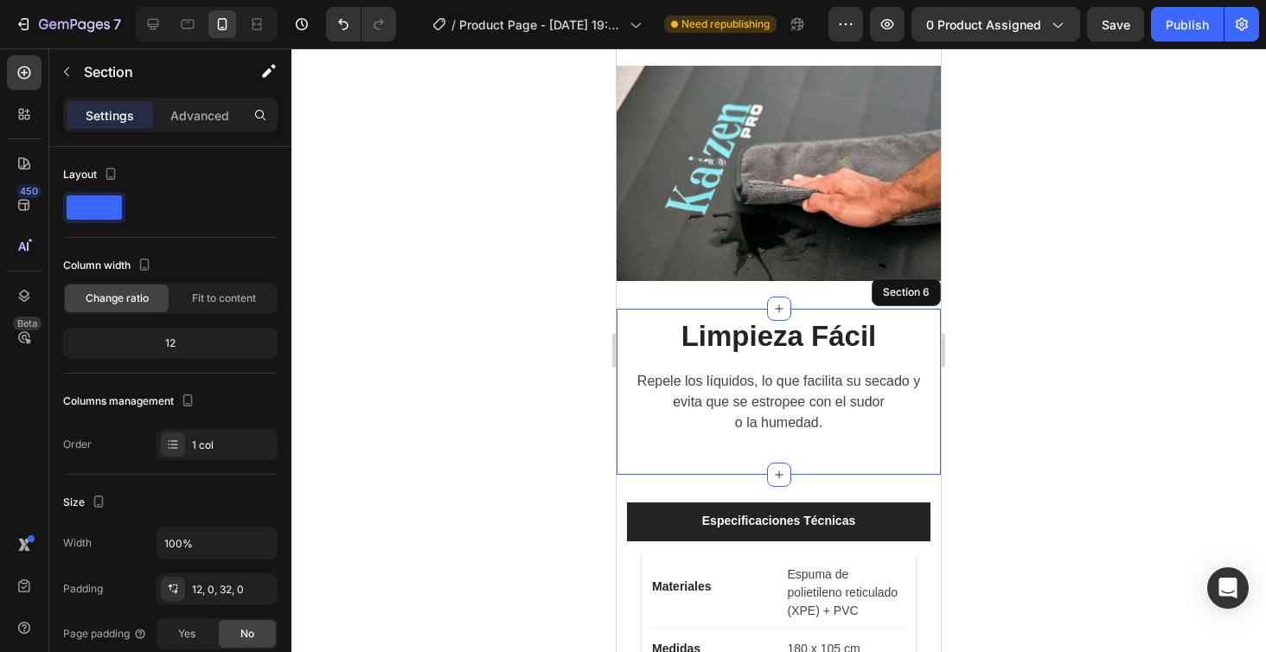
click at [923, 313] on div "Limpieza Fácil Heading Repele los líquidos, lo que facilita su secado y evita q…" at bounding box center [778, 392] width 324 height 166
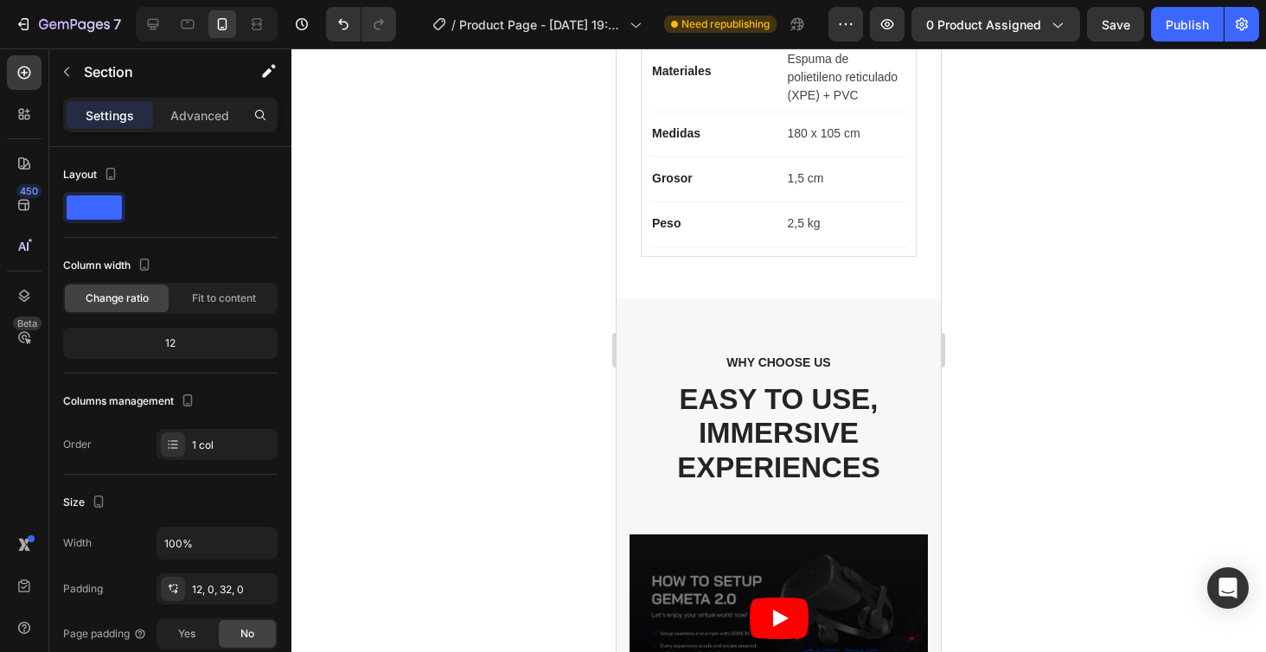
scroll to position [3921, 0]
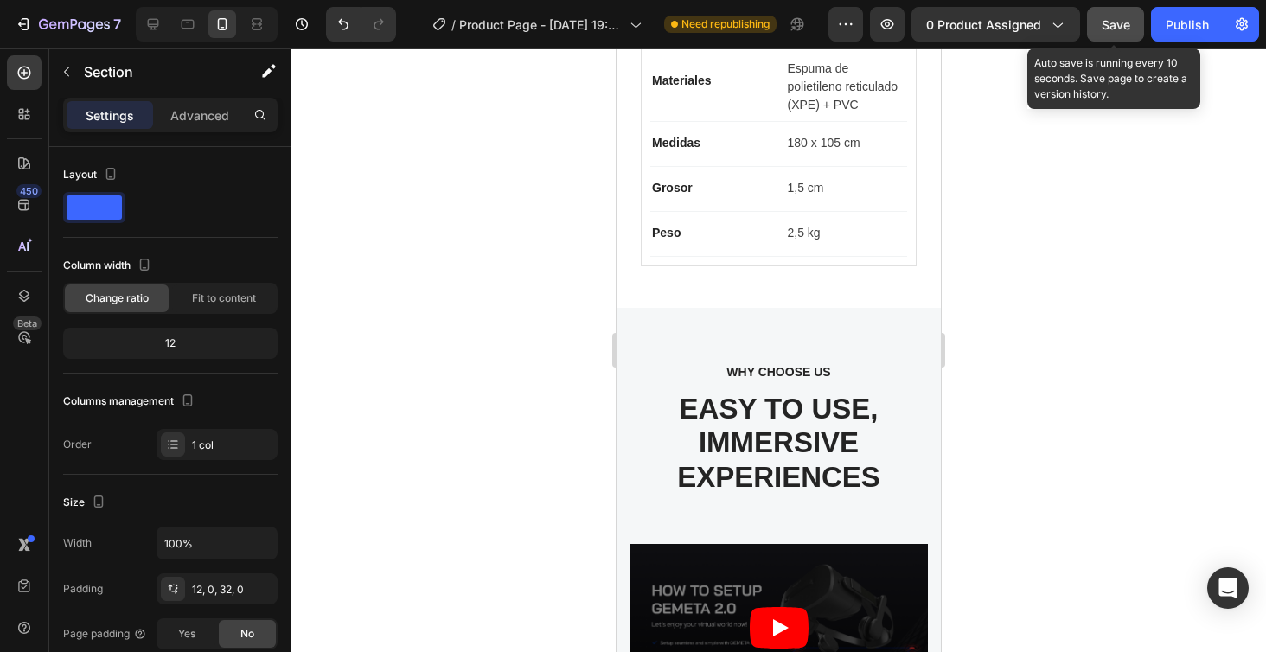
click at [1121, 24] on span "Save" at bounding box center [1116, 24] width 29 height 15
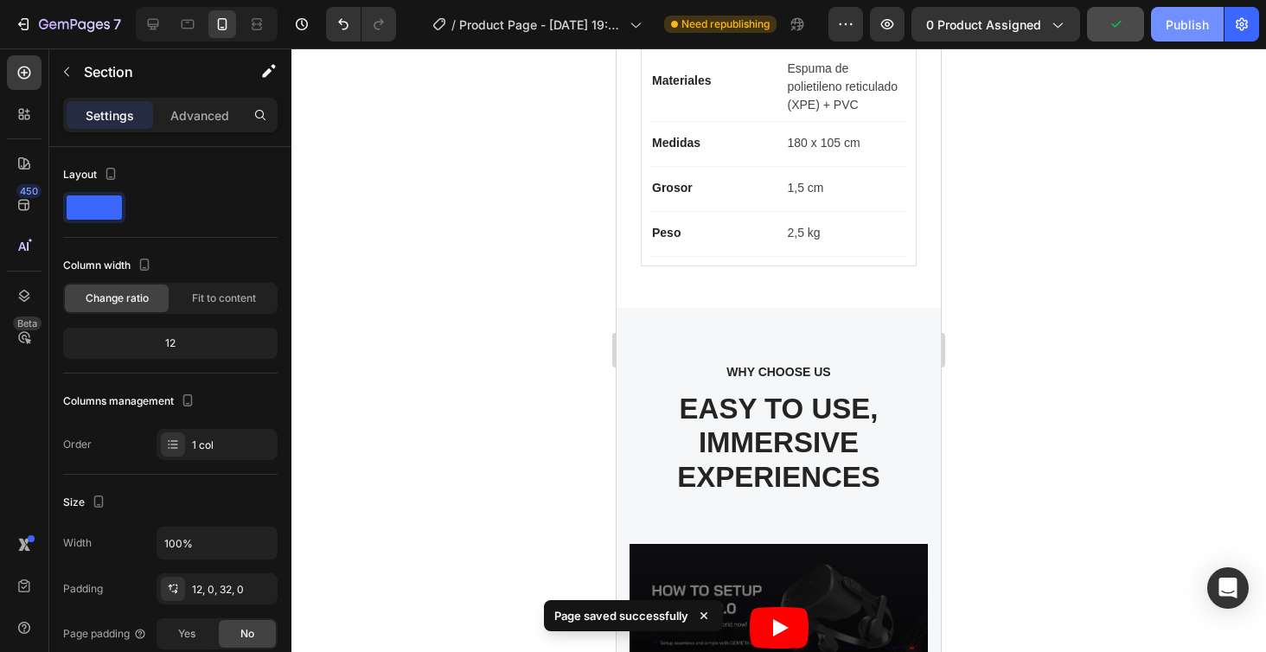
click at [1191, 34] on button "Publish" at bounding box center [1187, 24] width 73 height 35
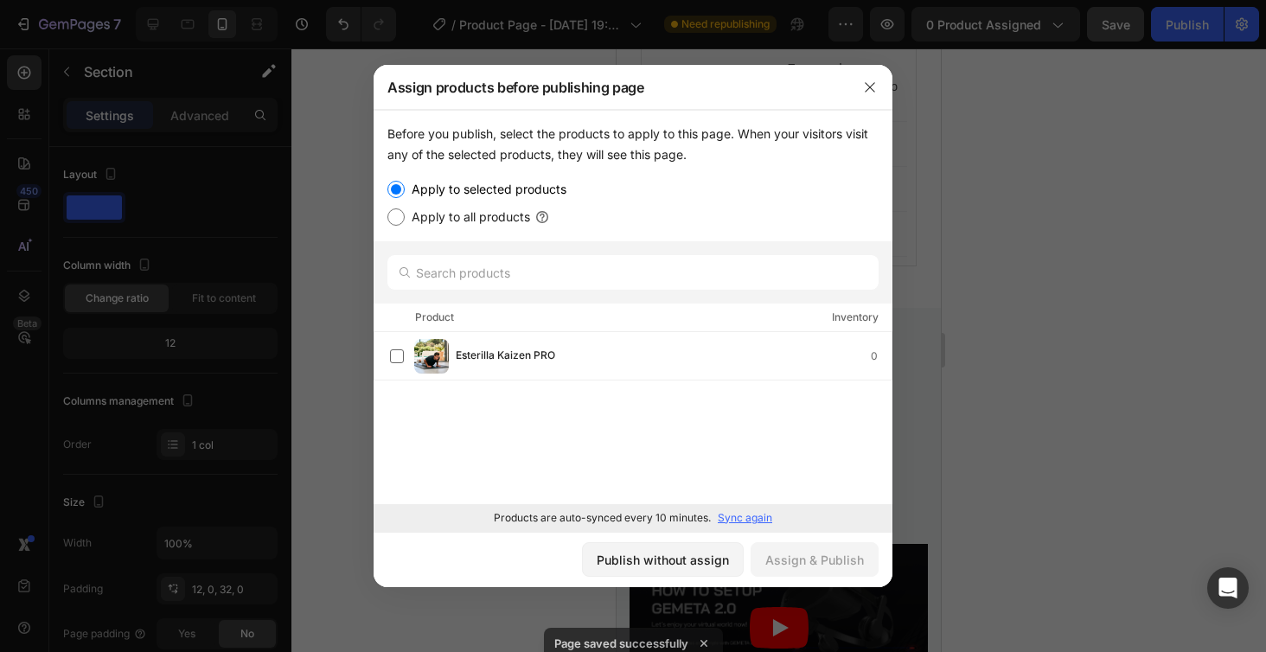
click at [683, 563] on div "Publish without assign" at bounding box center [663, 560] width 132 height 18
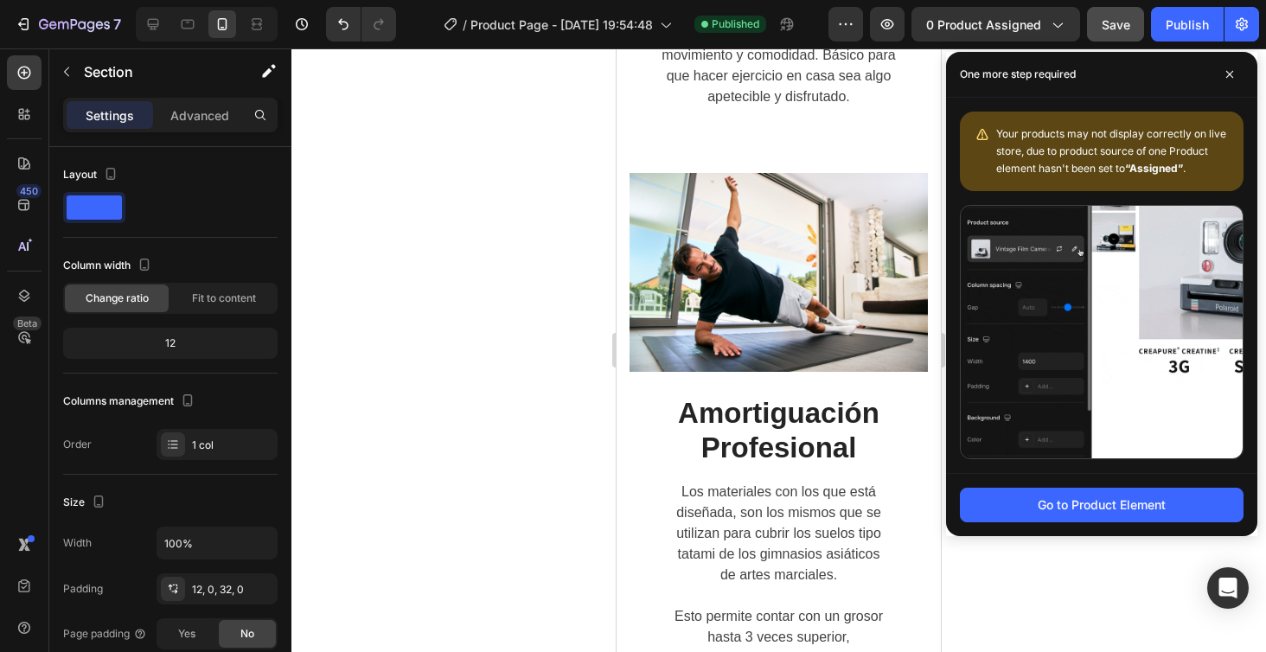
scroll to position [3049, 0]
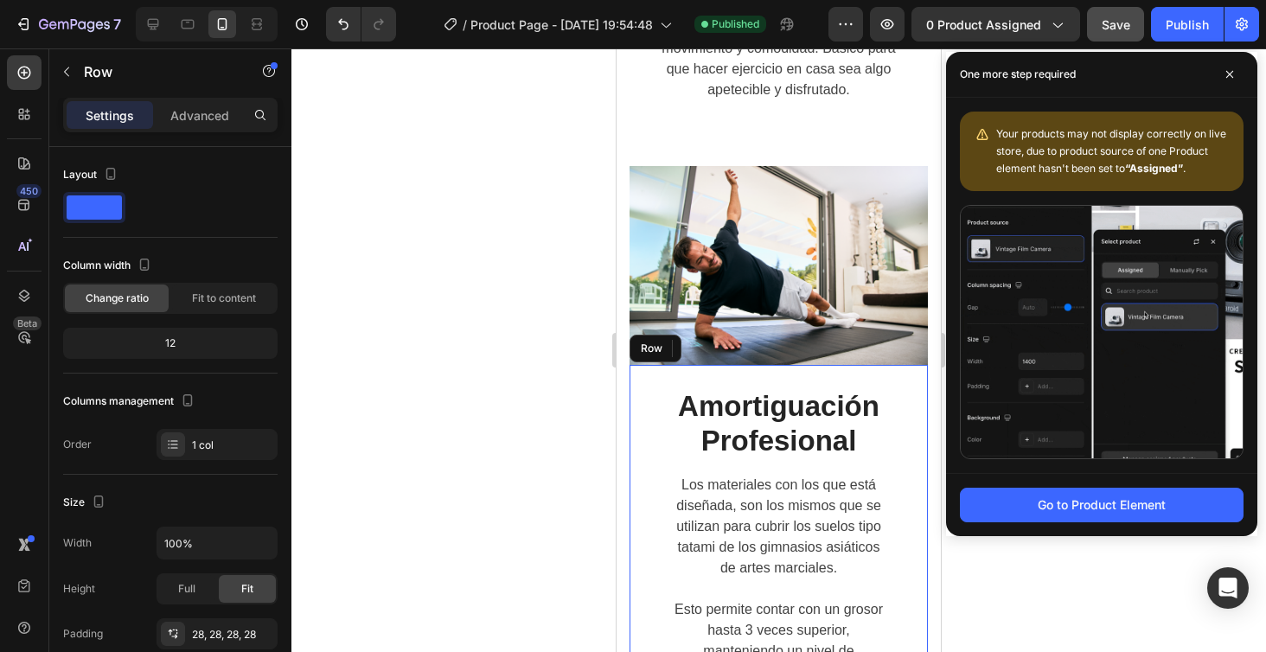
click at [912, 420] on div "Amortiguación Profesional Heading Los materiales con los que está diseñada, son…" at bounding box center [778, 542] width 298 height 355
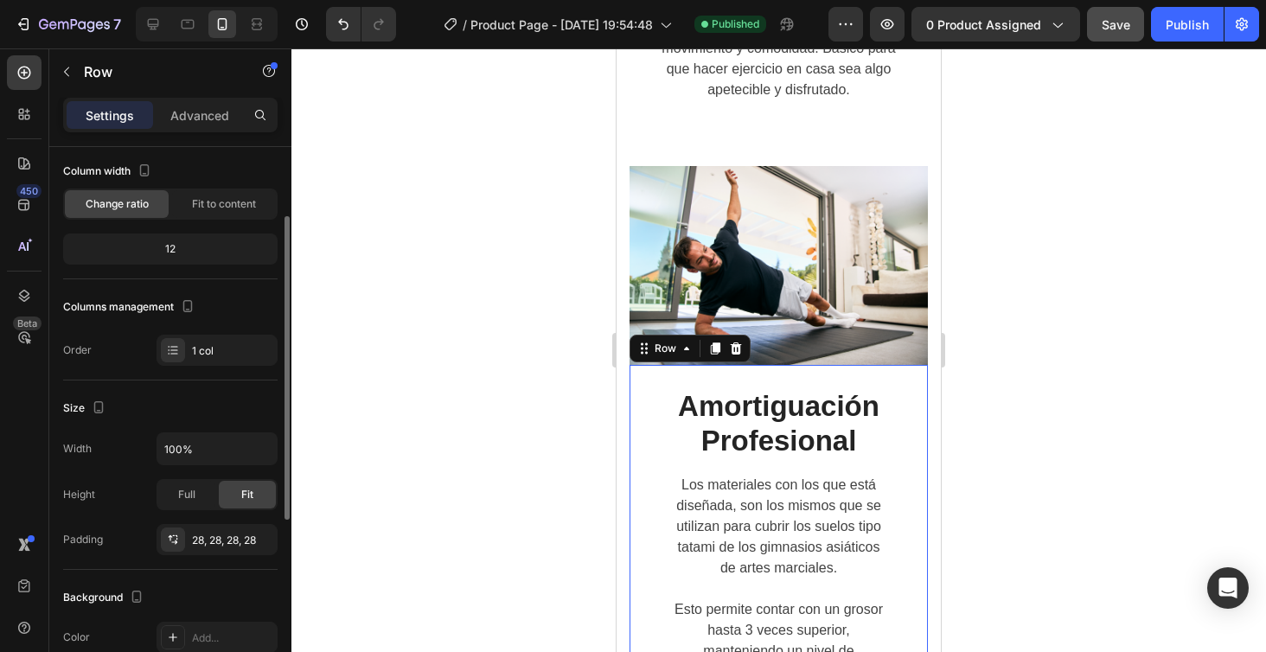
scroll to position [105, 0]
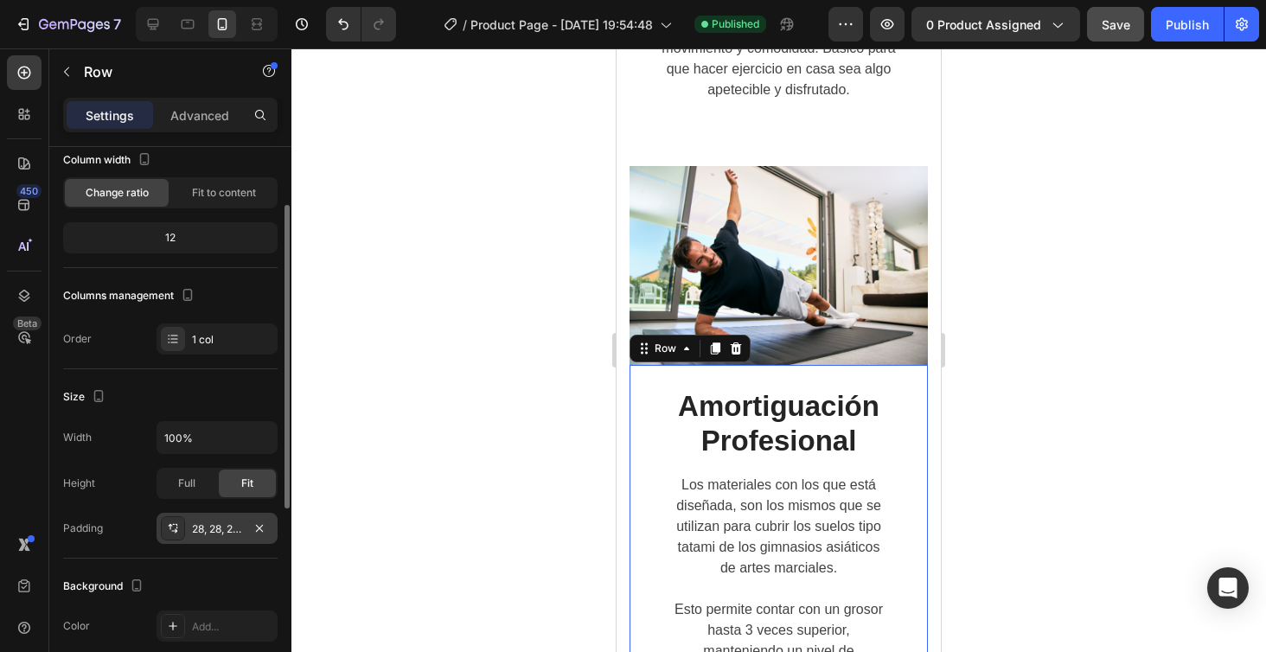
click at [225, 533] on div "28, 28, 28, 28" at bounding box center [217, 529] width 50 height 16
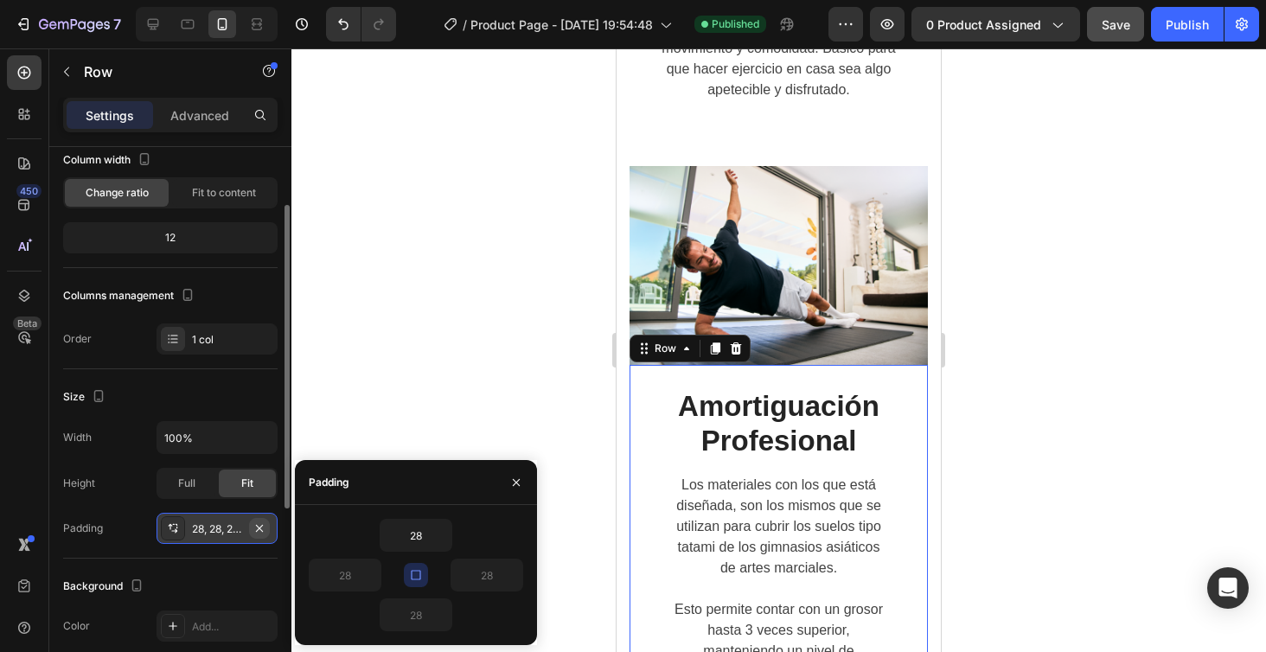
click at [261, 532] on icon "button" at bounding box center [259, 528] width 14 height 14
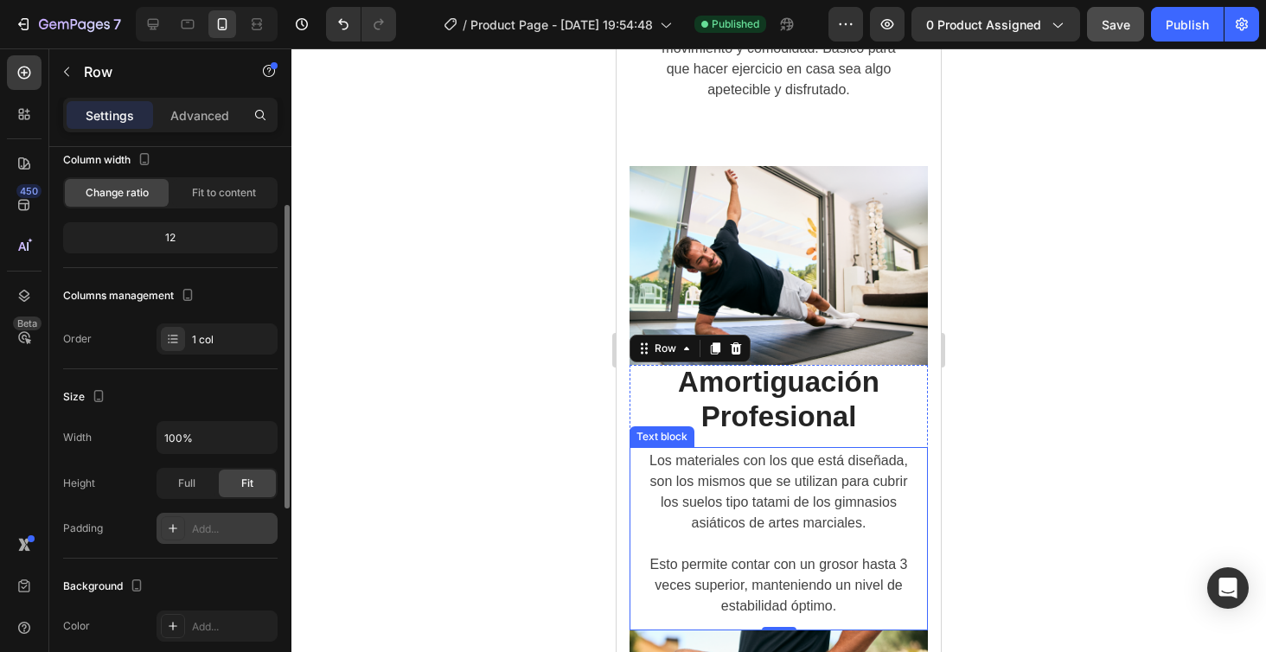
click at [777, 469] on p "Los materiales con los que está diseñada, son los mismos que se utilizan para c…" at bounding box center [779, 491] width 264 height 83
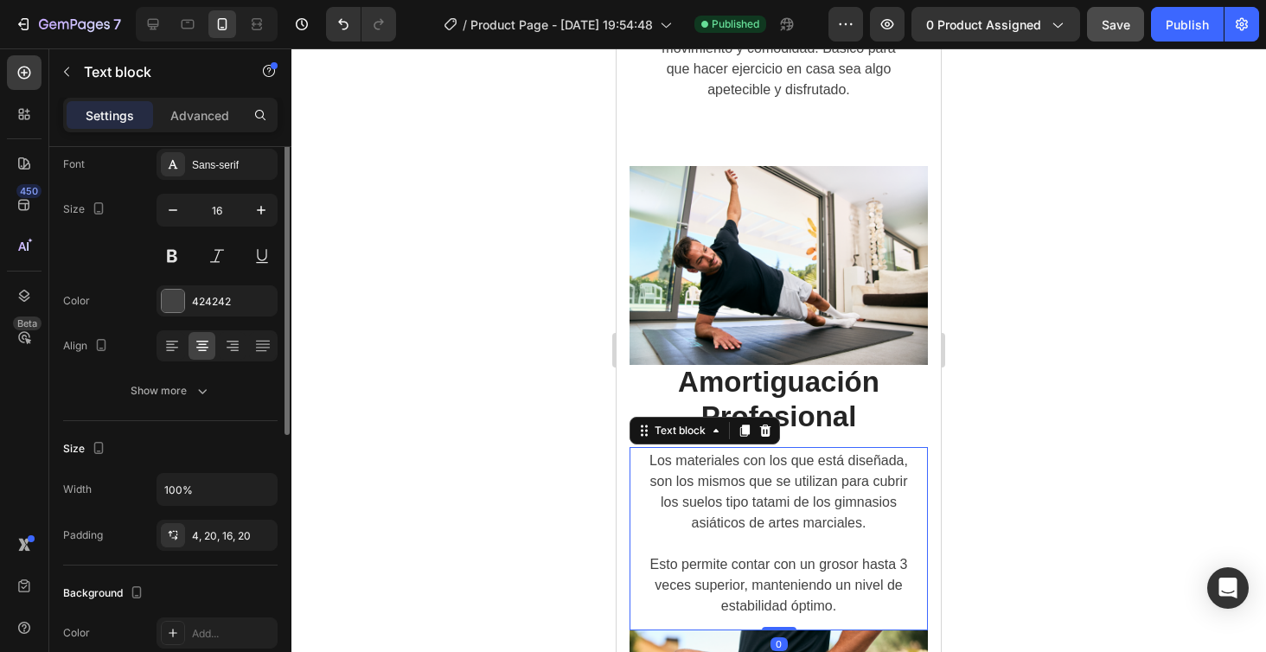
scroll to position [105, 0]
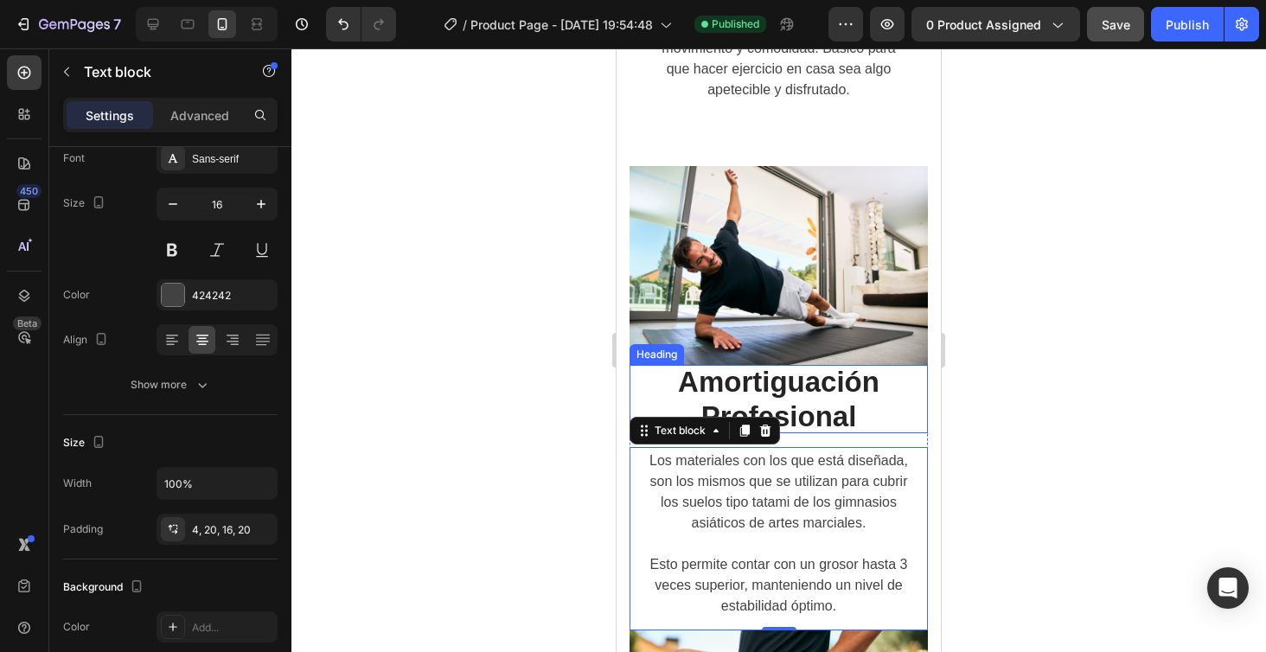
click at [811, 404] on h2 "Amortiguación Profesional" at bounding box center [778, 399] width 298 height 68
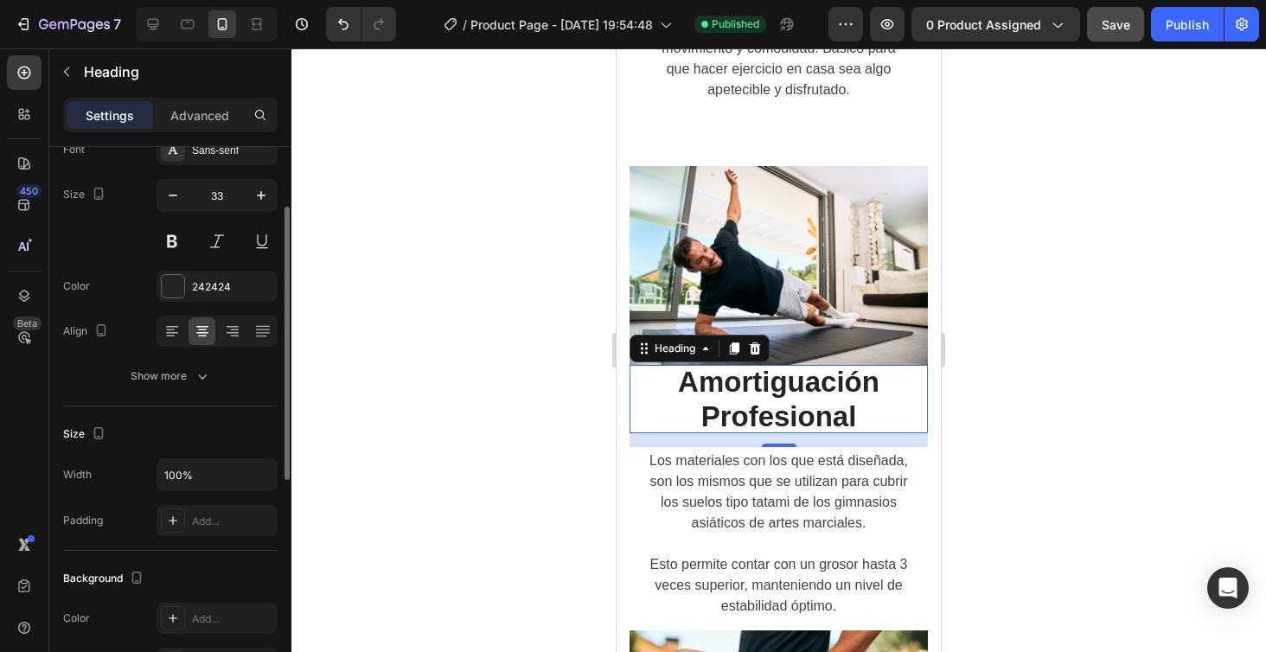
scroll to position [116, 0]
click at [208, 518] on div "Add..." at bounding box center [232, 519] width 81 height 16
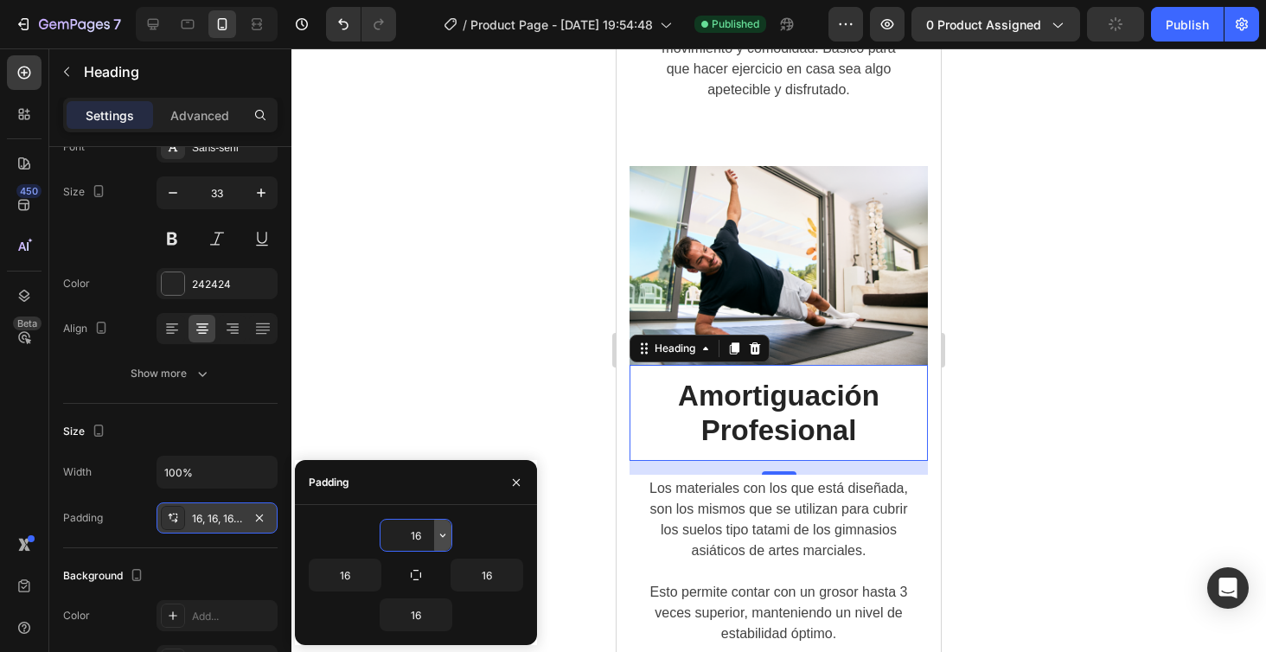
click at [443, 536] on icon "button" at bounding box center [442, 534] width 5 height 3
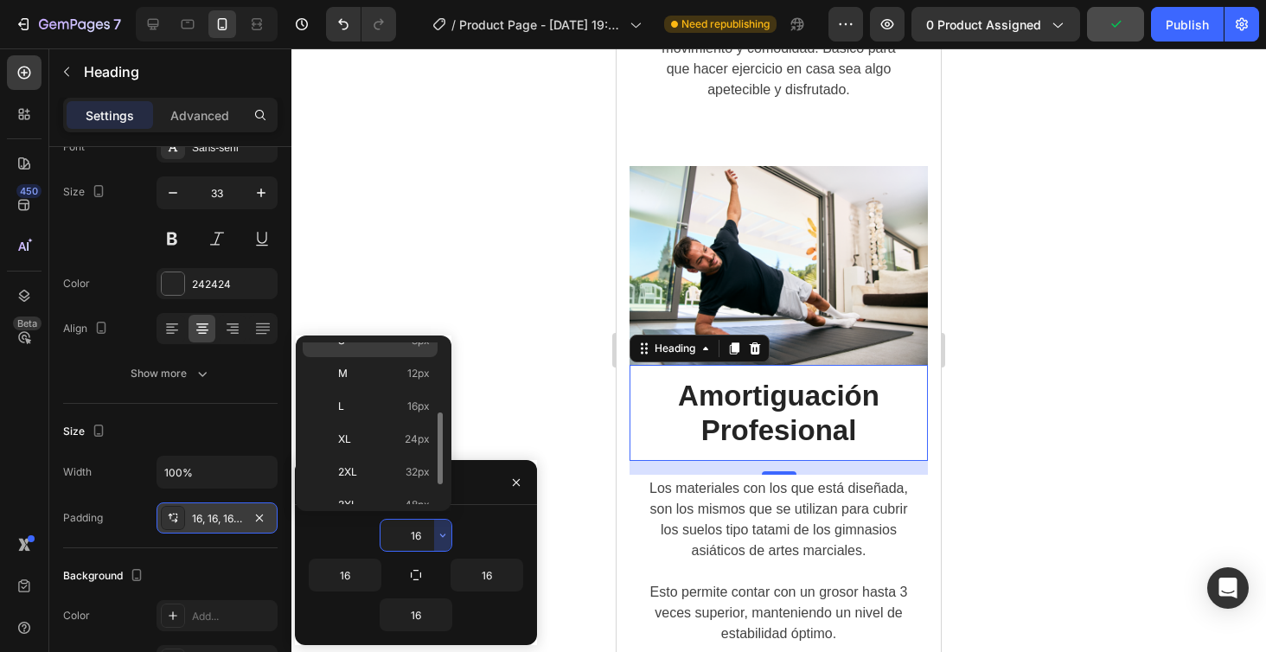
scroll to position [129, 0]
click at [412, 463] on span "32px" at bounding box center [418, 460] width 24 height 16
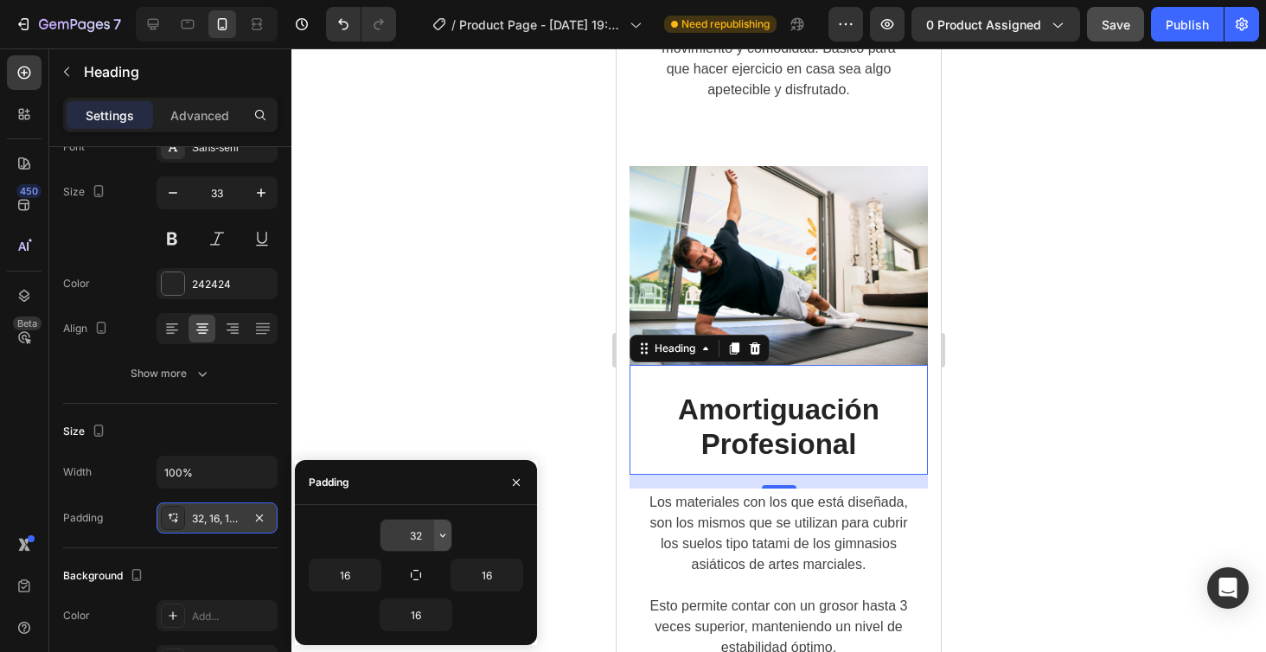
click at [442, 541] on icon "button" at bounding box center [443, 535] width 14 height 14
click at [418, 538] on input "32" at bounding box center [415, 535] width 71 height 31
type input "3"
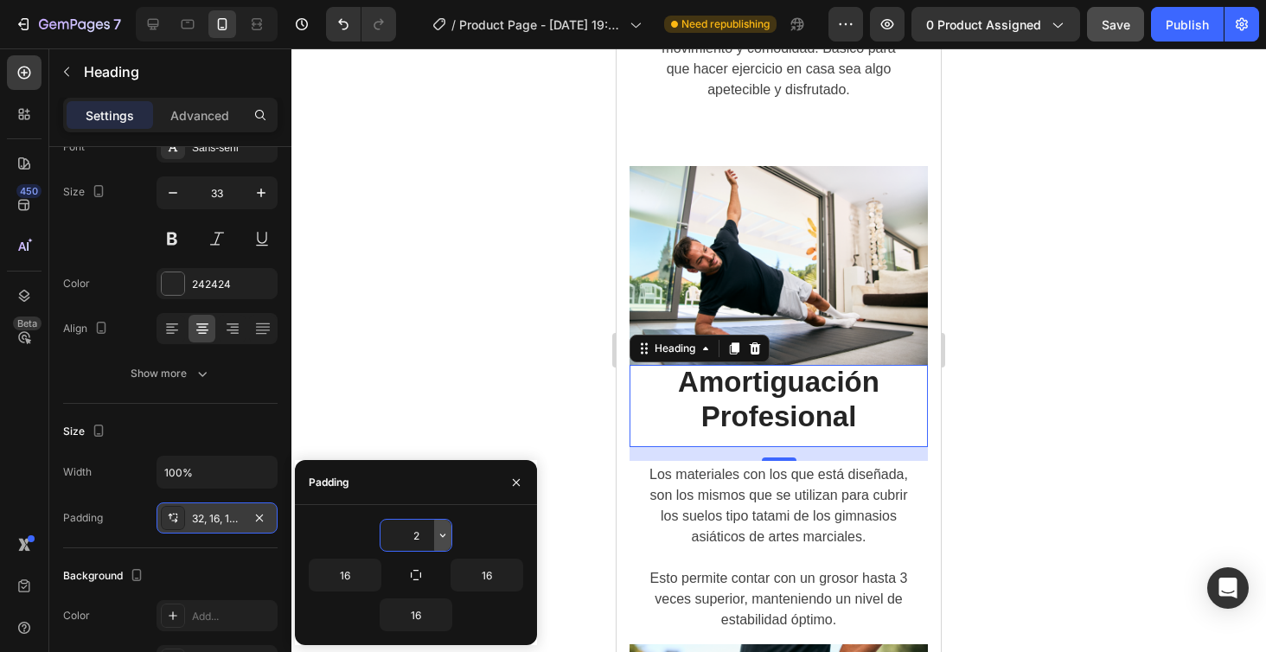
type input "28"
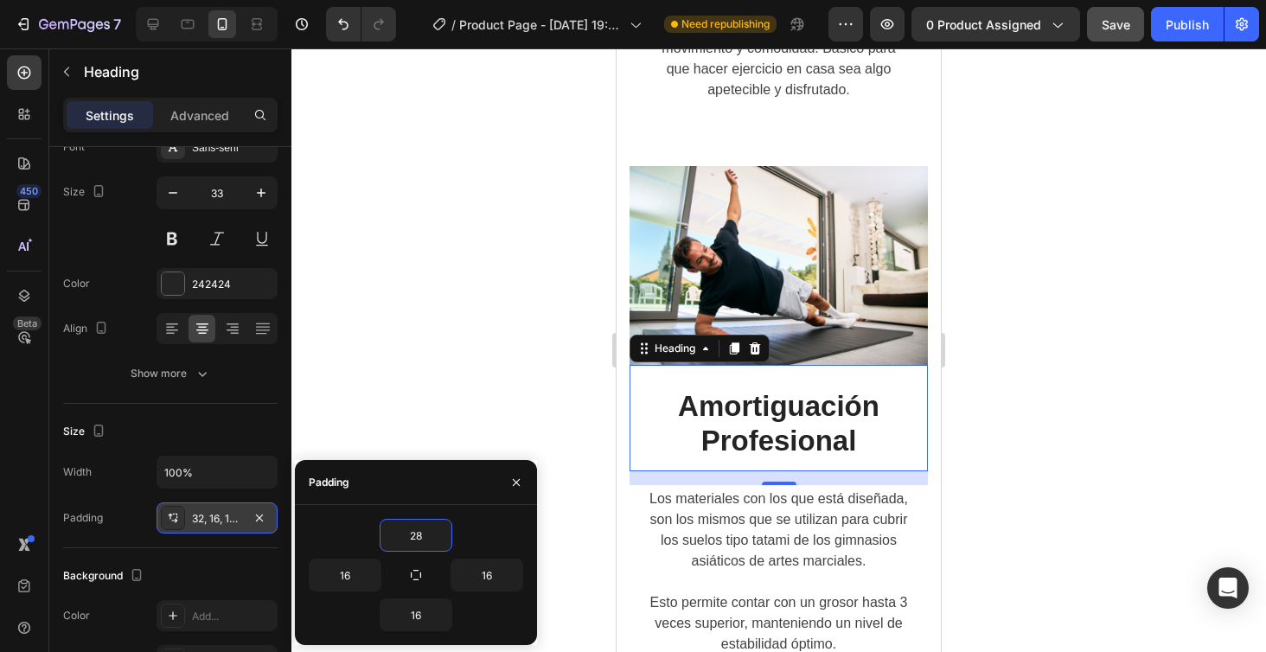
click at [441, 406] on div at bounding box center [778, 350] width 974 height 604
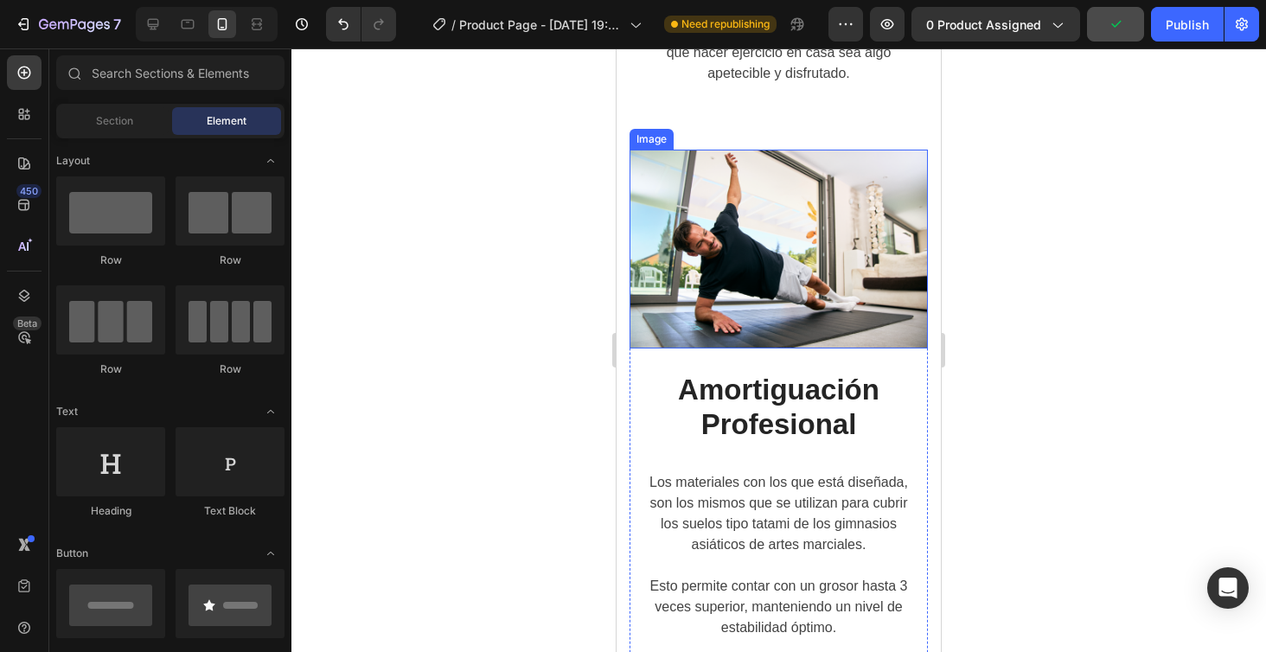
scroll to position [3077, 0]
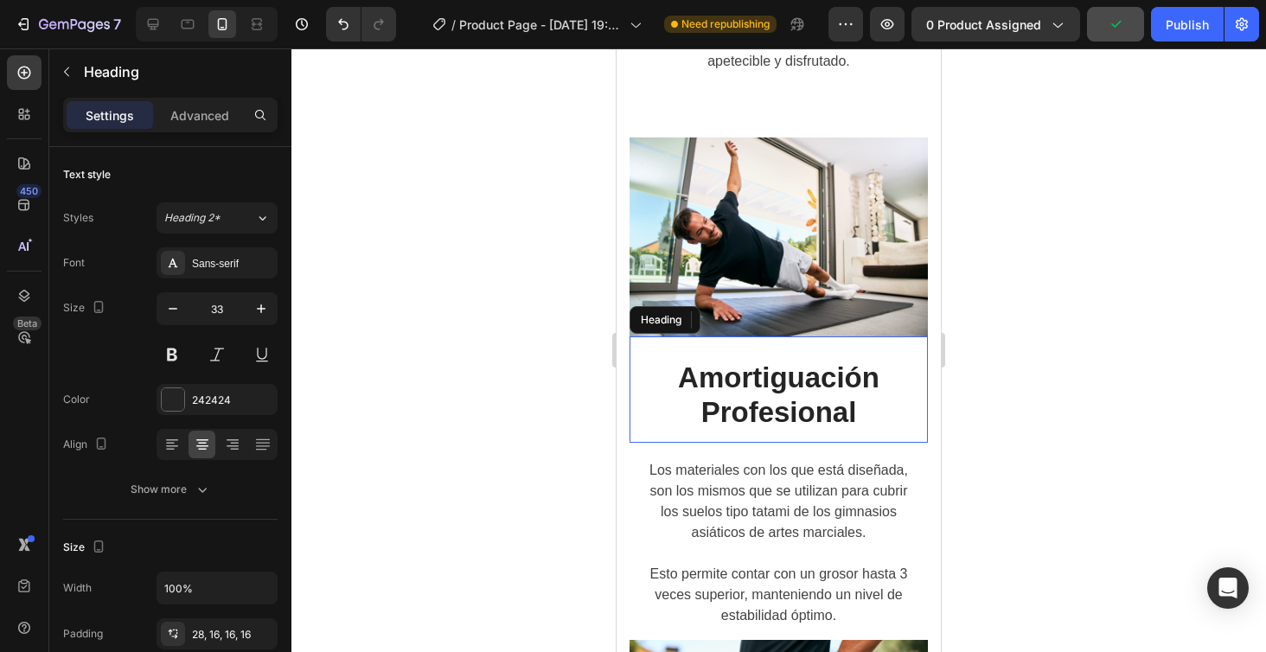
click at [777, 399] on h2 "Amortiguación Profesional" at bounding box center [778, 389] width 298 height 106
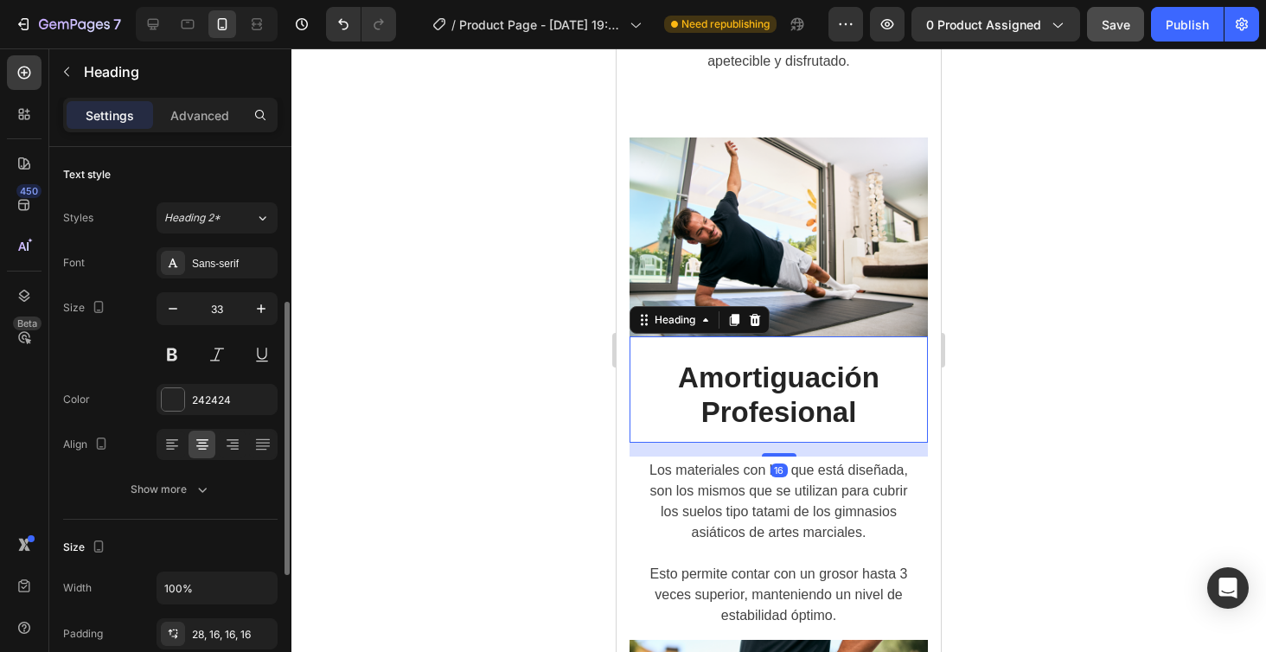
scroll to position [104, 0]
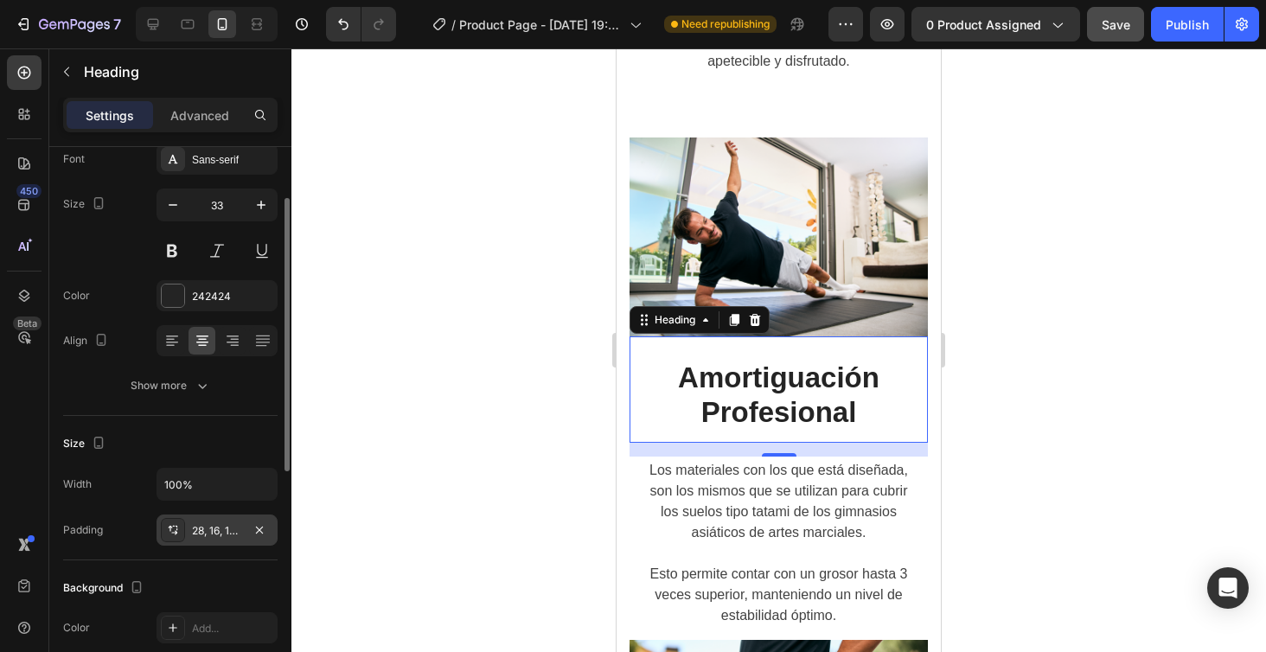
click at [222, 529] on div "28, 16, 16, 16" at bounding box center [217, 531] width 50 height 16
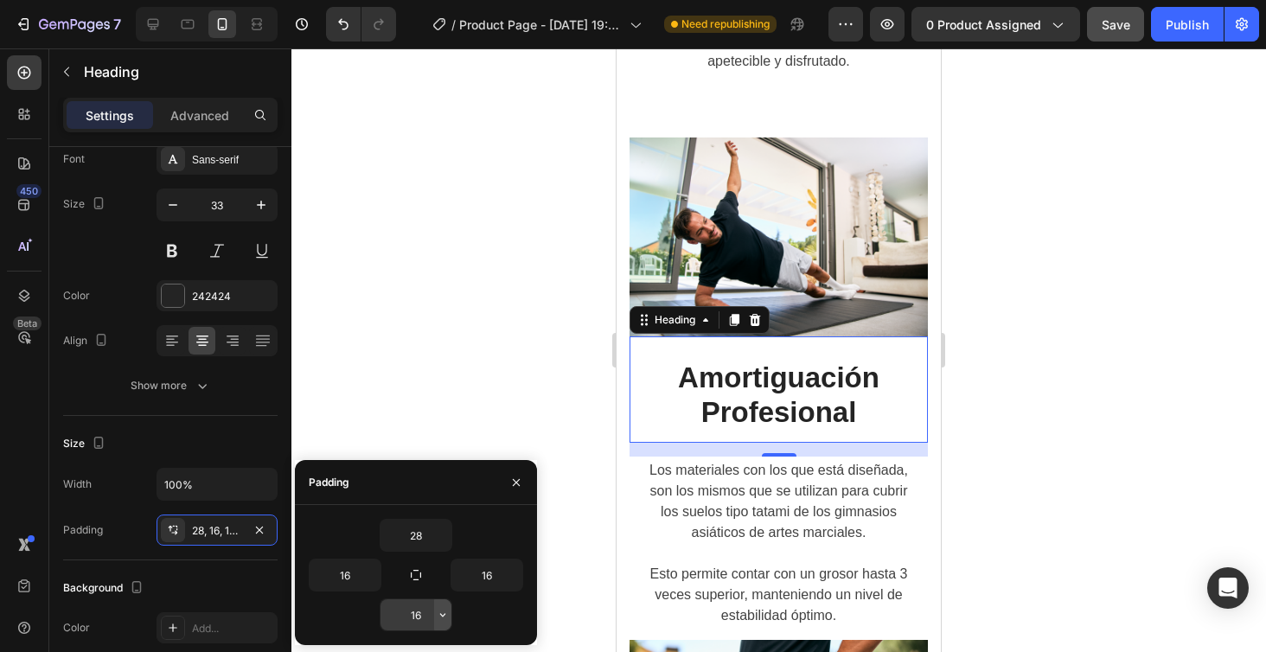
click at [438, 616] on icon "button" at bounding box center [443, 615] width 14 height 14
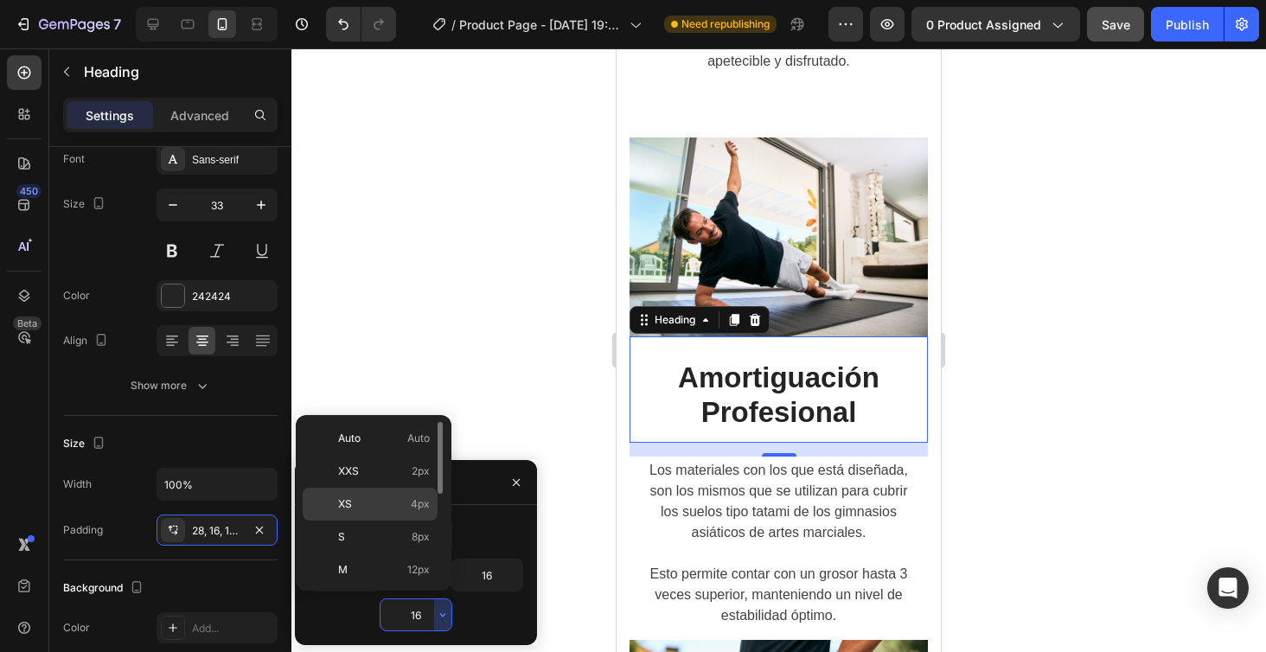
click at [419, 503] on span "4px" at bounding box center [420, 504] width 19 height 16
type input "4"
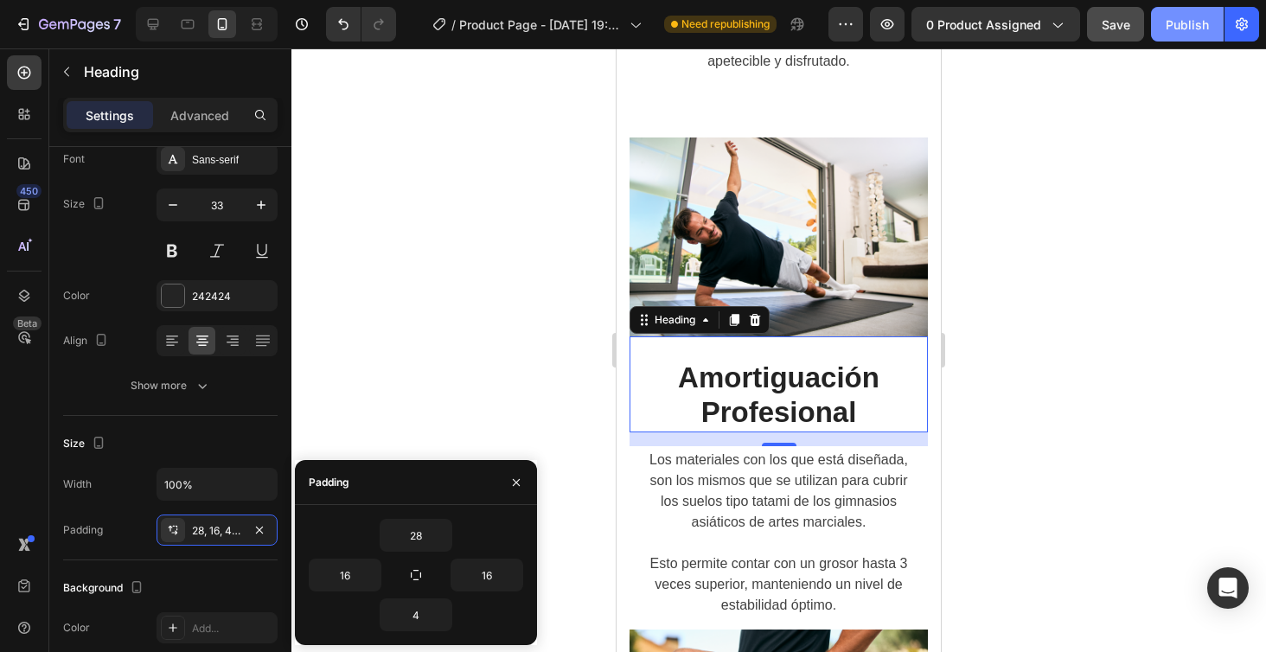
click at [1177, 26] on div "Publish" at bounding box center [1187, 25] width 43 height 18
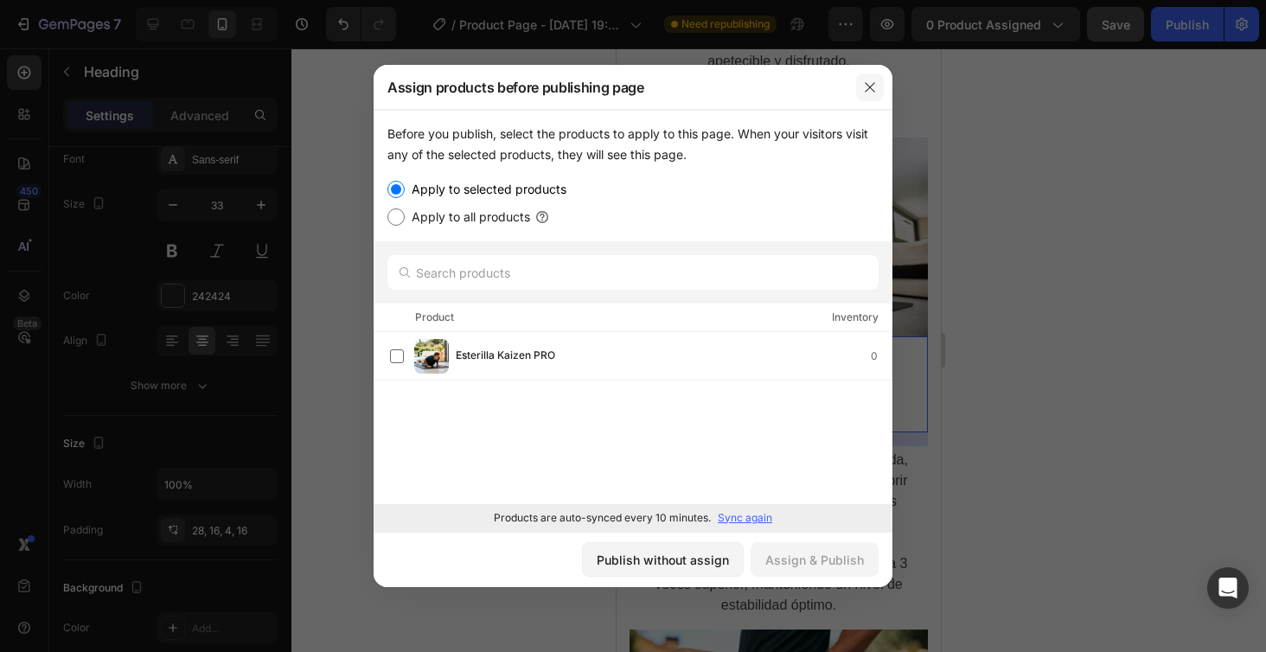
click at [865, 88] on icon "button" at bounding box center [870, 87] width 14 height 14
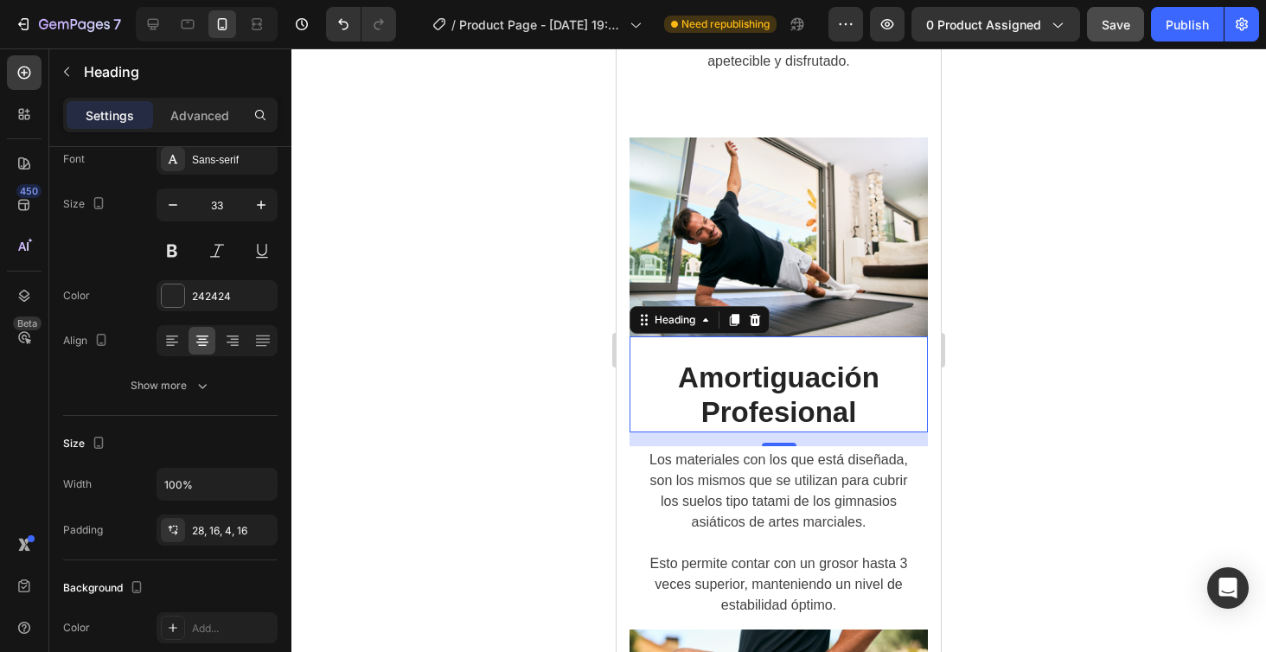
click at [1126, 8] on button "Save" at bounding box center [1115, 24] width 57 height 35
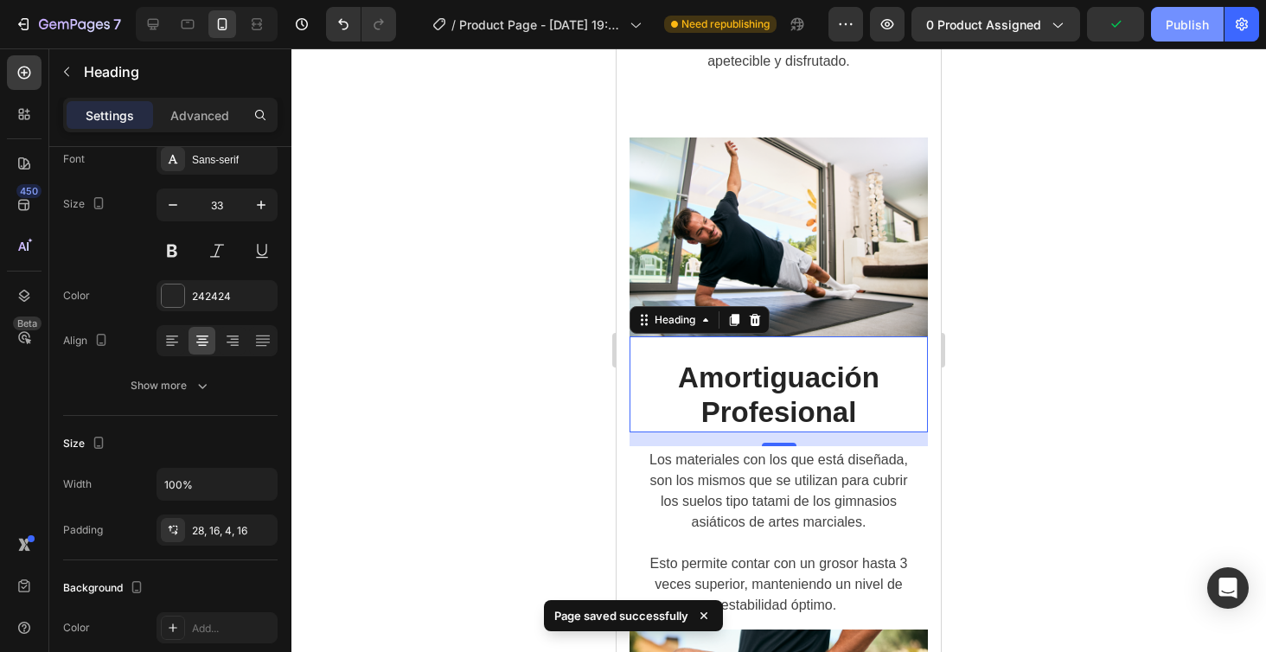
click at [1204, 26] on div "Publish" at bounding box center [1187, 25] width 43 height 18
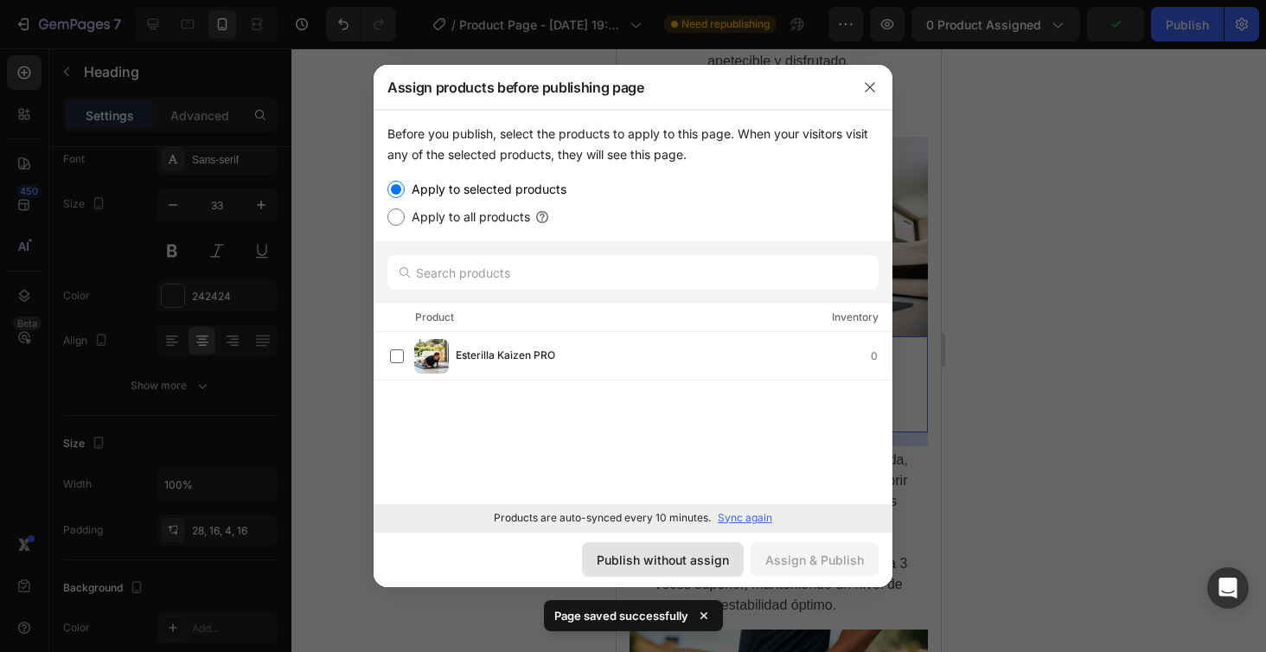
click at [660, 557] on div "Publish without assign" at bounding box center [663, 560] width 132 height 18
